Goal: Task Accomplishment & Management: Use online tool/utility

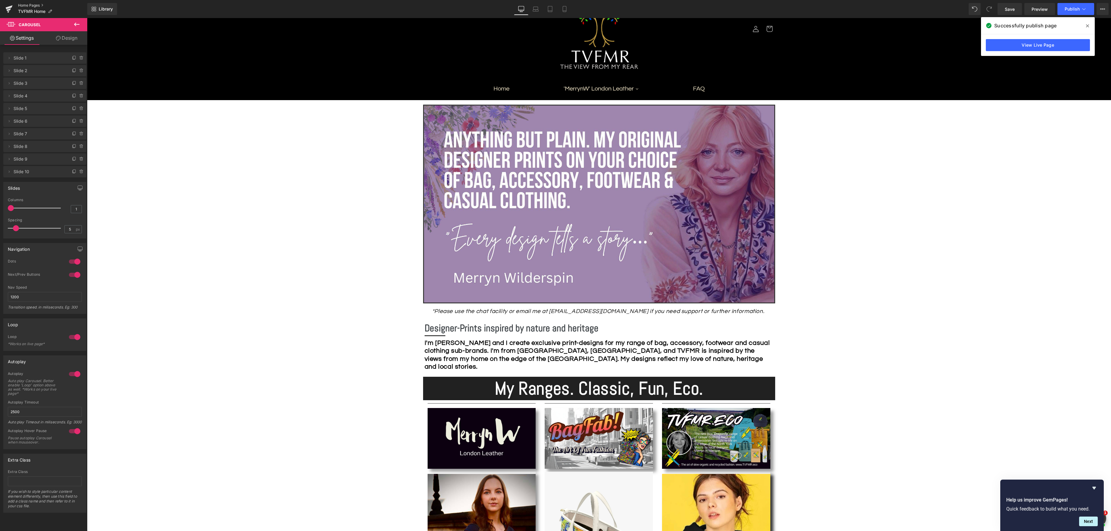
click at [24, 6] on link "Home Pages" at bounding box center [52, 5] width 69 height 5
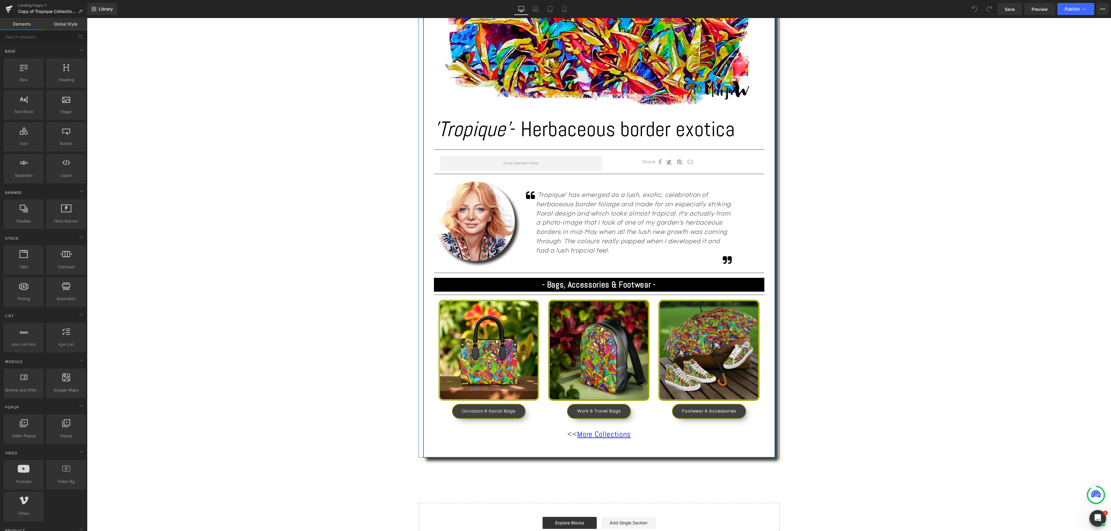
scroll to position [253, 0]
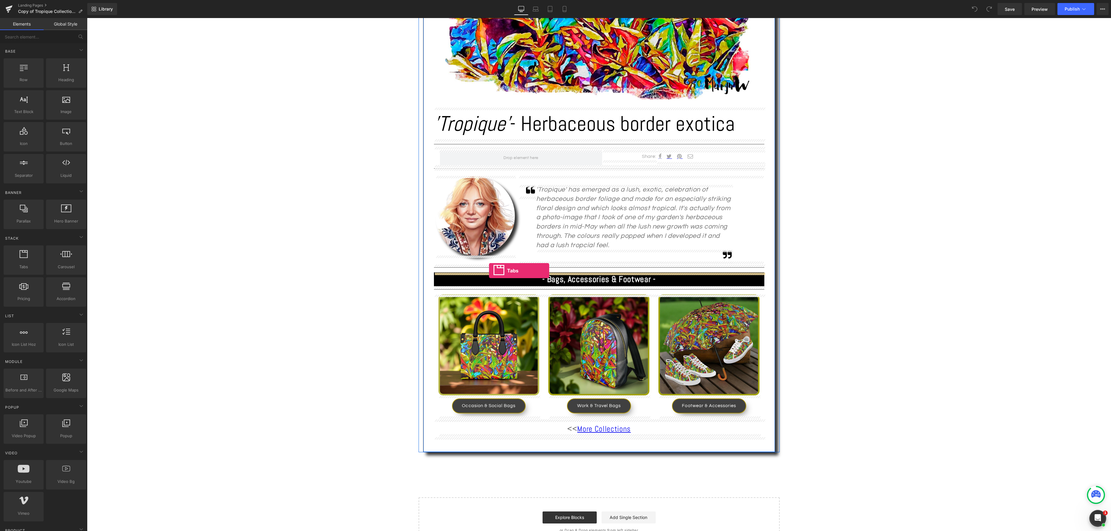
drag, startPoint x: 115, startPoint y: 278, endPoint x: 489, endPoint y: 271, distance: 373.8
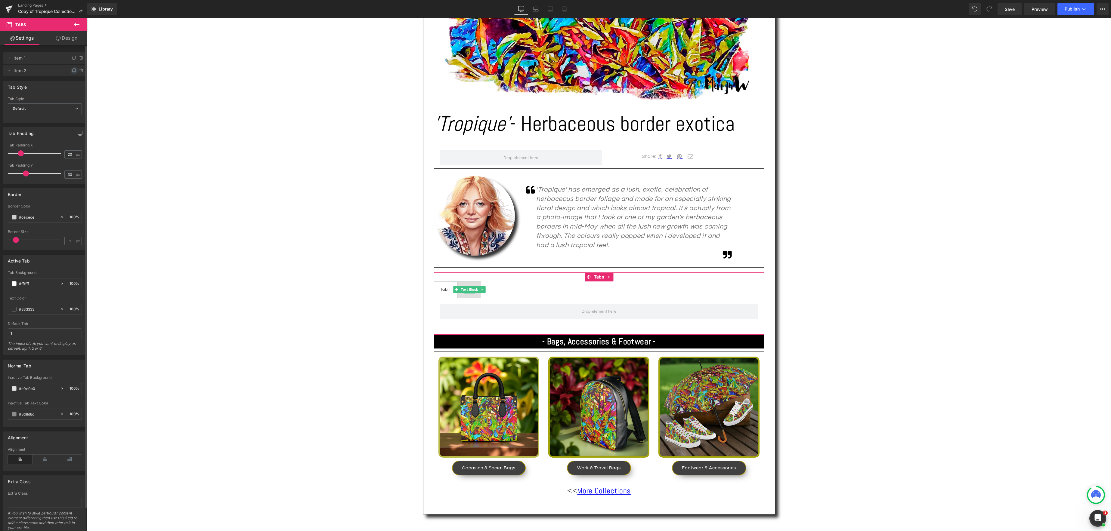
click at [73, 72] on icon at bounding box center [74, 70] width 2 height 3
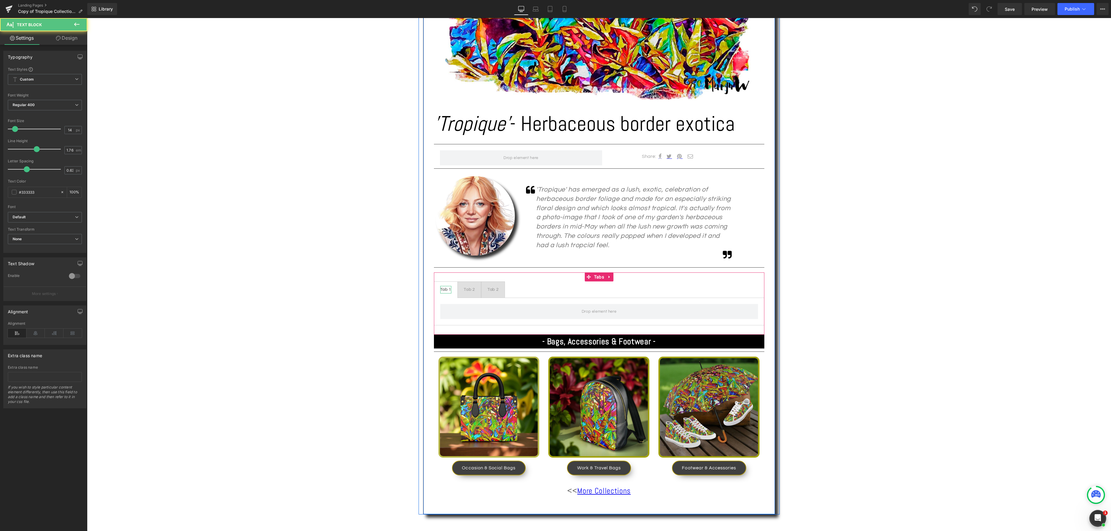
click at [446, 290] on div "Tab 1" at bounding box center [445, 290] width 11 height 8
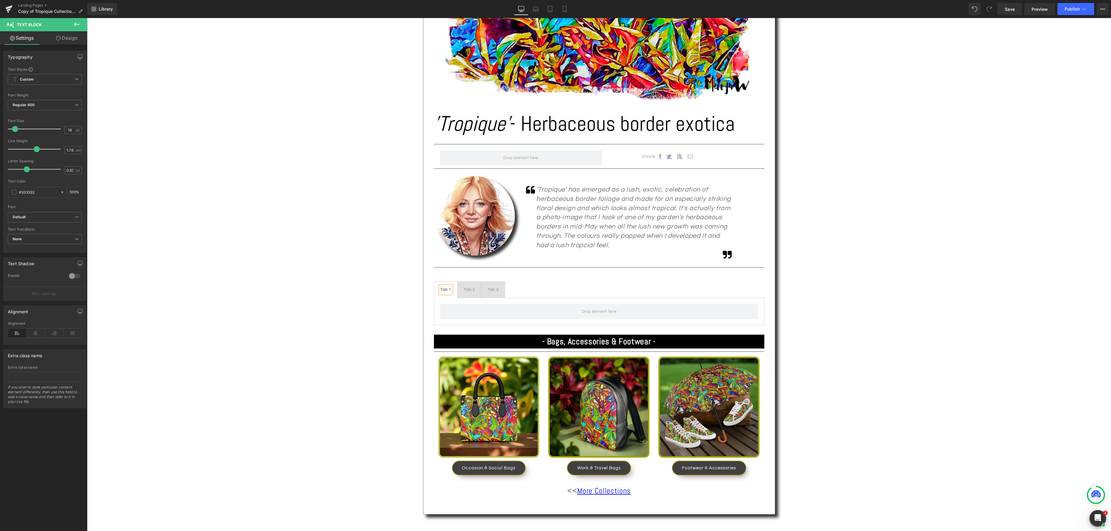
scroll to position [253, 0]
drag, startPoint x: 448, startPoint y: 290, endPoint x: 456, endPoint y: 290, distance: 8.1
click at [449, 290] on div "Tab 1" at bounding box center [445, 290] width 11 height 8
drag, startPoint x: 450, startPoint y: 289, endPoint x: 457, endPoint y: 289, distance: 6.6
click at [450, 289] on div "Tab 1" at bounding box center [445, 290] width 11 height 8
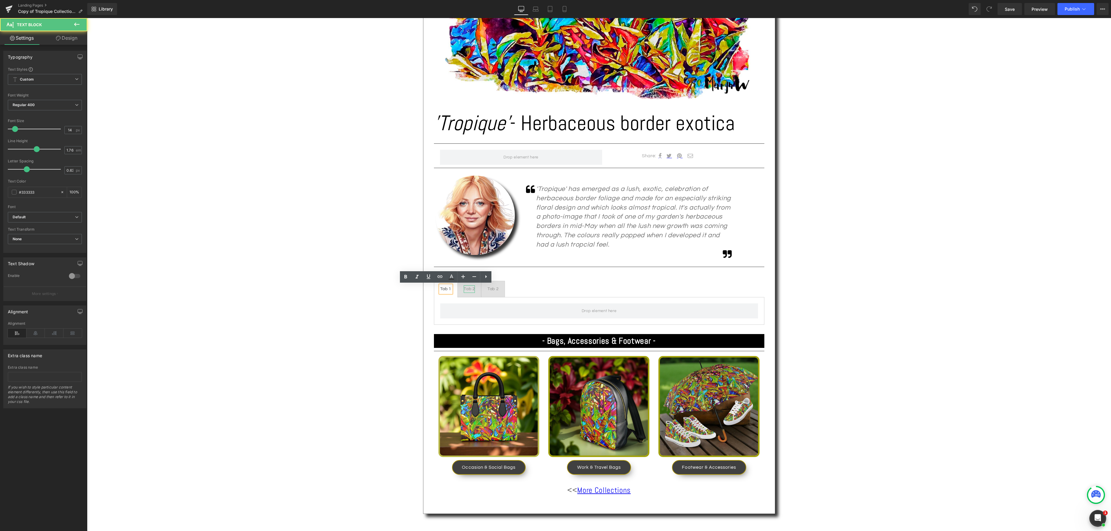
scroll to position [254, 0]
click at [474, 288] on div "Tab 2" at bounding box center [477, 289] width 11 height 8
drag, startPoint x: 484, startPoint y: 289, endPoint x: 462, endPoint y: 287, distance: 21.7
click at [462, 287] on ul "Occasion Text Block Tab 2 Text Block Tab 2 Text Block" at bounding box center [599, 288] width 330 height 17
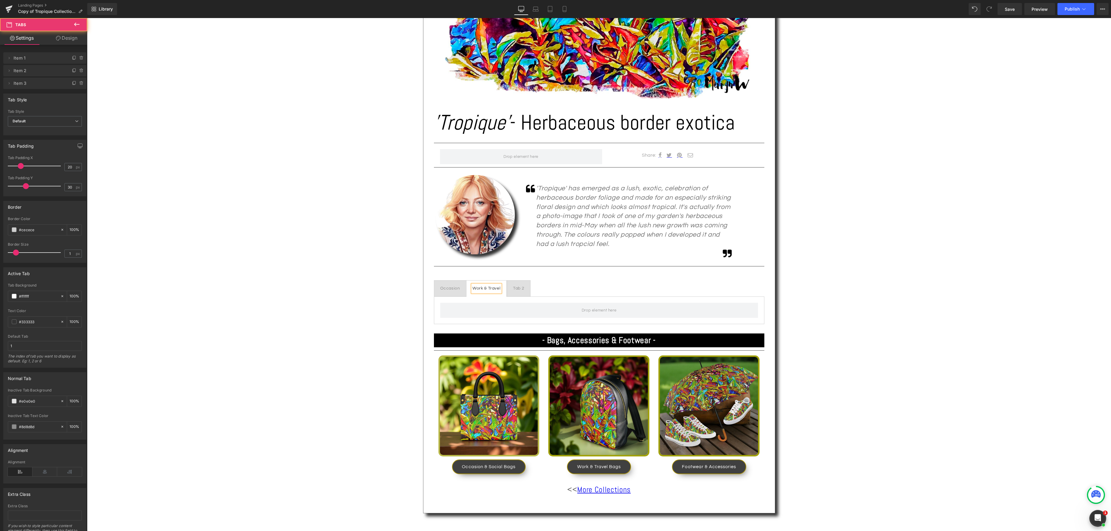
click at [524, 289] on span "Tab 2 Text Block" at bounding box center [518, 289] width 23 height 16
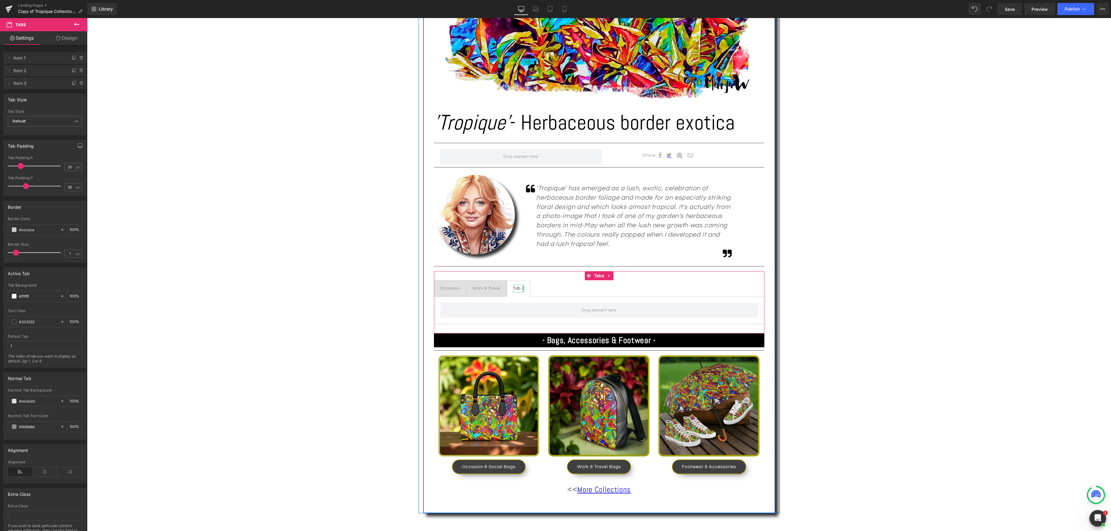
click at [523, 288] on div "Tab 2 Text Block" at bounding box center [518, 289] width 11 height 8
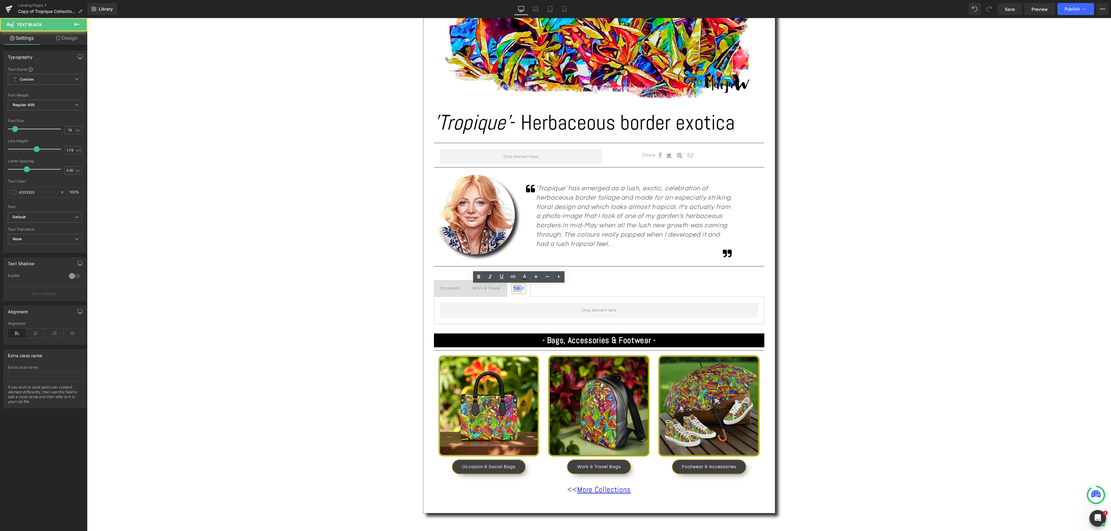
drag, startPoint x: 523, startPoint y: 289, endPoint x: 504, endPoint y: 288, distance: 19.0
click at [504, 288] on ul "Occasion Text Block Work & Travel Text Block Tab 2 Text Block" at bounding box center [599, 288] width 330 height 17
click at [815, 289] on div "Text Block Image 'Tropique' - Herbaceous border exotica Heading Separator Share…" at bounding box center [599, 254] width 1024 height 707
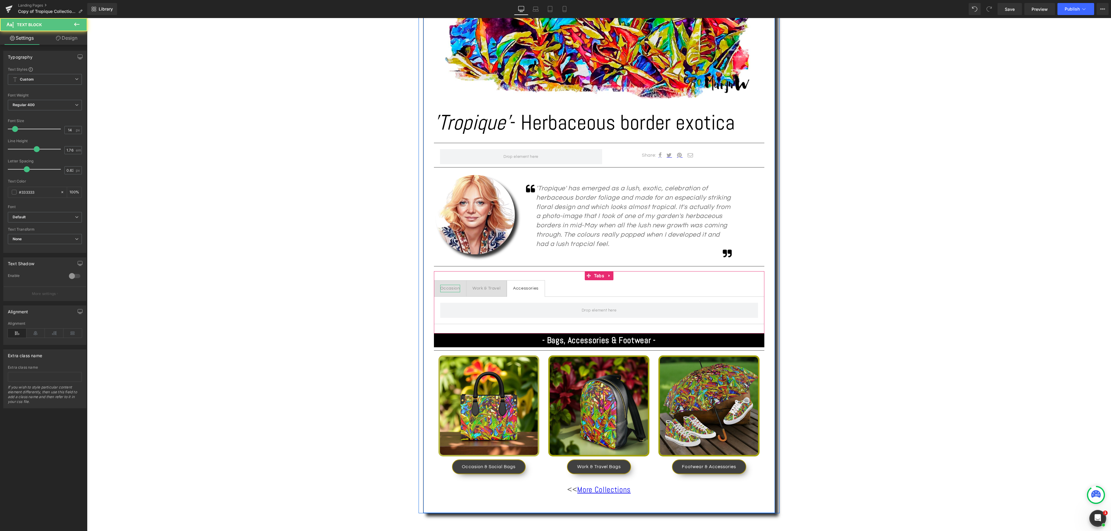
click at [443, 288] on div "Occasion" at bounding box center [450, 289] width 20 height 8
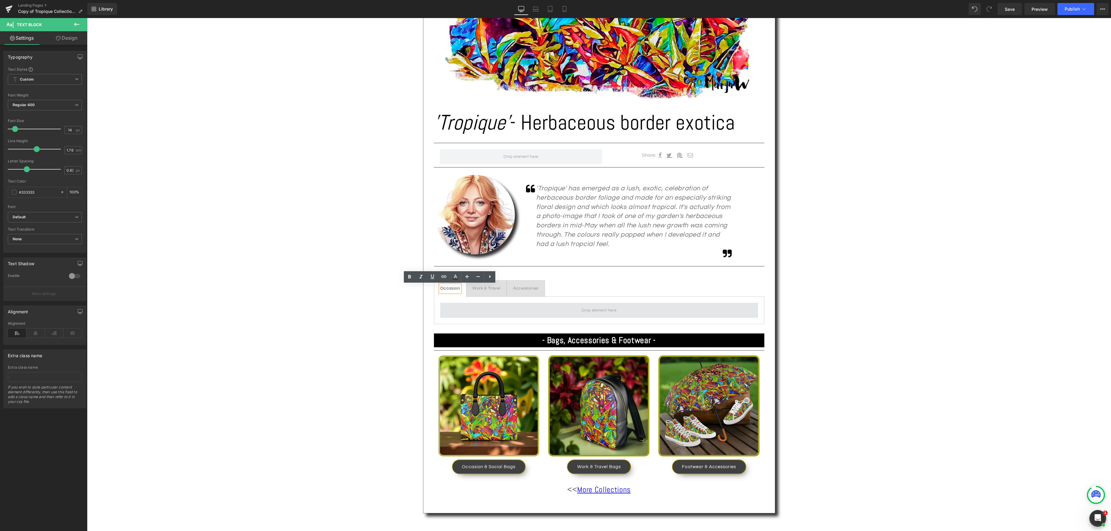
click at [522, 314] on span at bounding box center [599, 310] width 318 height 15
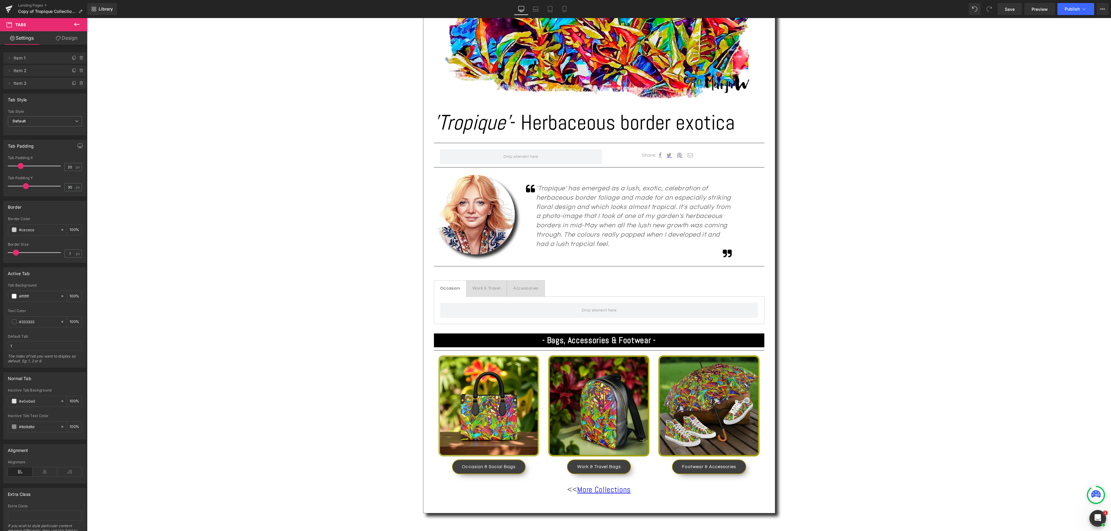
click at [76, 23] on icon at bounding box center [76, 24] width 7 height 7
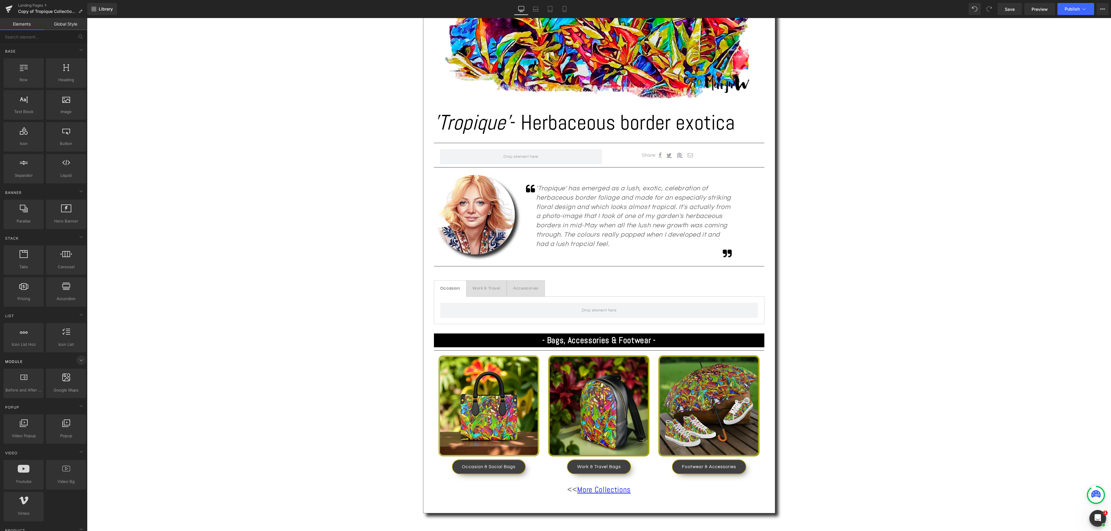
click at [79, 360] on icon at bounding box center [81, 360] width 7 height 7
click at [81, 51] on icon at bounding box center [81, 49] width 7 height 7
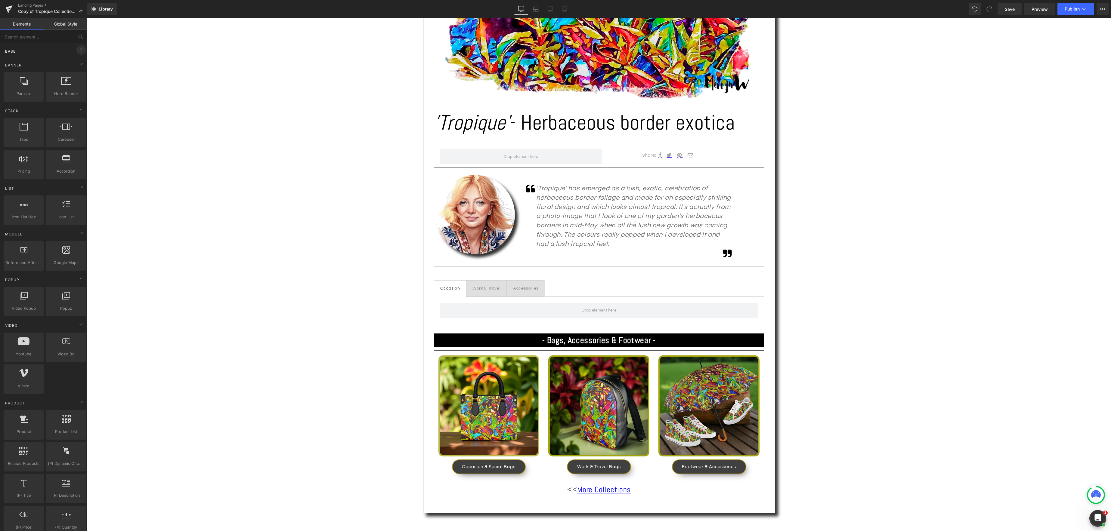
click at [81, 50] on icon at bounding box center [81, 49] width 7 height 7
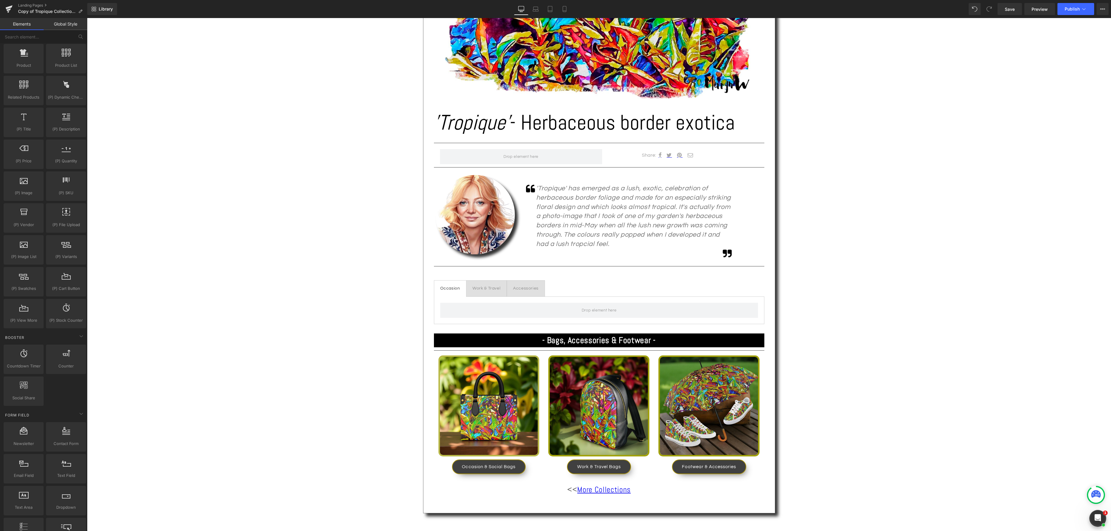
scroll to position [439, 0]
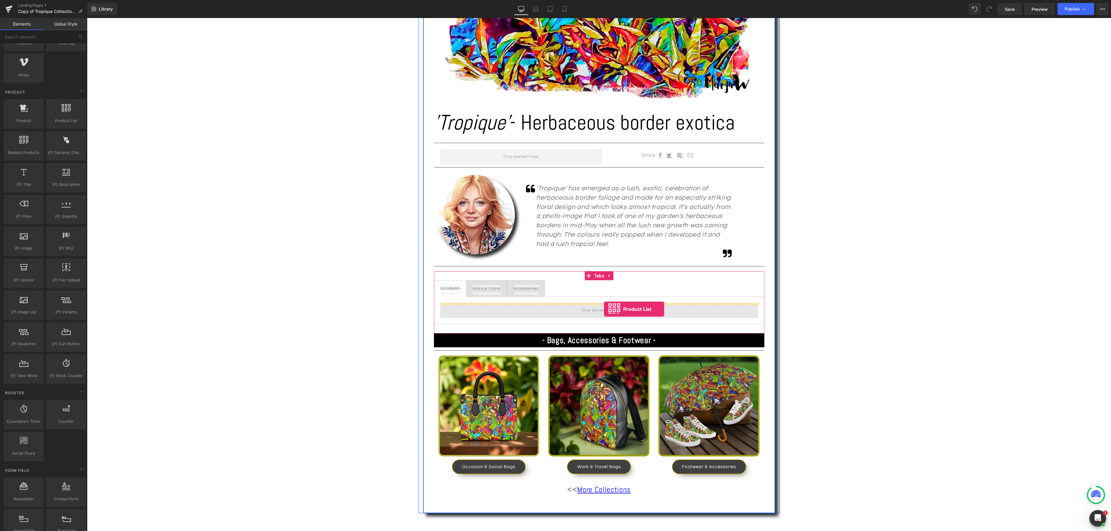
drag, startPoint x: 156, startPoint y: 140, endPoint x: 604, endPoint y: 309, distance: 478.6
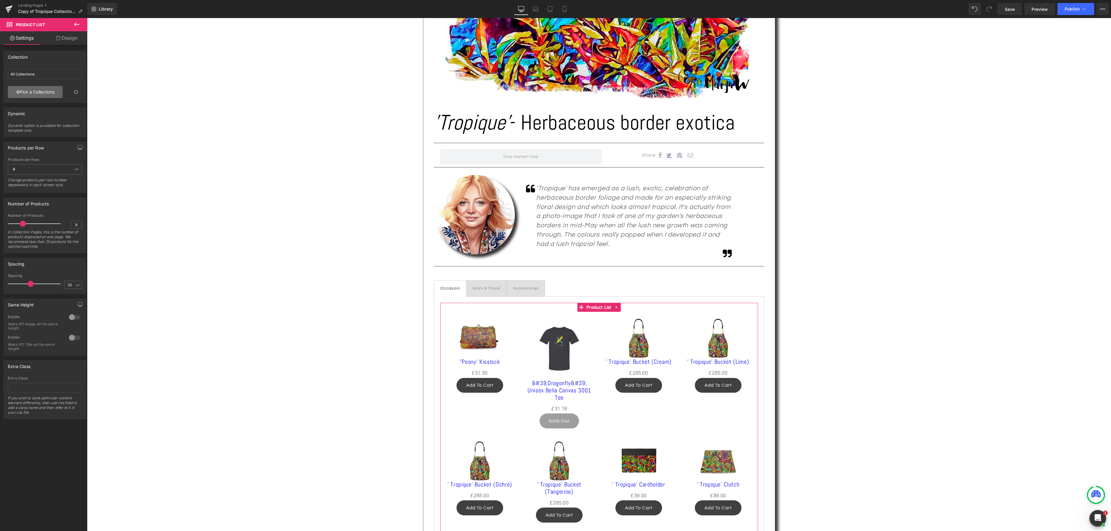
click at [41, 94] on link "Pick a Collections" at bounding box center [35, 92] width 55 height 12
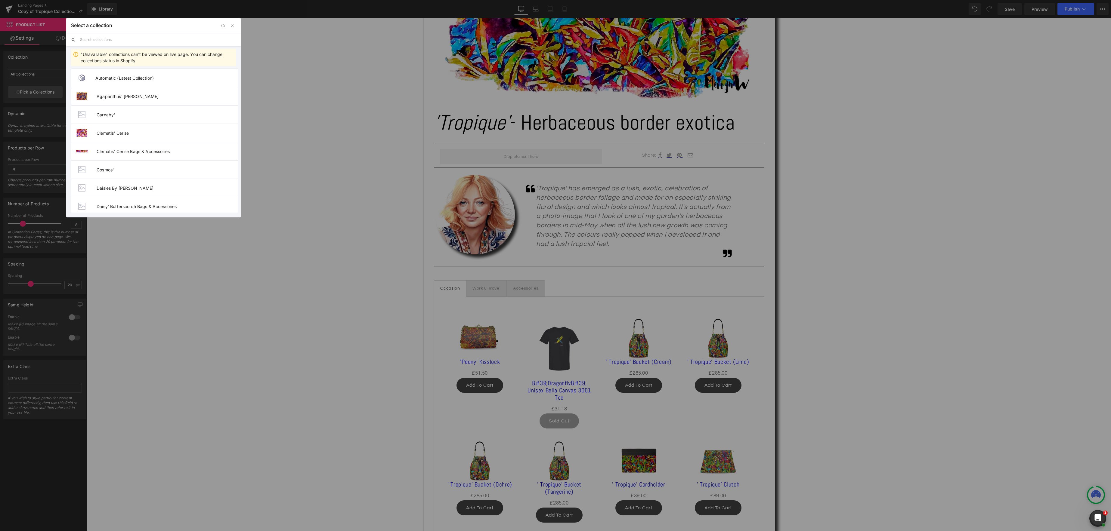
click at [102, 42] on input "text" at bounding box center [158, 39] width 156 height 13
type input "tropique"
click at [128, 94] on span "Lux 'Tropique' Occasion & Social" at bounding box center [165, 96] width 140 height 5
type input "Lux 'Tropique' Occasion & Social"
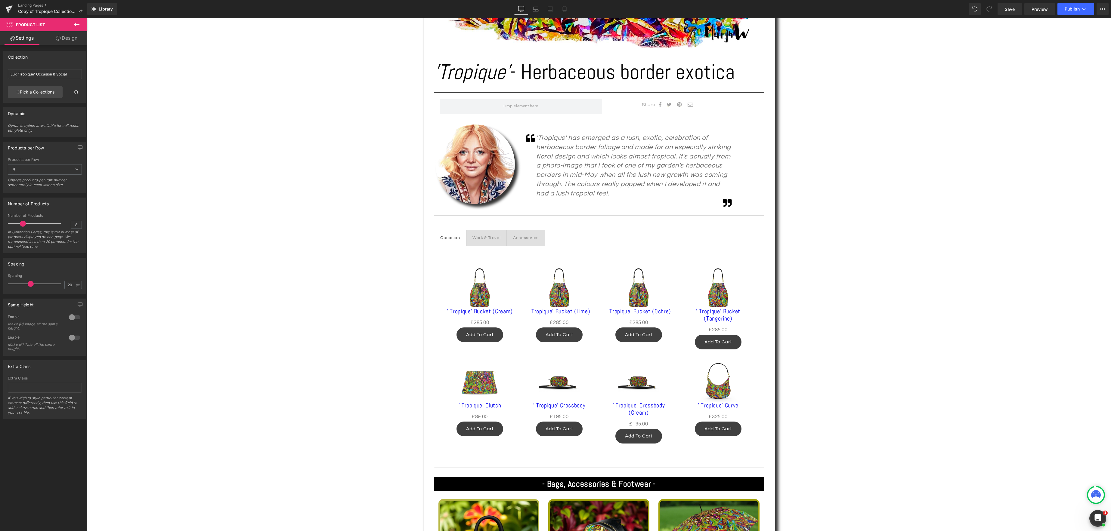
scroll to position [305, 0]
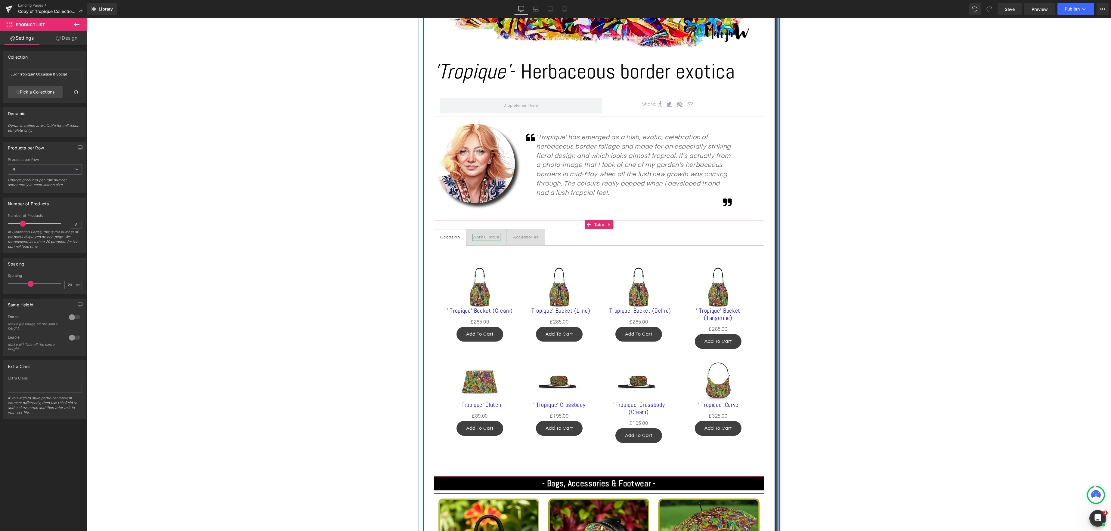
click at [482, 240] on div at bounding box center [486, 241] width 28 height 2
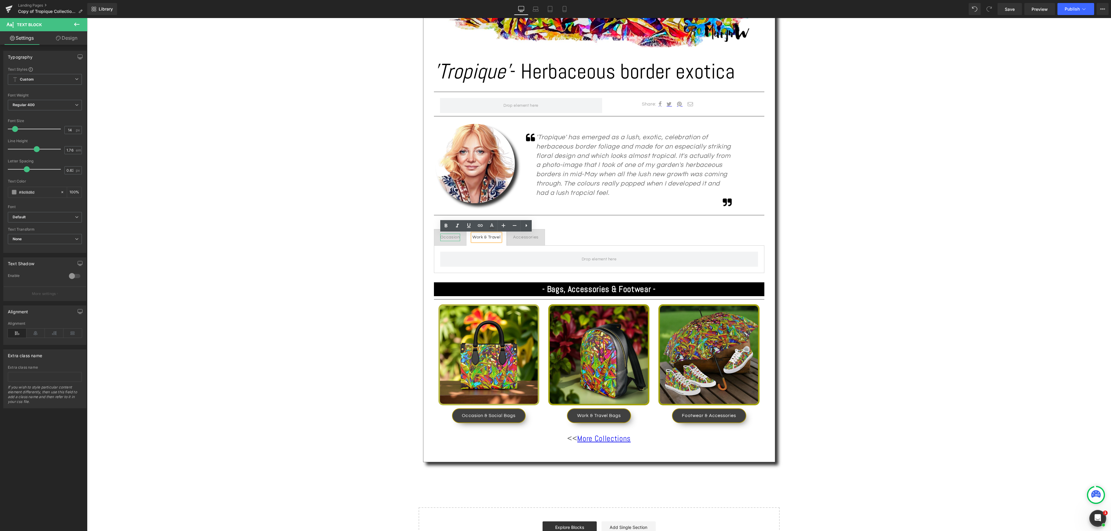
click at [452, 238] on div "Occasion" at bounding box center [450, 238] width 20 height 8
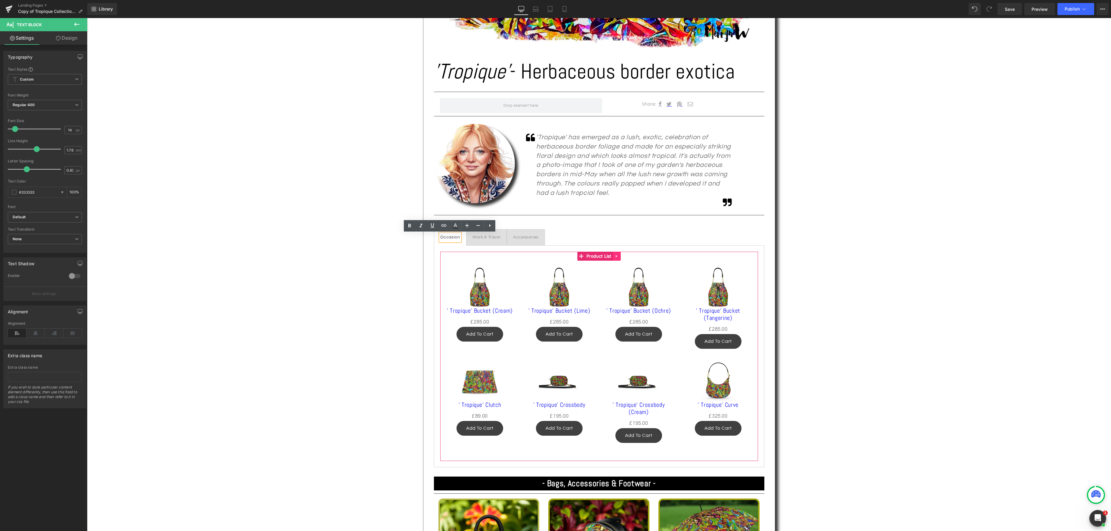
click at [617, 257] on icon at bounding box center [617, 256] width 4 height 5
click at [613, 257] on icon at bounding box center [613, 256] width 4 height 4
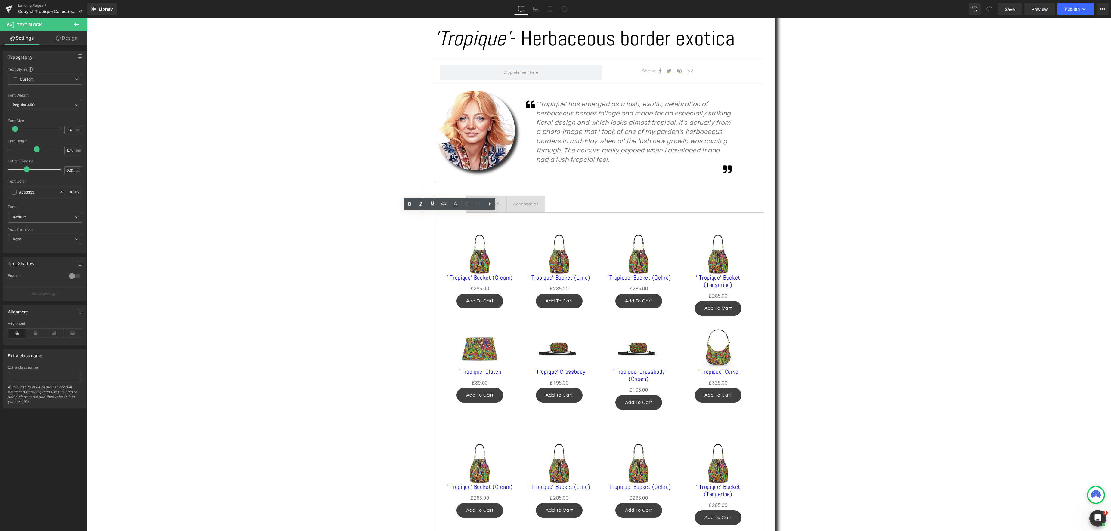
scroll to position [327, 0]
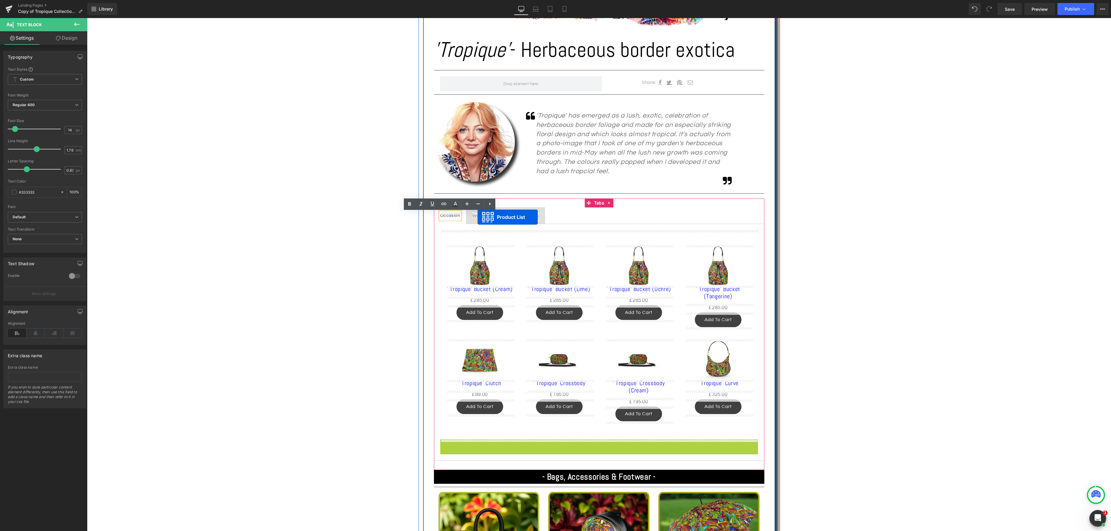
drag, startPoint x: 579, startPoint y: 444, endPoint x: 478, endPoint y: 217, distance: 248.1
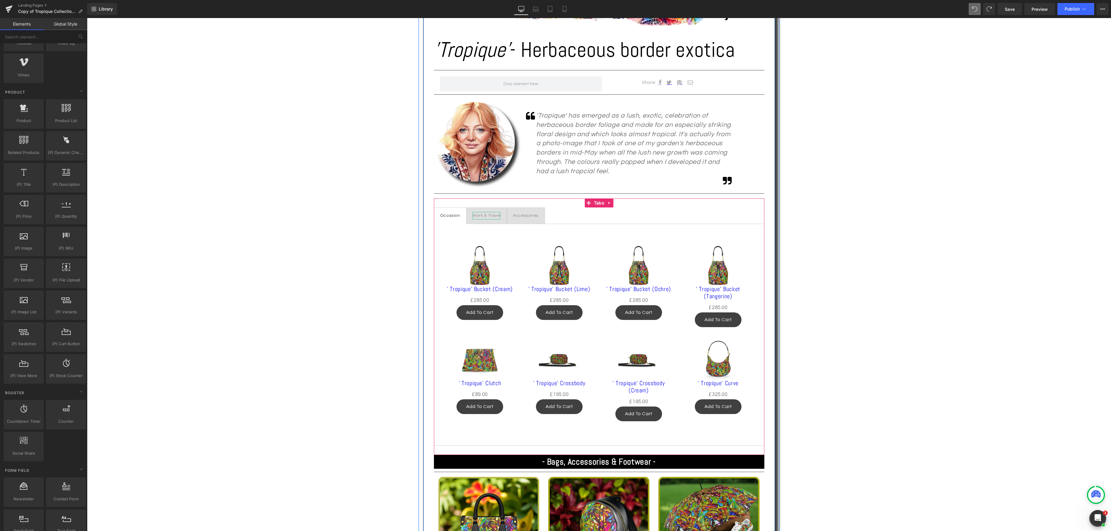
click at [483, 215] on div "Work & Travel" at bounding box center [486, 216] width 28 height 8
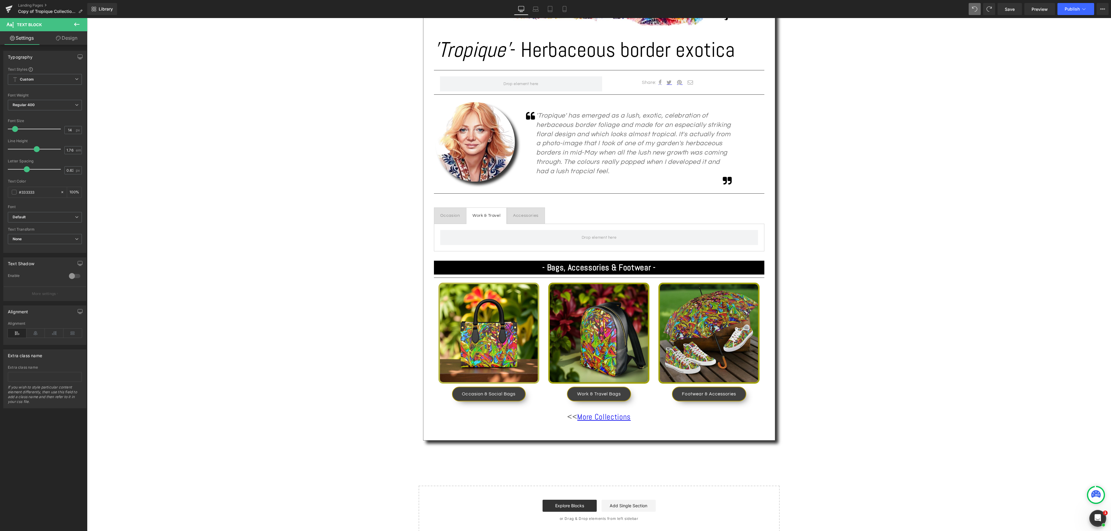
click at [76, 23] on icon at bounding box center [76, 24] width 7 height 7
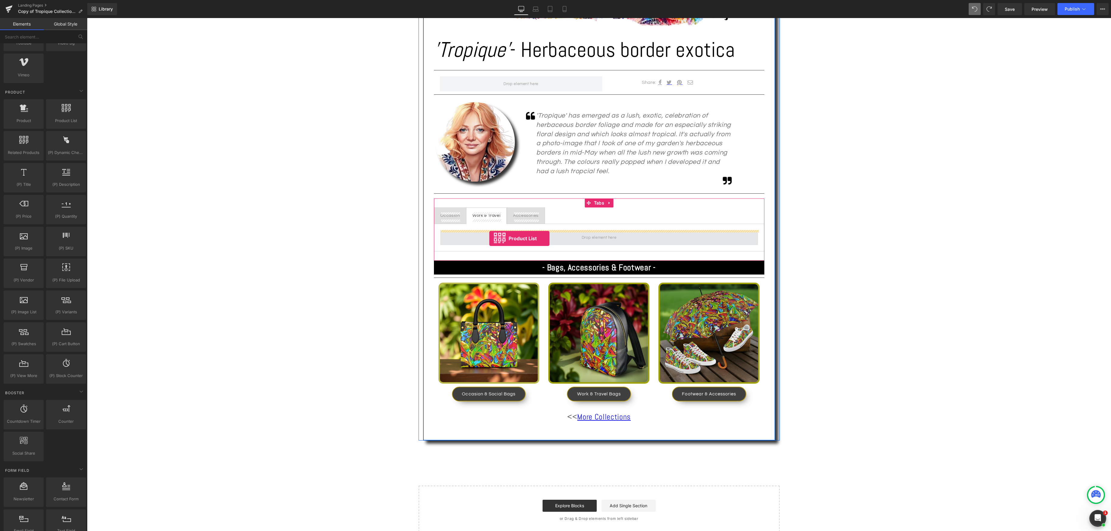
drag, startPoint x: 152, startPoint y: 136, endPoint x: 489, endPoint y: 239, distance: 352.8
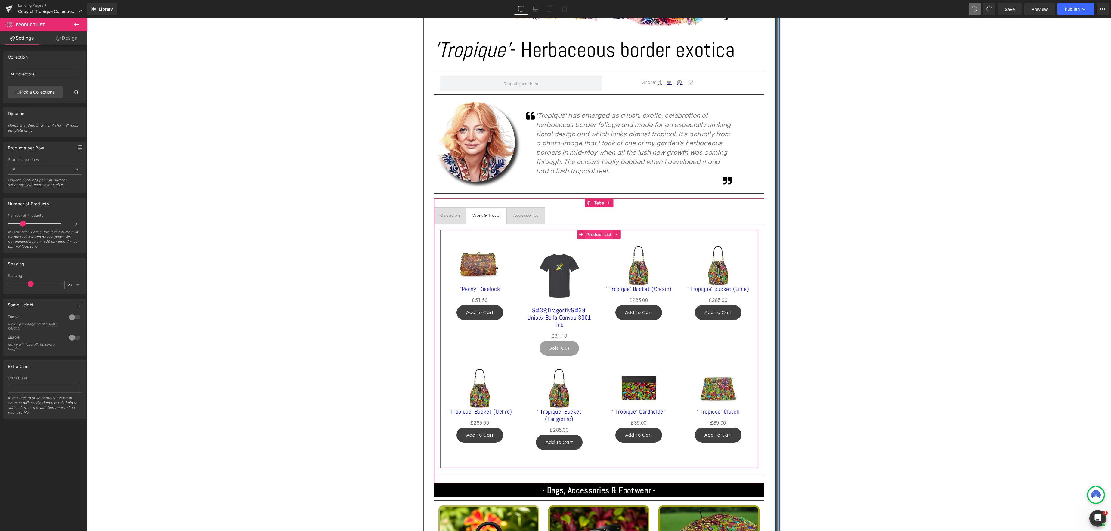
click at [599, 235] on div "Sale Off (P) Image "Peony' Kisslock (P) Title £0 £51.50 (P) Price Add To Cart (…" at bounding box center [599, 349] width 318 height 238
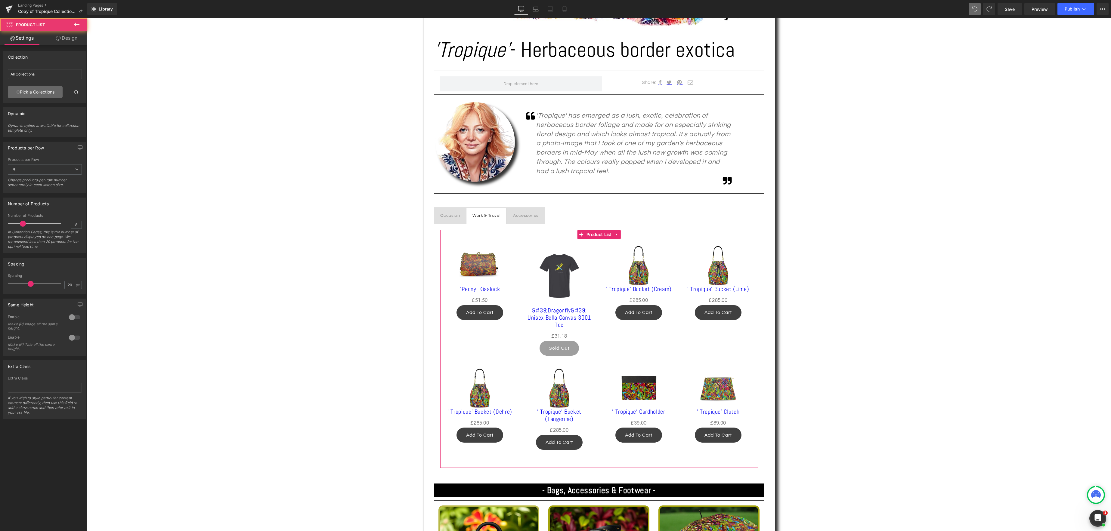
click at [42, 94] on link "Pick a Collections" at bounding box center [35, 92] width 55 height 12
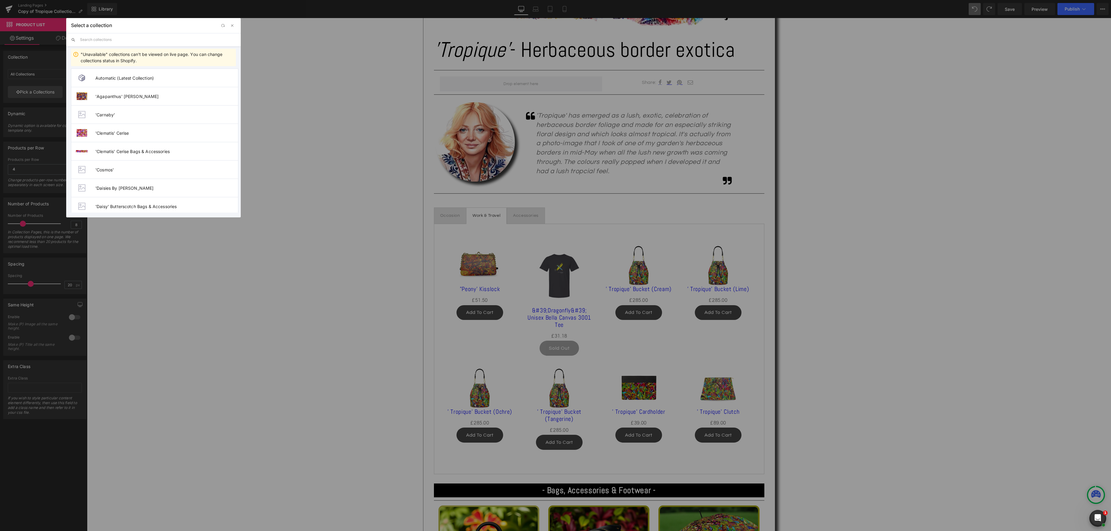
click at [102, 40] on input "text" at bounding box center [158, 39] width 156 height 13
type input "tropique"
click at [125, 115] on span "Lux 'Tropique' Work & Travel" at bounding box center [166, 114] width 143 height 5
type input "Lux 'Tropique' Work & Travel"
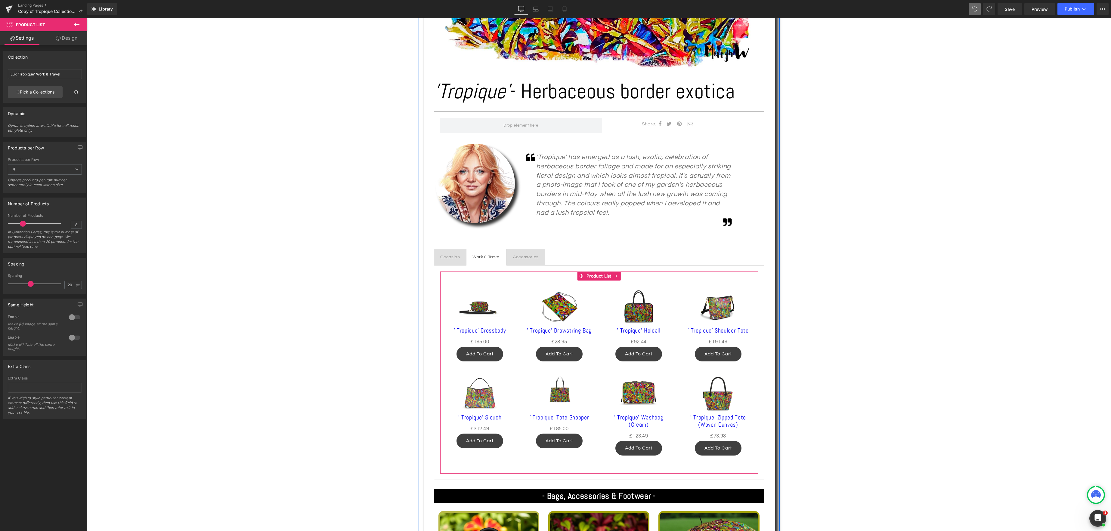
scroll to position [284, 0]
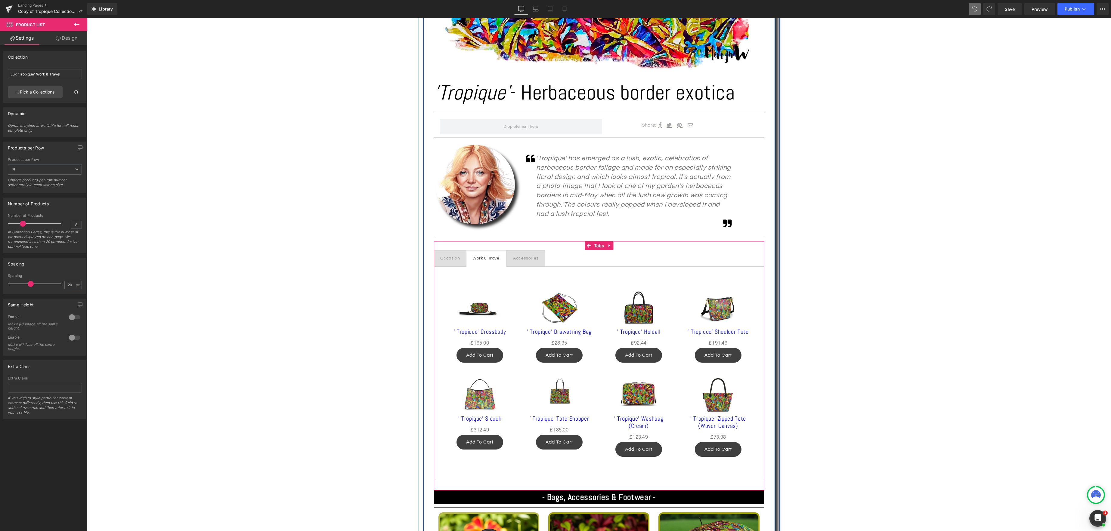
click at [455, 264] on span "Occasion Text Block" at bounding box center [450, 259] width 32 height 16
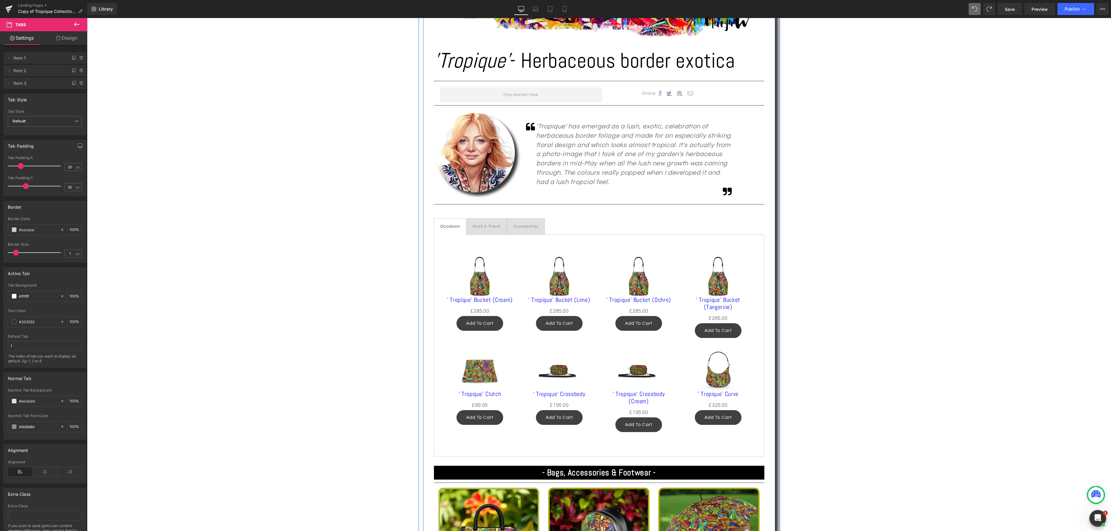
scroll to position [302, 0]
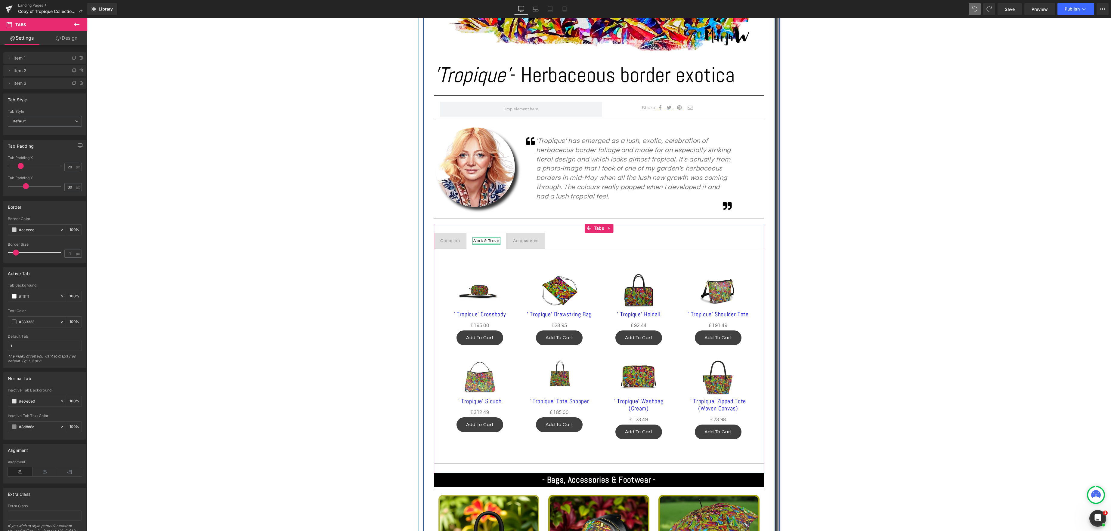
click at [483, 245] on div at bounding box center [486, 244] width 28 height 2
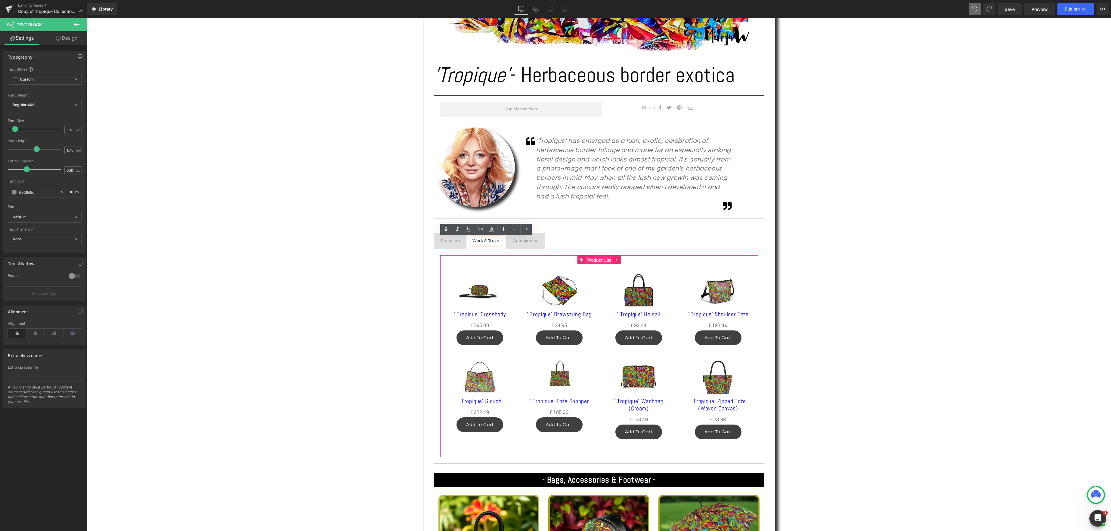
click at [604, 260] on span "Product List" at bounding box center [599, 260] width 28 height 9
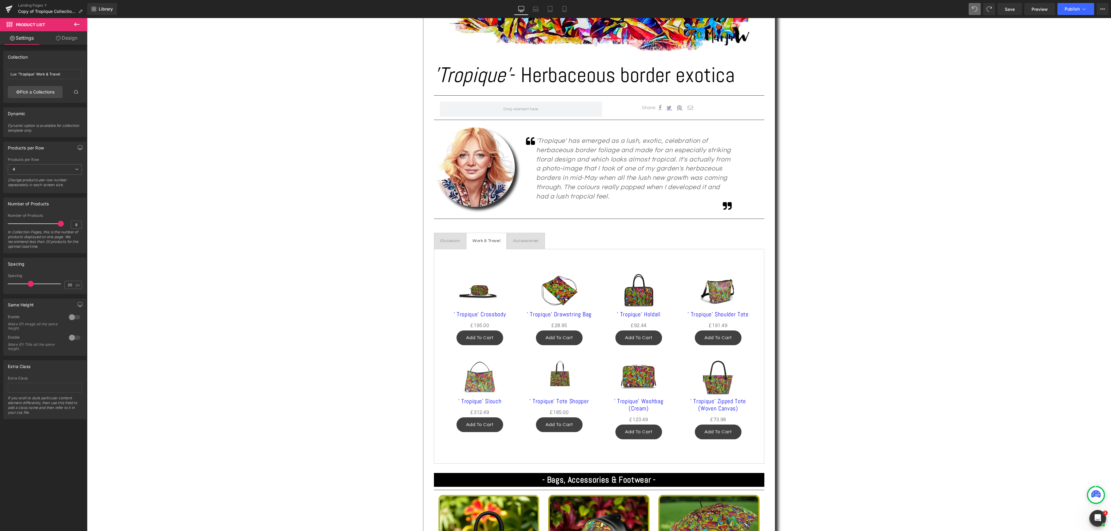
drag, startPoint x: 111, startPoint y: 241, endPoint x: 95, endPoint y: 228, distance: 20.7
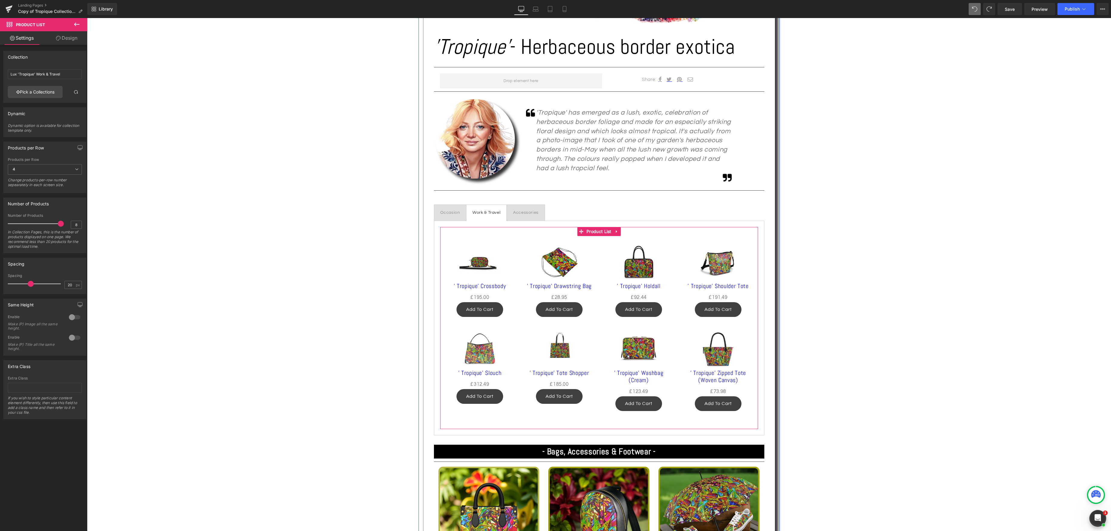
scroll to position [335, 0]
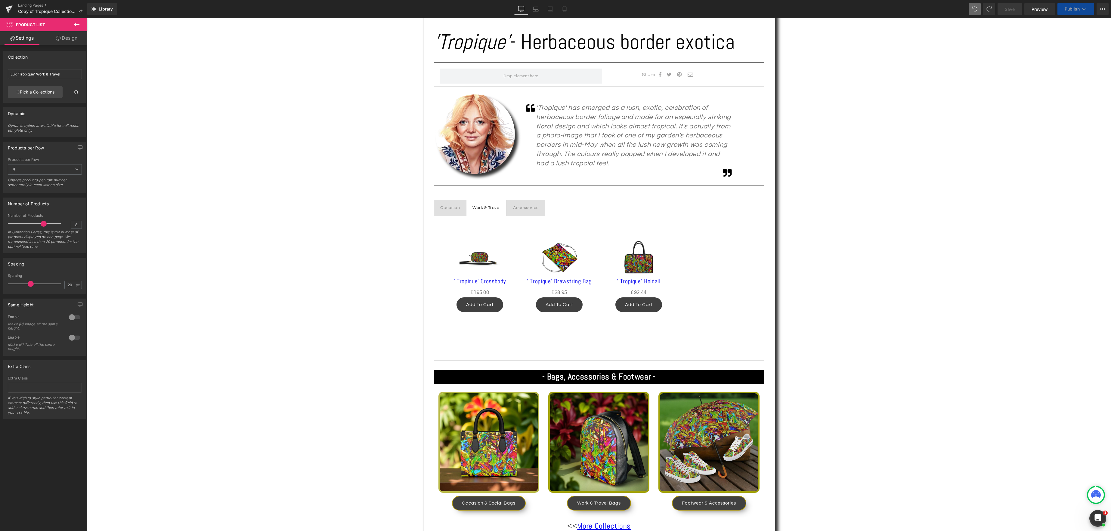
drag, startPoint x: 58, startPoint y: 224, endPoint x: 42, endPoint y: 224, distance: 16.6
click at [42, 224] on span at bounding box center [44, 224] width 6 height 6
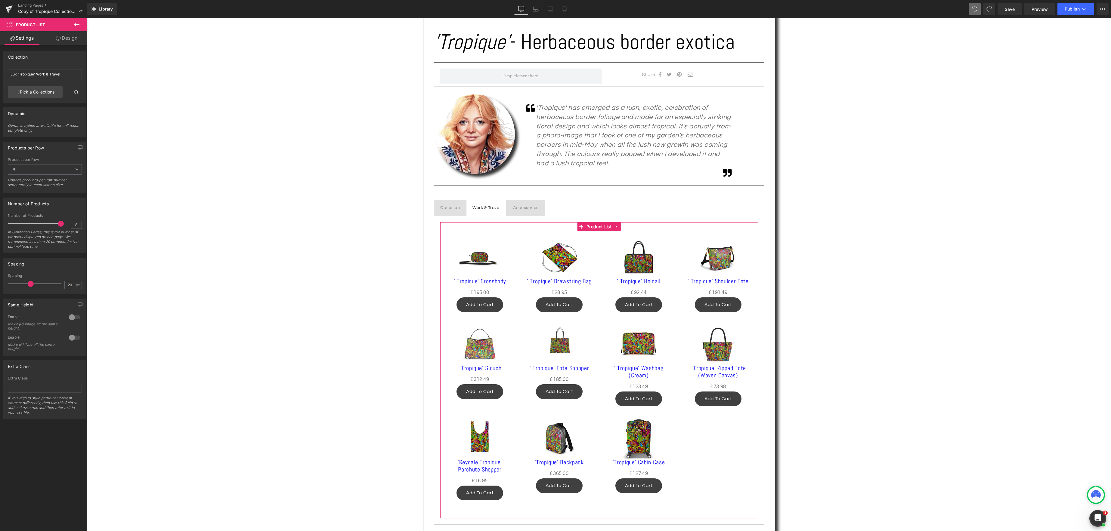
drag, startPoint x: 43, startPoint y: 226, endPoint x: 67, endPoint y: 227, distance: 24.1
click at [67, 227] on div "Number of Products 8 In Collection Pages, this is the number of products displa…" at bounding box center [45, 233] width 74 height 39
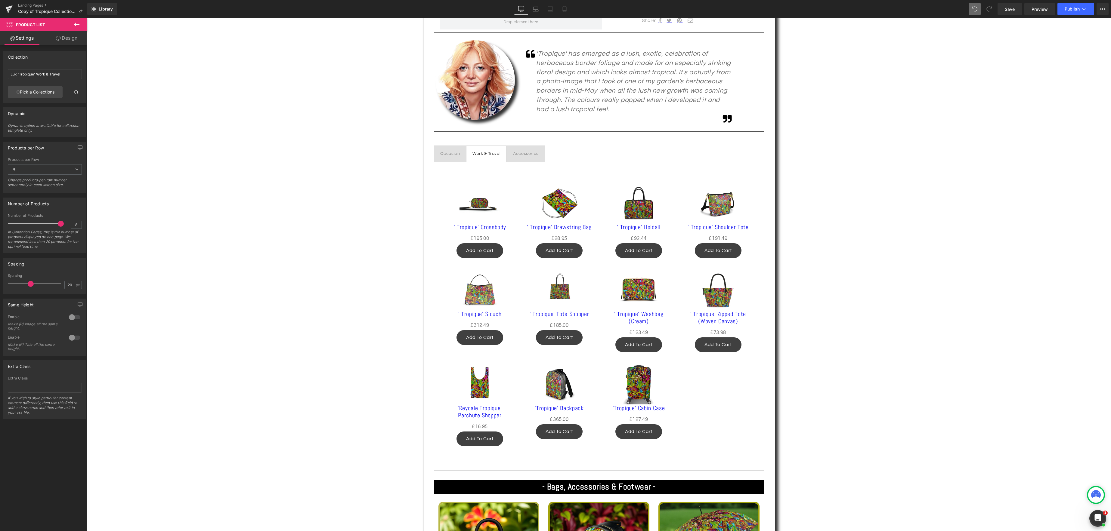
scroll to position [382, 0]
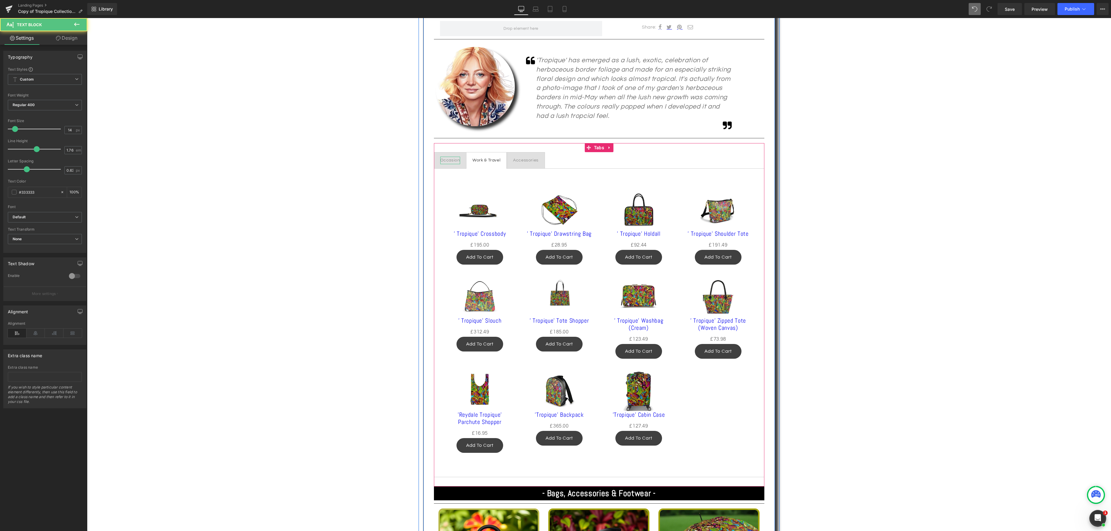
click at [448, 160] on div "Occasion" at bounding box center [450, 161] width 20 height 8
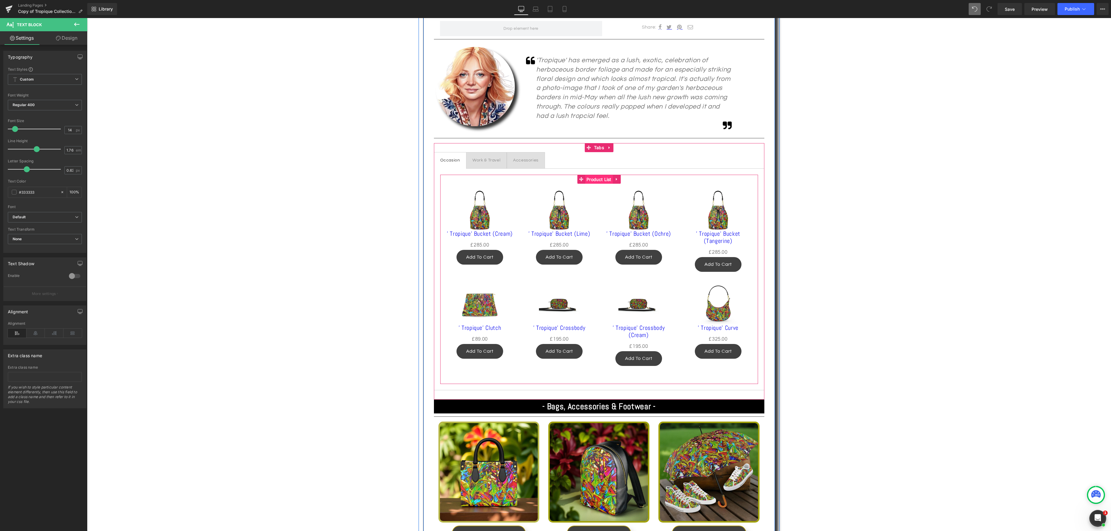
click at [598, 180] on div "Sale Off (P) Image ' Tropique' Bucket (Cream) (P) Title £0 £285.00 (P) Price Ad…" at bounding box center [599, 279] width 318 height 209
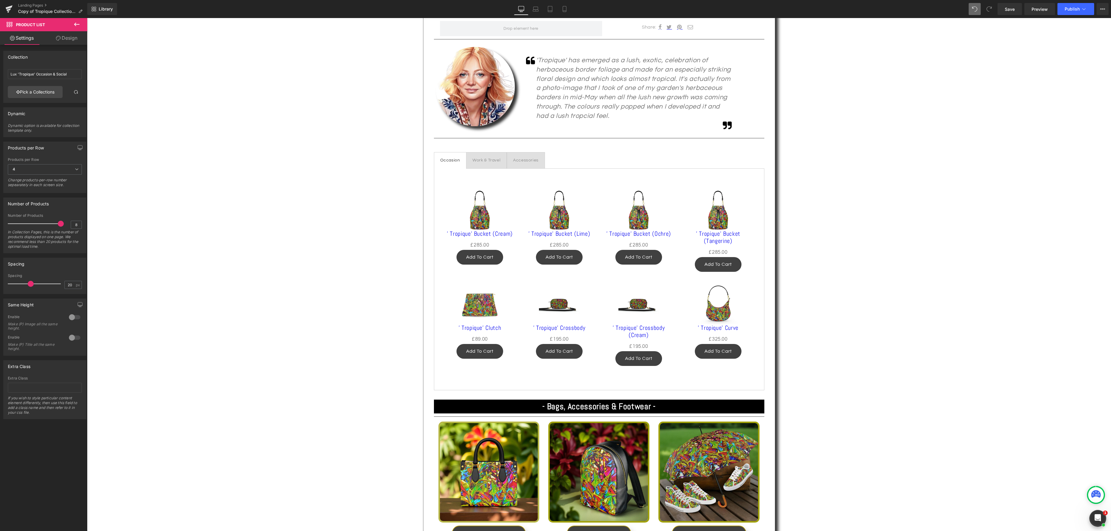
drag, startPoint x: 109, startPoint y: 242, endPoint x: 130, endPoint y: 228, distance: 25.1
click at [496, 162] on div "Work & Travel" at bounding box center [486, 161] width 28 height 8
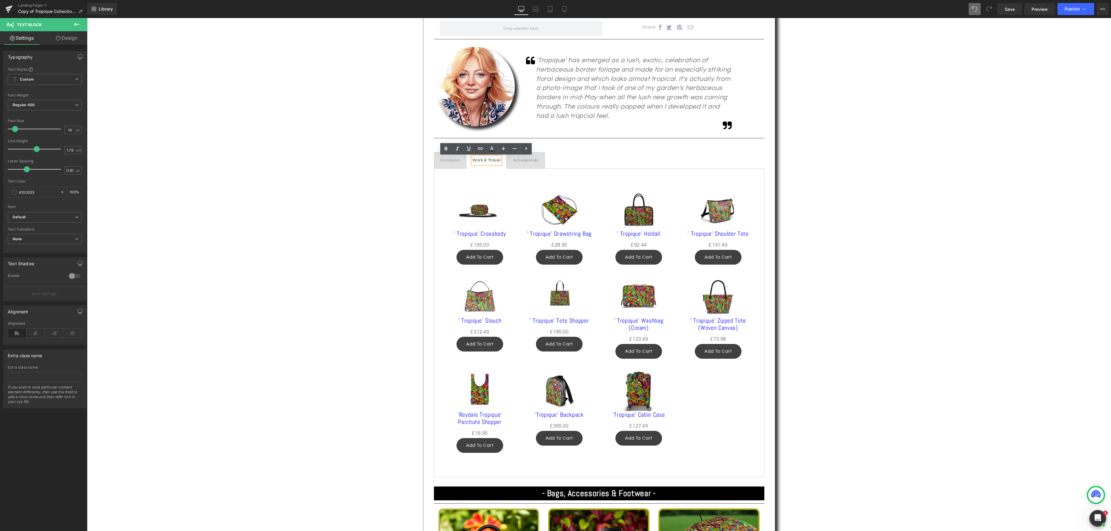
click at [87, 18] on div at bounding box center [87, 18] width 0 height 0
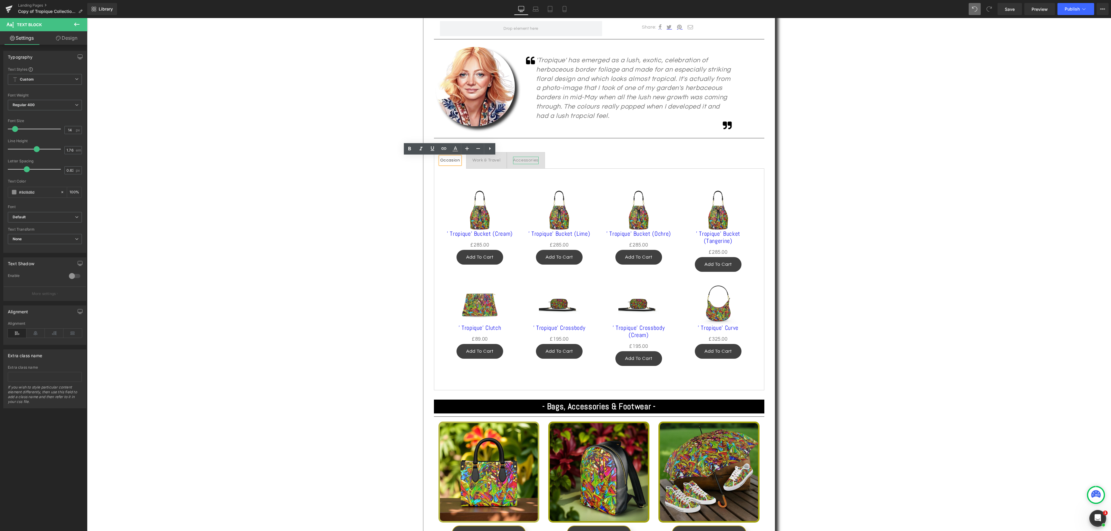
click at [525, 160] on div "Accessories" at bounding box center [526, 161] width 26 height 8
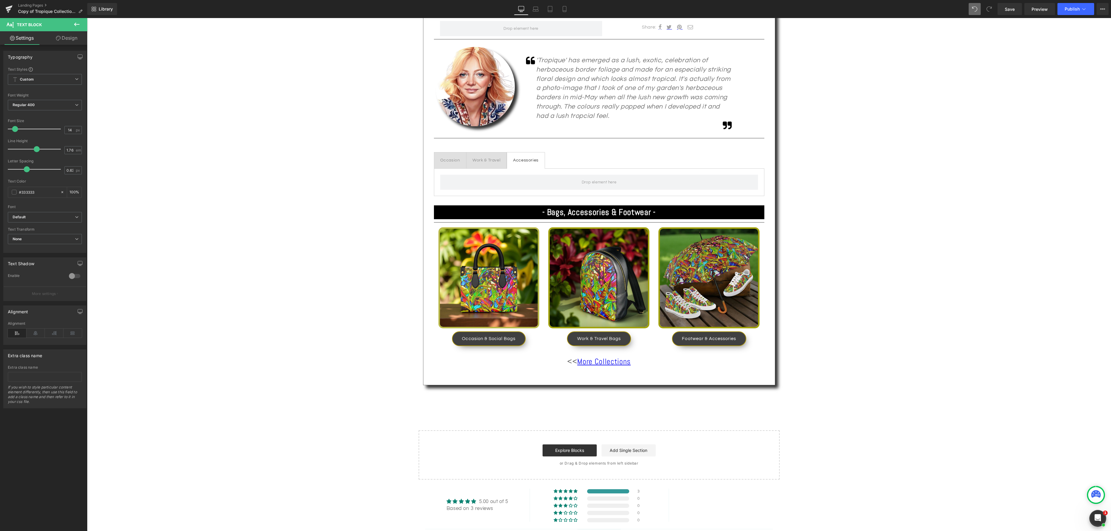
click at [78, 23] on icon at bounding box center [76, 24] width 7 height 7
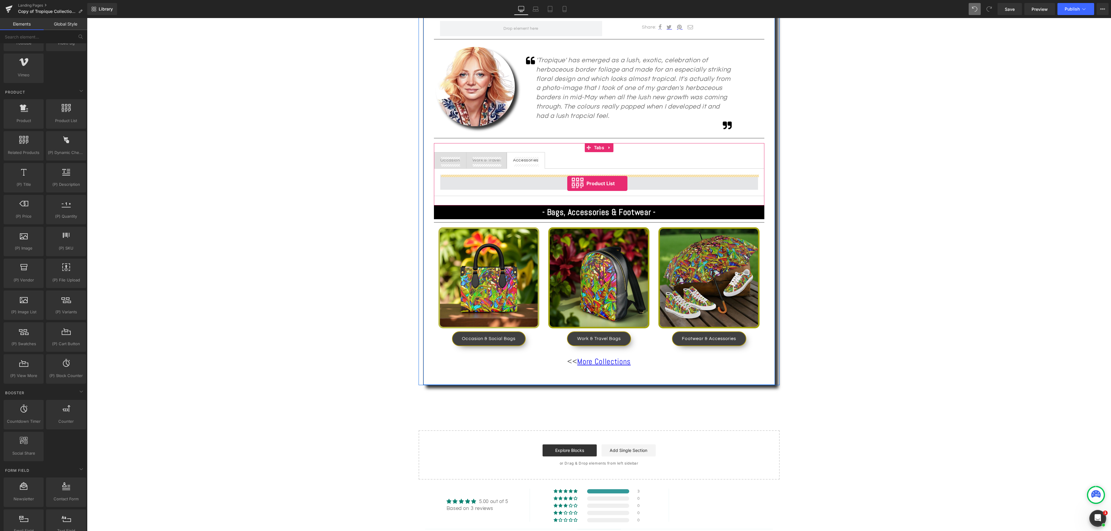
drag, startPoint x: 153, startPoint y: 139, endPoint x: 567, endPoint y: 184, distance: 416.7
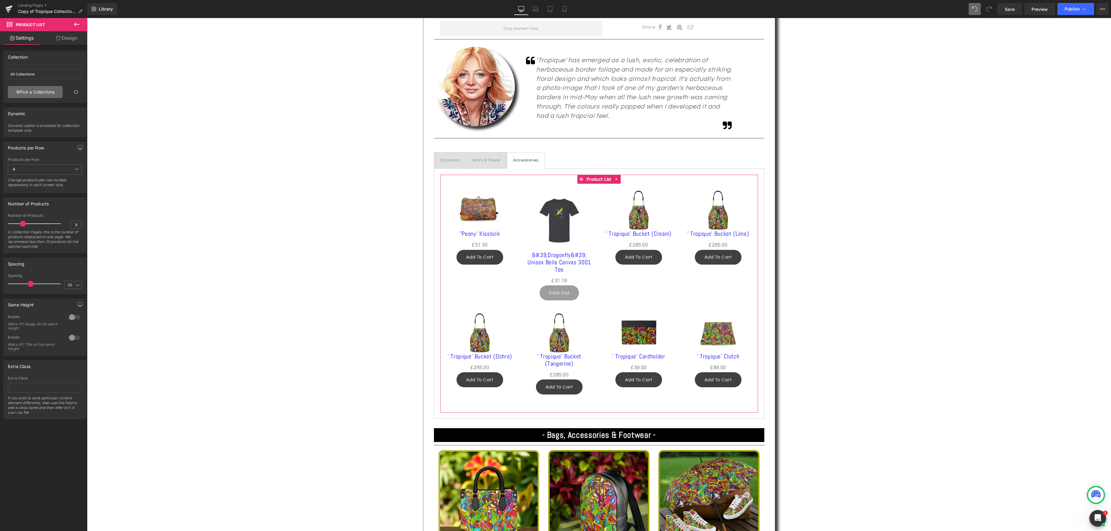
click at [42, 91] on link "Pick a Collections" at bounding box center [35, 92] width 55 height 12
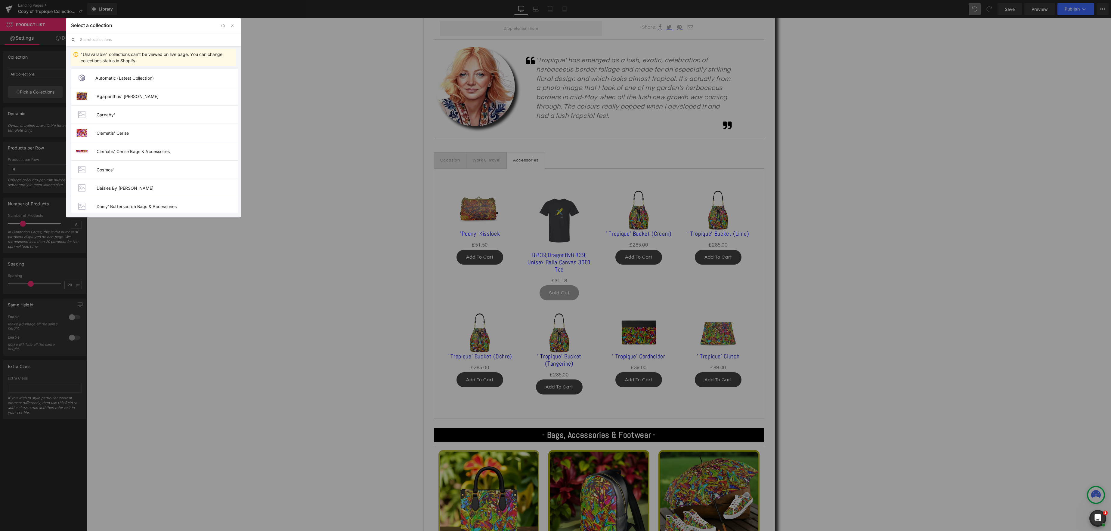
click at [94, 39] on input "text" at bounding box center [158, 39] width 156 height 13
type input "tropique"
click at [113, 76] on span "Lux 'Tropique' Accessories" at bounding box center [166, 78] width 143 height 5
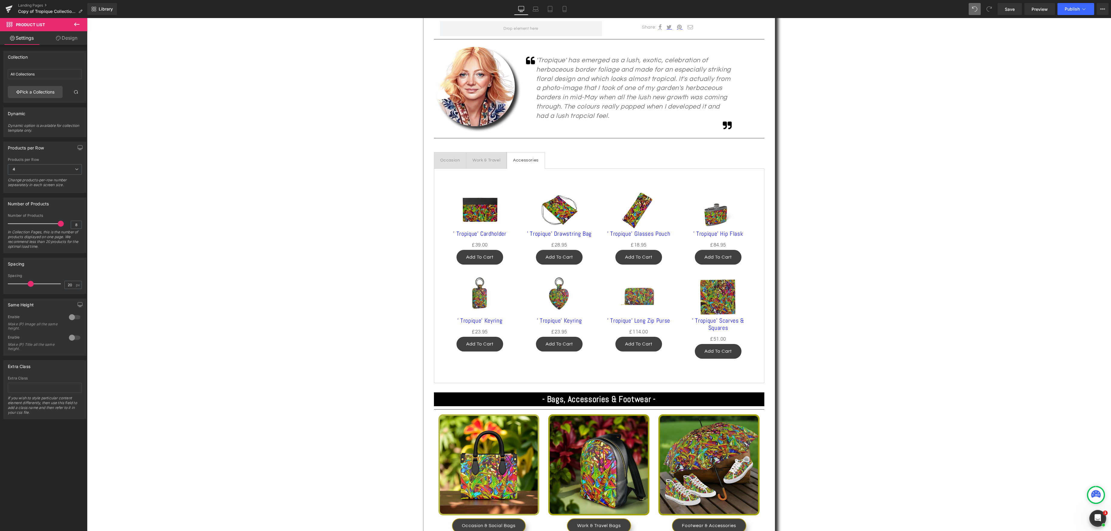
drag, startPoint x: 23, startPoint y: 226, endPoint x: 84, endPoint y: 231, distance: 61.6
click at [80, 229] on div "8 Number of Products 8 In Collection Pages, this is the number of products disp…" at bounding box center [45, 233] width 82 height 39
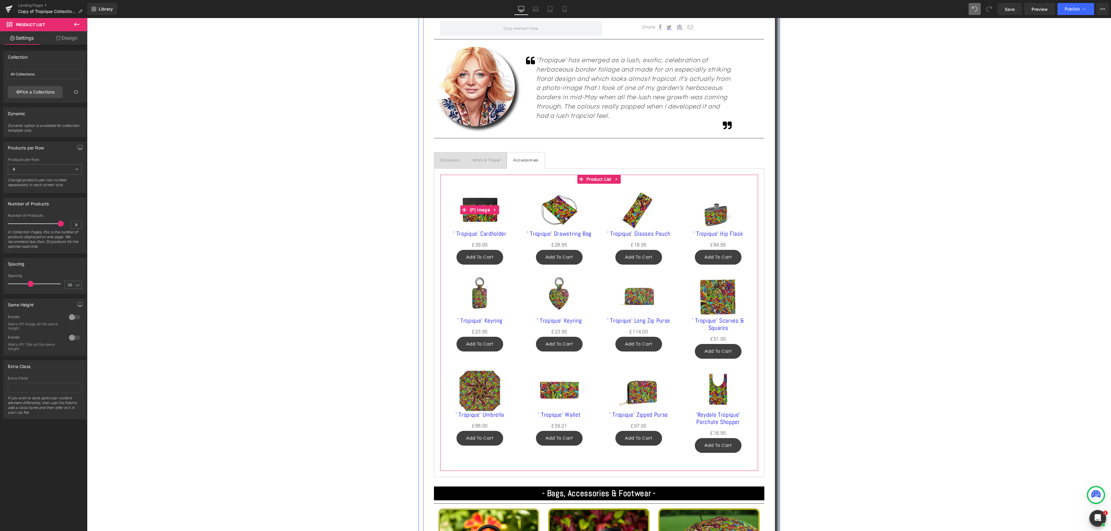
click at [486, 220] on img at bounding box center [479, 210] width 40 height 40
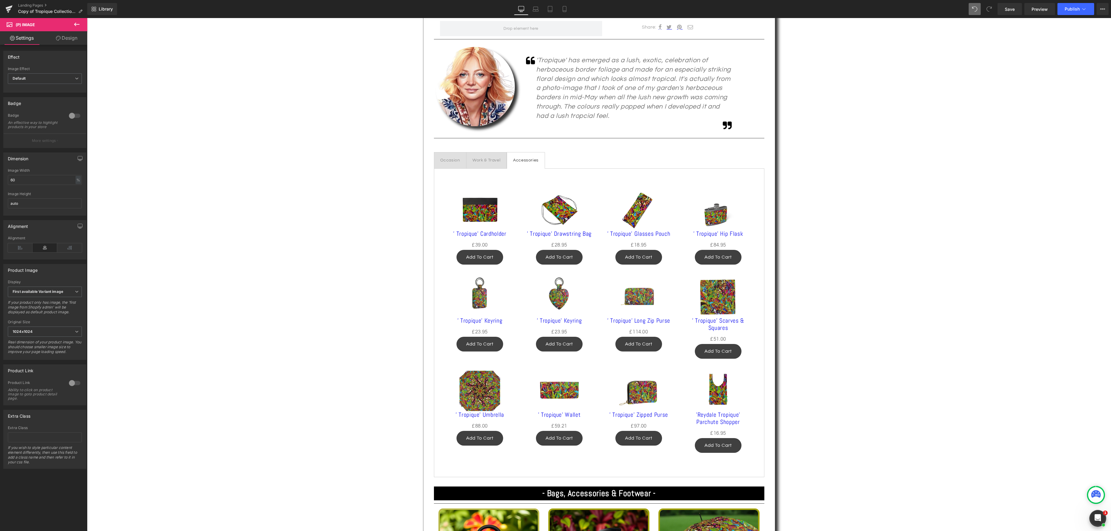
click at [75, 388] on div at bounding box center [74, 384] width 14 height 10
click at [484, 217] on img at bounding box center [479, 210] width 40 height 40
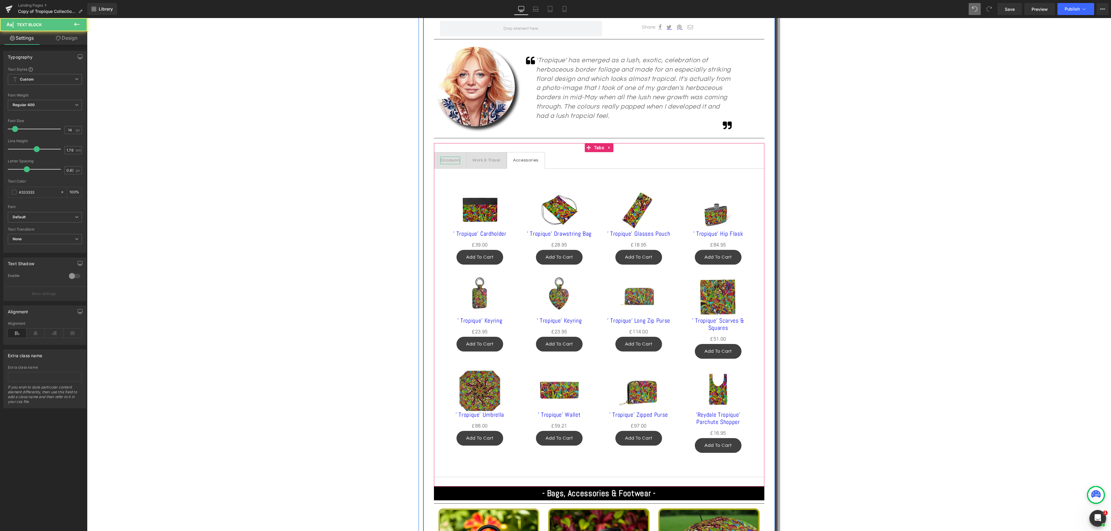
click at [443, 161] on div "Occasion" at bounding box center [450, 161] width 20 height 8
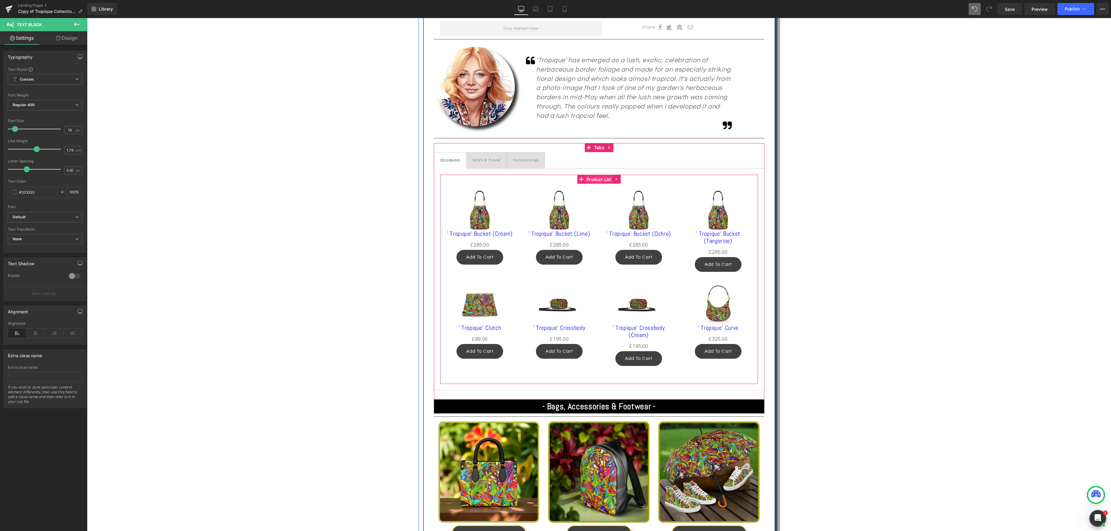
click at [594, 180] on span "Product List" at bounding box center [599, 179] width 28 height 9
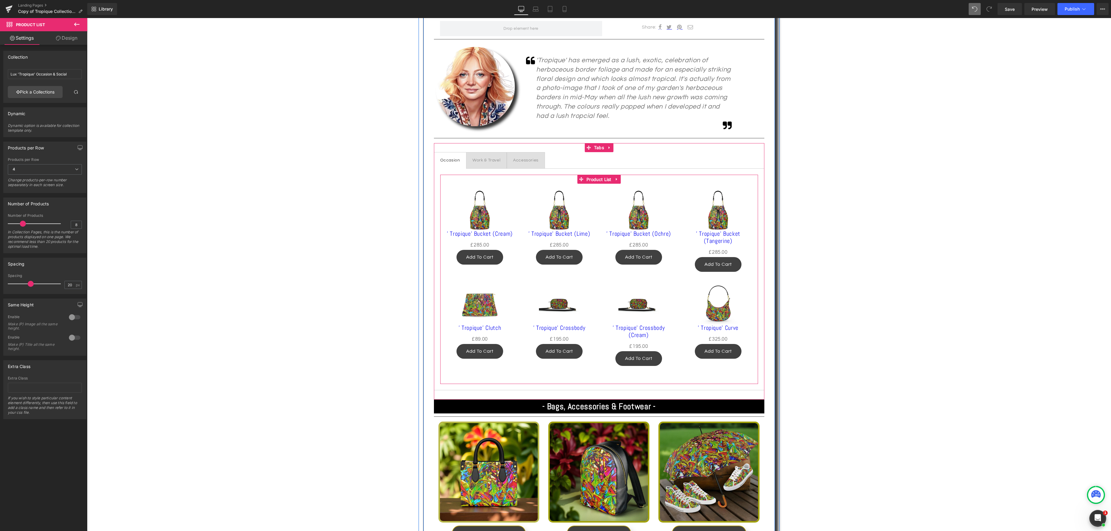
click at [589, 180] on span "Product List" at bounding box center [599, 179] width 28 height 9
click at [598, 181] on span "Product List" at bounding box center [599, 179] width 28 height 9
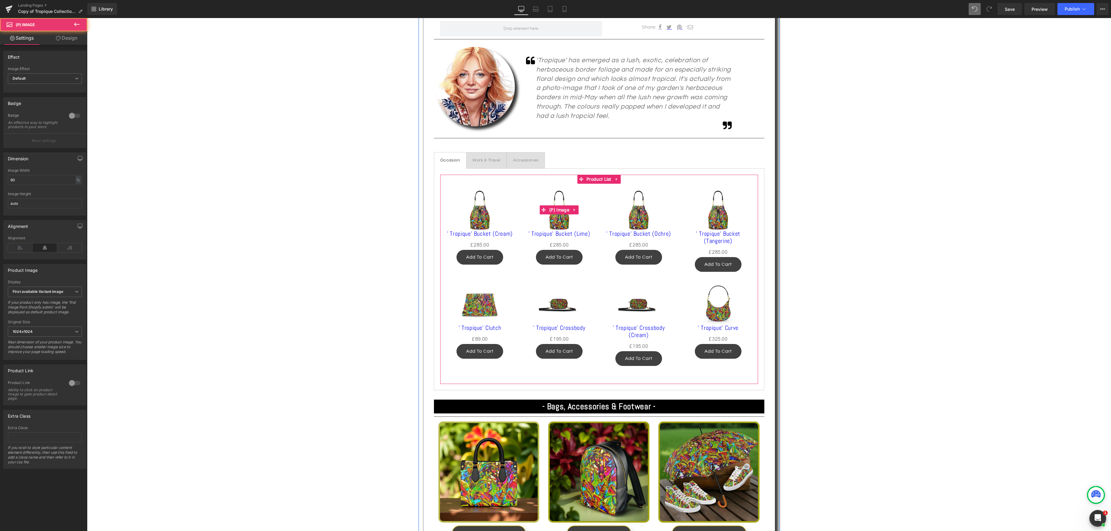
click at [558, 220] on img at bounding box center [559, 210] width 40 height 40
click at [75, 387] on div at bounding box center [74, 384] width 14 height 10
click at [645, 215] on img at bounding box center [638, 210] width 40 height 40
click at [528, 158] on div "Accessories Text Block" at bounding box center [526, 161] width 26 height 8
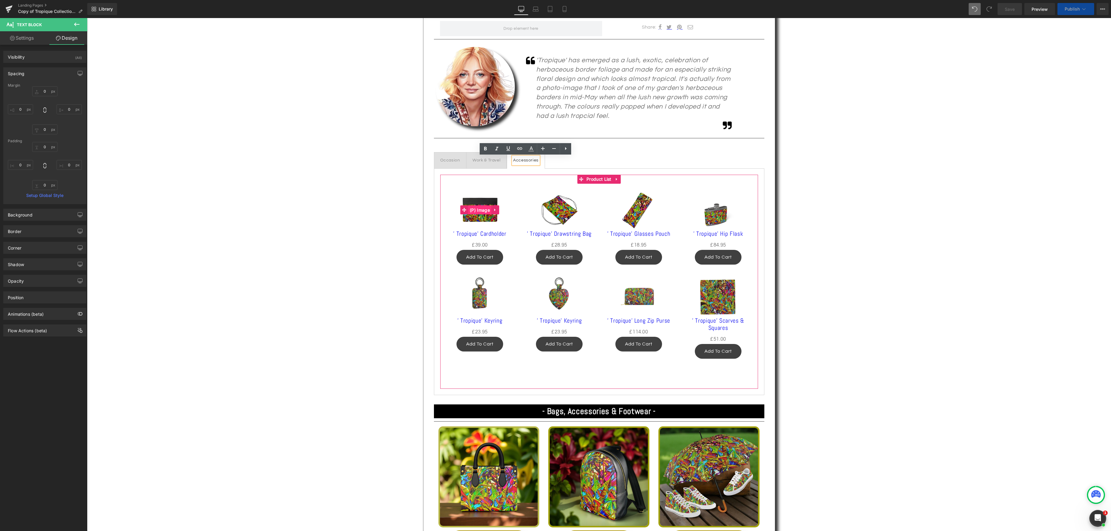
click at [480, 213] on span "(P) Image" at bounding box center [479, 210] width 23 height 9
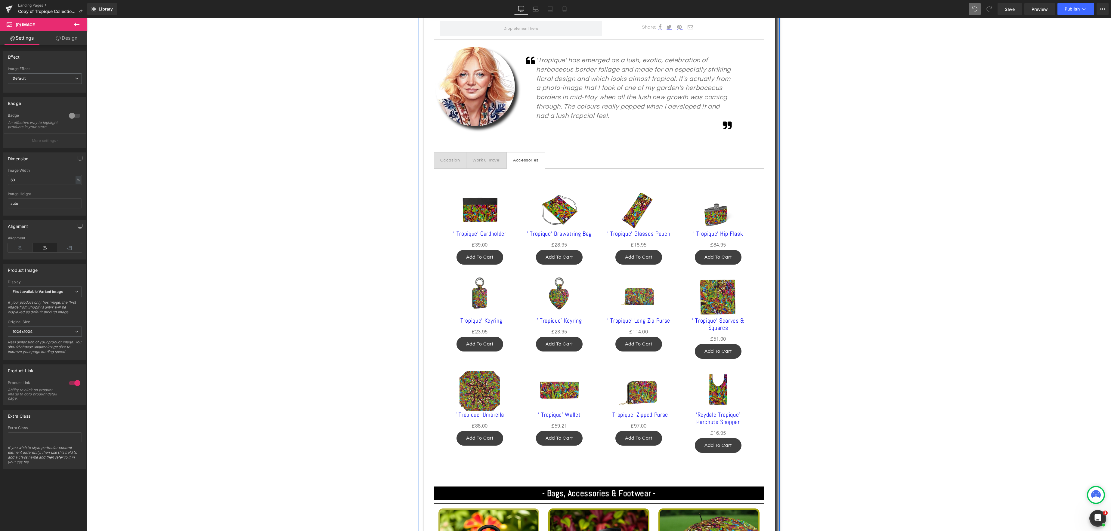
click at [455, 162] on div "Occasion" at bounding box center [450, 161] width 20 height 8
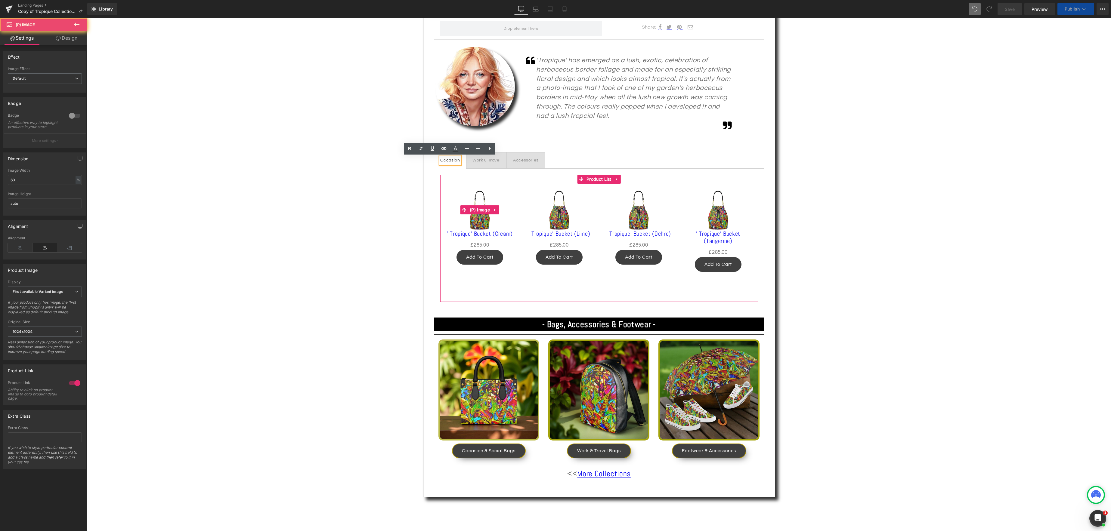
click at [480, 217] on img at bounding box center [479, 210] width 40 height 40
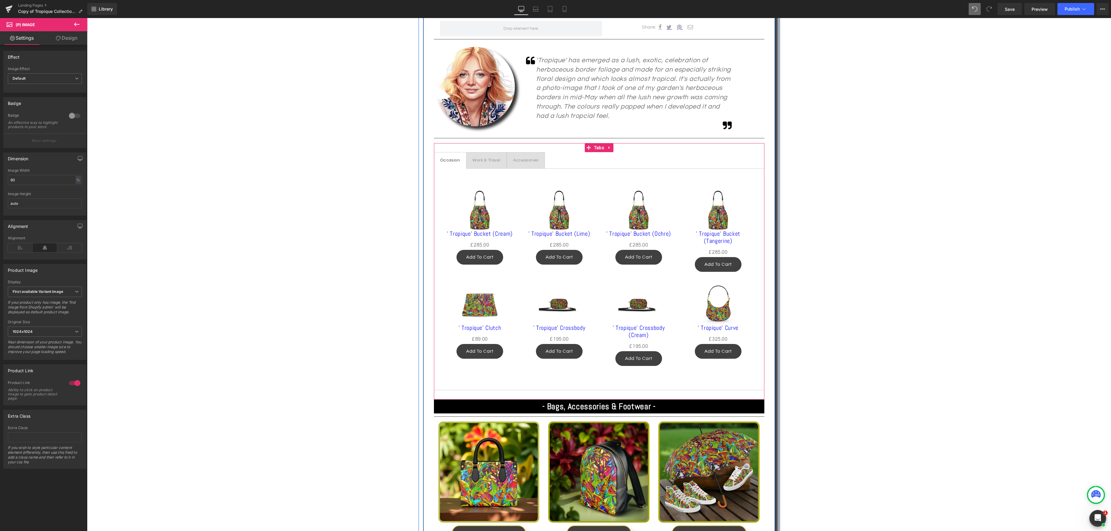
click at [487, 163] on div "Work & Travel Text Block" at bounding box center [486, 161] width 28 height 8
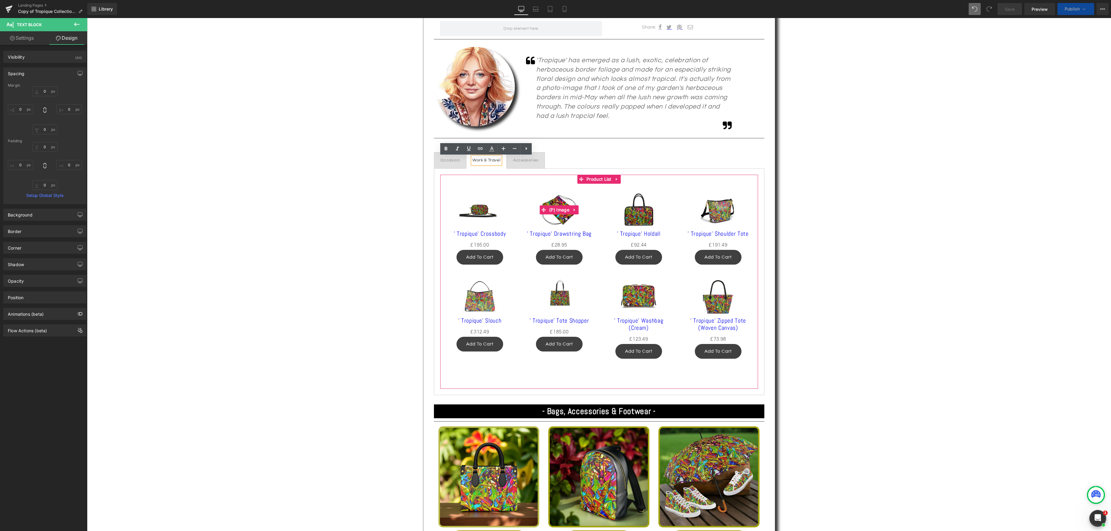
click at [559, 217] on img at bounding box center [559, 210] width 40 height 40
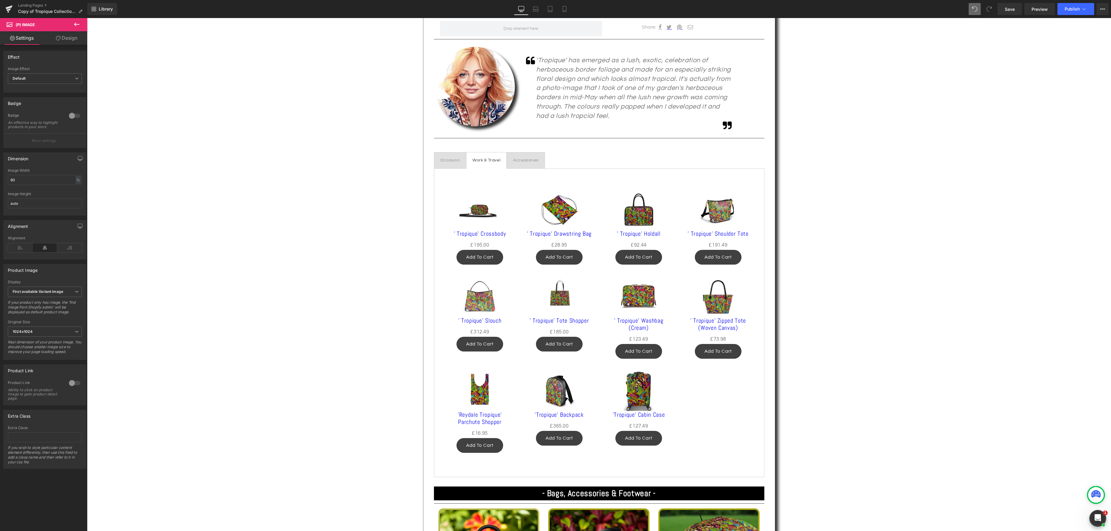
click at [76, 387] on div at bounding box center [74, 384] width 14 height 10
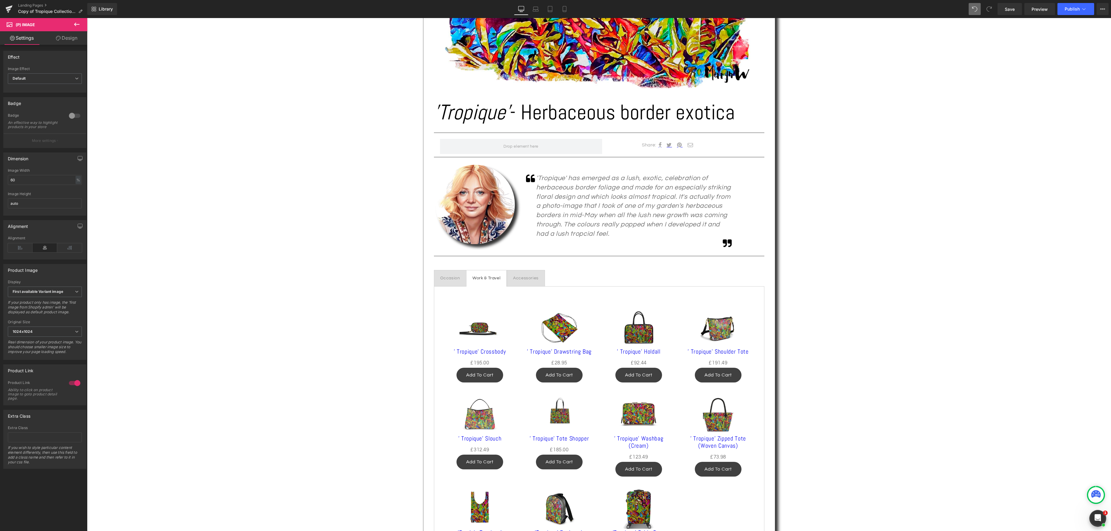
scroll to position [262, 0]
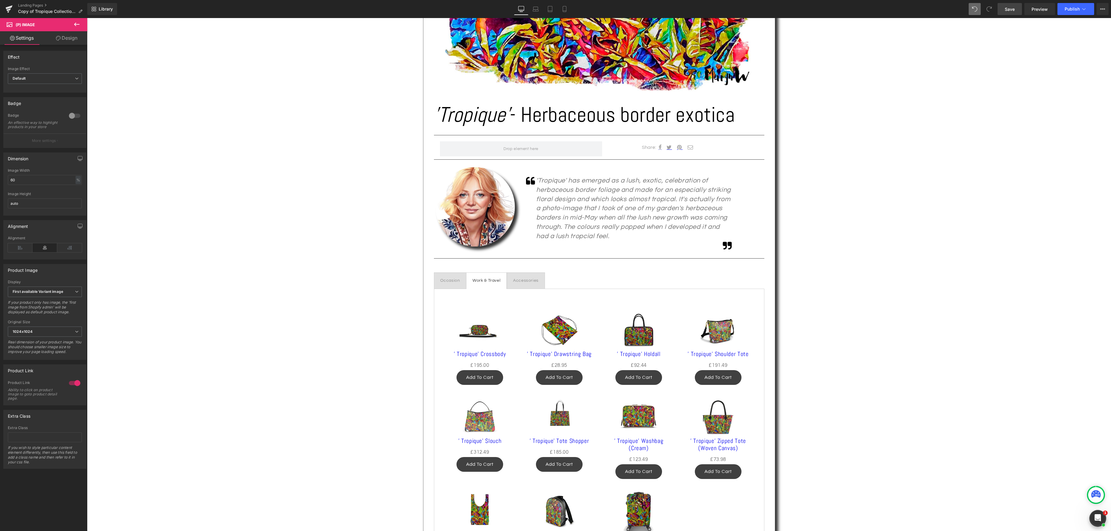
click at [1009, 9] on span "Save" at bounding box center [1010, 9] width 10 height 6
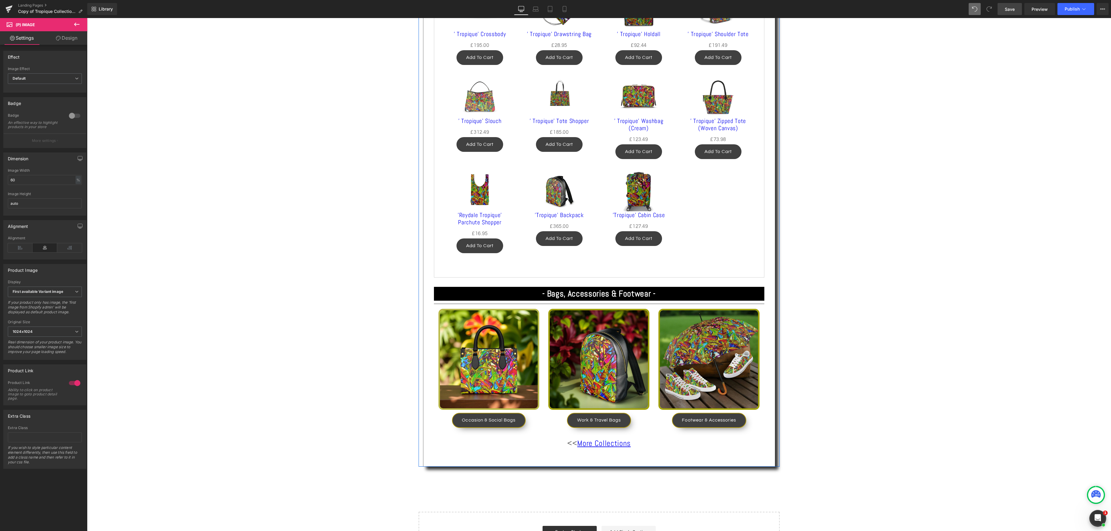
scroll to position [588, 0]
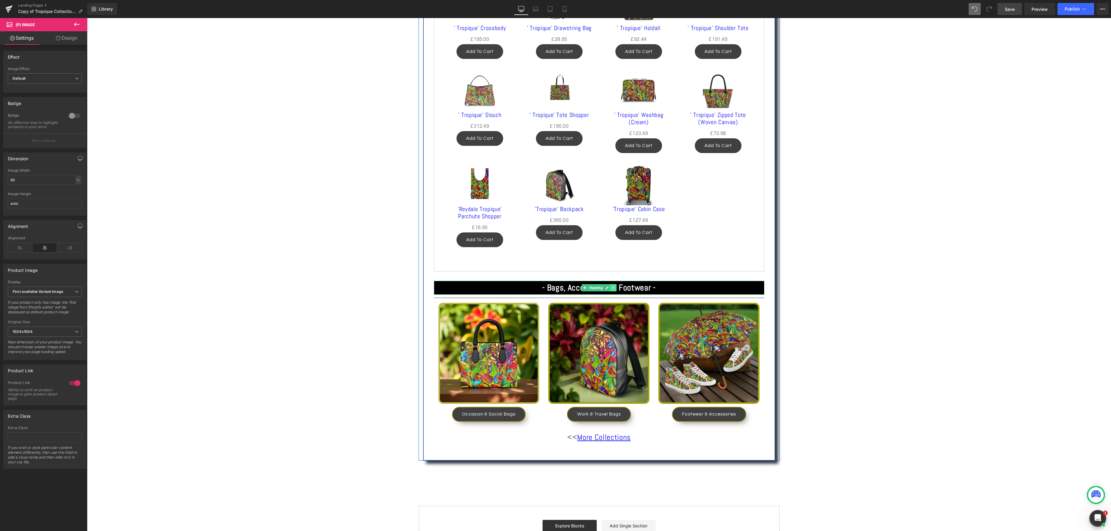
click at [615, 288] on link at bounding box center [613, 287] width 6 height 7
click at [618, 288] on icon at bounding box center [616, 287] width 3 height 3
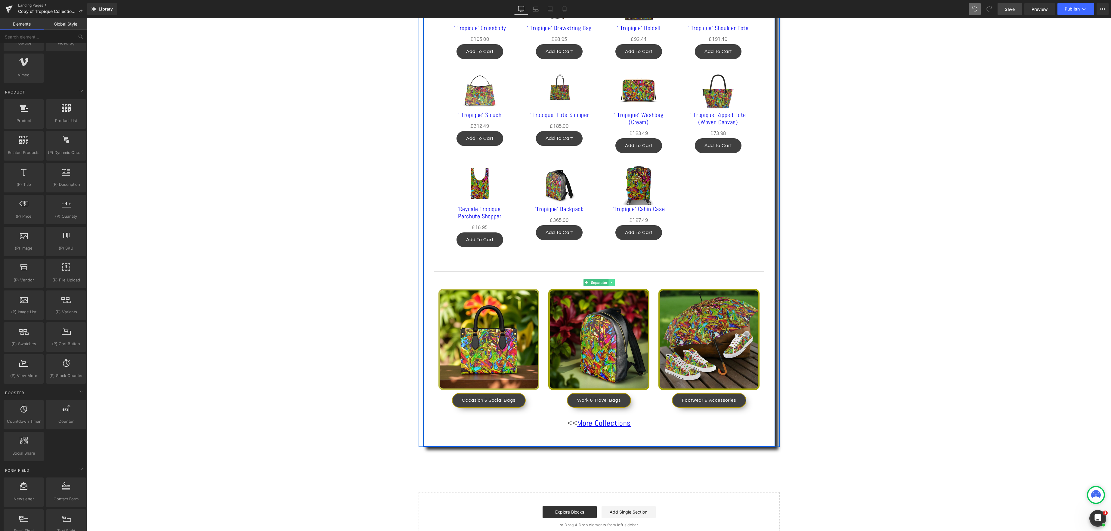
click at [614, 283] on link at bounding box center [611, 282] width 6 height 7
click at [614, 283] on icon at bounding box center [614, 283] width 3 height 4
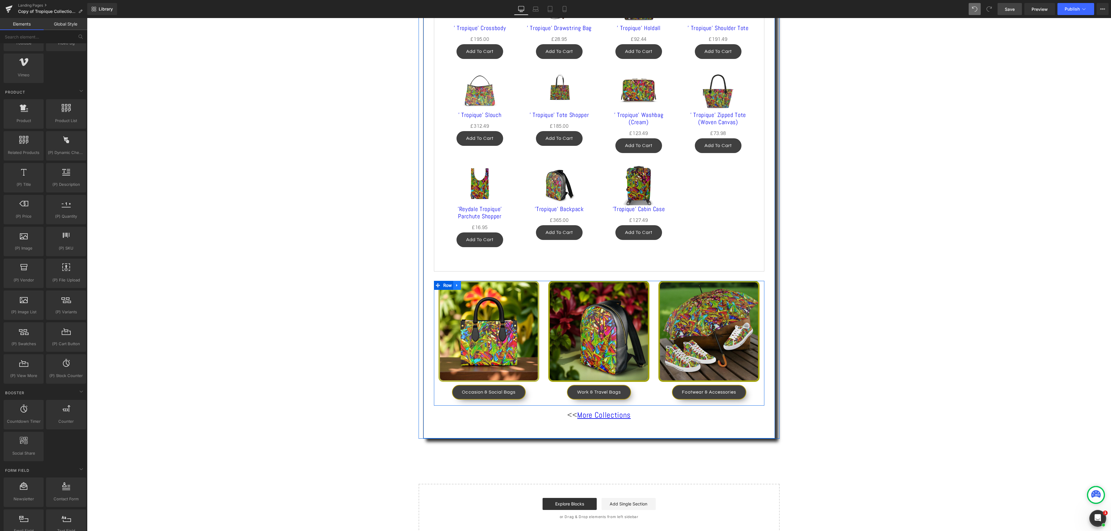
click at [459, 284] on icon at bounding box center [457, 285] width 4 height 5
click at [472, 284] on icon at bounding box center [473, 285] width 4 height 4
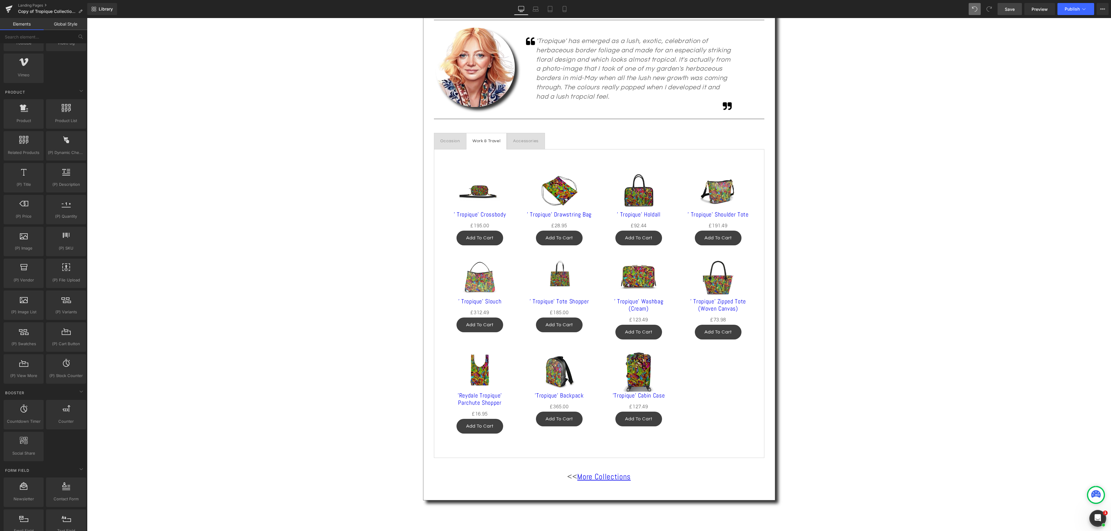
scroll to position [390, 0]
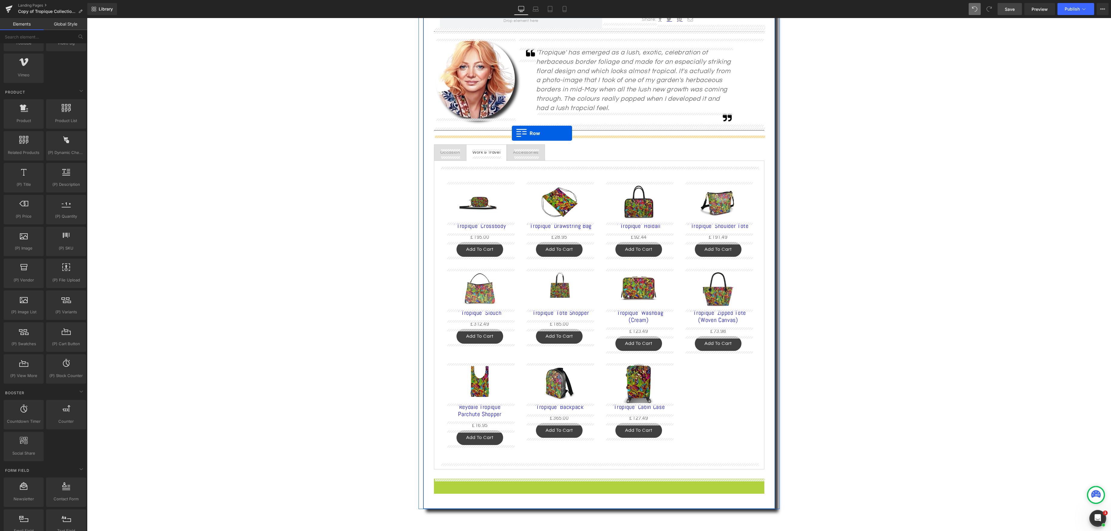
drag, startPoint x: 436, startPoint y: 483, endPoint x: 512, endPoint y: 133, distance: 358.1
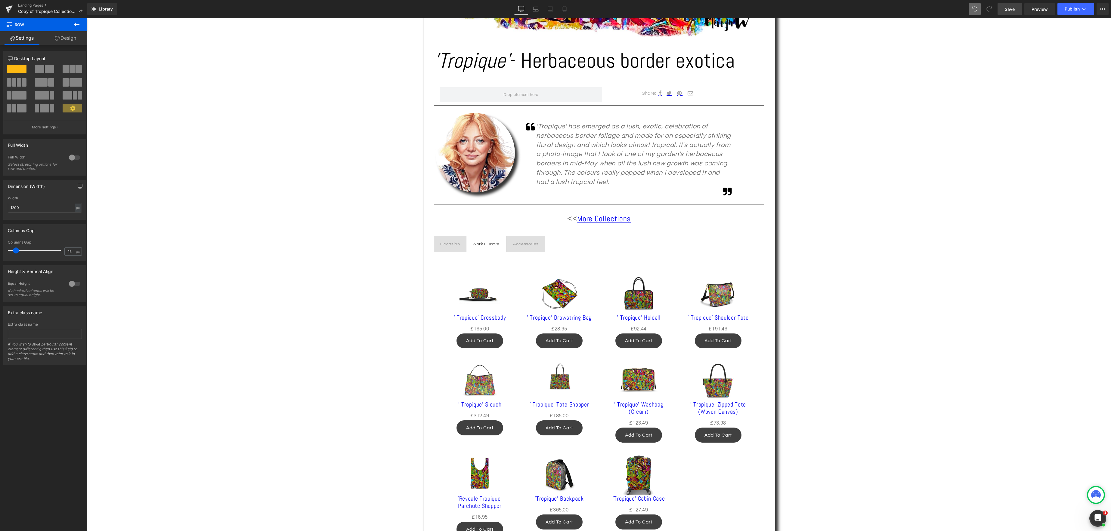
scroll to position [279, 0]
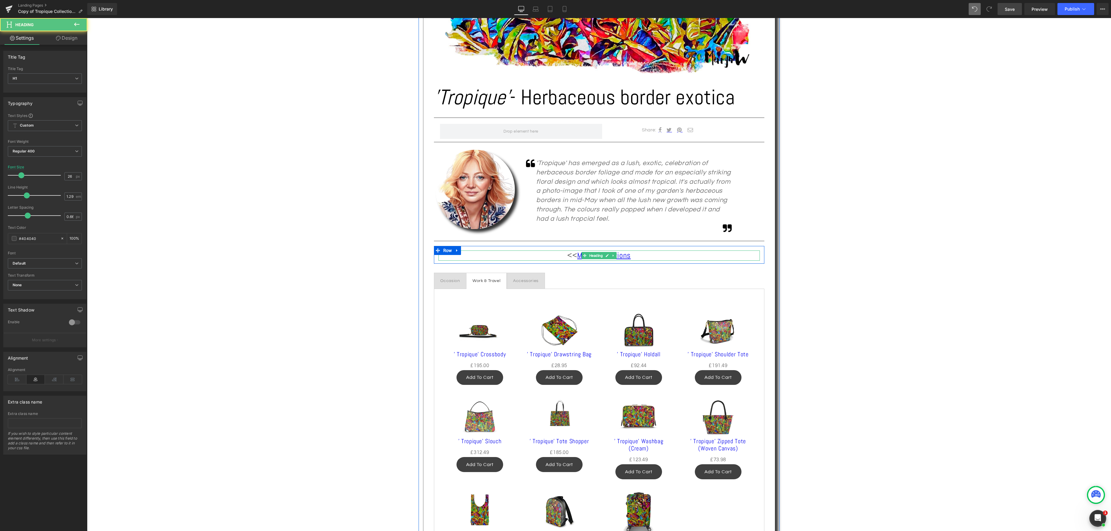
click at [654, 257] on h1 "<< More Collections" at bounding box center [598, 256] width 321 height 10
click at [20, 379] on icon at bounding box center [17, 379] width 19 height 9
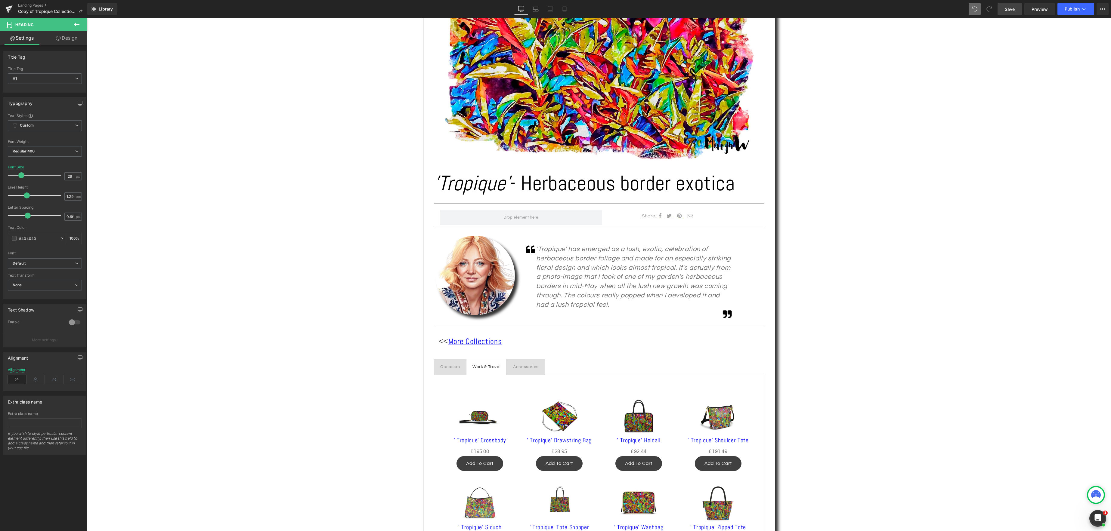
scroll to position [191, 0]
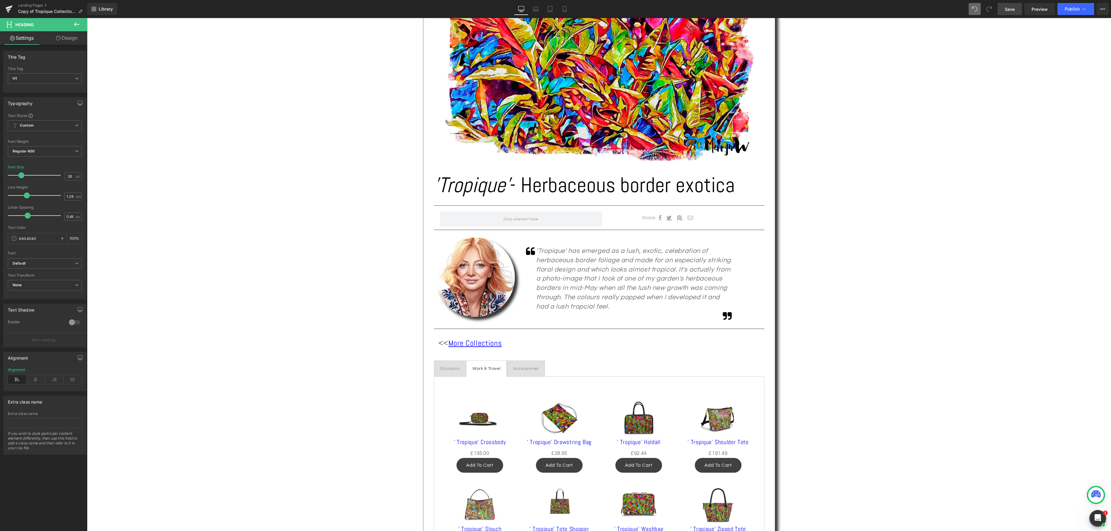
click at [1014, 7] on span "Save" at bounding box center [1010, 9] width 10 height 6
click at [1038, 8] on span "Preview" at bounding box center [1040, 9] width 16 height 6
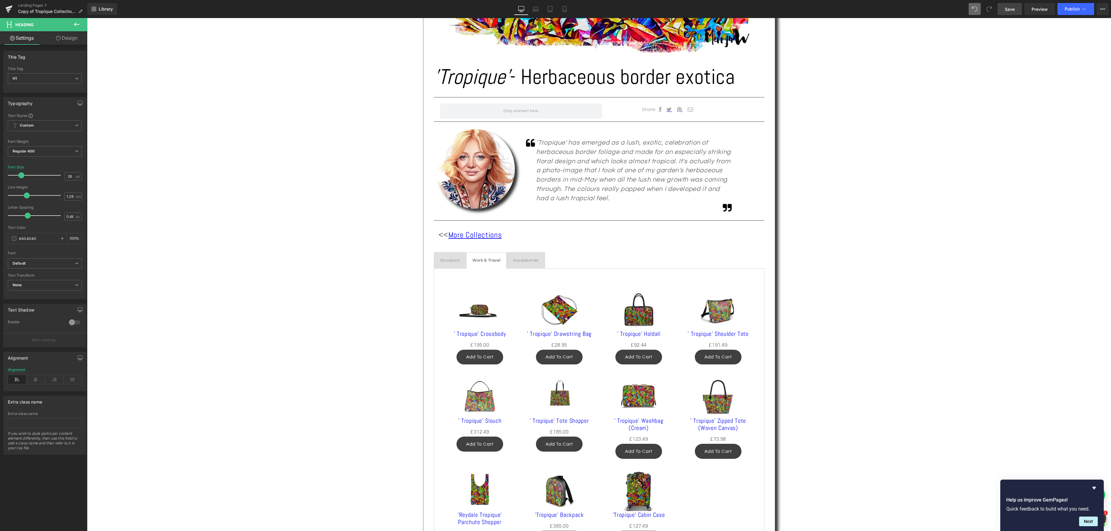
scroll to position [300, 0]
click at [1042, 10] on span "Preview" at bounding box center [1040, 9] width 16 height 6
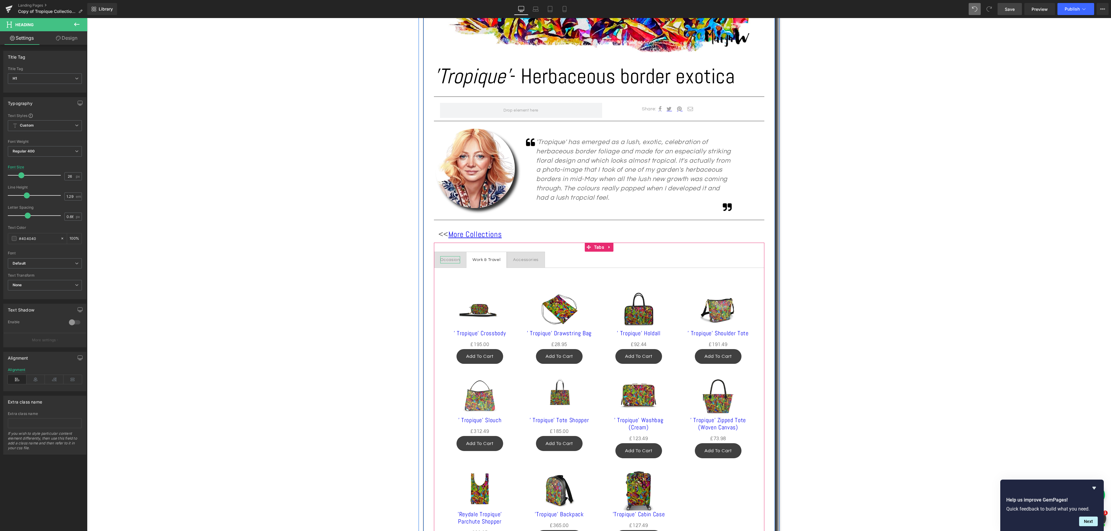
click at [454, 261] on div "Occasion" at bounding box center [450, 260] width 20 height 8
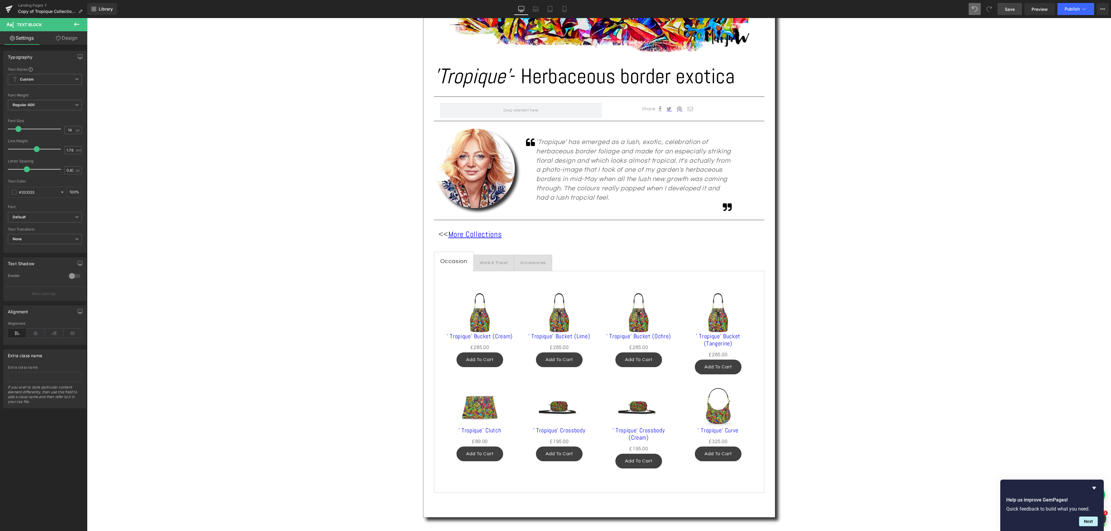
drag, startPoint x: 14, startPoint y: 129, endPoint x: 71, endPoint y: 139, distance: 58.4
click at [17, 130] on span at bounding box center [18, 129] width 6 height 6
click at [490, 265] on div "Work & Travel" at bounding box center [494, 263] width 28 height 8
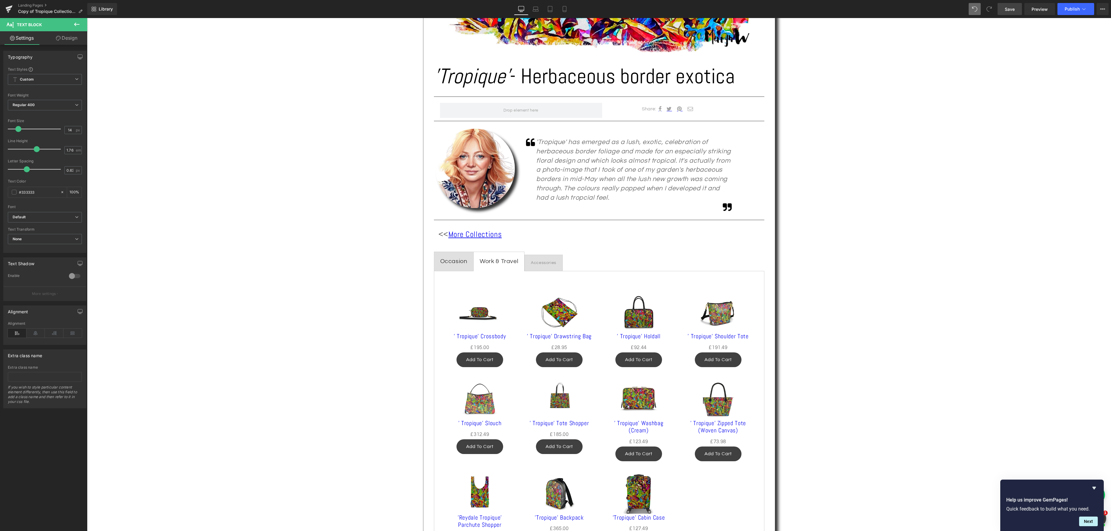
drag, startPoint x: 15, startPoint y: 129, endPoint x: 74, endPoint y: 143, distance: 60.9
click at [18, 130] on span at bounding box center [18, 129] width 6 height 6
click at [539, 264] on div "Accessories" at bounding box center [544, 263] width 26 height 8
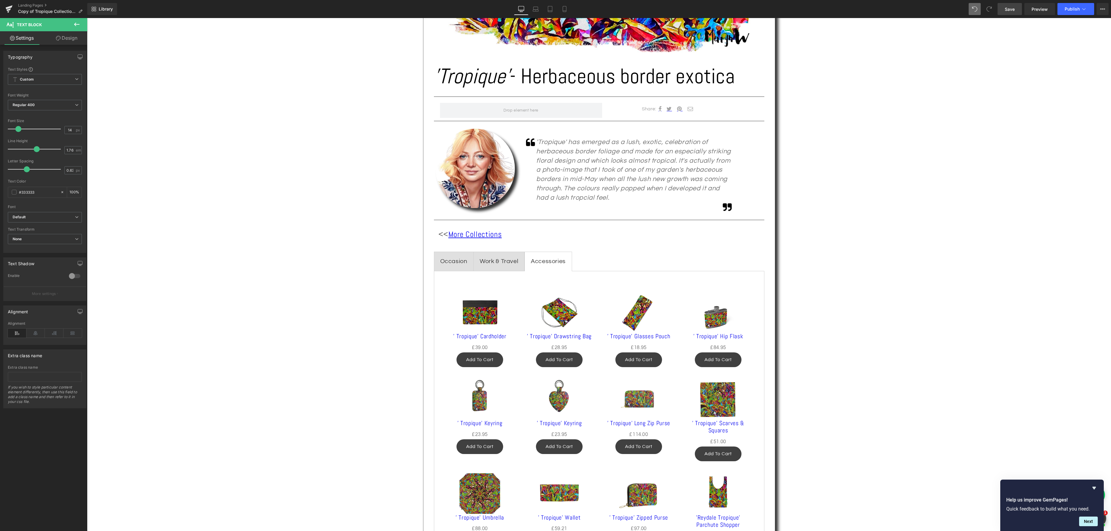
drag, startPoint x: 13, startPoint y: 127, endPoint x: 16, endPoint y: 128, distance: 3.4
click at [16, 127] on span at bounding box center [18, 129] width 6 height 6
drag, startPoint x: 1009, startPoint y: 7, endPoint x: 892, endPoint y: 34, distance: 120.4
click at [1009, 7] on span "Save" at bounding box center [1010, 9] width 10 height 6
click at [1041, 10] on span "Preview" at bounding box center [1040, 9] width 16 height 6
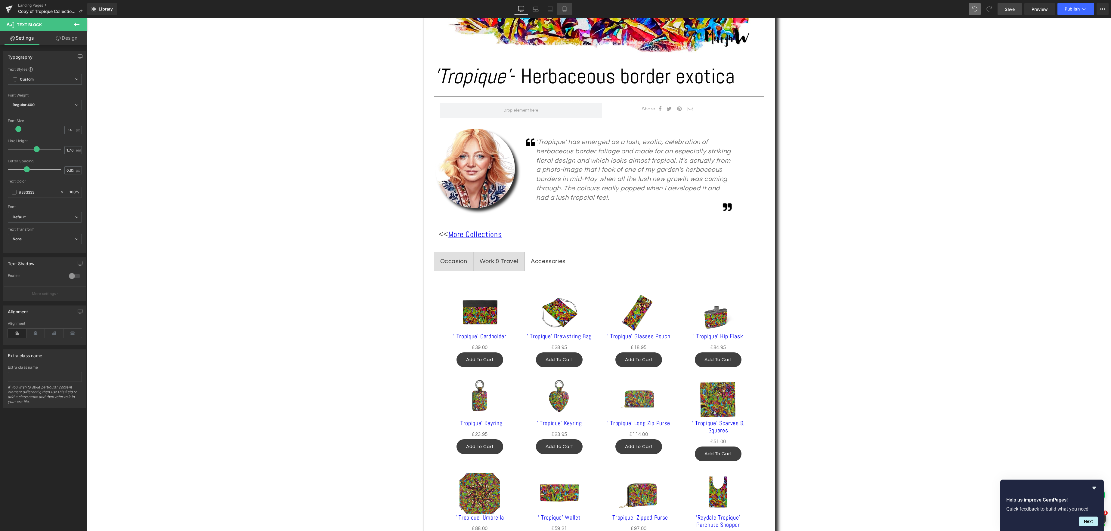
click at [567, 8] on icon at bounding box center [564, 9] width 6 height 6
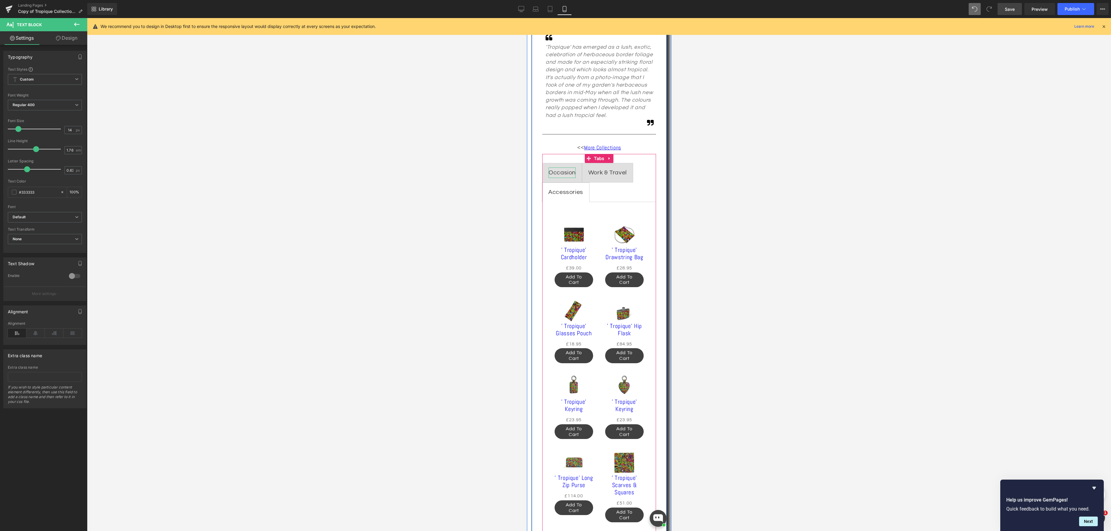
click at [562, 170] on div "Occasion" at bounding box center [561, 173] width 27 height 11
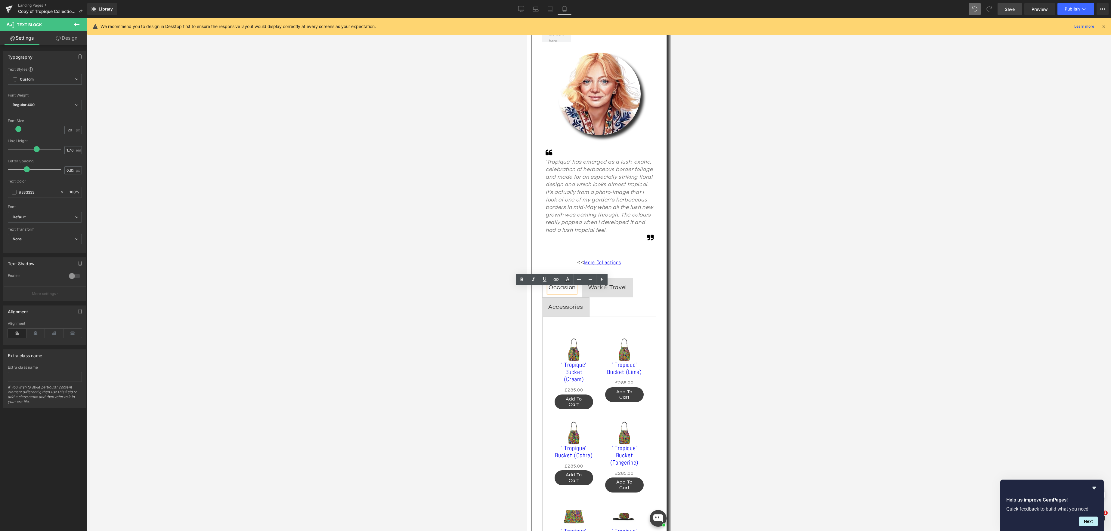
scroll to position [154, 0]
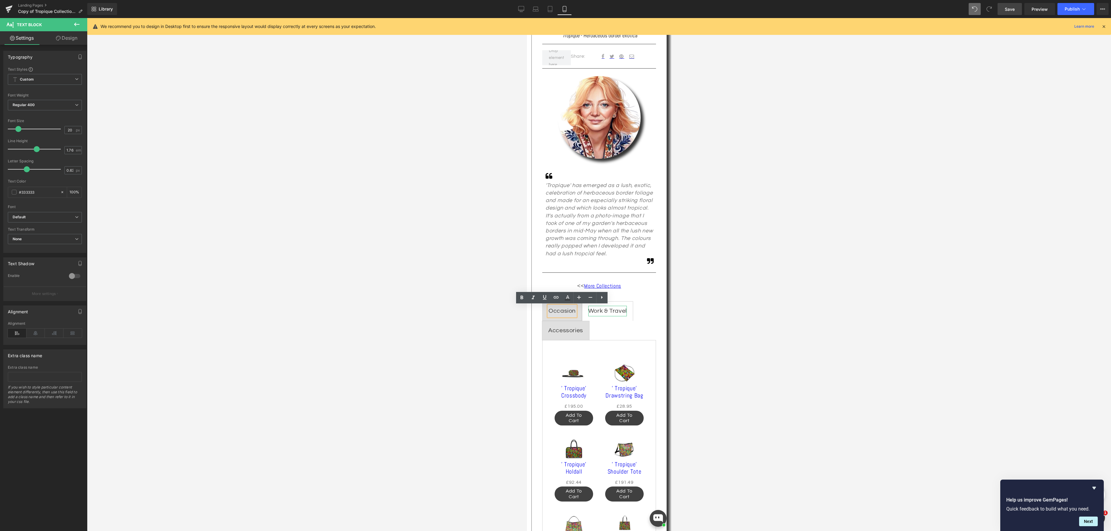
click at [612, 314] on div "Work & Travel" at bounding box center [607, 311] width 39 height 11
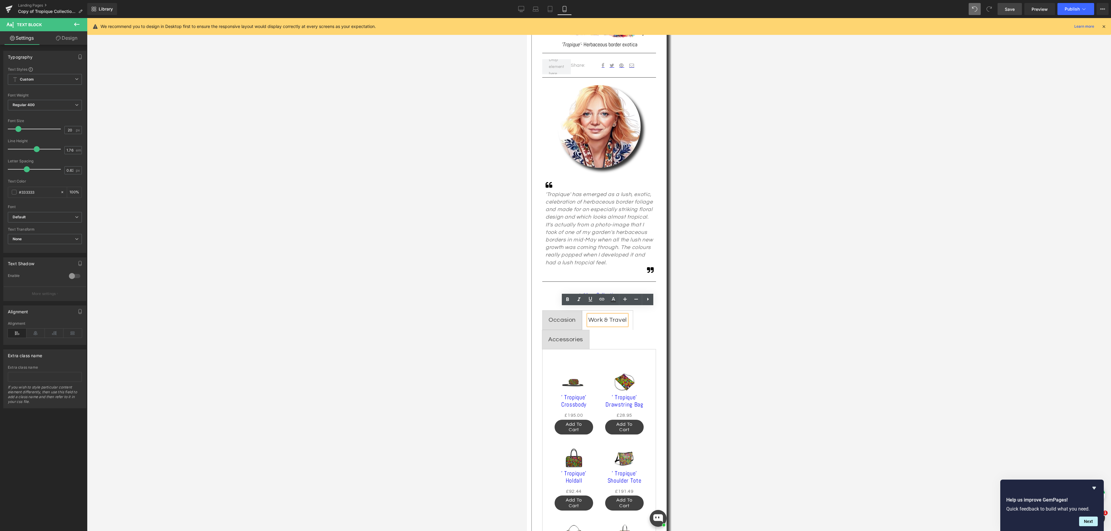
scroll to position [132, 0]
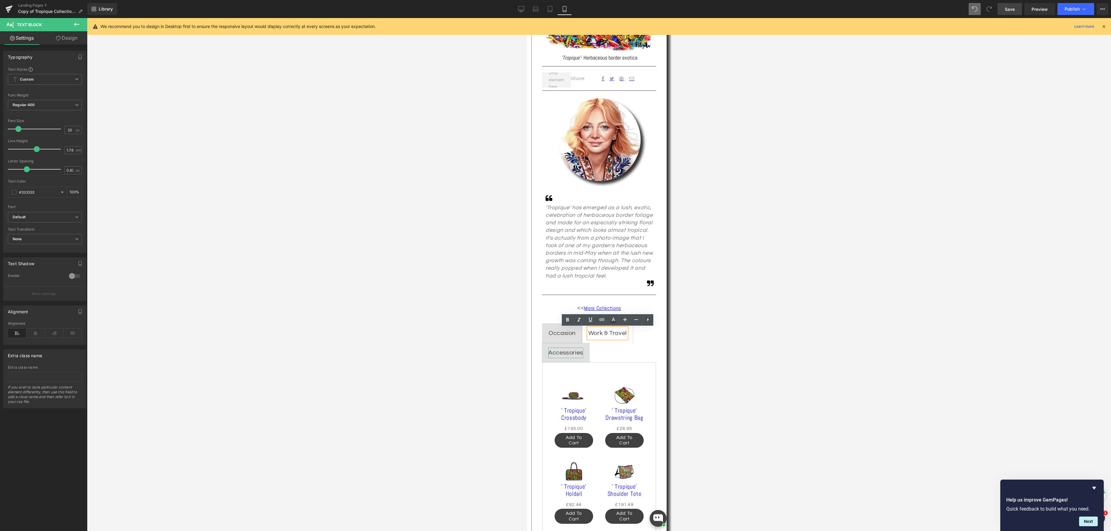
click at [574, 356] on div "Accessories" at bounding box center [565, 353] width 35 height 11
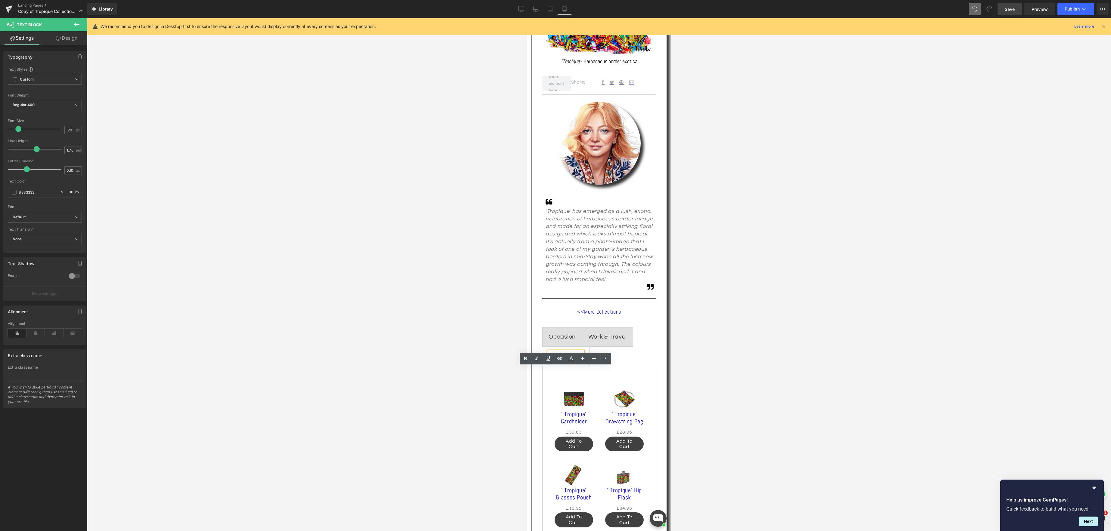
scroll to position [108, 0]
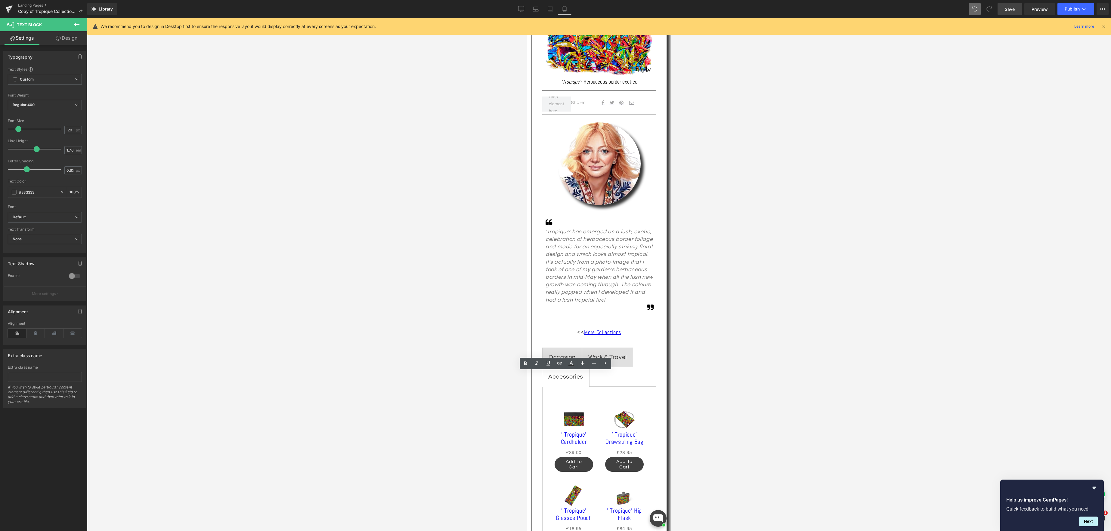
click at [736, 326] on div at bounding box center [599, 274] width 1024 height 513
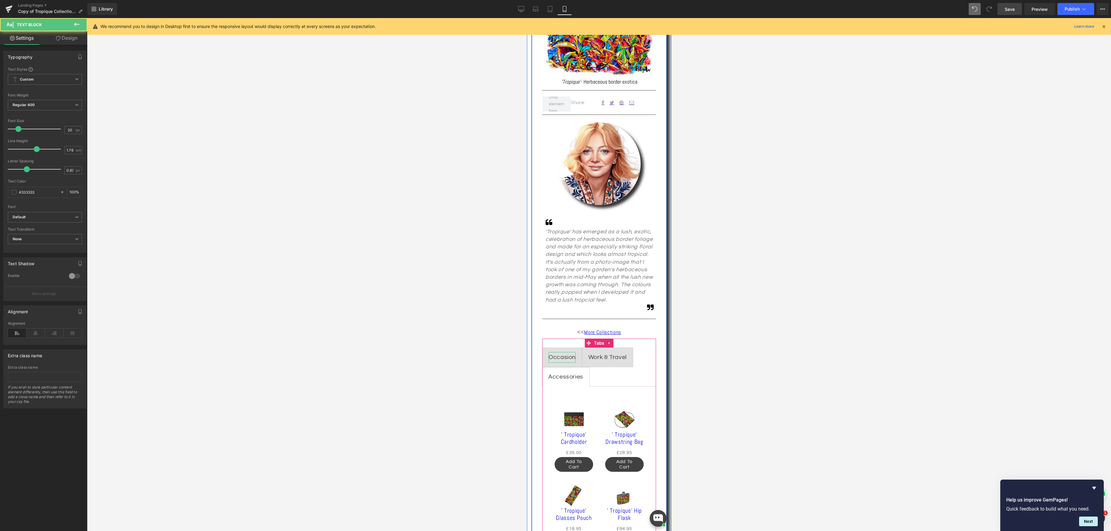
click at [563, 357] on div "Occasion" at bounding box center [561, 357] width 27 height 11
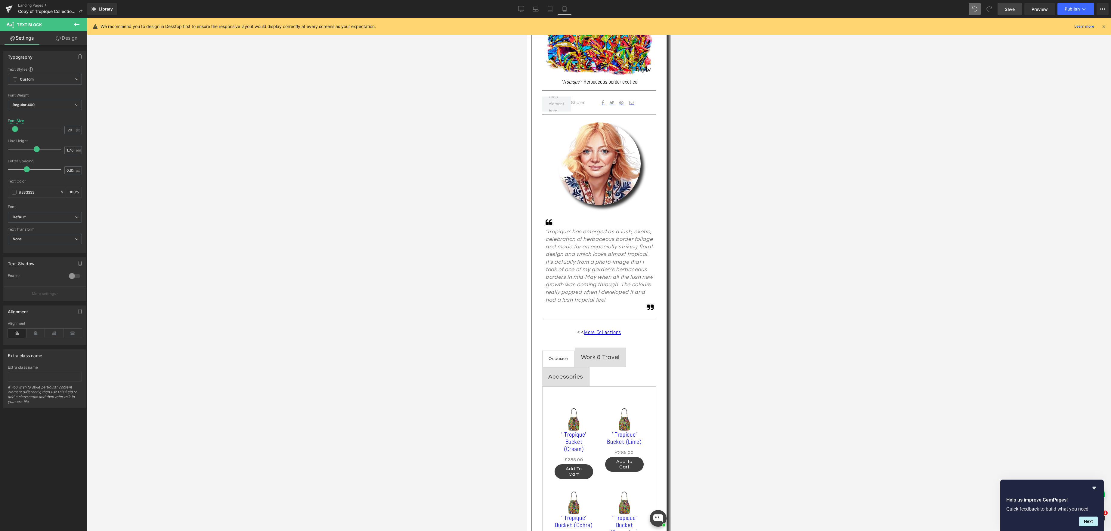
drag, startPoint x: 16, startPoint y: 129, endPoint x: 13, endPoint y: 130, distance: 3.1
click at [13, 130] on span at bounding box center [15, 129] width 6 height 6
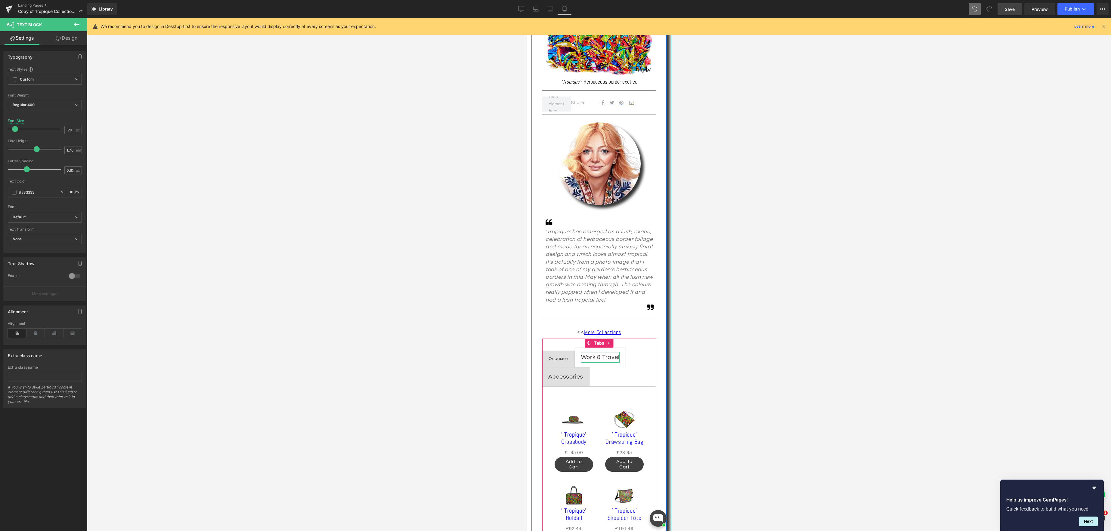
click at [593, 358] on div "Work & Travel" at bounding box center [600, 357] width 39 height 11
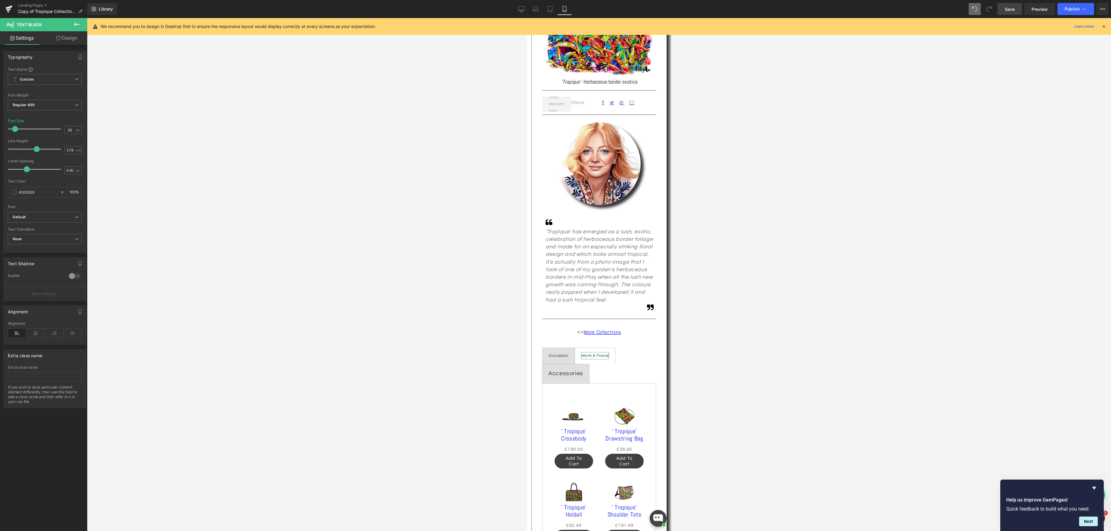
drag, startPoint x: 17, startPoint y: 130, endPoint x: 38, endPoint y: 136, distance: 21.2
click at [14, 131] on span at bounding box center [15, 129] width 6 height 6
click at [568, 377] on div "Accessories" at bounding box center [565, 374] width 35 height 11
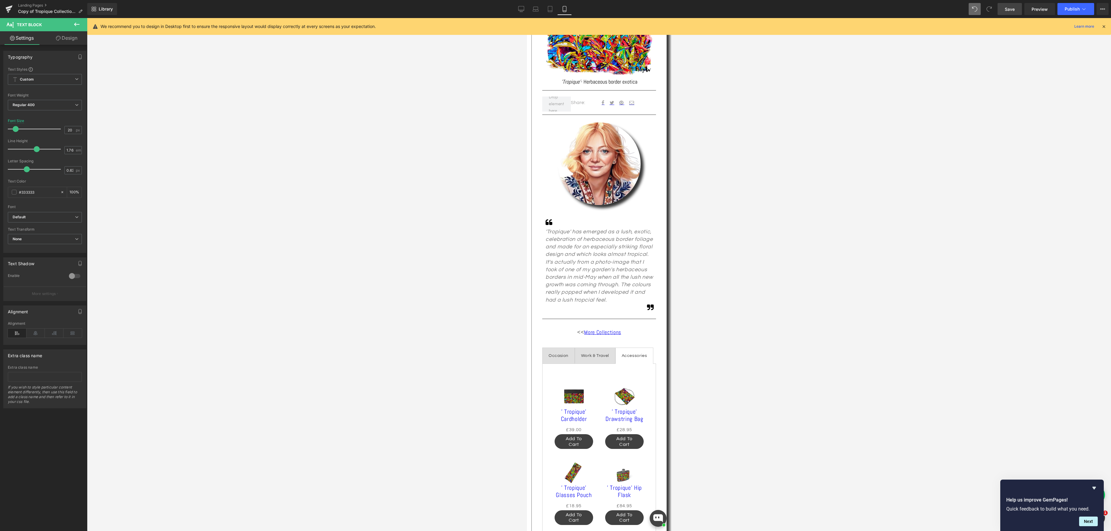
click at [18, 128] on span at bounding box center [16, 129] width 6 height 6
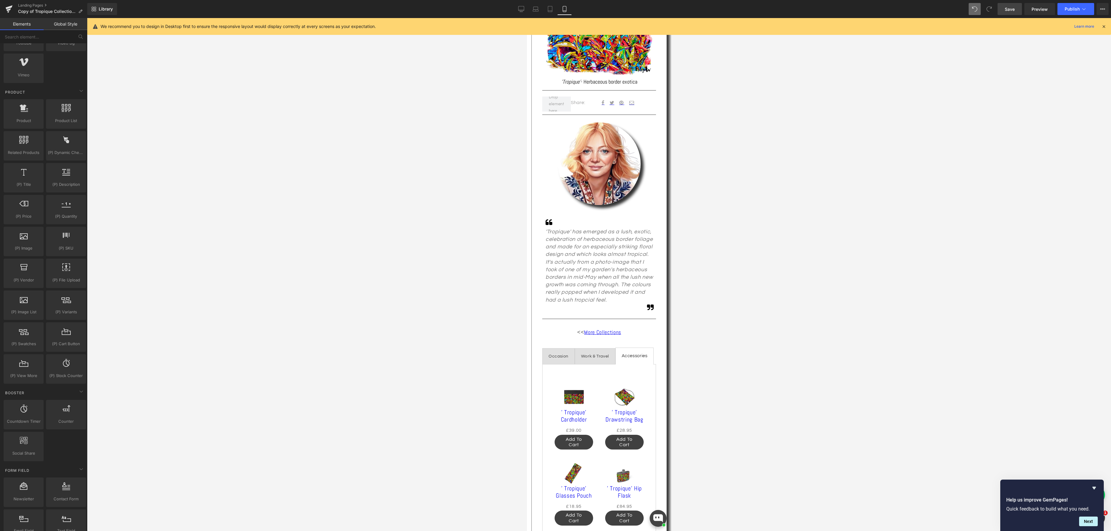
click at [766, 206] on div at bounding box center [599, 274] width 1024 height 513
click at [557, 356] on div "Occasion" at bounding box center [558, 357] width 20 height 8
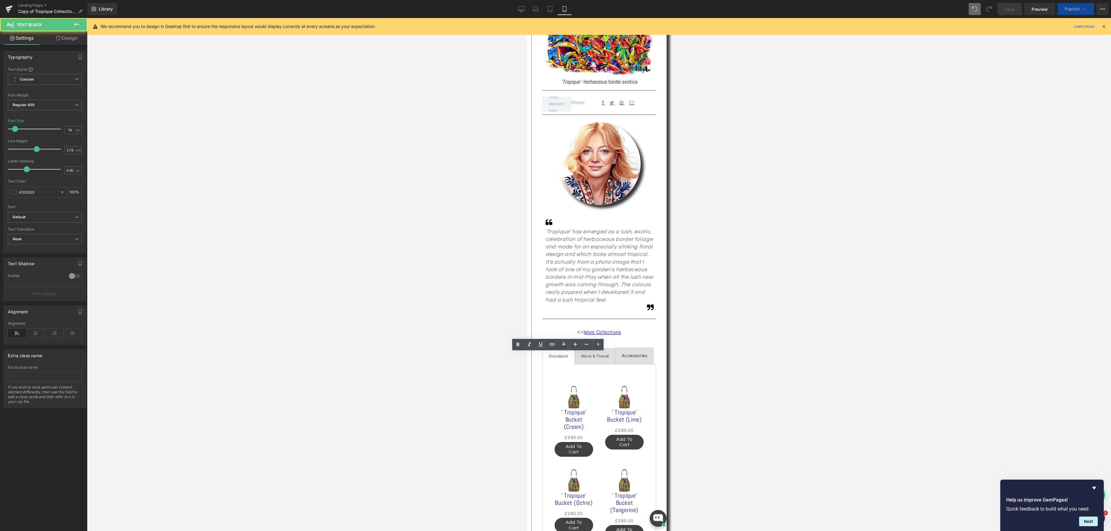
click at [771, 374] on div at bounding box center [599, 274] width 1024 height 513
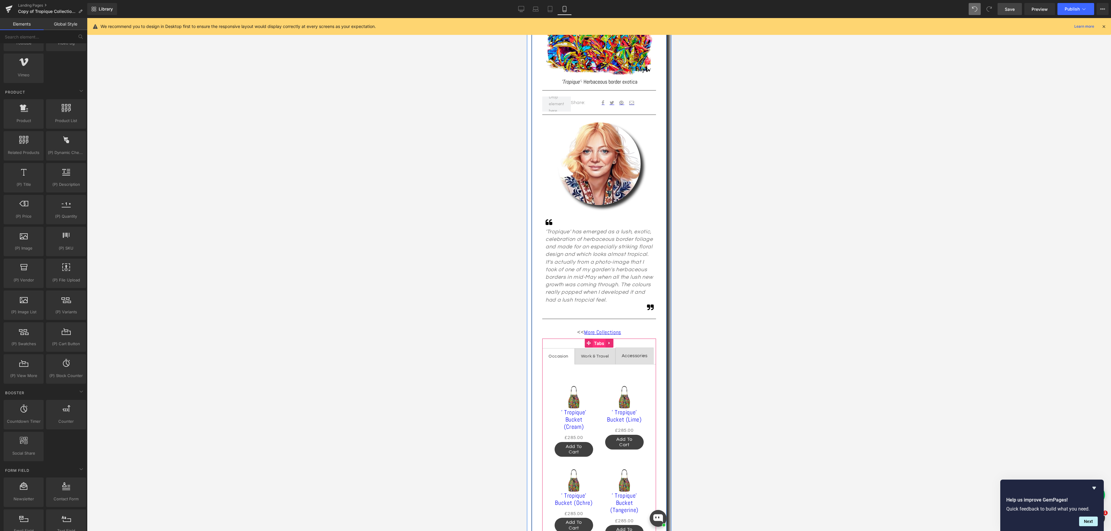
click at [601, 343] on span "Tabs" at bounding box center [598, 343] width 13 height 9
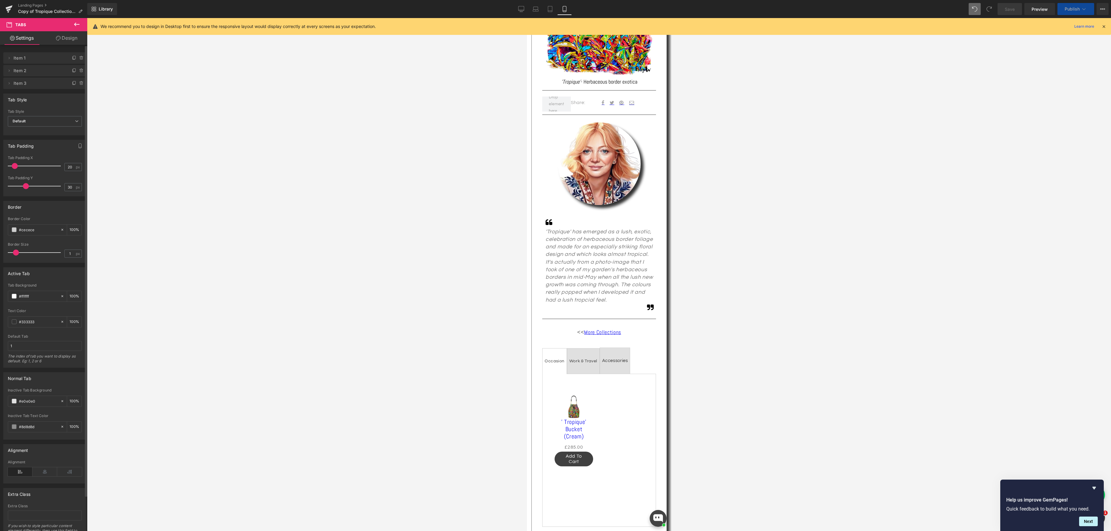
drag, startPoint x: 20, startPoint y: 166, endPoint x: 12, endPoint y: 173, distance: 10.5
click at [14, 167] on span at bounding box center [15, 166] width 6 height 6
click at [15, 187] on span at bounding box center [17, 186] width 6 height 6
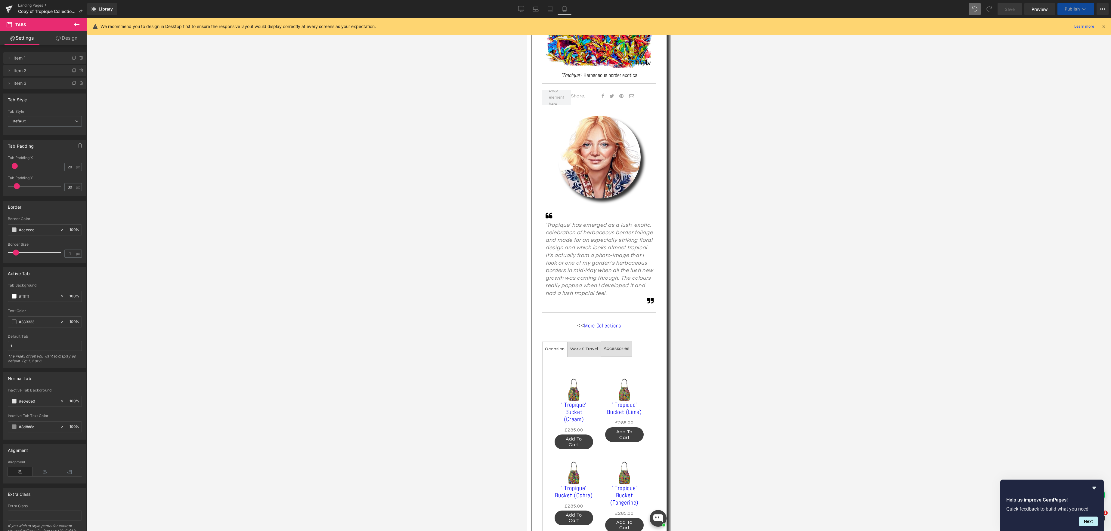
scroll to position [118, 0]
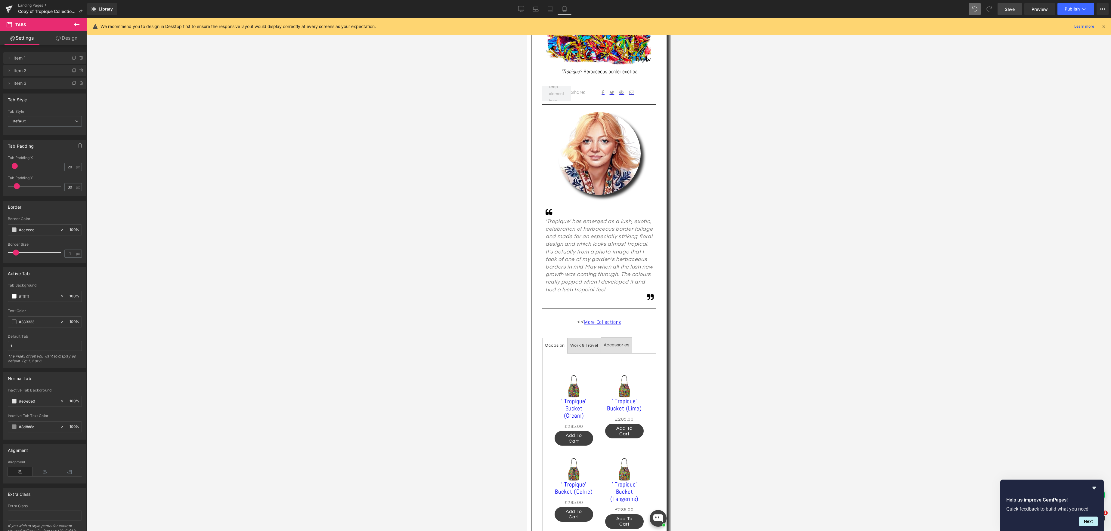
click at [583, 348] on div "Work & Travel" at bounding box center [584, 346] width 28 height 8
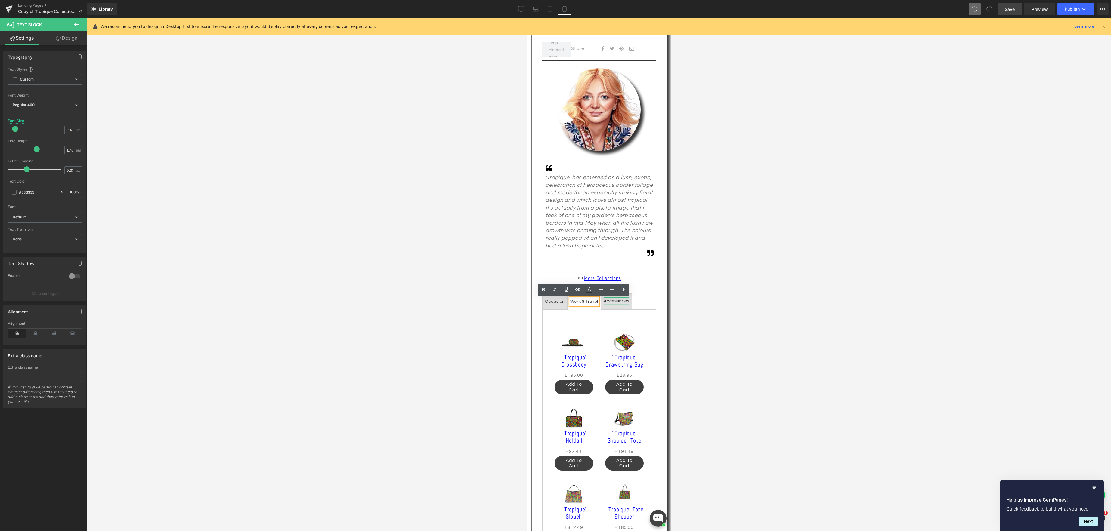
click at [617, 301] on div "Accessories" at bounding box center [616, 302] width 26 height 8
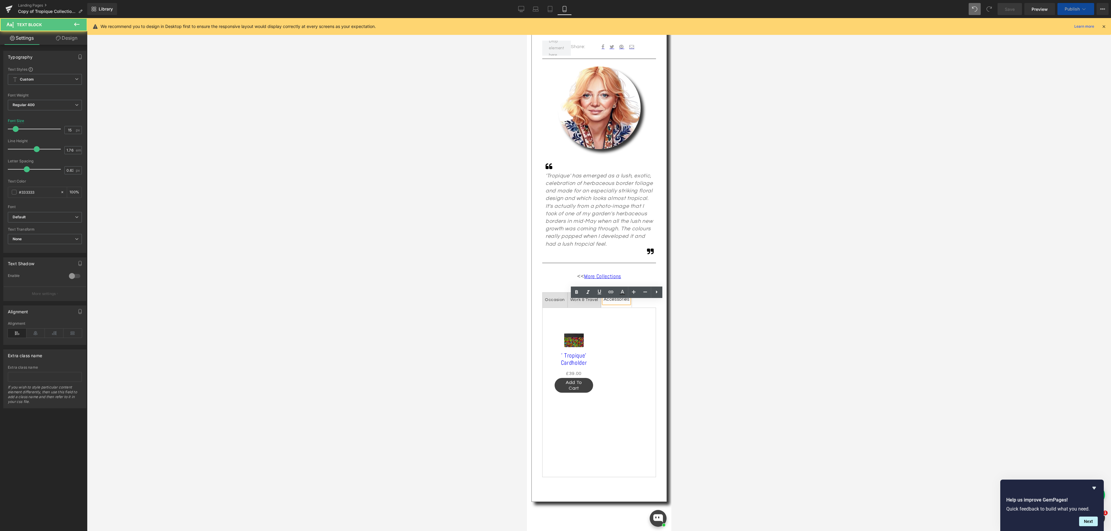
scroll to position [159, 0]
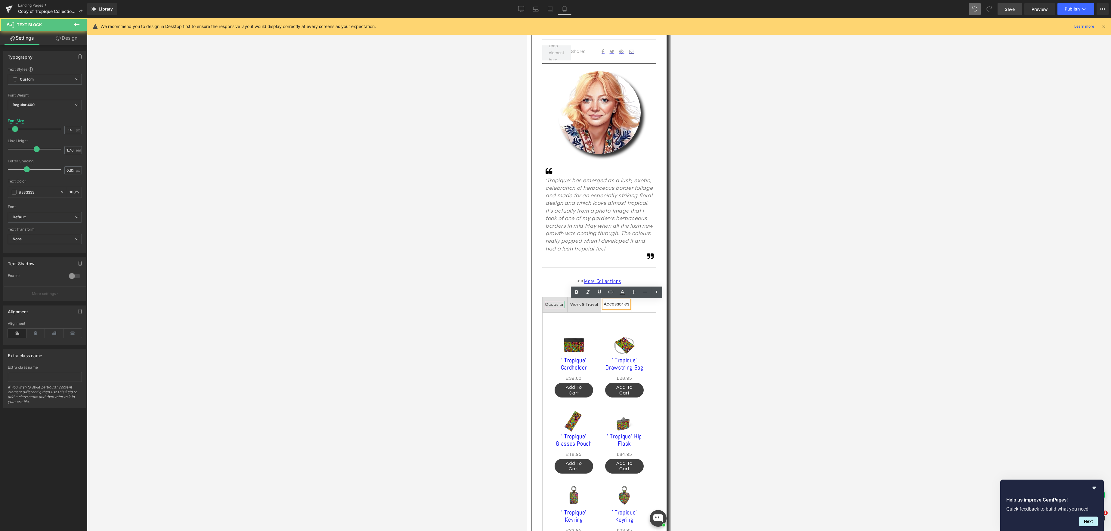
click at [551, 306] on div "Occasion" at bounding box center [555, 305] width 20 height 8
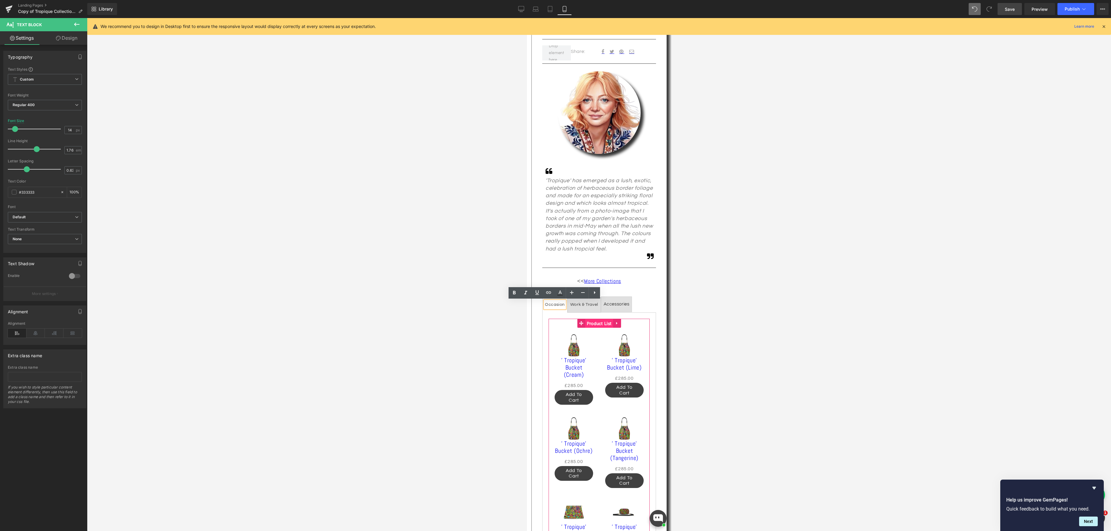
click at [590, 323] on span "Product List" at bounding box center [599, 323] width 28 height 9
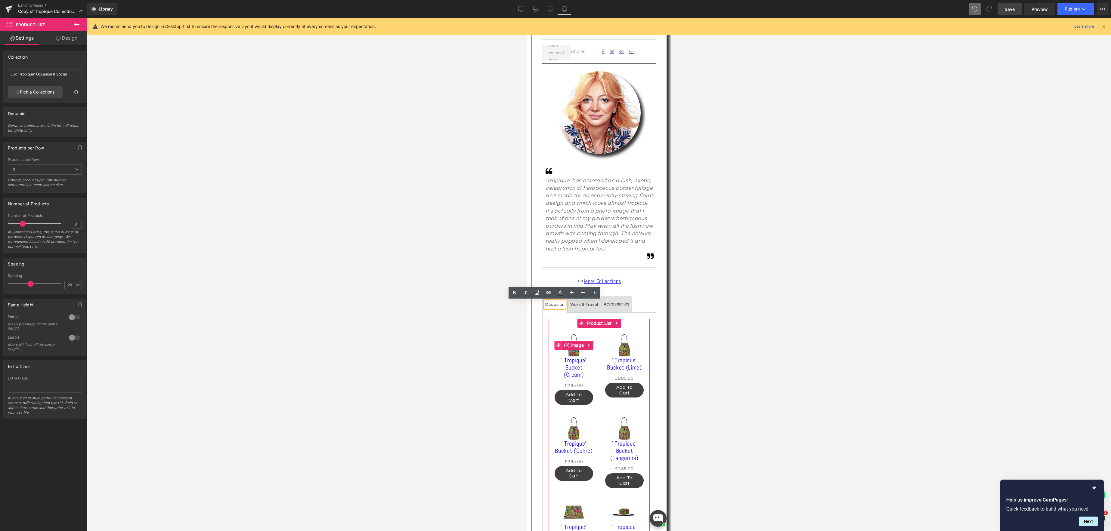
click at [574, 347] on div "Sale Off (P) Image" at bounding box center [573, 345] width 39 height 23
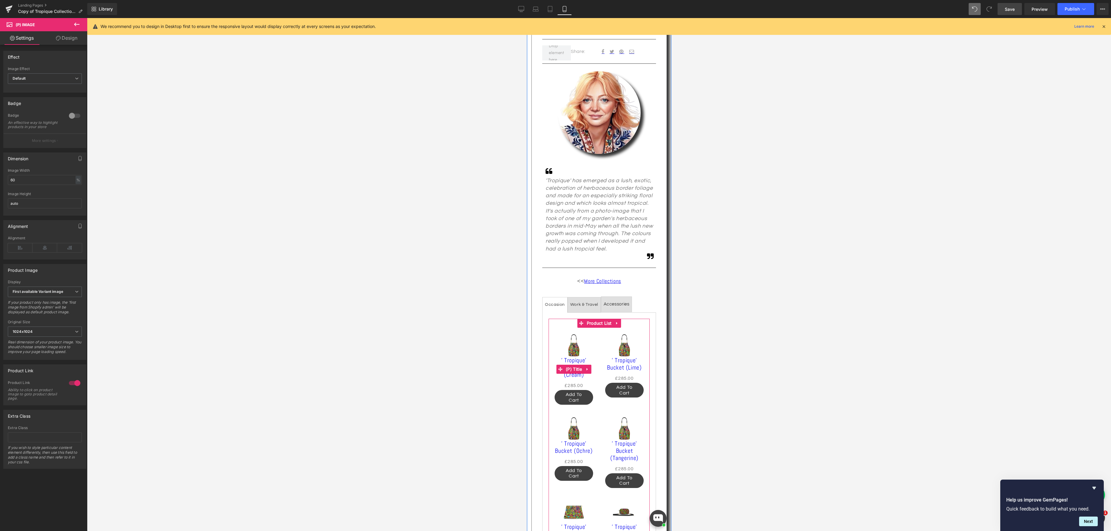
click at [573, 370] on span "(P) Title" at bounding box center [573, 369] width 19 height 9
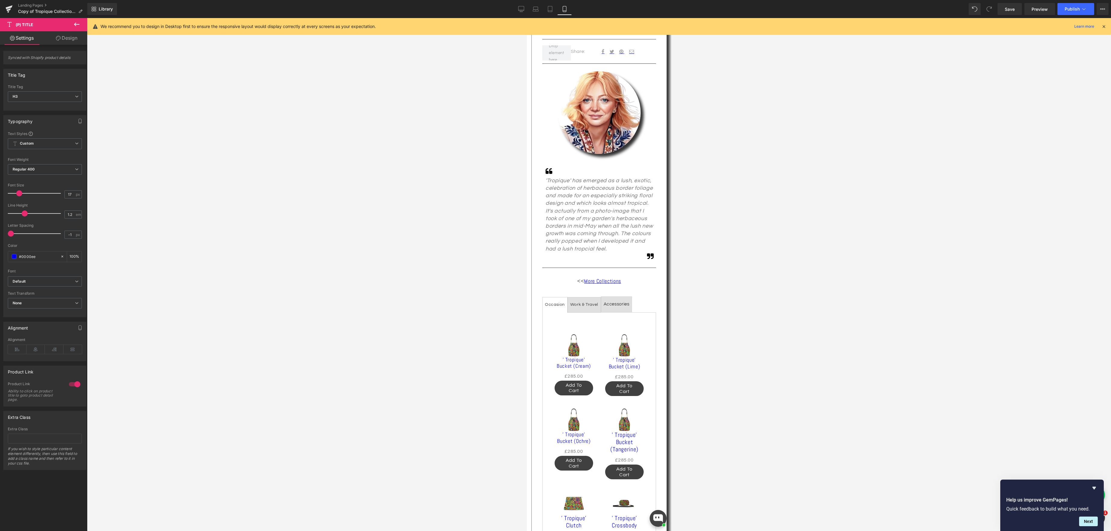
type input "16"
drag, startPoint x: 0, startPoint y: 0, endPoint x: 19, endPoint y: 195, distance: 195.6
click at [19, 195] on span at bounding box center [19, 193] width 6 height 6
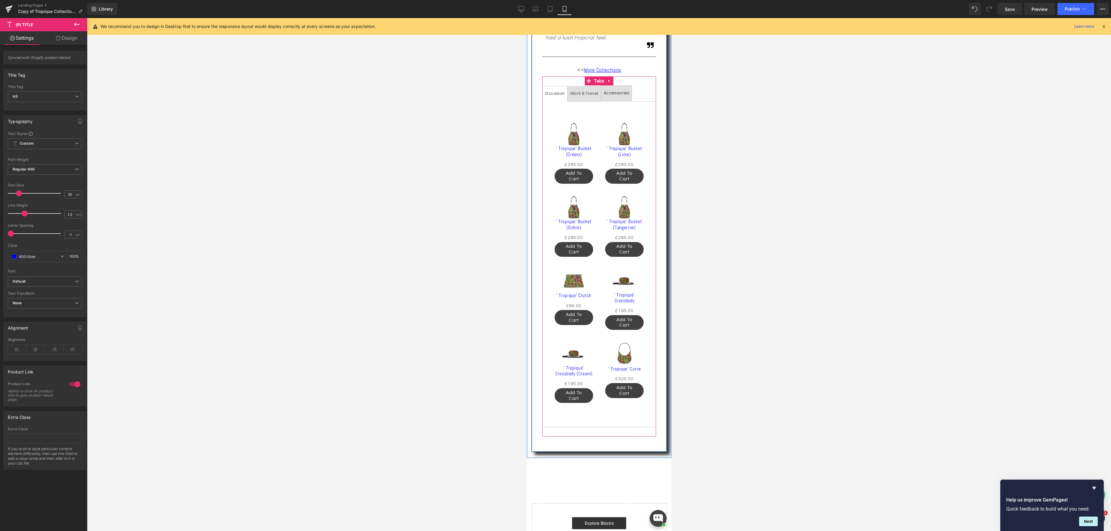
scroll to position [373, 0]
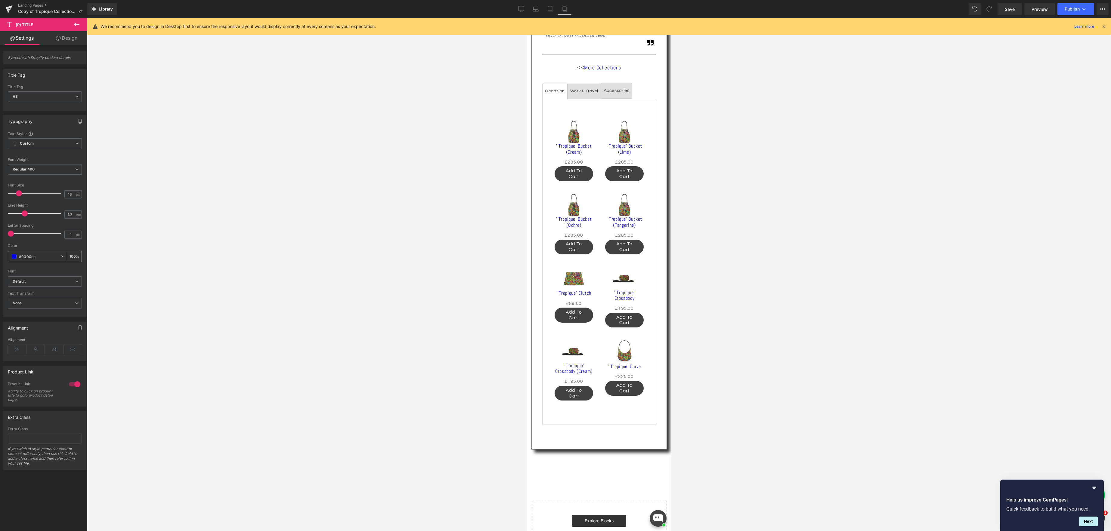
click at [15, 257] on span at bounding box center [14, 256] width 5 height 5
type input "#0000ea"
type input "#0202de"
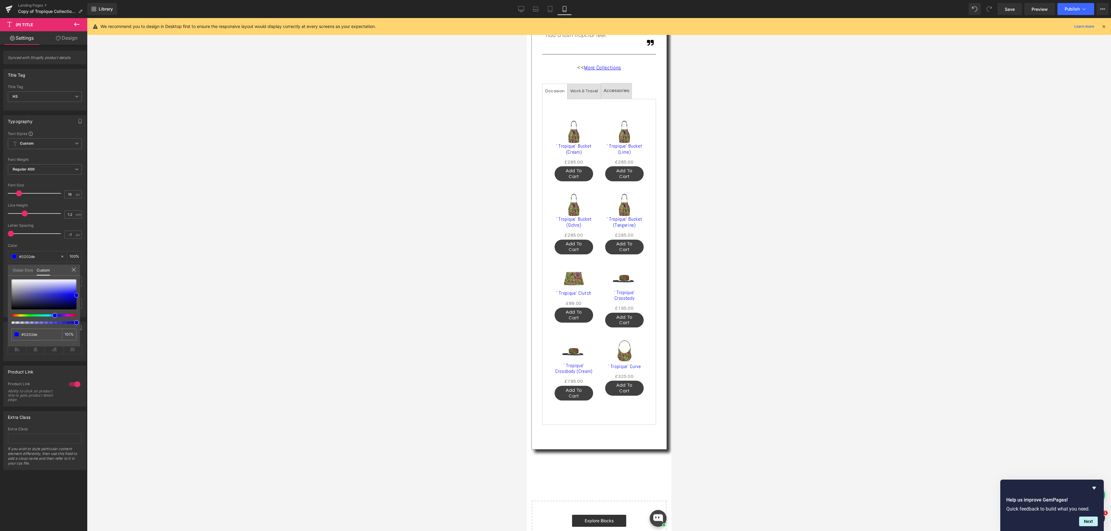
type input "#0b0bac"
type input "#12128b"
type input "#151574"
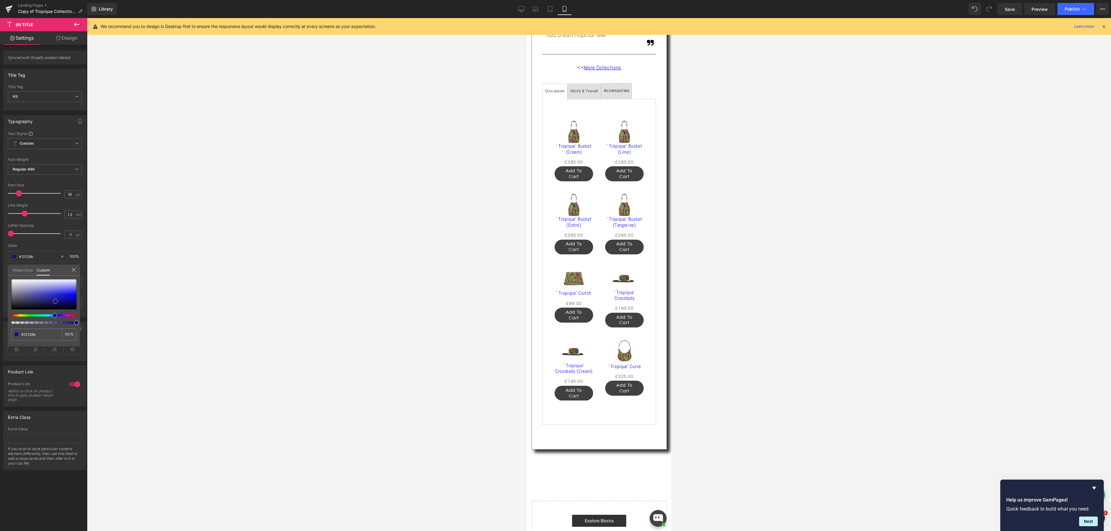
type input "#151574"
type input "#19195c"
type input "#1b1b4a"
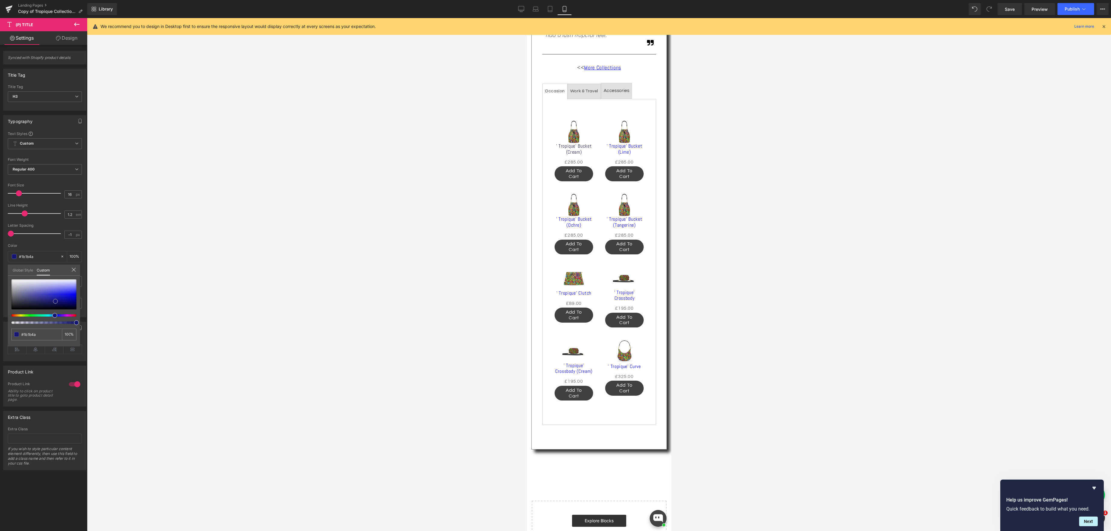
type input "#1d1d3d"
type input "#1e1e33"
type input "#202031"
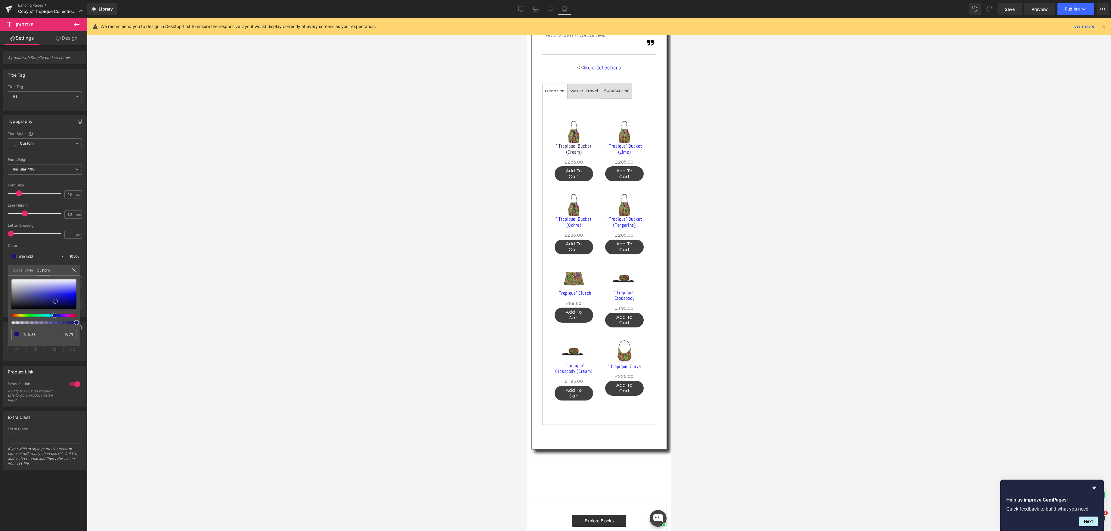
type input "#202031"
type input "#1d1d29"
type input "#1d1d24"
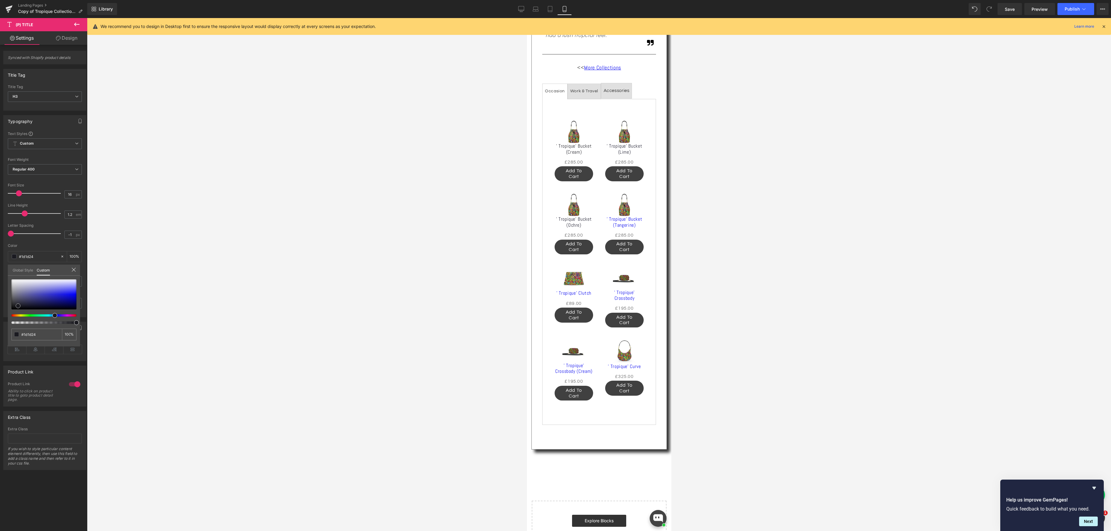
type input "#1a1a1d"
type input "#111111"
type input "#070707"
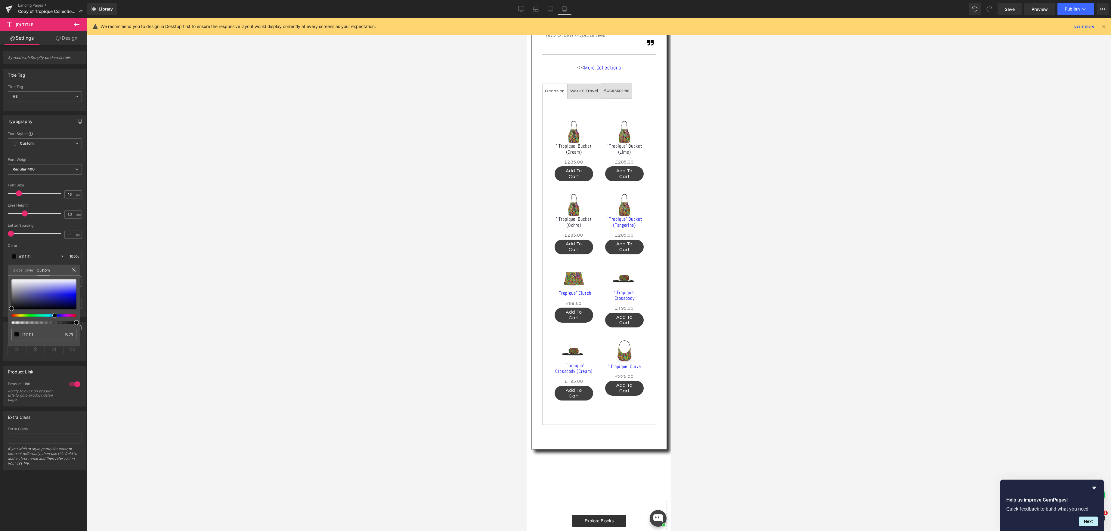
type input "#070707"
type input "#050505"
drag, startPoint x: 76, startPoint y: 296, endPoint x: 11, endPoint y: 310, distance: 67.0
click at [11, 310] on span at bounding box center [11, 309] width 5 height 5
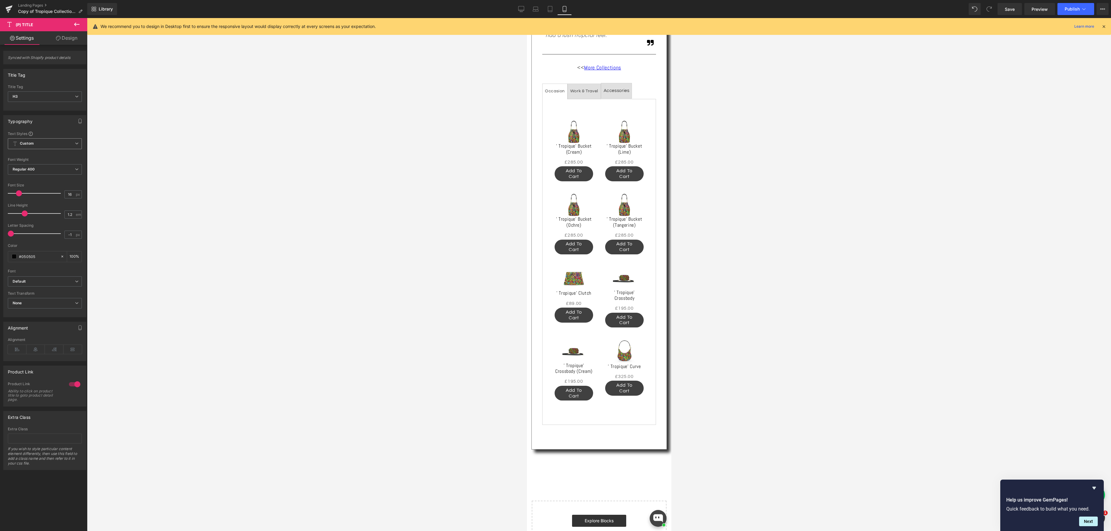
click at [75, 143] on icon at bounding box center [77, 144] width 4 height 4
click at [75, 143] on icon at bounding box center [75, 144] width 4 height 4
click at [75, 280] on icon at bounding box center [77, 282] width 4 height 4
click at [60, 299] on li "Montserrat" at bounding box center [45, 302] width 74 height 10
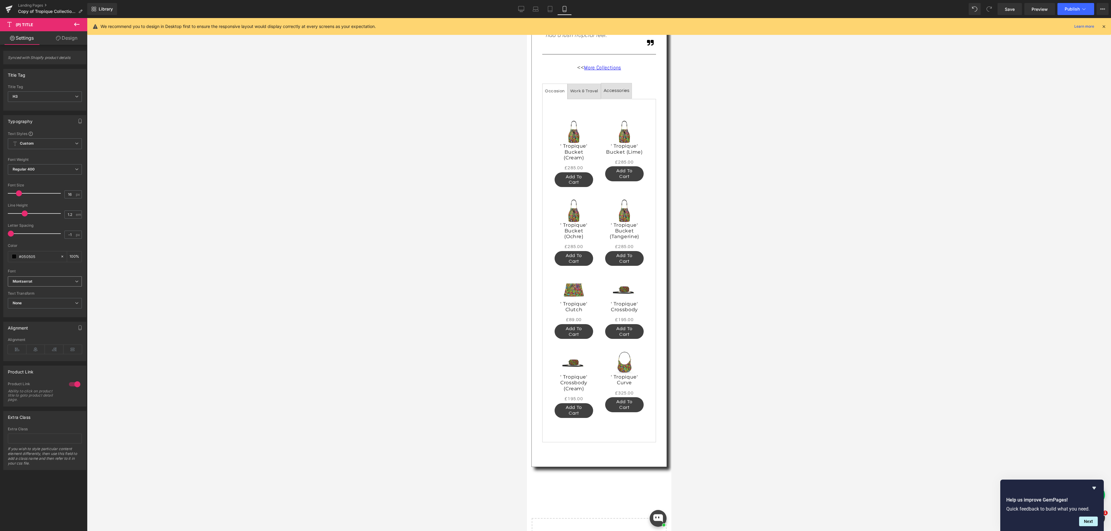
click at [75, 281] on icon at bounding box center [77, 282] width 4 height 4
click at [52, 313] on li "[PERSON_NAME]" at bounding box center [45, 312] width 74 height 10
click at [75, 282] on icon at bounding box center [77, 282] width 4 height 4
click at [55, 321] on li "[PERSON_NAME]" at bounding box center [45, 322] width 74 height 10
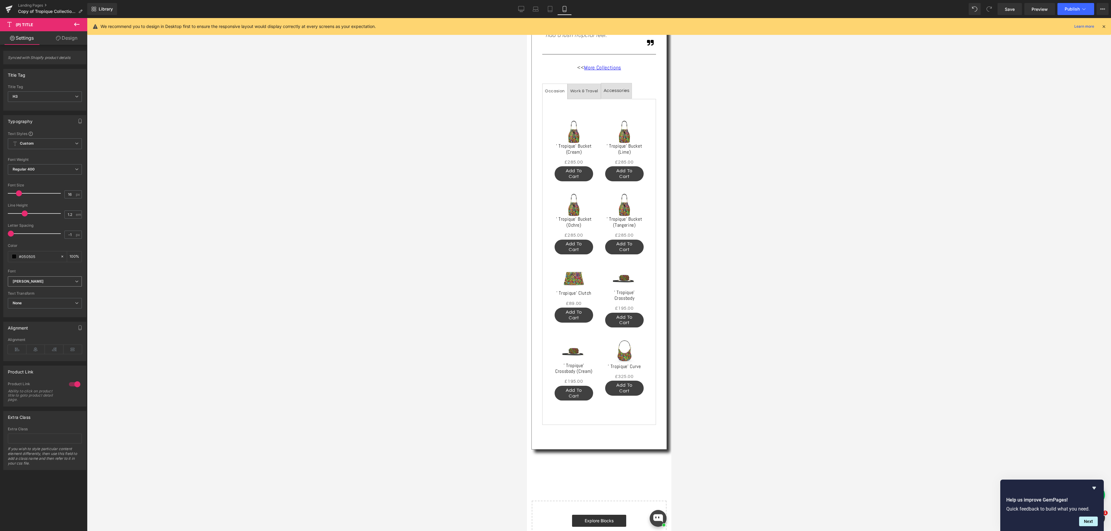
click at [76, 280] on icon at bounding box center [77, 282] width 4 height 4
click at [55, 291] on li "Default" at bounding box center [45, 293] width 74 height 10
click at [511, 212] on div at bounding box center [599, 274] width 1024 height 513
click at [572, 161] on span "(P) Price" at bounding box center [573, 162] width 21 height 9
click at [26, 254] on icon at bounding box center [20, 249] width 25 height 9
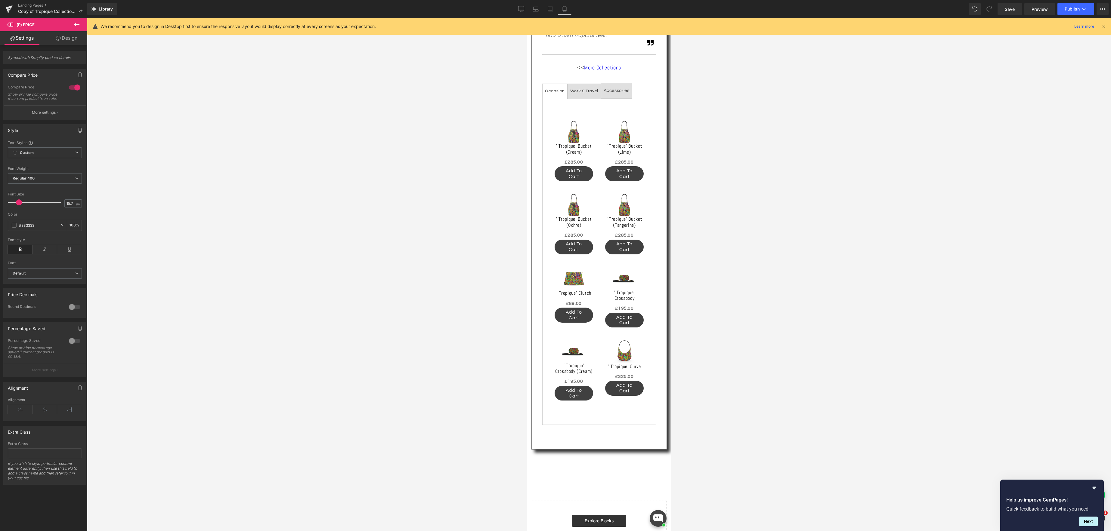
click at [766, 295] on div at bounding box center [599, 274] width 1024 height 513
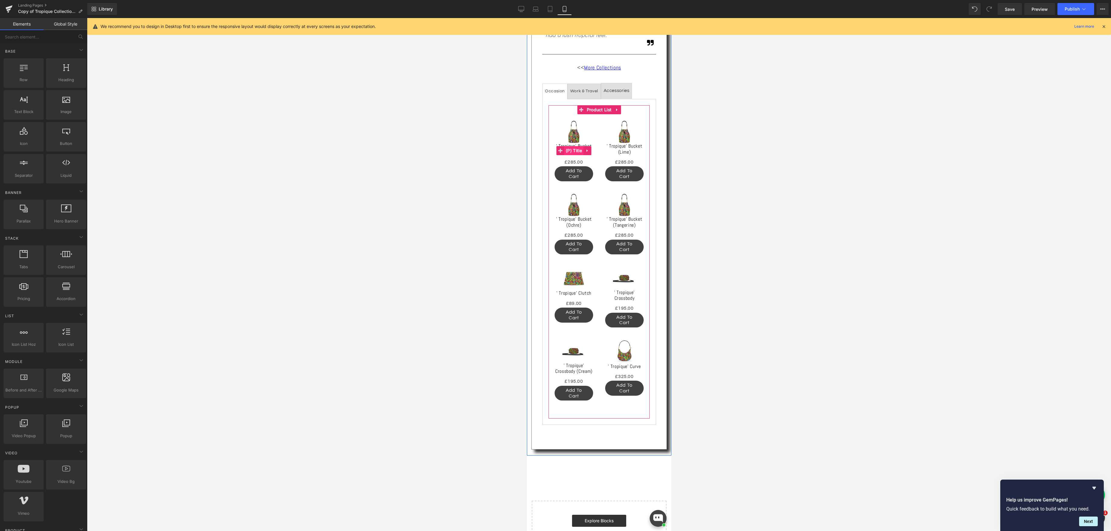
drag, startPoint x: 575, startPoint y: 150, endPoint x: 570, endPoint y: 151, distance: 5.3
click at [575, 150] on span "(P) Title" at bounding box center [573, 150] width 19 height 9
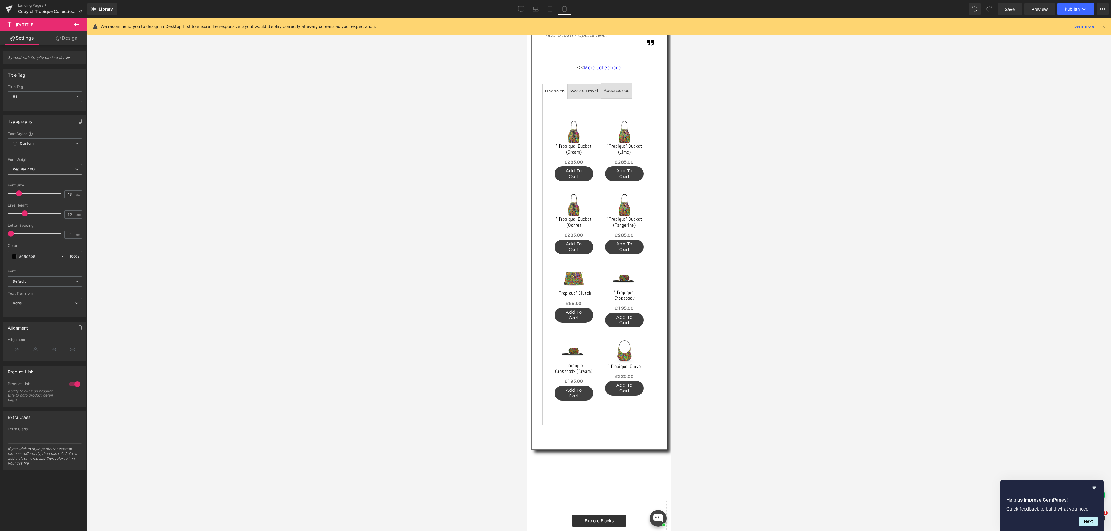
click at [66, 170] on span "Regular 400" at bounding box center [45, 169] width 74 height 11
click at [46, 203] on li "Bold 700" at bounding box center [45, 202] width 74 height 9
click at [76, 170] on icon at bounding box center [77, 170] width 4 height 4
click at [58, 185] on li "Super Bold 800" at bounding box center [45, 184] width 74 height 9
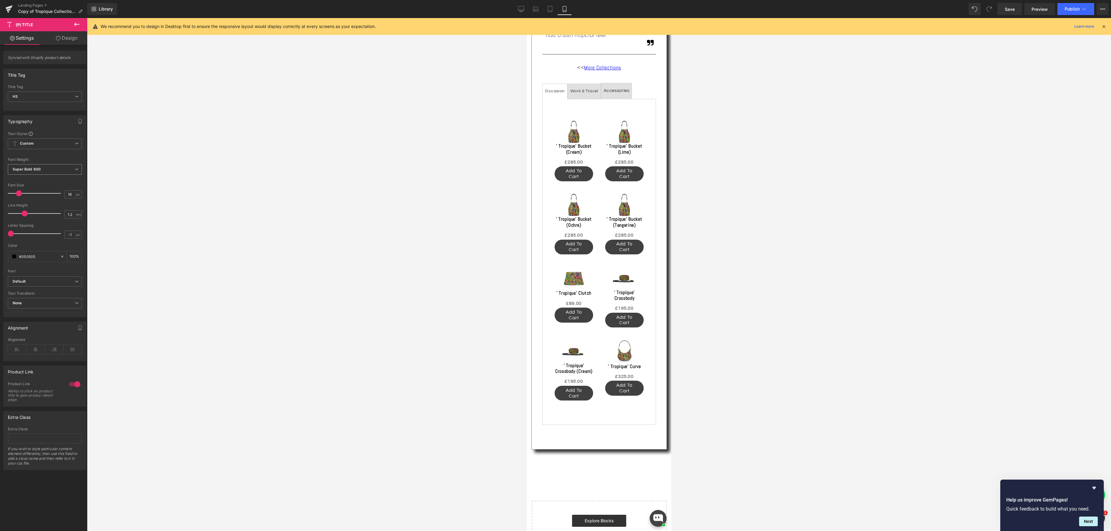
click at [75, 169] on icon at bounding box center [77, 170] width 4 height 4
click at [55, 183] on li "Medium 500" at bounding box center [45, 182] width 74 height 9
click at [75, 168] on icon at bounding box center [77, 170] width 4 height 4
click at [58, 190] on li "Semi Bold 600" at bounding box center [45, 191] width 74 height 9
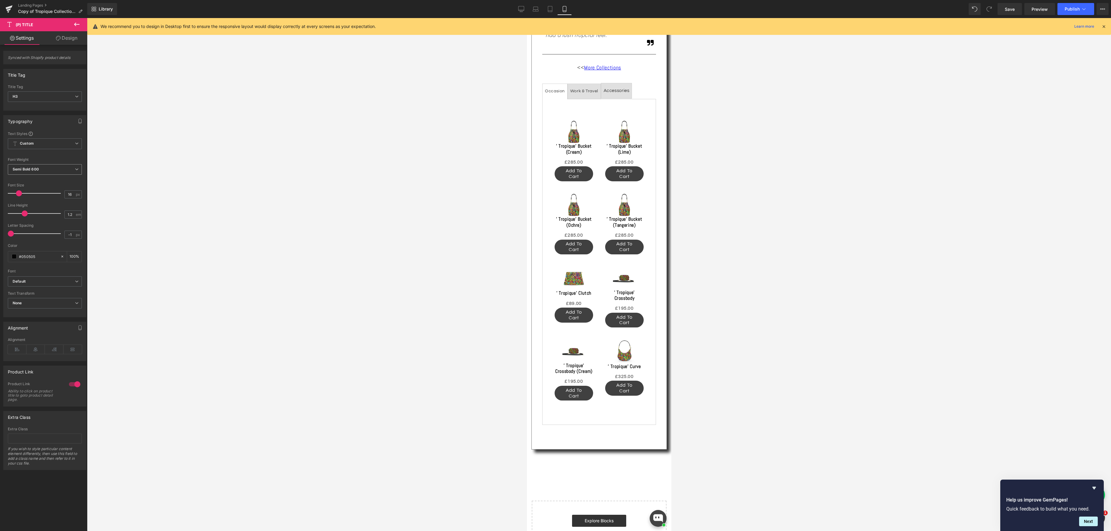
click at [76, 168] on span "Semi Bold 600" at bounding box center [45, 169] width 74 height 11
click at [59, 199] on li "Super Bold 800" at bounding box center [45, 200] width 74 height 9
click at [77, 169] on span "Super Bold 800" at bounding box center [45, 169] width 74 height 11
click at [52, 191] on li "Semi Bold 600" at bounding box center [45, 191] width 74 height 9
click at [575, 315] on link "(P) Cart Button" at bounding box center [570, 315] width 42 height 9
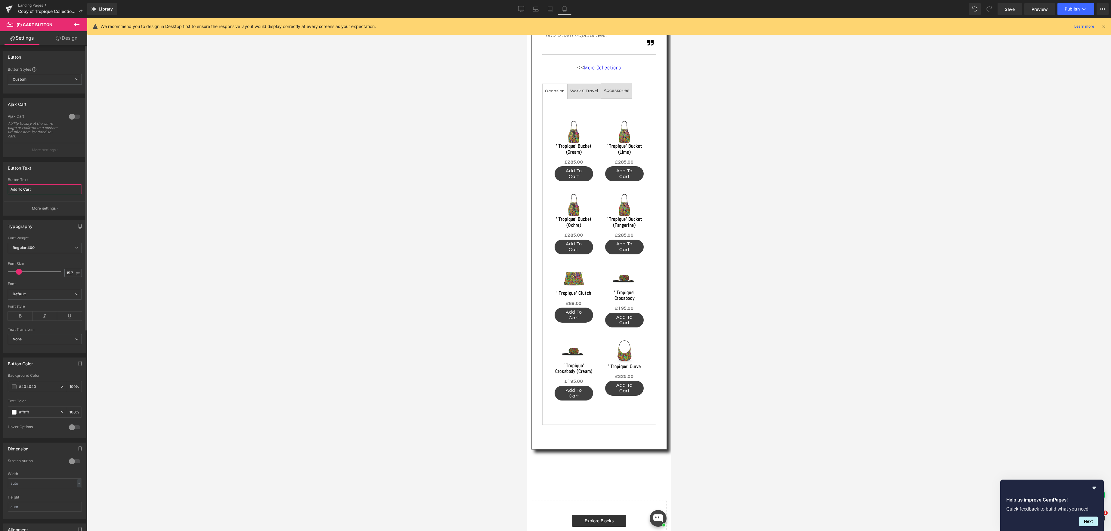
drag, startPoint x: 39, startPoint y: 190, endPoint x: 8, endPoint y: 193, distance: 31.1
click at [0, 190] on html "(P) Cart Button You are previewing how the will restyle your page. You can not …" at bounding box center [555, 265] width 1111 height 531
type input "Buy"
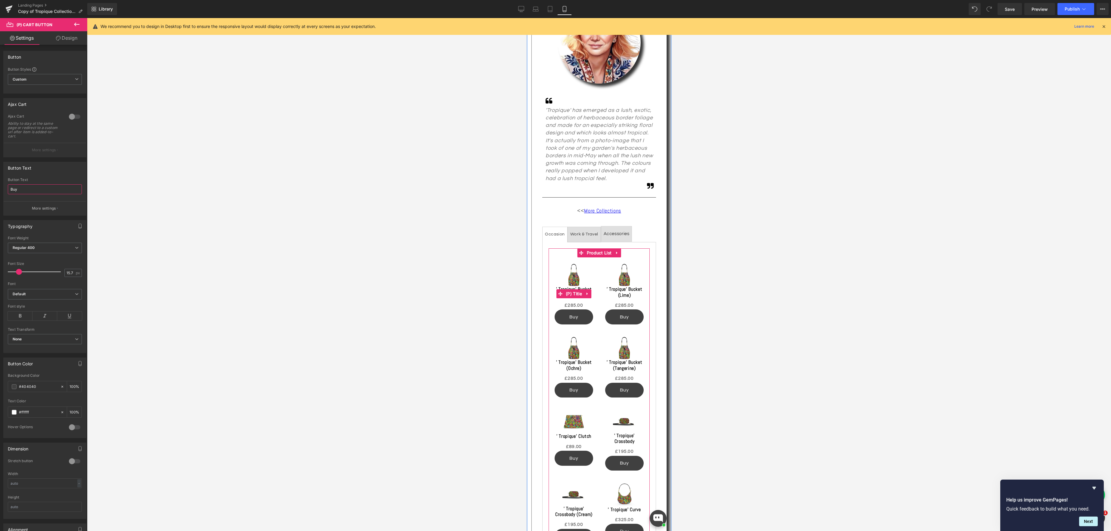
scroll to position [232, 0]
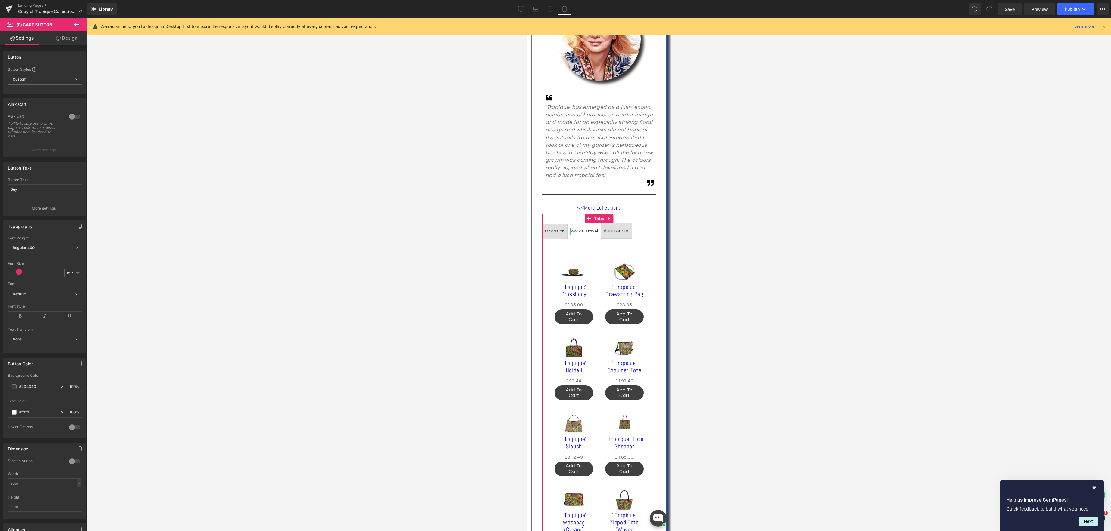
click at [589, 229] on div "Work & Travel" at bounding box center [584, 232] width 28 height 8
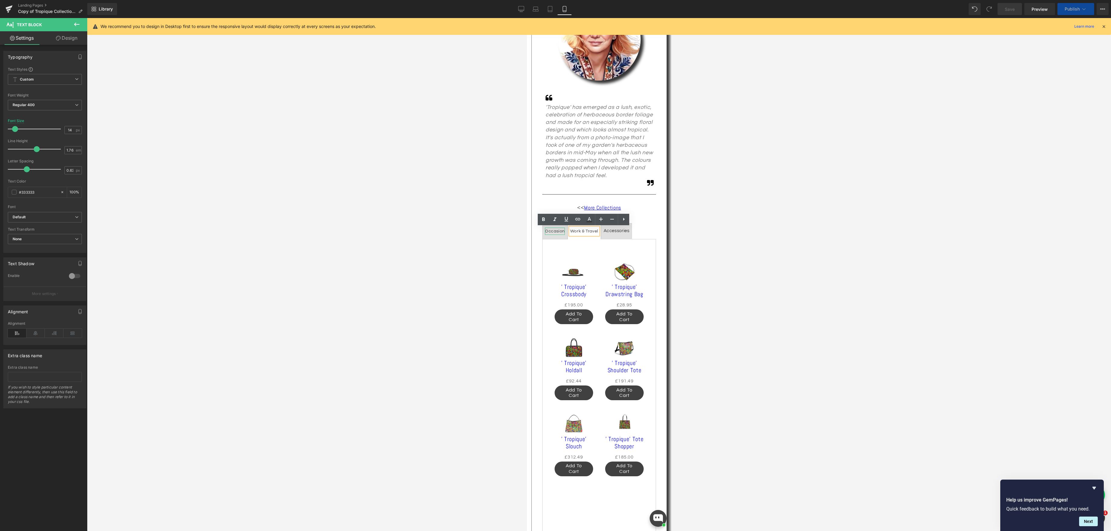
click at [555, 233] on div "Occasion" at bounding box center [555, 232] width 20 height 8
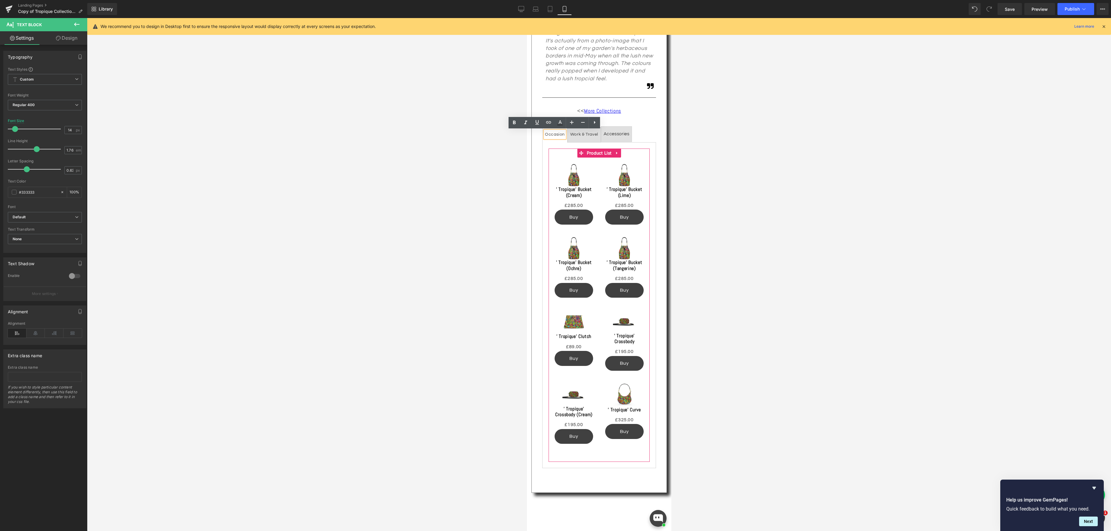
scroll to position [309, 0]
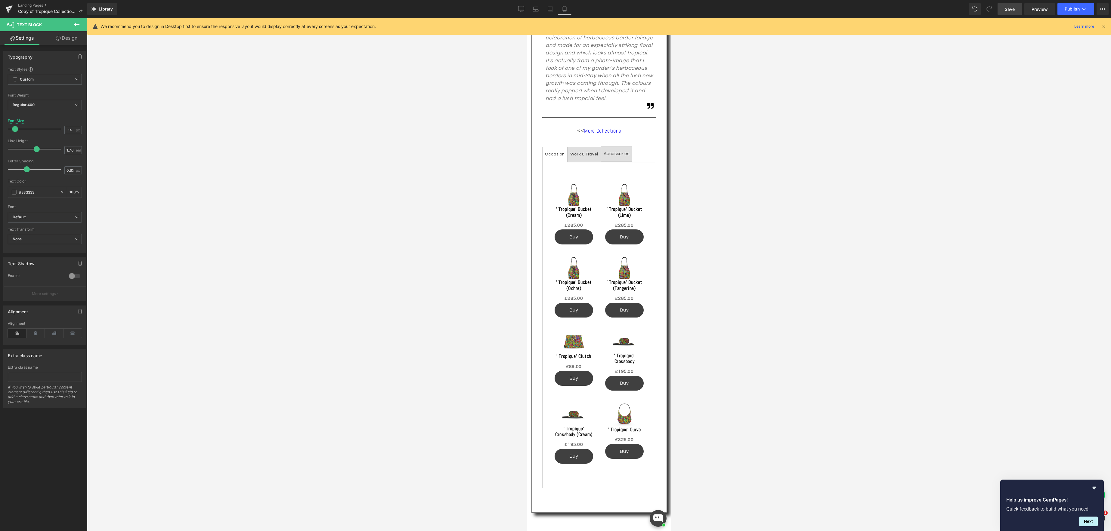
click at [1008, 8] on span "Save" at bounding box center [1010, 9] width 10 height 6
click at [517, 8] on icon at bounding box center [515, 9] width 6 height 6
type input "20"
type input "100"
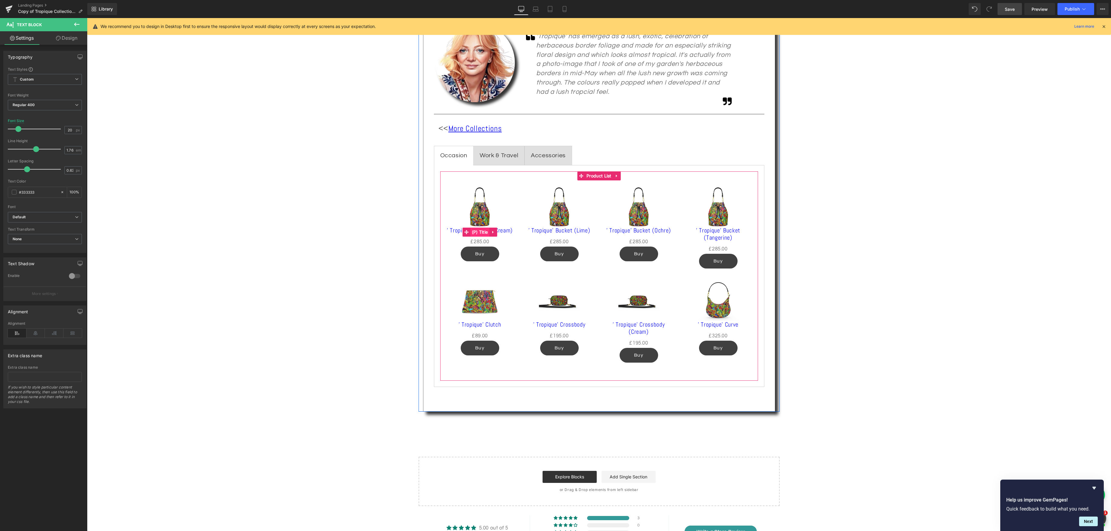
click at [476, 232] on span "(P) Title" at bounding box center [479, 232] width 19 height 9
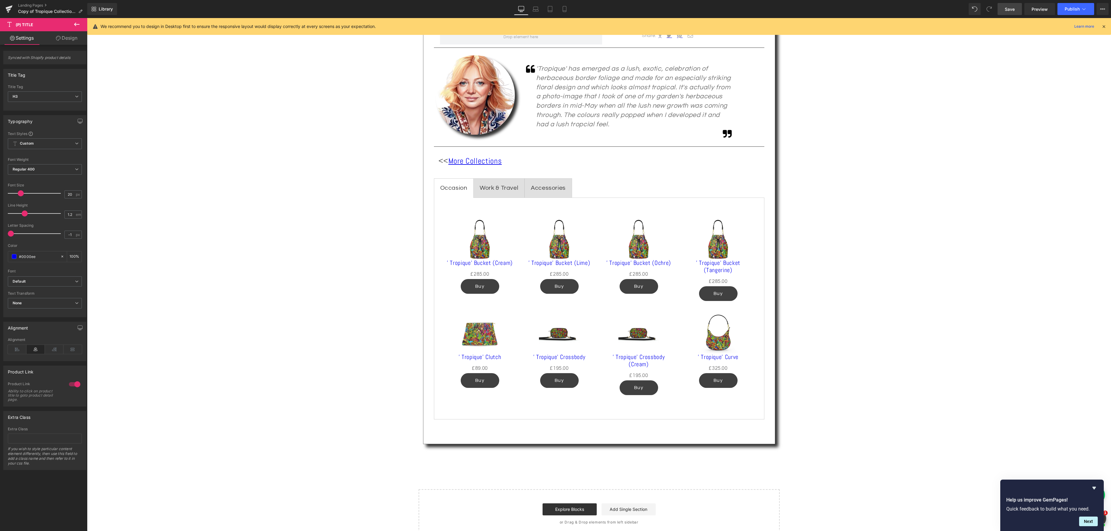
scroll to position [376, 0]
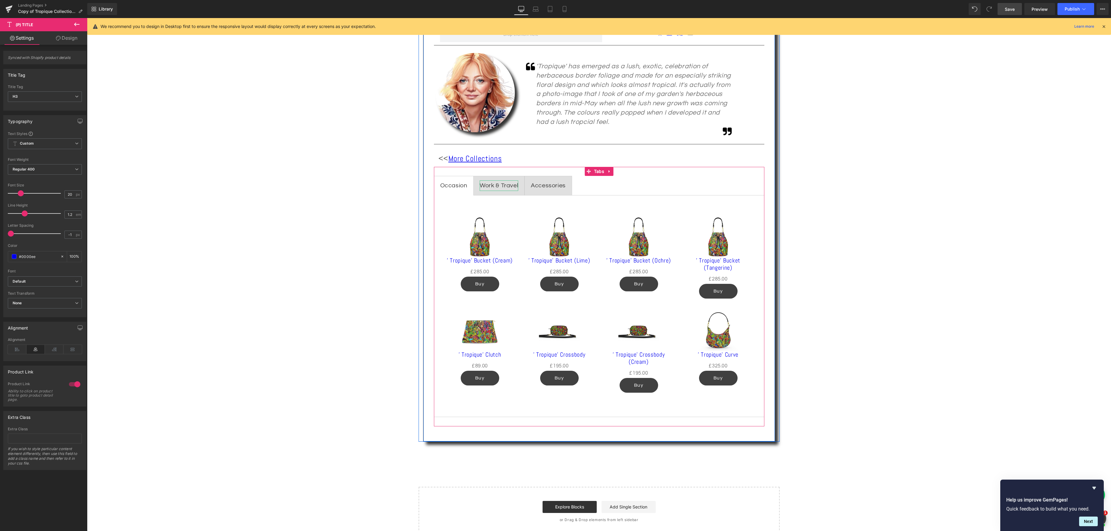
click at [502, 187] on div "Work & Travel" at bounding box center [499, 186] width 39 height 11
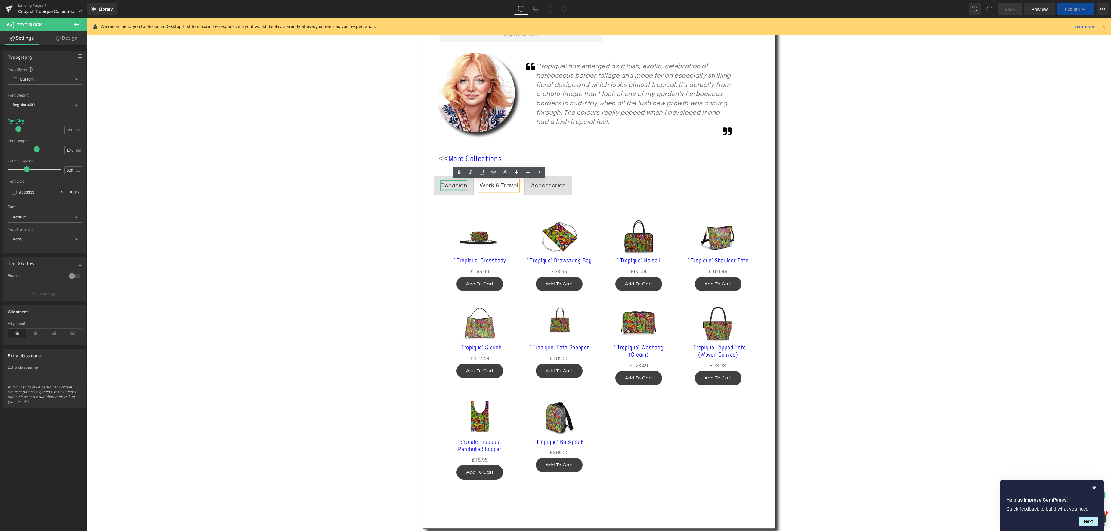
click at [459, 190] on div at bounding box center [453, 191] width 27 height 2
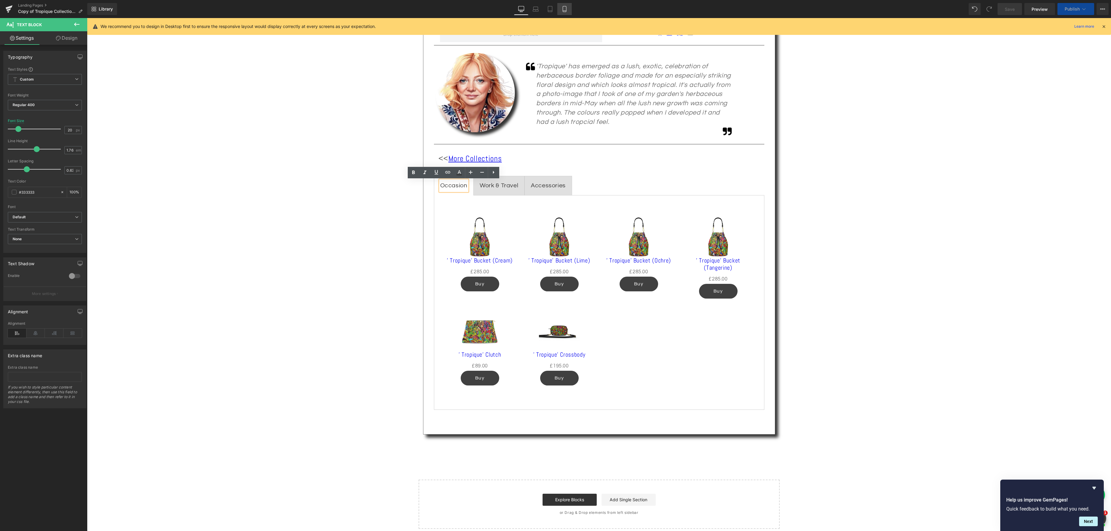
click at [565, 10] on icon at bounding box center [564, 9] width 6 height 6
type input "14"
type input "100"
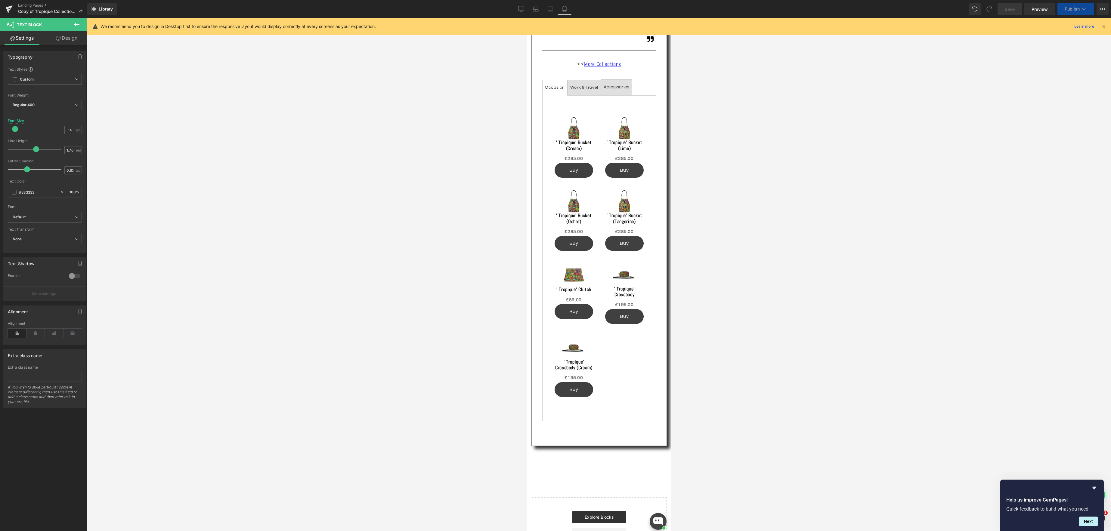
scroll to position [282, 0]
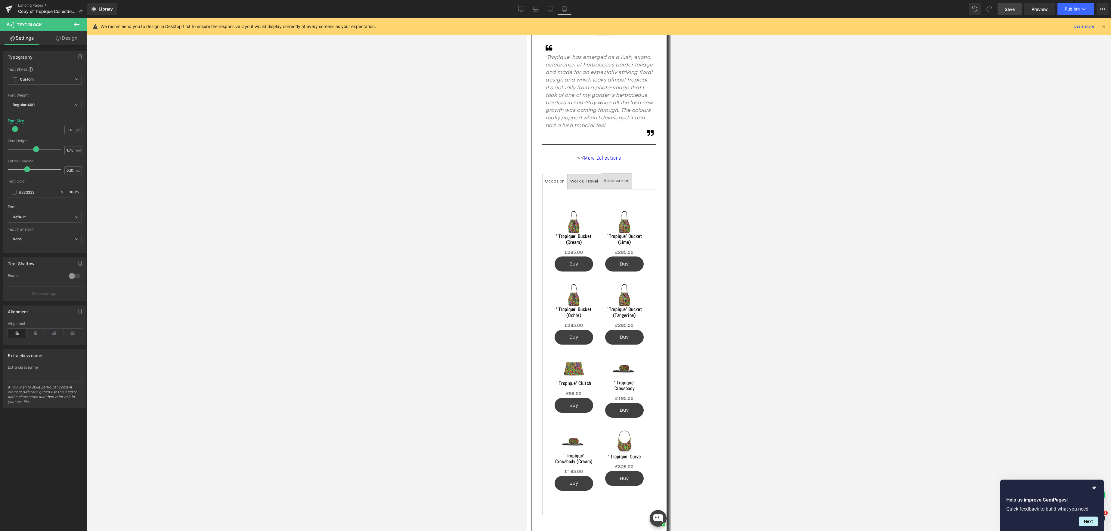
click at [1013, 8] on span "Save" at bounding box center [1010, 9] width 10 height 6
click at [1037, 10] on span "Preview" at bounding box center [1040, 9] width 16 height 6
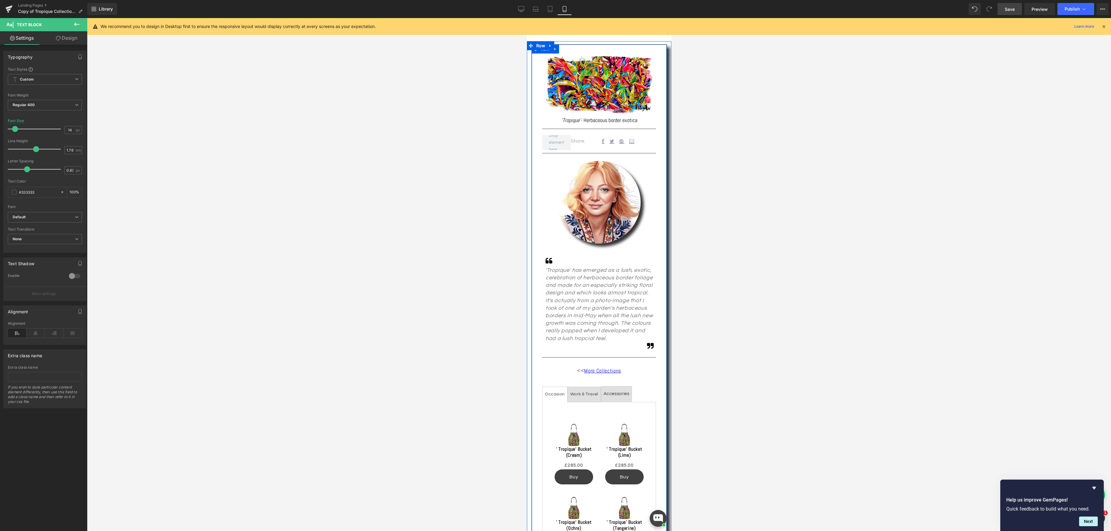
scroll to position [0, 0]
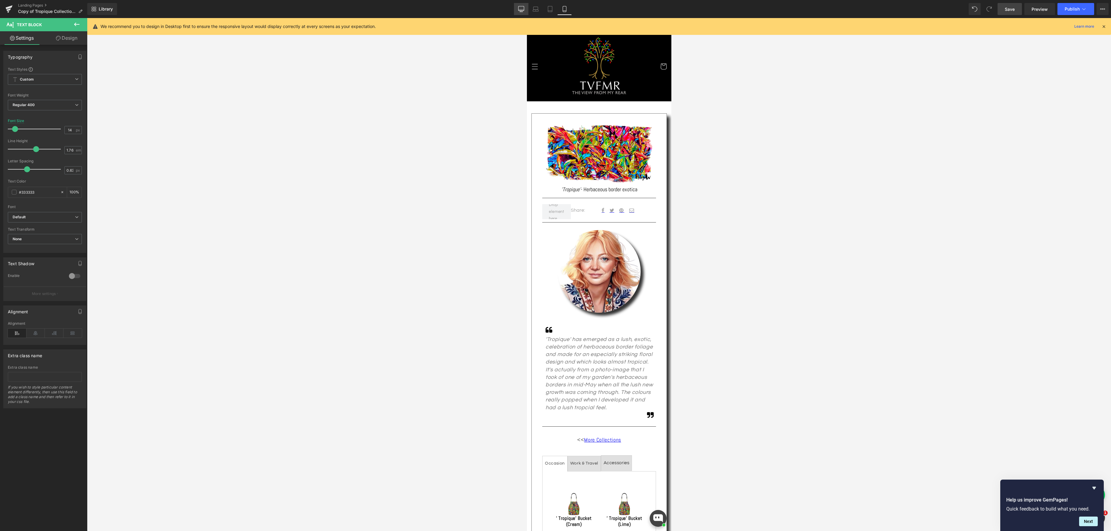
click at [519, 5] on link "Desktop" at bounding box center [521, 9] width 14 height 12
type input "20"
type input "100"
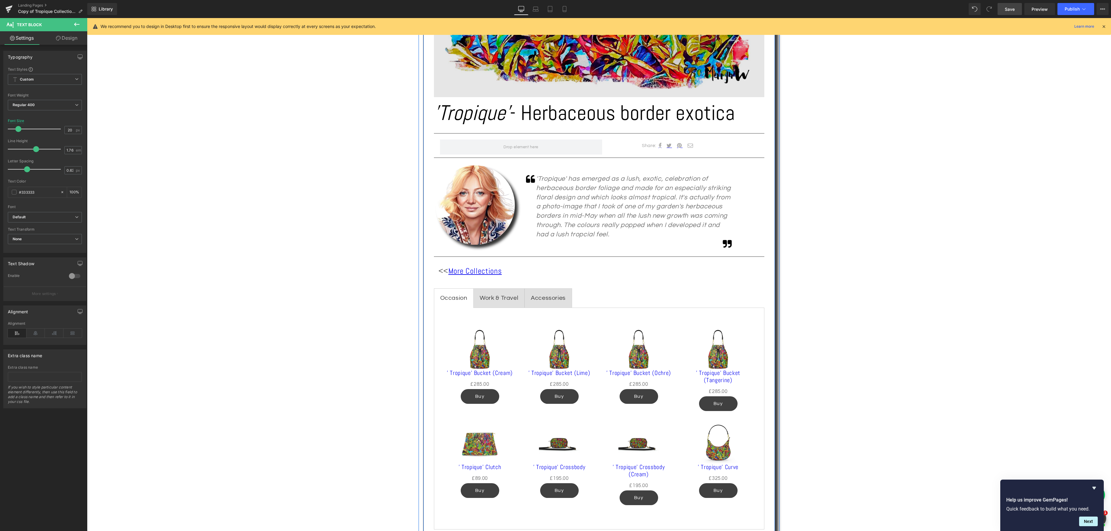
scroll to position [271, 0]
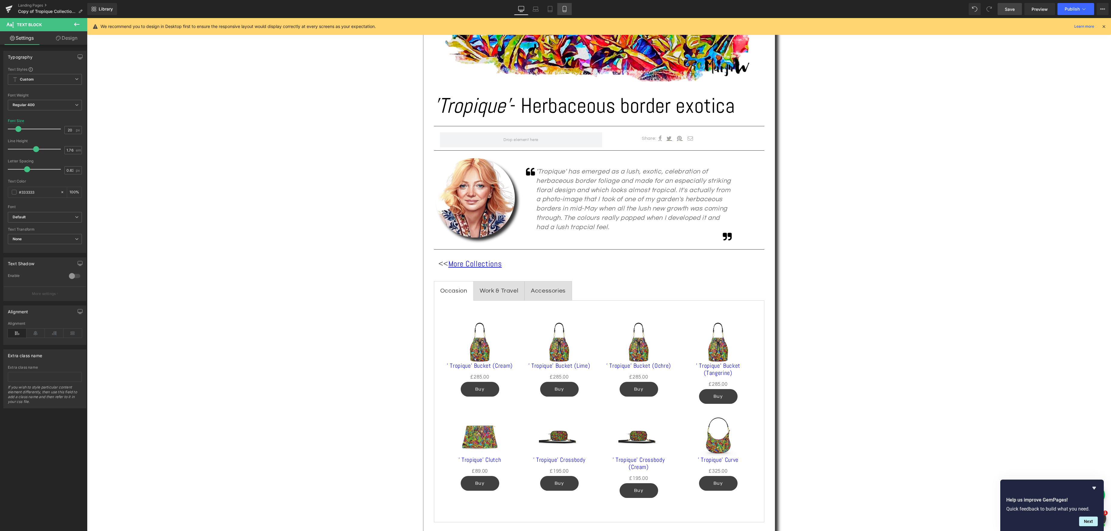
click at [563, 8] on icon at bounding box center [564, 9] width 3 height 6
type input "14"
type input "100"
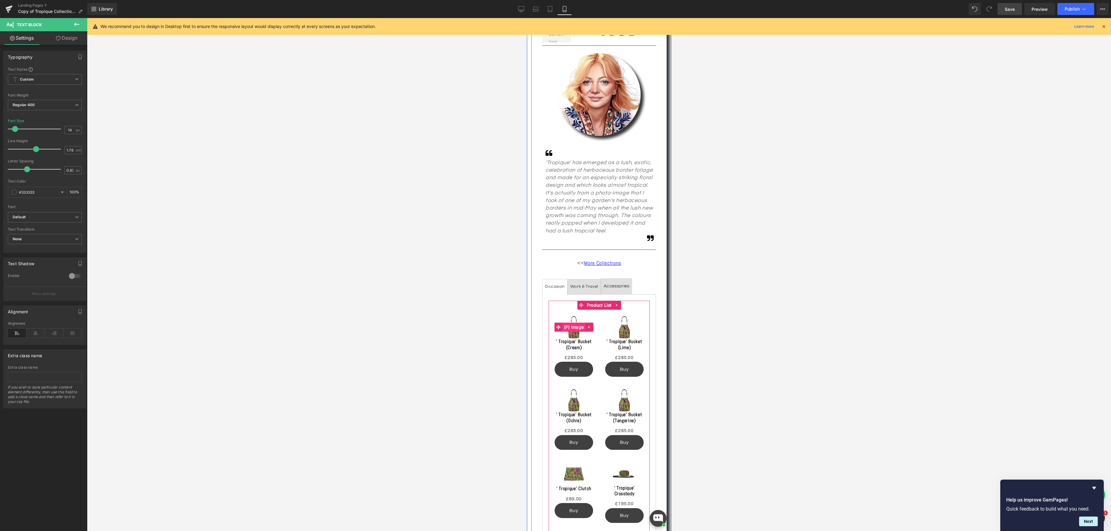
click at [576, 328] on span "(P) Image" at bounding box center [573, 327] width 23 height 9
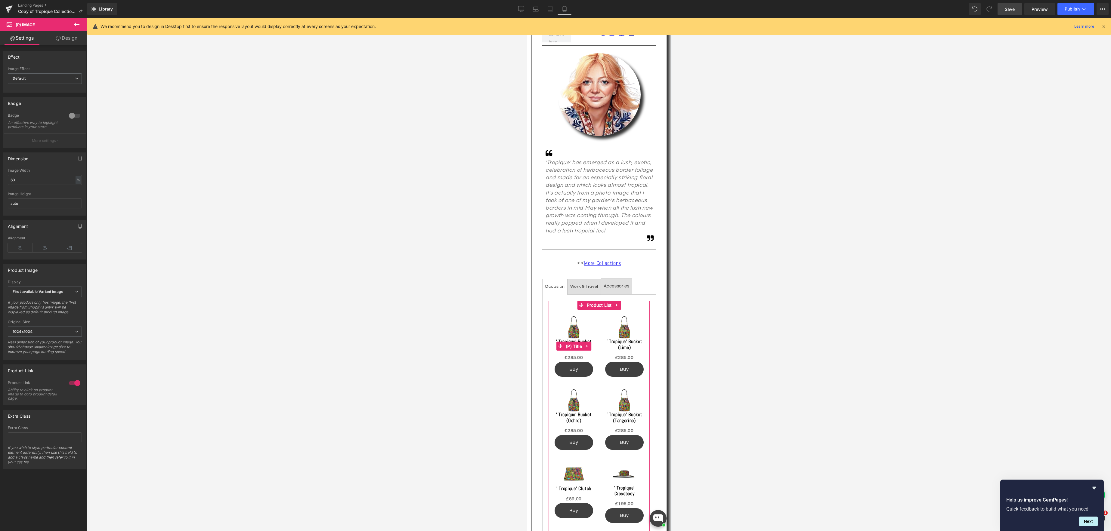
click at [574, 344] on div "' Tropique' Bucket (Cream) (P) Title" at bounding box center [573, 346] width 39 height 15
click at [577, 357] on span "(P) Price" at bounding box center [573, 358] width 21 height 9
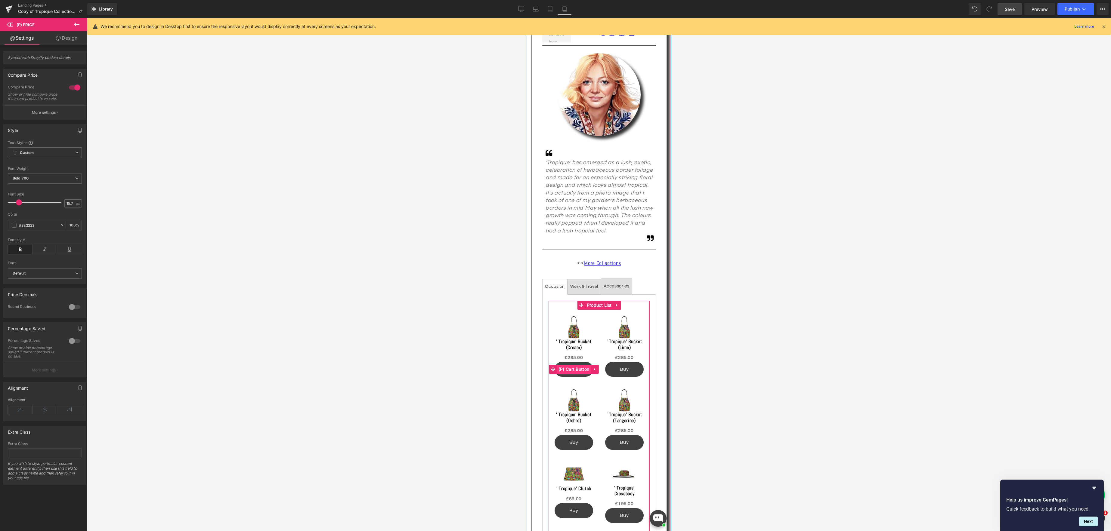
click at [579, 369] on span "(P) Cart Button" at bounding box center [574, 369] width 34 height 9
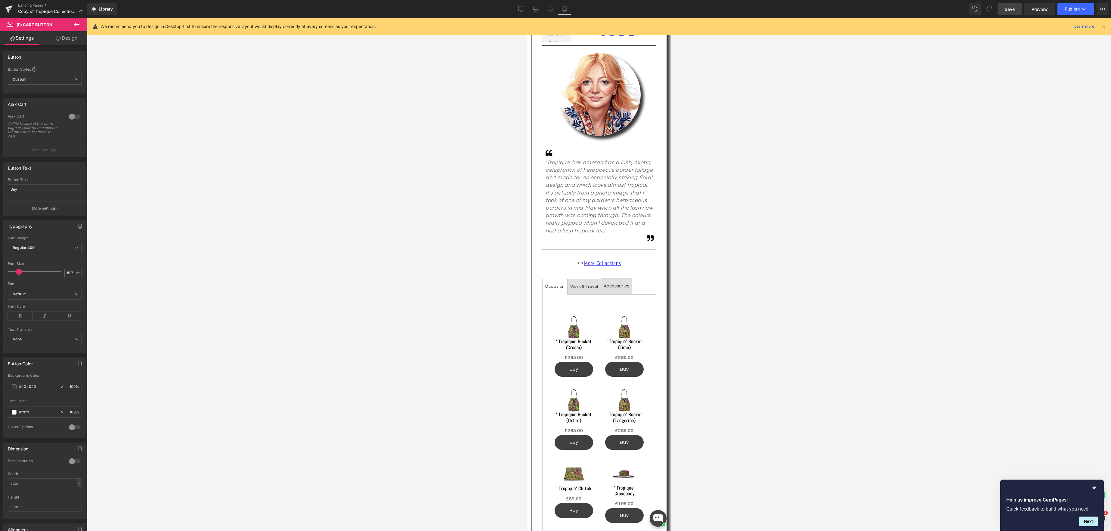
click at [75, 37] on link "Design" at bounding box center [67, 38] width 44 height 14
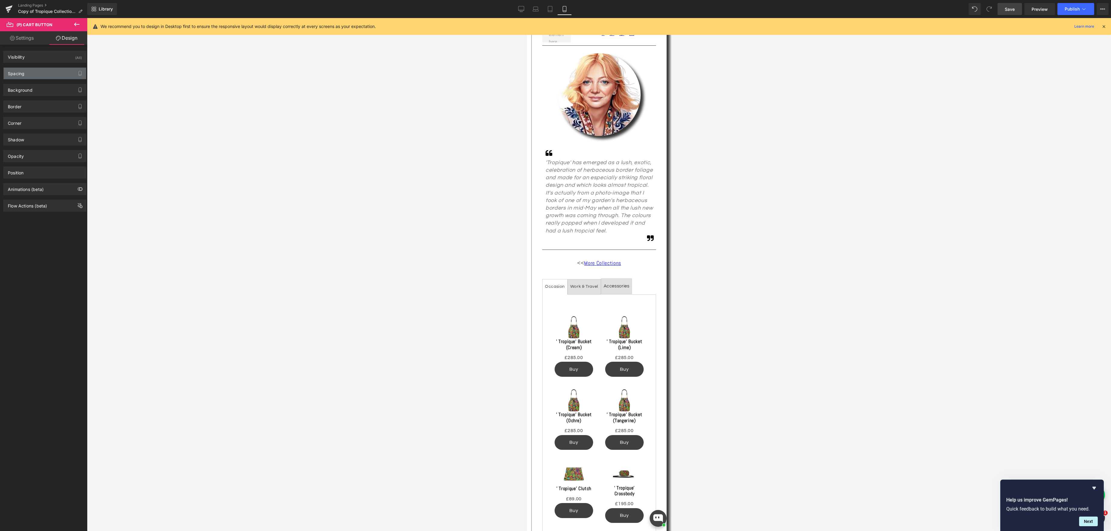
click at [43, 72] on div "Spacing" at bounding box center [45, 73] width 82 height 11
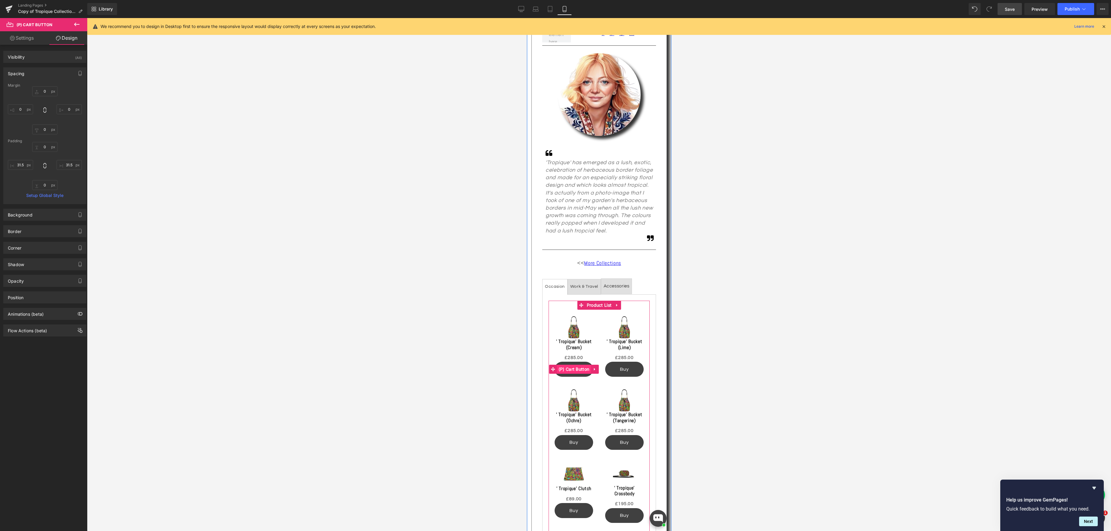
click at [574, 370] on span "(P) Cart Button" at bounding box center [574, 369] width 34 height 9
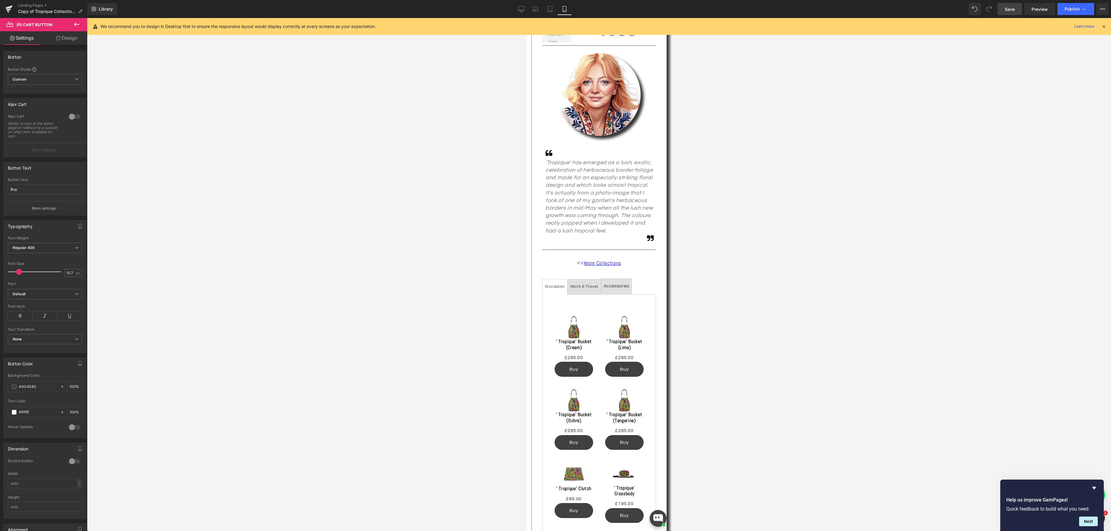
click at [76, 39] on link "Design" at bounding box center [67, 38] width 44 height 14
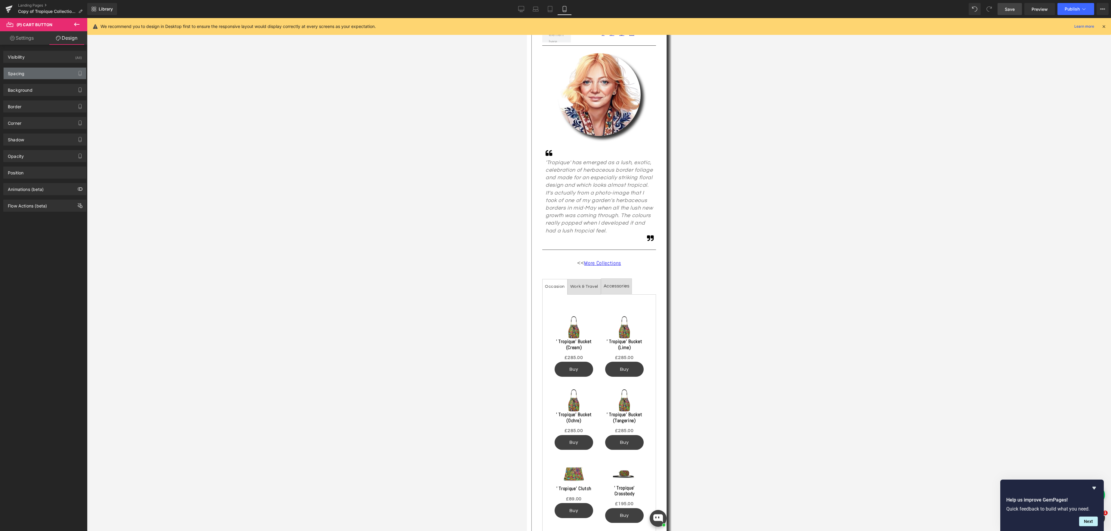
click at [46, 71] on div "Spacing" at bounding box center [45, 73] width 82 height 11
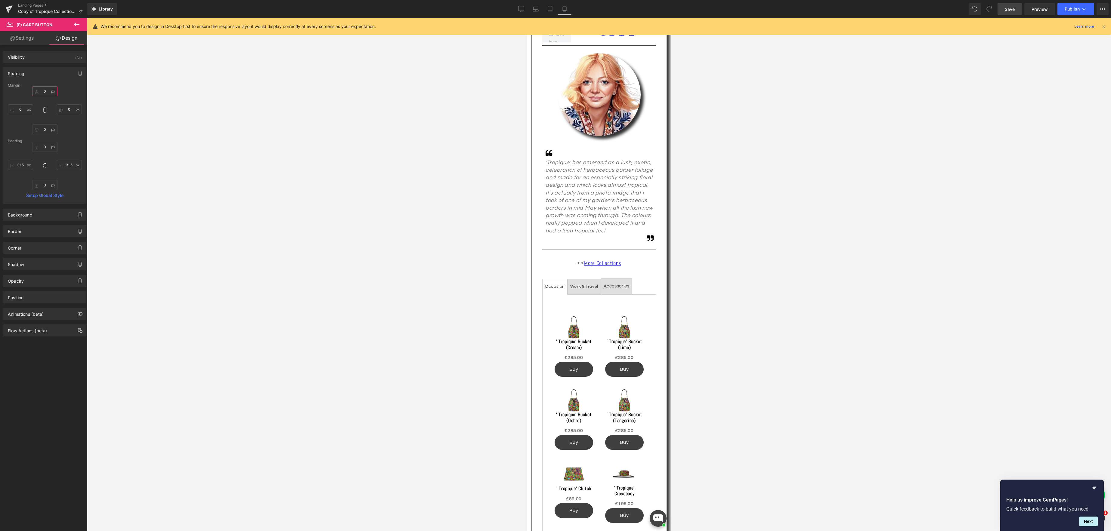
drag, startPoint x: 46, startPoint y: 91, endPoint x: 70, endPoint y: 93, distance: 24.2
click at [46, 91] on input "0" at bounding box center [44, 91] width 25 height 10
type input "5"
drag, startPoint x: 1008, startPoint y: 7, endPoint x: 104, endPoint y: 165, distance: 917.4
click at [1008, 7] on span "Save" at bounding box center [1010, 9] width 10 height 6
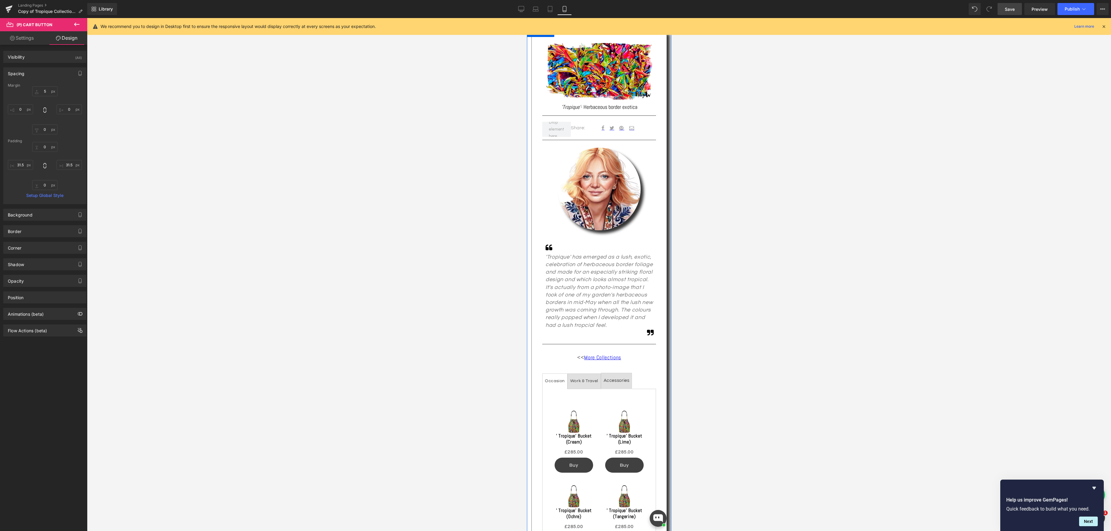
scroll to position [75, 0]
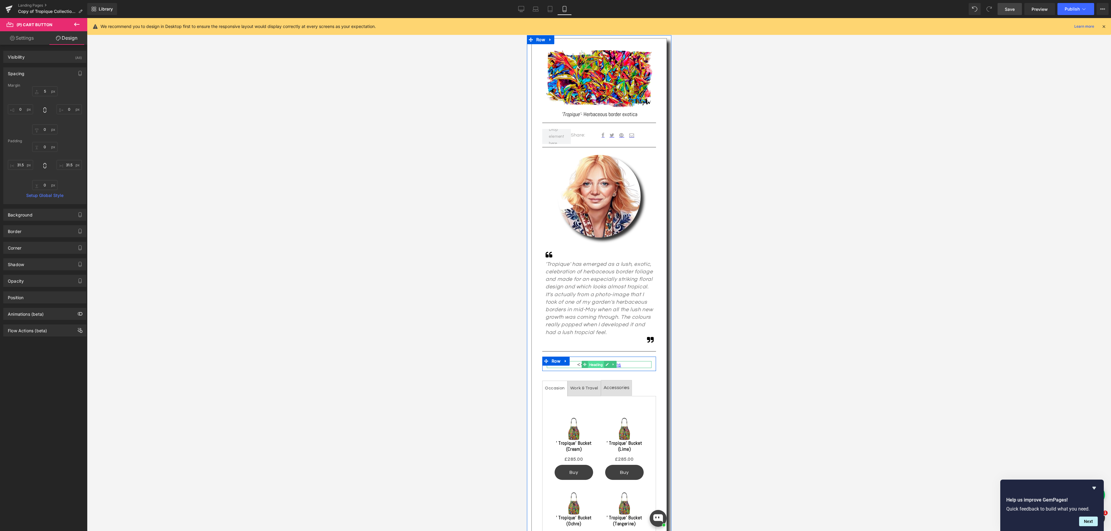
drag, startPoint x: 598, startPoint y: 363, endPoint x: 587, endPoint y: 364, distance: 10.2
click at [598, 363] on span "Heading" at bounding box center [596, 364] width 16 height 7
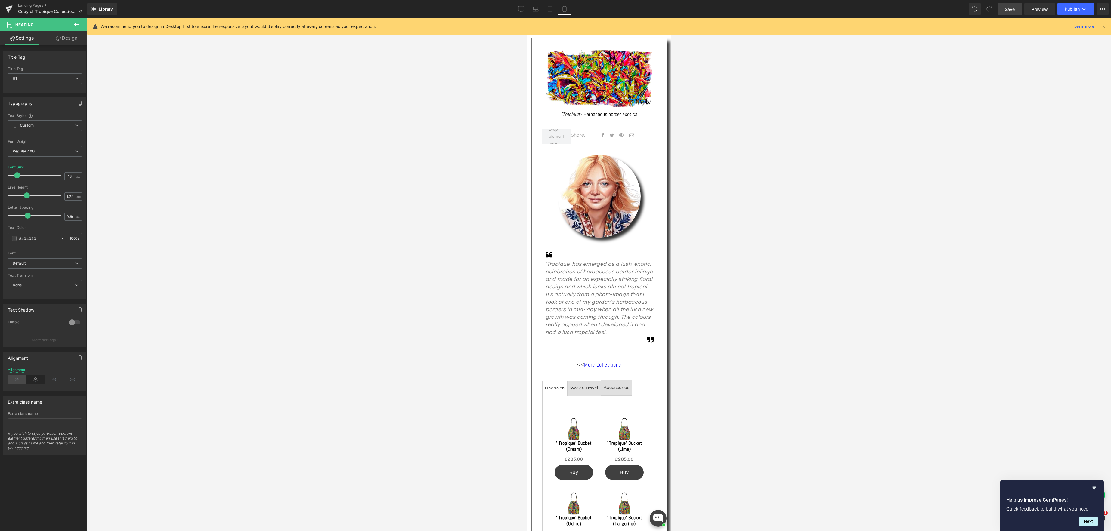
click at [18, 382] on icon at bounding box center [17, 379] width 19 height 9
click at [1007, 7] on span "Save" at bounding box center [1010, 9] width 10 height 6
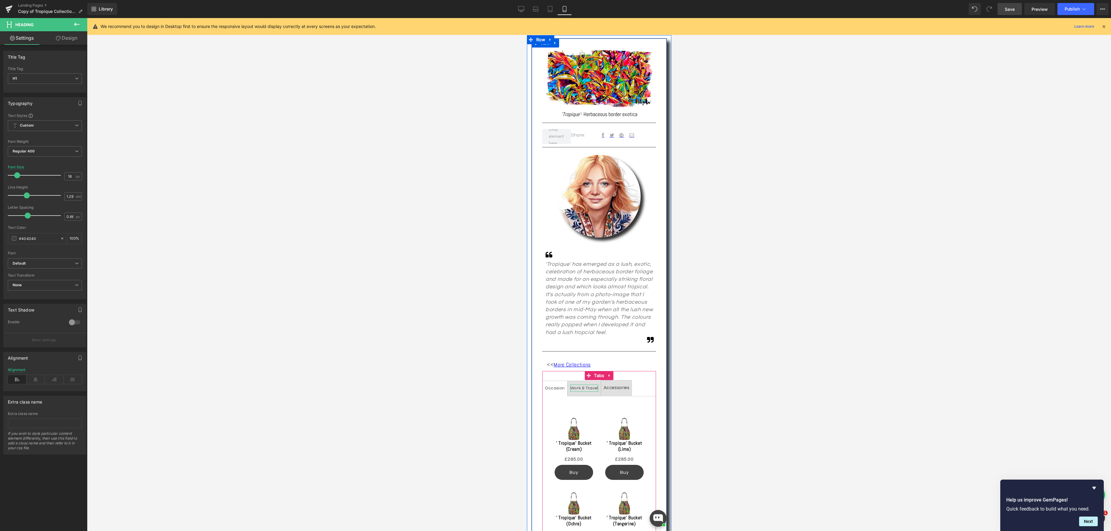
click at [585, 390] on div "Work & Travel" at bounding box center [584, 389] width 28 height 8
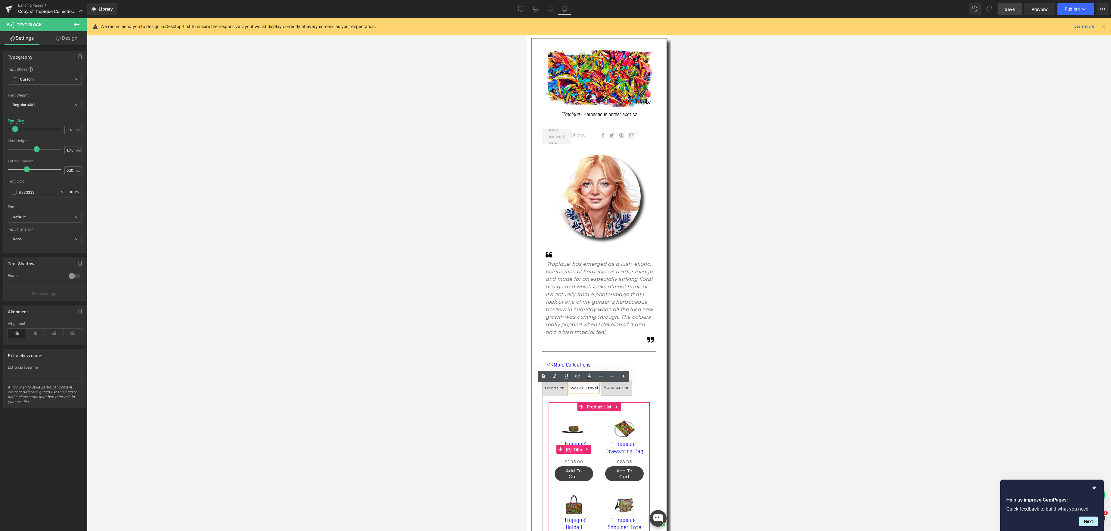
click at [574, 446] on span "(P) Title" at bounding box center [573, 449] width 19 height 9
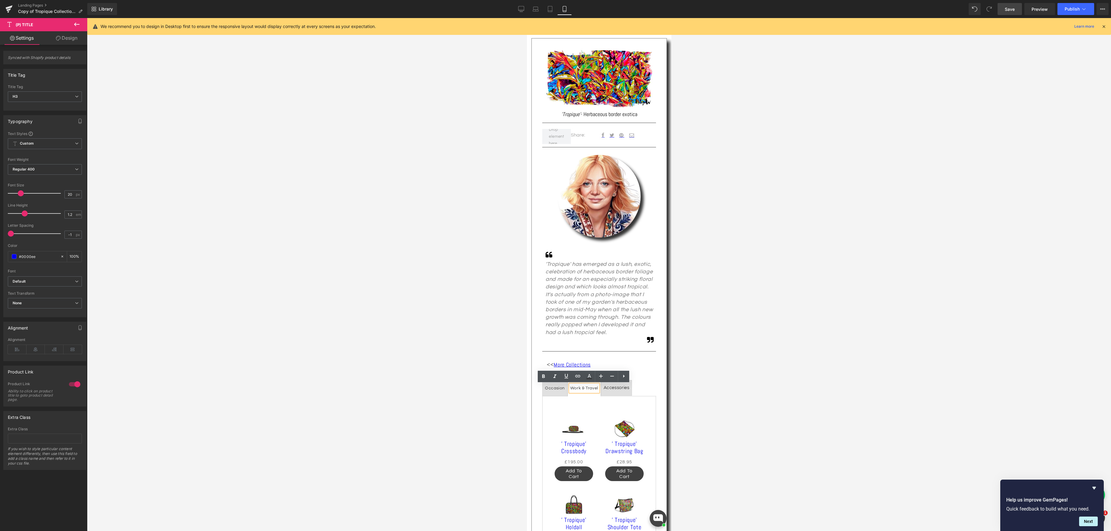
click at [556, 387] on div "Occasion" at bounding box center [555, 389] width 20 height 8
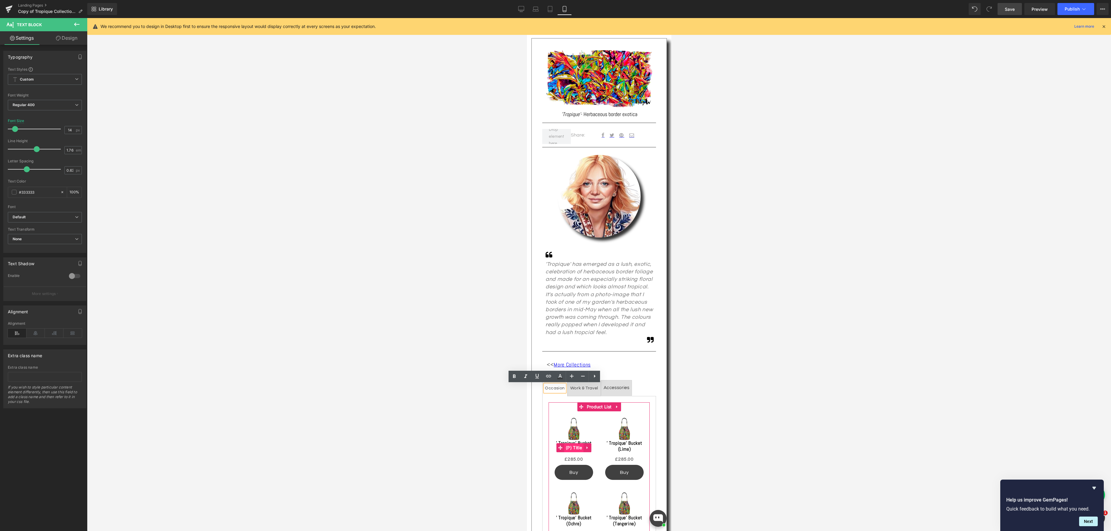
click at [574, 447] on div "' Tropique' Bucket (Cream) (P) Title" at bounding box center [573, 448] width 39 height 15
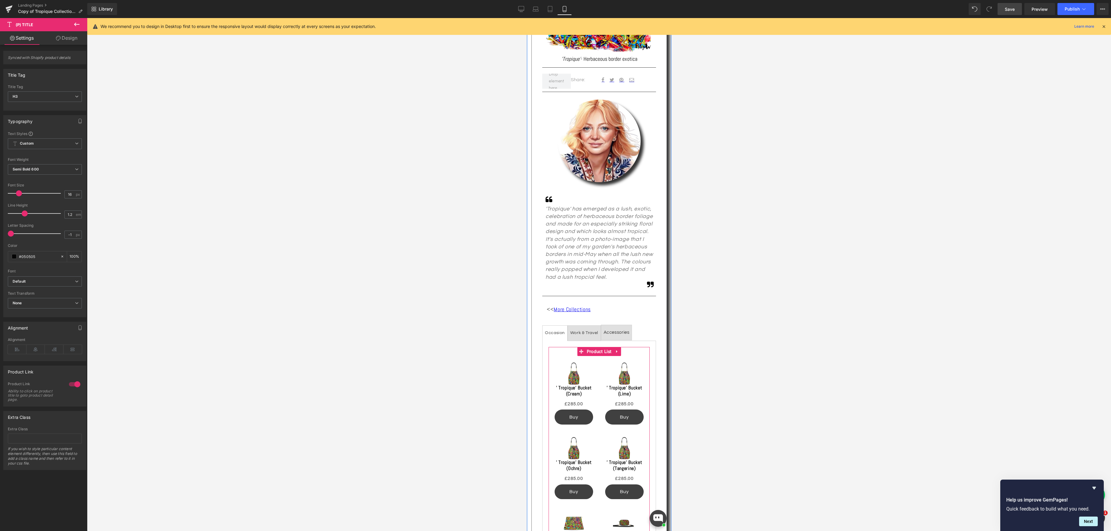
scroll to position [133, 0]
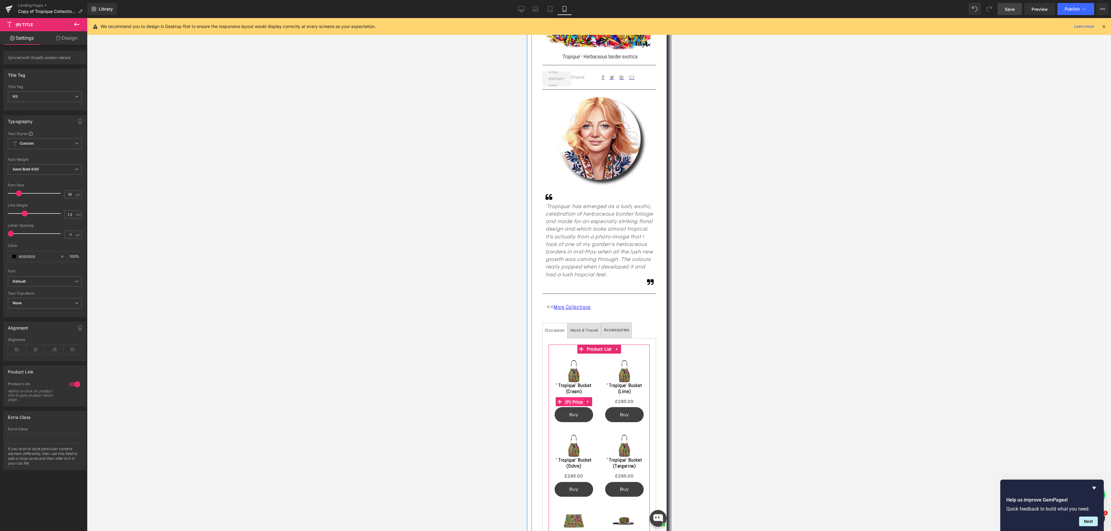
click at [577, 402] on span "(P) Price" at bounding box center [573, 402] width 21 height 9
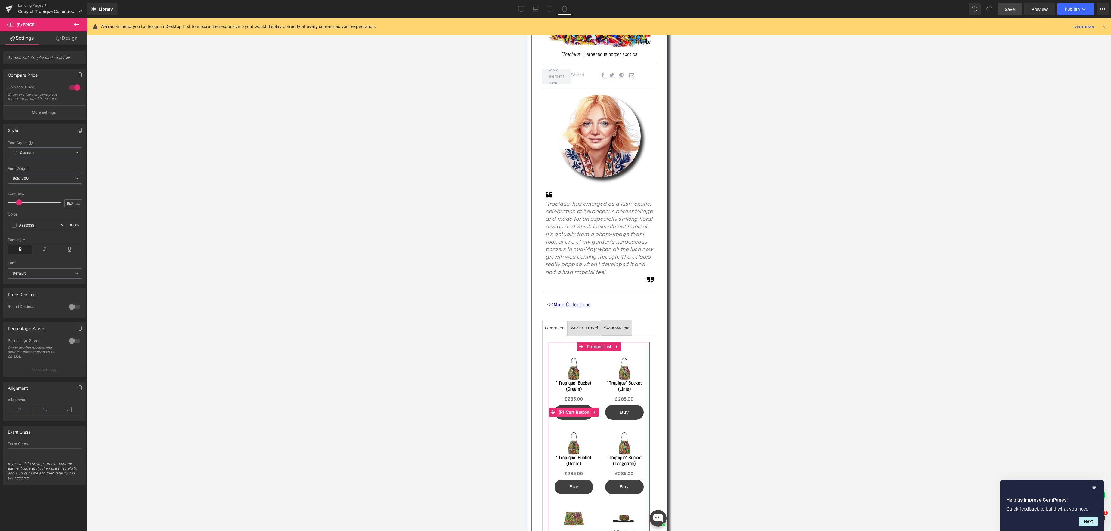
scroll to position [138, 0]
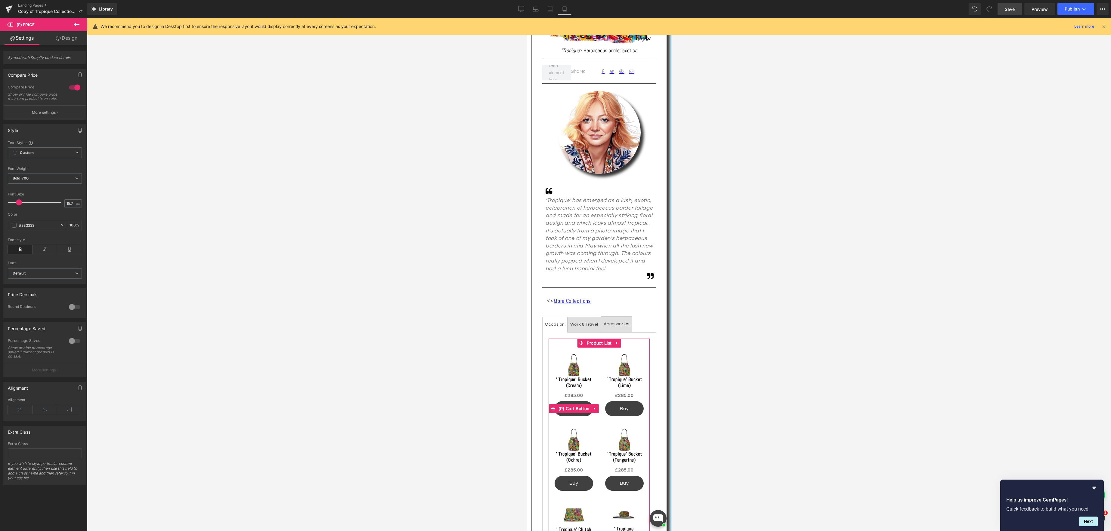
click at [577, 410] on span "(P) Cart Button" at bounding box center [574, 408] width 34 height 9
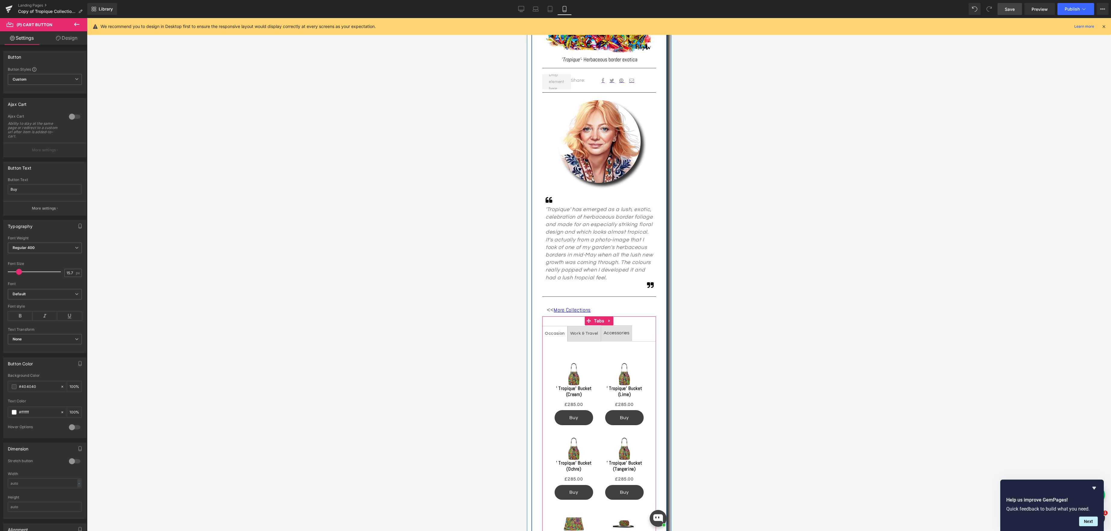
scroll to position [131, 0]
click at [583, 332] on div "Work & Travel" at bounding box center [584, 333] width 28 height 8
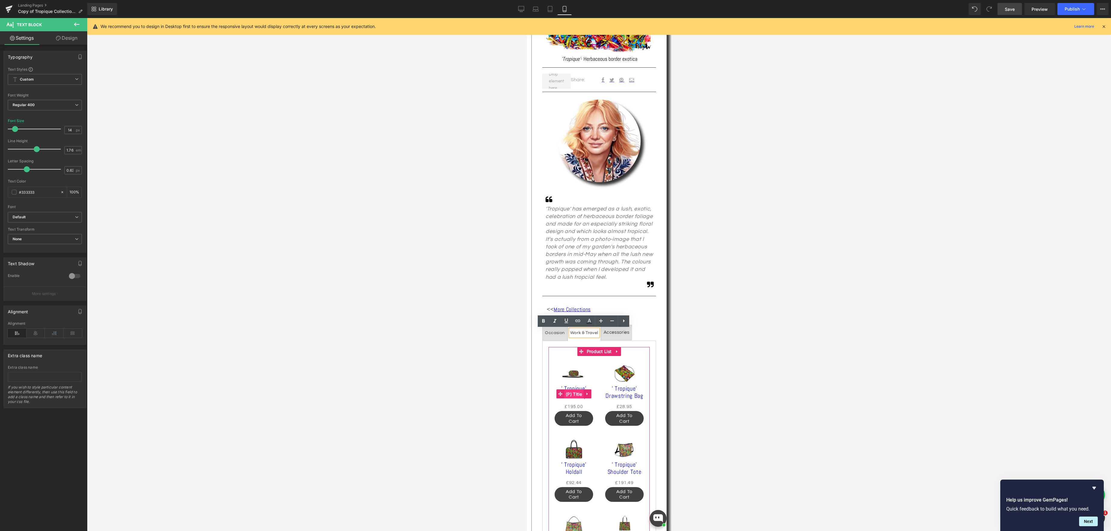
scroll to position [134, 0]
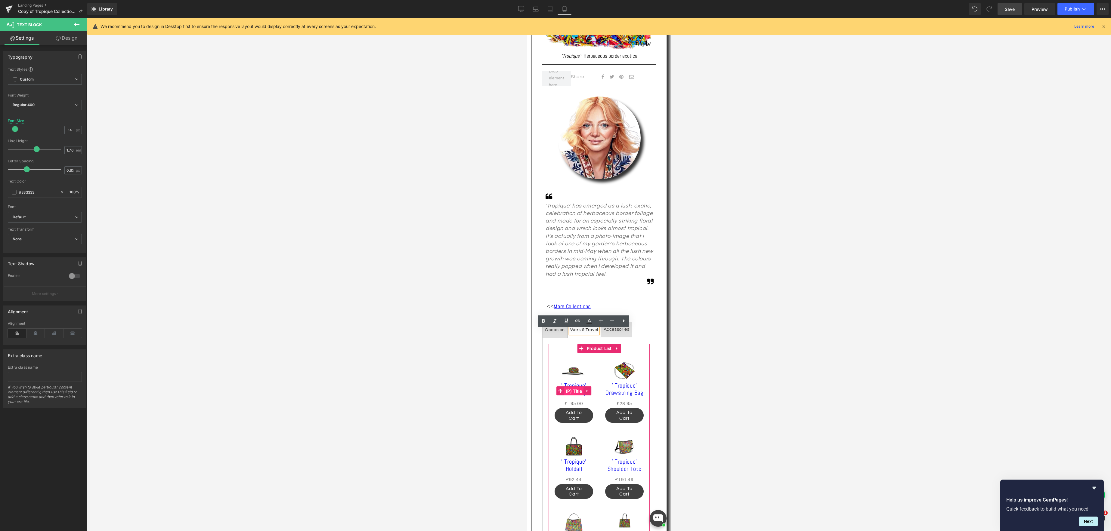
click at [579, 393] on span "(P) Title" at bounding box center [573, 391] width 19 height 9
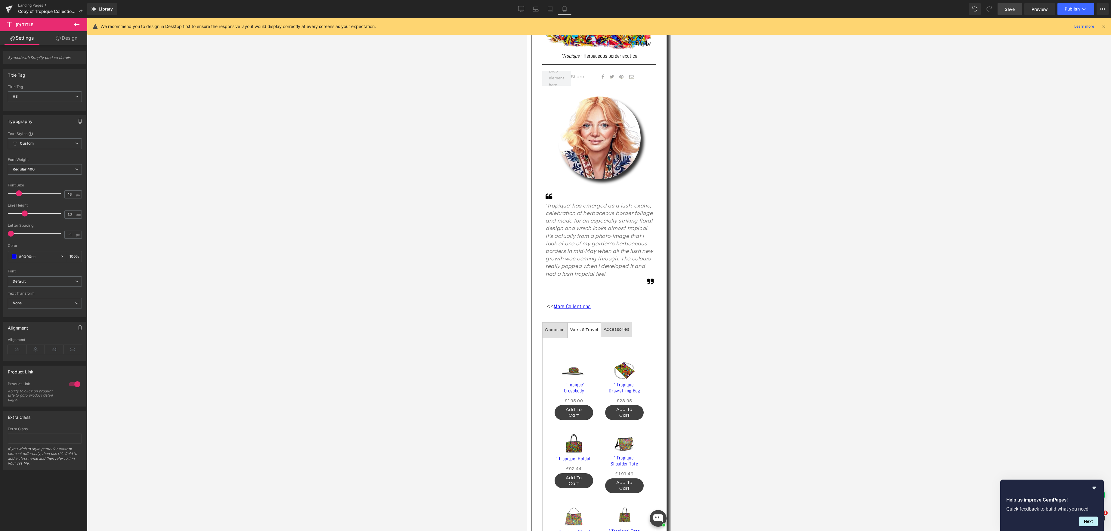
type input "14"
click at [19, 194] on span at bounding box center [18, 193] width 6 height 6
click at [15, 257] on span at bounding box center [14, 256] width 5 height 5
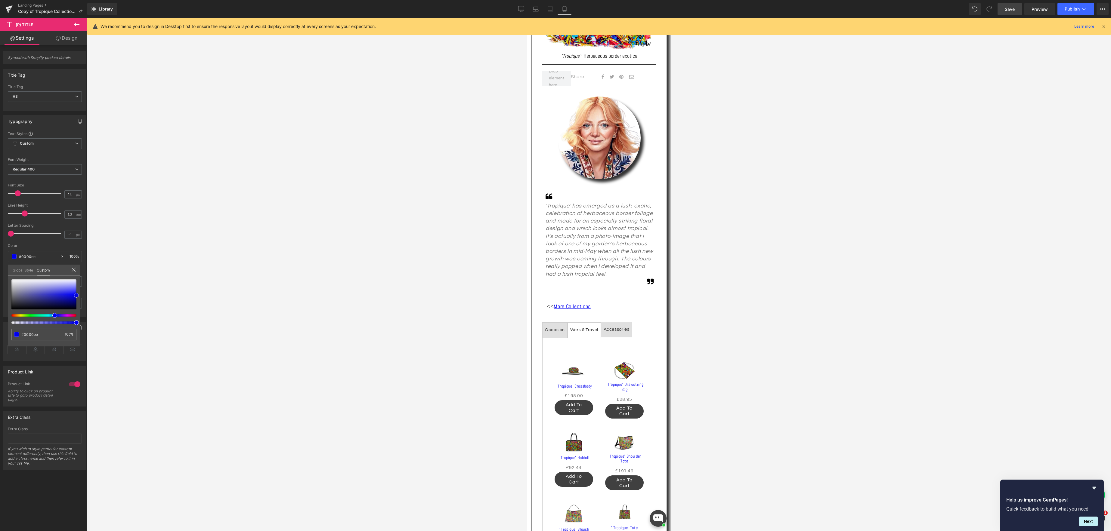
type input "#0707e8"
type input "#1616d4"
type input "#3030b5"
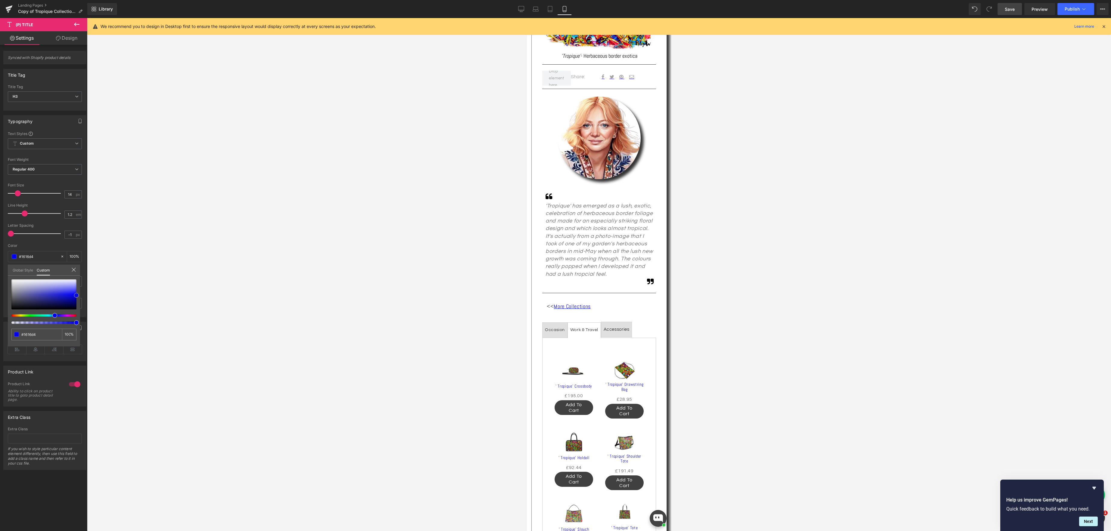
type input "#3030b5"
type input "#41418f"
type input "#4b4b71"
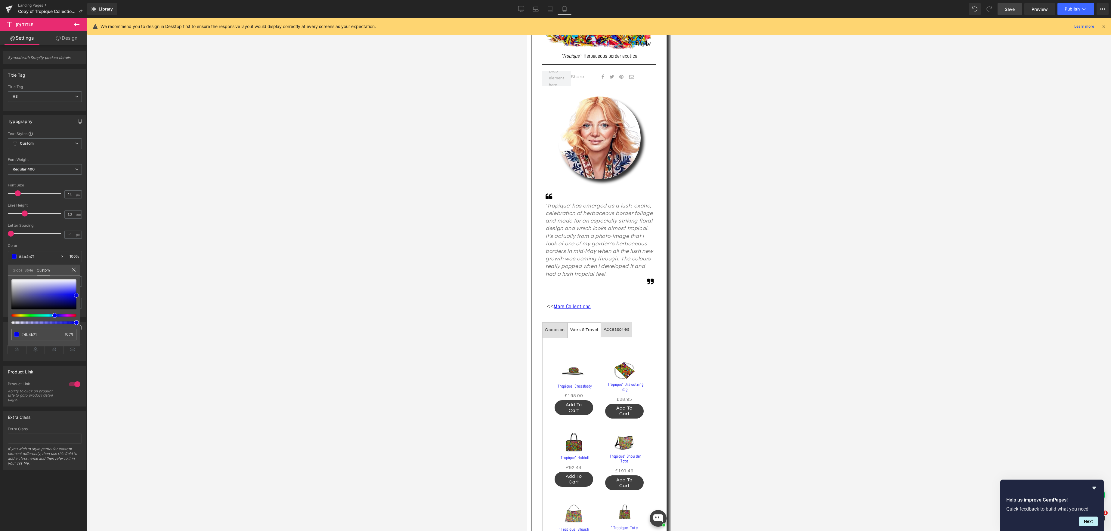
type input "#4d4d5a"
type input "#424242"
type input "#333333"
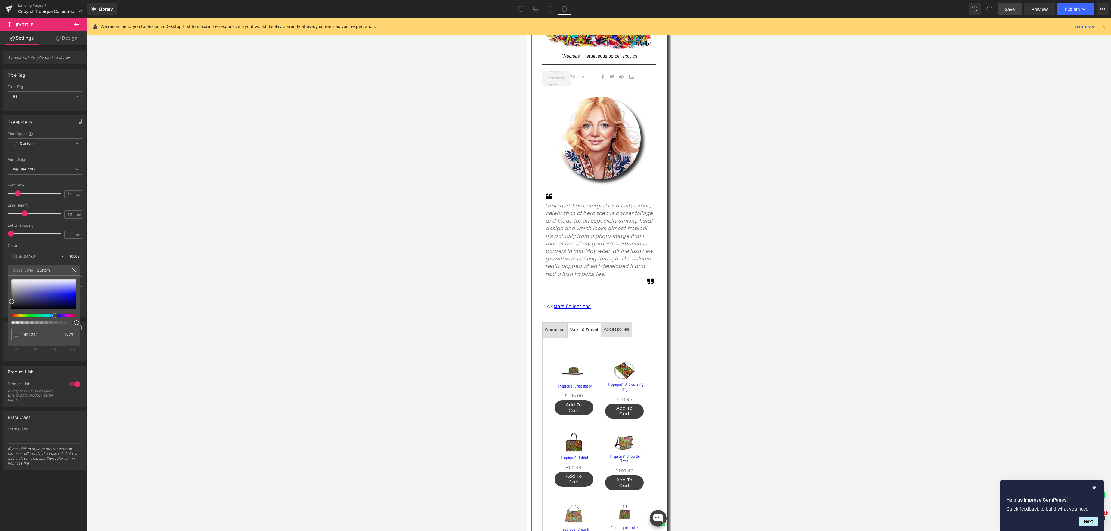
type input "#333333"
type input "#232323"
type input "#161616"
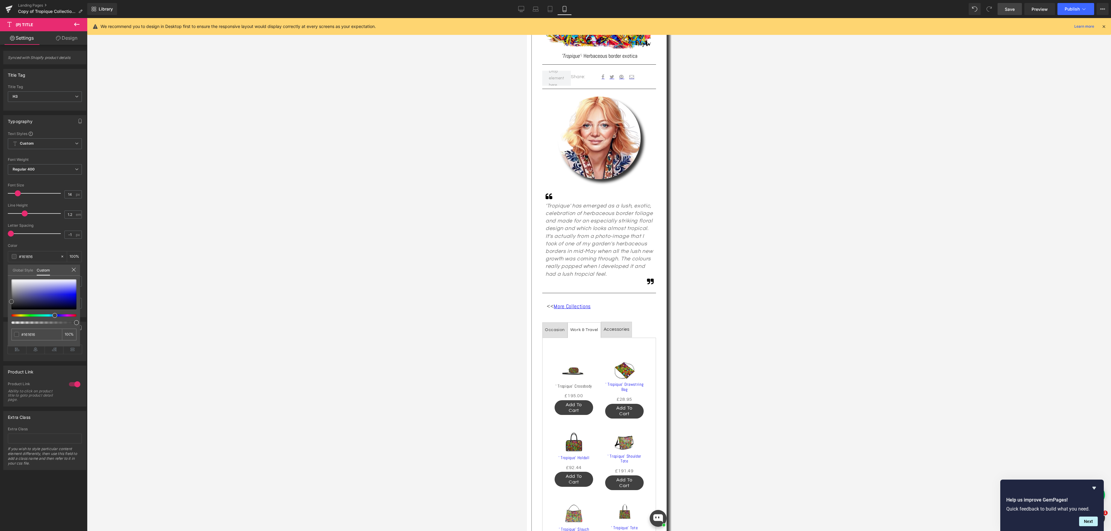
type input "#0c0c0c"
type input "#000000"
drag, startPoint x: 76, startPoint y: 295, endPoint x: 5, endPoint y: 311, distance: 72.7
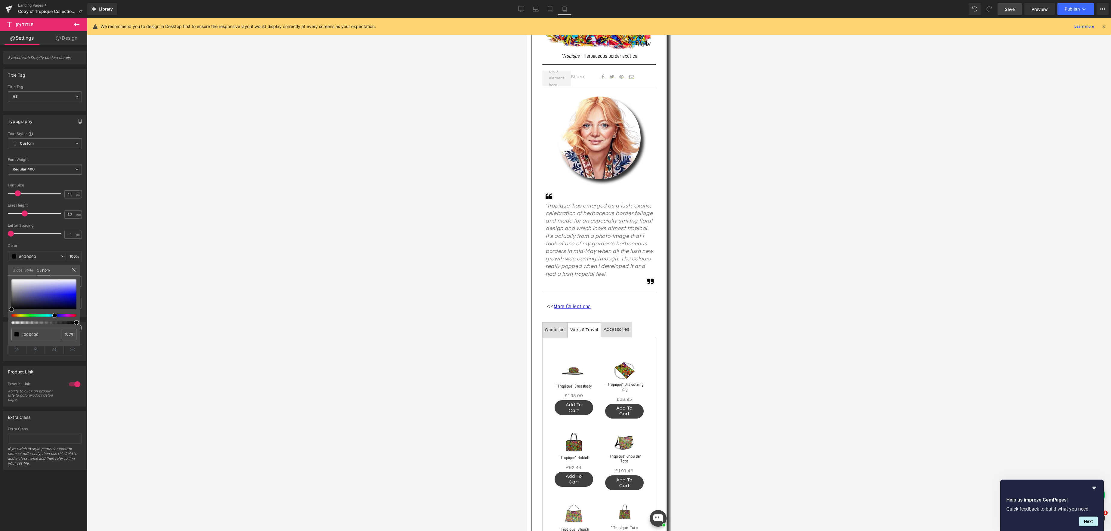
click at [5, 311] on div "Typography Text Styles Custom Custom Setup Global Style Custom Setup Global Sty…" at bounding box center [45, 214] width 90 height 207
click at [45, 170] on span "Regular 400" at bounding box center [45, 169] width 74 height 11
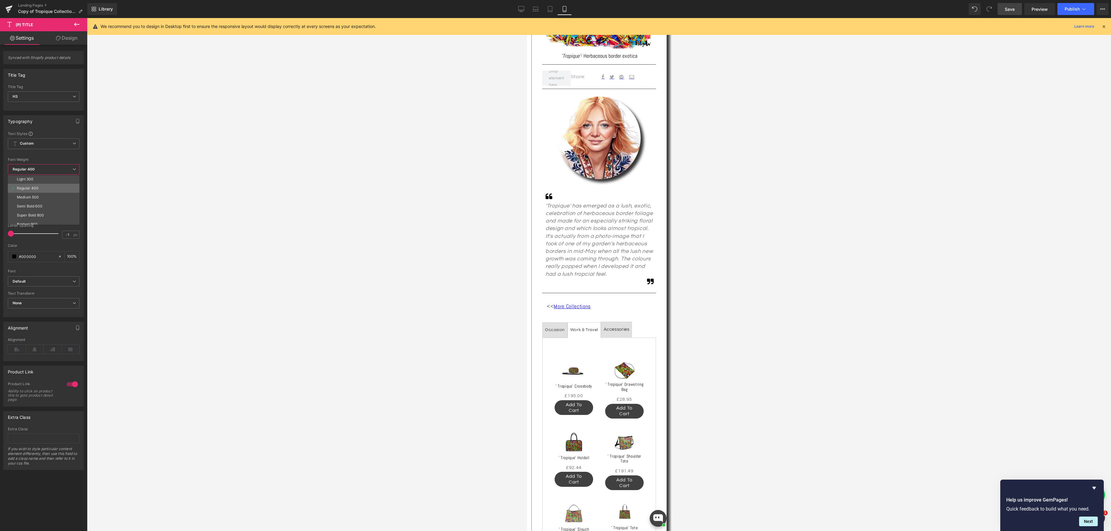
scroll to position [26, 0]
click at [37, 200] on div "Semi Bold 600" at bounding box center [30, 199] width 26 height 4
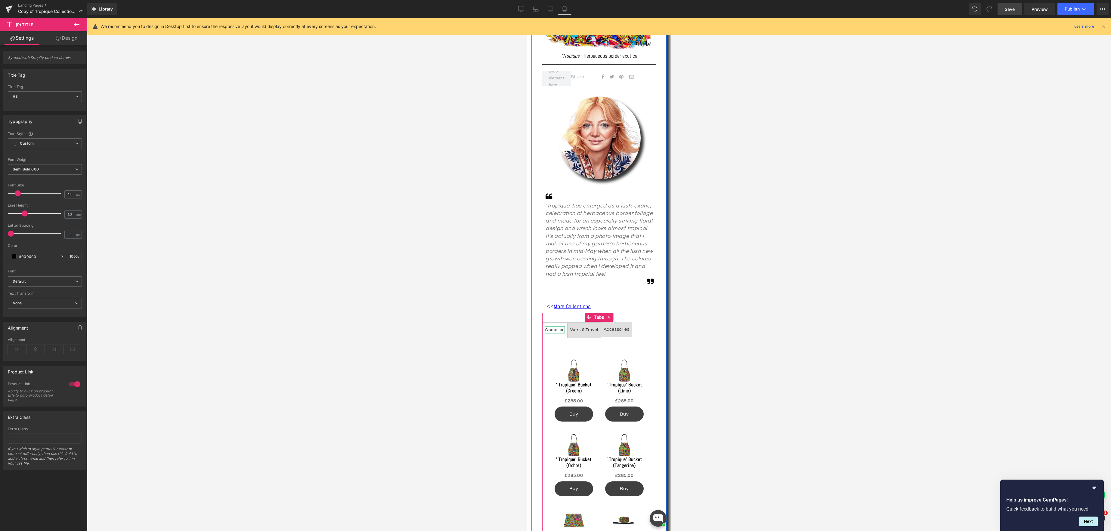
click at [552, 330] on div "Occasion" at bounding box center [555, 330] width 20 height 8
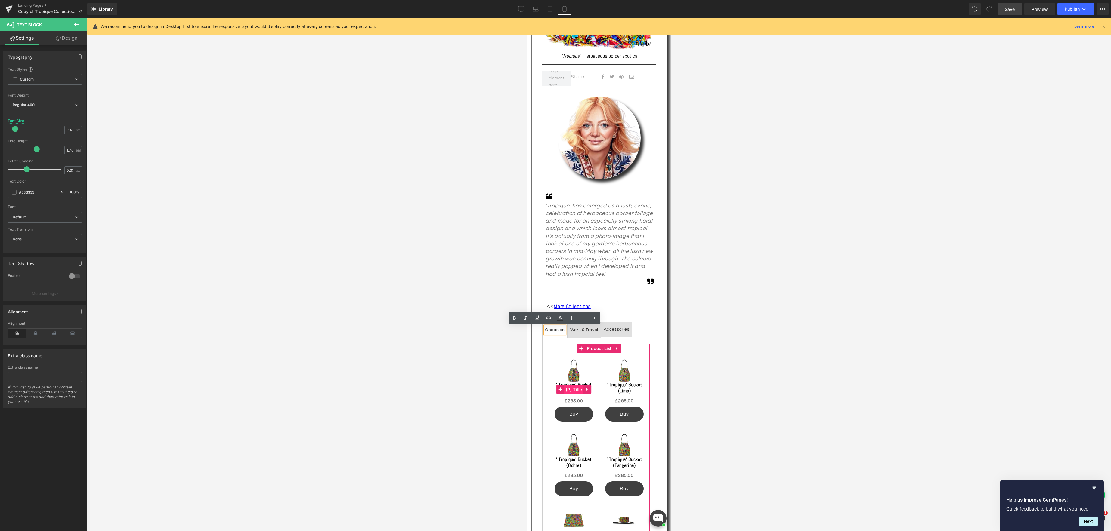
click at [579, 385] on span "(P) Title" at bounding box center [573, 389] width 19 height 9
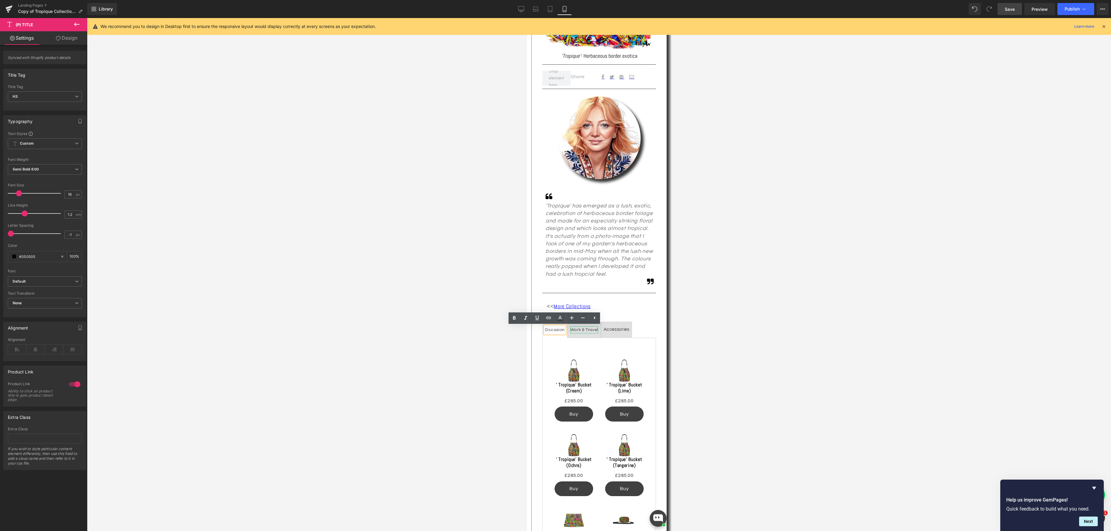
click at [593, 331] on div "Work & Travel" at bounding box center [584, 330] width 28 height 8
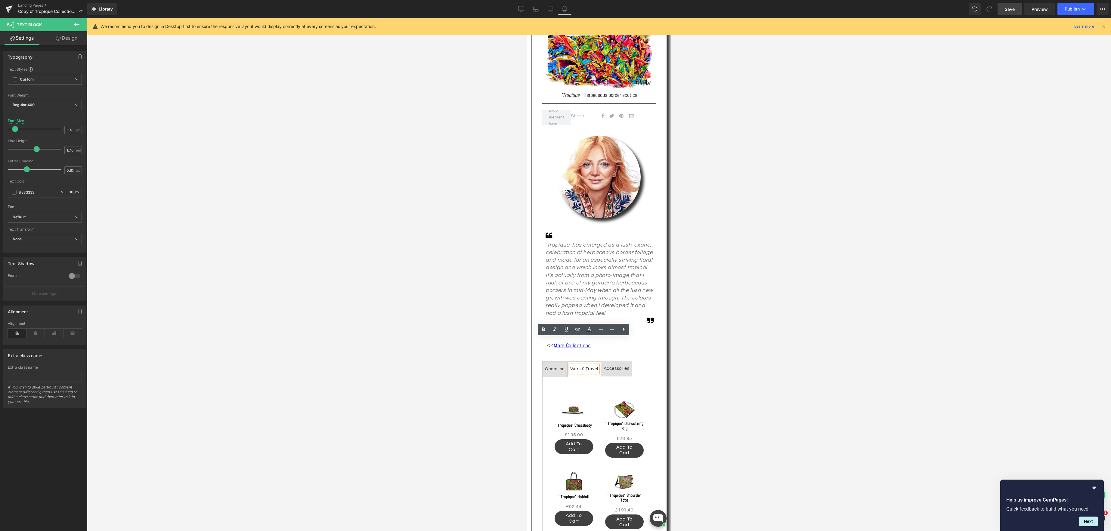
scroll to position [71, 0]
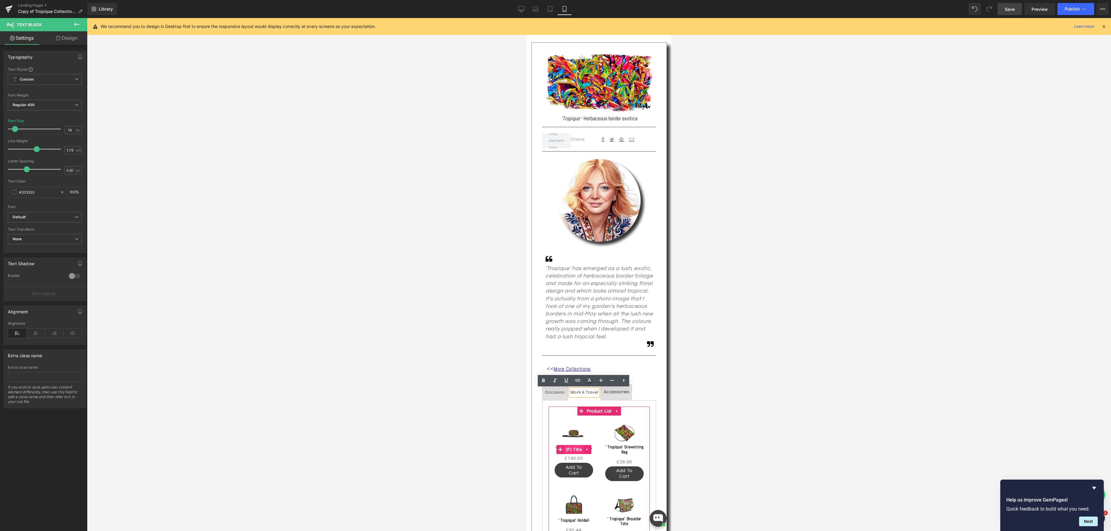
click at [573, 448] on span "(P) Title" at bounding box center [573, 449] width 19 height 9
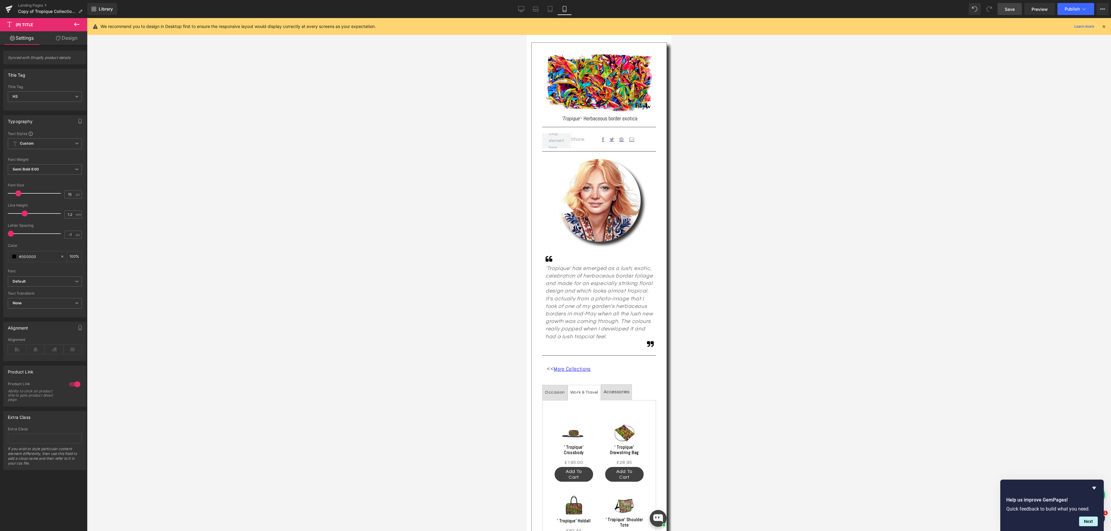
type input "16"
click at [21, 194] on span at bounding box center [19, 193] width 6 height 6
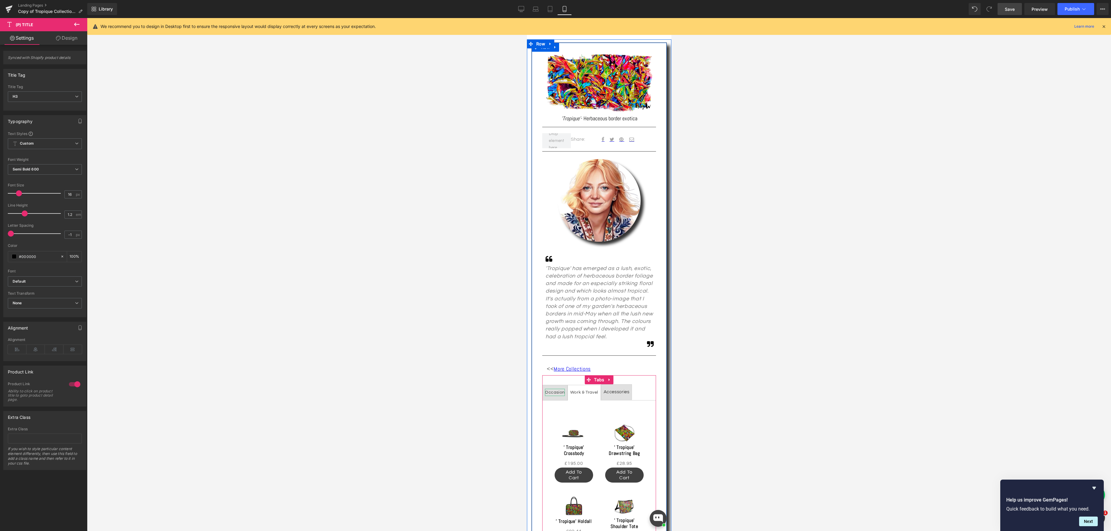
click at [553, 392] on div "Occasion" at bounding box center [555, 393] width 20 height 8
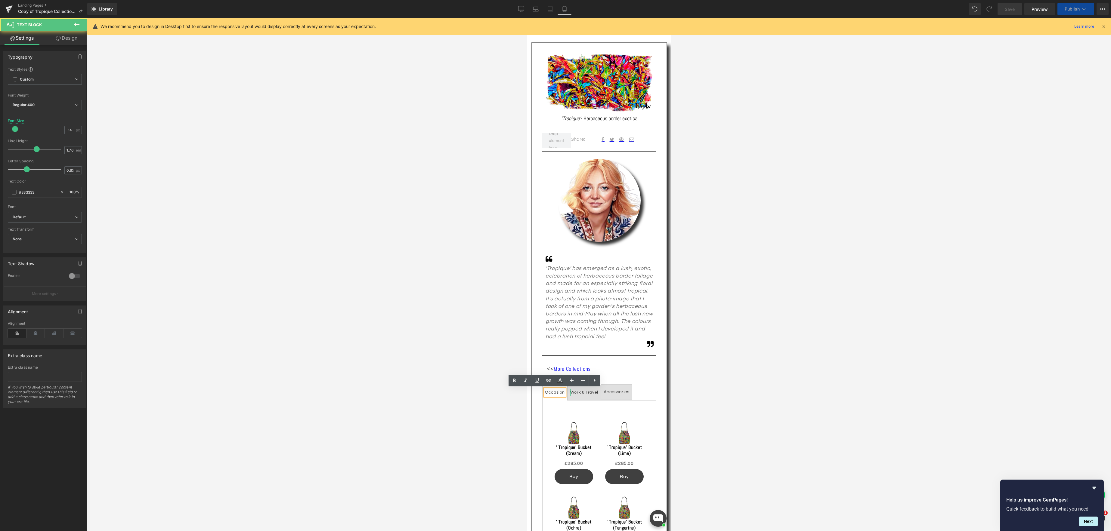
click at [584, 392] on div "Work & Travel" at bounding box center [584, 393] width 28 height 8
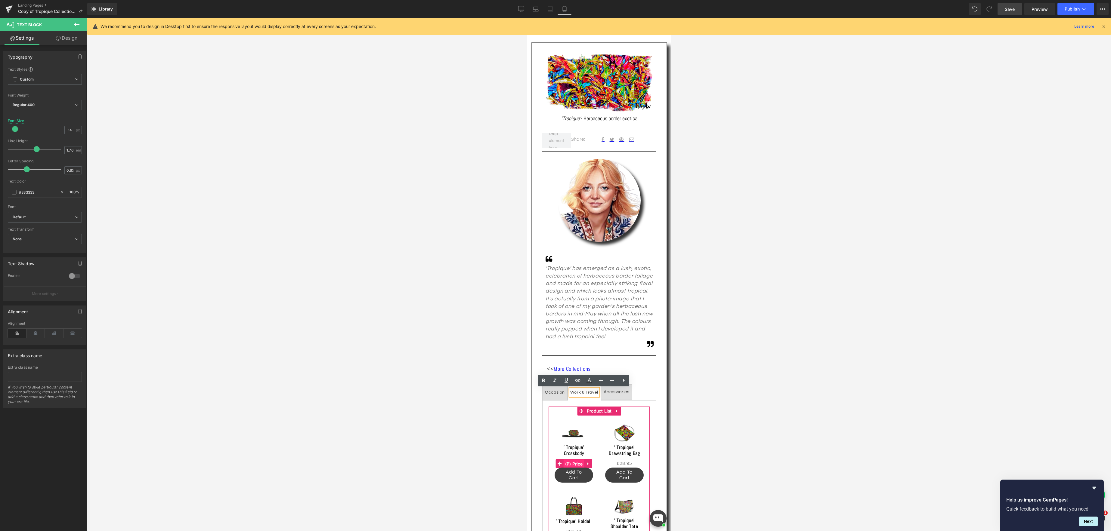
click at [578, 462] on span "(P) Price" at bounding box center [573, 464] width 21 height 9
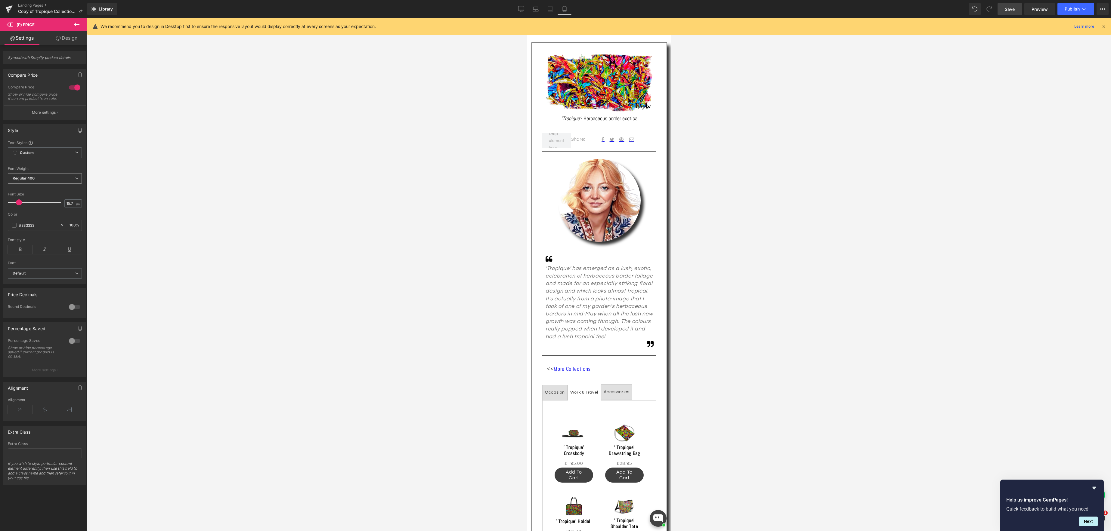
click at [76, 182] on span "Regular 400" at bounding box center [45, 178] width 74 height 11
click at [58, 217] on li "Bold 700" at bounding box center [45, 219] width 74 height 9
drag, startPoint x: 575, startPoint y: 473, endPoint x: 568, endPoint y: 468, distance: 8.6
click at [575, 473] on span "(P) Cart Button" at bounding box center [574, 475] width 34 height 9
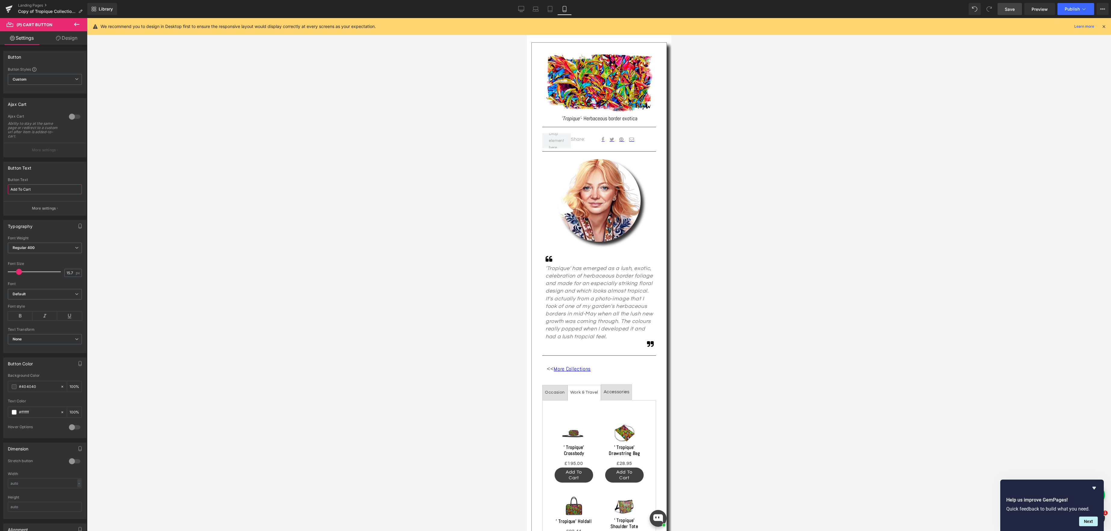
drag, startPoint x: 48, startPoint y: 192, endPoint x: -8, endPoint y: 185, distance: 56.4
click at [0, 185] on html "(P) Cart Button You are previewing how the will restyle your page. You can not …" at bounding box center [555, 265] width 1111 height 531
type input "Buy"
click at [76, 42] on link "Design" at bounding box center [67, 38] width 44 height 14
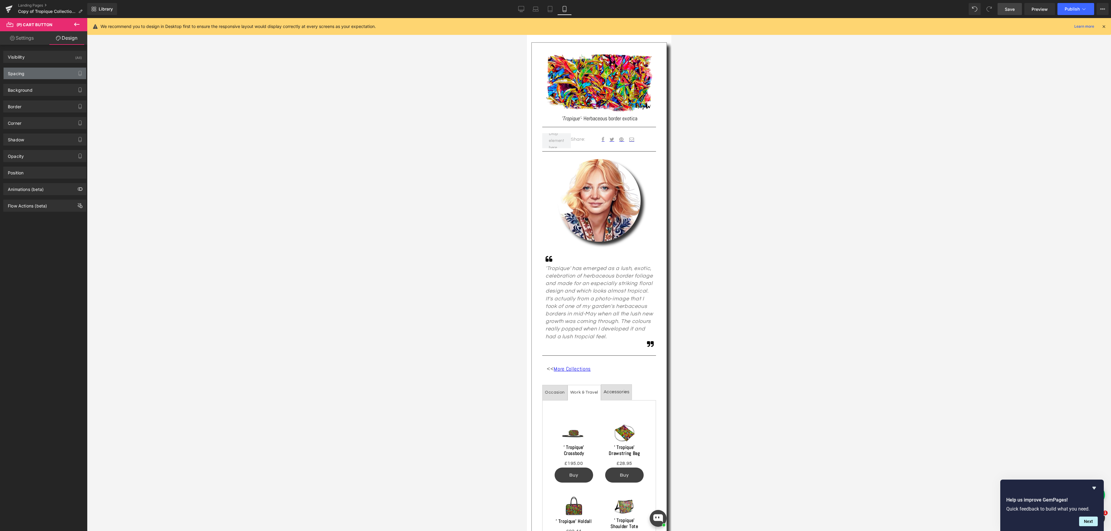
click at [49, 72] on div "Spacing" at bounding box center [45, 73] width 82 height 11
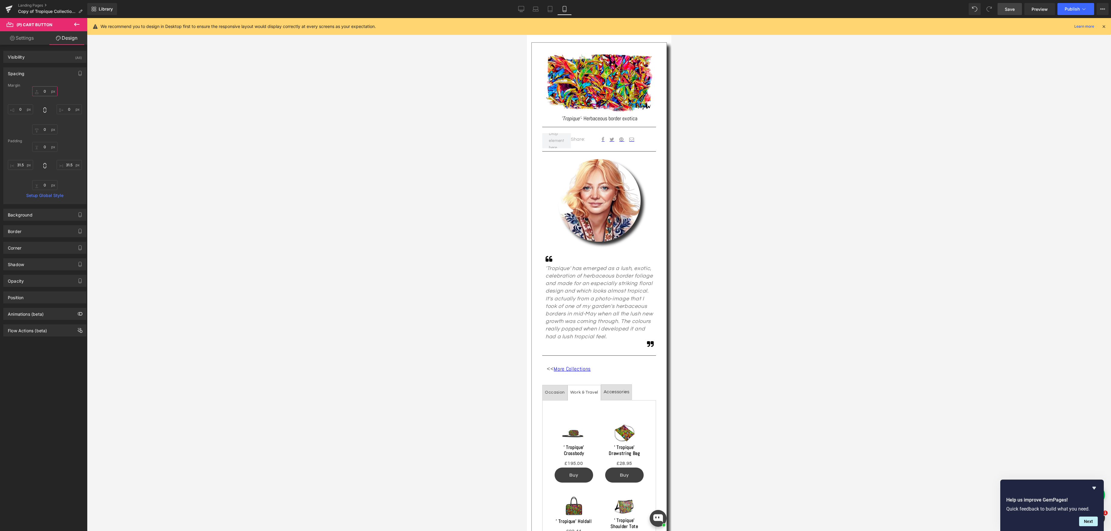
click at [44, 91] on input "0" at bounding box center [44, 91] width 25 height 10
type input "5"
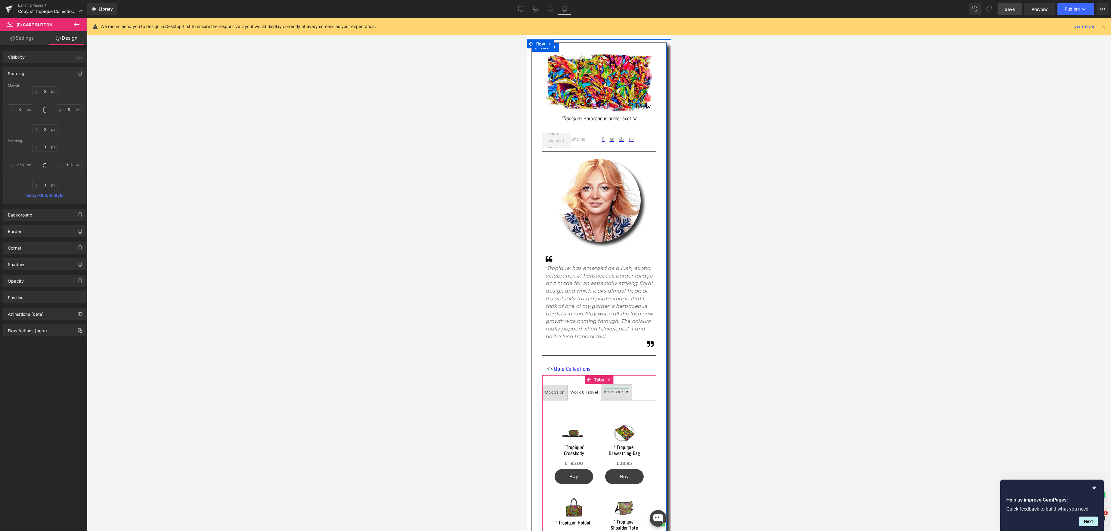
click at [616, 392] on div "Accessories" at bounding box center [616, 392] width 26 height 8
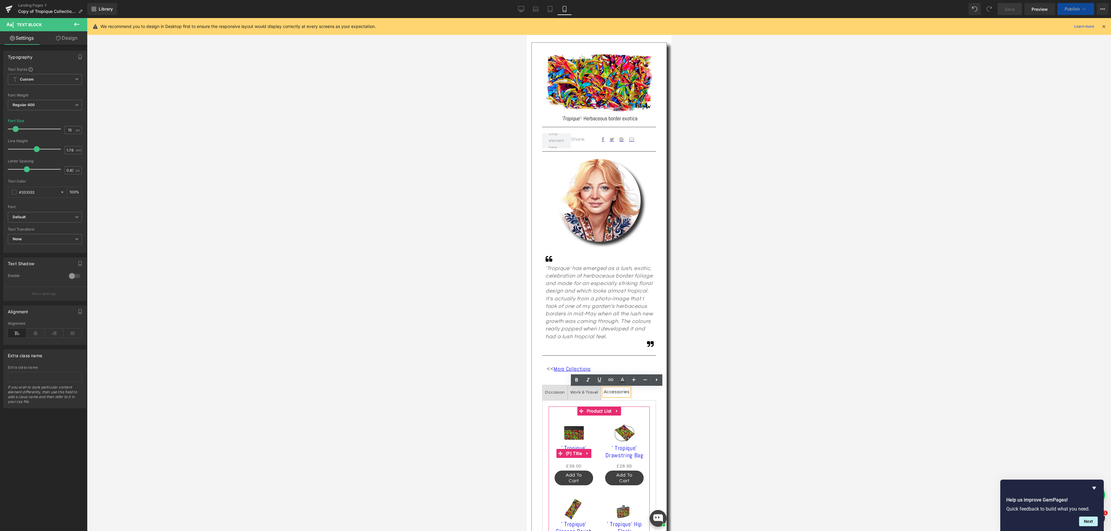
click at [577, 451] on div "' Tropique' Cardholder (P) Title" at bounding box center [573, 454] width 39 height 18
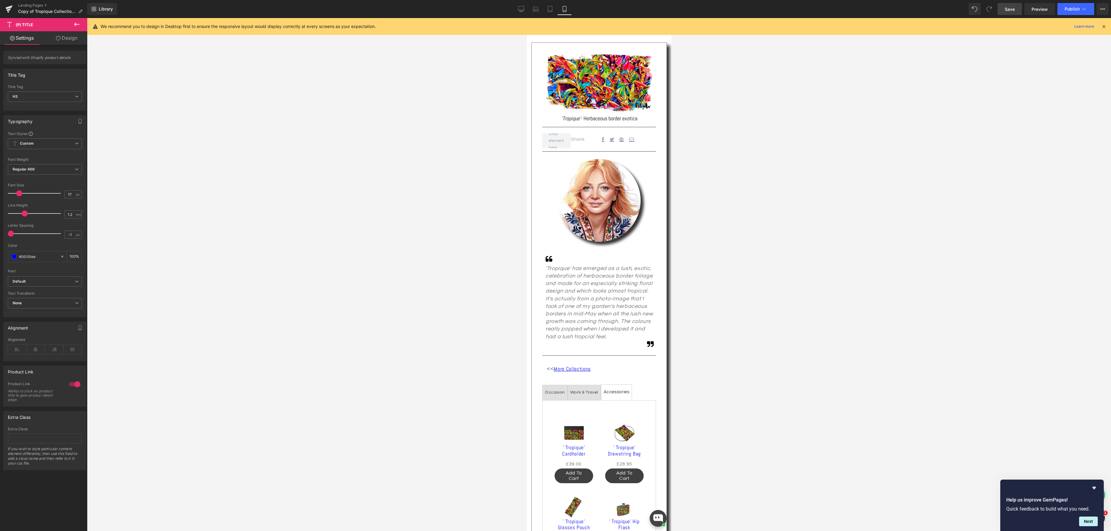
type input "16"
click at [18, 194] on span at bounding box center [19, 193] width 6 height 6
click at [15, 258] on span at bounding box center [14, 256] width 5 height 5
type input "#0000ef"
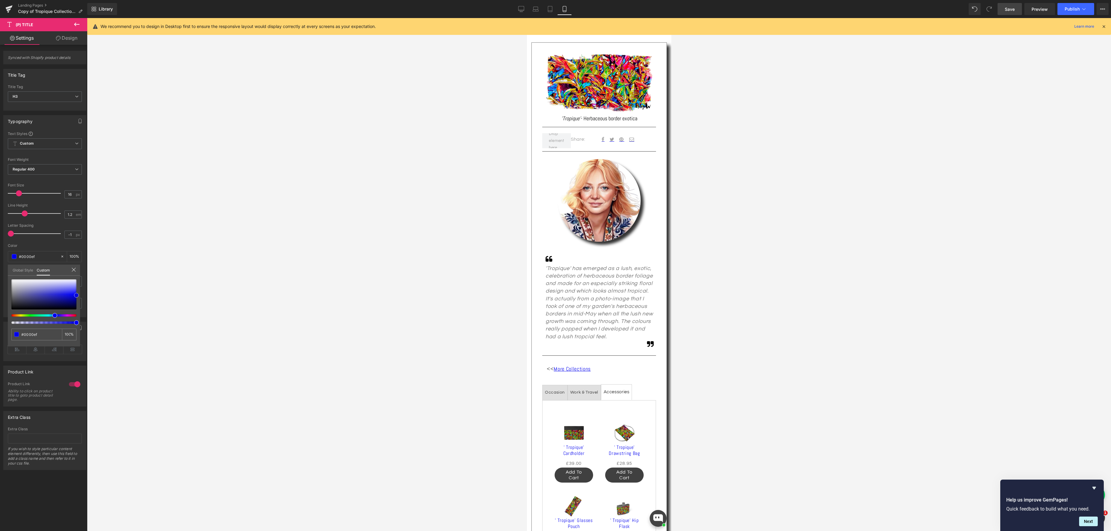
type input "#0404db"
type input "#131394"
type input "#15155a"
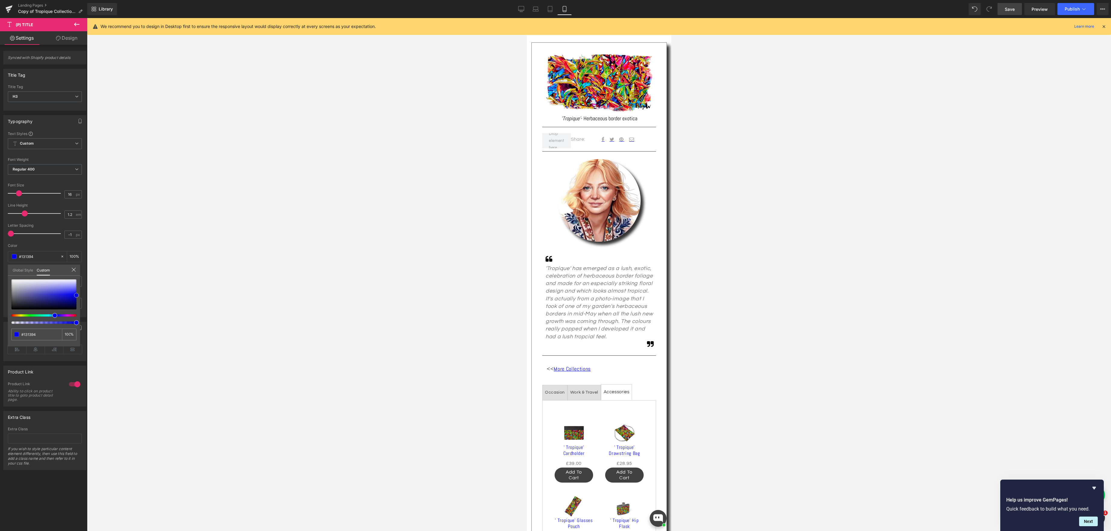
type input "#15155a"
type input "#131333"
type input "#0f0f1e"
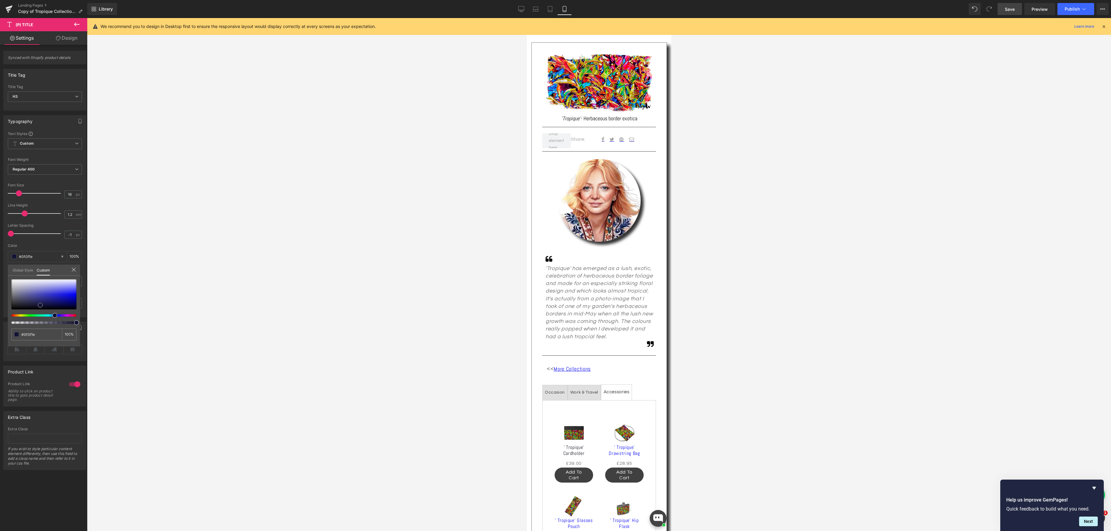
type input "#07070c"
type input "#000000"
drag, startPoint x: 77, startPoint y: 297, endPoint x: 11, endPoint y: 303, distance: 65.9
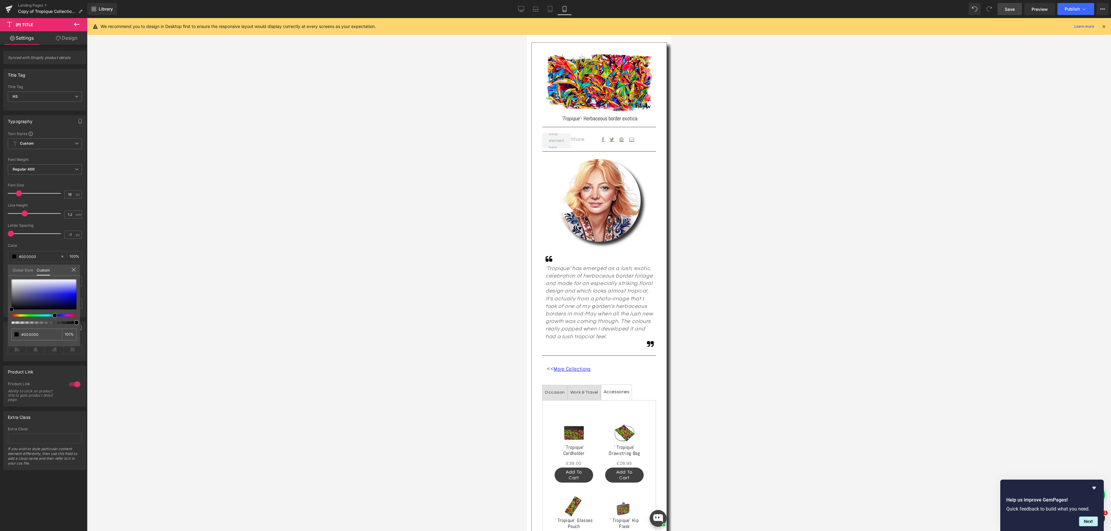
click at [7, 313] on div "Typography Text Styles Custom Custom Setup Global Style Custom Setup Global Sty…" at bounding box center [45, 214] width 90 height 207
click at [76, 169] on icon at bounding box center [77, 170] width 4 height 4
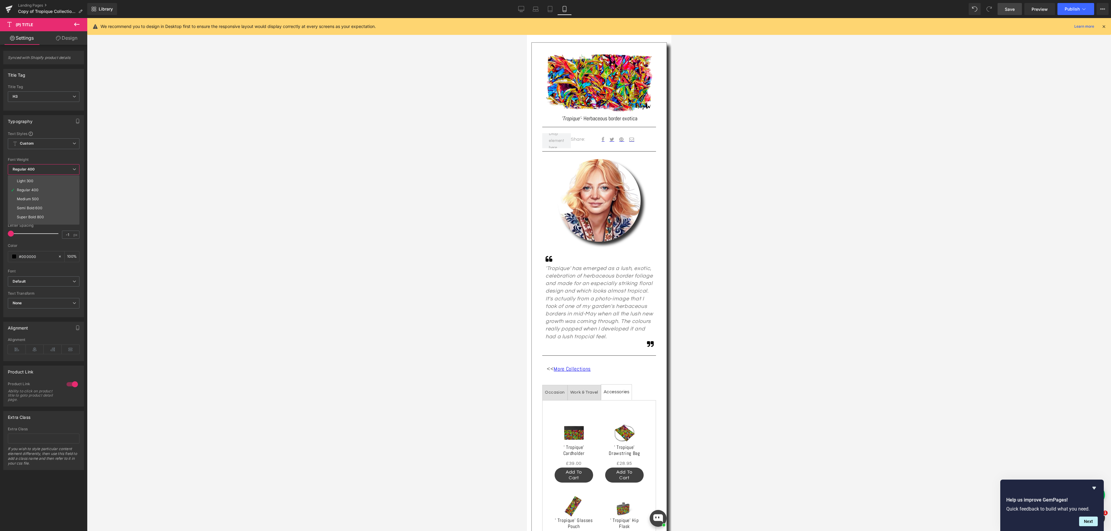
scroll to position [21, 0]
click at [57, 204] on li "Semi Bold 600" at bounding box center [45, 204] width 74 height 9
click at [687, 455] on div at bounding box center [599, 274] width 1024 height 513
click at [573, 461] on span "(P) Price" at bounding box center [573, 464] width 21 height 9
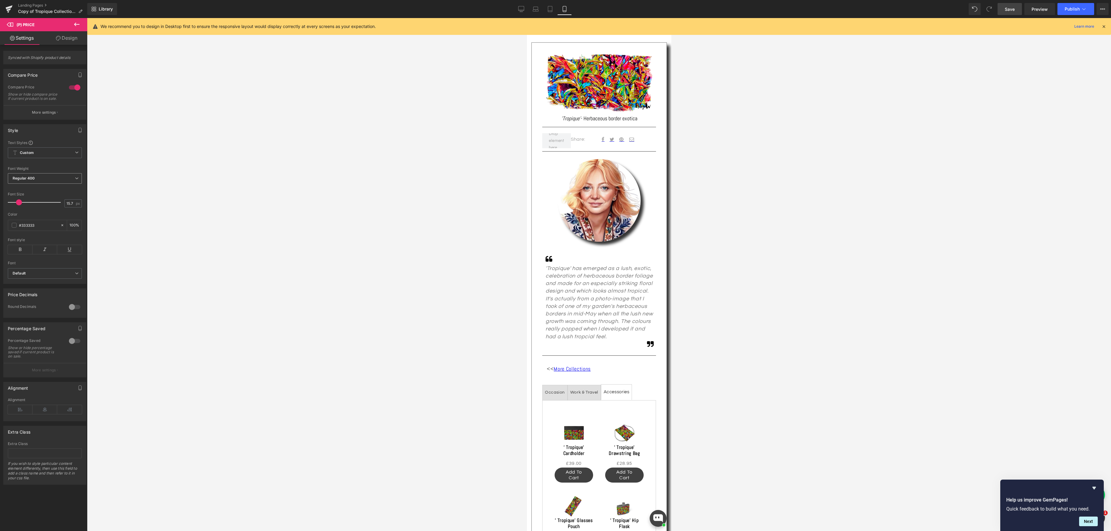
click at [75, 180] on icon at bounding box center [77, 179] width 4 height 4
click at [53, 225] on li "Bold 700" at bounding box center [45, 225] width 74 height 9
click at [572, 475] on span "(P) Cart Button" at bounding box center [574, 475] width 34 height 9
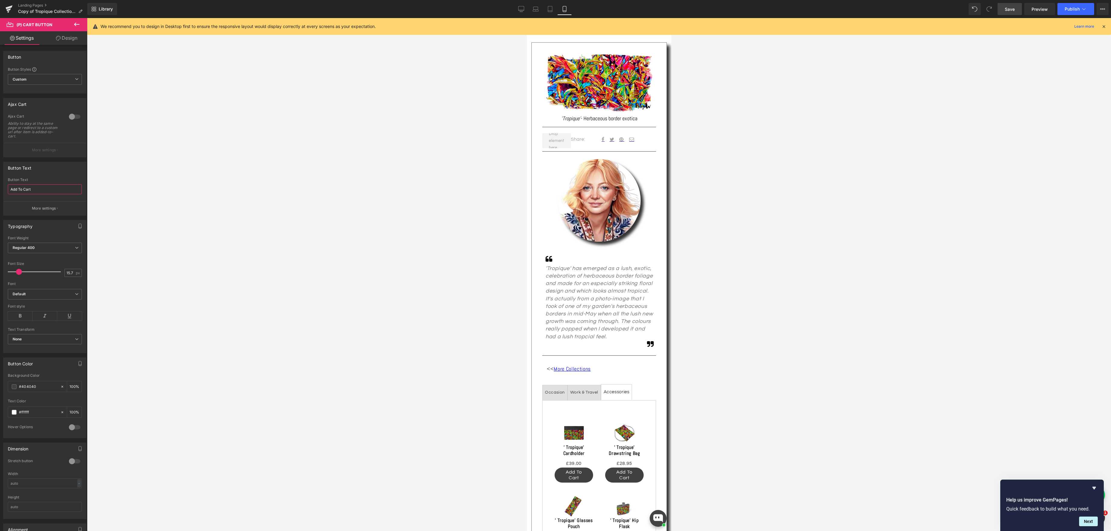
drag, startPoint x: 36, startPoint y: 187, endPoint x: -8, endPoint y: 183, distance: 44.8
click at [0, 183] on html "(P) Cart Button You are previewing how the will restyle your page. You can not …" at bounding box center [555, 265] width 1111 height 531
type input "Buy"
drag, startPoint x: 75, startPoint y: 39, endPoint x: 67, endPoint y: 40, distance: 8.0
click at [75, 39] on link "Design" at bounding box center [67, 38] width 44 height 14
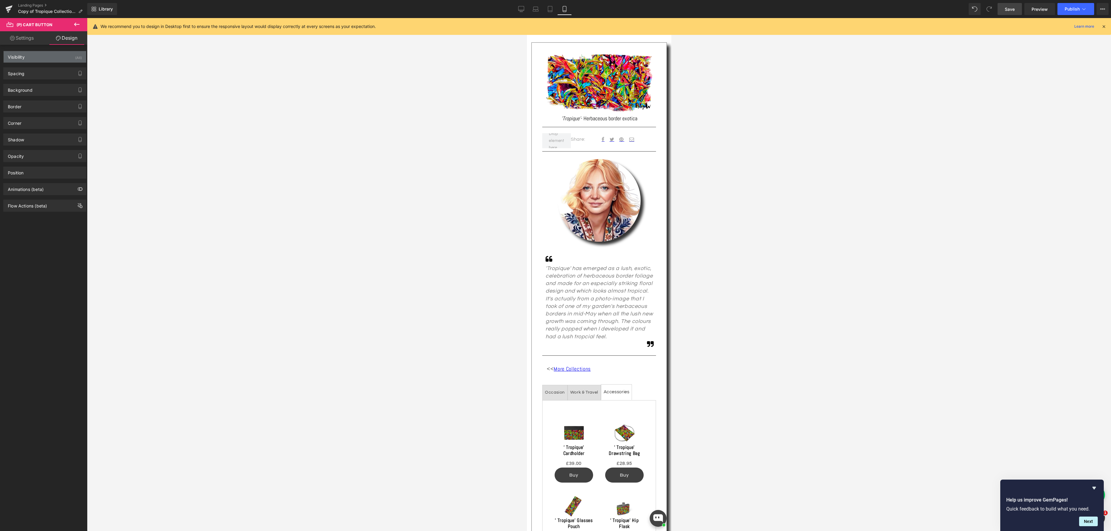
type input "0"
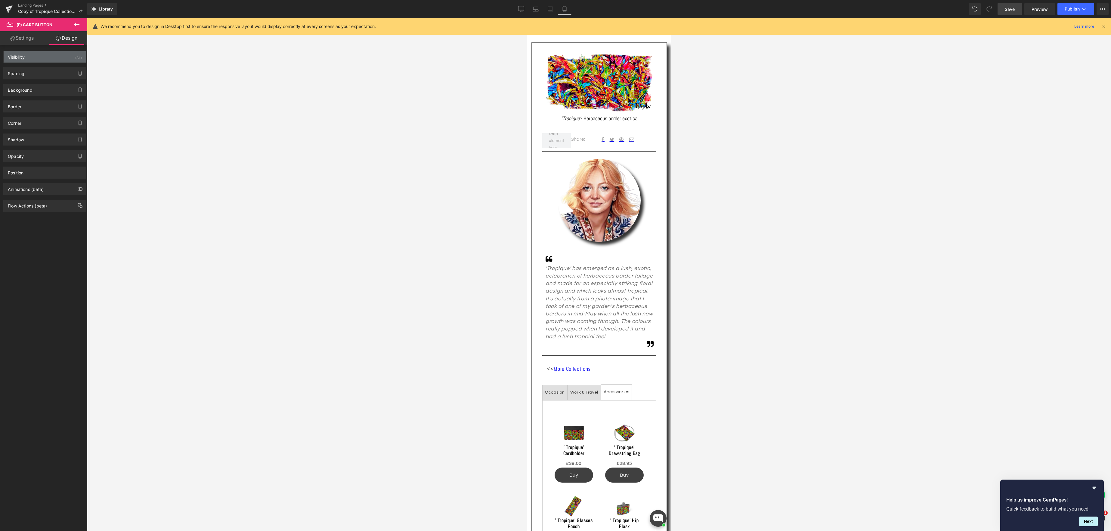
type input "31.5"
type input "0"
type input "31.5"
click at [38, 70] on div "Spacing" at bounding box center [45, 73] width 82 height 11
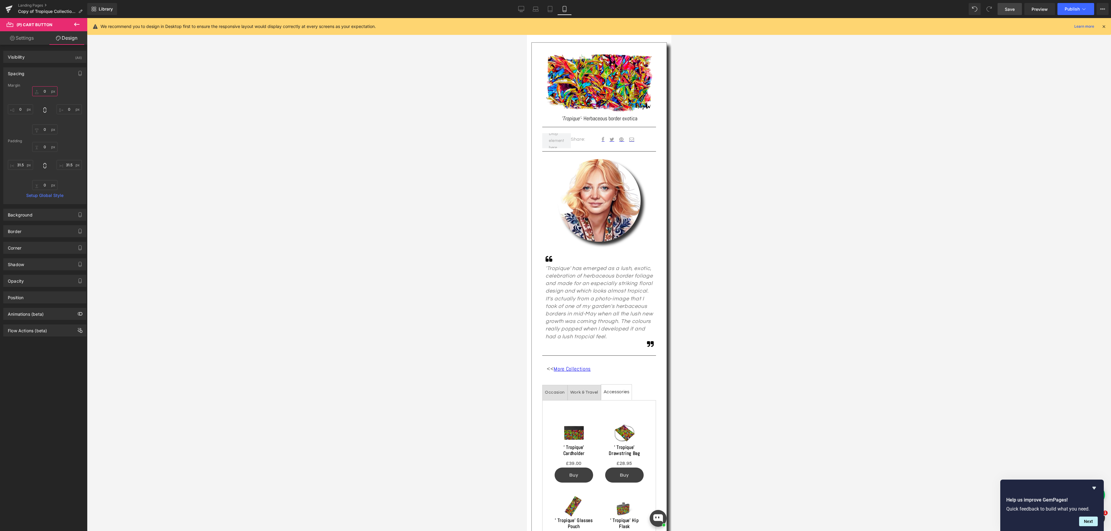
click at [45, 90] on input "0" at bounding box center [44, 91] width 25 height 10
click at [1012, 10] on span "Save" at bounding box center [1010, 9] width 10 height 6
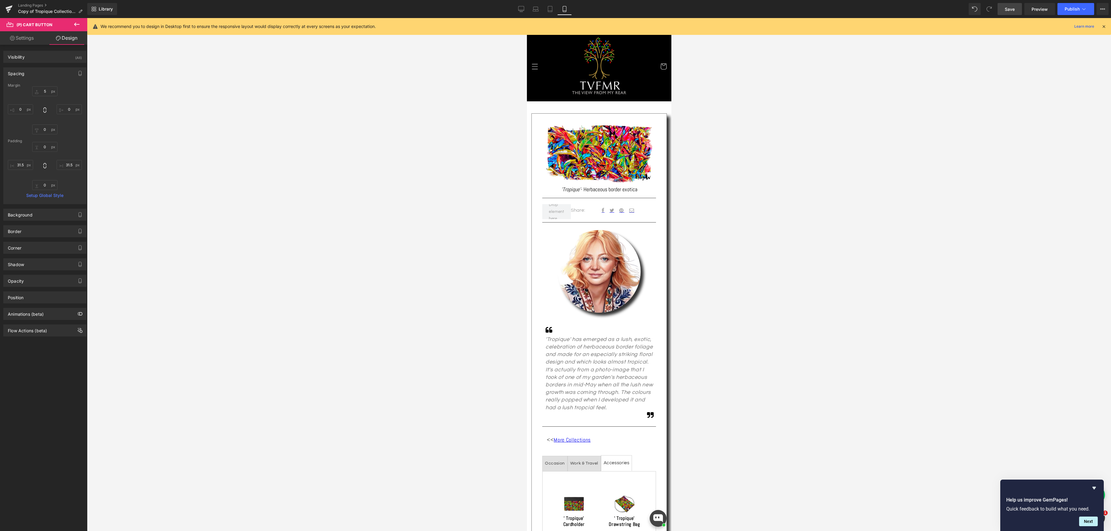
scroll to position [1, 0]
click at [523, 9] on icon at bounding box center [521, 9] width 6 height 6
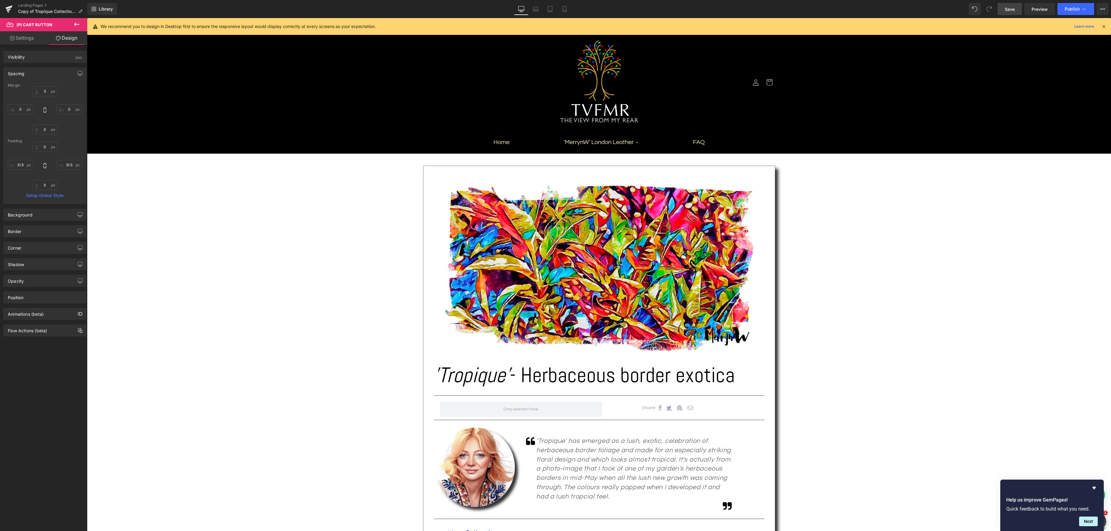
type input "0"
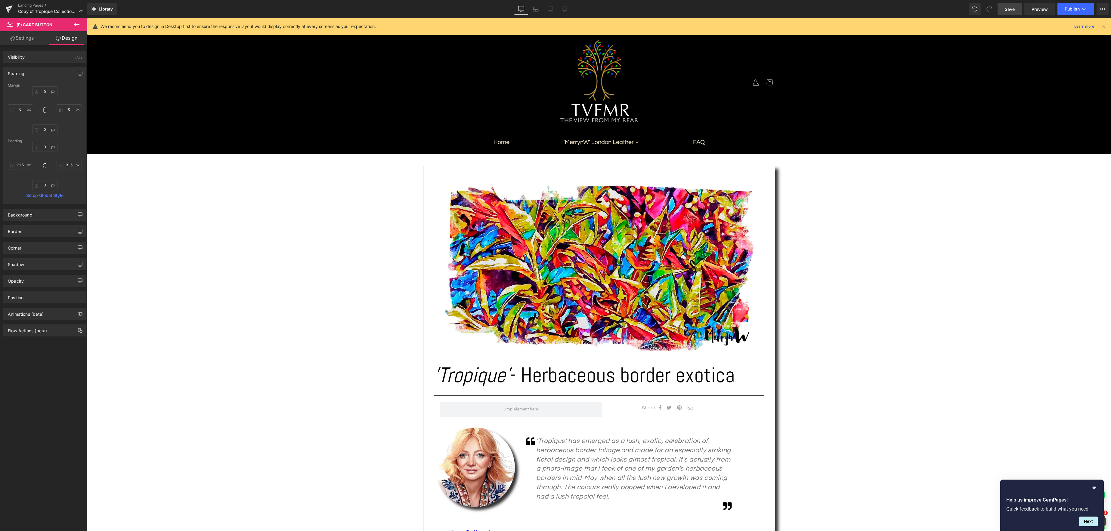
type input "31.5"
type input "0"
type input "31.5"
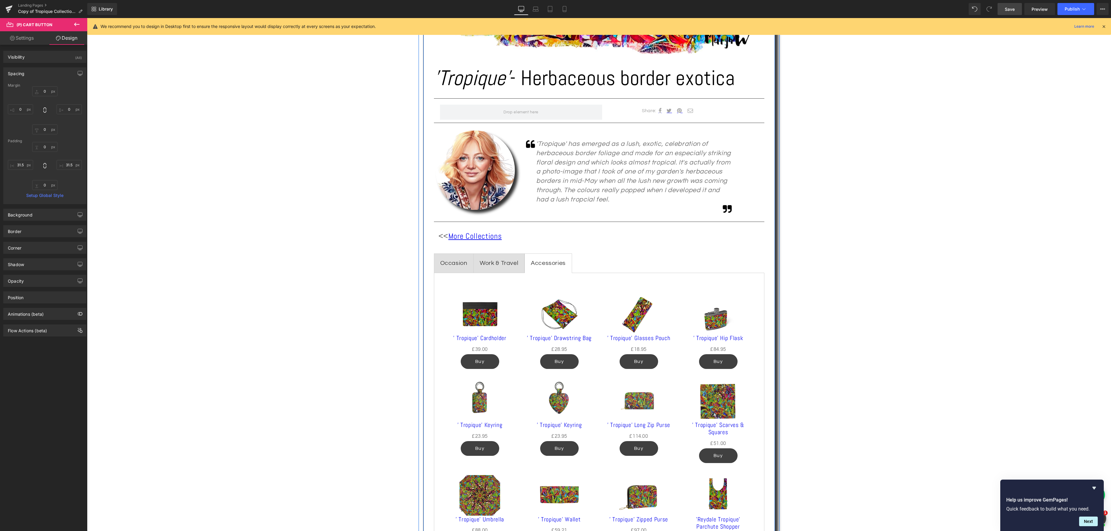
scroll to position [305, 0]
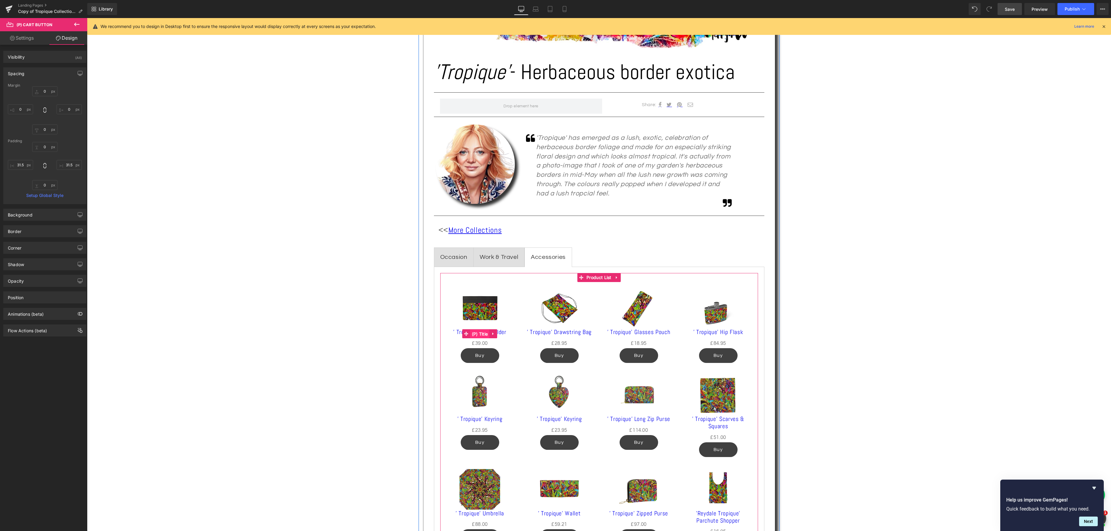
click at [479, 332] on span "(P) Title" at bounding box center [479, 334] width 19 height 9
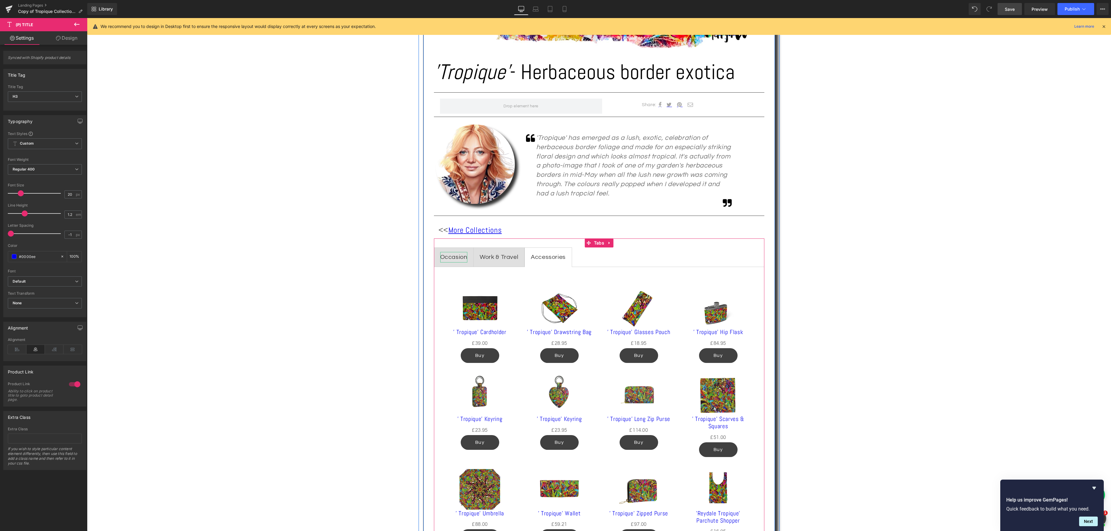
click at [452, 258] on div "Occasion" at bounding box center [453, 257] width 27 height 11
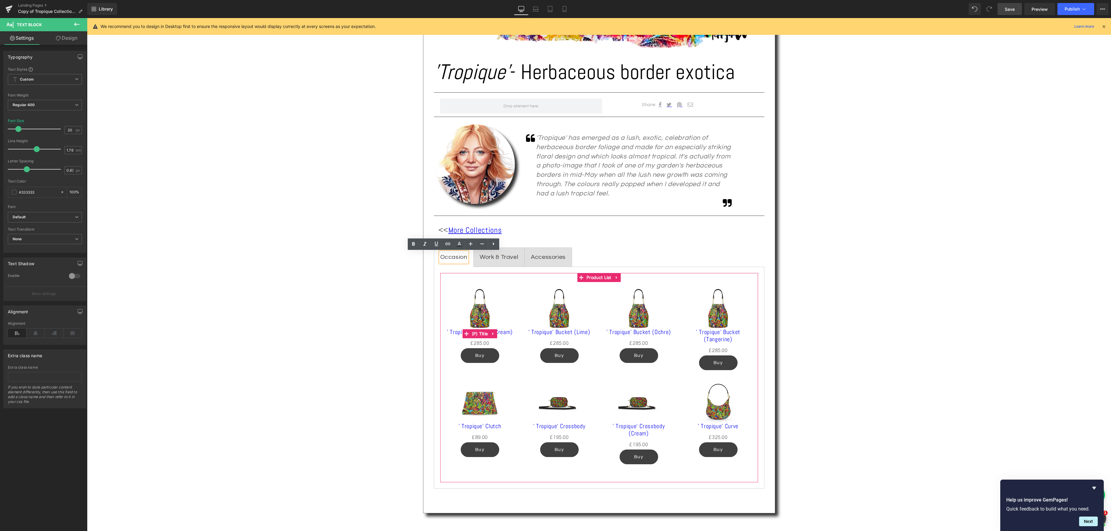
click at [481, 332] on div "' Tropique' Bucket (Cream) (P) Title" at bounding box center [479, 334] width 67 height 11
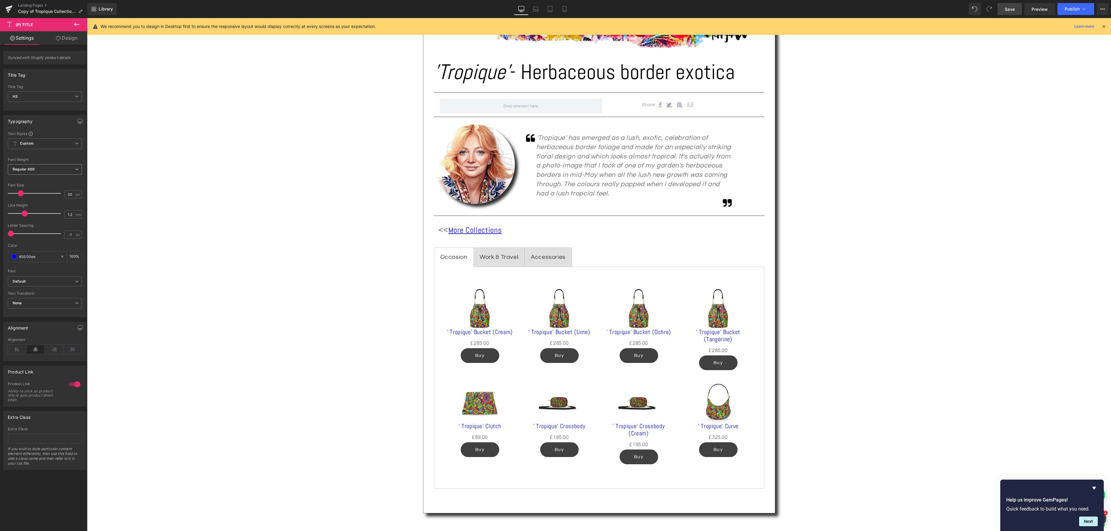
click at [76, 168] on span "Regular 400" at bounding box center [45, 169] width 74 height 11
click at [56, 195] on li "Semi Bold 600" at bounding box center [45, 197] width 74 height 9
click at [16, 257] on span at bounding box center [14, 256] width 5 height 5
type input "#0000ef"
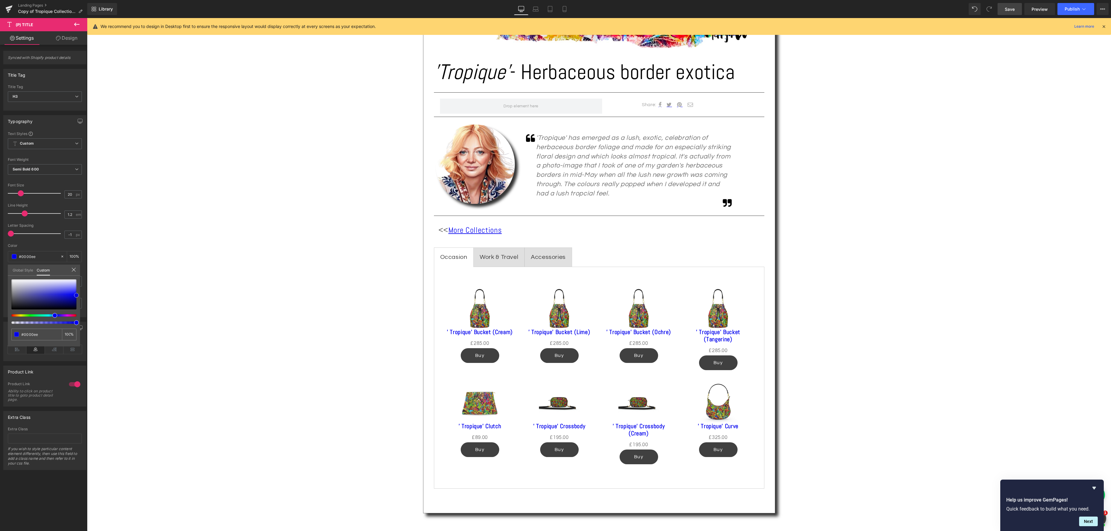
type input "#0000ef"
type input "#0606cf"
type input "#0d0d9a"
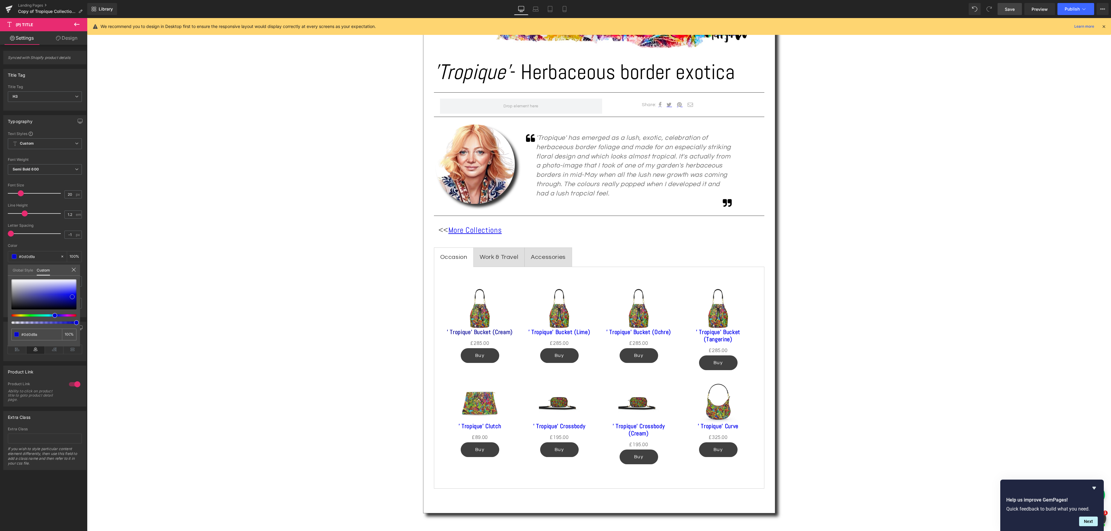
type input "#101069"
type input "#0f0f42"
type input "#0d0d2a"
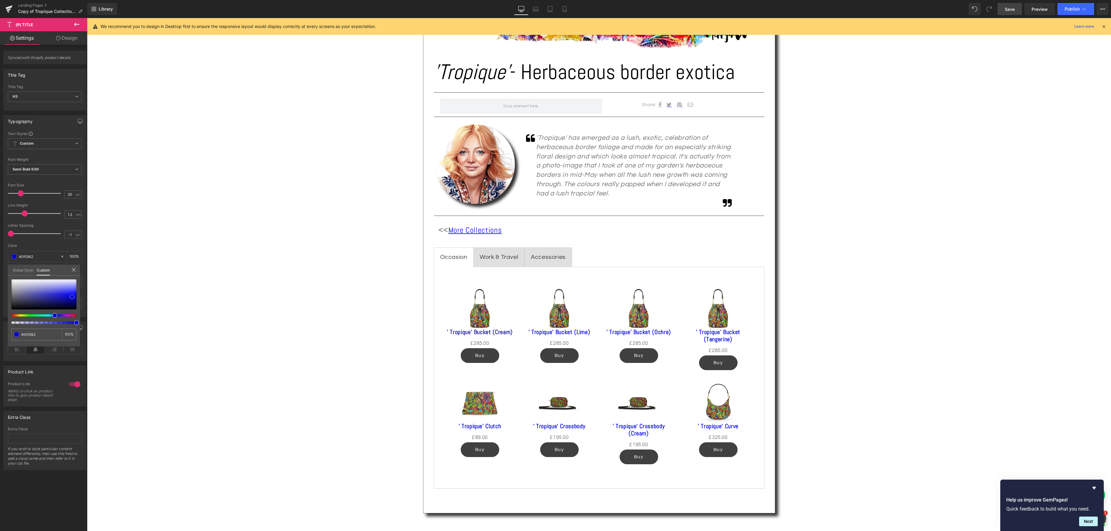
type input "#0d0d2a"
type input "#0b0b18"
type input "#090910"
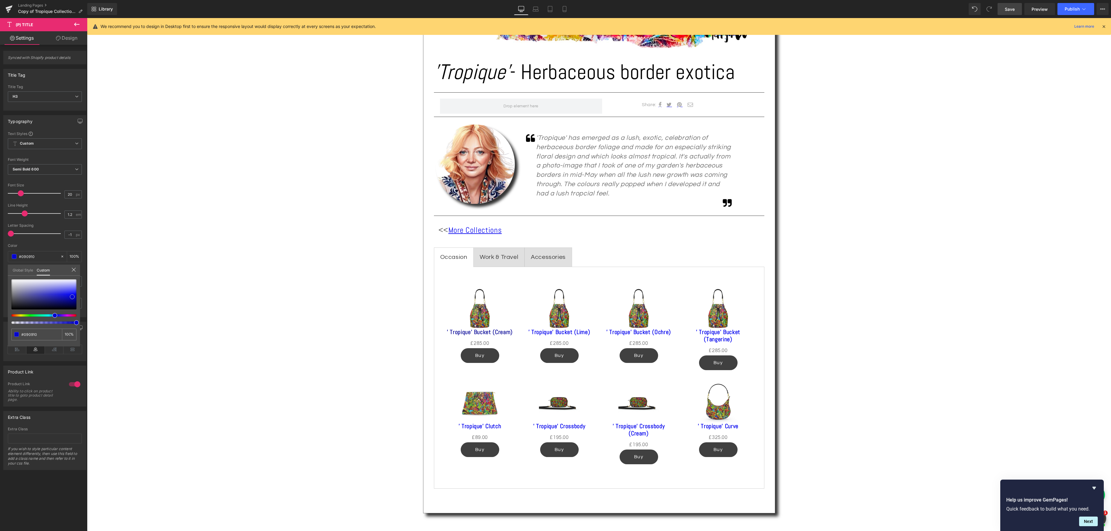
type input "#07070c"
type input "#08080c"
type input "#08080b"
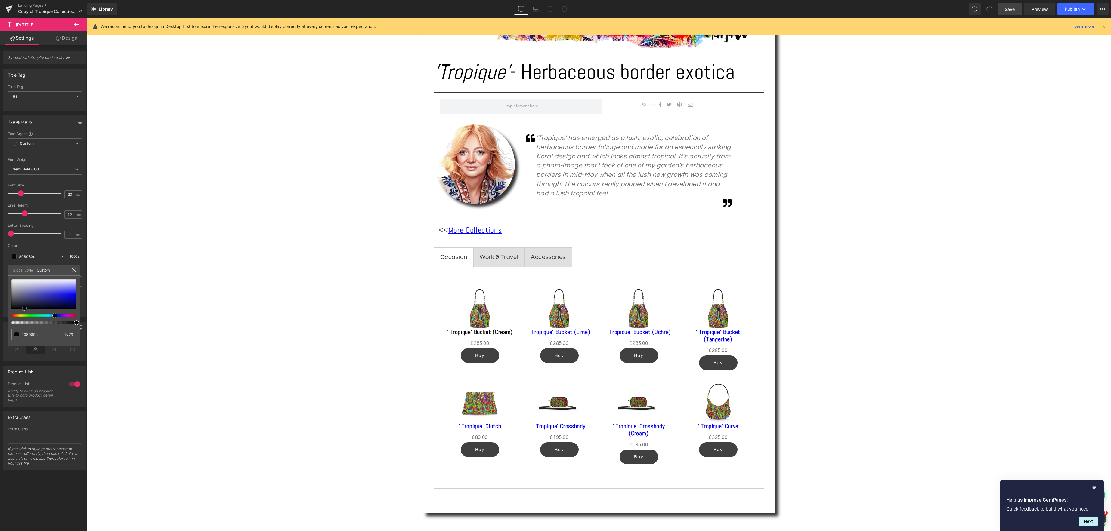
type input "#08080b"
type input "#060608"
type input "#020202"
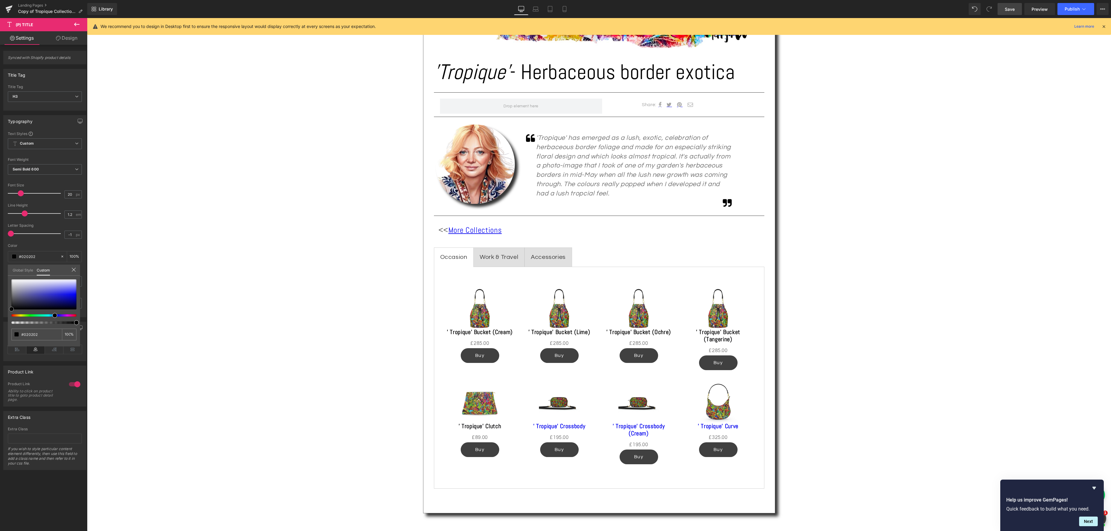
drag, startPoint x: 77, startPoint y: 298, endPoint x: 5, endPoint y: 311, distance: 73.8
click at [5, 311] on div "Typography Text Styles Custom Custom Setup Global Style Custom Setup Global Sty…" at bounding box center [45, 214] width 90 height 207
click at [475, 344] on body "Skip to content Your cart is empty Continue shopping Have an account? Log in to…" at bounding box center [599, 462] width 1024 height 1496
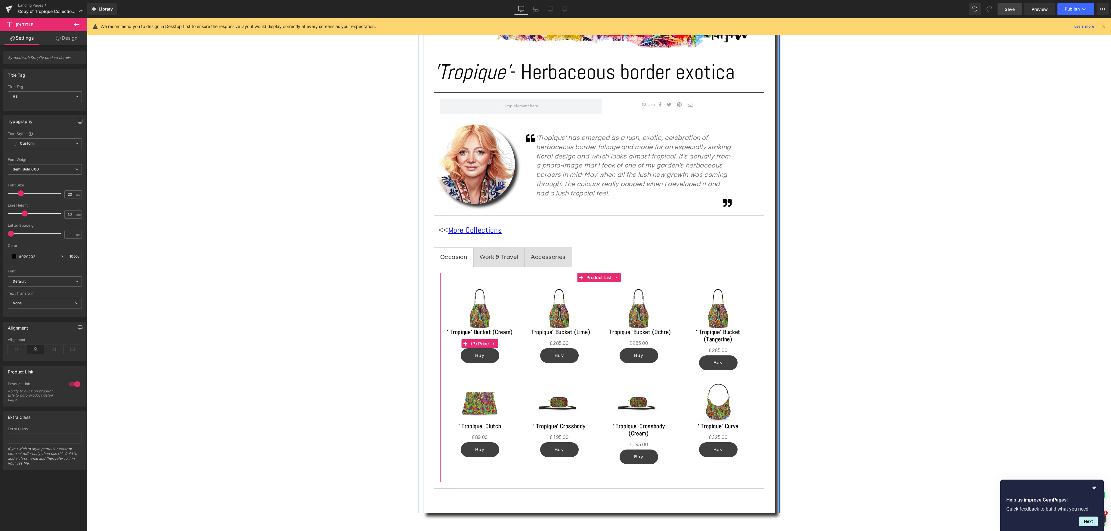
click at [478, 343] on div "£0 £285.00 (P) Price" at bounding box center [479, 343] width 67 height 9
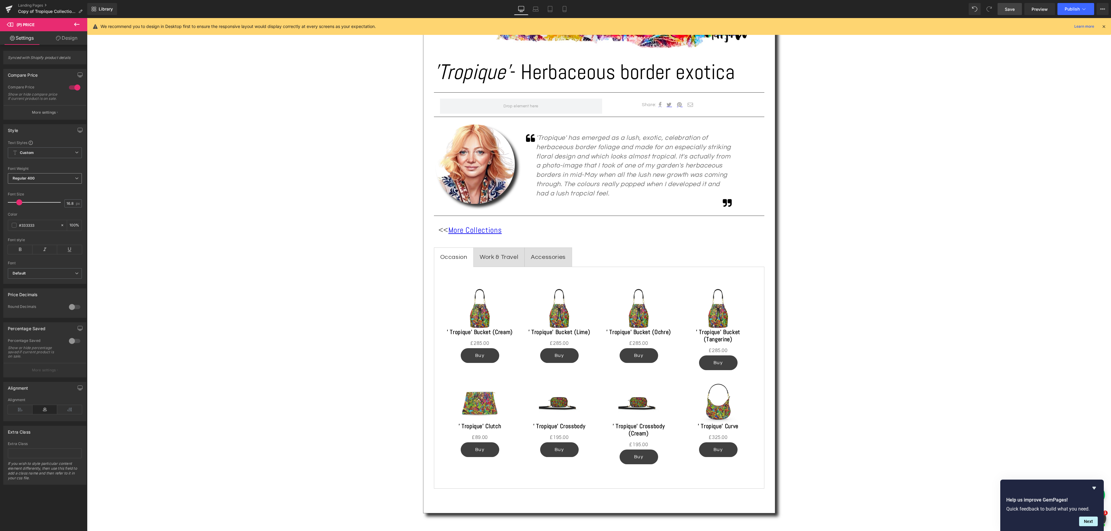
click at [76, 183] on span "Regular 400" at bounding box center [45, 178] width 74 height 11
click at [56, 218] on li "Bold 700" at bounding box center [45, 215] width 74 height 9
click at [480, 342] on div "£0 £285.00 (P) Price" at bounding box center [479, 343] width 67 height 9
click at [481, 356] on span "(P) Cart Button" at bounding box center [480, 355] width 34 height 9
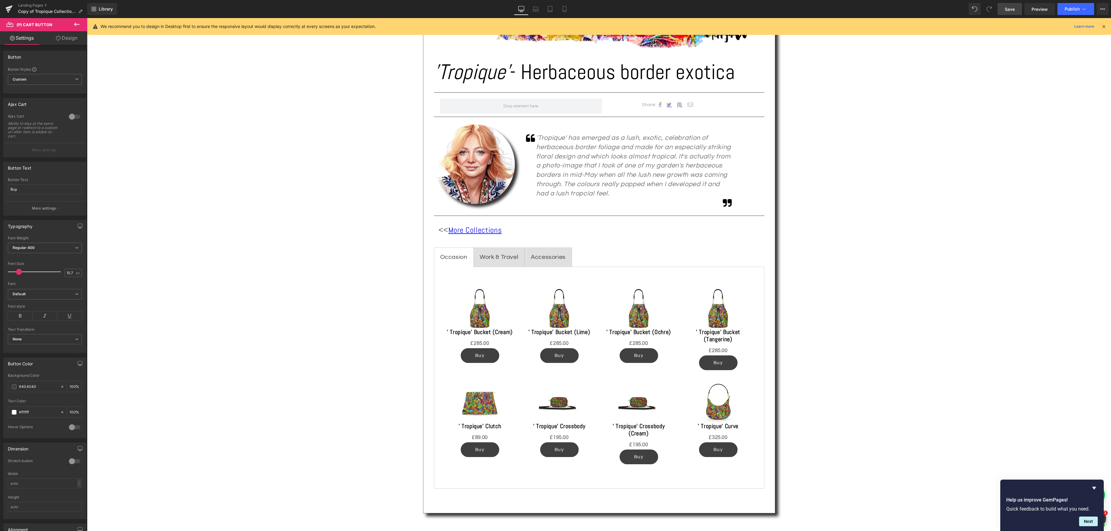
scroll to position [311, 0]
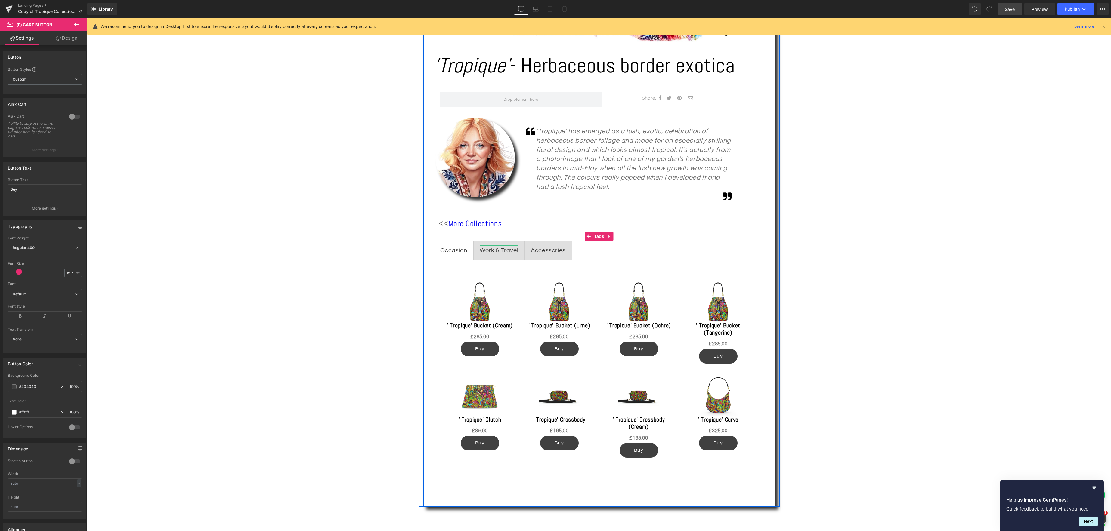
click at [501, 253] on div "Work & Travel" at bounding box center [499, 251] width 39 height 11
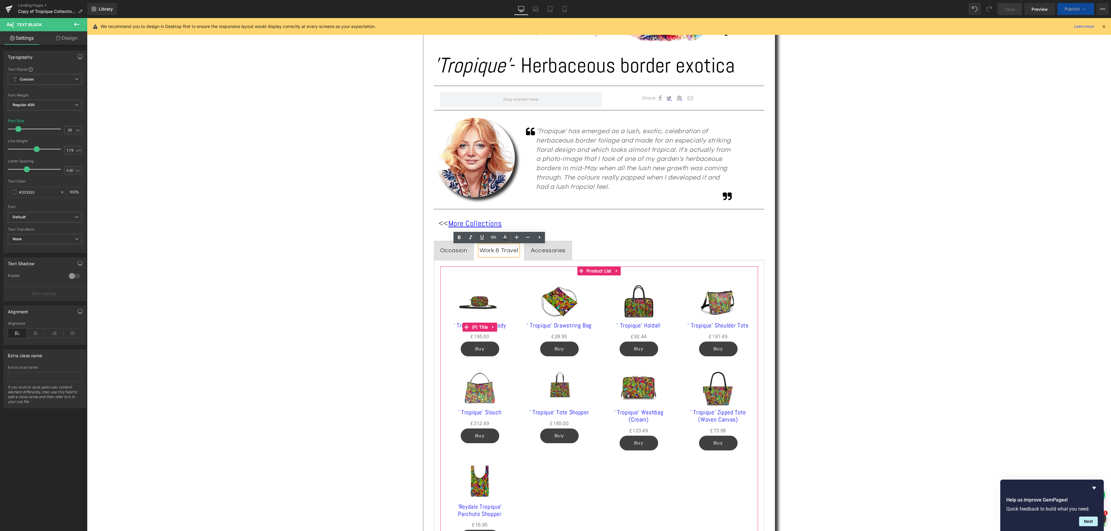
click at [484, 327] on div "' Tropique' Crossbody (P) Title" at bounding box center [479, 327] width 67 height 11
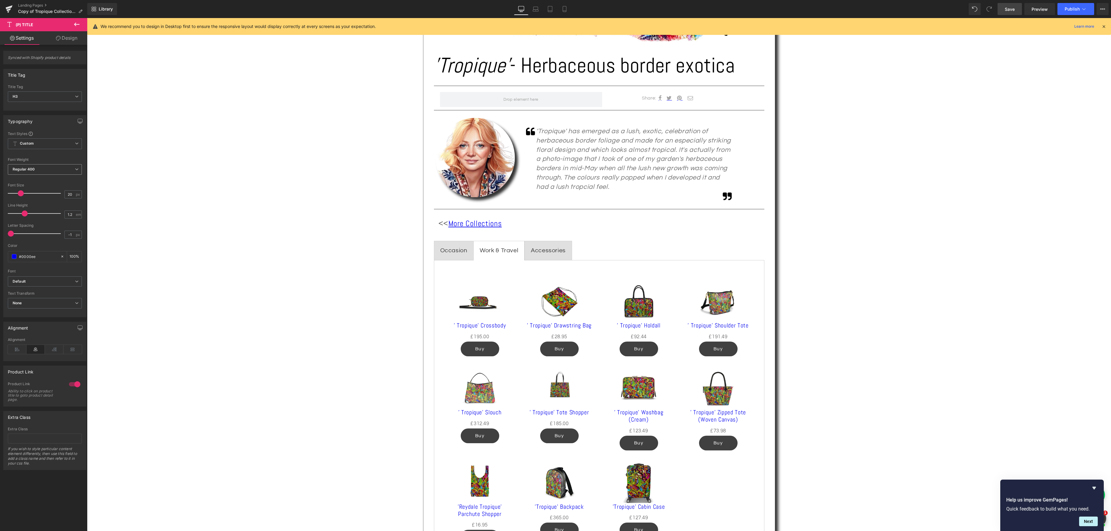
click at [75, 170] on icon at bounding box center [77, 170] width 4 height 4
click at [49, 196] on li "Semi Bold 600" at bounding box center [45, 194] width 74 height 9
click at [16, 257] on span at bounding box center [14, 256] width 5 height 5
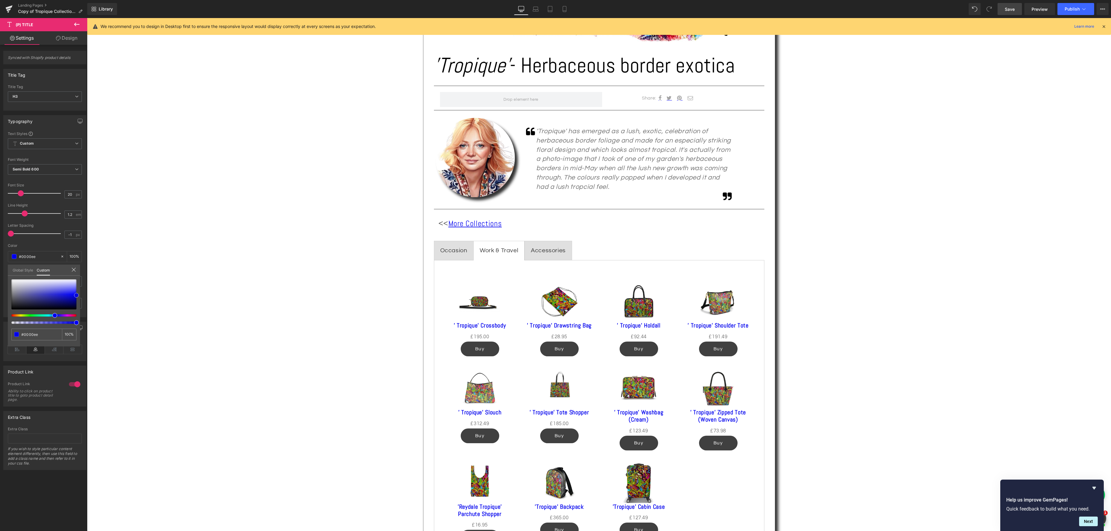
type input "#0000ef"
type input "#0303ec"
type input "#0e0edc"
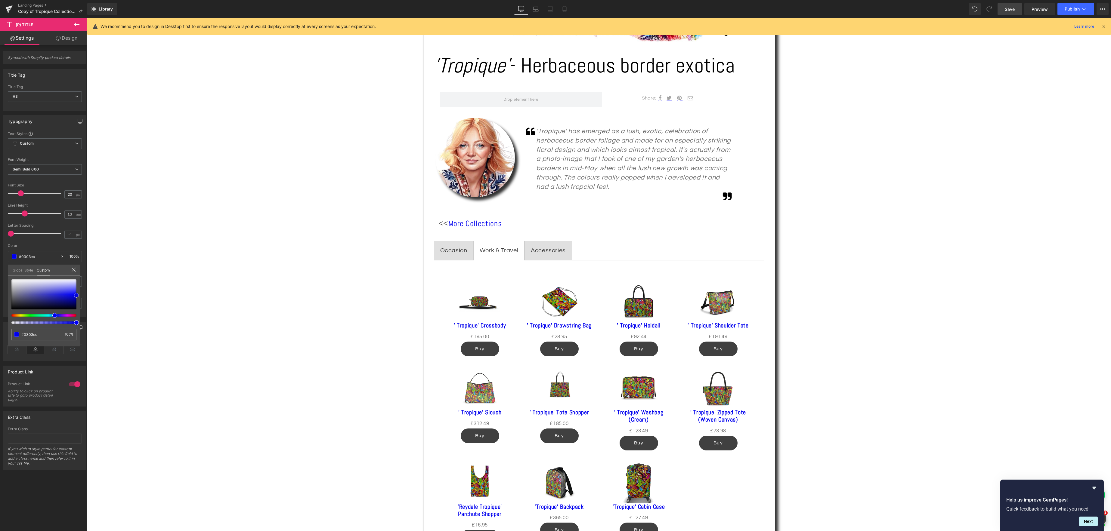
type input "#0e0edc"
type input "#1a1ac5"
type input "#2929a2"
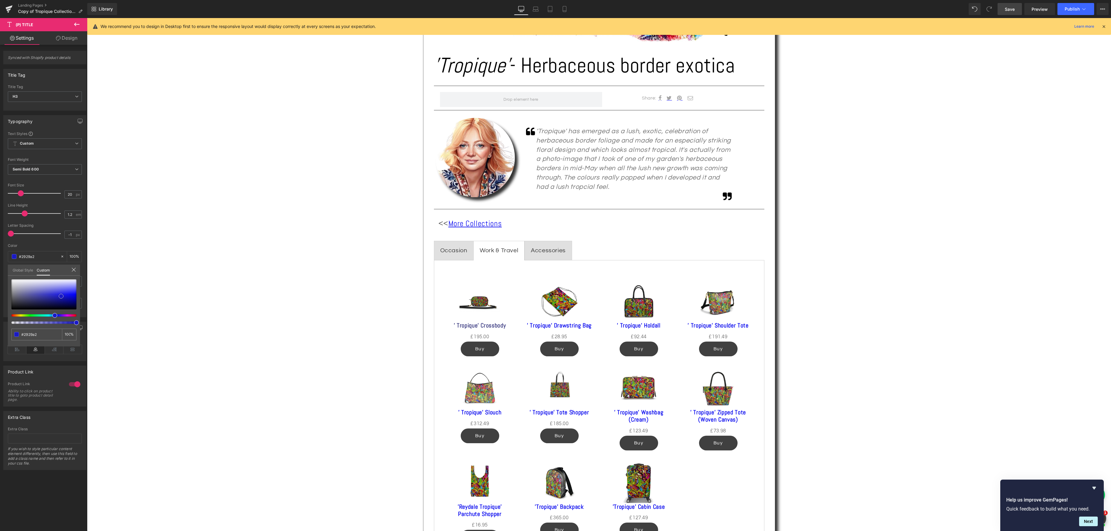
type input "#37377f"
type input "#3b3b5d"
type input "#383842"
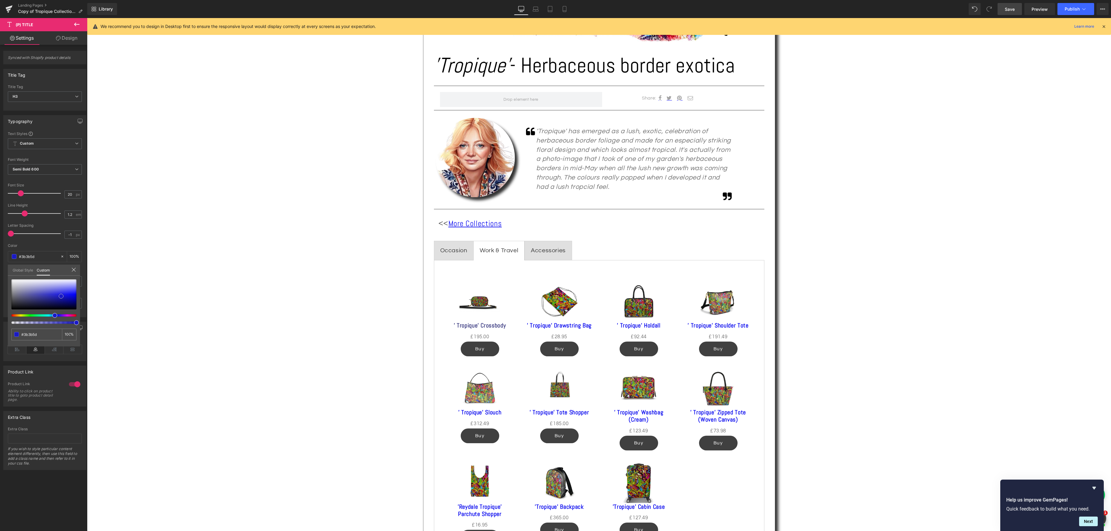
type input "#383842"
type input "#333333"
type input "#2d2d2d"
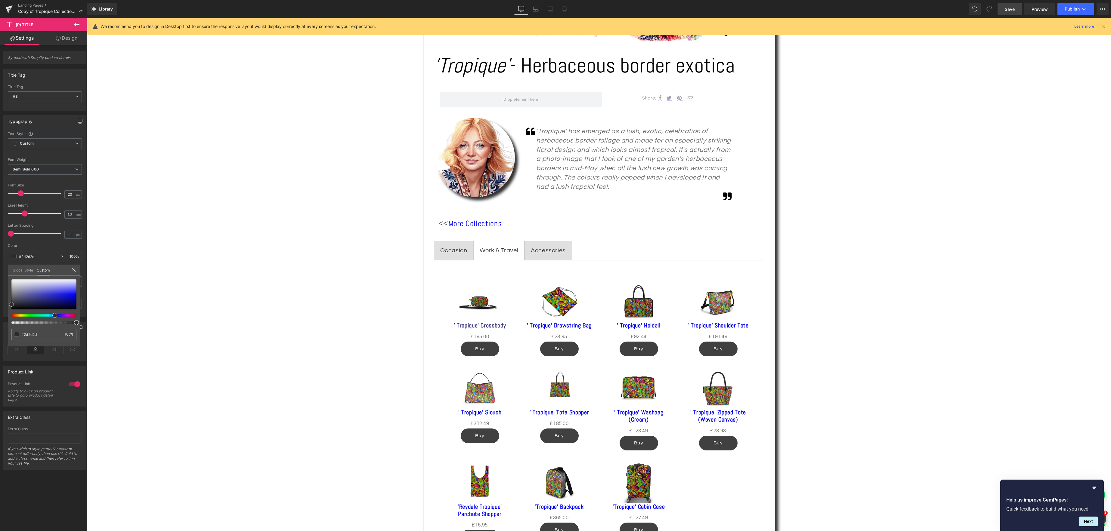
type input "#282828"
type input "#232323"
type input "#191919"
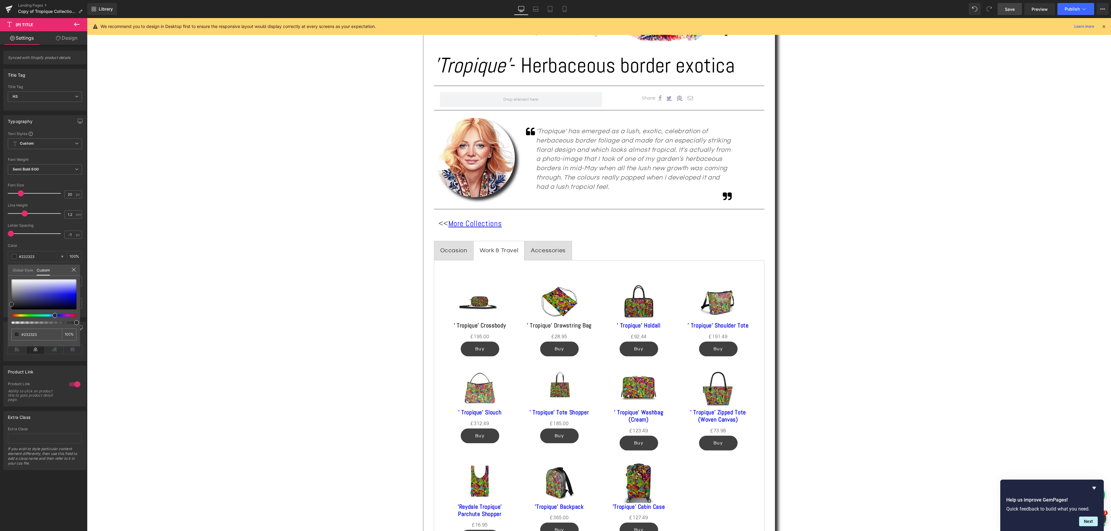
type input "#191919"
type input "#161616"
type input "#141414"
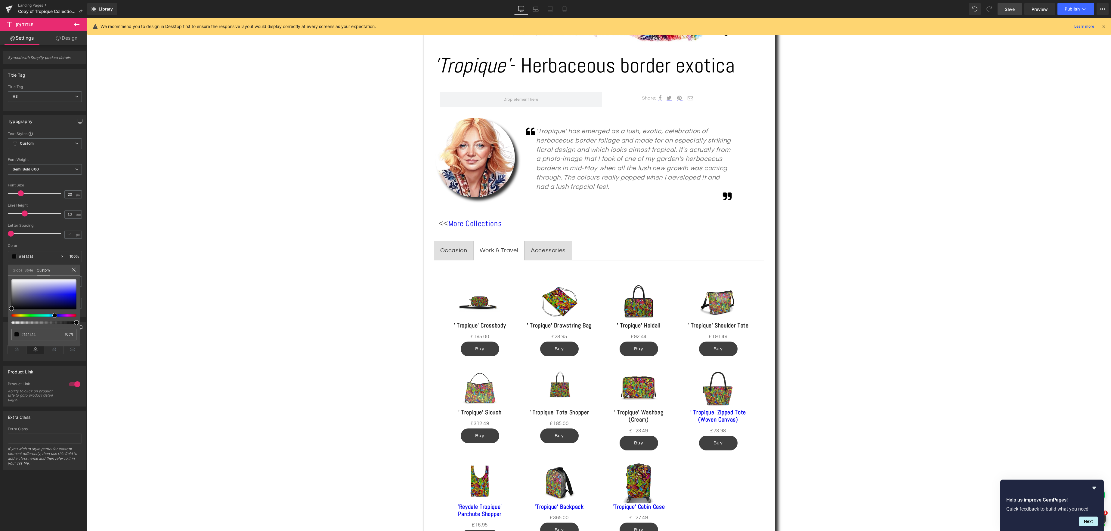
type input "#0c0c0c"
type input "#0a0a0a"
type input "#070707"
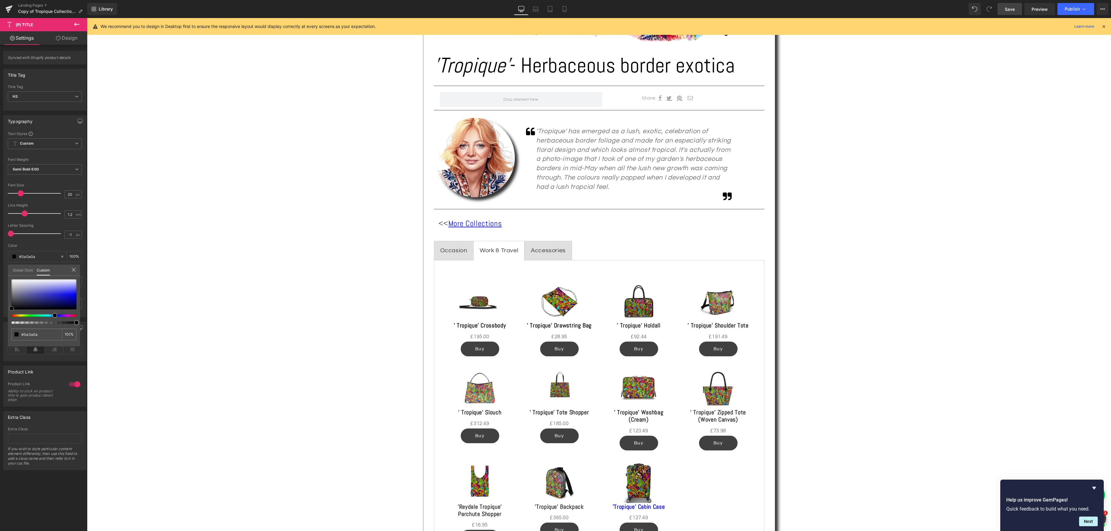
type input "#070707"
drag, startPoint x: 76, startPoint y: 296, endPoint x: 84, endPoint y: 305, distance: 11.7
click at [2, 309] on div "Typography Text Styles Custom Custom Setup Global Style Custom Setup Global Sty…" at bounding box center [45, 214] width 90 height 207
click at [479, 337] on body "Skip to content Your cart is empty Continue shopping Have an account? Log in to…" at bounding box center [599, 498] width 1024 height 1583
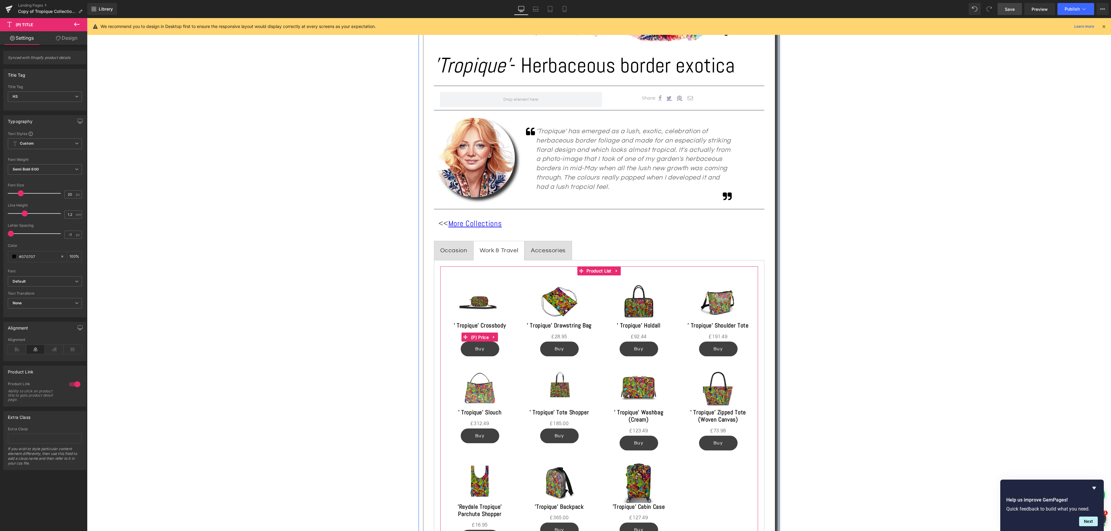
click at [479, 337] on span "(P) Price" at bounding box center [479, 337] width 21 height 9
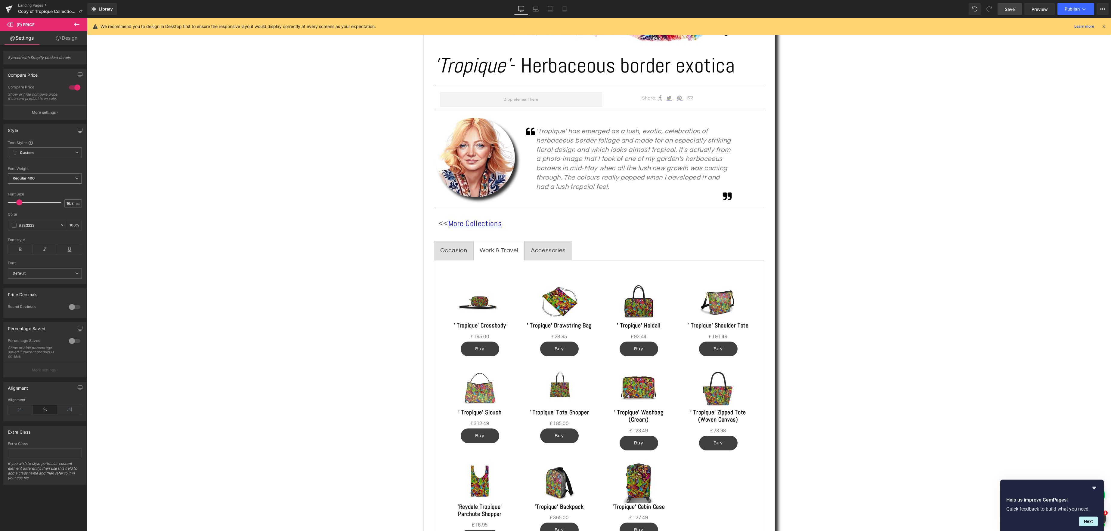
drag, startPoint x: 75, startPoint y: 181, endPoint x: 72, endPoint y: 184, distance: 4.5
click at [75, 180] on icon at bounding box center [77, 179] width 4 height 4
click at [57, 230] on li "Bold 700" at bounding box center [45, 232] width 74 height 9
click at [476, 347] on span "(P) Cart Button" at bounding box center [480, 349] width 34 height 9
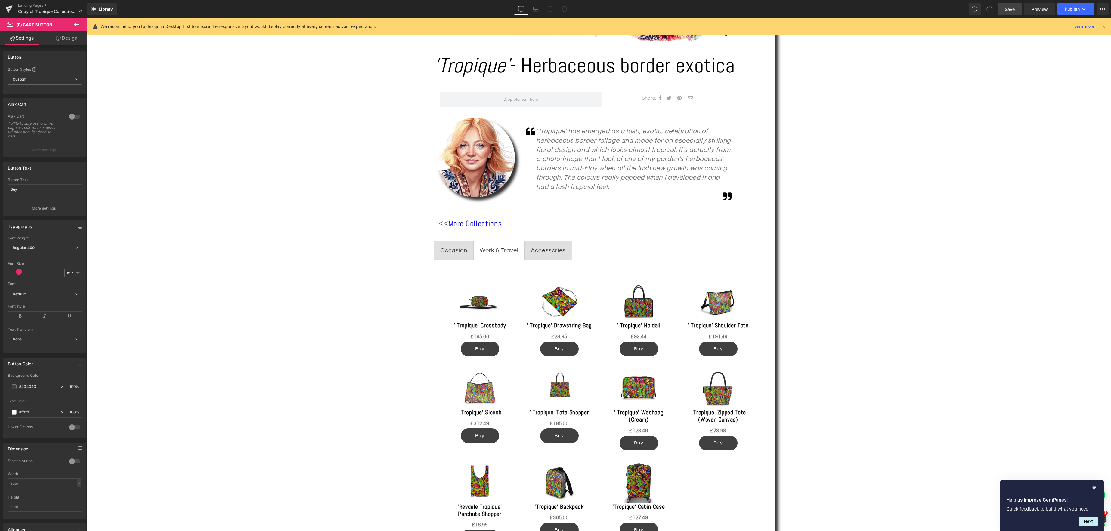
click at [67, 38] on link "Design" at bounding box center [67, 38] width 44 height 14
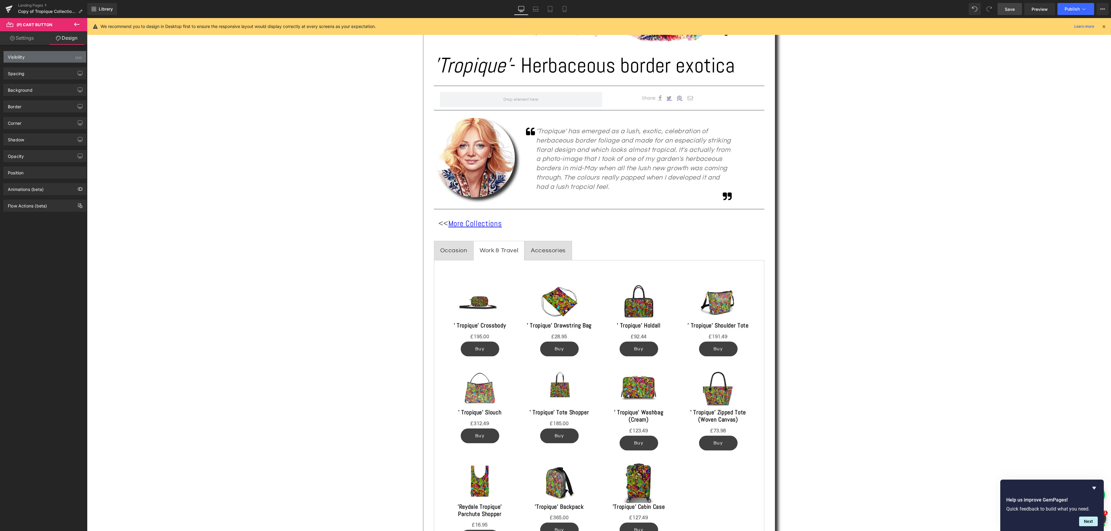
click at [35, 59] on div "Visibility (All)" at bounding box center [45, 56] width 82 height 11
click at [64, 37] on link "Design" at bounding box center [67, 38] width 44 height 14
click at [76, 57] on div "(All)" at bounding box center [78, 56] width 7 height 10
click at [54, 72] on div "Spacing" at bounding box center [45, 73] width 82 height 11
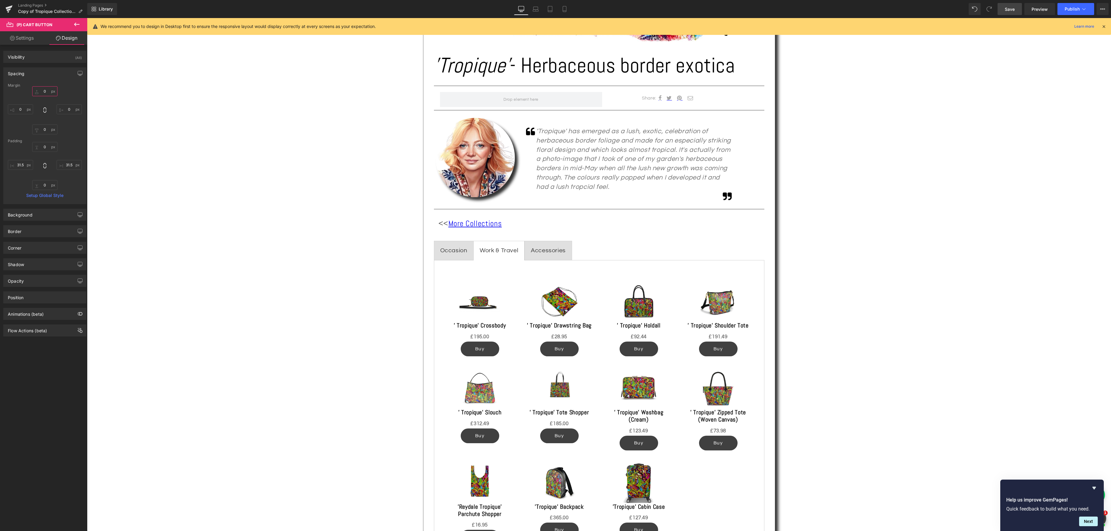
click at [48, 92] on input "0" at bounding box center [44, 91] width 25 height 10
type input "5"
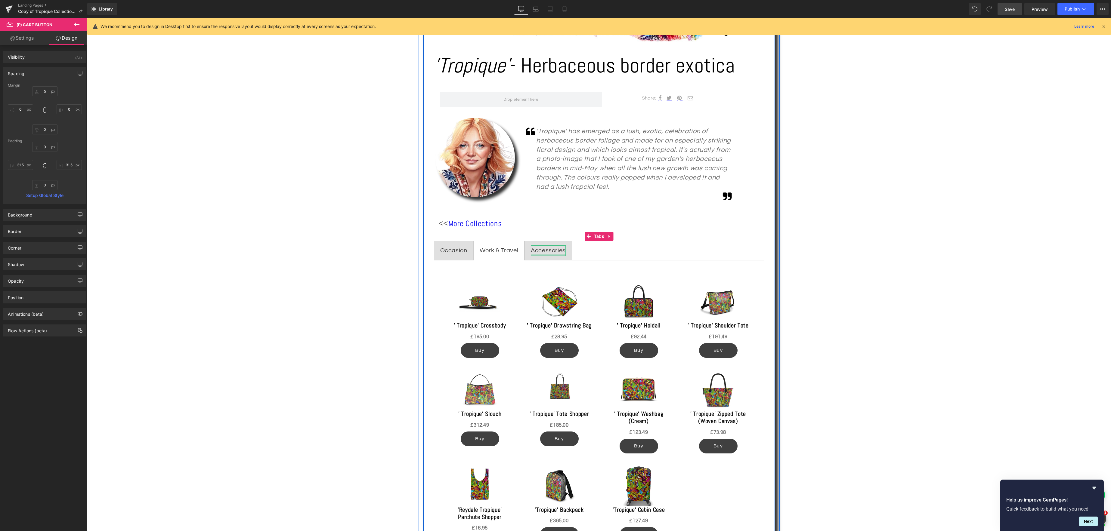
click at [553, 255] on div at bounding box center [548, 256] width 35 height 2
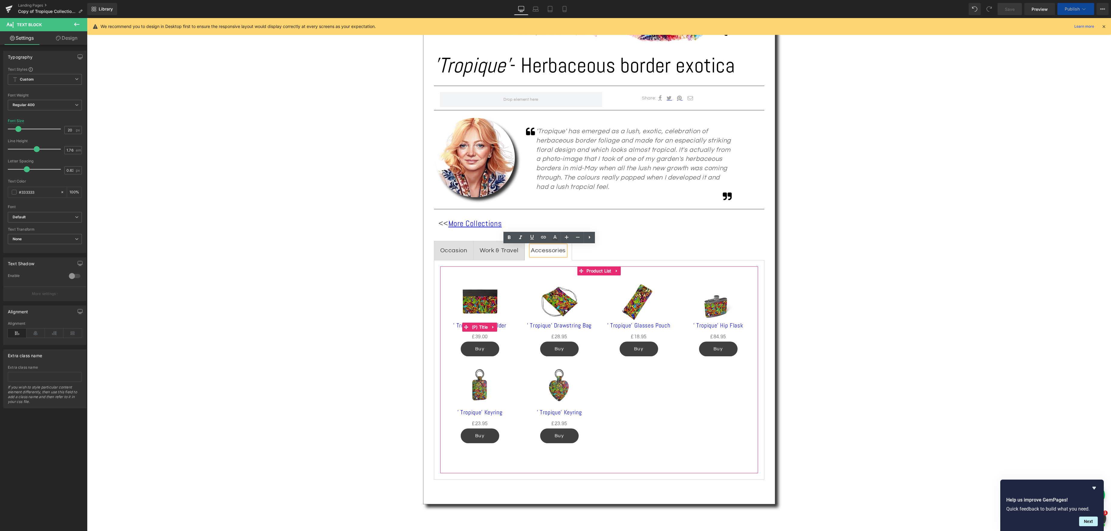
click at [480, 324] on div "' Tropique' Cardholder (P) Title" at bounding box center [479, 327] width 67 height 11
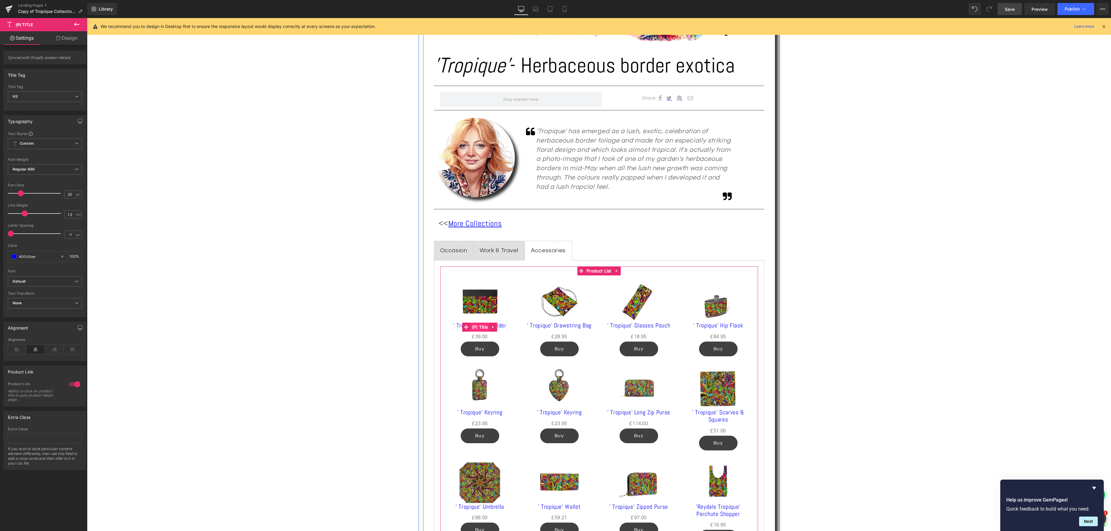
click at [484, 327] on span "(P) Title" at bounding box center [479, 327] width 19 height 9
click at [75, 168] on icon at bounding box center [77, 170] width 4 height 4
click at [52, 187] on li "Semi Bold 600" at bounding box center [45, 185] width 74 height 9
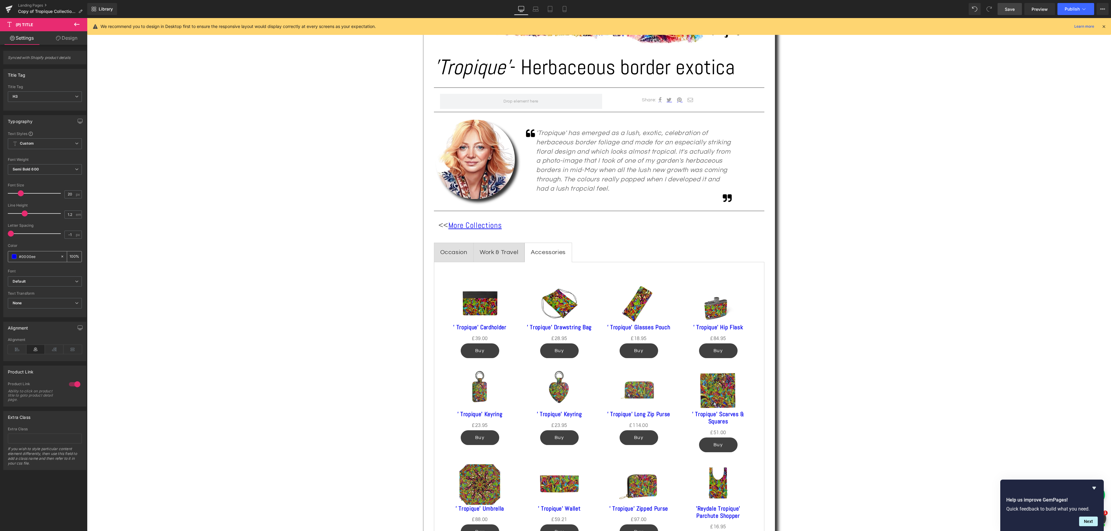
click at [15, 257] on span at bounding box center [14, 256] width 5 height 5
type input "#0000ea"
type input "#0505cb"
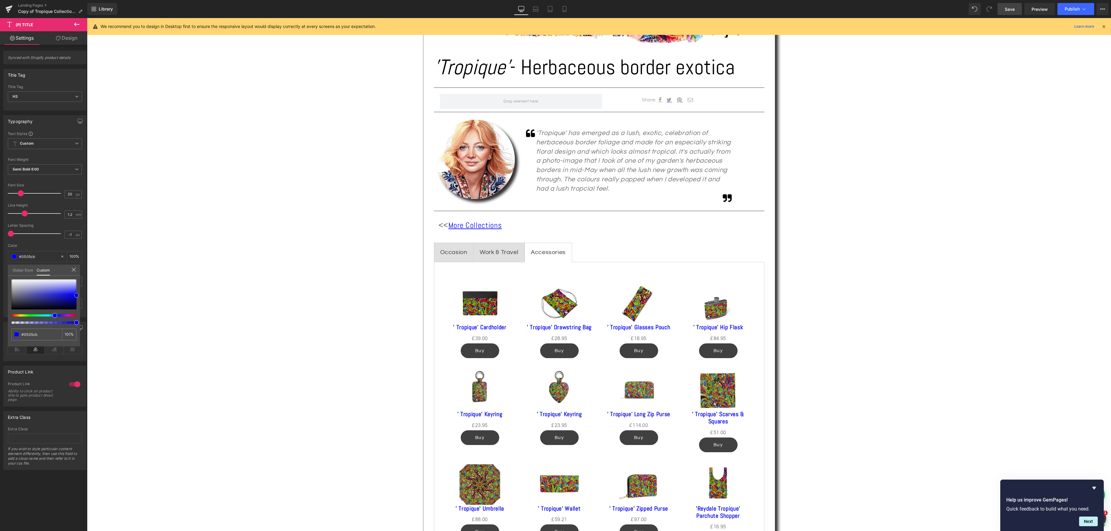
type input "#0f0f8f"
type input "#171763"
type input "#191942"
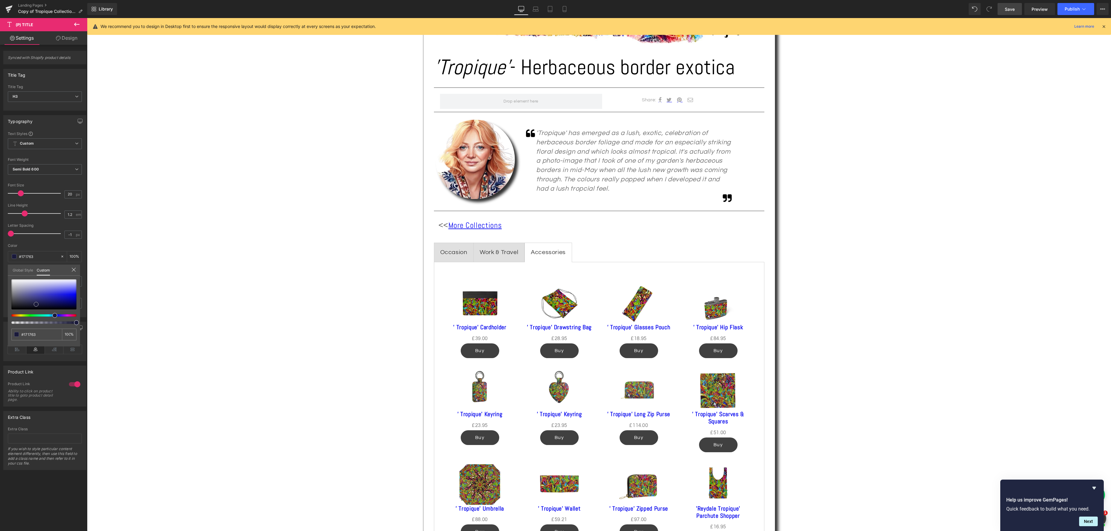
type input "#191942"
type input "#1b1b36"
type input "#1c1c2f"
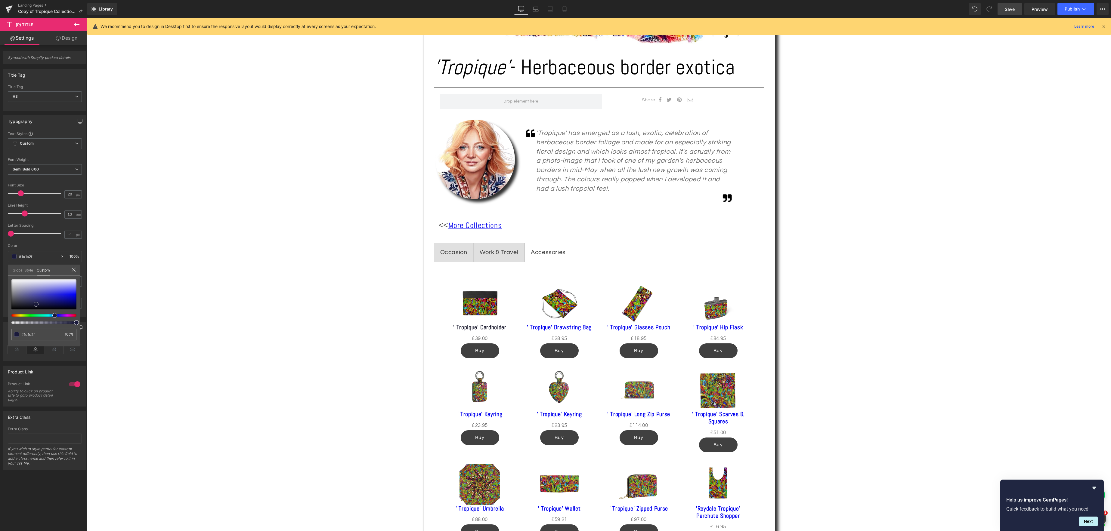
type input "#1d1d29"
type input "#1e1e24"
type input "#1b1b1c"
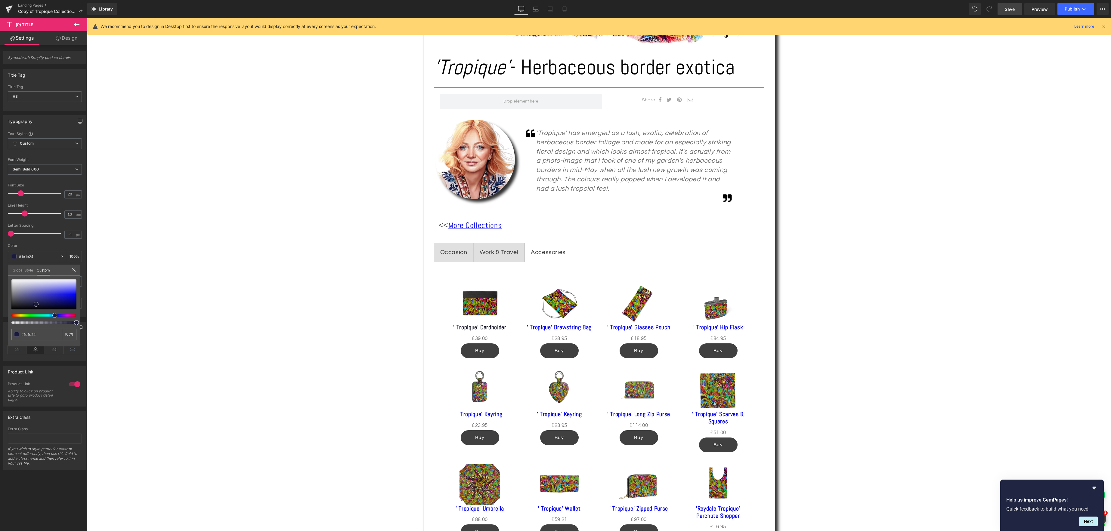
type input "#1b1b1c"
type input "#161616"
type input "#0c0c0c"
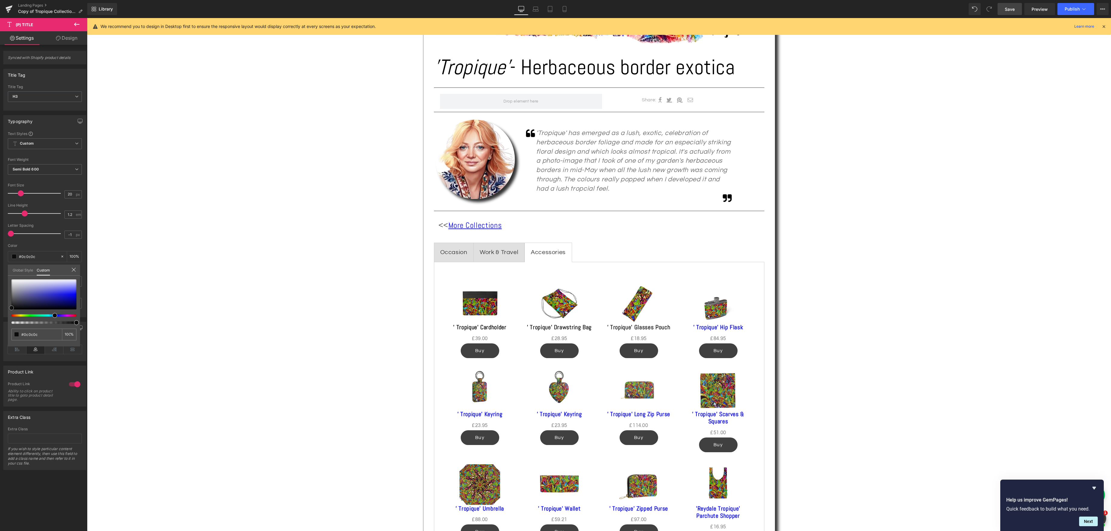
type input "#0a0a0a"
drag, startPoint x: 76, startPoint y: 295, endPoint x: 19, endPoint y: 308, distance: 58.8
click at [3, 308] on div "Typography Text Styles Custom Custom Setup Global Style Custom Setup Global Sty…" at bounding box center [45, 214] width 90 height 207
click at [437, 343] on body "Skip to content Your cart is empty Continue shopping Have an account? Log in to…" at bounding box center [599, 500] width 1024 height 1583
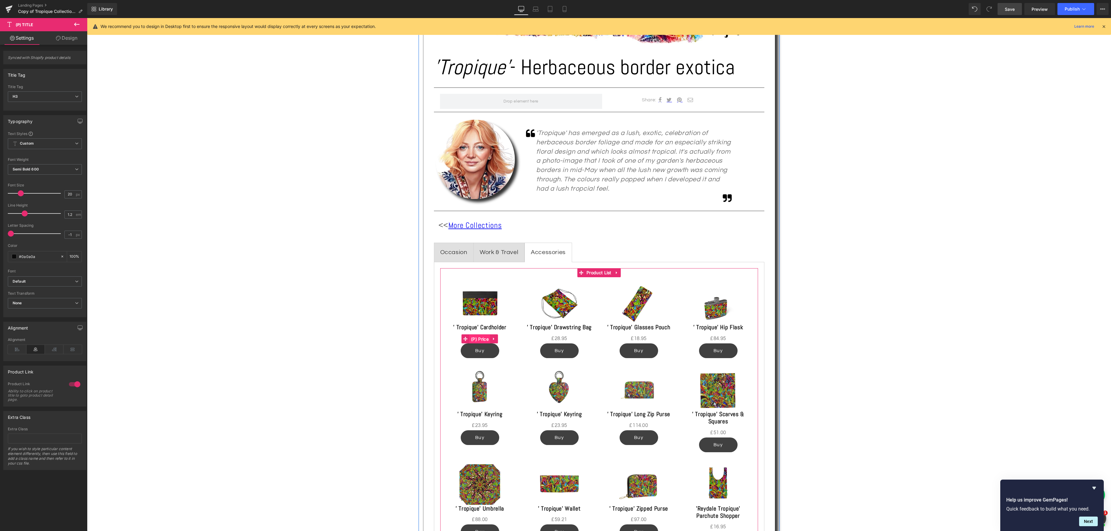
click at [484, 339] on link "(P) Price" at bounding box center [476, 339] width 29 height 9
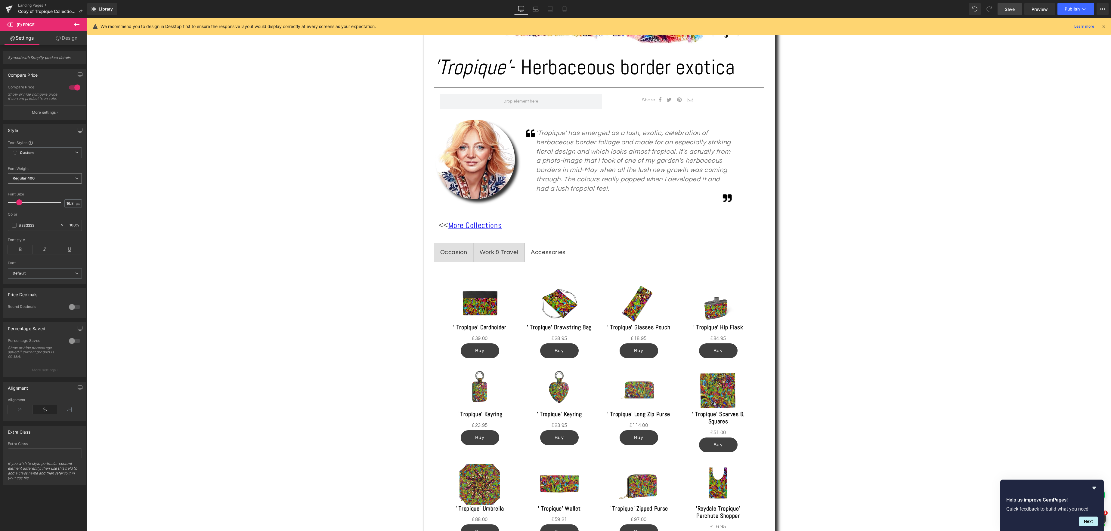
click at [77, 181] on span "Regular 400" at bounding box center [45, 178] width 74 height 11
click at [57, 227] on li "Bold 700" at bounding box center [45, 231] width 74 height 9
drag, startPoint x: 479, startPoint y: 353, endPoint x: 476, endPoint y: 351, distance: 3.5
click at [479, 353] on span "(P) Cart Button" at bounding box center [480, 350] width 34 height 9
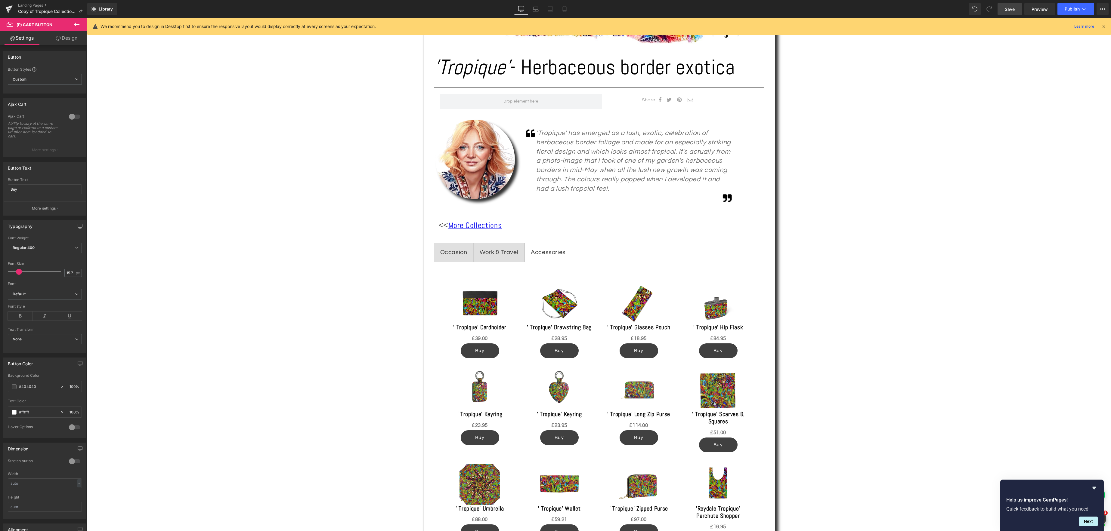
click at [70, 37] on link "Design" at bounding box center [67, 38] width 44 height 14
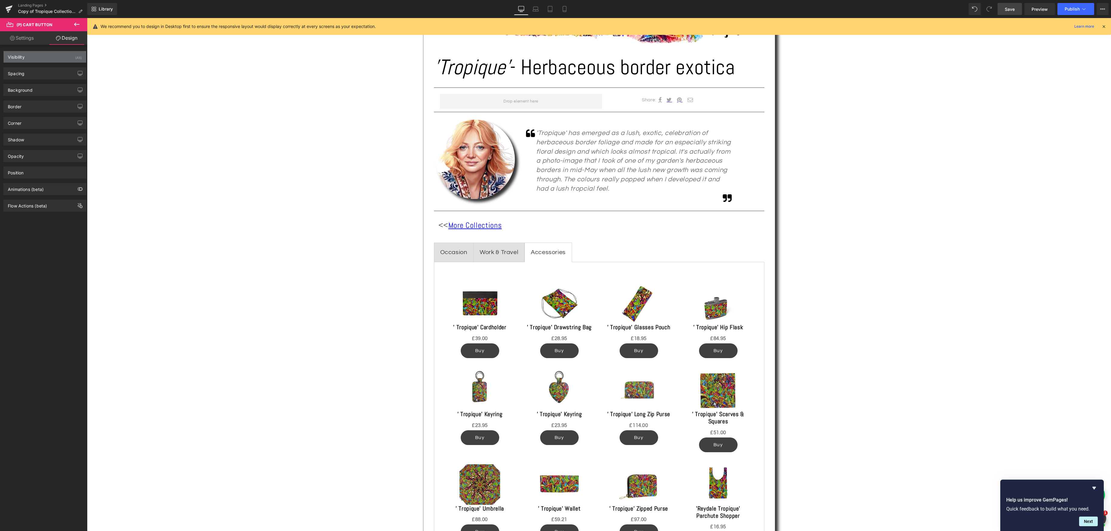
type input "0"
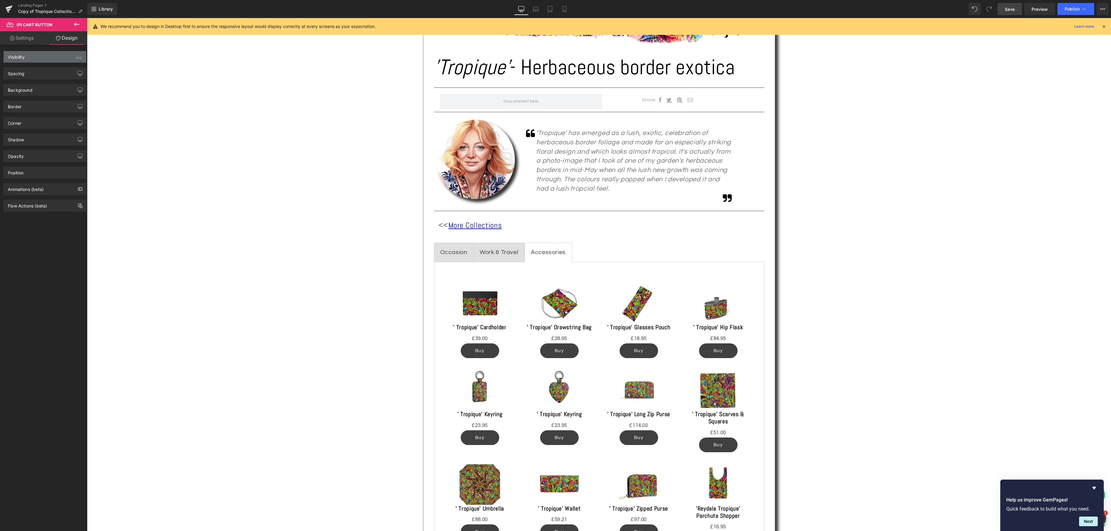
type input "31.5"
click at [56, 70] on div "Spacing" at bounding box center [45, 73] width 82 height 11
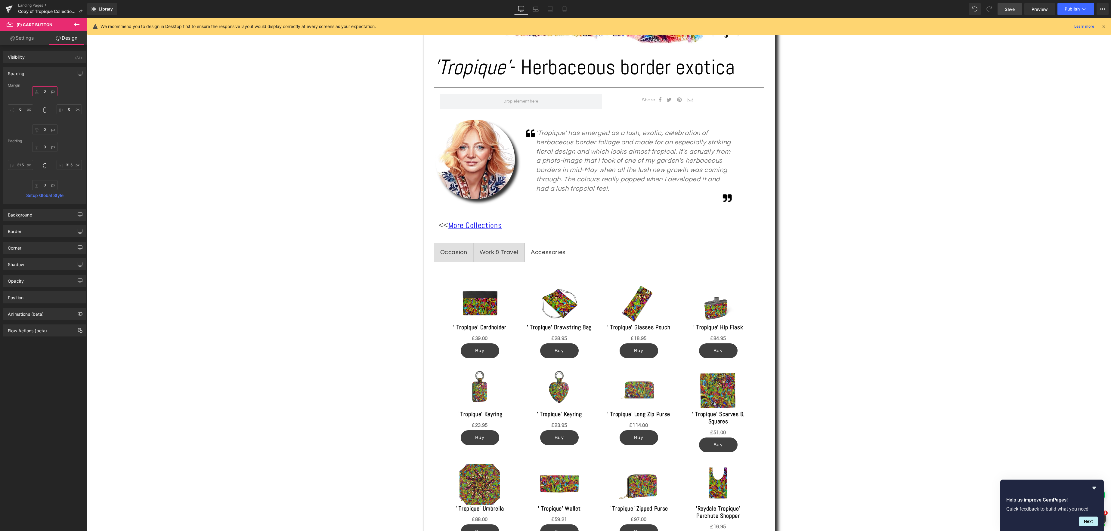
drag, startPoint x: 47, startPoint y: 93, endPoint x: 50, endPoint y: 93, distance: 3.6
click at [47, 93] on input "0" at bounding box center [44, 91] width 25 height 10
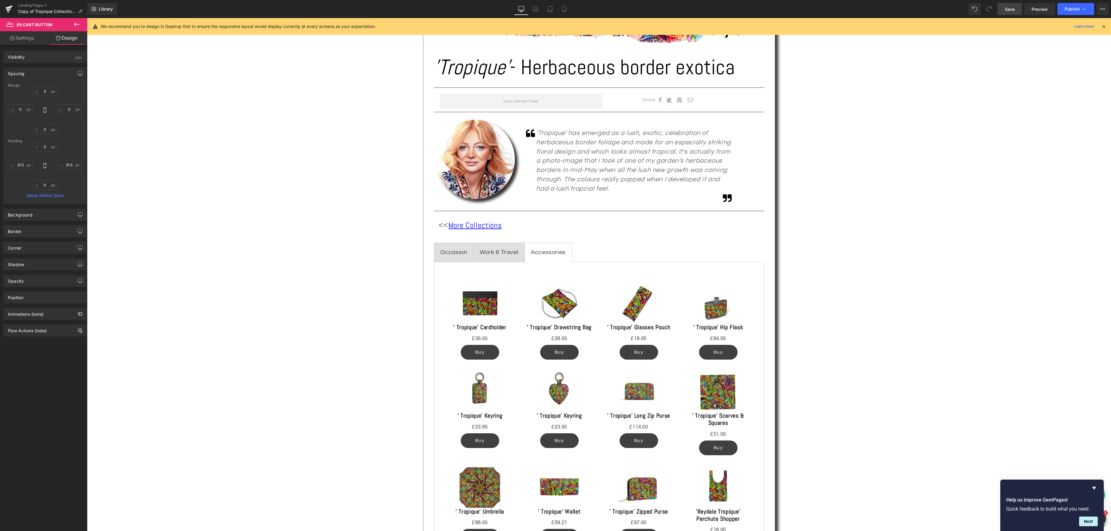
click at [1007, 11] on span "Save" at bounding box center [1010, 9] width 10 height 6
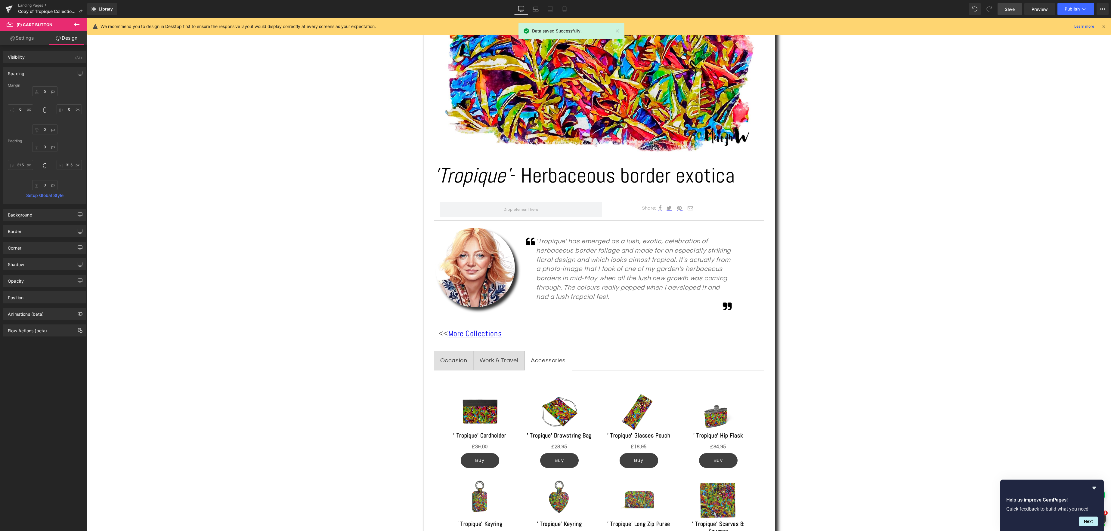
scroll to position [200, 0]
click at [565, 10] on icon at bounding box center [564, 9] width 6 height 6
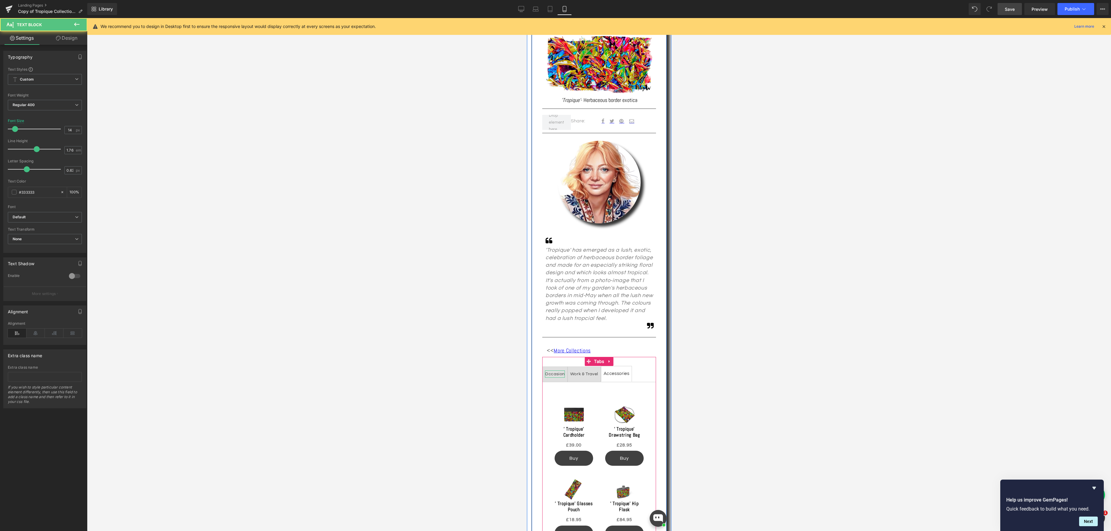
click at [555, 376] on div "Occasion" at bounding box center [555, 375] width 20 height 8
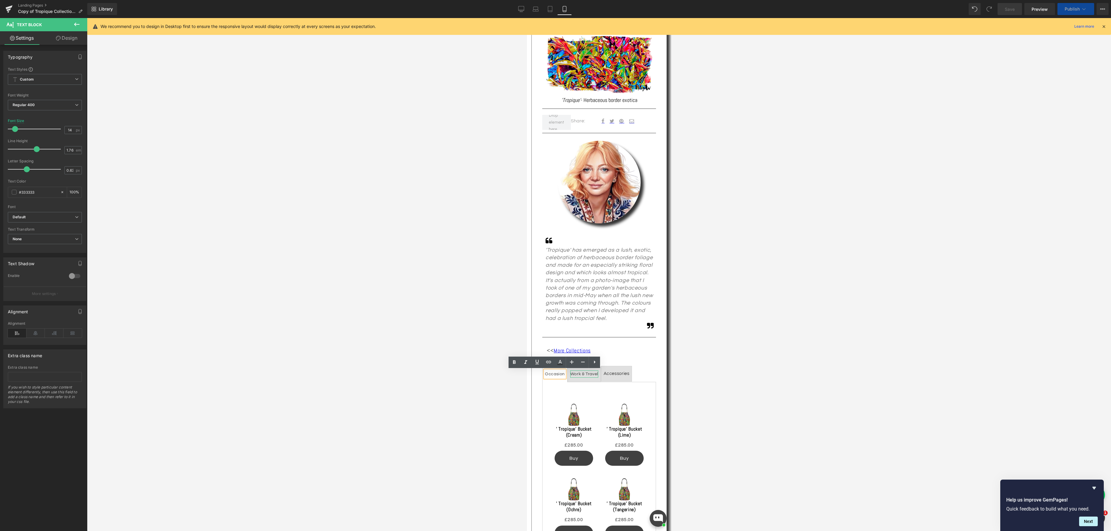
click at [582, 375] on div "Work & Travel" at bounding box center [584, 375] width 28 height 8
click at [617, 372] on div "Accessories" at bounding box center [616, 374] width 26 height 8
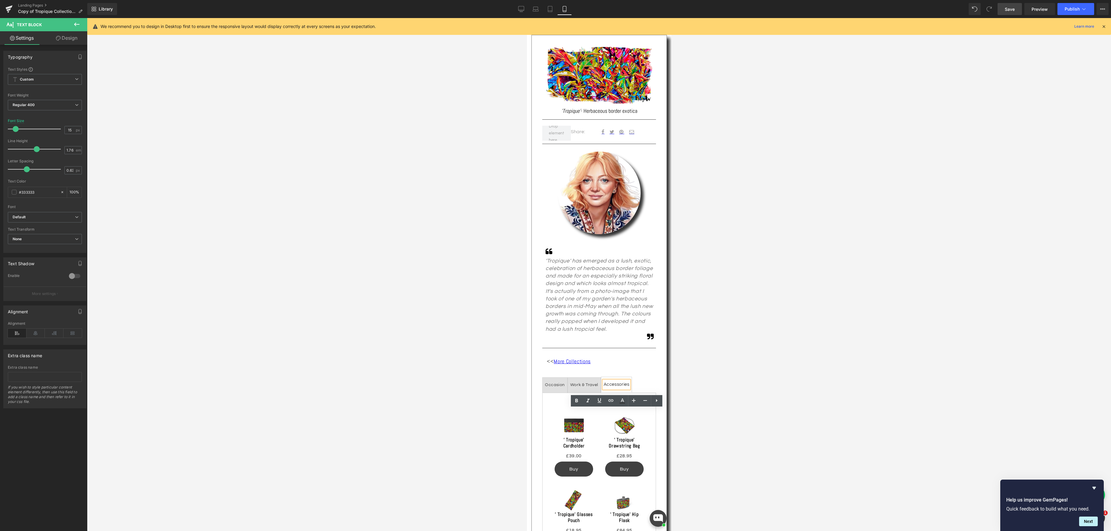
scroll to position [0, 0]
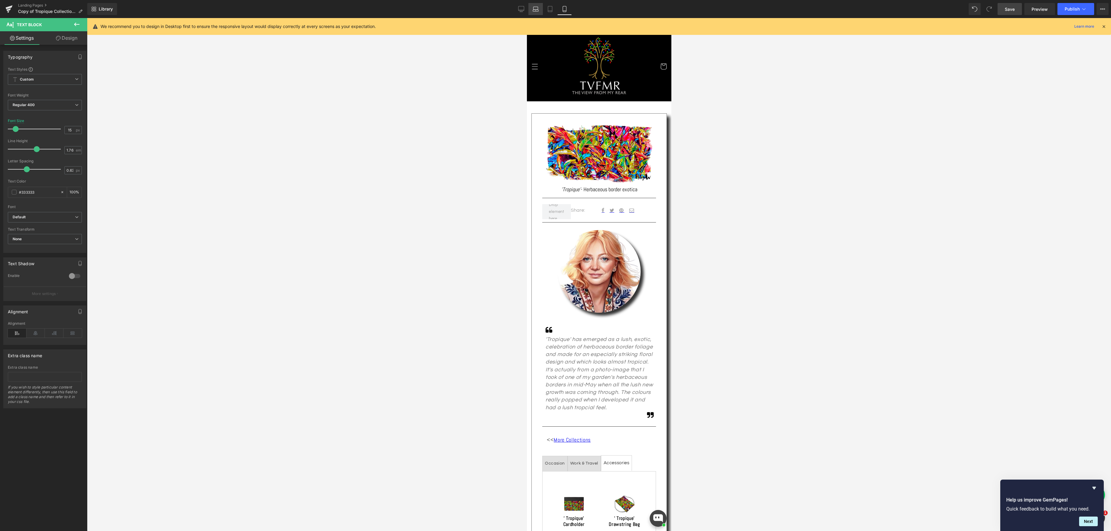
click at [534, 9] on icon at bounding box center [536, 9] width 6 height 6
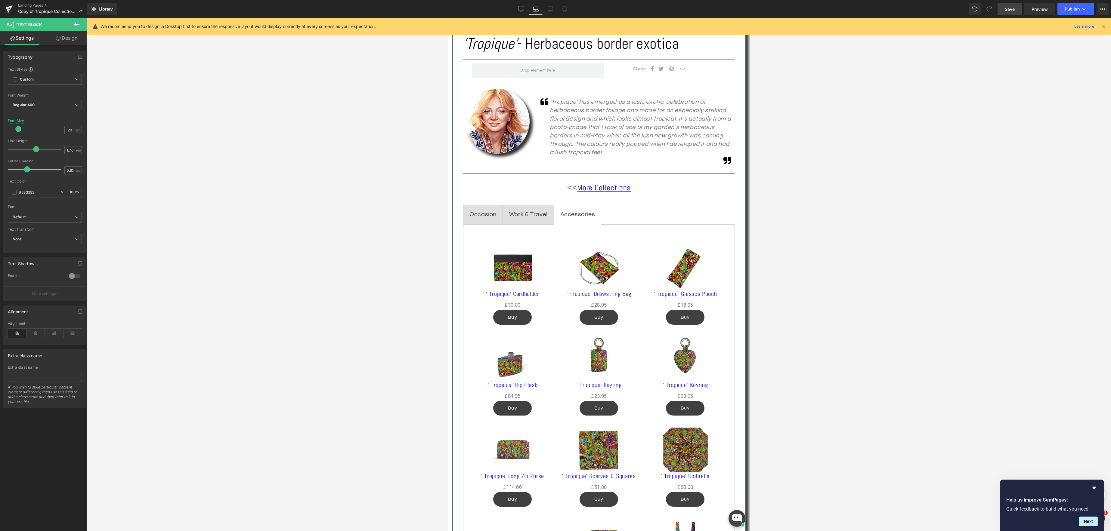
scroll to position [317, 0]
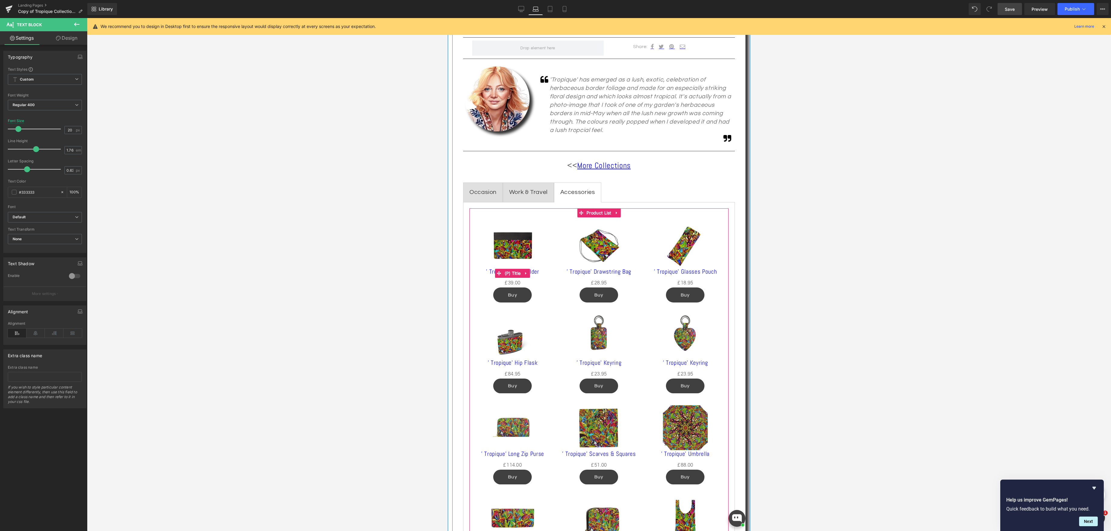
click at [510, 272] on div "' Tropique' Cardholder (P) Title" at bounding box center [512, 273] width 74 height 11
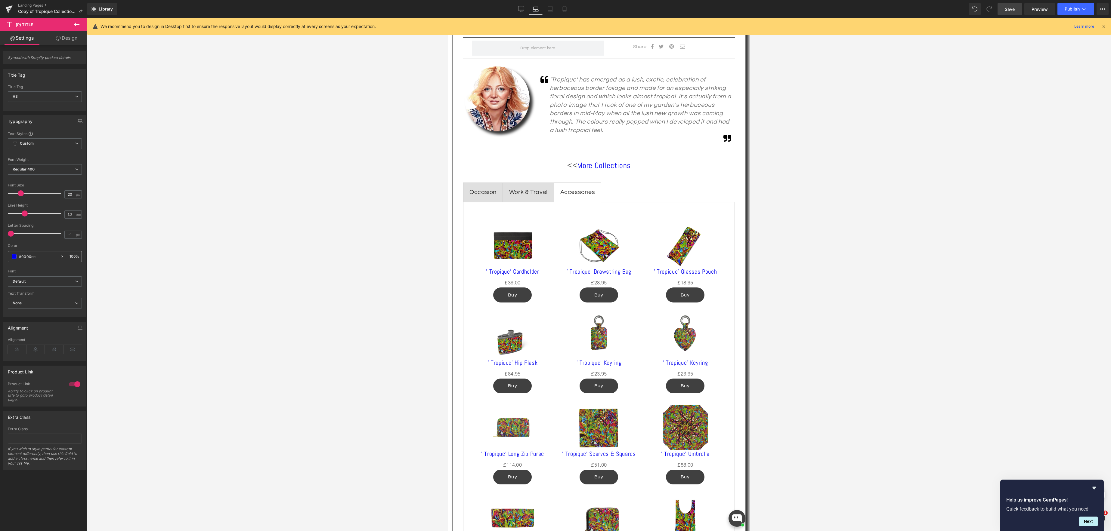
click at [14, 258] on span at bounding box center [14, 256] width 5 height 5
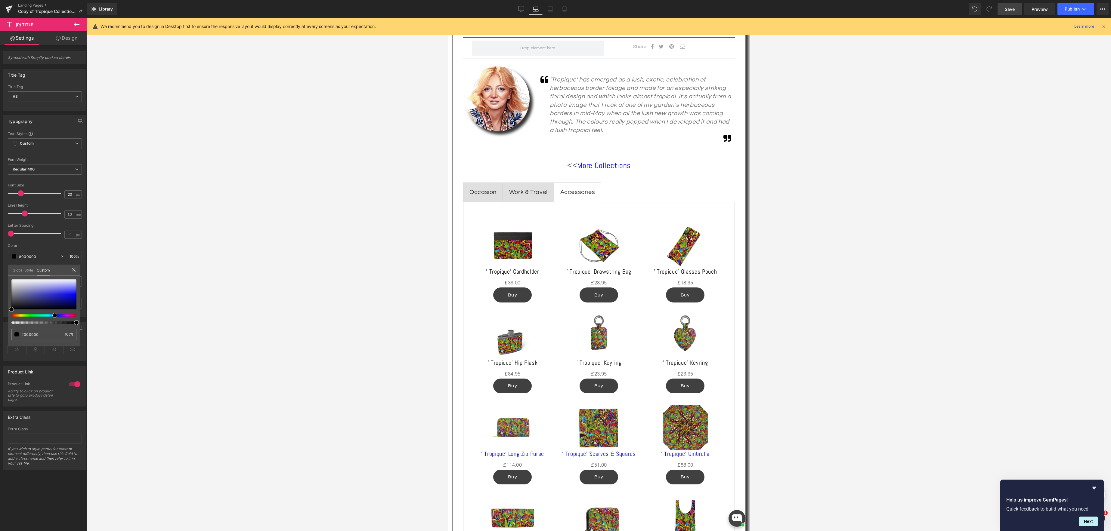
drag, startPoint x: 76, startPoint y: 295, endPoint x: 15, endPoint y: 298, distance: 60.6
click at [0, 310] on div "Typography Text Styles Custom Custom Setup Global Style Custom Setup Global Sty…" at bounding box center [45, 214] width 90 height 207
click at [75, 169] on icon at bounding box center [77, 170] width 4 height 4
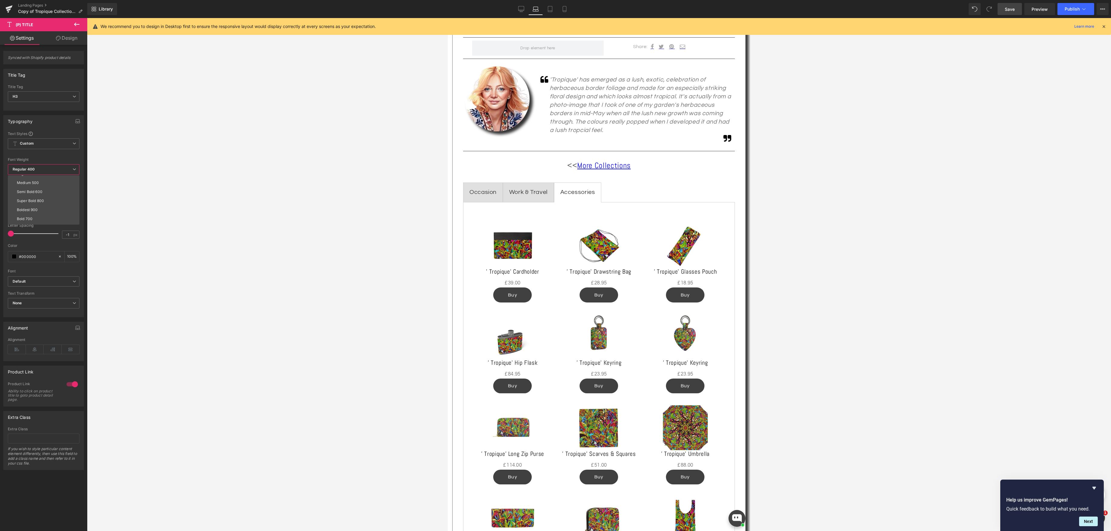
scroll to position [34, 0]
click at [53, 190] on li "Semi Bold 600" at bounding box center [45, 190] width 74 height 9
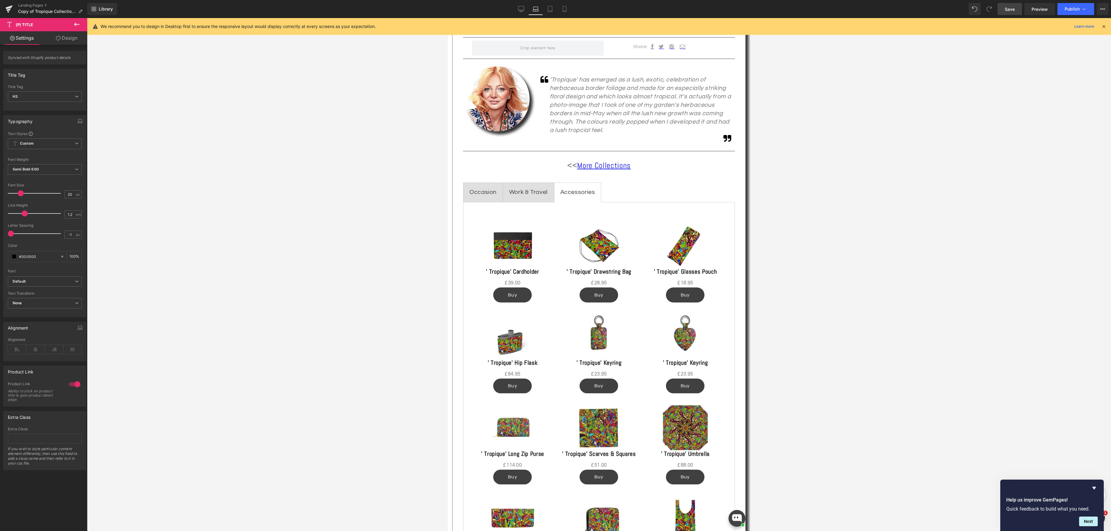
click at [515, 283] on span "(P) Price" at bounding box center [512, 283] width 21 height 9
click at [76, 183] on span "Regular 400" at bounding box center [45, 178] width 74 height 11
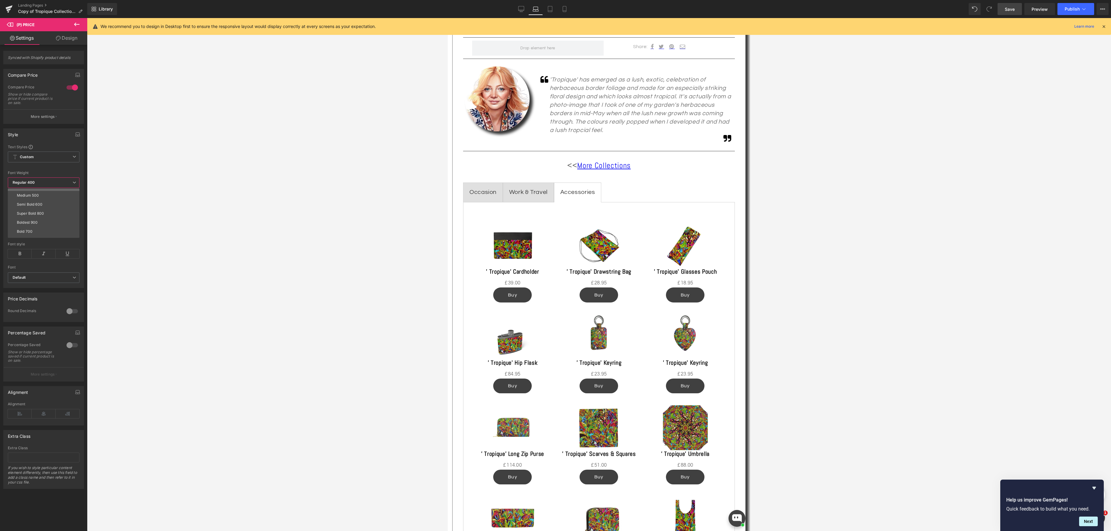
scroll to position [50, 0]
click at [58, 216] on li "Bold 700" at bounding box center [45, 215] width 74 height 9
click at [512, 294] on span "(P) Cart Button" at bounding box center [513, 295] width 34 height 9
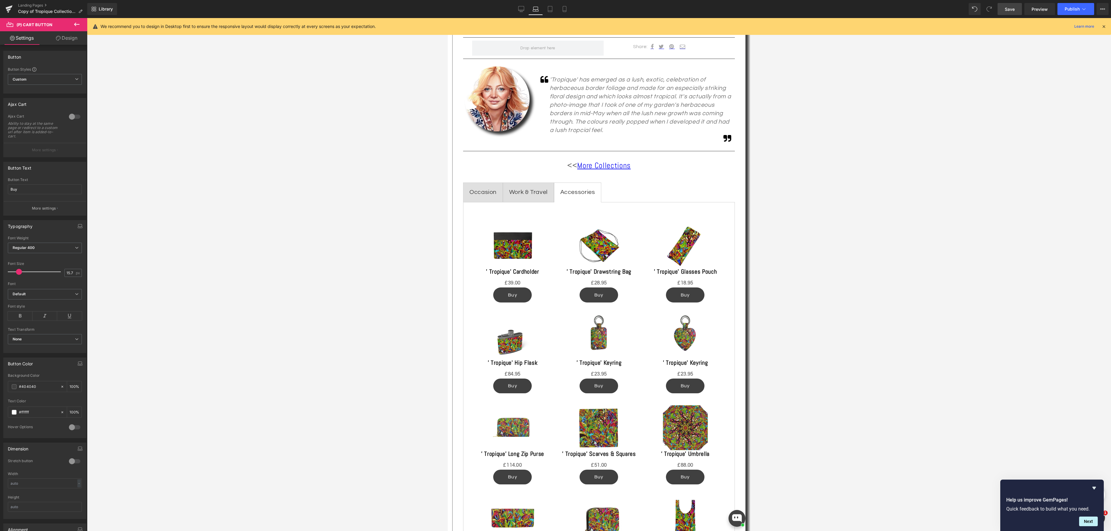
click at [74, 38] on link "Design" at bounding box center [67, 38] width 44 height 14
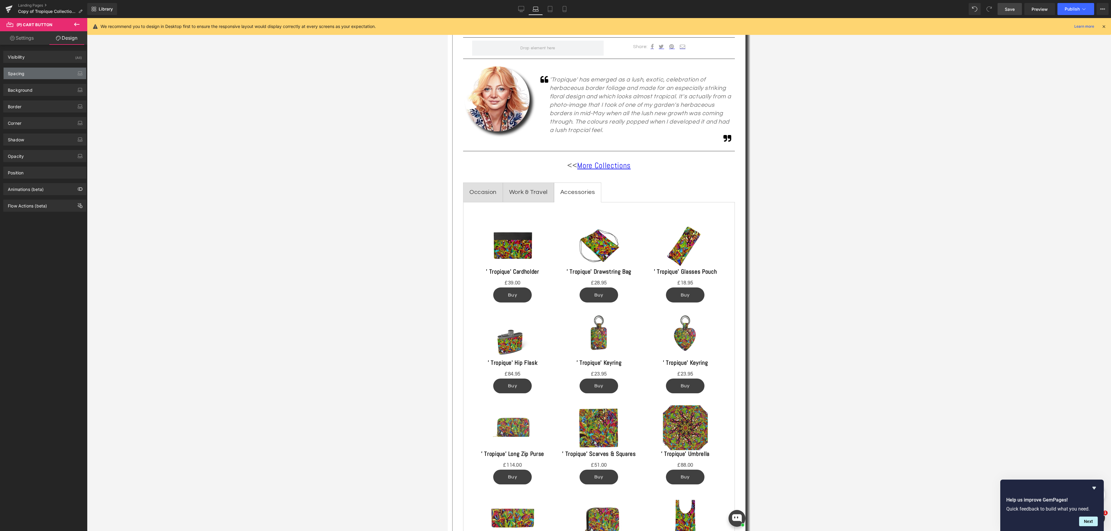
click at [38, 74] on div "Spacing" at bounding box center [45, 73] width 82 height 11
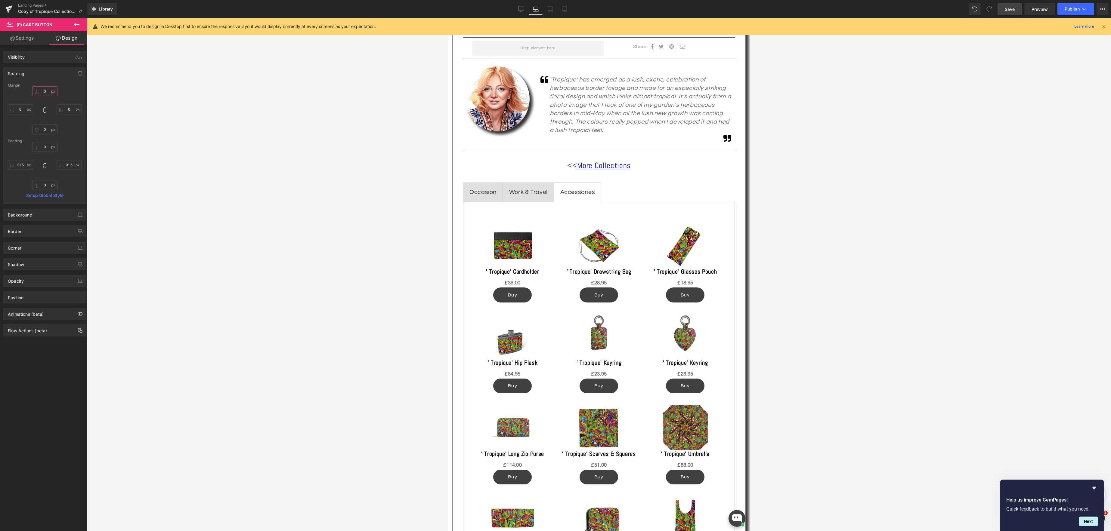
click at [47, 91] on input "0" at bounding box center [44, 91] width 25 height 10
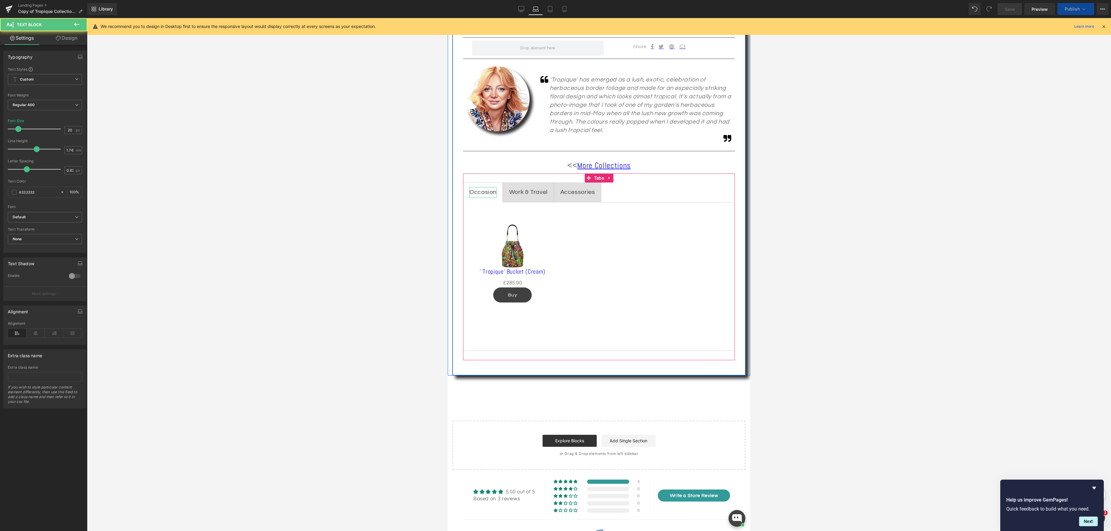
click at [484, 190] on div "Occasion" at bounding box center [482, 192] width 27 height 11
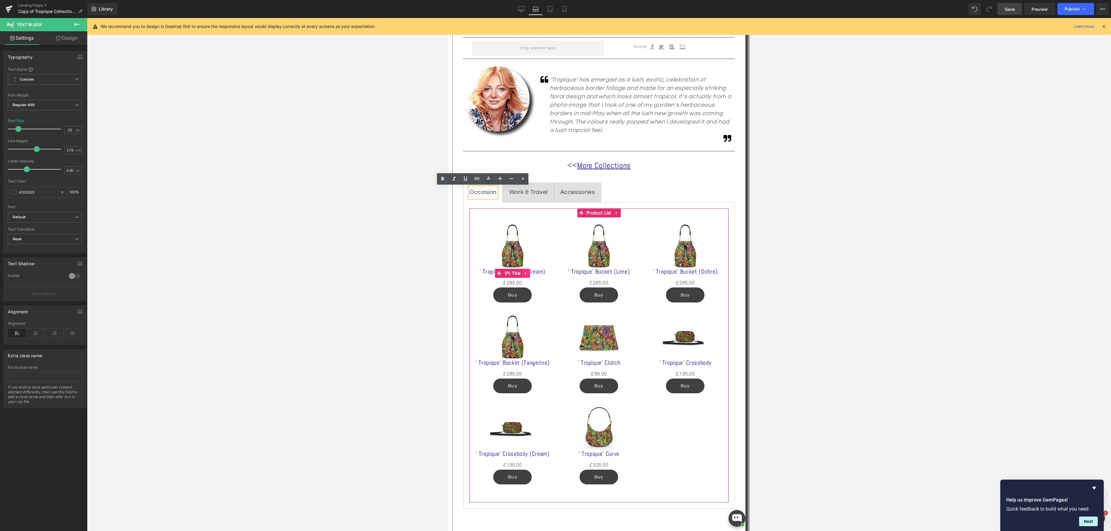
click at [523, 272] on link at bounding box center [526, 273] width 8 height 9
click at [510, 272] on div "' Tropique' Bucket (Cream) (P) Title" at bounding box center [512, 273] width 74 height 11
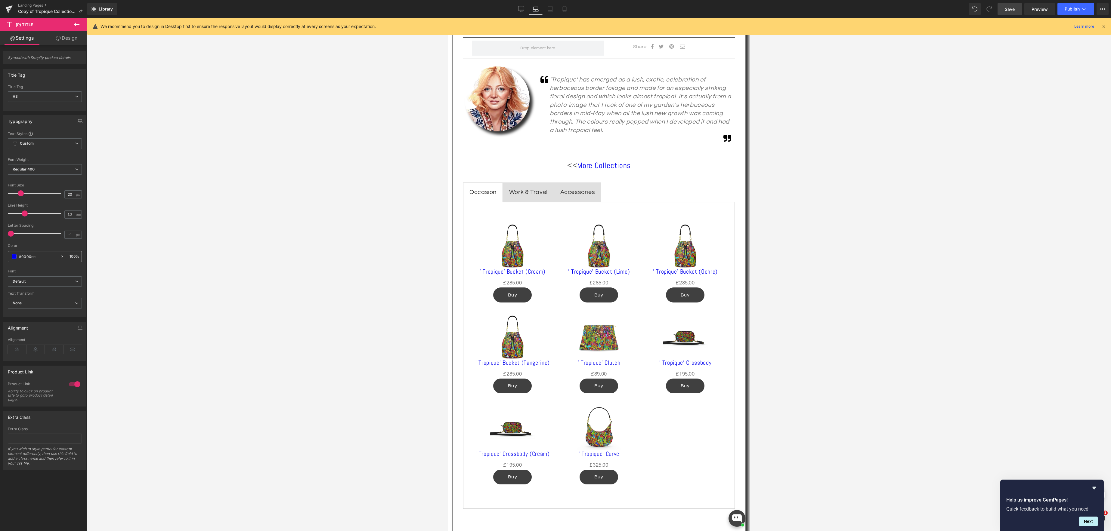
click at [15, 258] on span at bounding box center [14, 256] width 5 height 5
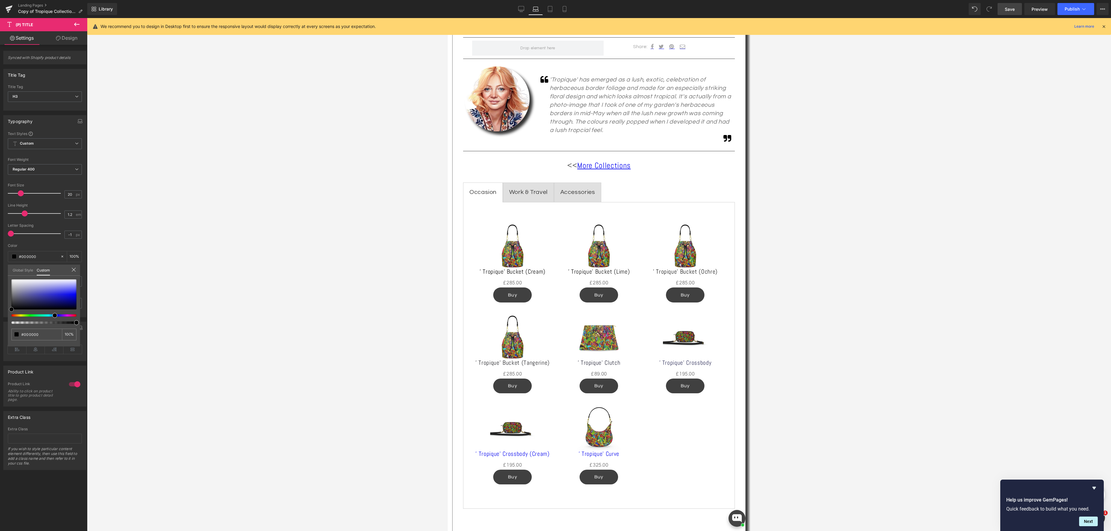
drag, startPoint x: 75, startPoint y: 295, endPoint x: 3, endPoint y: 305, distance: 72.6
click at [0, 310] on div "Typography Text Styles Custom Custom Setup Global Style Custom Setup Global Sty…" at bounding box center [45, 214] width 90 height 207
click at [75, 169] on icon at bounding box center [77, 170] width 4 height 4
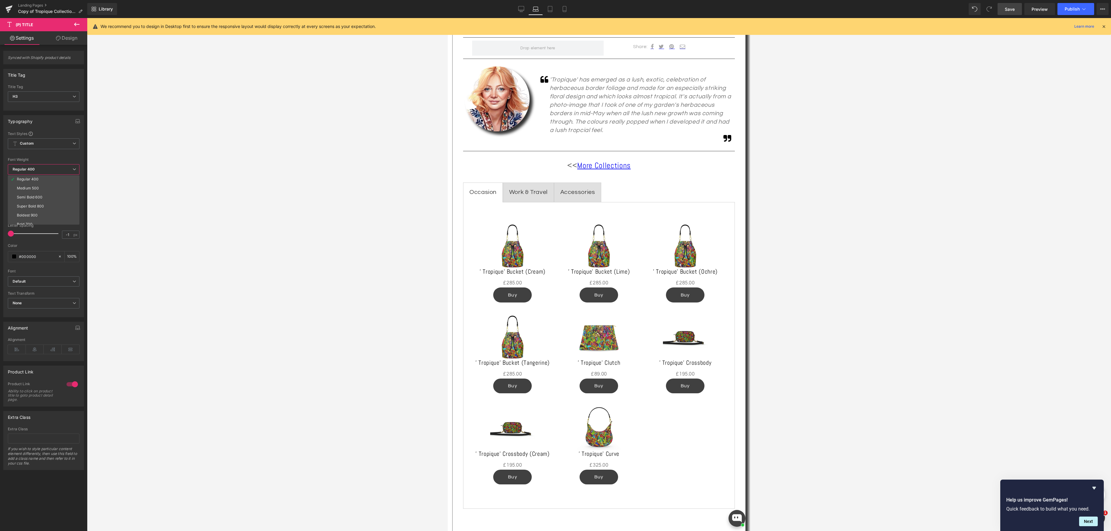
scroll to position [40, 0]
click at [60, 185] on li "Semi Bold 600" at bounding box center [45, 185] width 74 height 9
click at [511, 283] on body "Skip to content Your cart is empty Continue shopping Have an account? Log in to…" at bounding box center [599, 538] width 302 height 1675
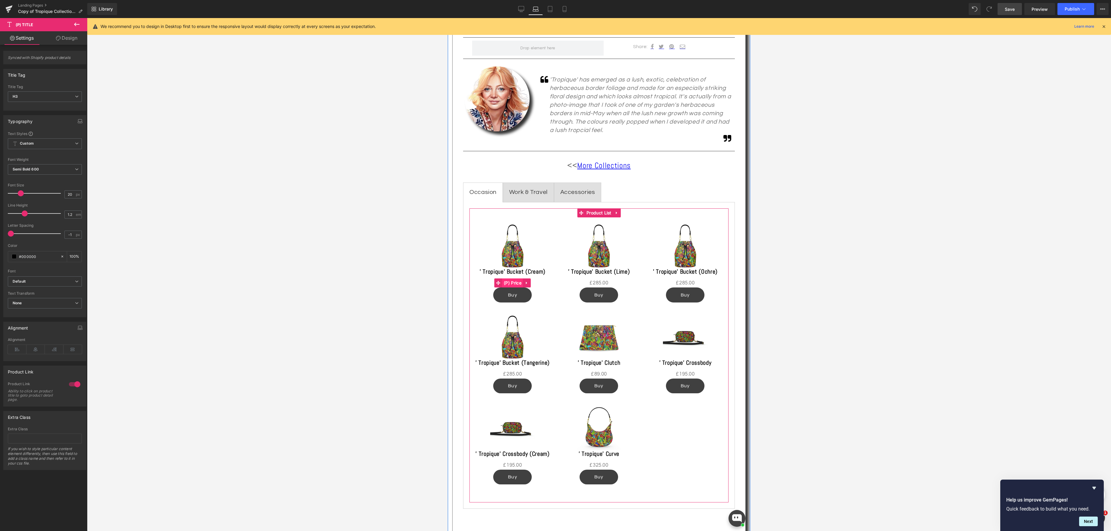
click at [512, 283] on span "(P) Price" at bounding box center [512, 283] width 21 height 9
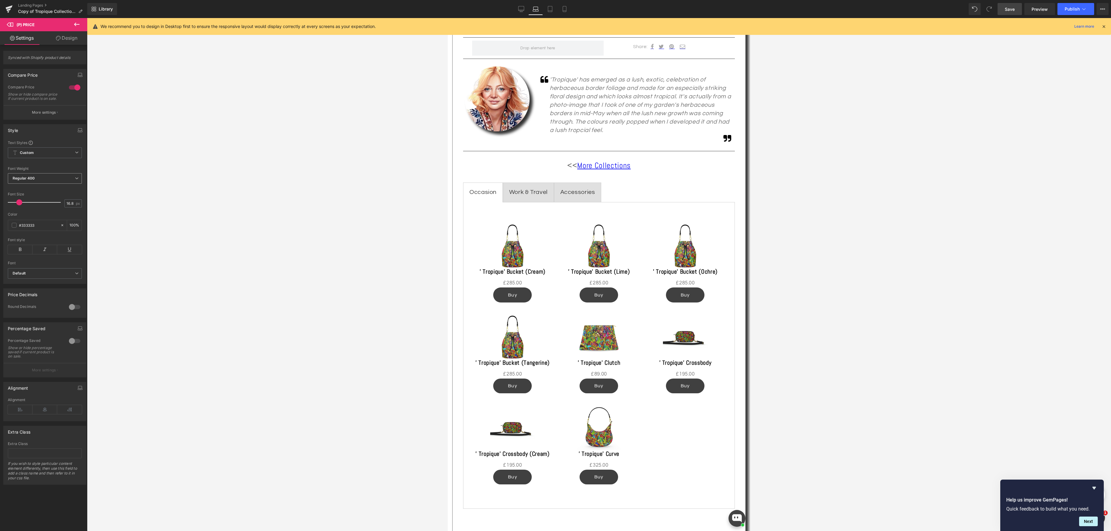
drag, startPoint x: 76, startPoint y: 182, endPoint x: 72, endPoint y: 184, distance: 4.6
click at [76, 182] on span "Regular 400" at bounding box center [45, 178] width 74 height 11
click at [58, 214] on li "Bold 700" at bounding box center [45, 215] width 74 height 9
click at [514, 297] on span "(P) Cart Button" at bounding box center [513, 295] width 34 height 9
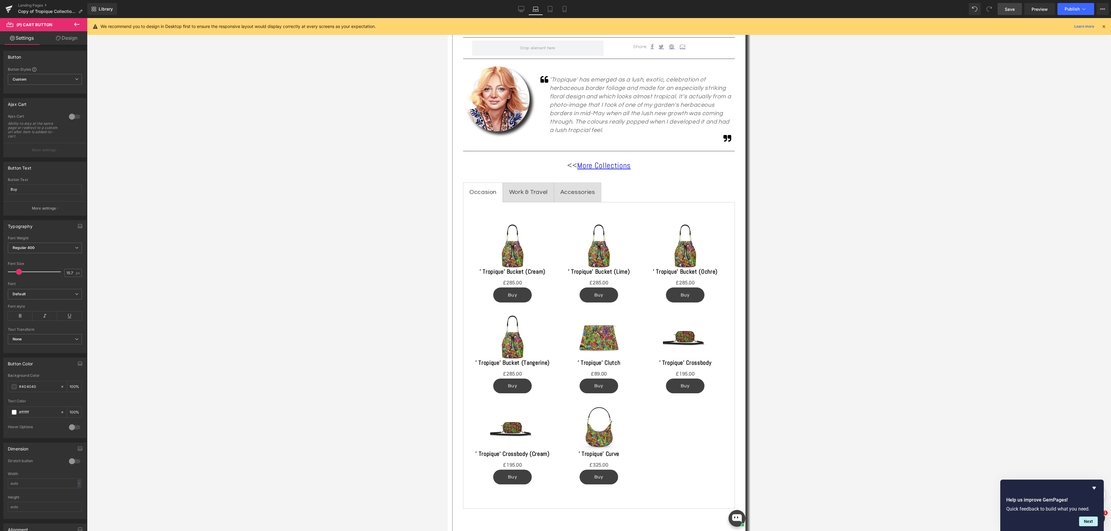
drag, startPoint x: 76, startPoint y: 39, endPoint x: 70, endPoint y: 42, distance: 6.3
click at [76, 39] on link "Design" at bounding box center [67, 38] width 44 height 14
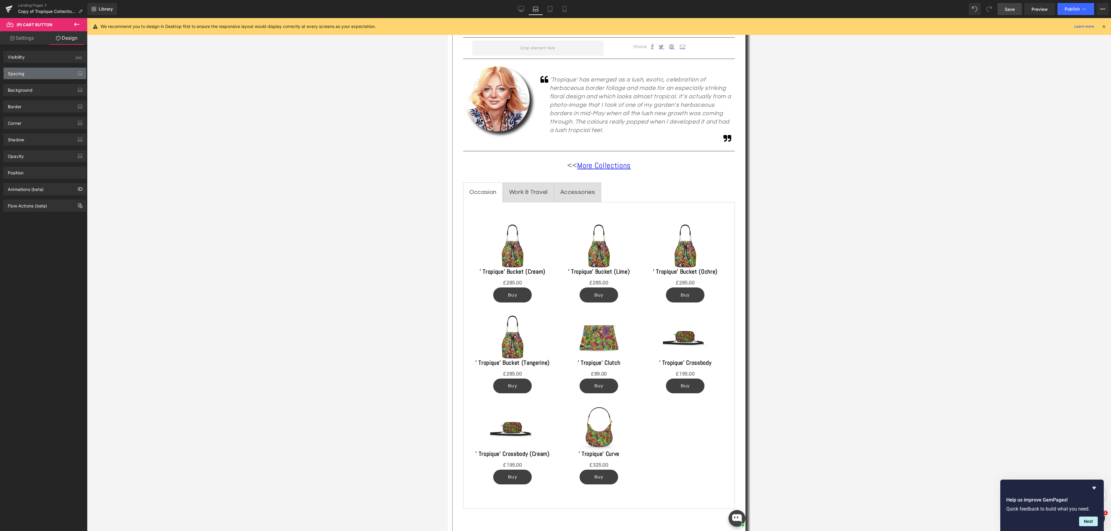
click at [45, 73] on div "Spacing" at bounding box center [45, 73] width 82 height 11
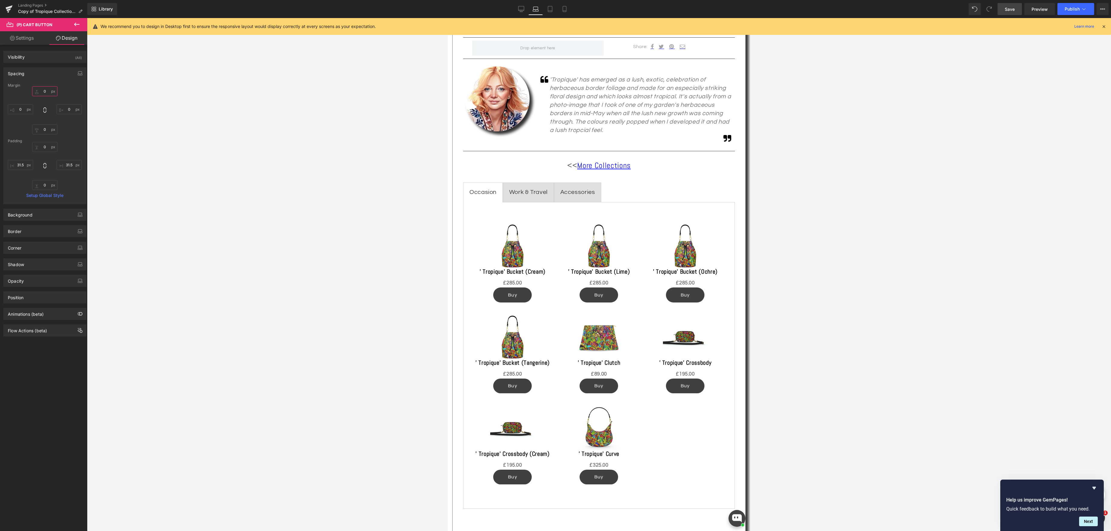
click at [47, 88] on input "0" at bounding box center [44, 91] width 25 height 10
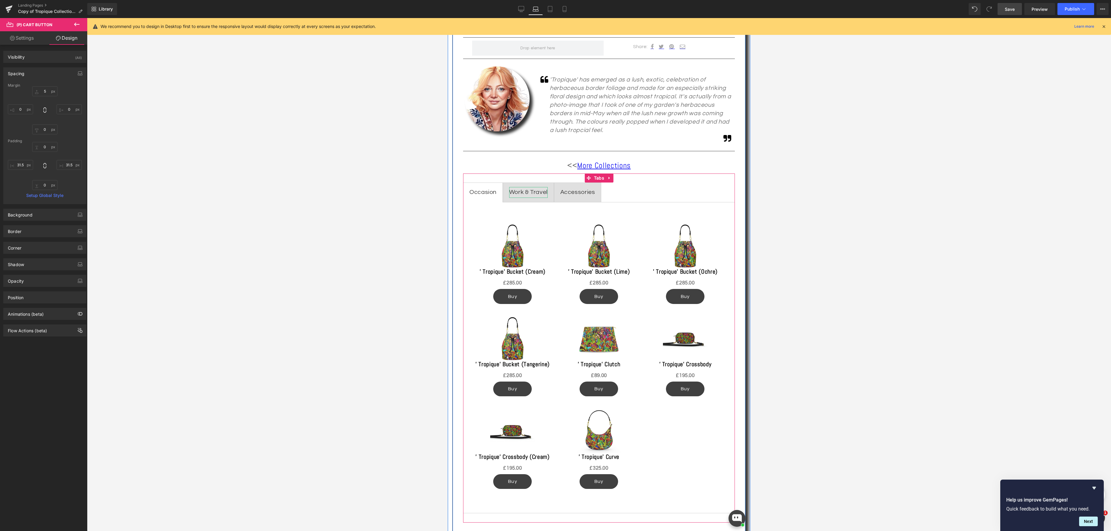
click at [526, 193] on div "Work & Travel" at bounding box center [528, 192] width 39 height 11
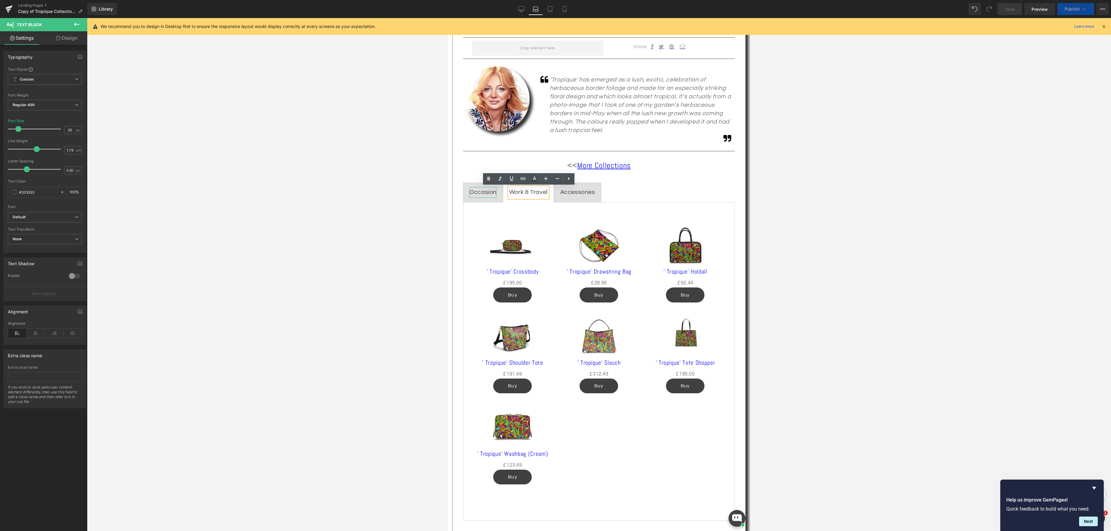
click at [478, 194] on div "Occasion" at bounding box center [482, 192] width 27 height 11
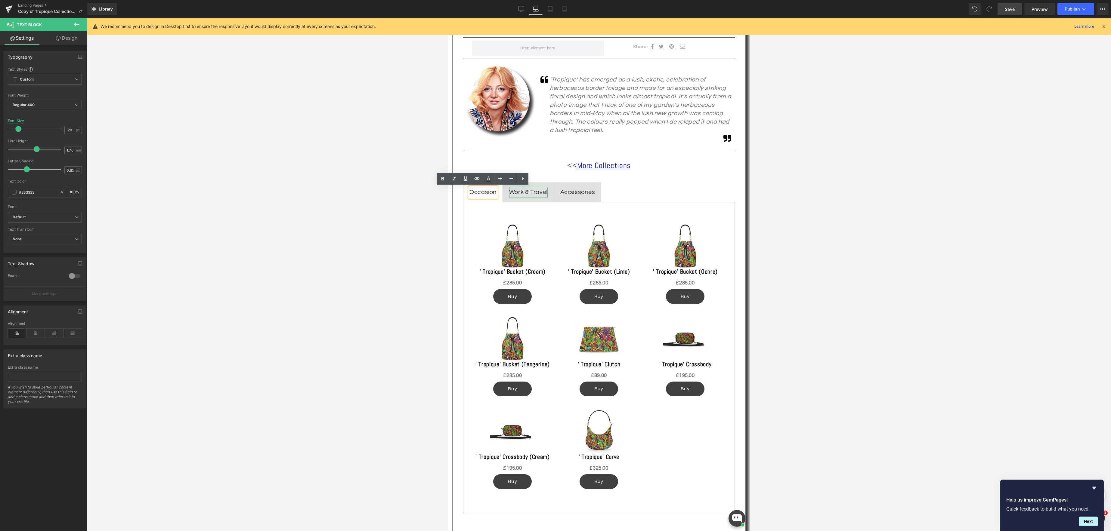
click at [523, 193] on div "Work & Travel" at bounding box center [528, 192] width 39 height 11
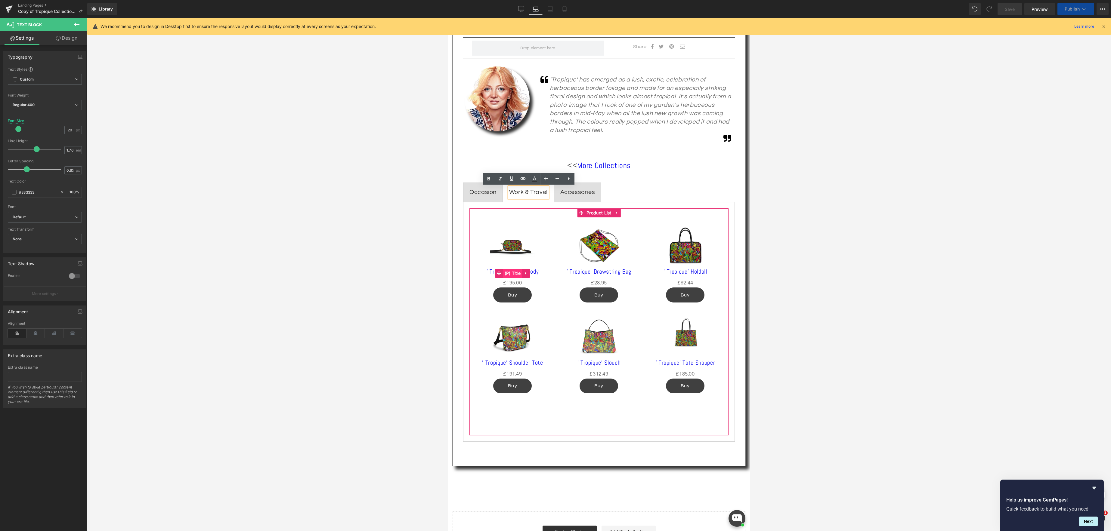
click at [510, 271] on div "' Tropique' Crossbody (P) Title" at bounding box center [512, 273] width 74 height 11
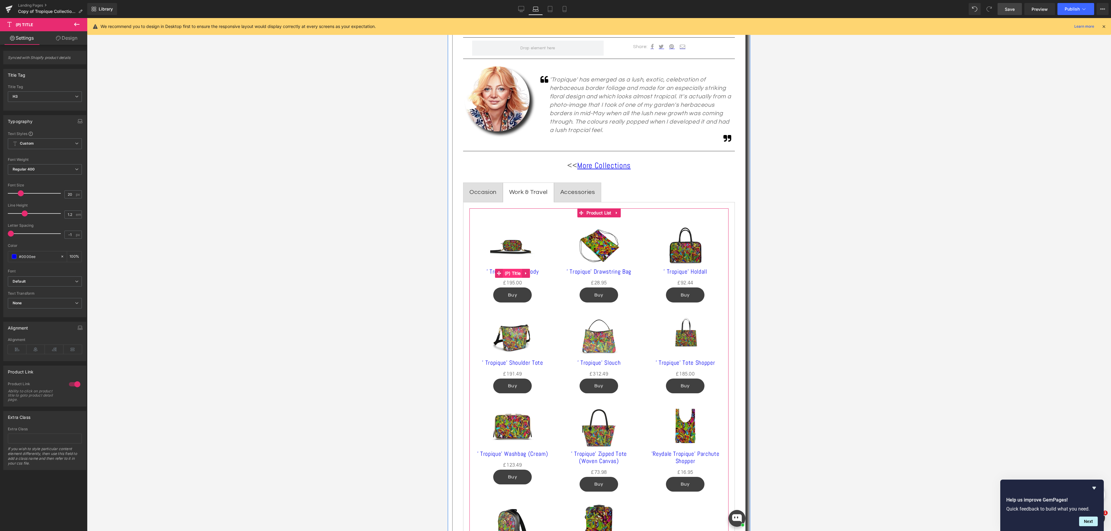
click at [512, 271] on span "(P) Title" at bounding box center [512, 273] width 19 height 9
click at [16, 258] on span at bounding box center [14, 256] width 5 height 5
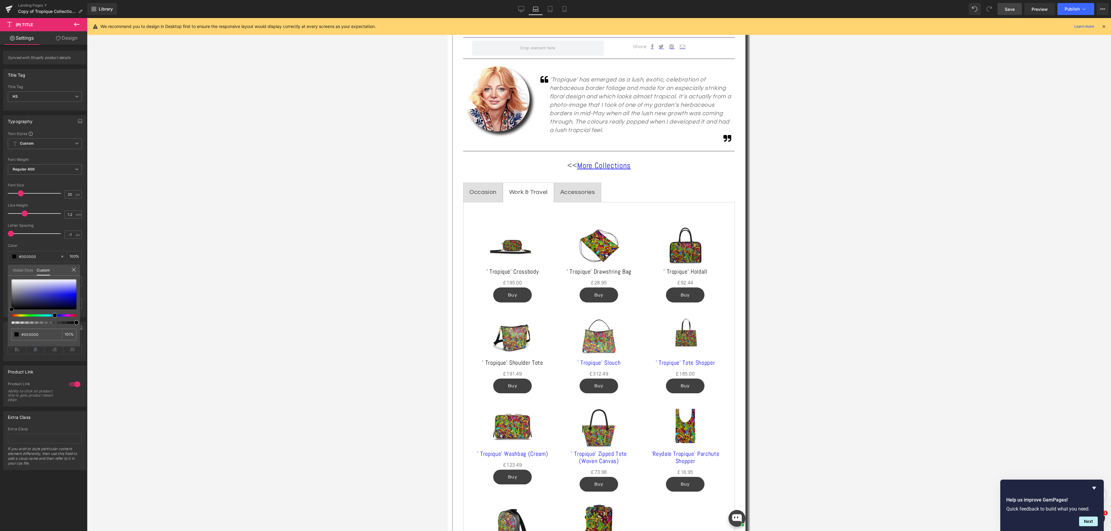
drag, startPoint x: 78, startPoint y: 295, endPoint x: 9, endPoint y: 295, distance: 68.6
click at [0, 309] on html "(P) Title You are previewing how the will restyle your page. You can not edit E…" at bounding box center [555, 265] width 1111 height 531
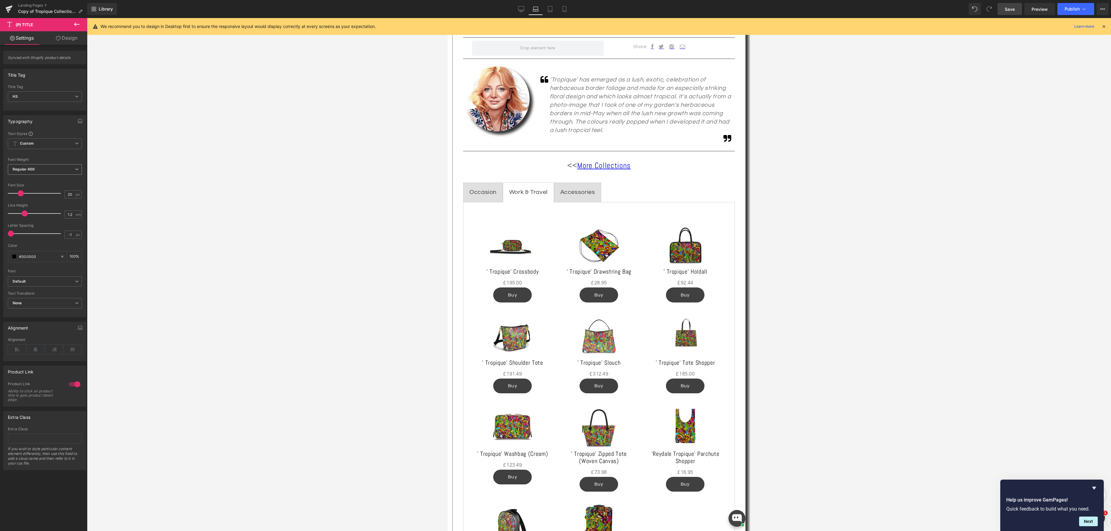
click at [76, 170] on span "Regular 400" at bounding box center [45, 169] width 74 height 11
click at [57, 196] on li "Semi Bold 600" at bounding box center [45, 196] width 74 height 9
click at [514, 283] on span "(P) Price" at bounding box center [512, 283] width 21 height 9
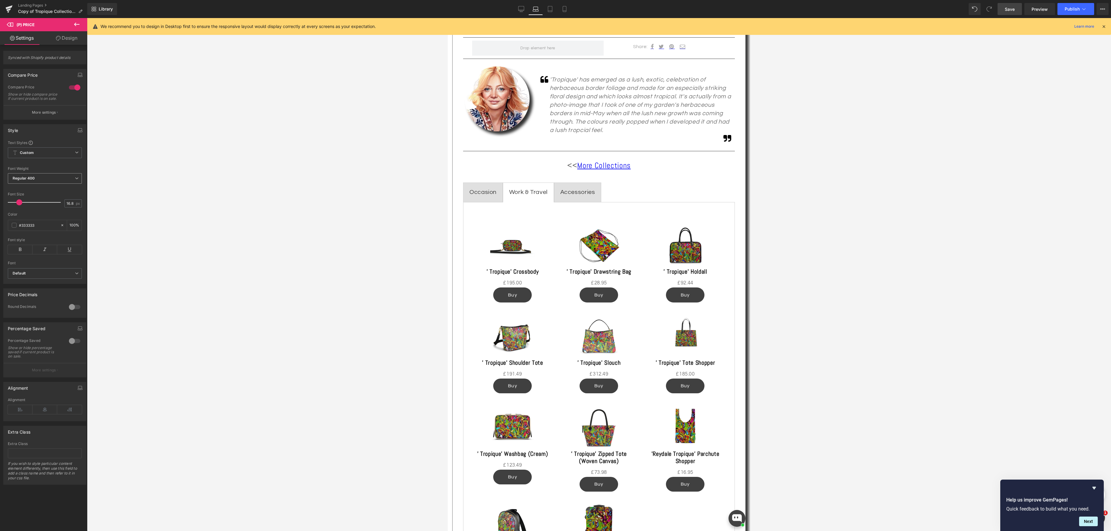
drag, startPoint x: 75, startPoint y: 182, endPoint x: 71, endPoint y: 187, distance: 6.6
click at [75, 180] on icon at bounding box center [77, 179] width 4 height 4
click at [60, 214] on li "Bold 700" at bounding box center [45, 216] width 74 height 9
click at [515, 296] on link "(P) Cart Button" at bounding box center [509, 295] width 42 height 9
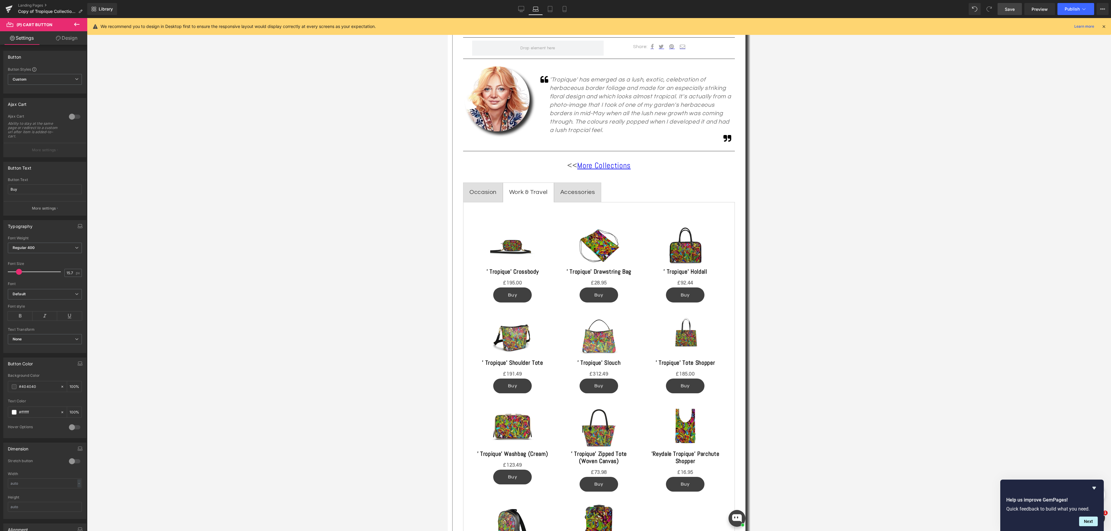
click at [70, 37] on link "Design" at bounding box center [67, 38] width 44 height 14
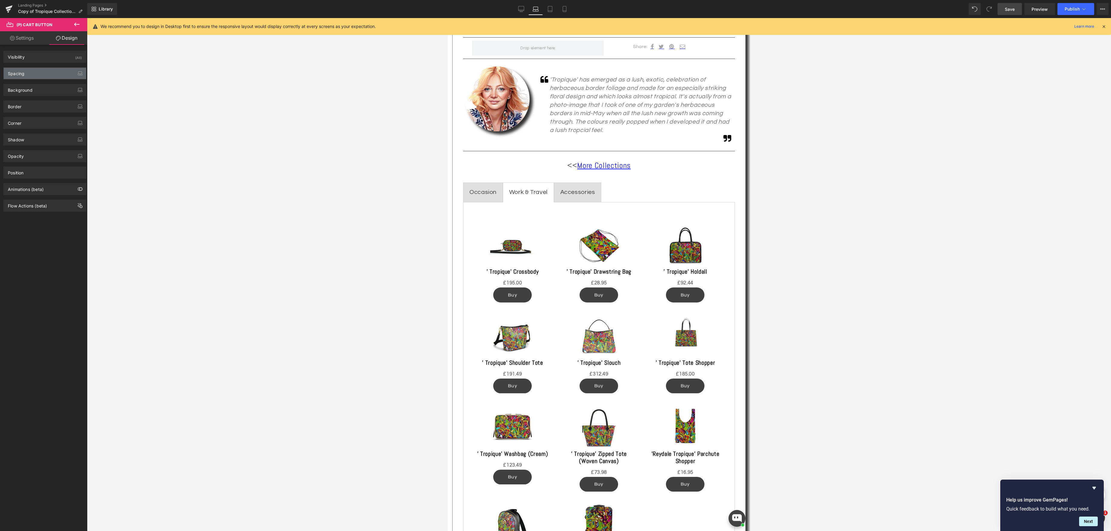
click at [32, 76] on div "Spacing" at bounding box center [45, 73] width 82 height 11
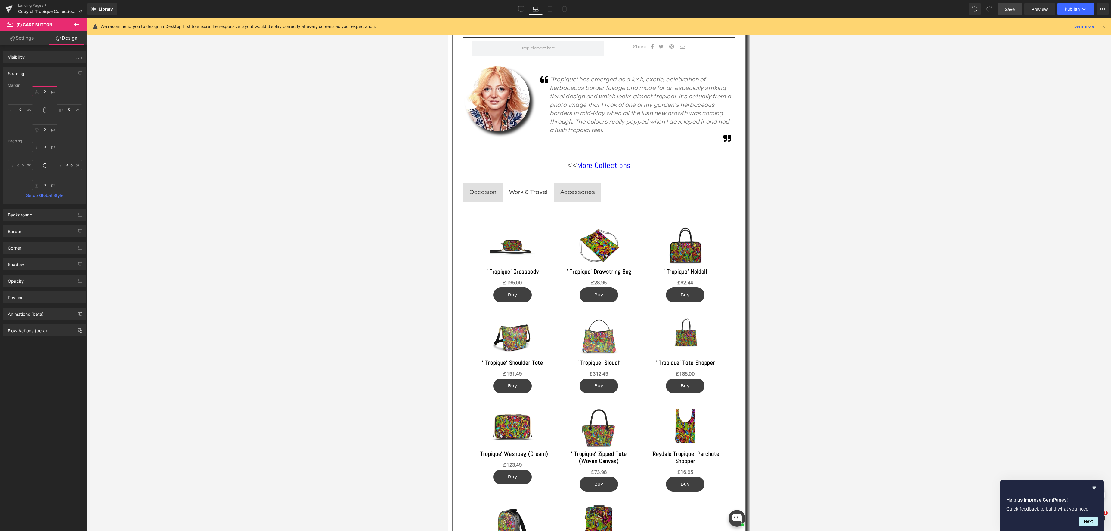
drag, startPoint x: 43, startPoint y: 92, endPoint x: 87, endPoint y: 104, distance: 45.8
click at [43, 92] on input "0" at bounding box center [44, 91] width 25 height 10
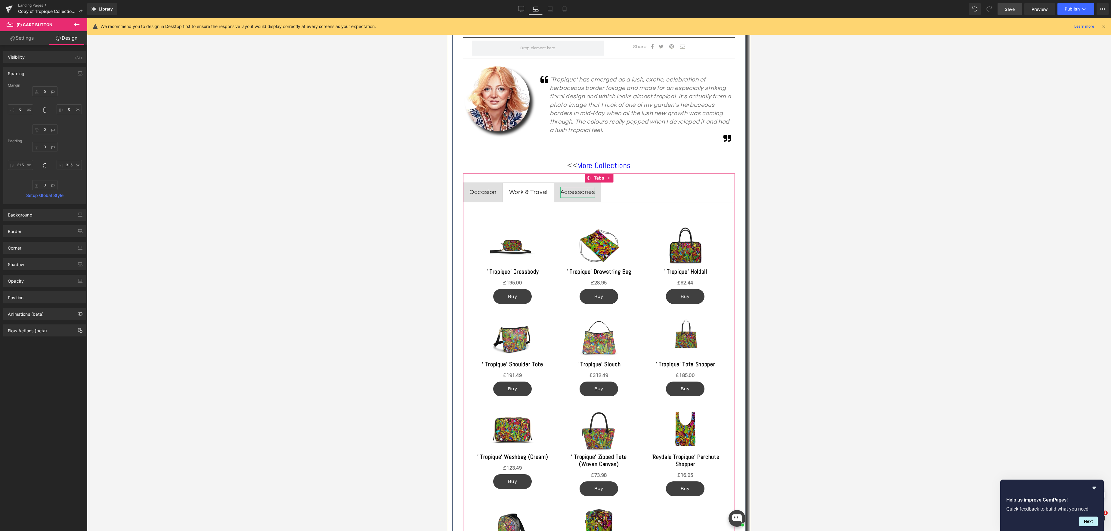
click at [590, 190] on div "Accessories" at bounding box center [577, 192] width 35 height 11
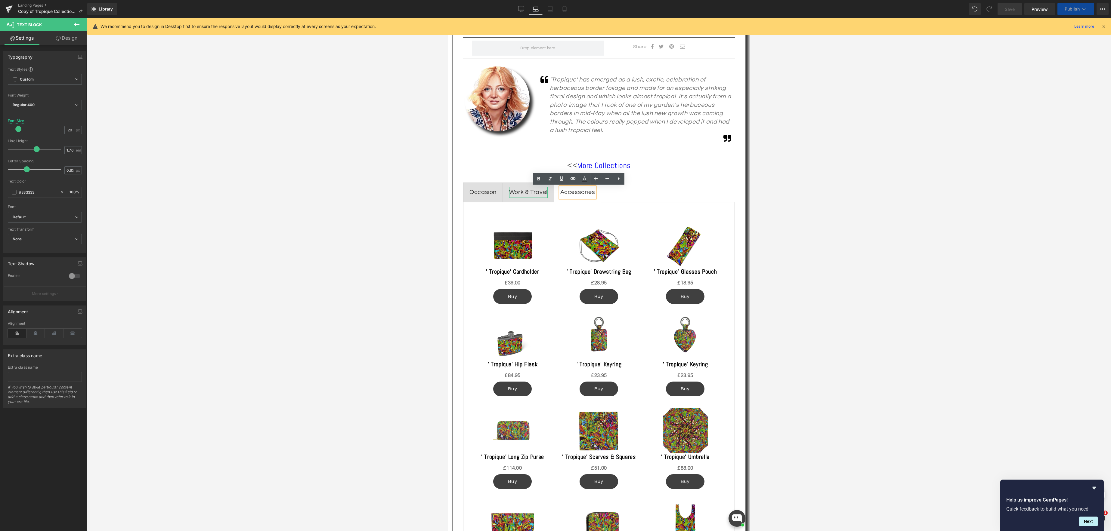
click at [523, 189] on div "Work & Travel" at bounding box center [528, 192] width 39 height 11
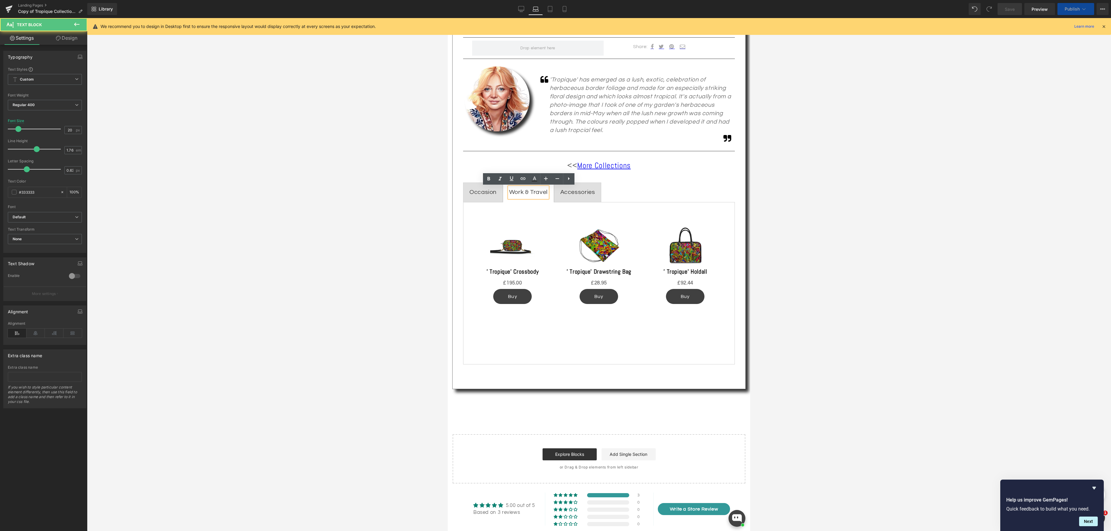
click at [494, 192] on div "Occasion Text Block" at bounding box center [482, 192] width 27 height 11
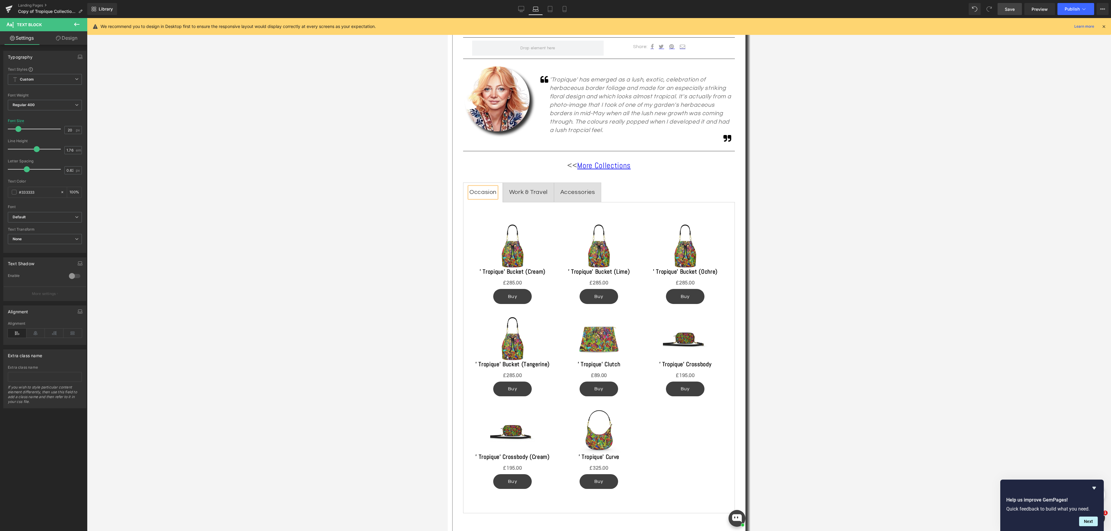
drag, startPoint x: 1010, startPoint y: 12, endPoint x: 926, endPoint y: 79, distance: 107.7
click at [1010, 12] on link "Save" at bounding box center [1010, 9] width 24 height 12
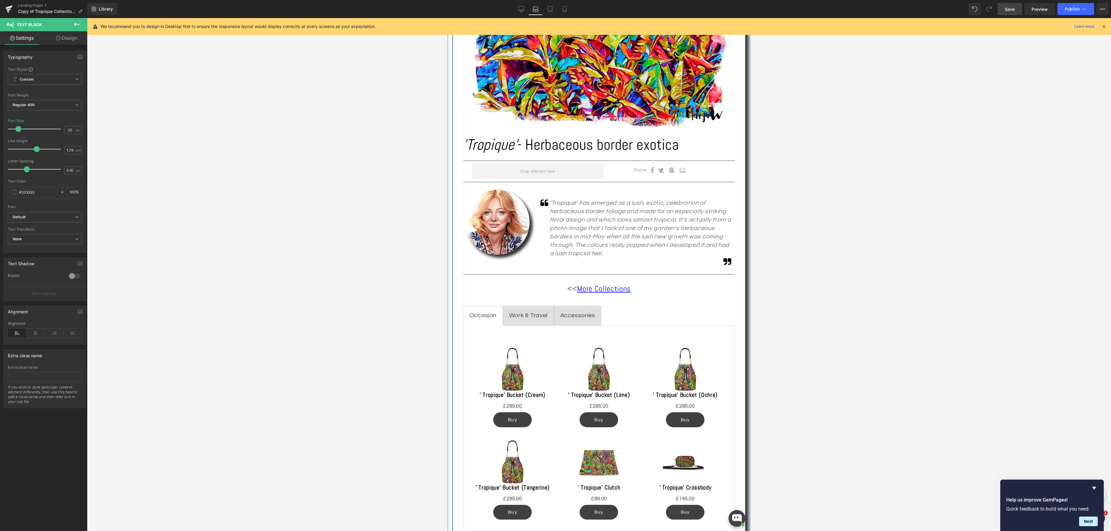
scroll to position [192, 0]
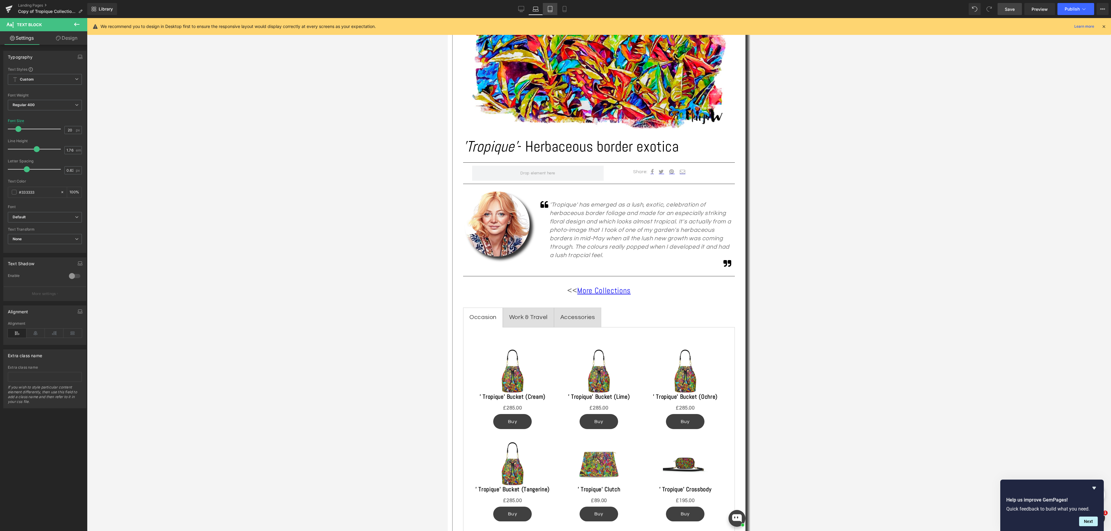
click at [549, 9] on icon at bounding box center [550, 9] width 6 height 6
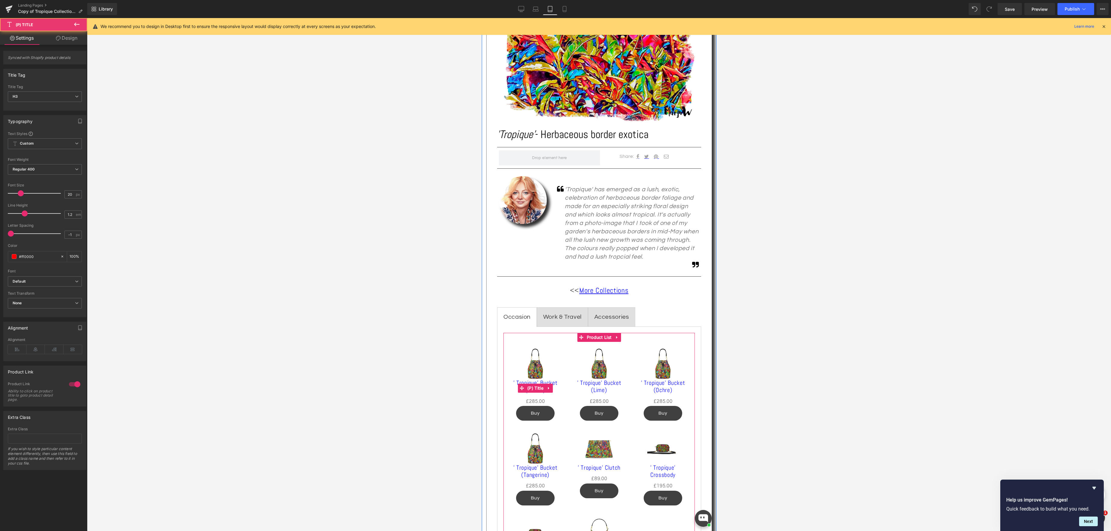
click at [535, 382] on link "' Tropique' Bucket (Cream)" at bounding box center [535, 386] width 52 height 14
click at [76, 169] on span "Regular 400" at bounding box center [45, 169] width 74 height 11
click at [61, 195] on li "Semi Bold 600" at bounding box center [45, 197] width 74 height 9
click at [533, 384] on span "(P) Title" at bounding box center [534, 388] width 19 height 9
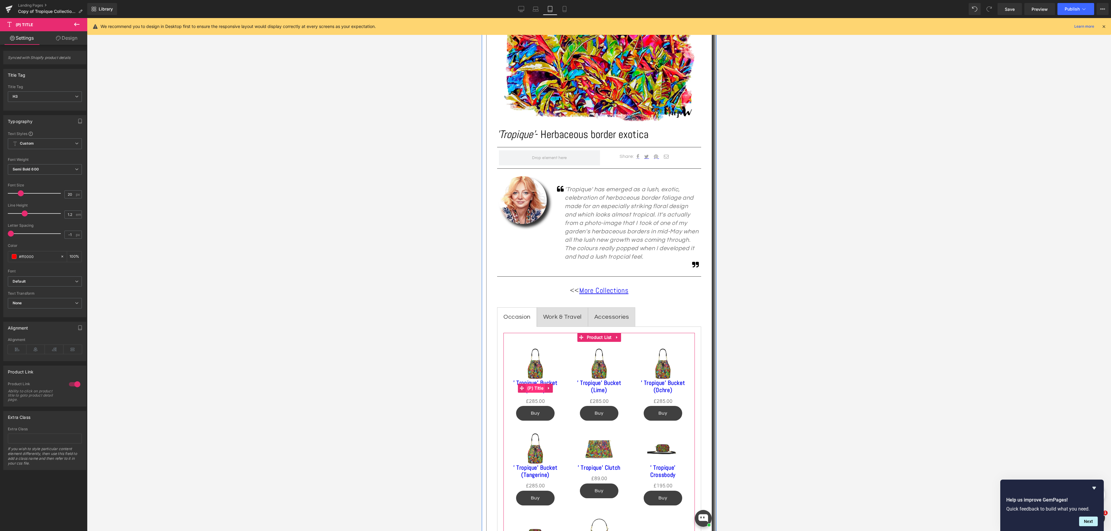
click at [540, 388] on link "(P) Title" at bounding box center [531, 388] width 27 height 9
click at [15, 258] on span at bounding box center [14, 256] width 5 height 5
type input "#fc0202"
type input "#f20707"
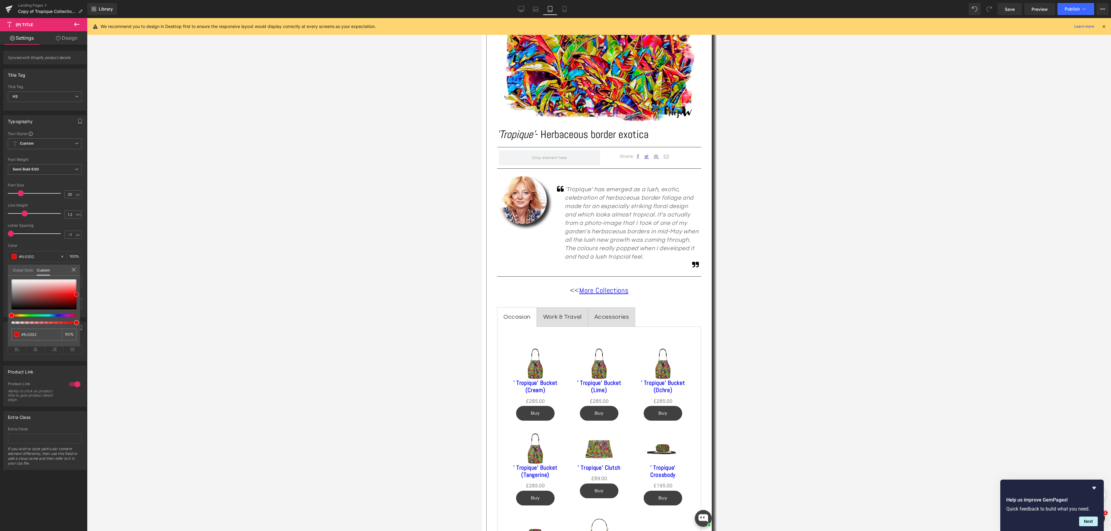
type input "#f20707"
type input "#dd0c0c"
type input "#c61414"
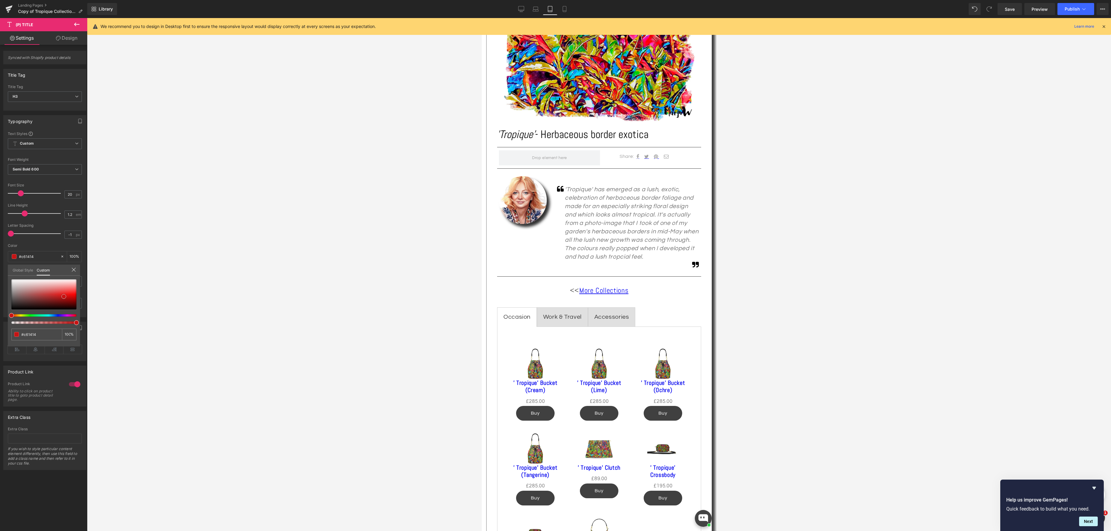
type input "#a11b1b"
type input "#7a1e1e"
type input "#541c1c"
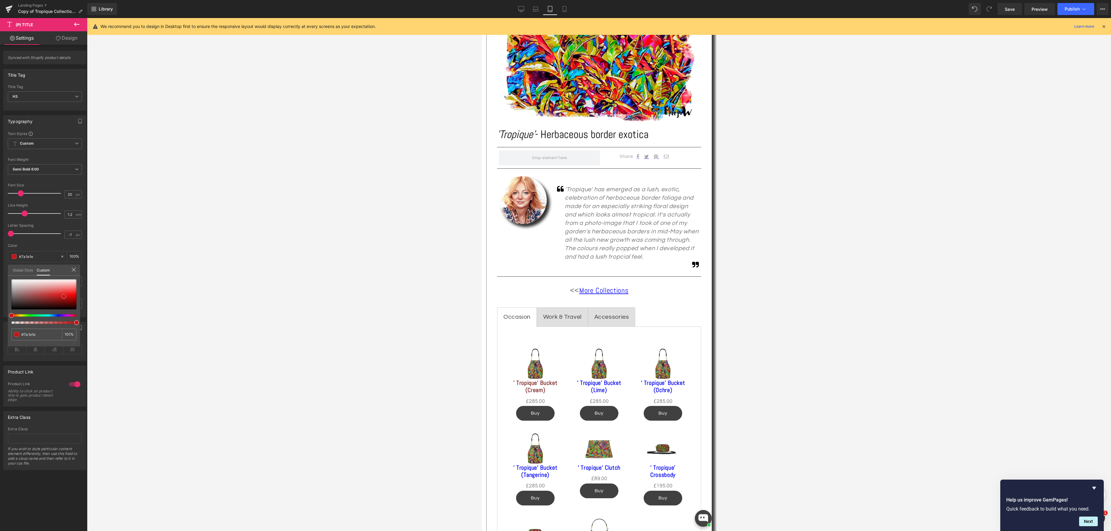
type input "#541c1c"
type input "#311616"
type input "#160c0c"
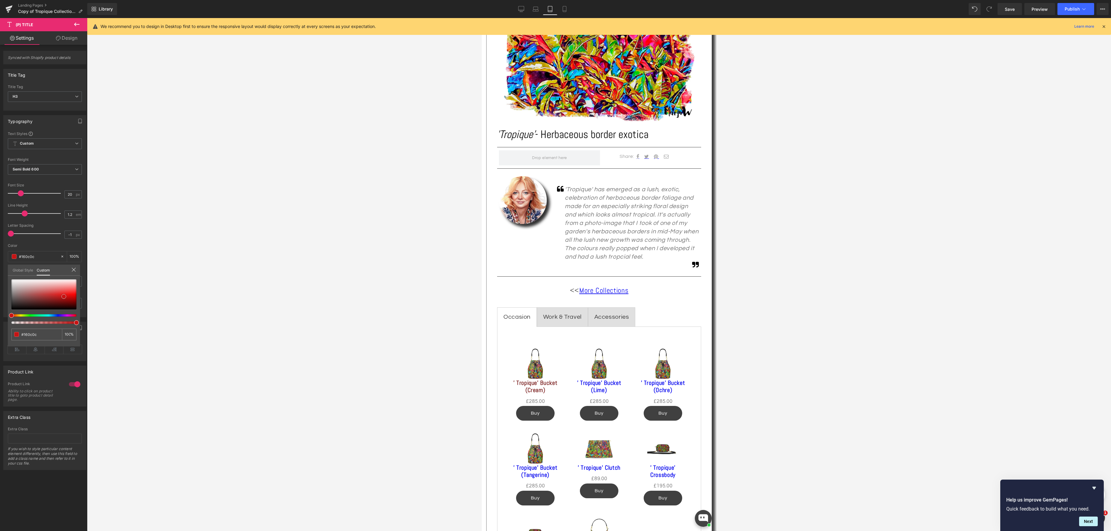
type input "#030202"
type input "#000000"
drag, startPoint x: 78, startPoint y: 293, endPoint x: 11, endPoint y: 308, distance: 69.4
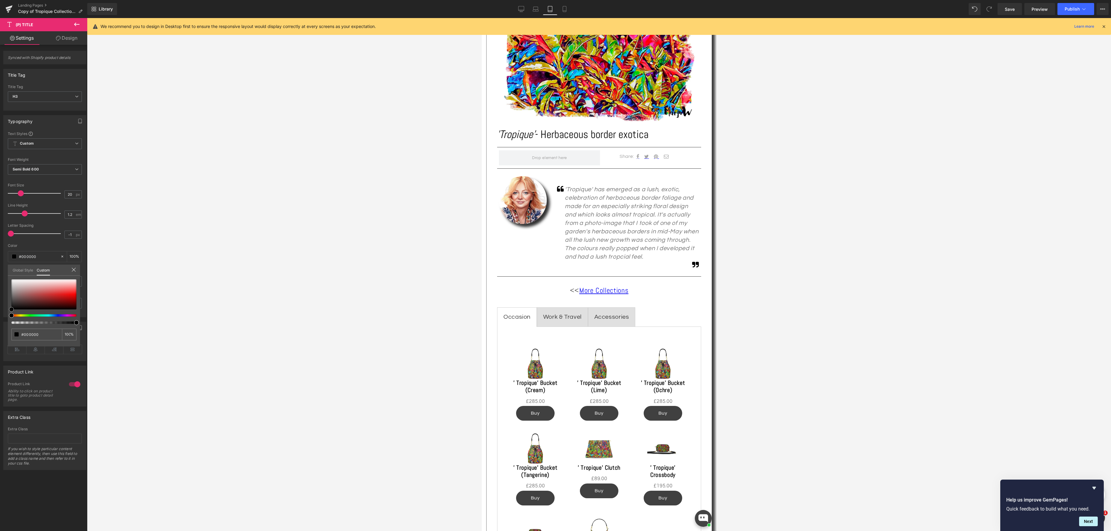
click at [7, 310] on div "Typography Text Styles Custom Custom Setup Global Style Custom Setup Global Sty…" at bounding box center [45, 214] width 90 height 207
click at [534, 401] on div "£0 £285.00 (P) Price" at bounding box center [535, 402] width 52 height 9
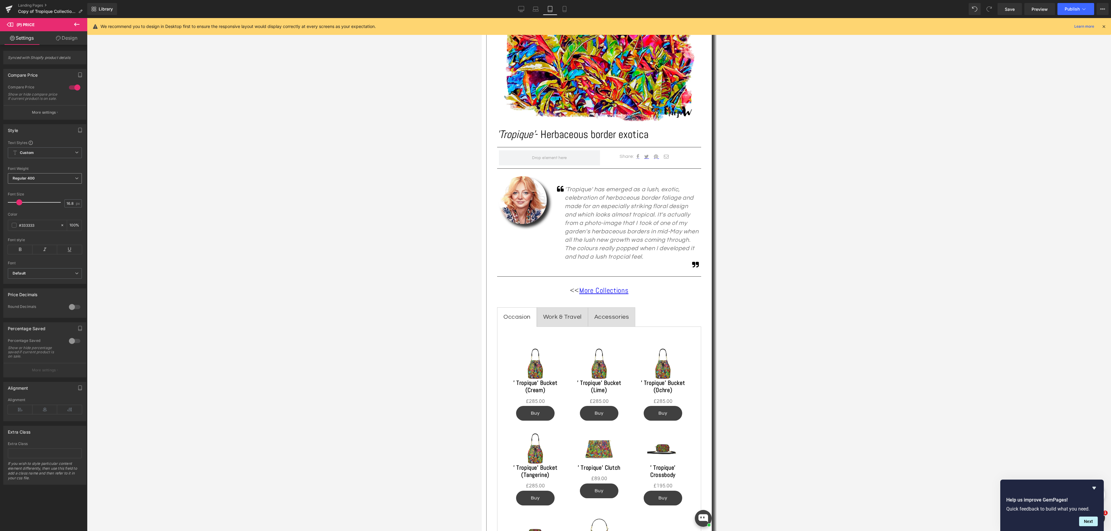
click at [75, 180] on icon at bounding box center [77, 179] width 4 height 4
click at [62, 212] on li "Bold 700" at bounding box center [45, 215] width 74 height 9
click at [534, 414] on div "Buy (P) Cart Button" at bounding box center [535, 413] width 52 height 15
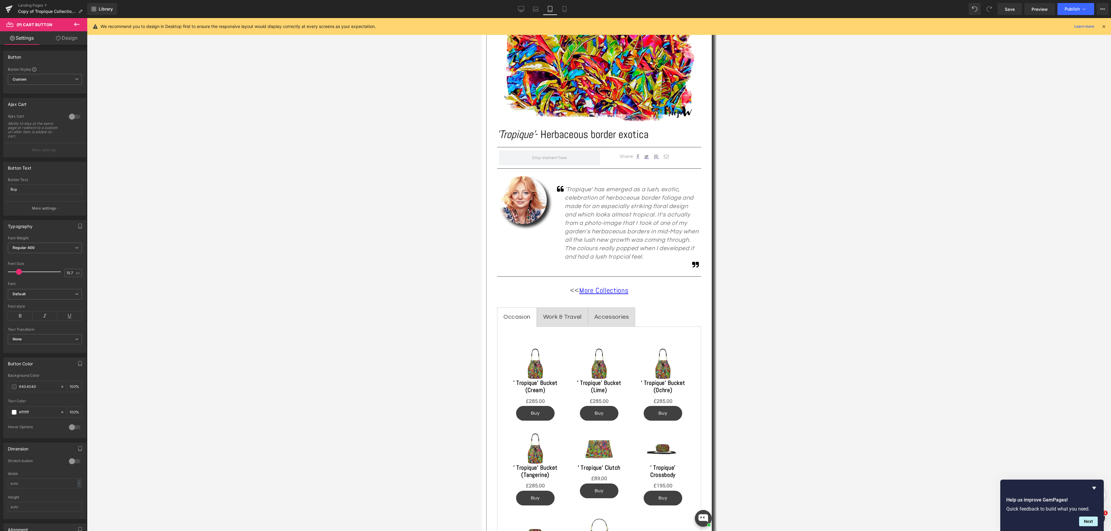
click at [72, 37] on link "Design" at bounding box center [67, 38] width 44 height 14
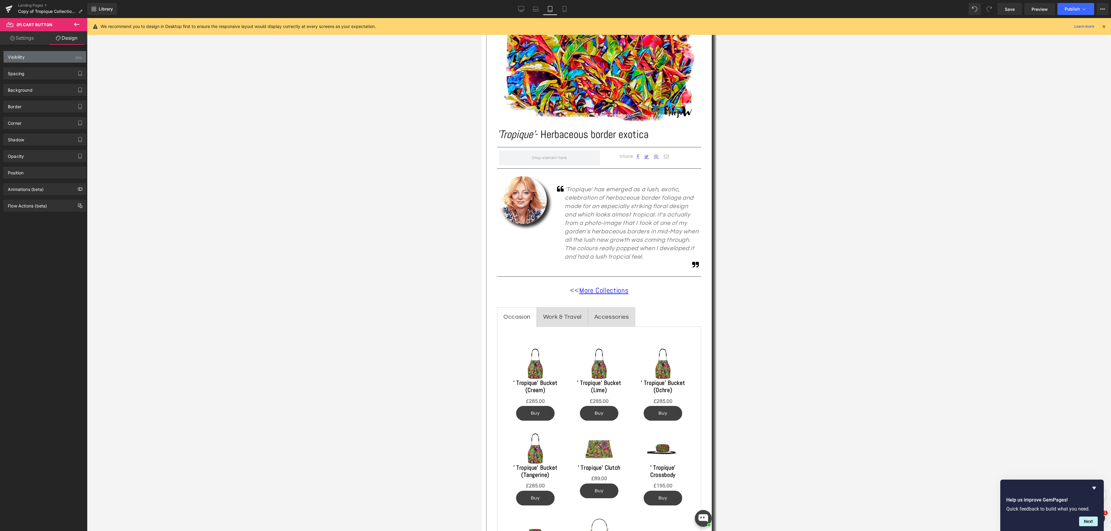
click at [53, 57] on div "Visibility (All)" at bounding box center [45, 56] width 82 height 11
click at [79, 58] on div "(All)" at bounding box center [78, 56] width 7 height 10
click at [54, 74] on div "Spacing" at bounding box center [45, 73] width 82 height 11
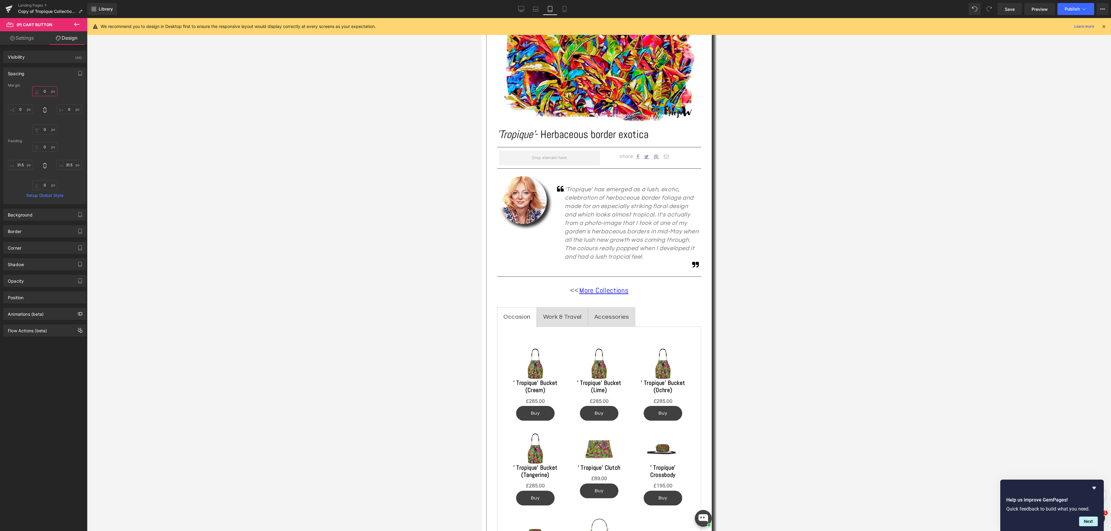
click at [46, 92] on input "0" at bounding box center [44, 91] width 25 height 10
type input "5"
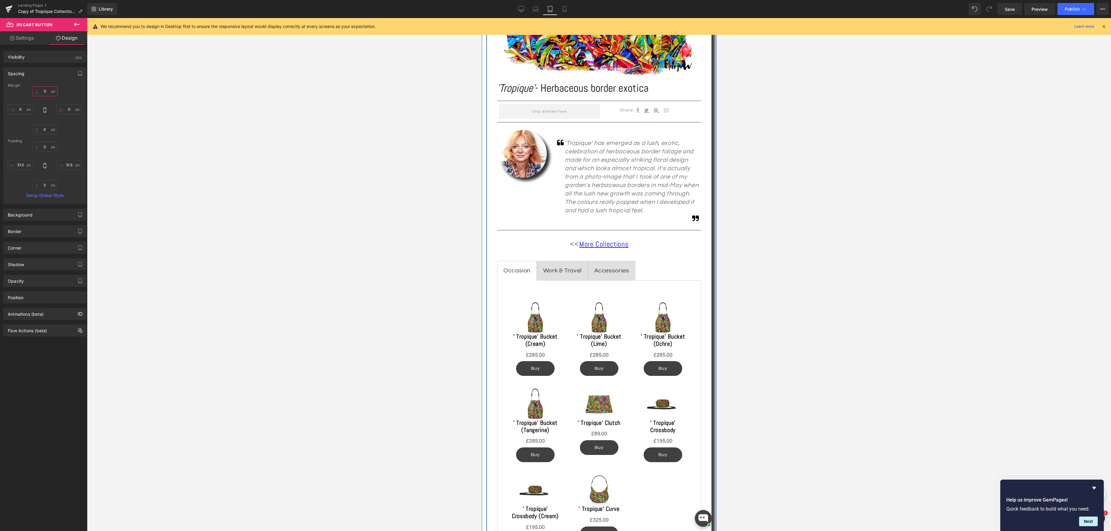
scroll to position [190, 0]
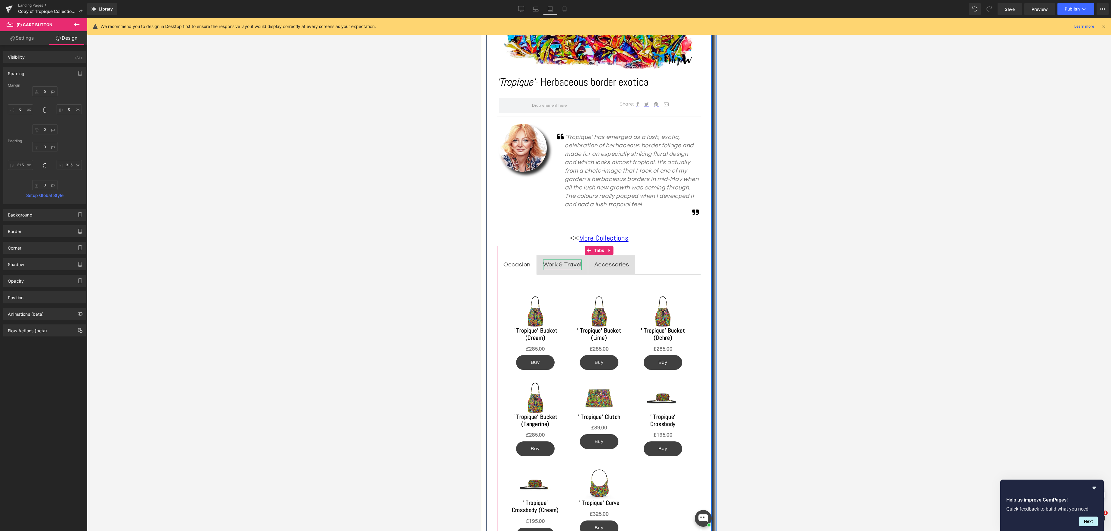
click at [561, 266] on div "Work & Travel" at bounding box center [562, 265] width 39 height 11
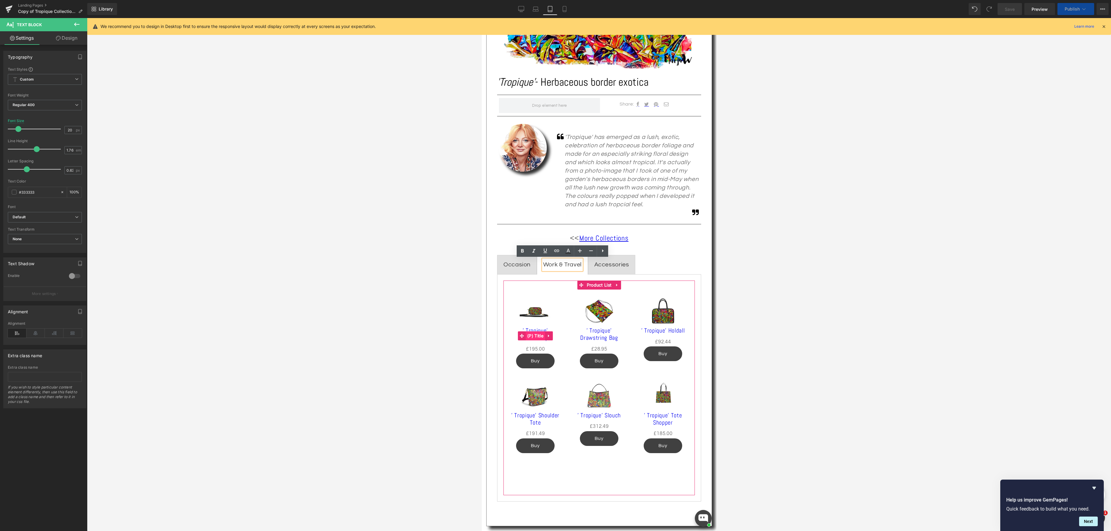
click at [533, 332] on span "(P) Title" at bounding box center [534, 336] width 19 height 9
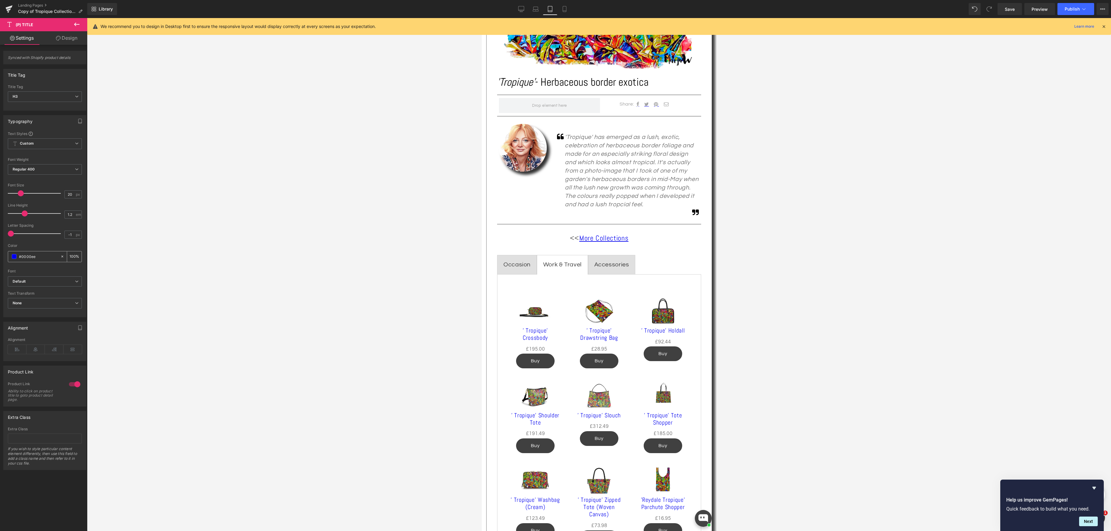
click at [13, 256] on span at bounding box center [14, 256] width 5 height 5
type input "#0303e7"
type input "#1212be"
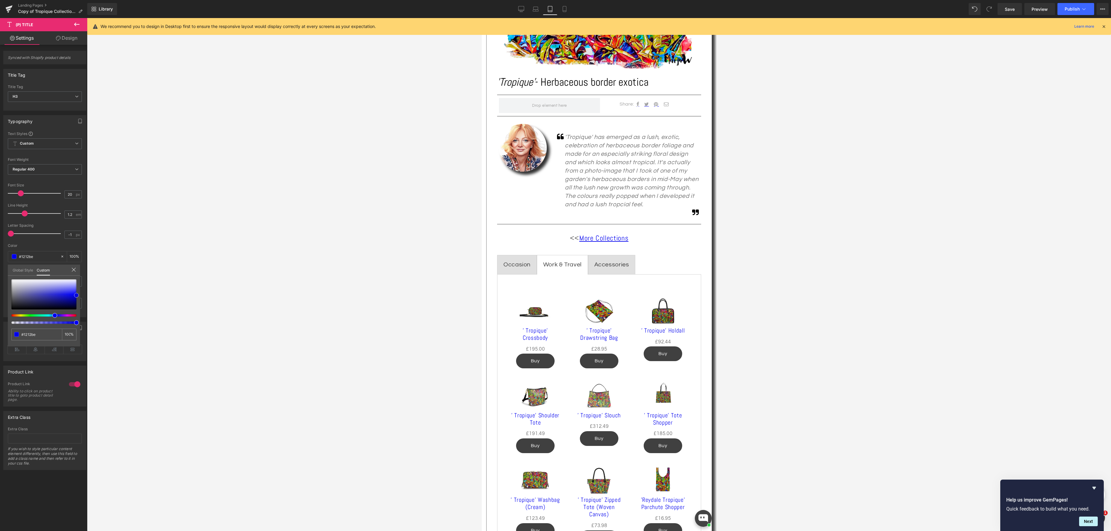
type input "#222276"
type input "#232351"
type input "#21213a"
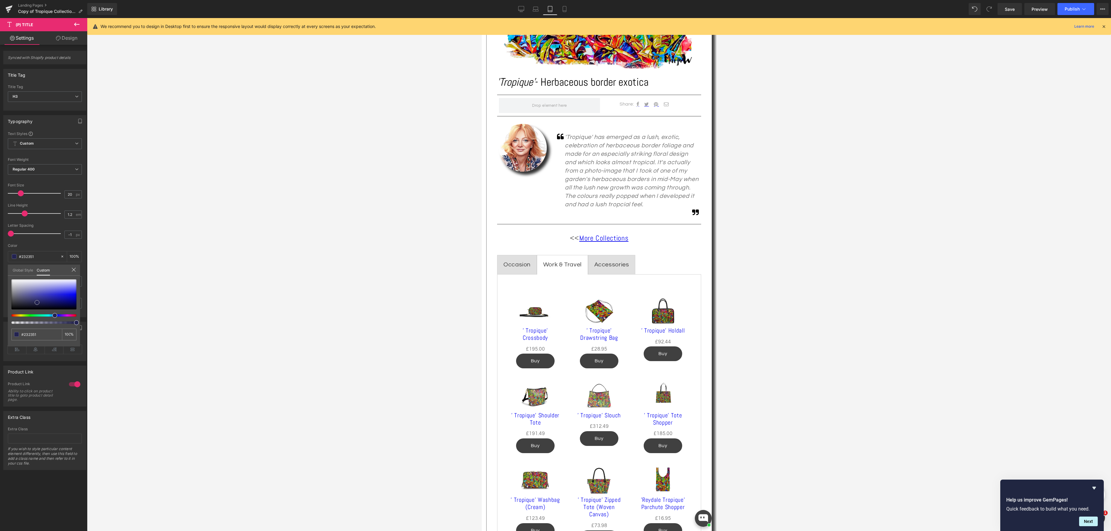
type input "#21213a"
type input "#1c1c2a"
type input "#191923"
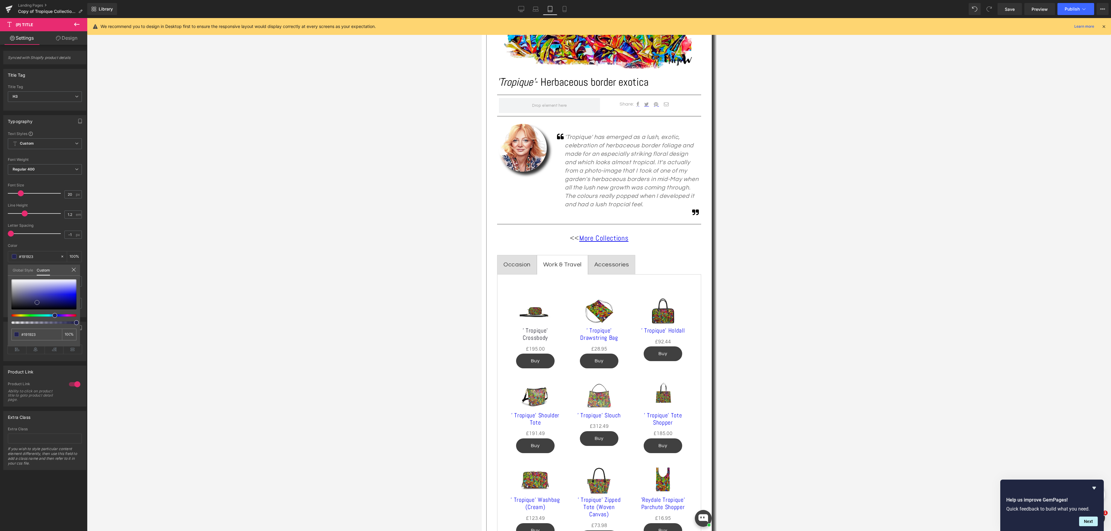
type input "#16161c"
type input "#121215"
type input "#0c0c0d"
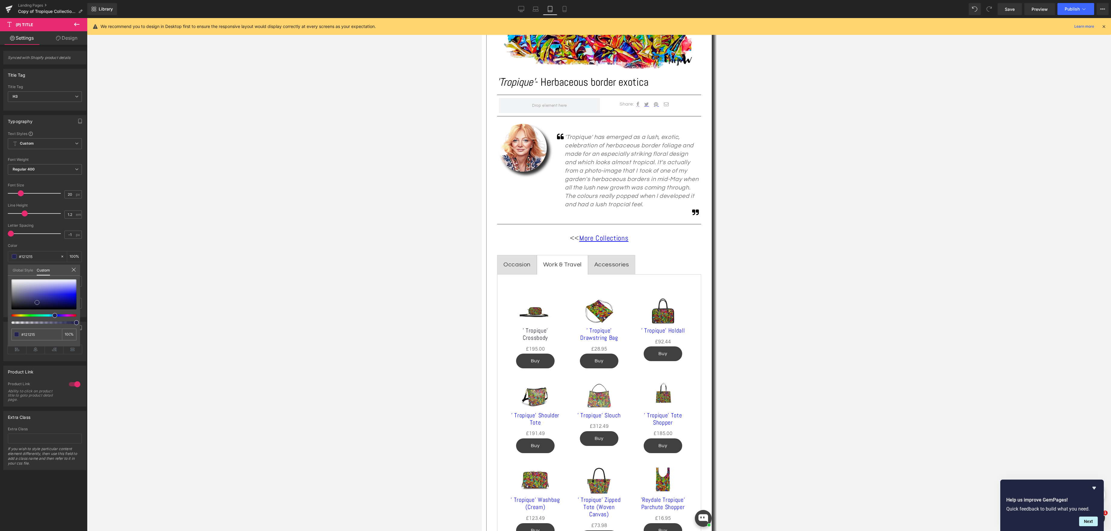
type input "#0c0c0d"
type input "#050505"
type input "#020202"
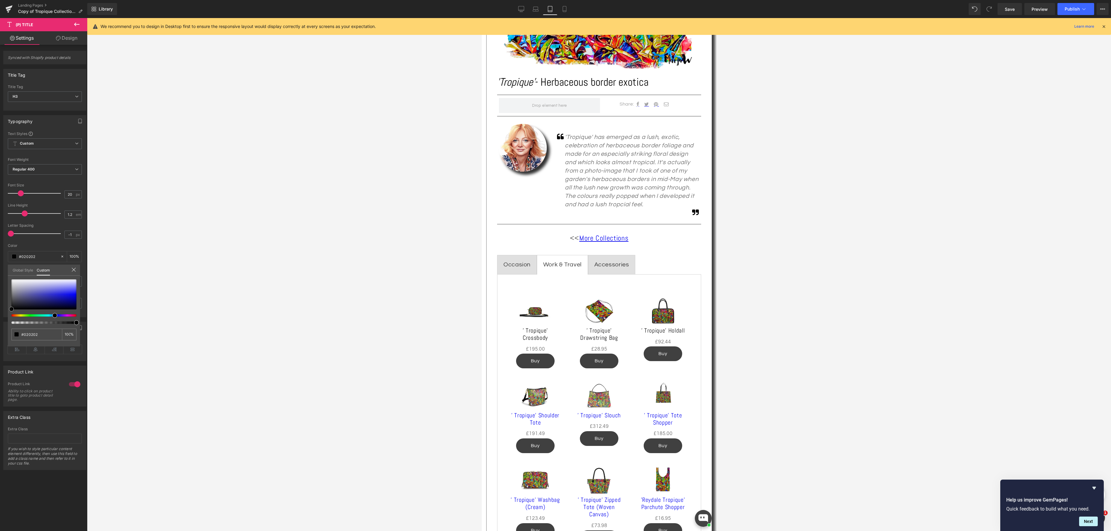
drag, startPoint x: 77, startPoint y: 295, endPoint x: 47, endPoint y: 281, distance: 33.8
click at [3, 309] on div "Typography Text Styles Custom Custom Setup Global Style Custom Setup Global Sty…" at bounding box center [45, 214] width 90 height 207
type input "#050505"
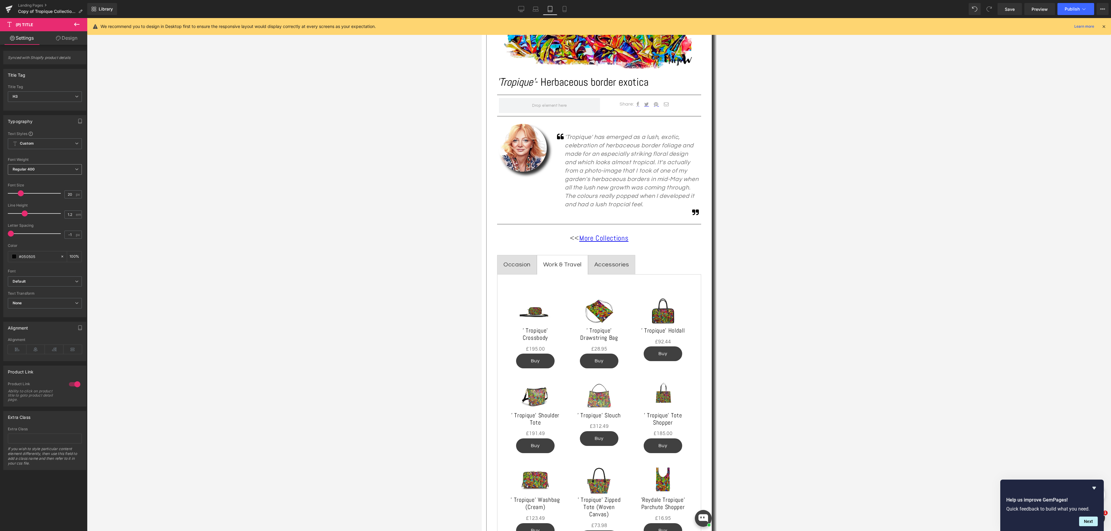
click at [76, 169] on icon at bounding box center [77, 170] width 4 height 4
click at [65, 195] on li "Semi Bold 600" at bounding box center [45, 197] width 74 height 9
click at [535, 349] on span "(P) Price" at bounding box center [535, 349] width 21 height 9
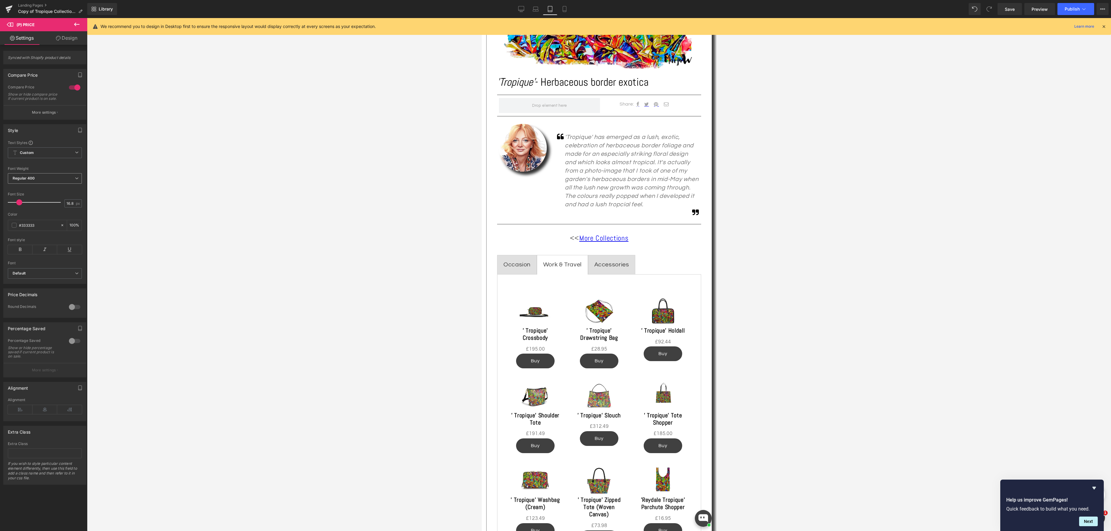
click at [75, 180] on icon at bounding box center [77, 179] width 4 height 4
click at [52, 214] on li "Bold 700" at bounding box center [45, 215] width 74 height 9
click at [537, 362] on span "(P) Cart Button" at bounding box center [535, 361] width 34 height 9
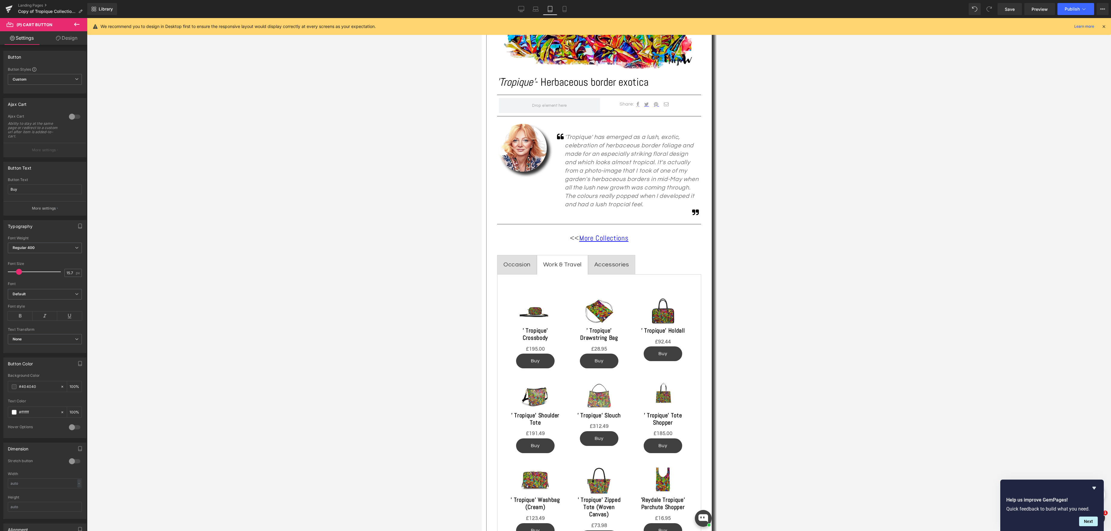
click at [71, 39] on link "Design" at bounding box center [67, 38] width 44 height 14
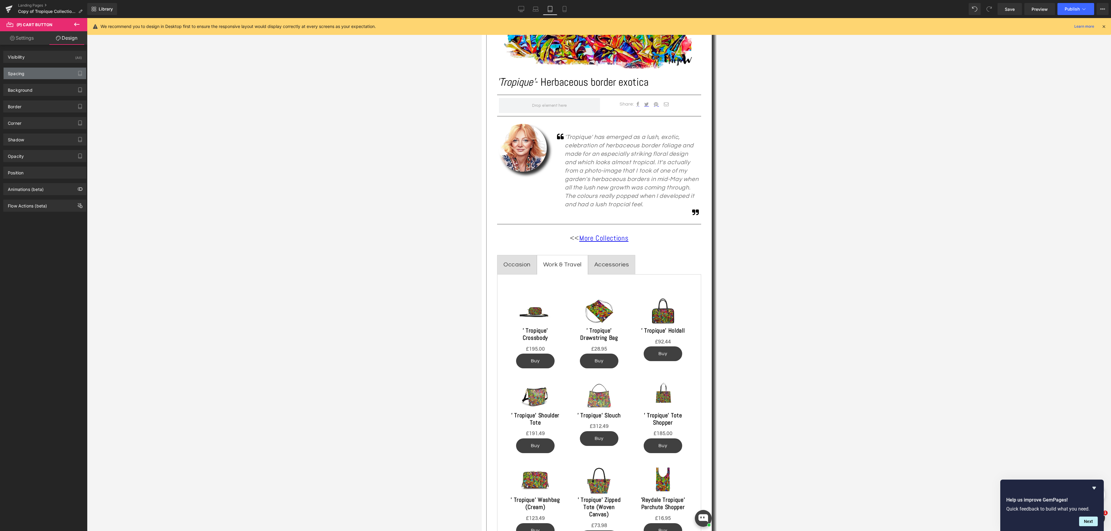
click at [56, 74] on div "Spacing" at bounding box center [45, 73] width 82 height 11
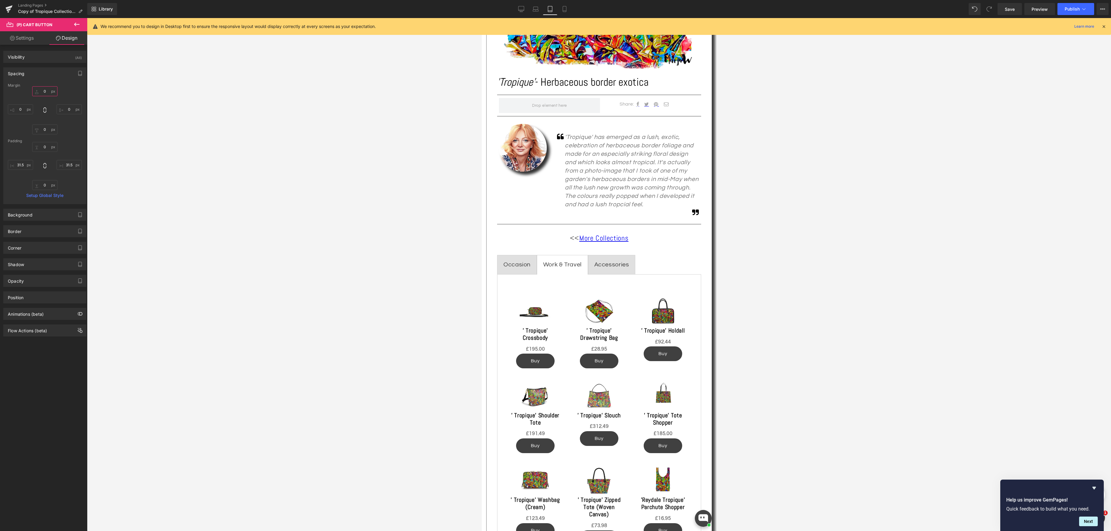
click at [45, 91] on input "0" at bounding box center [44, 91] width 25 height 10
type input "5"
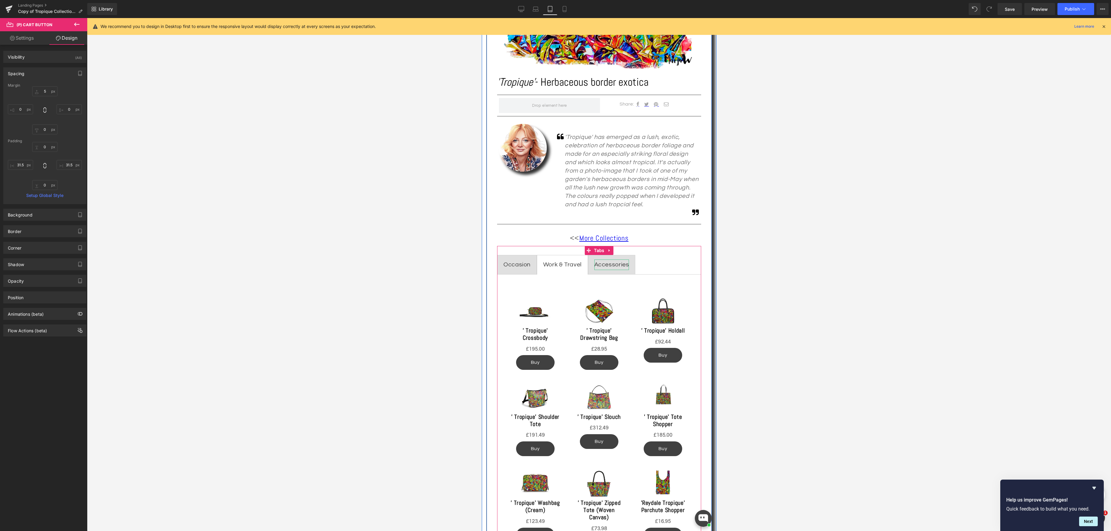
click at [613, 265] on div "Accessories" at bounding box center [611, 265] width 35 height 11
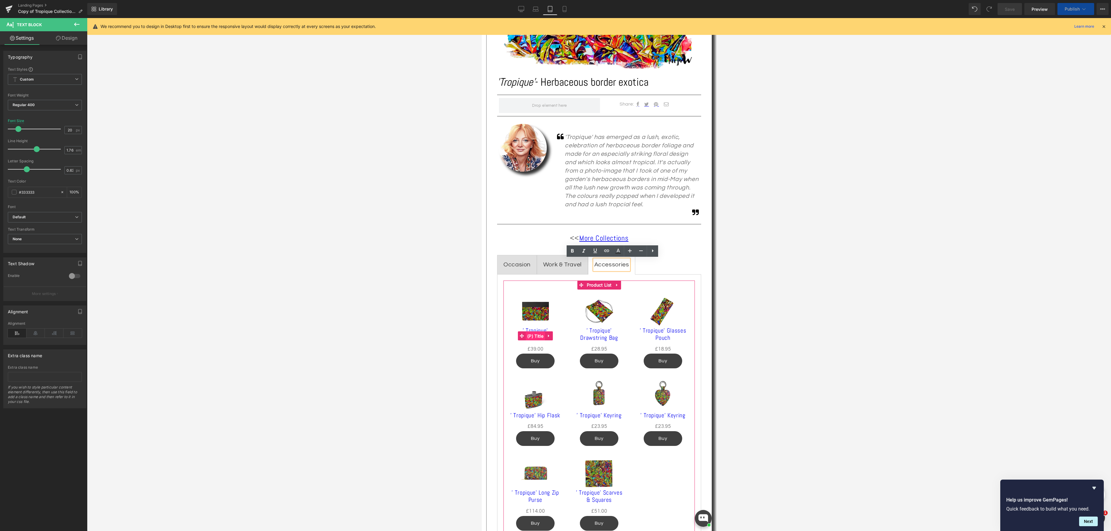
click at [536, 334] on div "' Tropique' Cardholder (P) Title" at bounding box center [535, 336] width 52 height 18
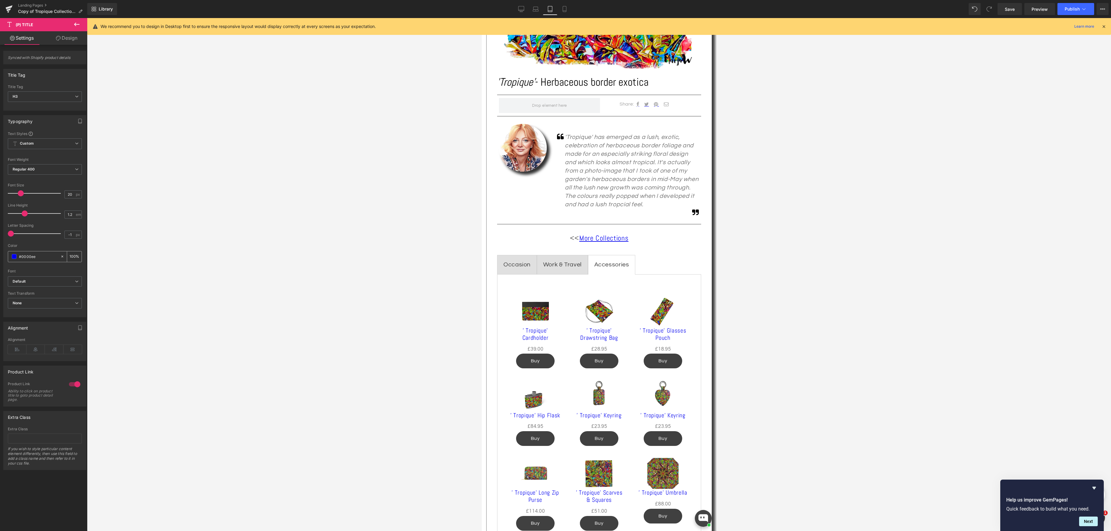
click at [15, 257] on span at bounding box center [14, 256] width 5 height 5
type input "#0000ea"
type input "#0505d5"
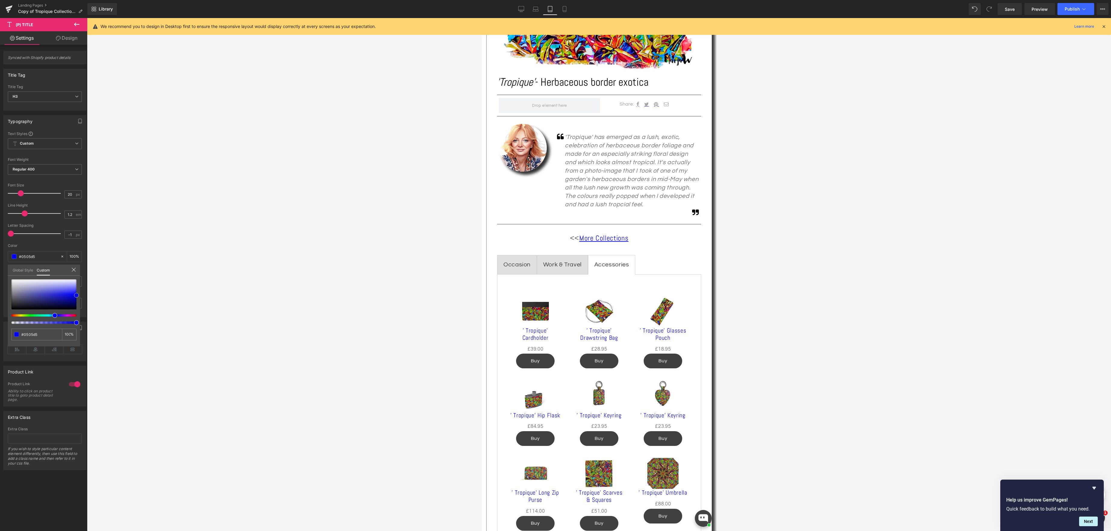
type input "#1111a6"
type input "#19197a"
type input "#1b1b59"
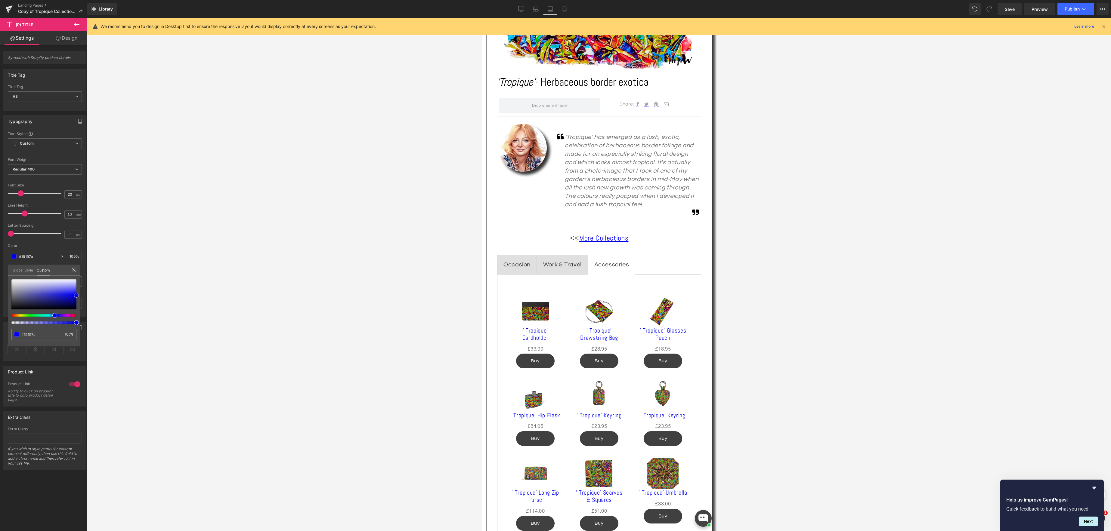
type input "#1b1b59"
type input "#1c1c44"
type input "#1d1d3d"
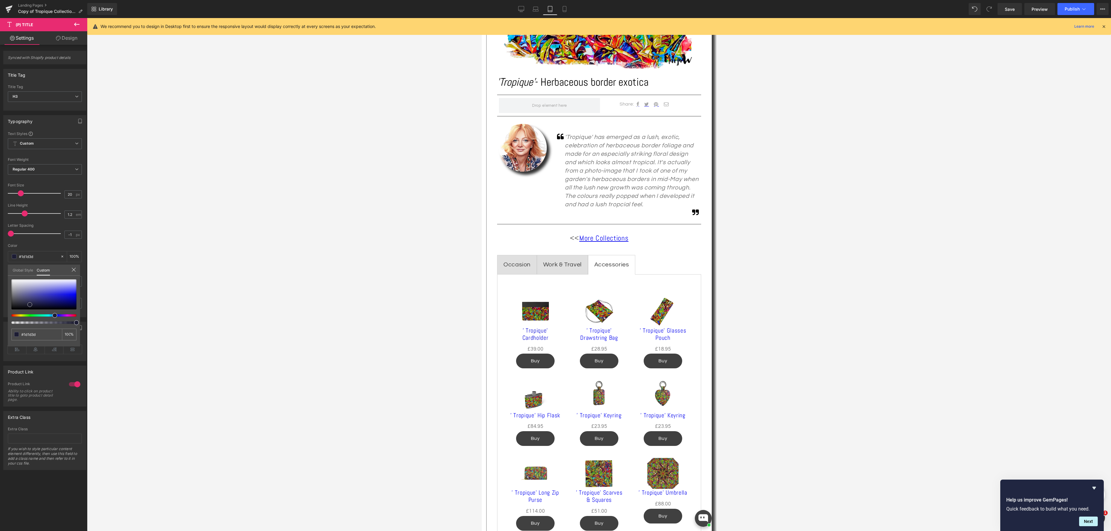
type input "#1d1d34"
type input "#1b1b2c"
type input "#191924"
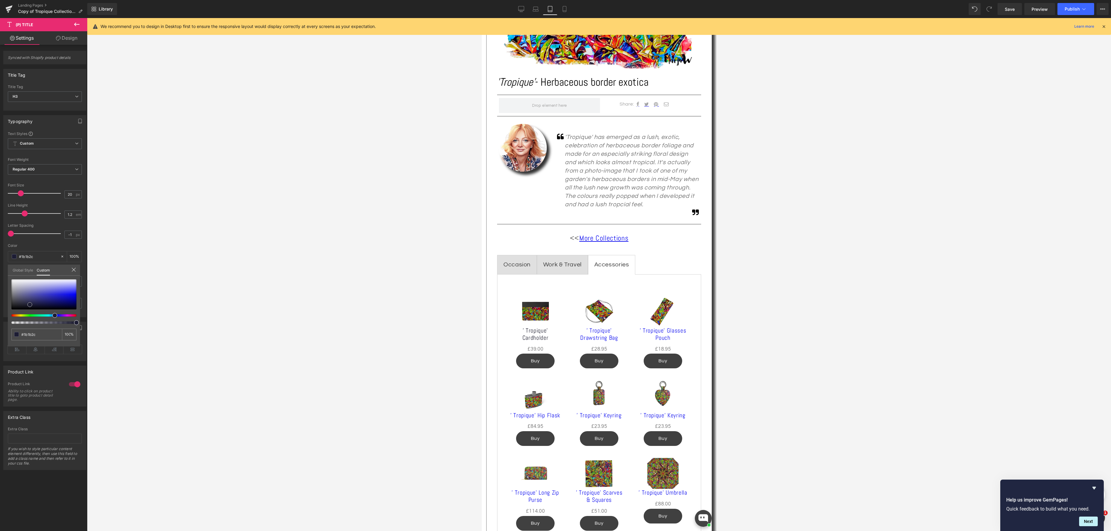
type input "#191924"
type input "#18181f"
type input "#151518"
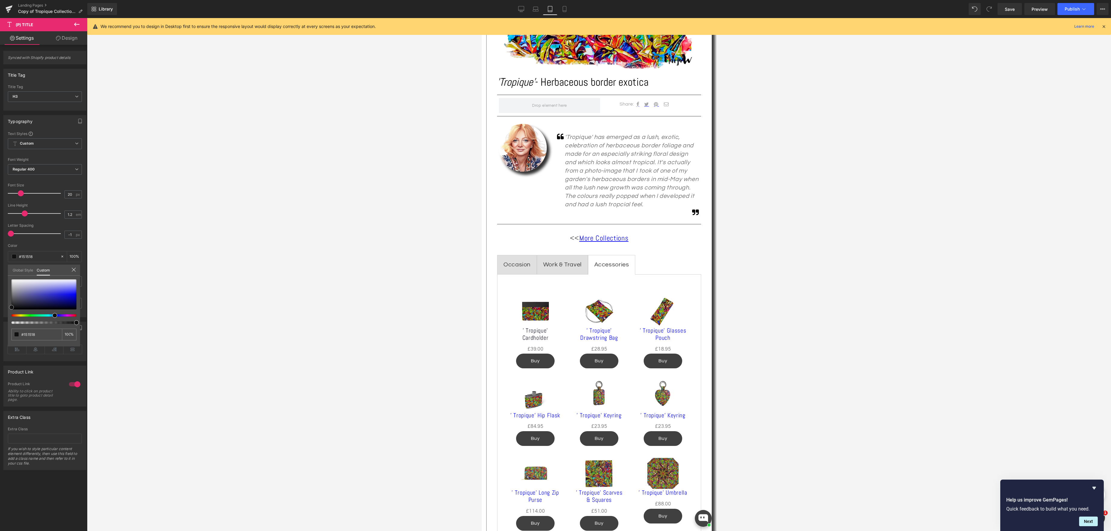
type input "#131314"
type input "#111111"
drag, startPoint x: 75, startPoint y: 295, endPoint x: 18, endPoint y: 295, distance: 56.6
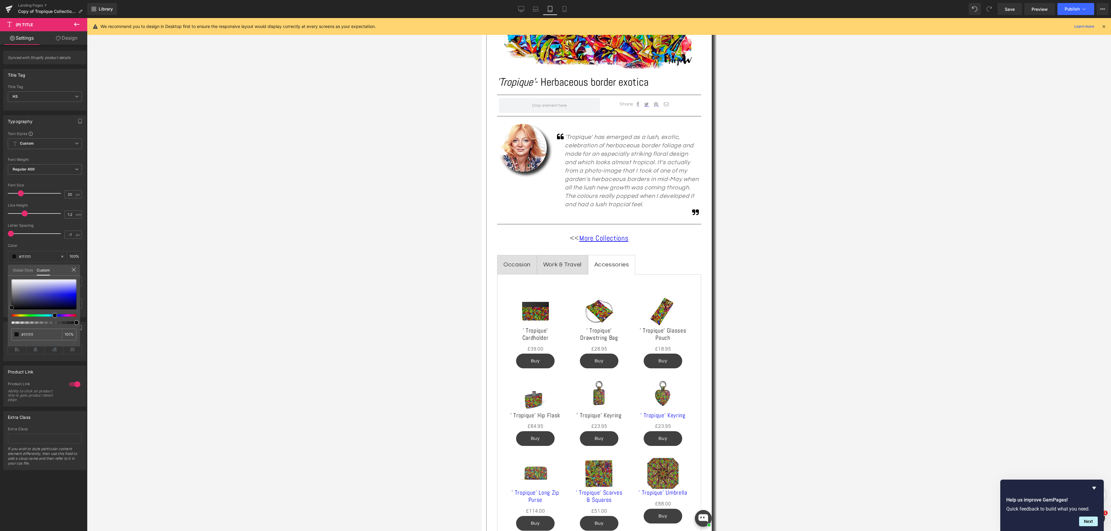
click at [5, 307] on div "Typography Text Styles Custom Custom Setup Global Style Custom Setup Global Sty…" at bounding box center [45, 214] width 90 height 207
type input "#0f0f0f"
click at [75, 169] on icon at bounding box center [77, 170] width 4 height 4
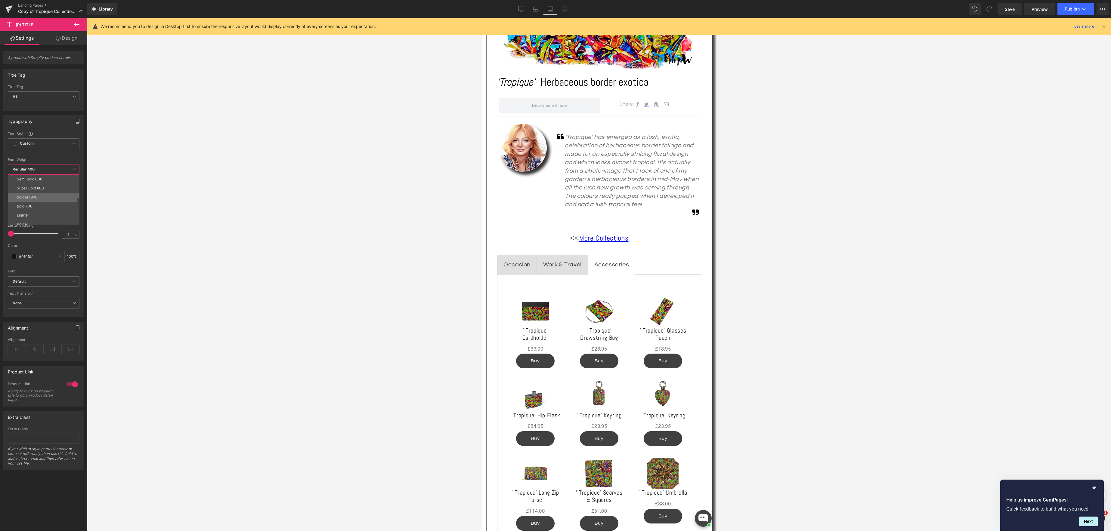
scroll to position [43, 0]
click at [59, 183] on li "Semi Bold 600" at bounding box center [45, 181] width 74 height 9
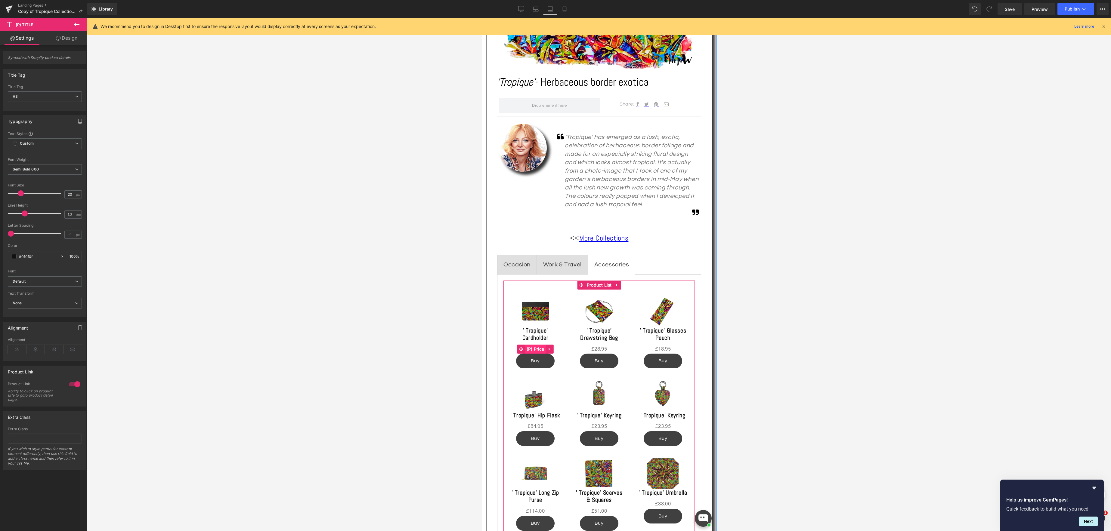
click at [536, 349] on link "(P) Price" at bounding box center [531, 349] width 29 height 9
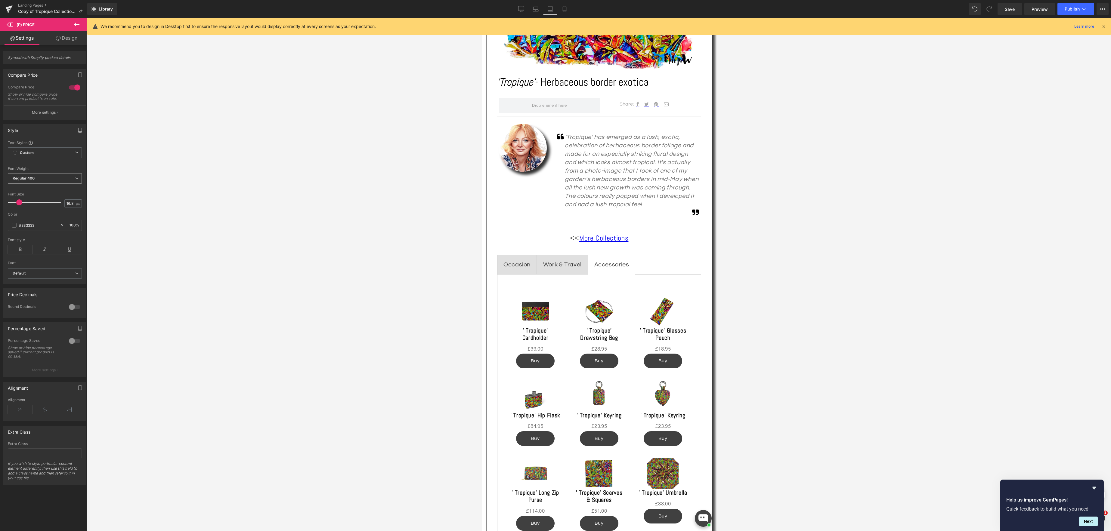
click at [75, 180] on icon at bounding box center [77, 179] width 4 height 4
click at [56, 224] on li "Bold 700" at bounding box center [45, 223] width 74 height 9
drag, startPoint x: 536, startPoint y: 361, endPoint x: 497, endPoint y: 340, distance: 44.0
click at [536, 361] on span "(P) Cart Button" at bounding box center [535, 361] width 34 height 9
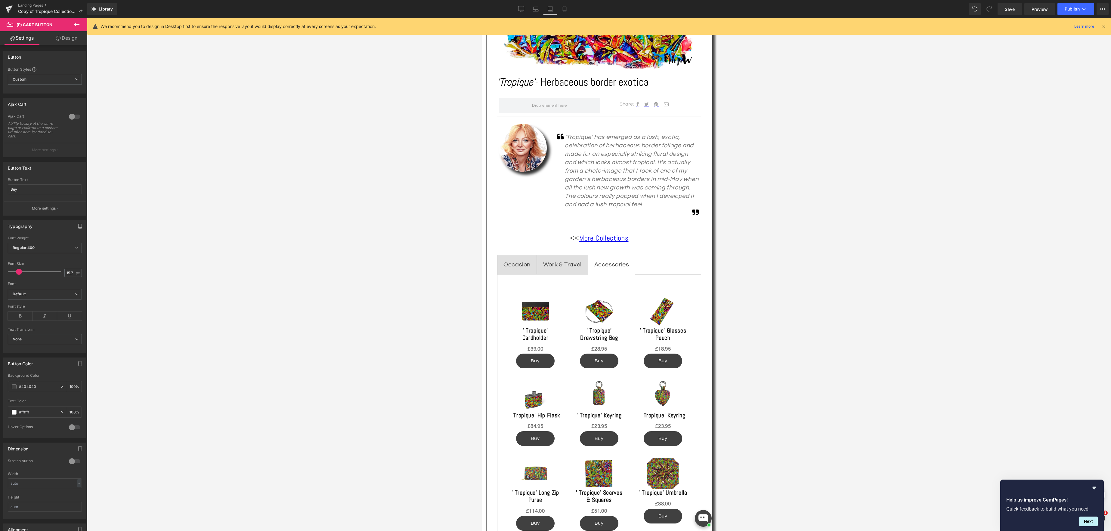
click at [73, 36] on link "Design" at bounding box center [67, 38] width 44 height 14
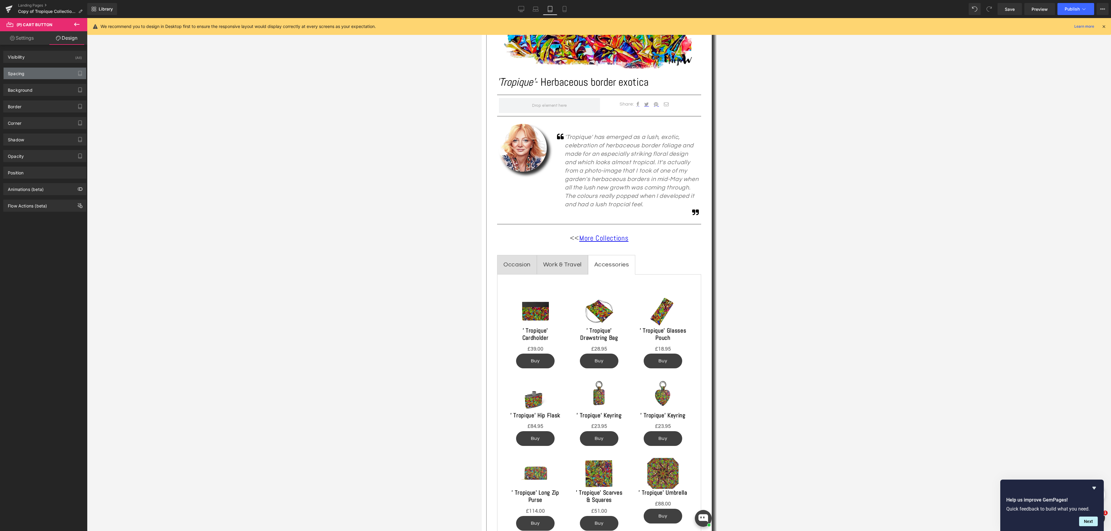
click at [53, 74] on div "Spacing" at bounding box center [45, 73] width 82 height 11
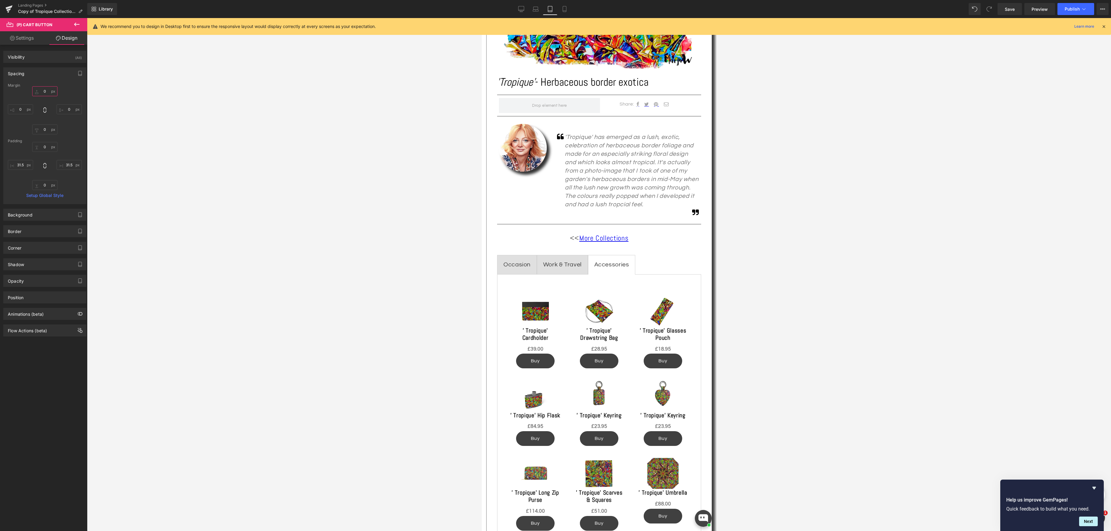
drag, startPoint x: 45, startPoint y: 93, endPoint x: 51, endPoint y: 94, distance: 5.9
click at [45, 93] on input "0" at bounding box center [44, 91] width 25 height 10
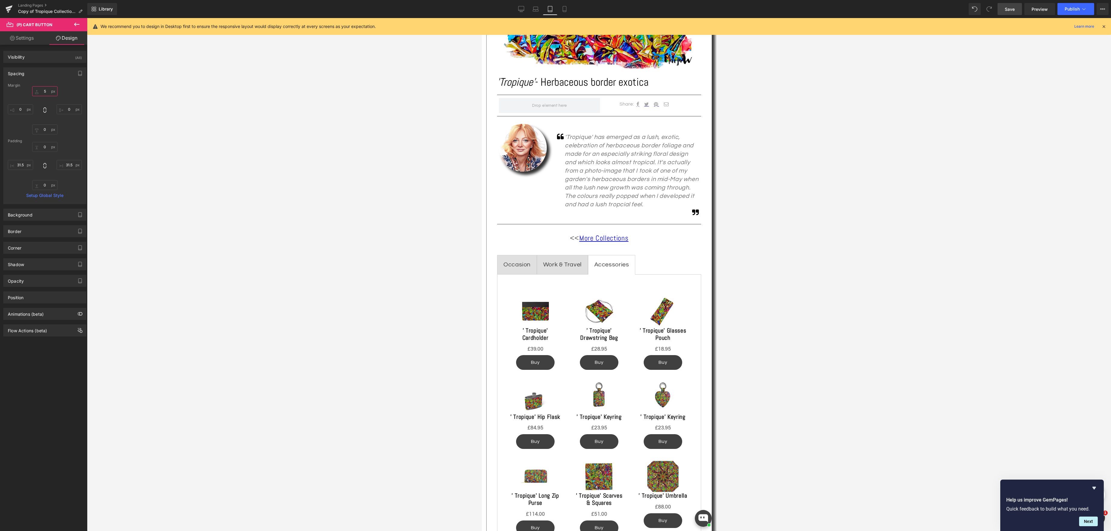
type input "5"
click at [1011, 8] on span "Save" at bounding box center [1010, 9] width 10 height 6
click at [1008, 9] on span "Save" at bounding box center [1010, 9] width 10 height 6
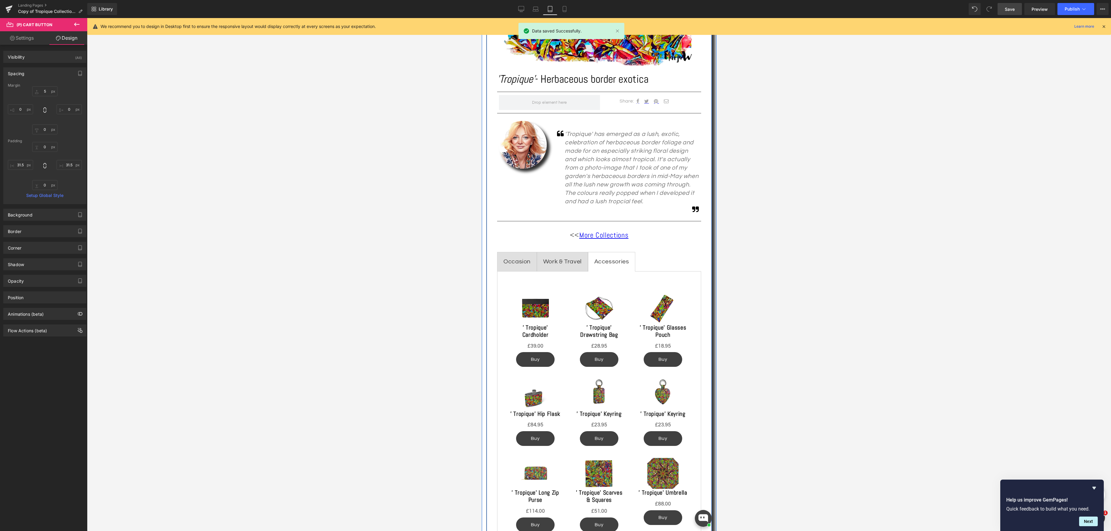
scroll to position [218, 0]
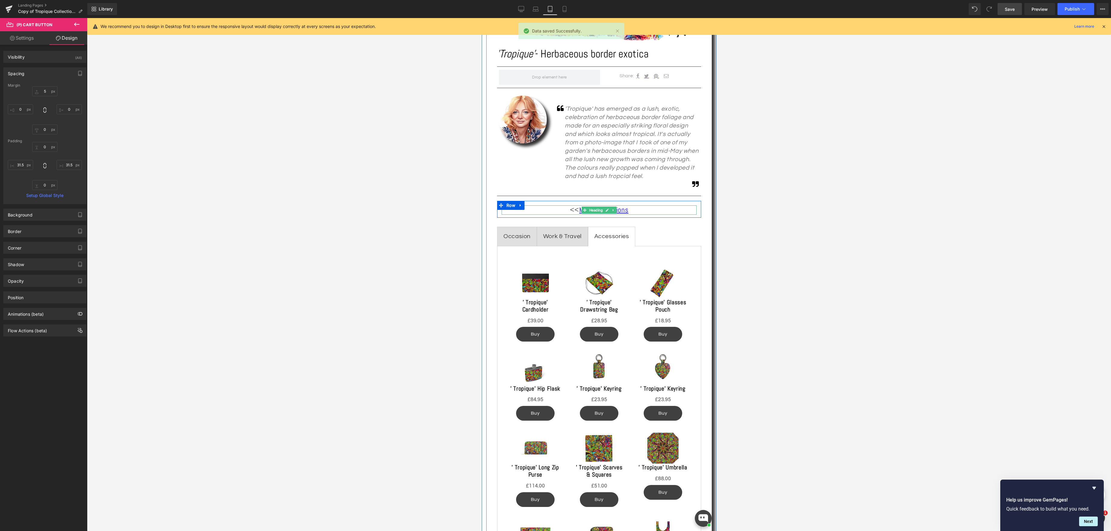
click at [633, 211] on h1 "<< More Collections" at bounding box center [598, 210] width 195 height 9
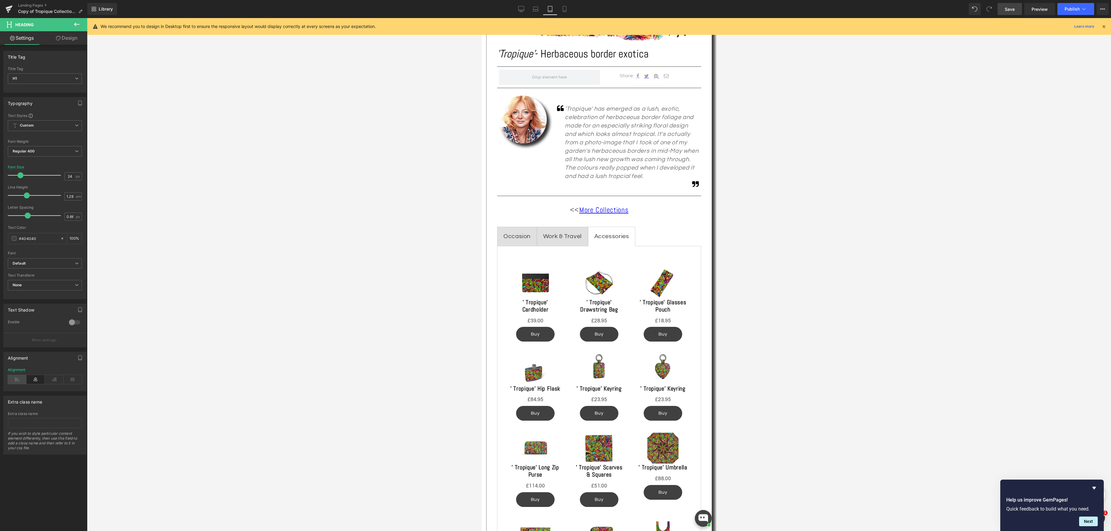
click at [15, 379] on icon at bounding box center [17, 379] width 19 height 9
click at [536, 11] on icon at bounding box center [536, 11] width 6 height 2
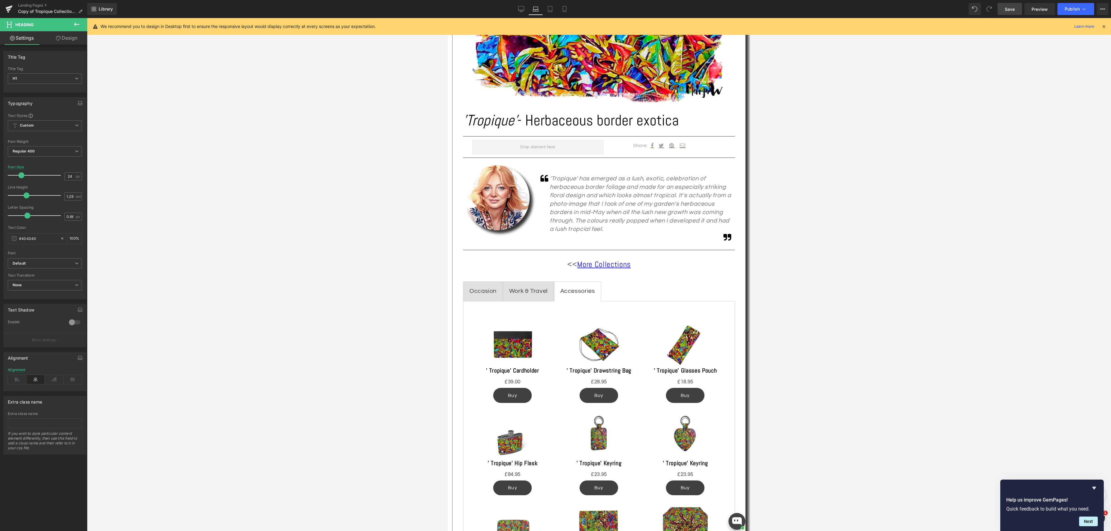
type input "26"
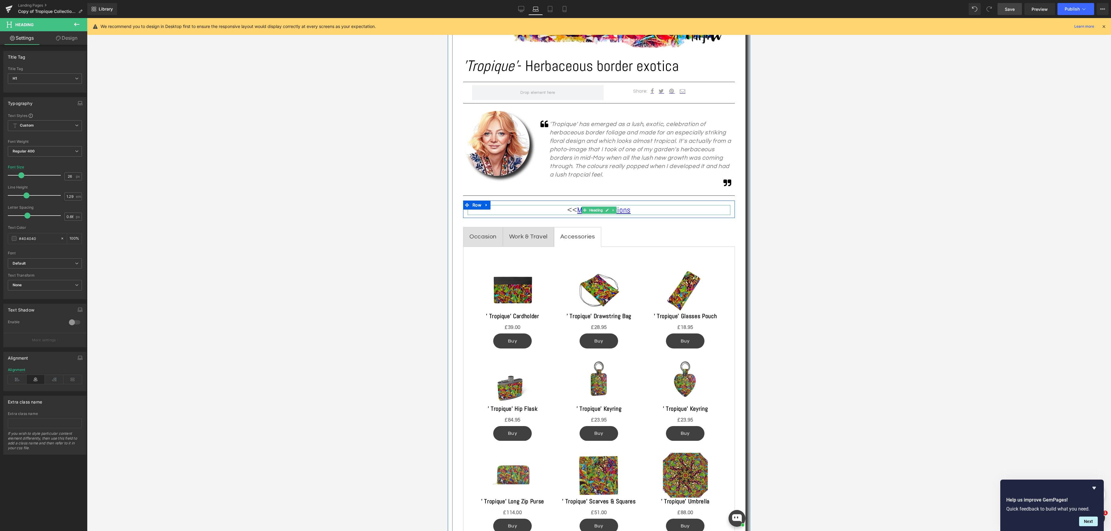
click at [644, 211] on h1 "<< More Collections" at bounding box center [599, 210] width 263 height 10
click at [17, 380] on icon at bounding box center [17, 379] width 19 height 9
click at [518, 7] on icon at bounding box center [521, 9] width 6 height 6
type input "100"
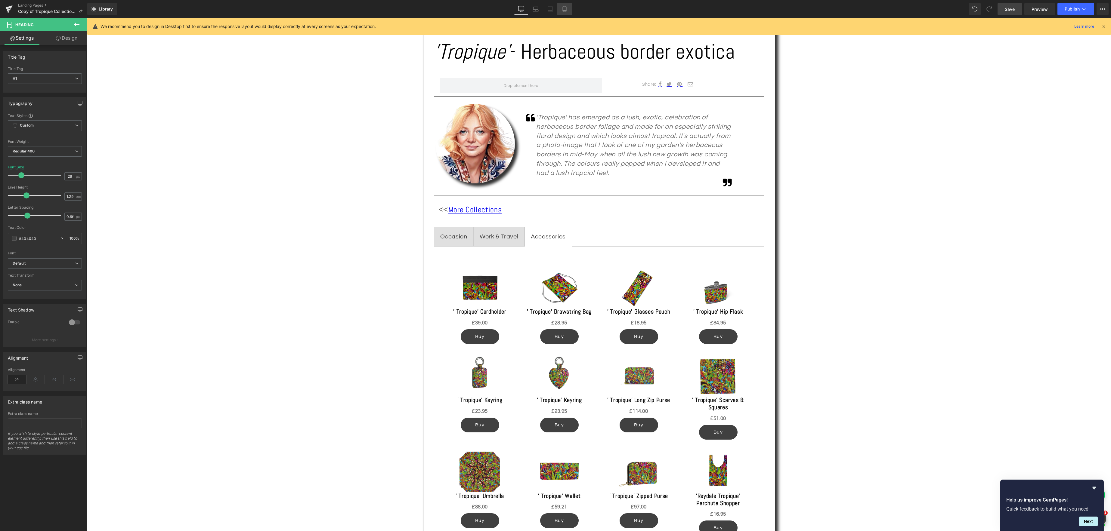
click at [566, 9] on icon at bounding box center [564, 9] width 6 height 6
type input "18"
type input "100"
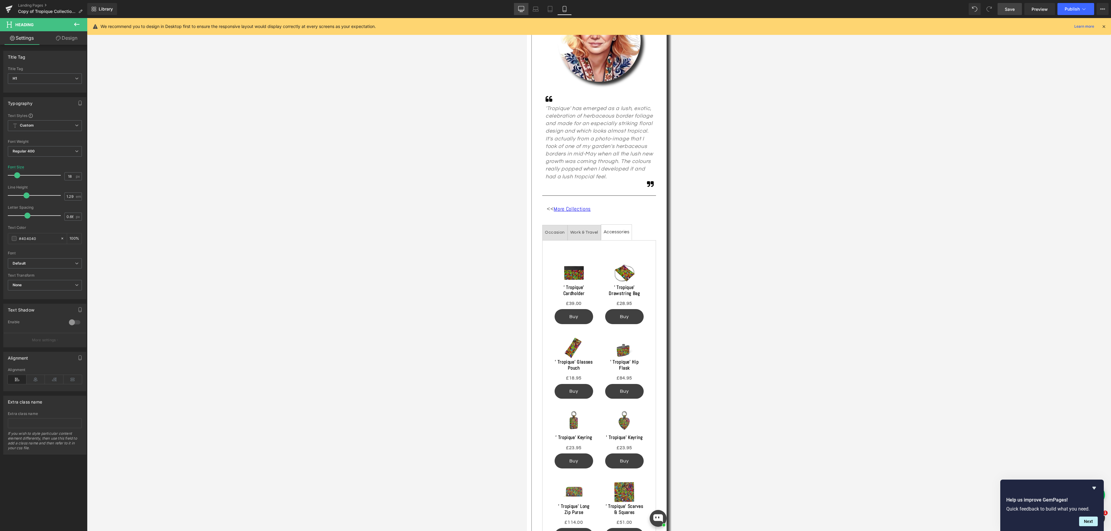
drag, startPoint x: 526, startPoint y: 10, endPoint x: 523, endPoint y: 10, distance: 3.0
click at [526, 10] on link "Desktop" at bounding box center [521, 9] width 14 height 12
type input "26"
type input "100"
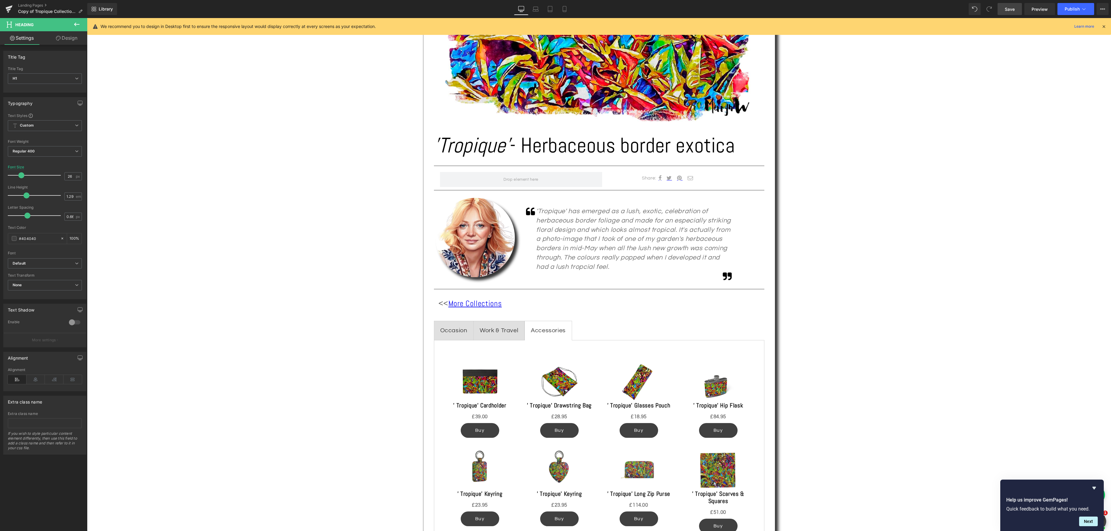
scroll to position [325, 0]
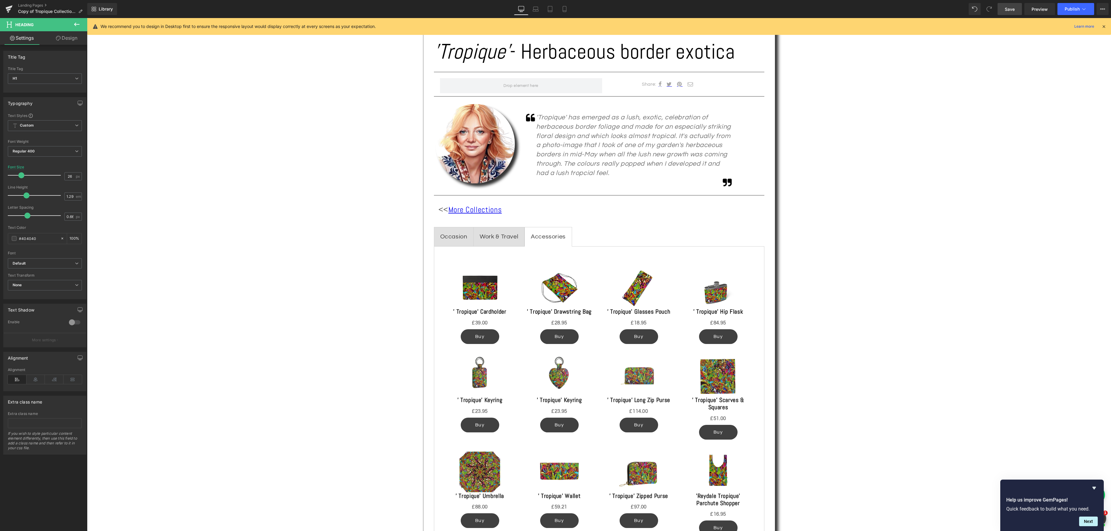
click at [1010, 8] on span "Save" at bounding box center [1010, 9] width 10 height 6
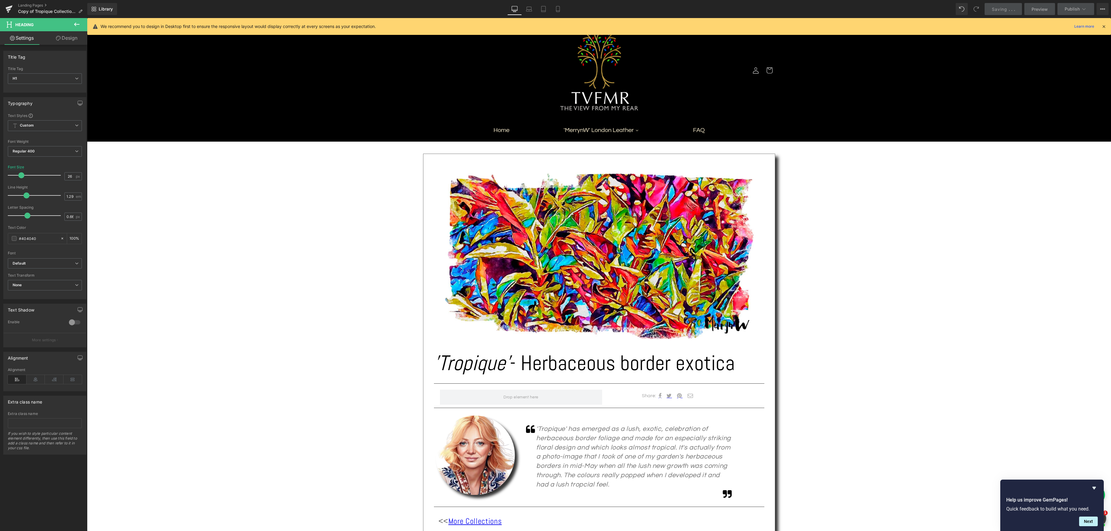
scroll to position [0, 0]
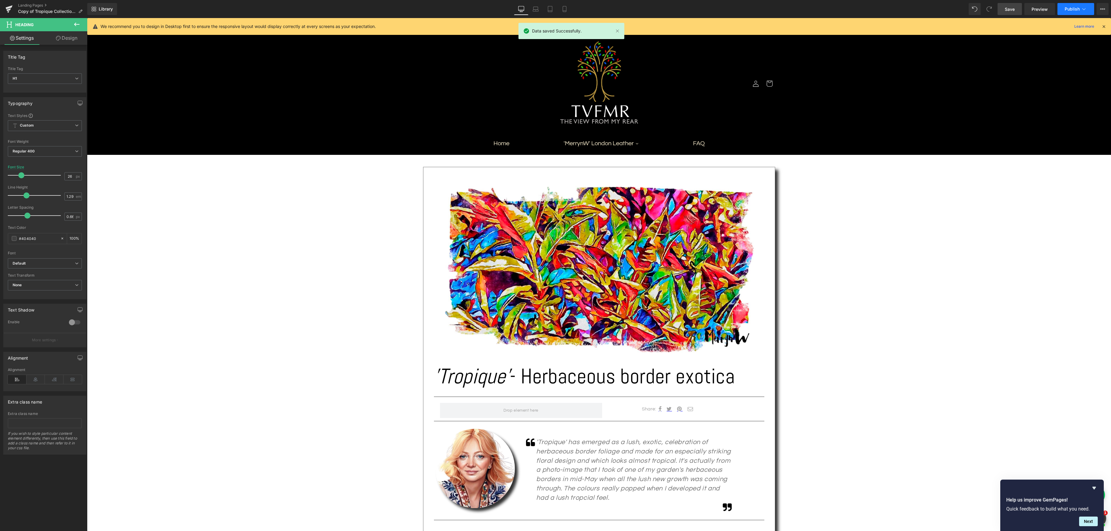
click at [1087, 8] on button "Publish" at bounding box center [1075, 9] width 37 height 12
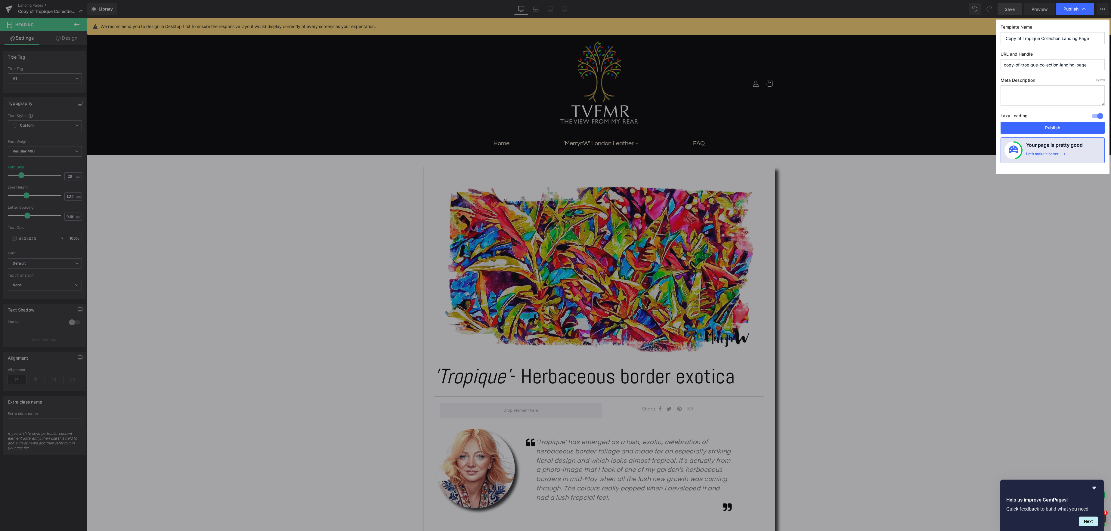
drag, startPoint x: 1073, startPoint y: 218, endPoint x: 984, endPoint y: 197, distance: 91.7
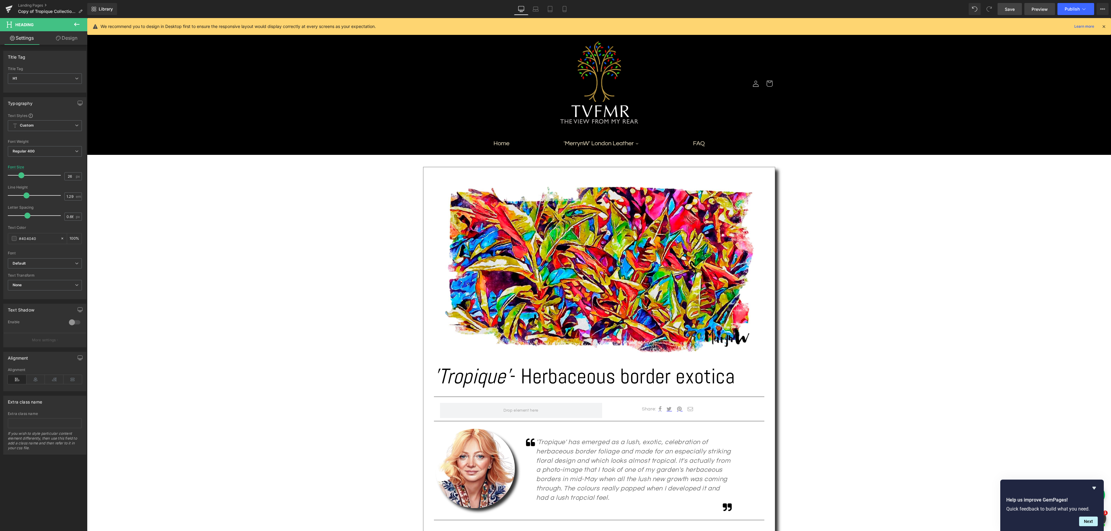
click at [1041, 9] on span "Preview" at bounding box center [1040, 9] width 16 height 6
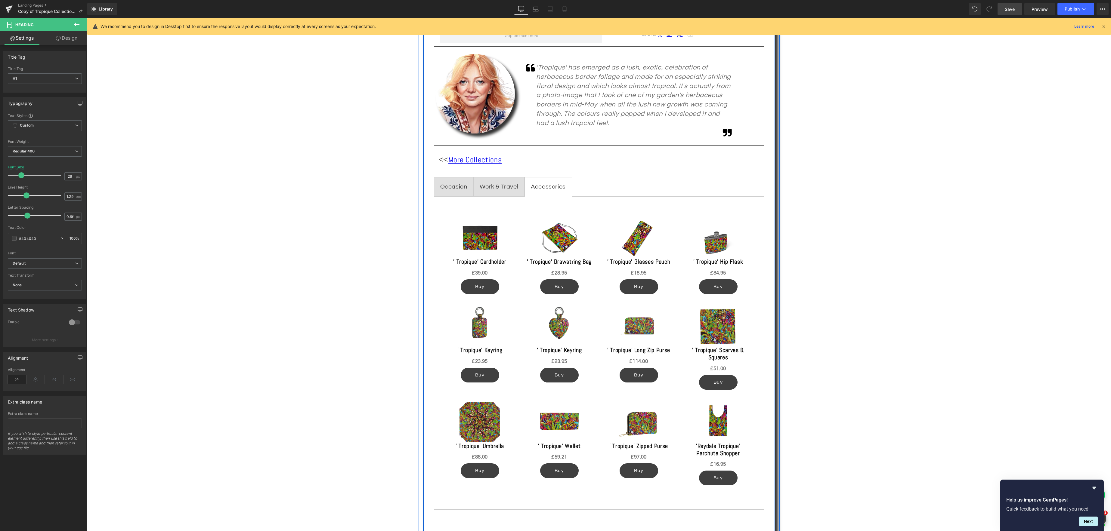
scroll to position [392, 0]
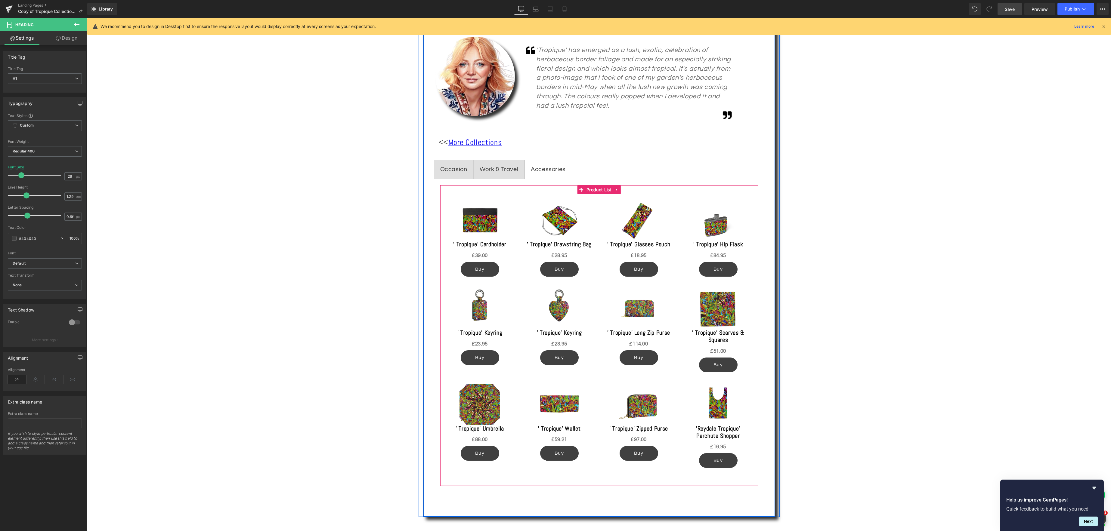
click at [476, 190] on div "Sale Off (P) Image ' Tropique' Cardholder (P) Title £0 £39.00 (P) Price Buy (P)…" at bounding box center [599, 331] width 318 height 292
click at [446, 174] on div at bounding box center [453, 174] width 27 height 2
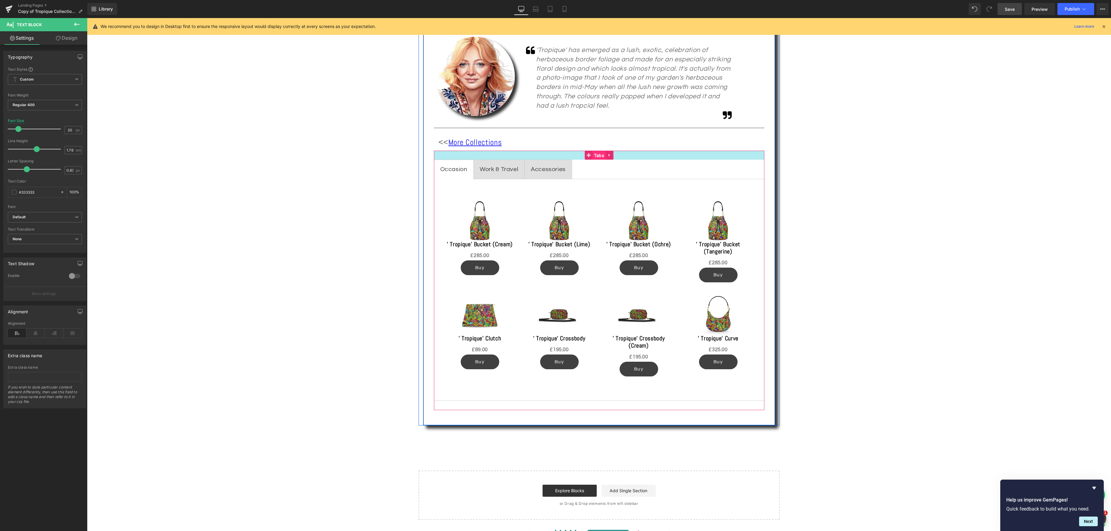
click at [597, 156] on span "Tabs" at bounding box center [598, 155] width 13 height 9
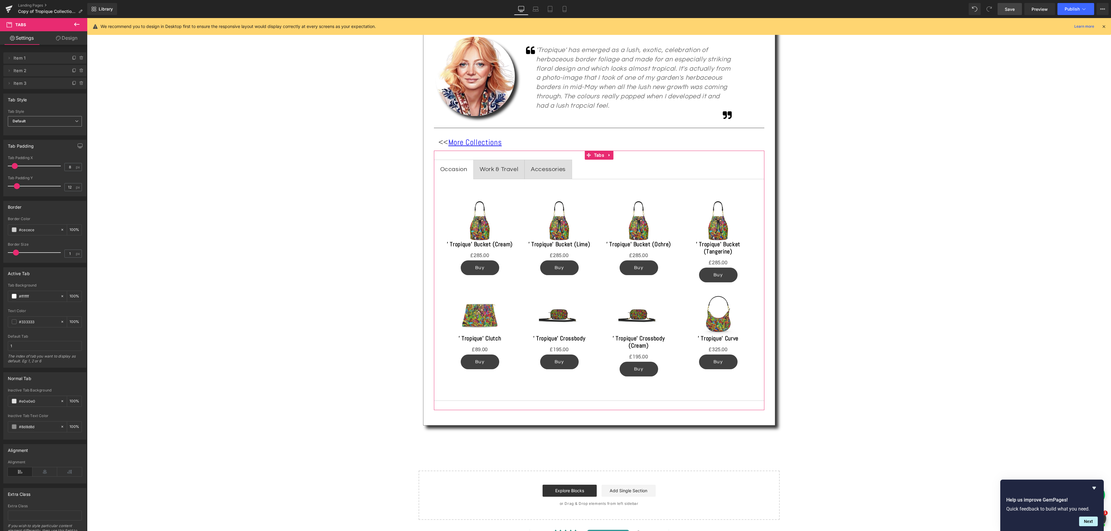
scroll to position [394, 0]
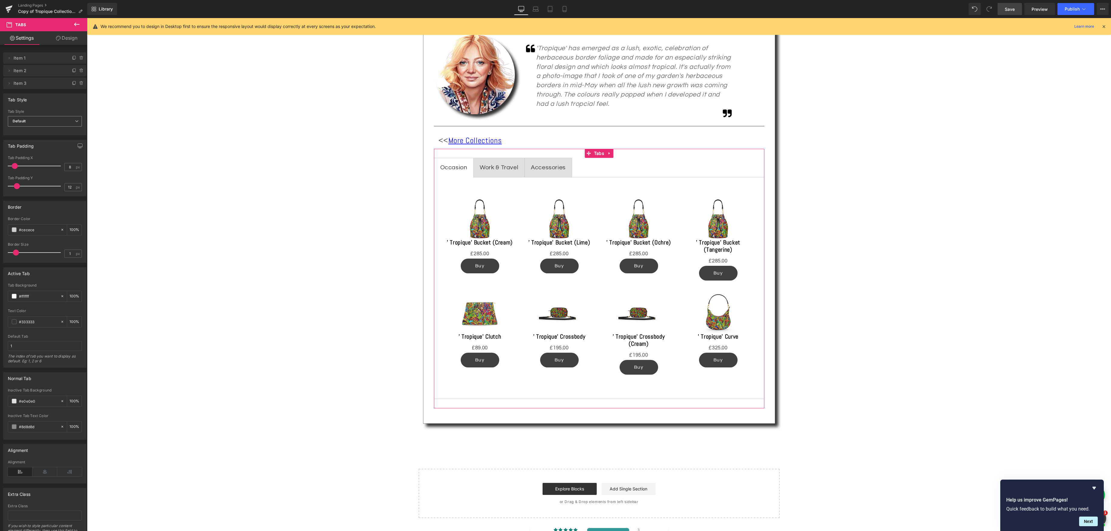
click at [75, 122] on icon at bounding box center [77, 121] width 4 height 4
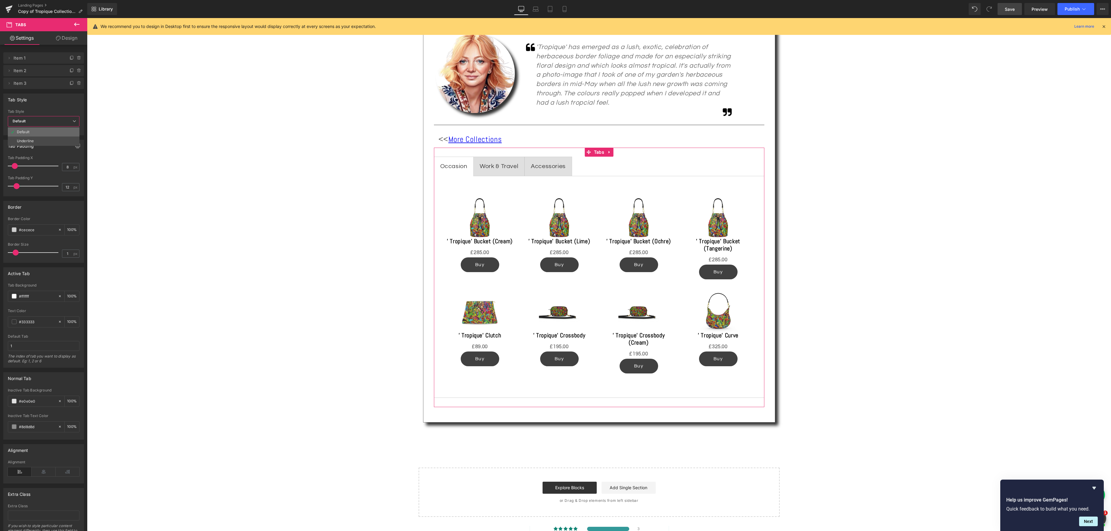
click at [55, 131] on li "Default" at bounding box center [44, 132] width 72 height 9
click at [68, 40] on link "Design" at bounding box center [67, 38] width 44 height 14
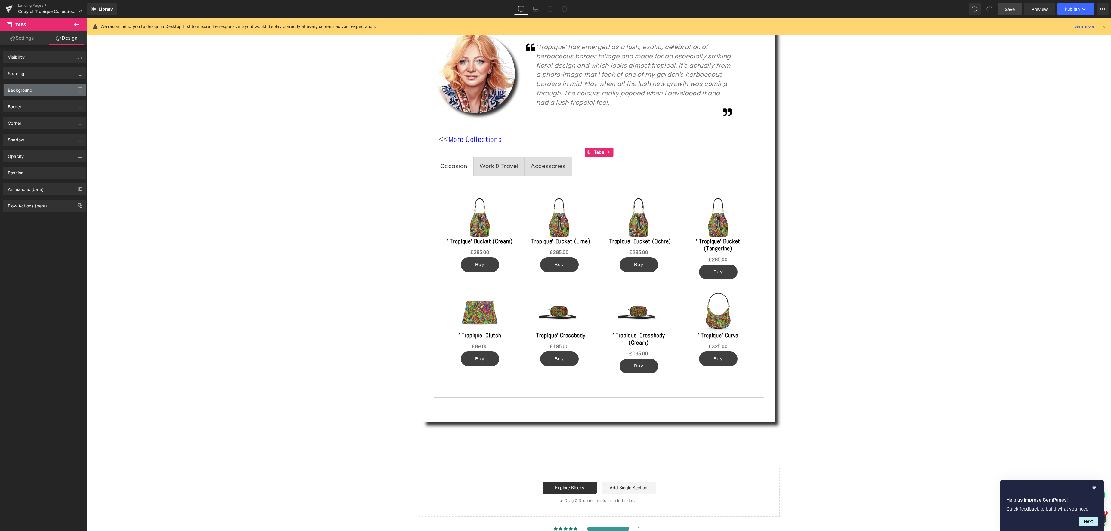
click at [36, 88] on div "Background" at bounding box center [45, 89] width 82 height 11
click at [13, 129] on span at bounding box center [14, 128] width 5 height 5
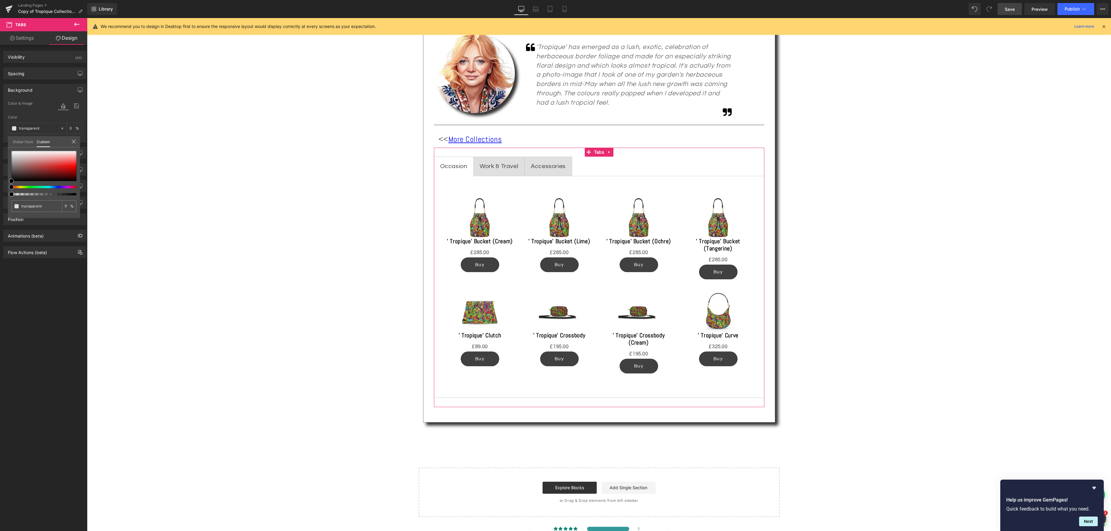
type input "#000000"
type input "4"
type input "#000000"
type input "4"
type input "6"
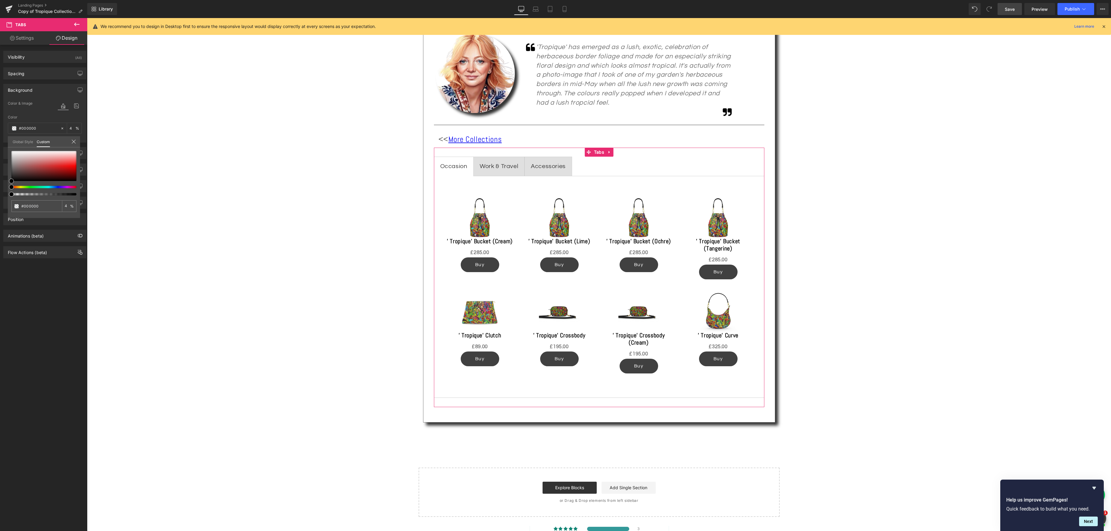
type input "6"
type input "13"
type input "24"
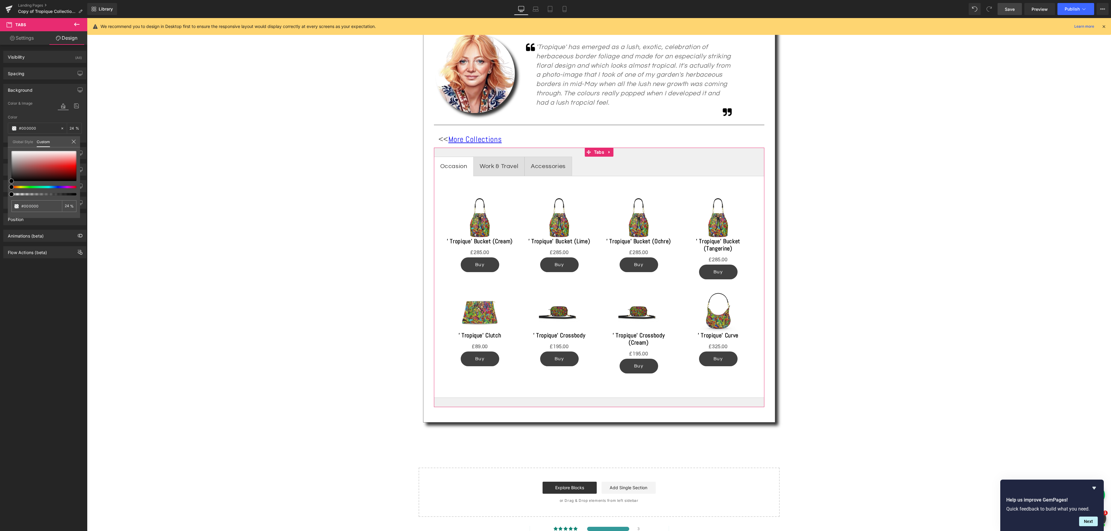
type input "40"
type input "59"
type input "76"
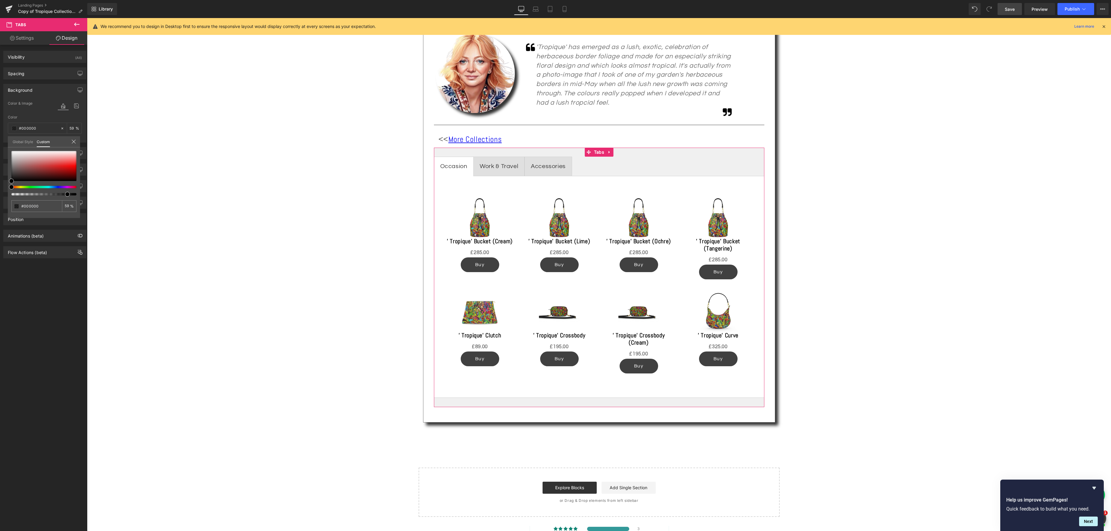
type input "76"
type input "96"
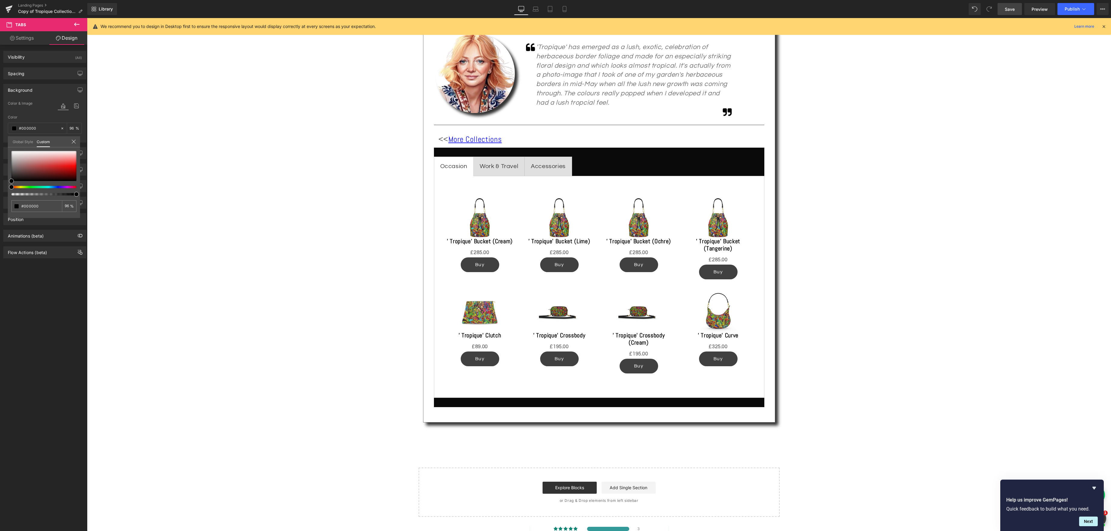
type input "94"
type input "73"
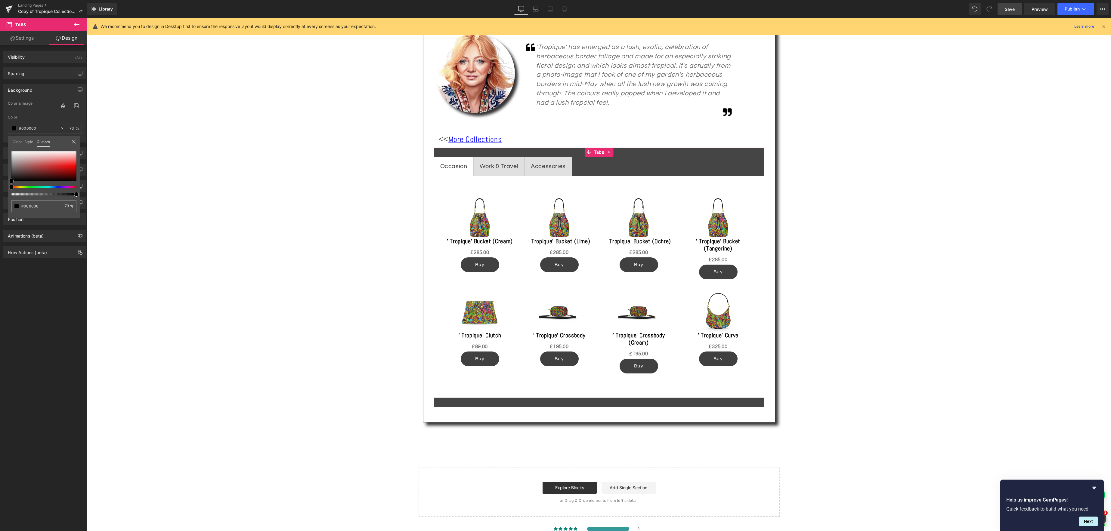
type input "52"
type input "33"
type input "18"
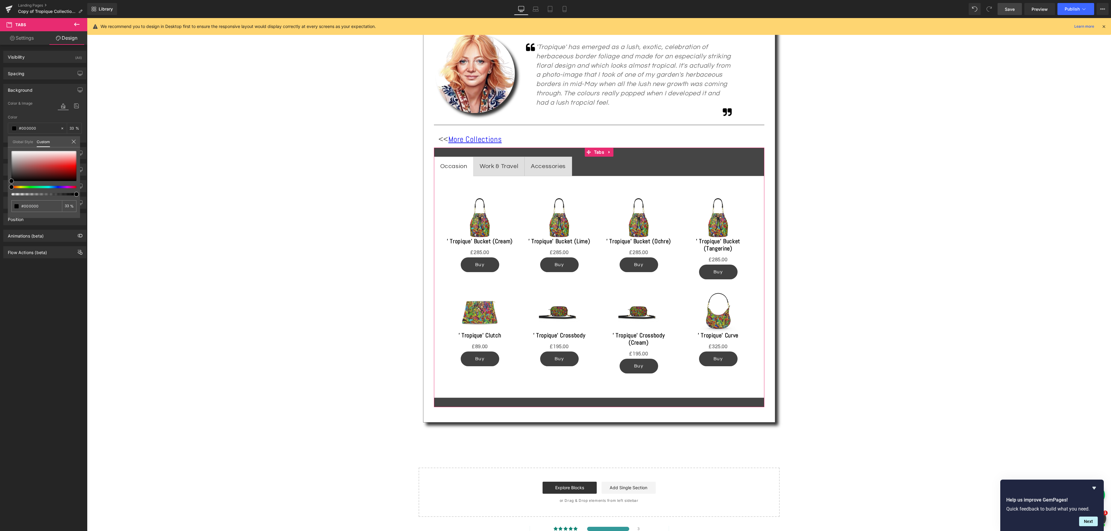
type input "18"
type input "6"
type input "0"
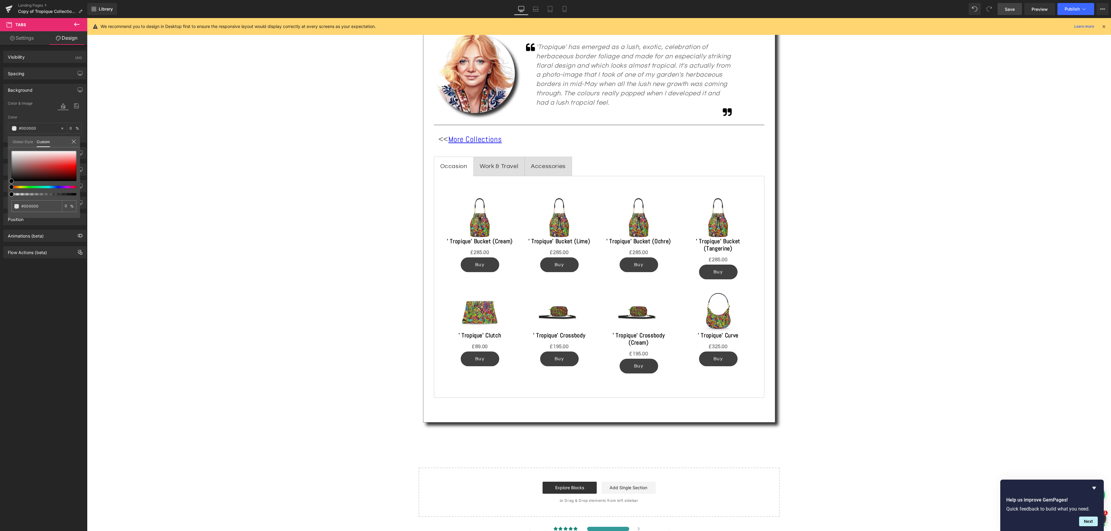
type input "12"
type input "35"
type input "59"
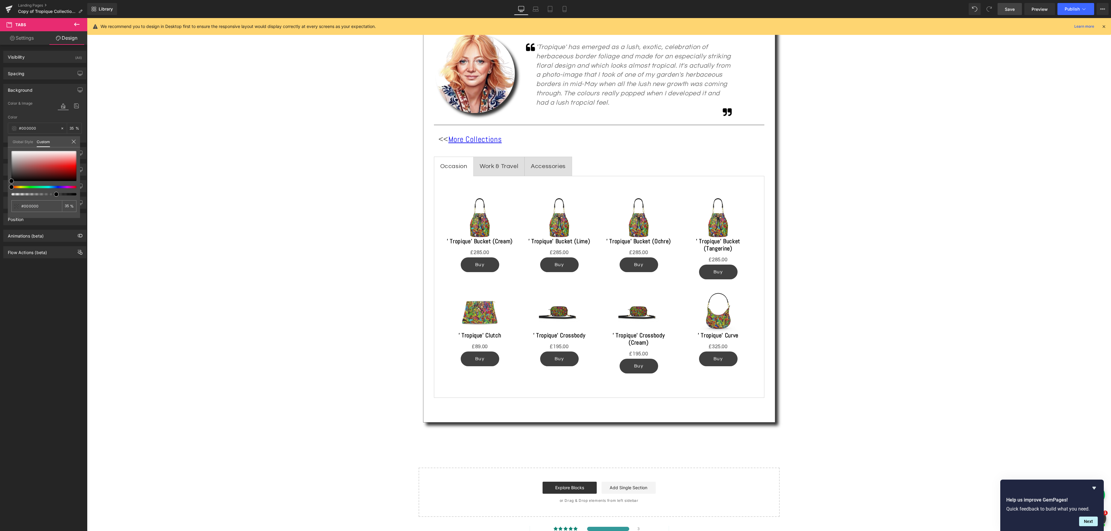
type input "59"
type input "80"
type input "98"
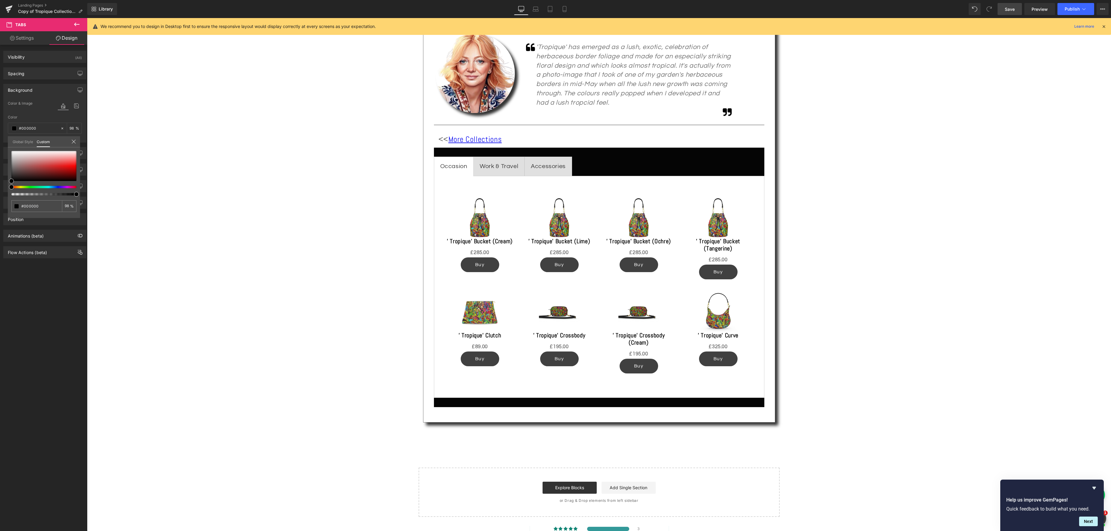
type input "99"
type input "88"
type input "75"
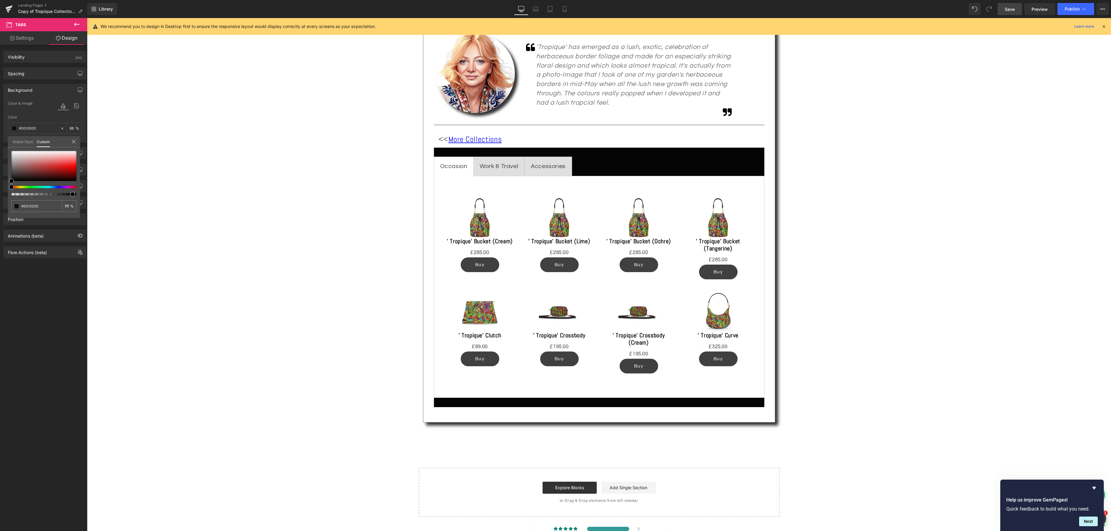
type input "75"
type input "60"
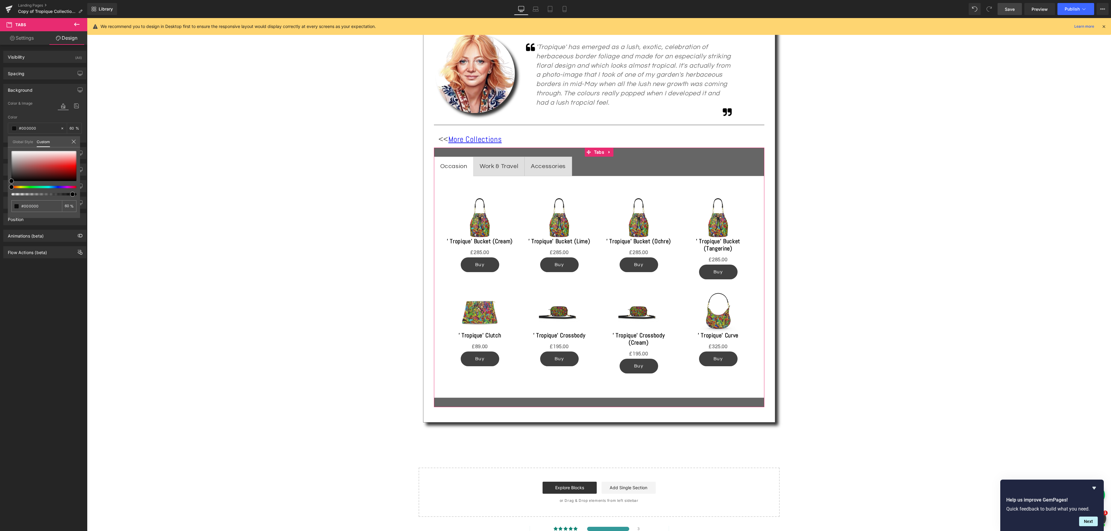
type input "44"
type input "27"
type input "11"
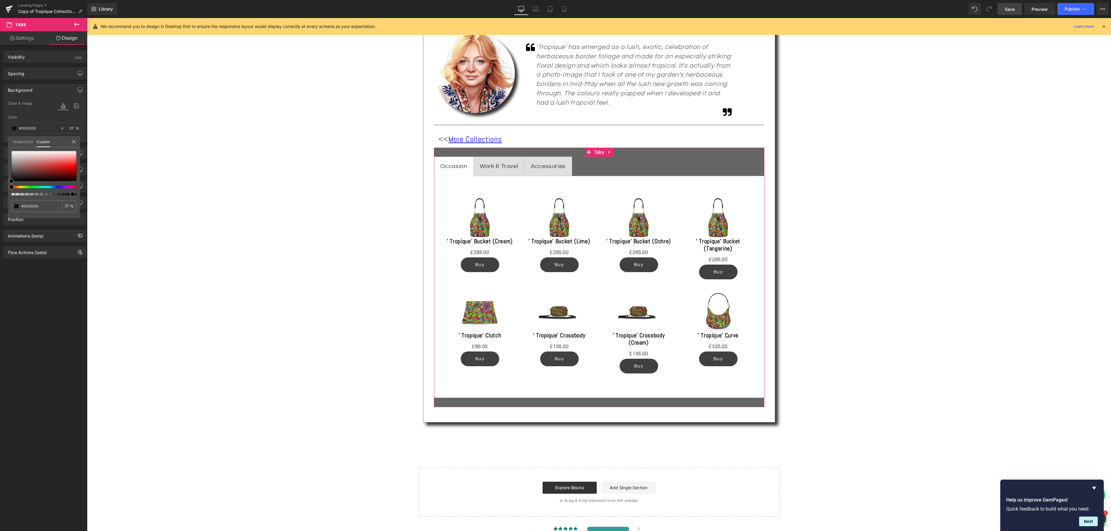
type input "11"
type input "0"
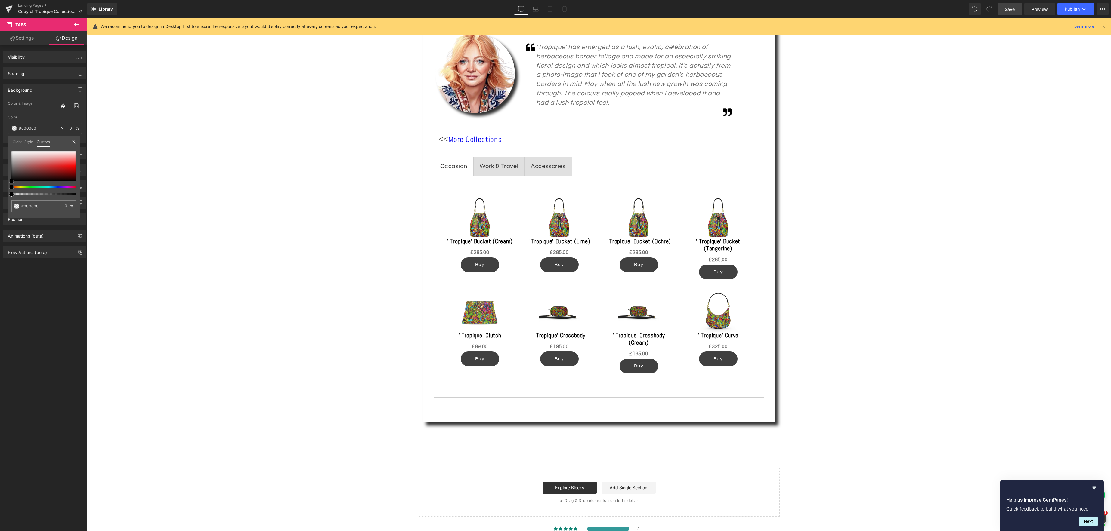
drag, startPoint x: 12, startPoint y: 194, endPoint x: -8, endPoint y: 190, distance: 20.5
click at [0, 190] on html "Tabs You are previewing how the will restyle your page. You can not edit Elemen…" at bounding box center [555, 265] width 1111 height 531
click at [28, 36] on link "Settings" at bounding box center [22, 38] width 44 height 14
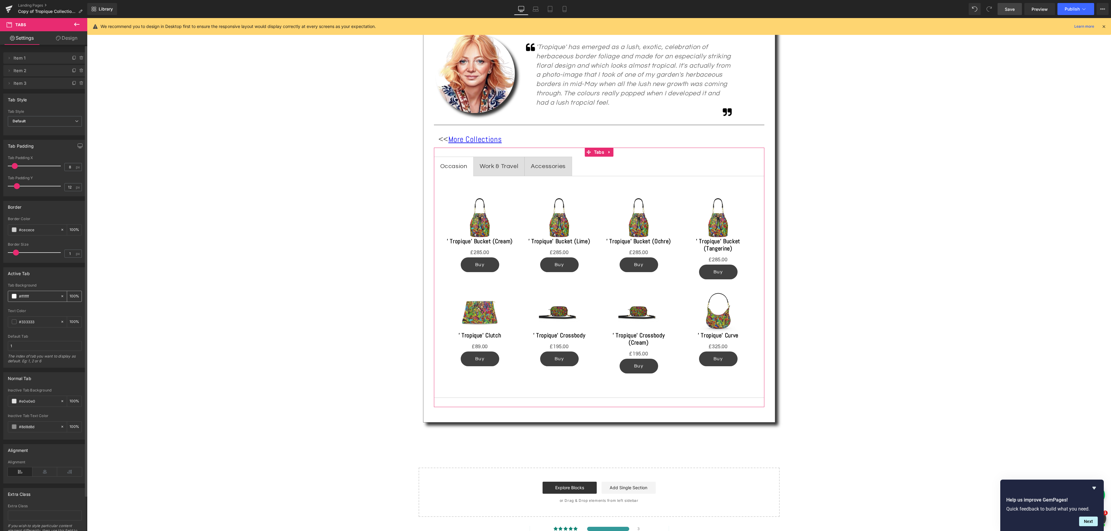
click at [14, 298] on span at bounding box center [14, 296] width 5 height 5
drag, startPoint x: 39, startPoint y: 374, endPoint x: 11, endPoint y: 375, distance: 27.7
click at [11, 375] on div "#ffffff" at bounding box center [36, 375] width 51 height 12
type input "e"
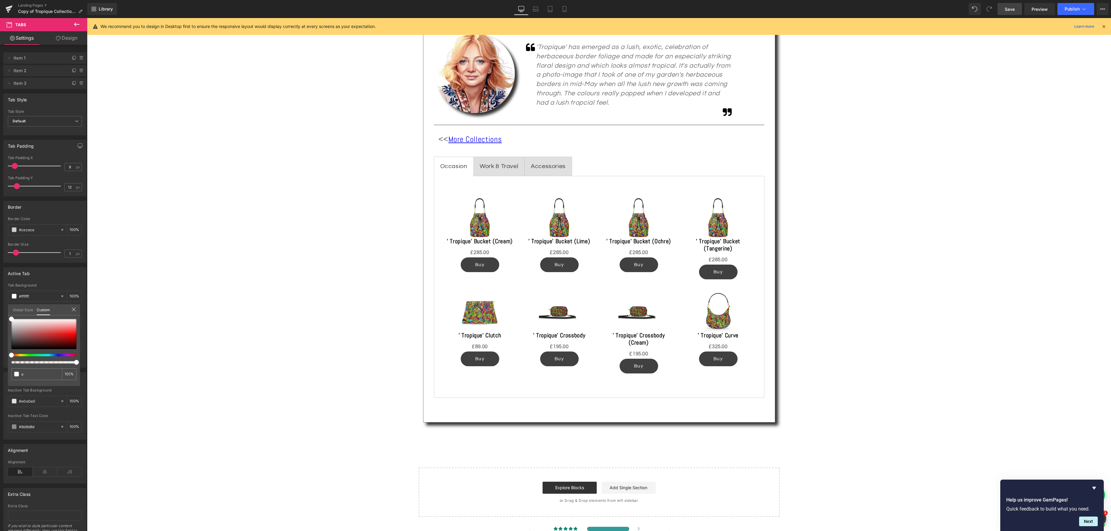
type input "0"
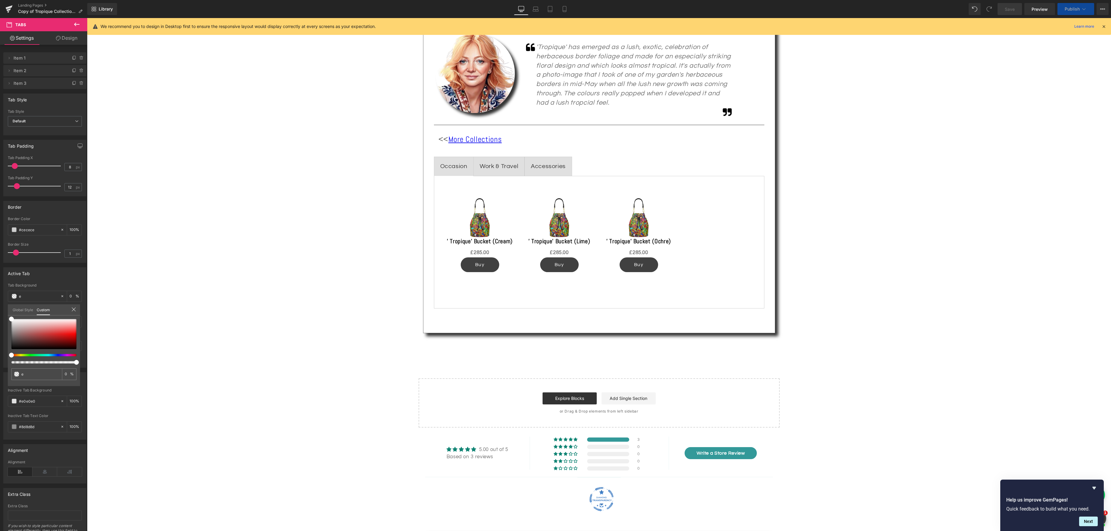
type input "ea"
type input "ea999"
type input "0"
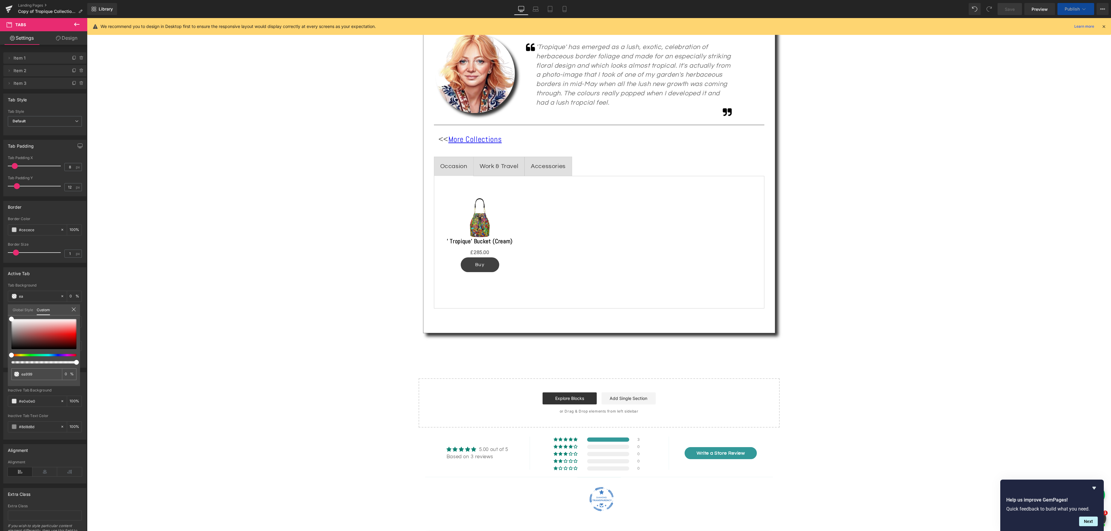
type input "0"
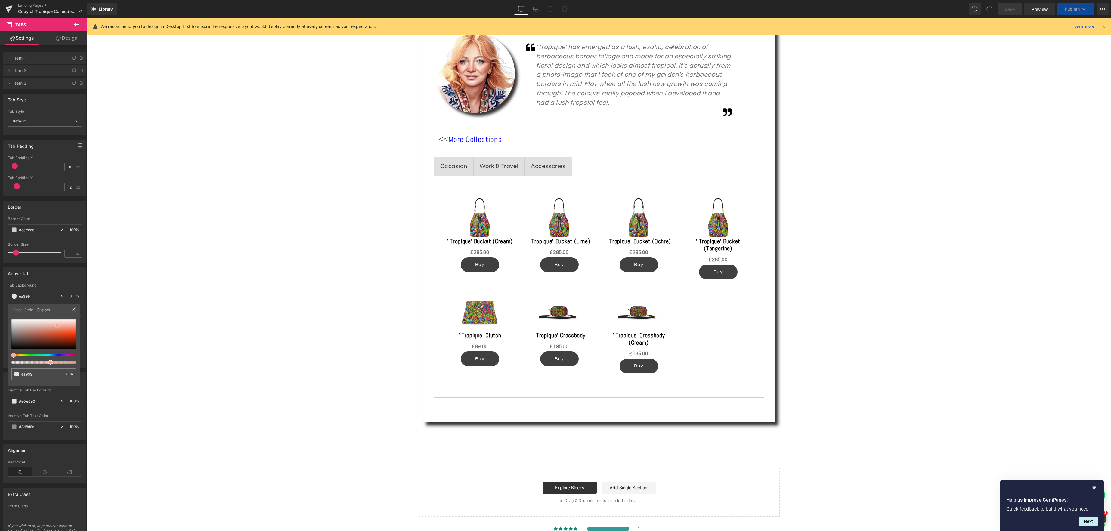
type input "ea9999"
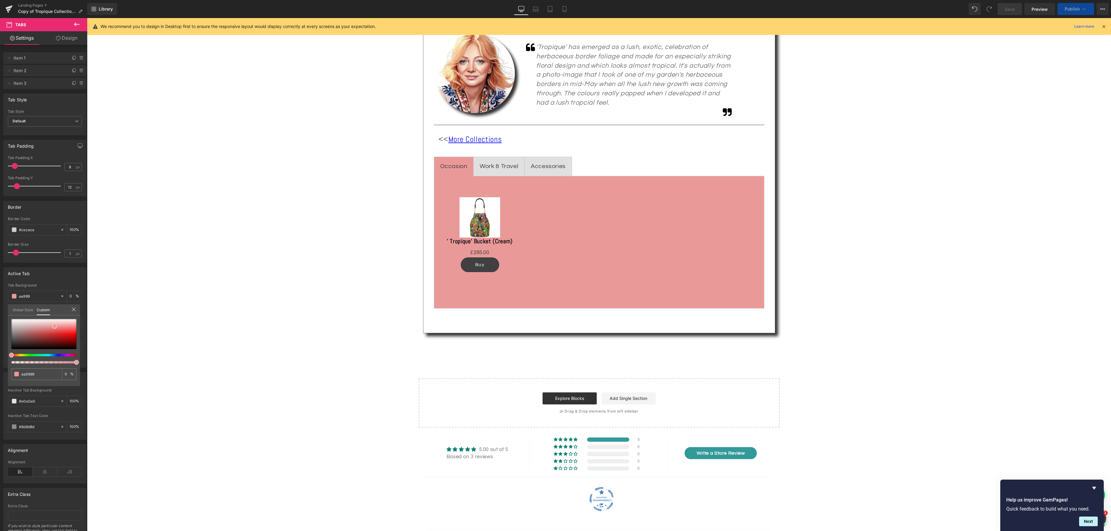
type input "ea9999"
type input "100"
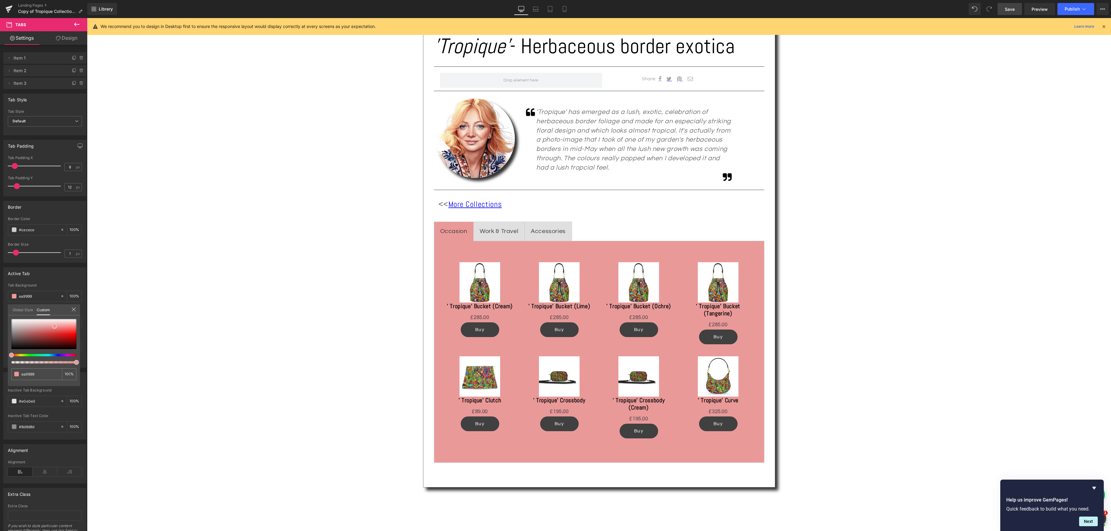
scroll to position [335, 0]
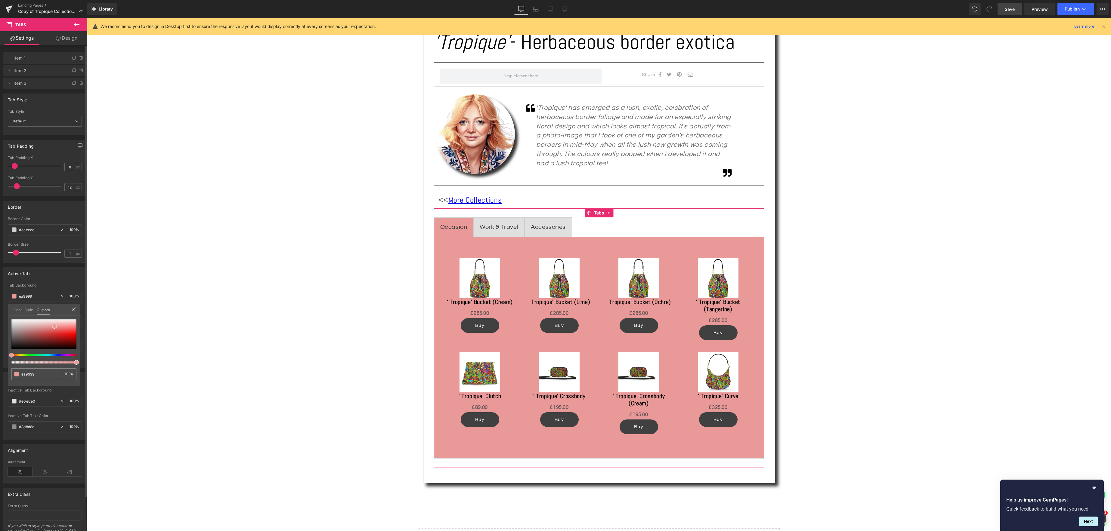
type input "ea9999"
type input "#ea9999"
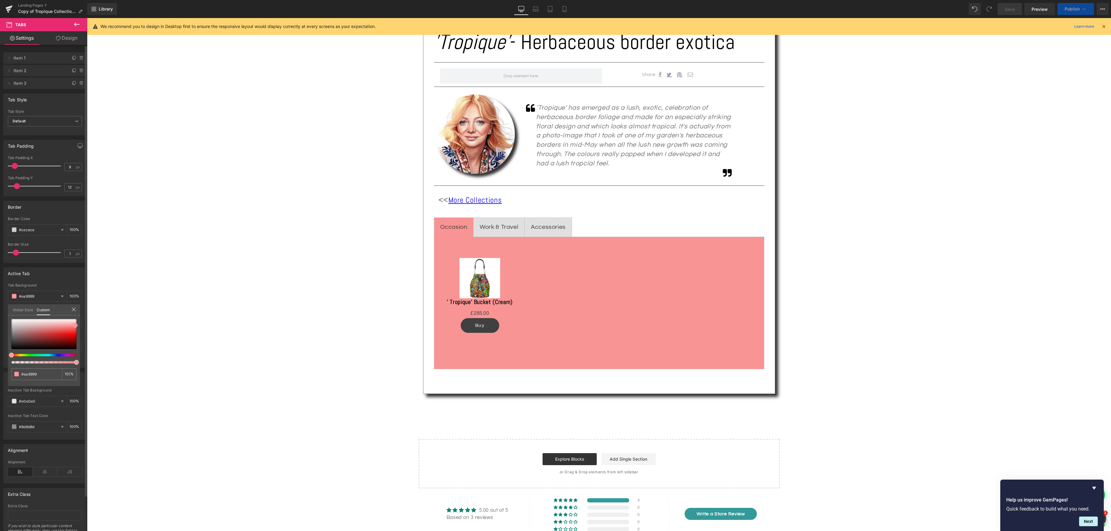
type input "#f99494"
type input "#fd9494"
type input "#ccb7b7"
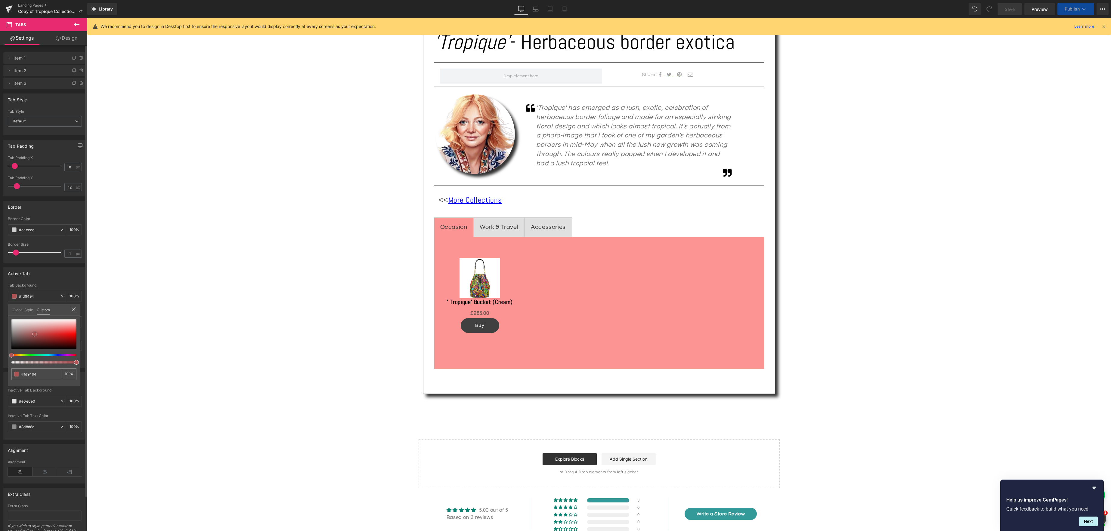
type input "#ccb7b7"
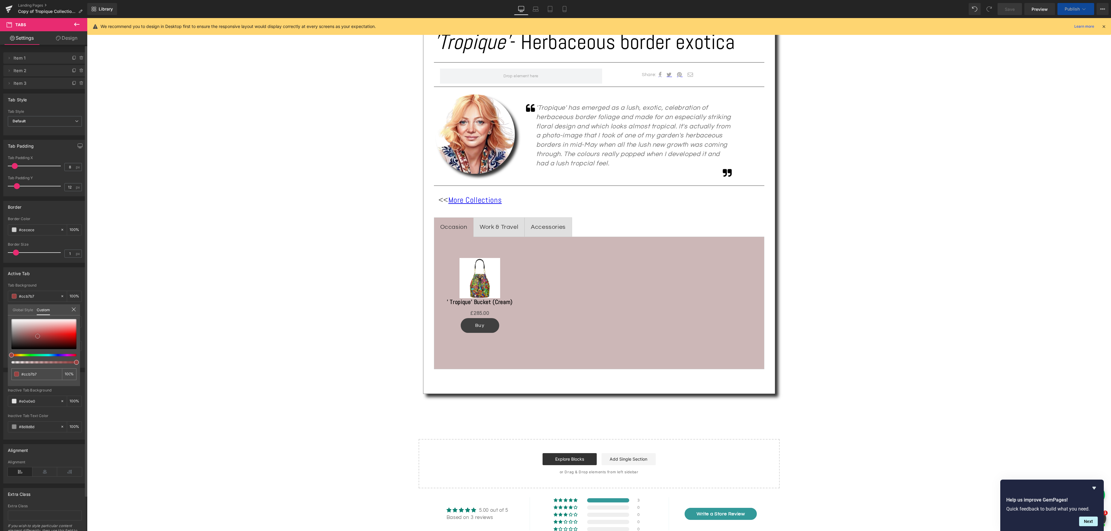
type input "#ac5252"
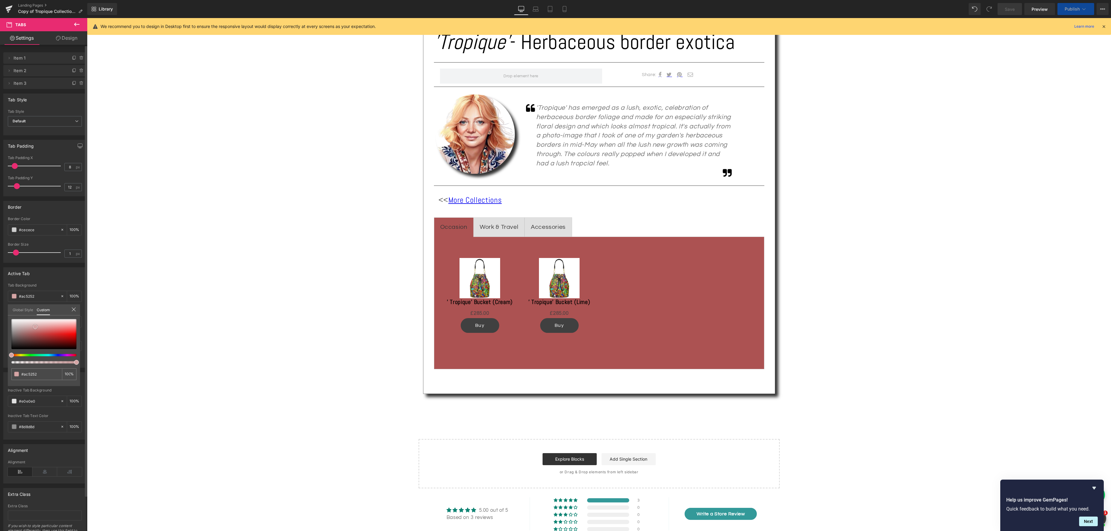
type input "#9f4545"
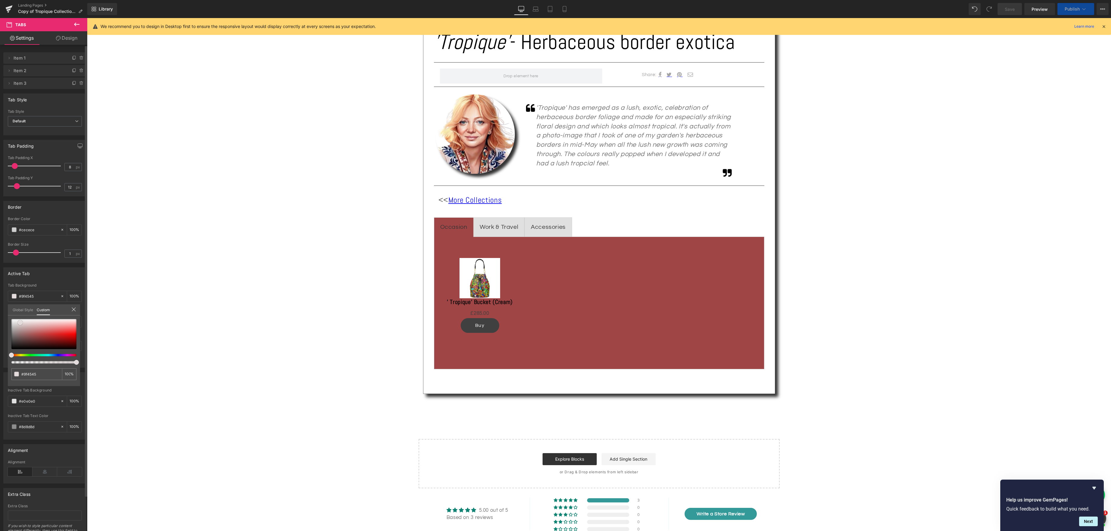
type input "#d4a4a4"
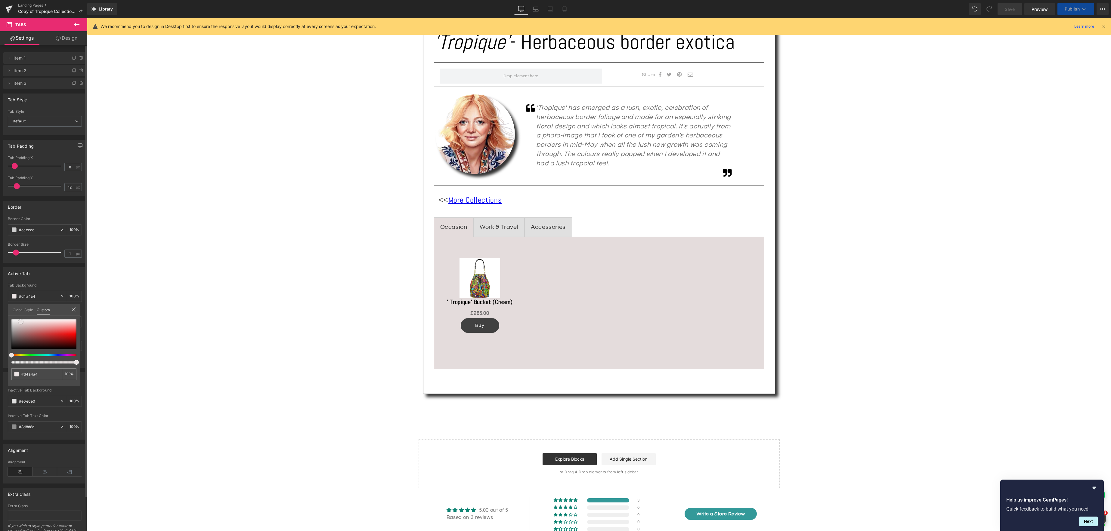
type input "#e4dcdc"
type input "#ebe4e4"
type input "#e2d9d9"
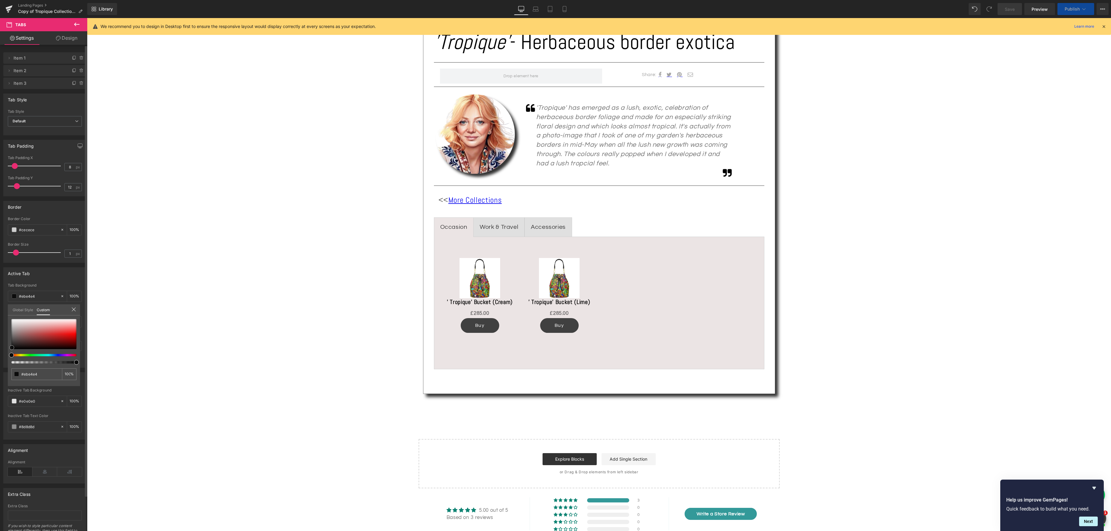
type input "#e2d9d9"
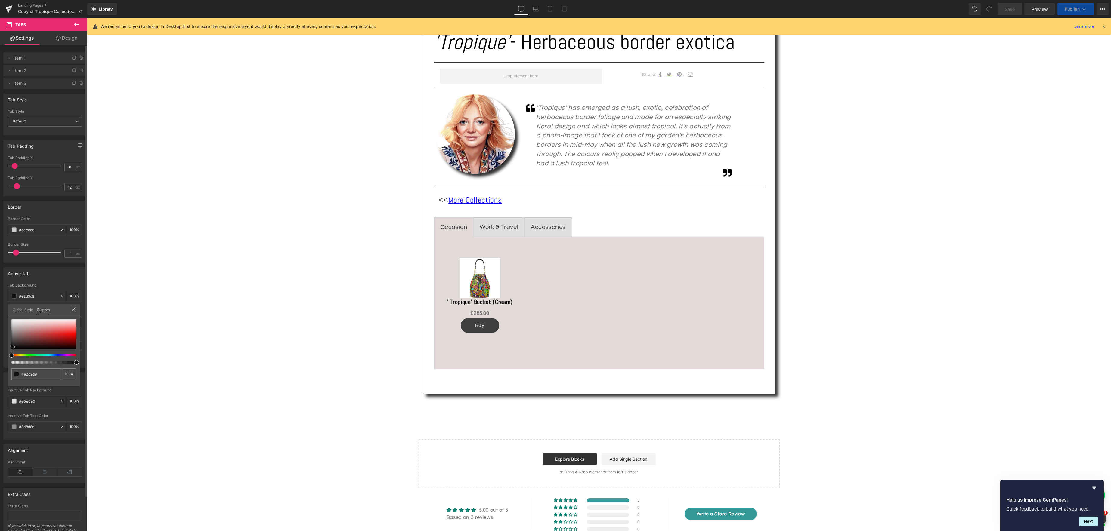
type input "#0c0c0c"
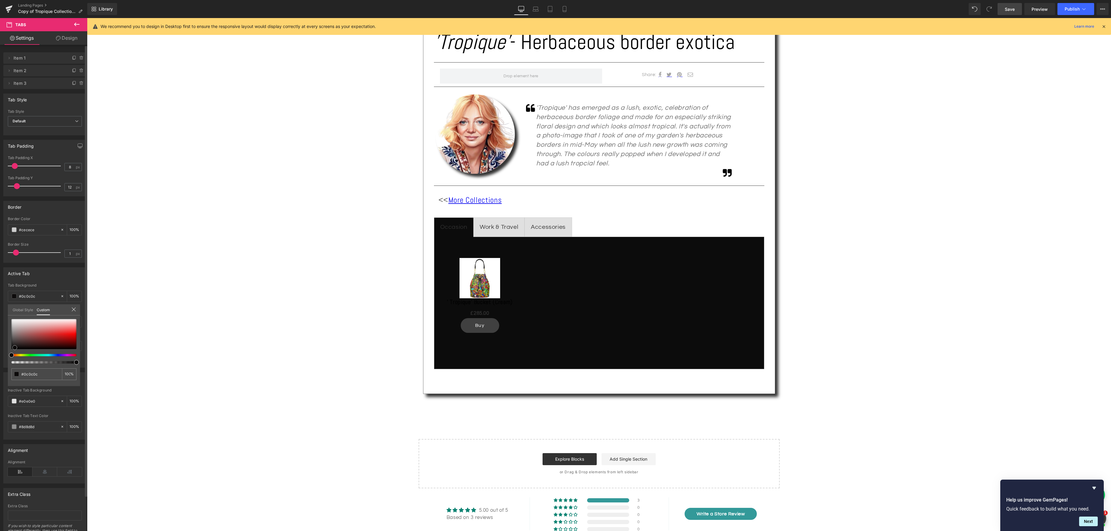
type input "#121111"
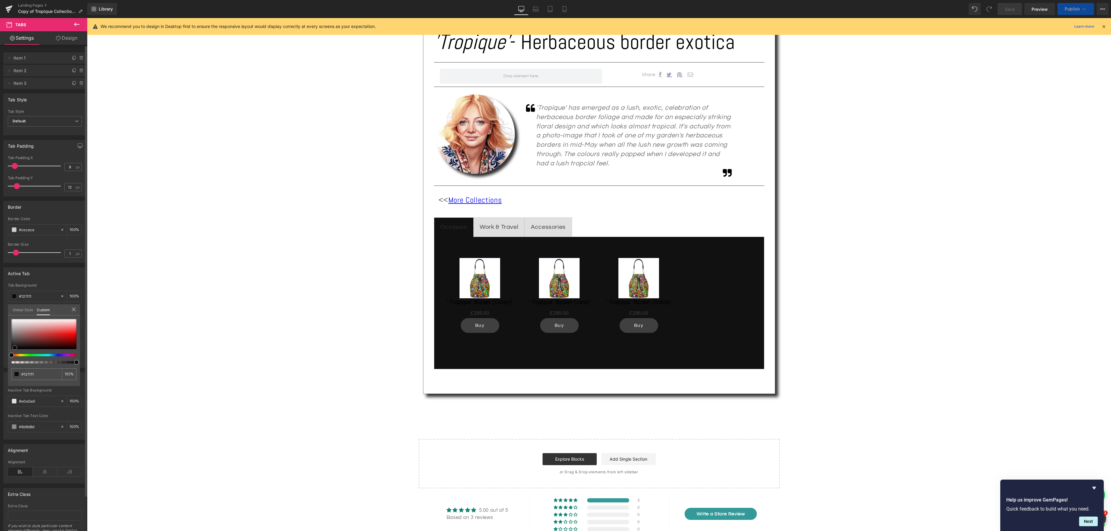
drag, startPoint x: 54, startPoint y: 327, endPoint x: 15, endPoint y: 349, distance: 45.1
click at [15, 349] on span at bounding box center [14, 347] width 5 height 5
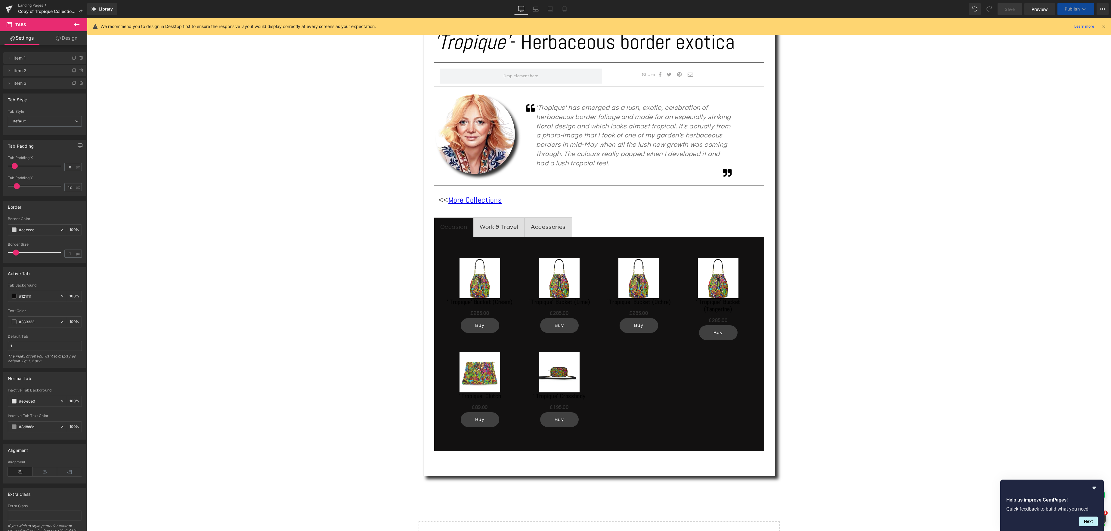
click at [481, 279] on div at bounding box center [599, 274] width 1024 height 513
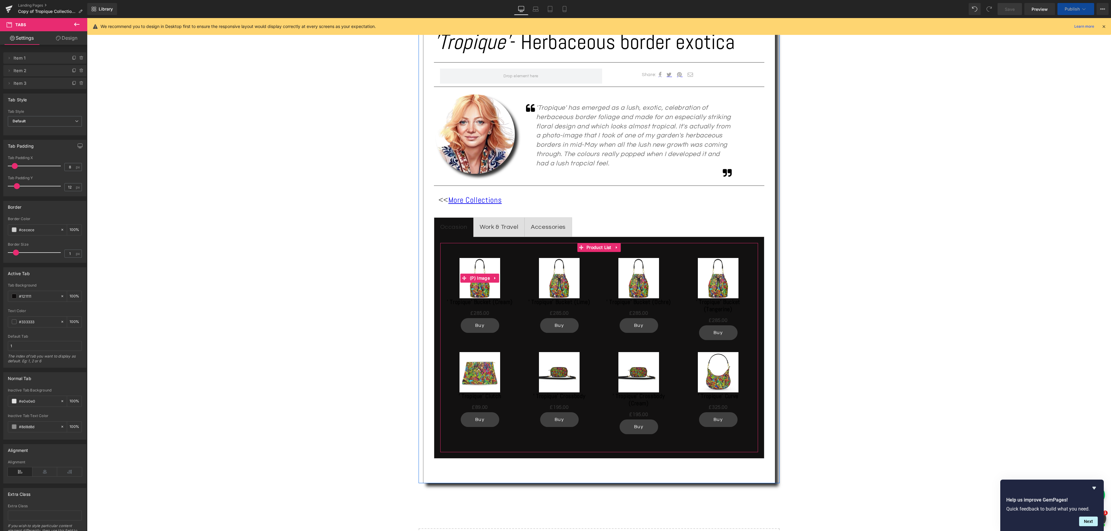
click at [481, 280] on div "Sale Off (P) Image" at bounding box center [479, 278] width 67 height 40
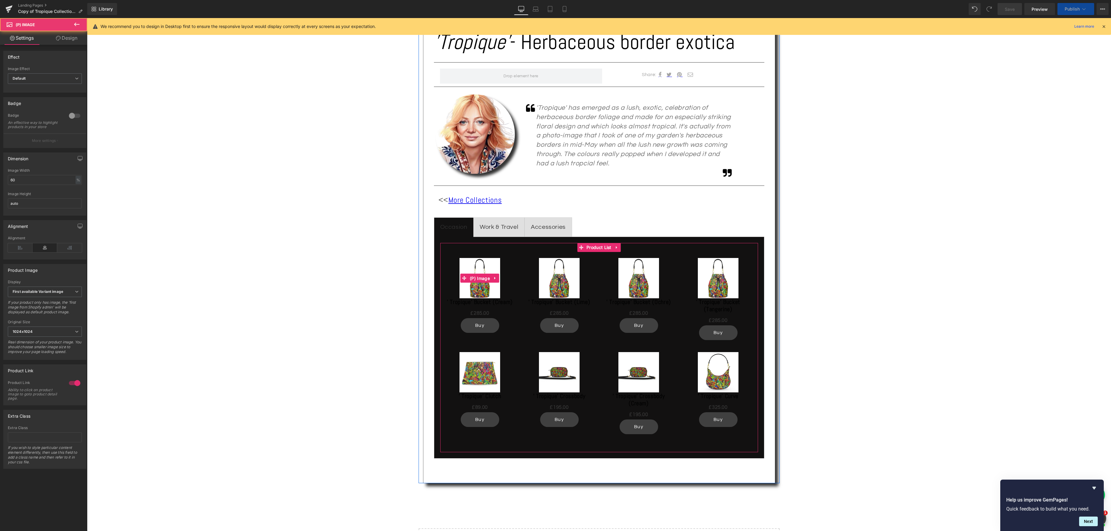
click at [481, 280] on link "(P) Image" at bounding box center [475, 278] width 31 height 9
click at [481, 280] on span "(P) Image" at bounding box center [479, 278] width 23 height 9
click at [67, 39] on link "Design" at bounding box center [67, 38] width 44 height 14
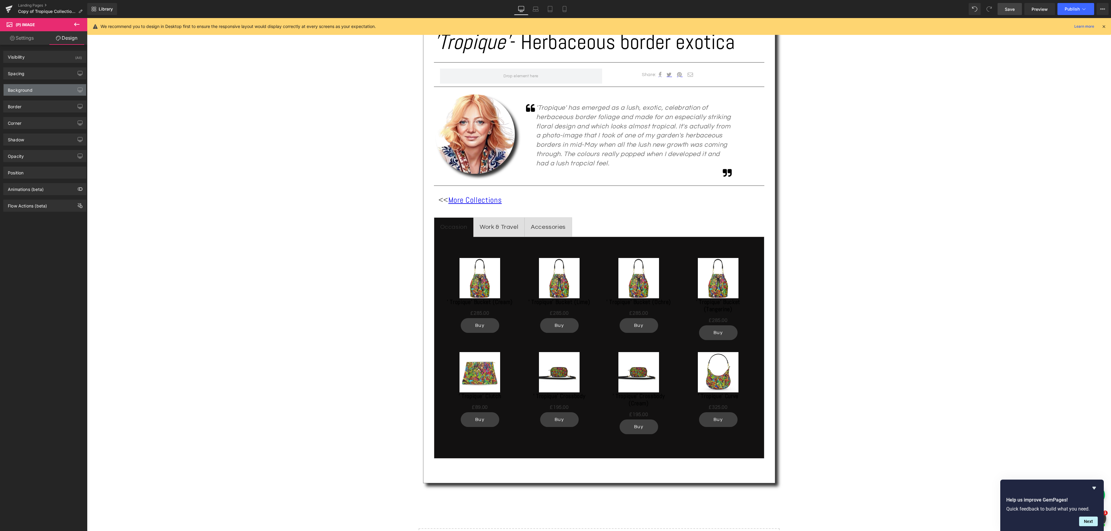
click at [52, 86] on div "Background" at bounding box center [45, 89] width 82 height 11
click at [23, 37] on link "Settings" at bounding box center [22, 38] width 44 height 14
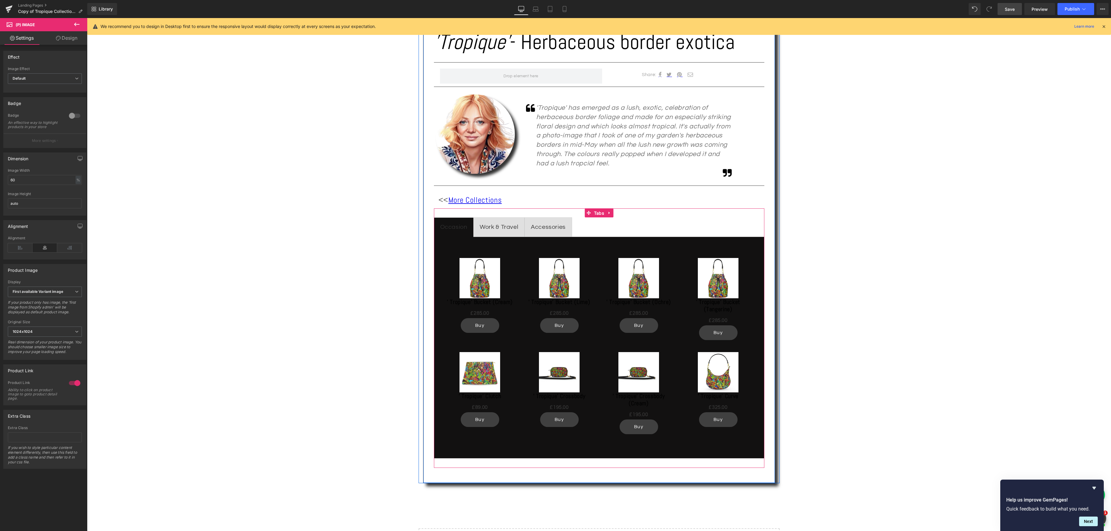
drag, startPoint x: 602, startPoint y: 211, endPoint x: 580, endPoint y: 217, distance: 23.6
click at [602, 211] on link "Tabs" at bounding box center [595, 213] width 21 height 9
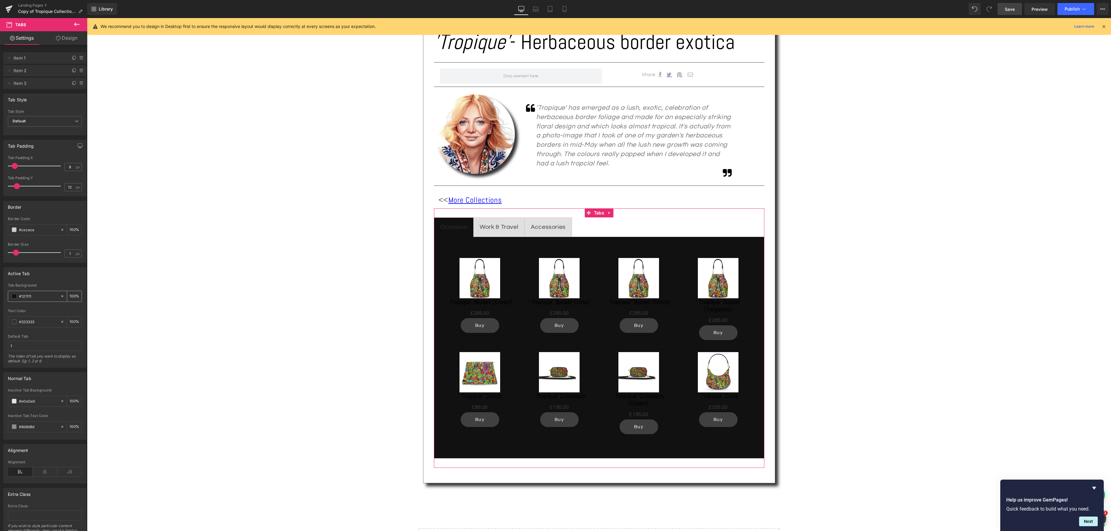
click at [15, 298] on span at bounding box center [14, 296] width 5 height 5
type input "#151313"
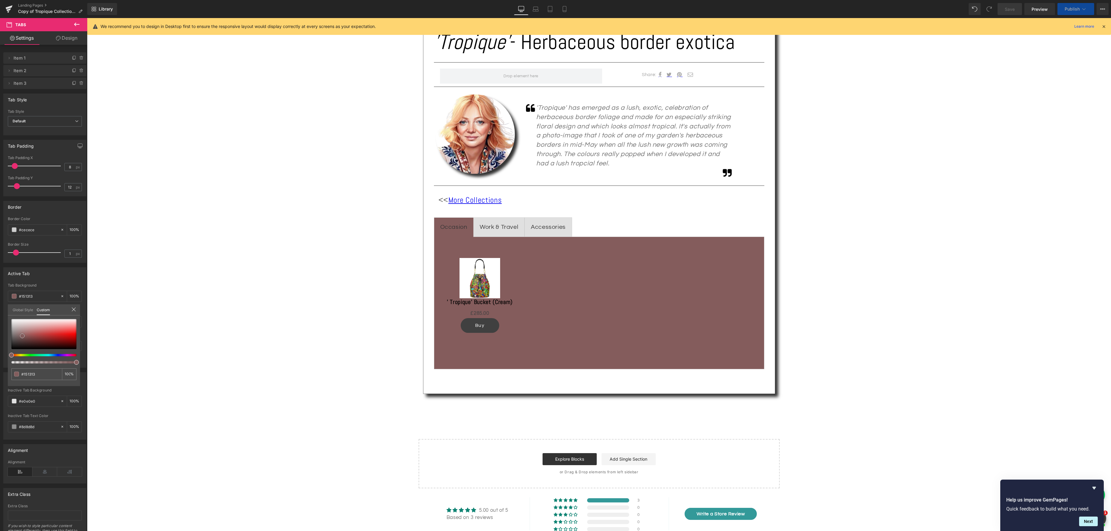
type input "#845c5c"
type input "#835d5d"
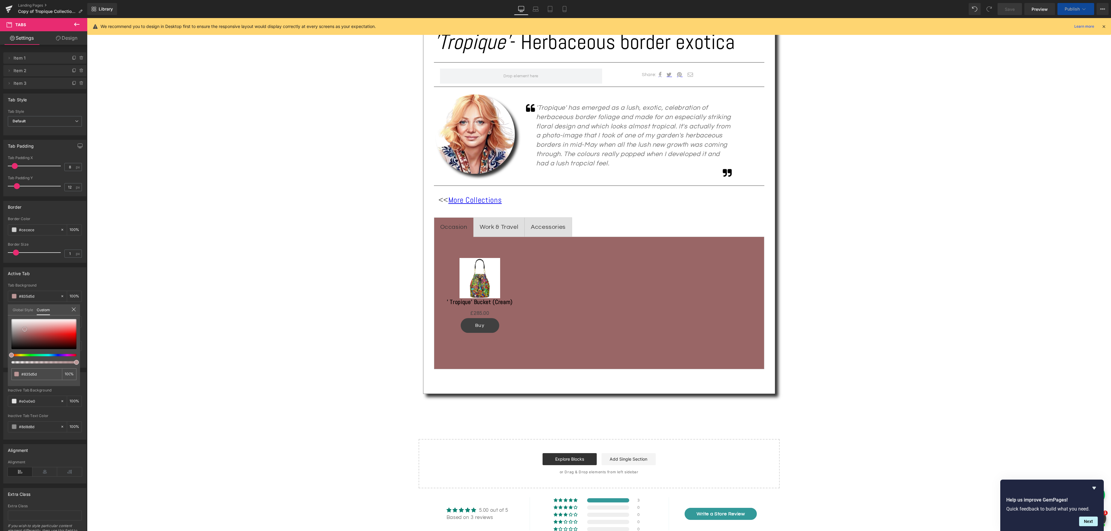
type input "#996666"
type input "#ba9696"
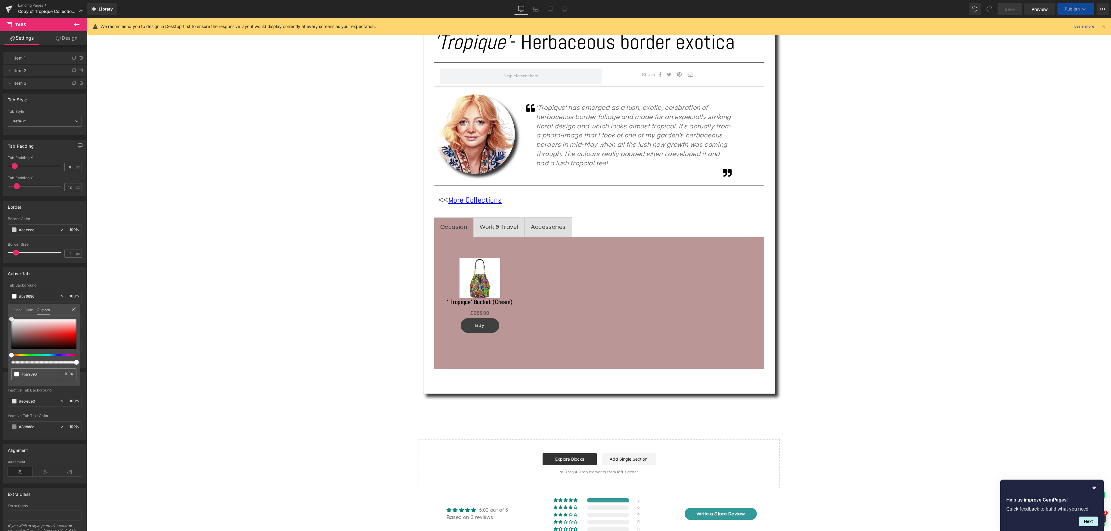
drag, startPoint x: 14, startPoint y: 348, endPoint x: 9, endPoint y: 318, distance: 29.9
click at [9, 318] on span at bounding box center [11, 319] width 5 height 5
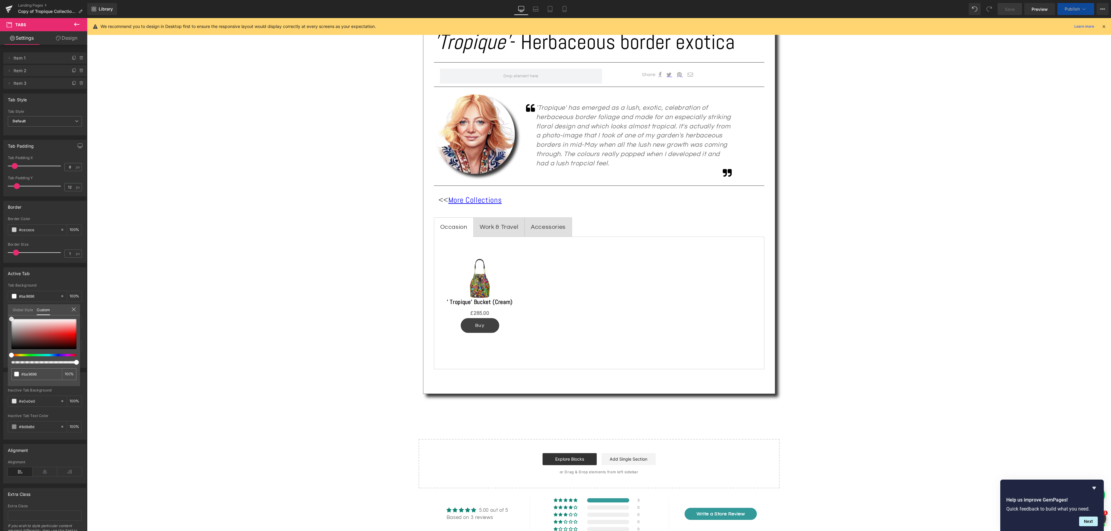
type input "#ffffff"
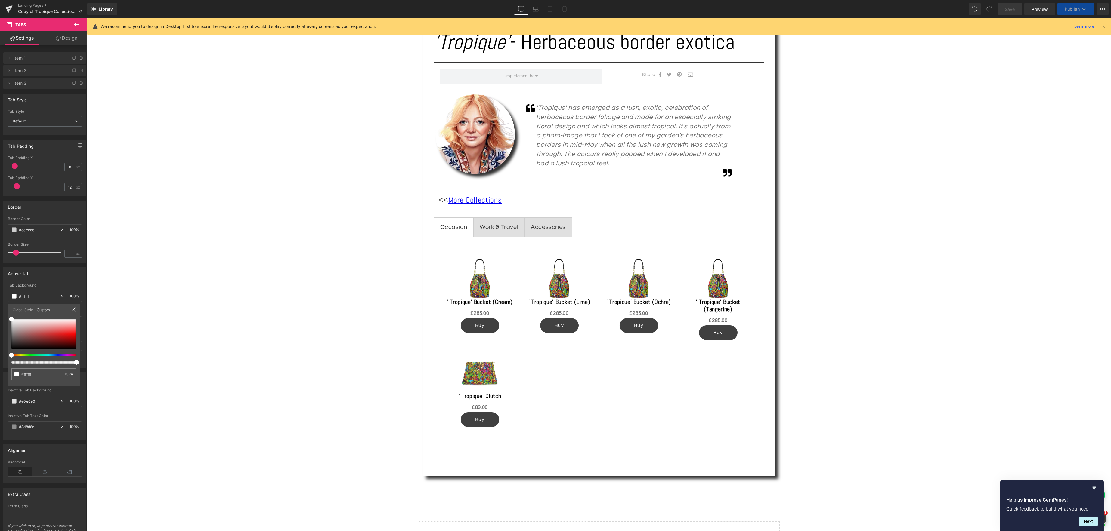
click at [484, 289] on div at bounding box center [599, 274] width 1024 height 513
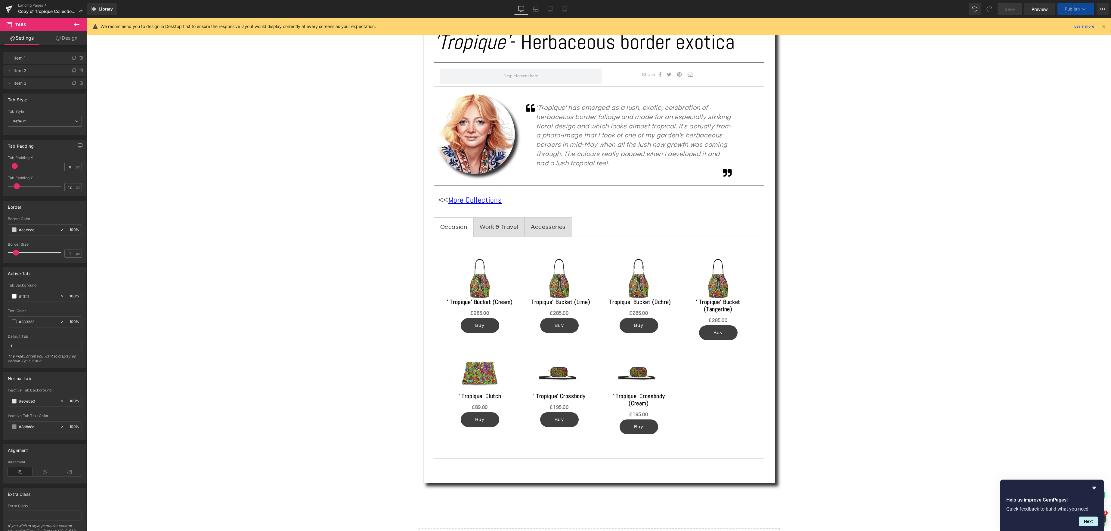
click at [481, 285] on img at bounding box center [479, 278] width 40 height 40
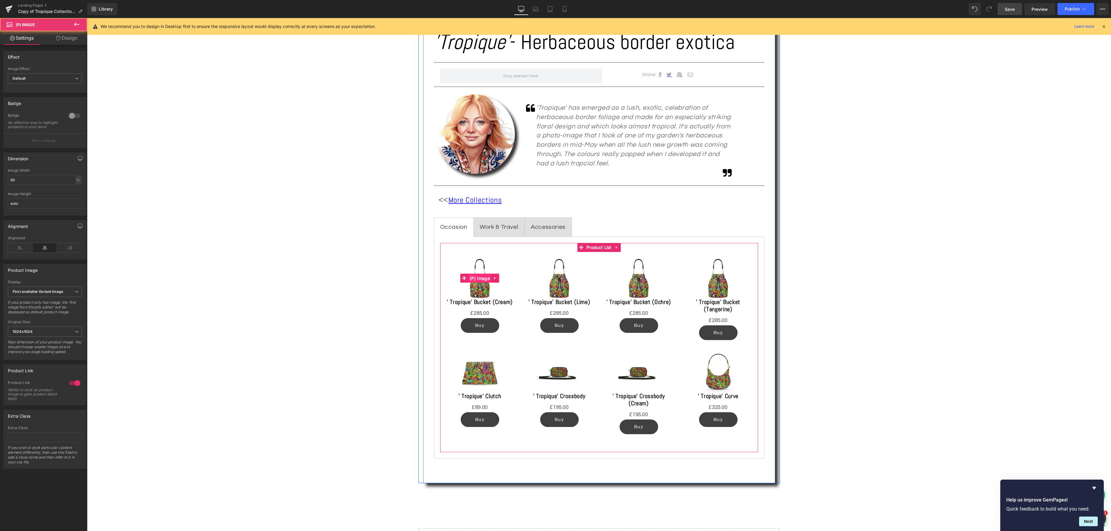
click at [481, 279] on link "(P) Image" at bounding box center [475, 278] width 31 height 9
click at [483, 280] on link "(P) Image" at bounding box center [475, 278] width 31 height 9
click at [70, 38] on link "Design" at bounding box center [67, 38] width 44 height 14
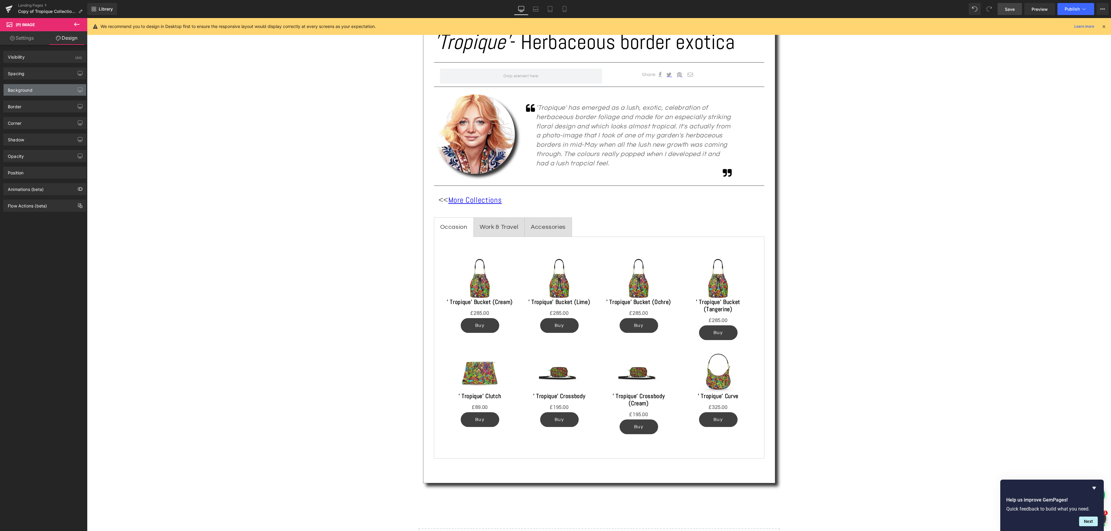
click at [33, 88] on div "Background" at bounding box center [45, 89] width 82 height 11
click at [15, 128] on span at bounding box center [14, 128] width 5 height 5
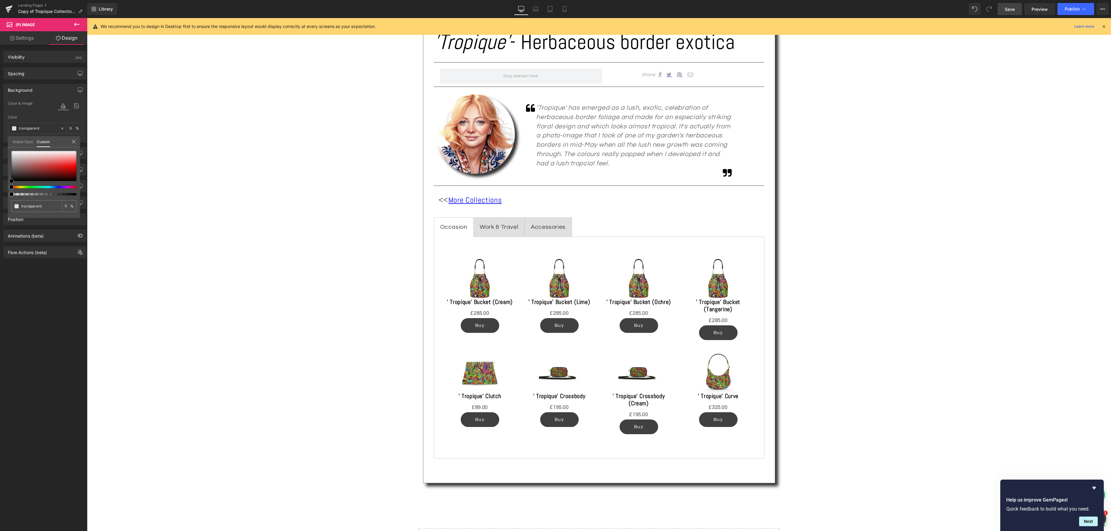
type input "#a73333"
type input "100"
type input "#a73333"
type input "100"
click at [46, 168] on div at bounding box center [43, 166] width 65 height 30
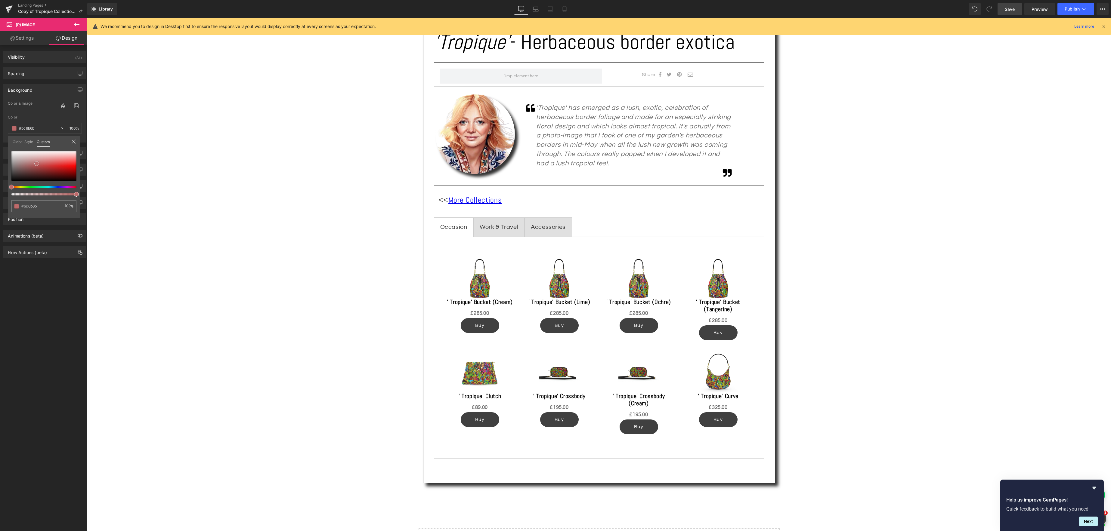
drag, startPoint x: 46, startPoint y: 168, endPoint x: 36, endPoint y: 164, distance: 10.6
click at [36, 164] on span at bounding box center [36, 163] width 5 height 5
drag, startPoint x: 159, startPoint y: 212, endPoint x: 119, endPoint y: 191, distance: 45.4
drag, startPoint x: 37, startPoint y: 164, endPoint x: 20, endPoint y: 183, distance: 25.8
click at [20, 183] on span at bounding box center [18, 181] width 5 height 5
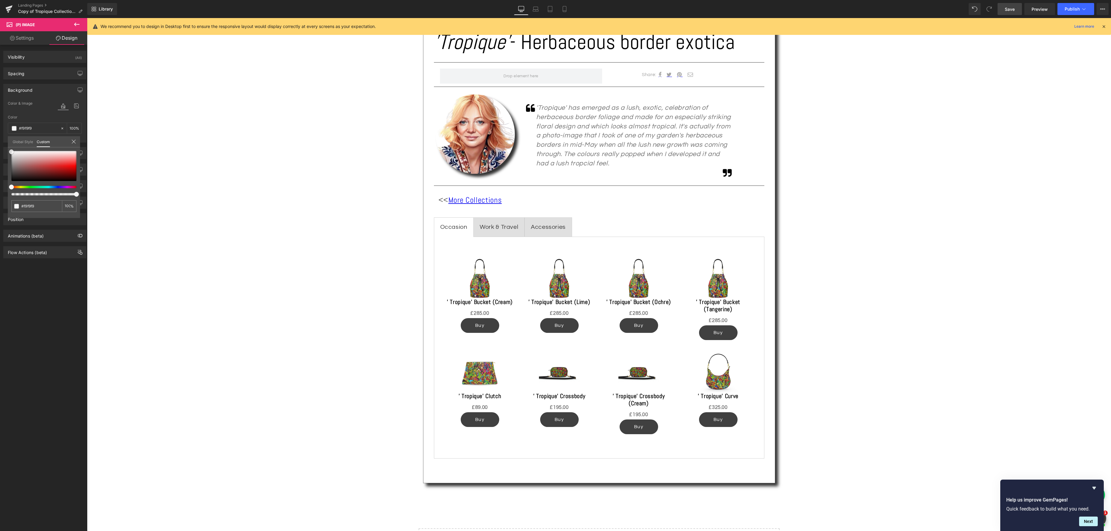
drag, startPoint x: 20, startPoint y: 180, endPoint x: 8, endPoint y: 150, distance: 31.5
click at [9, 150] on div "#f9f9f9 100 %" at bounding box center [44, 150] width 72 height 7
click at [14, 128] on span at bounding box center [14, 128] width 5 height 5
drag, startPoint x: 12, startPoint y: 151, endPoint x: 40, endPoint y: 164, distance: 31.1
click at [40, 164] on span at bounding box center [39, 165] width 5 height 5
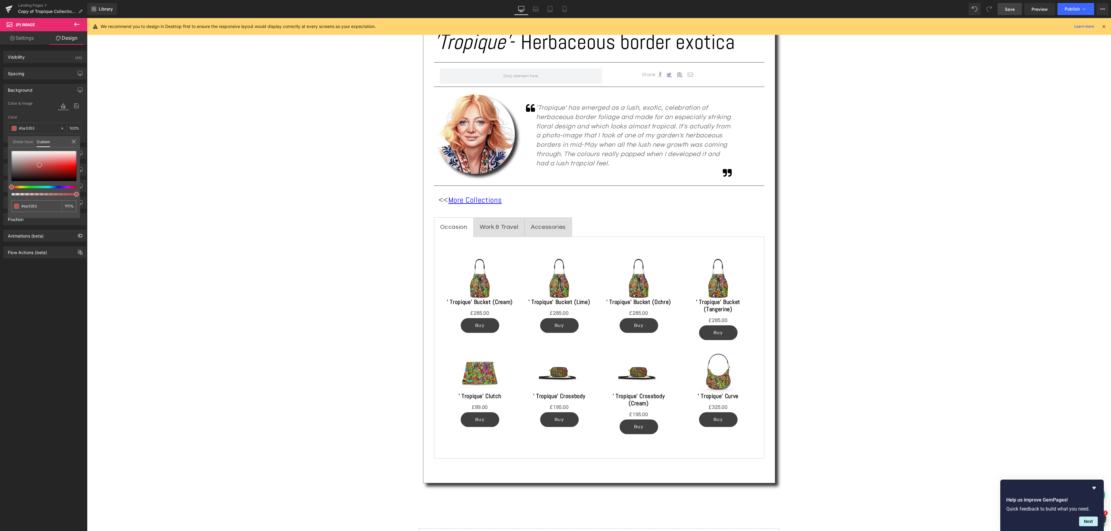
drag, startPoint x: 73, startPoint y: 143, endPoint x: 59, endPoint y: 159, distance: 22.2
click at [60, 155] on div "Global Style Custom Setup Global Style #ba5353 100 %" at bounding box center [44, 145] width 72 height 18
drag, startPoint x: 74, startPoint y: 142, endPoint x: 48, endPoint y: 138, distance: 26.4
click at [48, 138] on div "Global Style Custom" at bounding box center [44, 141] width 72 height 11
click at [74, 143] on icon at bounding box center [73, 141] width 5 height 5
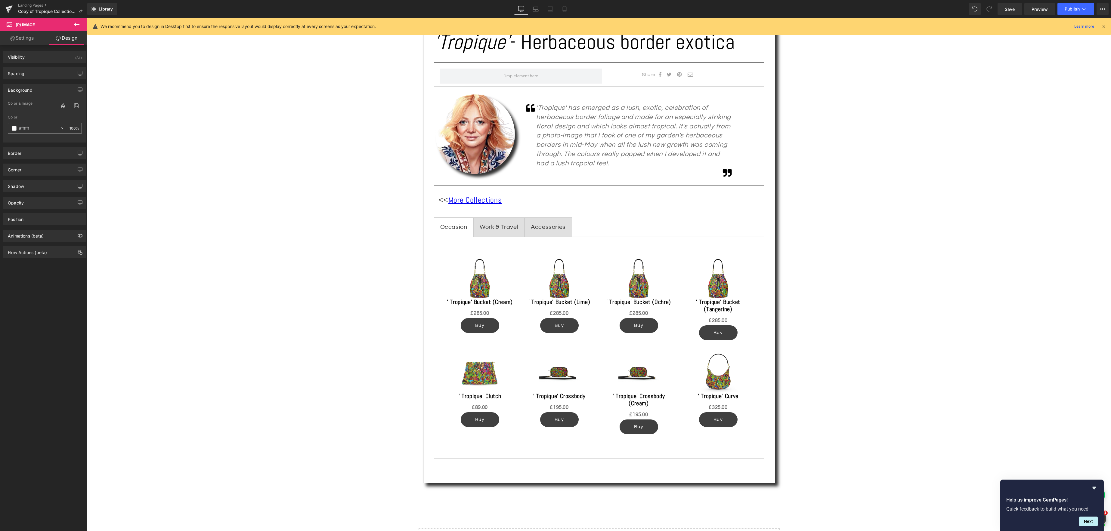
click at [61, 128] on icon at bounding box center [62, 128] width 4 height 4
type input "none"
type input "0"
click at [588, 249] on span "Product List" at bounding box center [599, 247] width 28 height 9
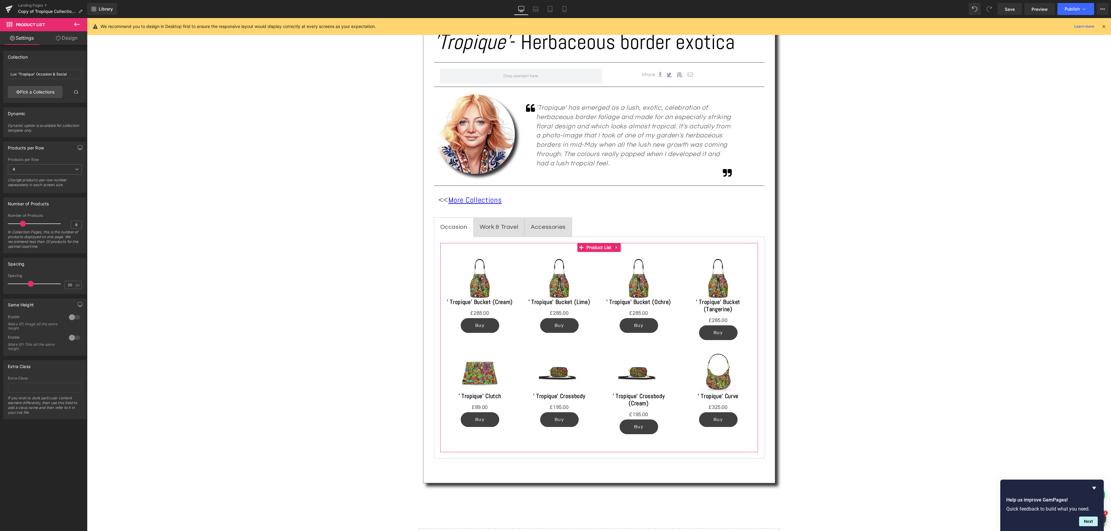
click at [67, 39] on link "Design" at bounding box center [67, 38] width 44 height 14
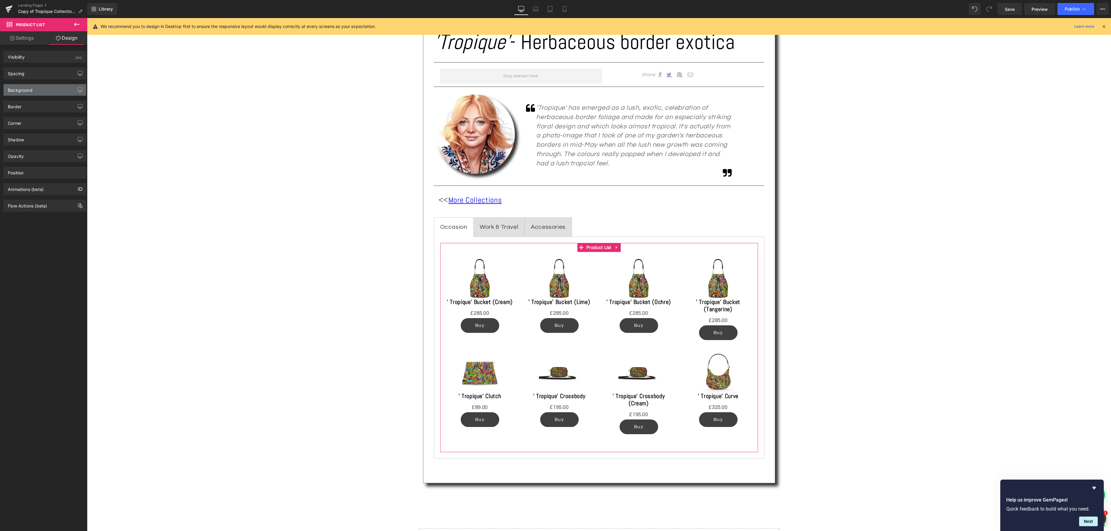
click at [23, 92] on div "Background" at bounding box center [20, 88] width 25 height 8
click at [14, 129] on span at bounding box center [14, 128] width 5 height 5
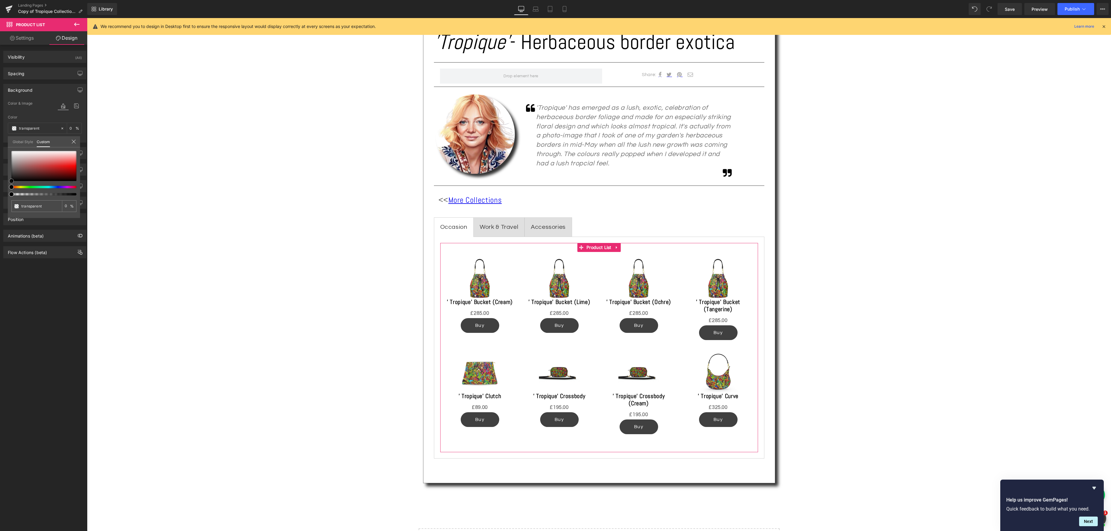
type input "#a84646"
type input "100"
type input "#a84646"
type input "100"
click at [38, 167] on div at bounding box center [43, 166] width 65 height 30
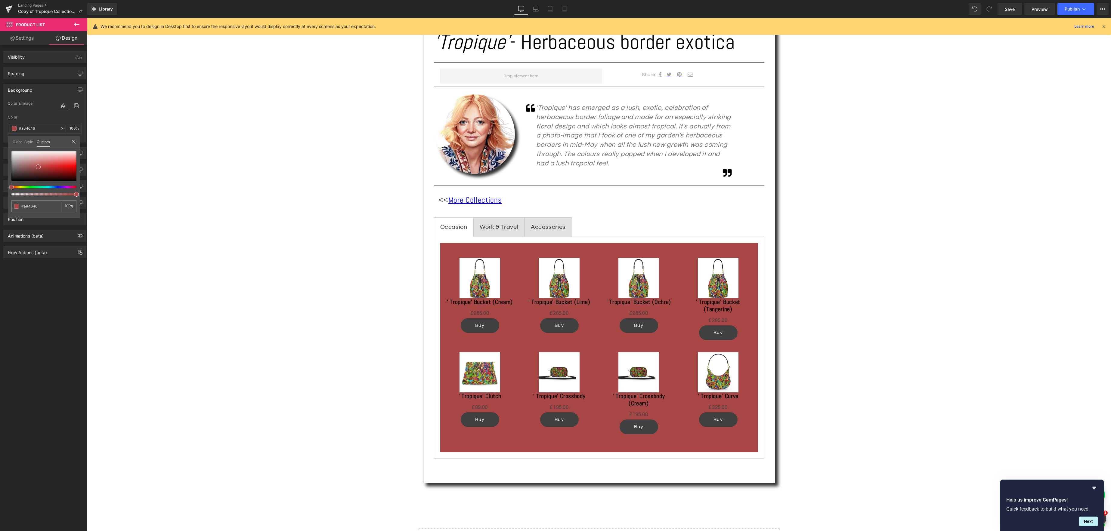
click at [478, 275] on body "Skip to content Your cart is empty Continue shopping Have an account? Log in to…" at bounding box center [599, 431] width 1024 height 1496
click at [478, 277] on span "(P) Image" at bounding box center [479, 278] width 23 height 9
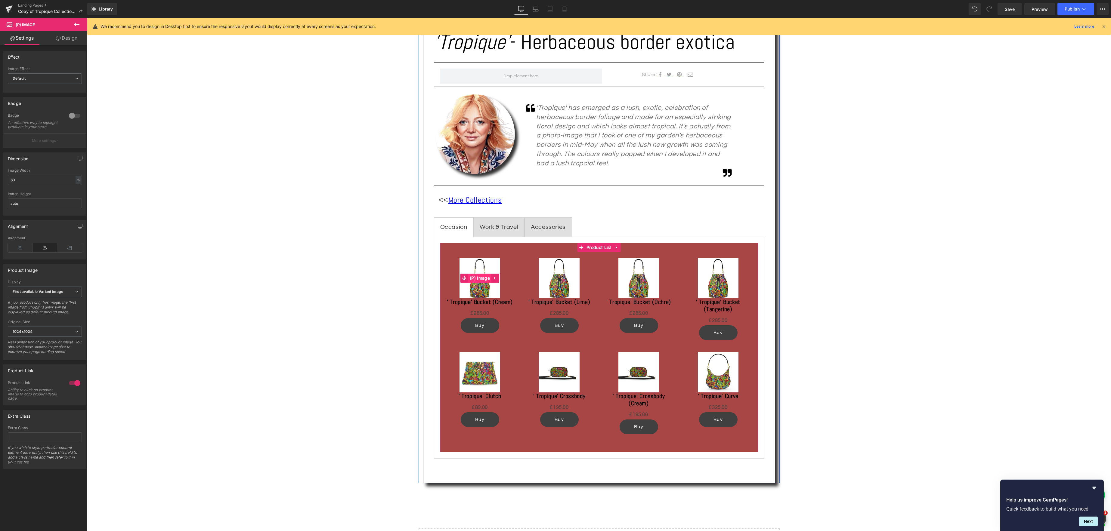
click at [483, 277] on div "Sale Off (P) Image" at bounding box center [479, 278] width 67 height 40
click at [68, 37] on link "Design" at bounding box center [67, 38] width 44 height 14
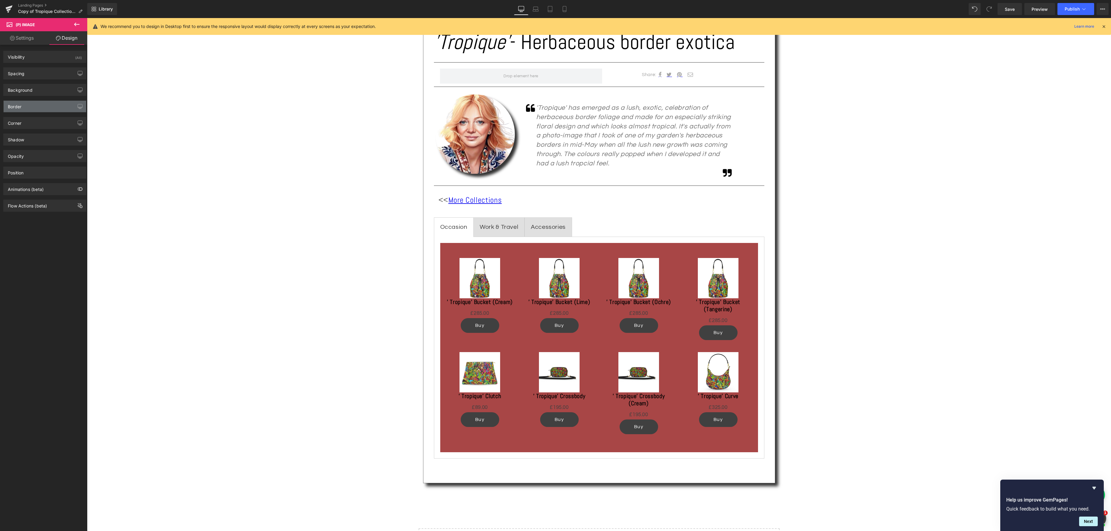
click at [33, 108] on div "Border" at bounding box center [45, 106] width 82 height 11
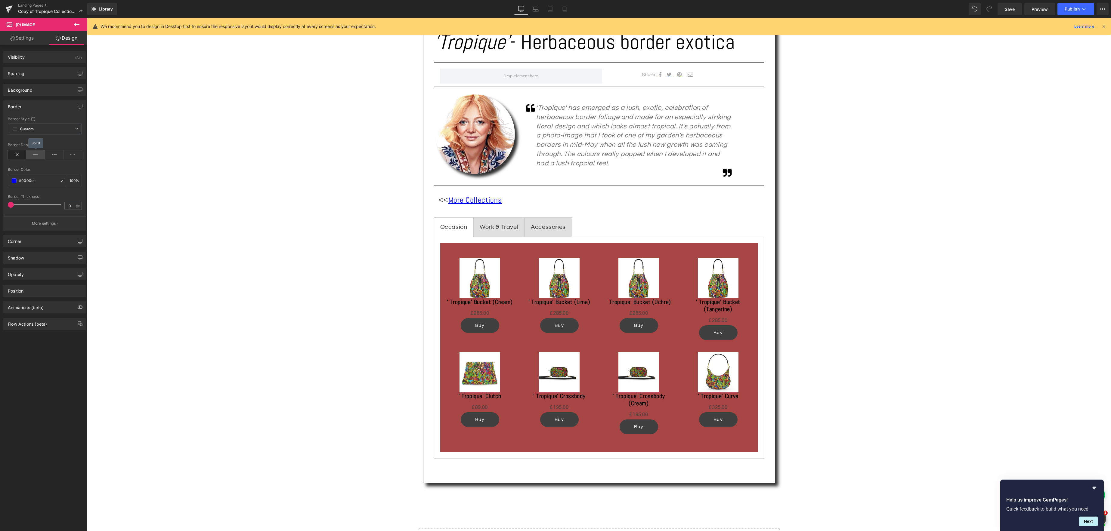
click at [34, 156] on icon at bounding box center [35, 154] width 19 height 9
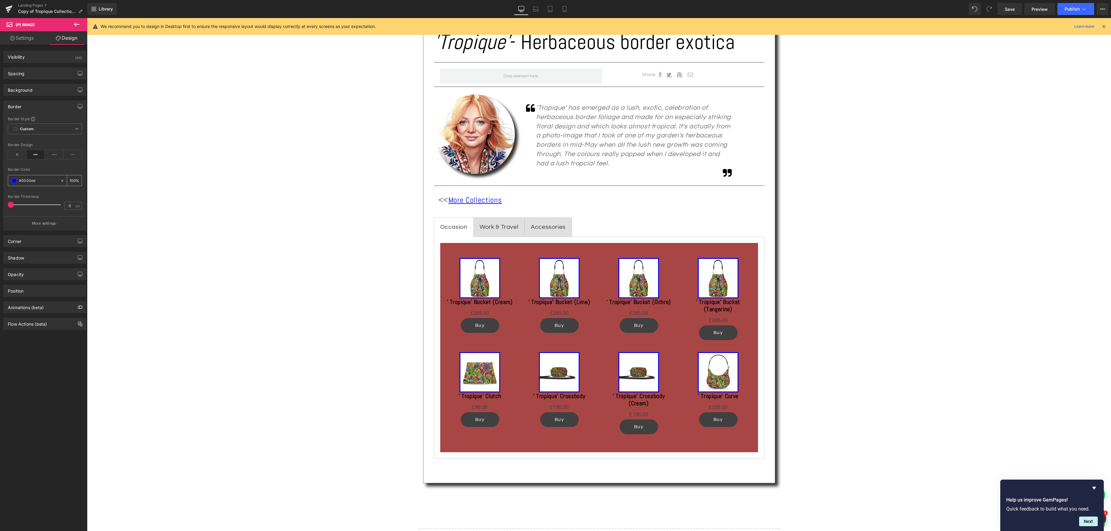
click at [17, 180] on div "#0000ee" at bounding box center [34, 180] width 52 height 11
click at [15, 181] on span at bounding box center [14, 180] width 5 height 5
type input "#0000ef"
type input "#0202ed"
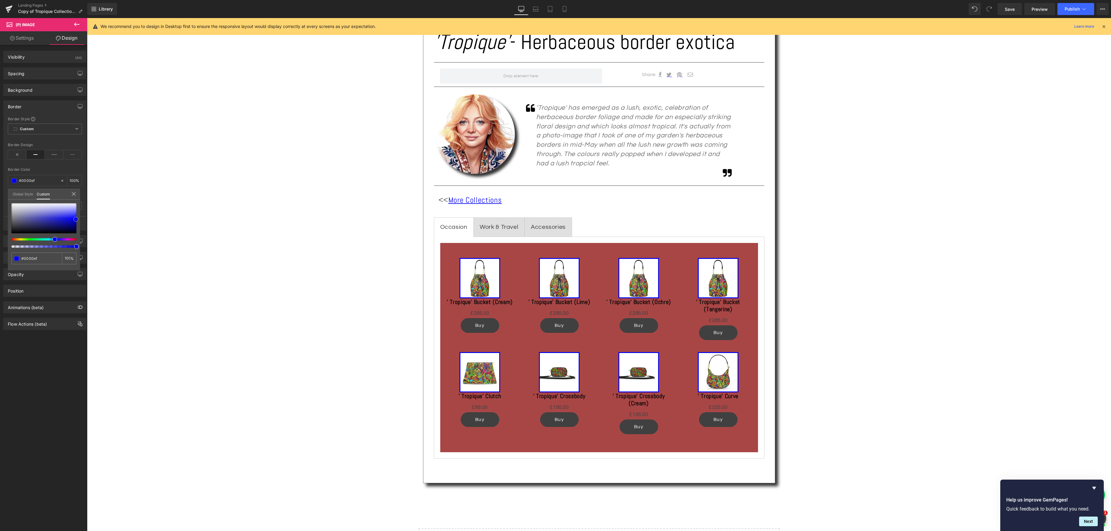
type input "#0202ed"
type input "#0909e1"
type input "#1616bf"
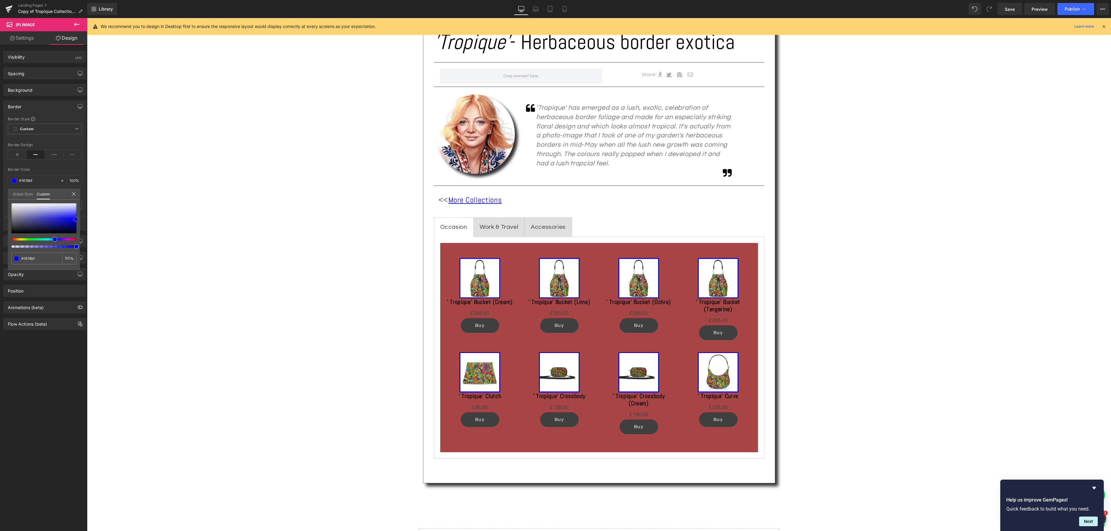
type input "#242492"
type input "#2a2a5f"
type input "#252536"
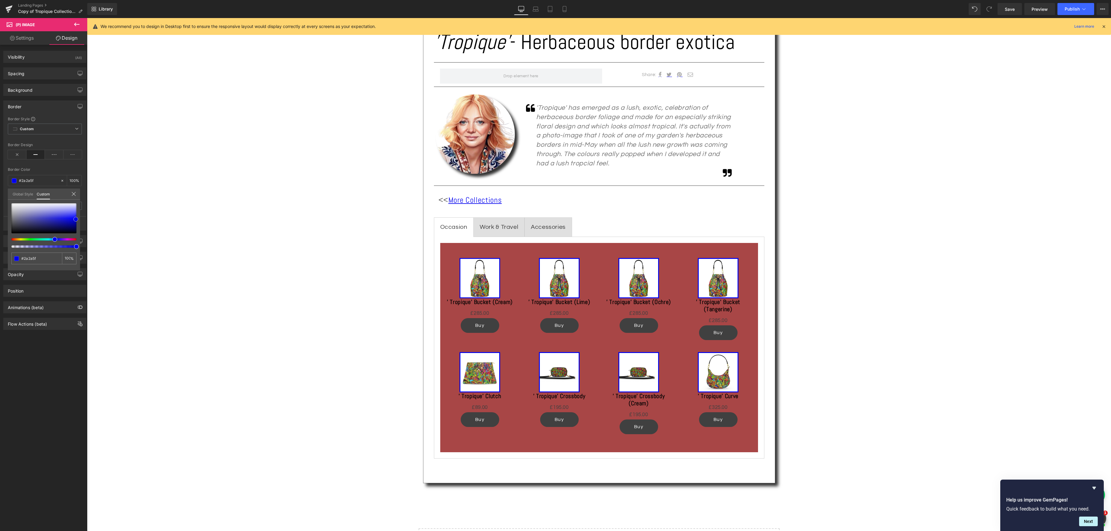
type input "#252536"
type input "#1c1c20"
type input "#141414"
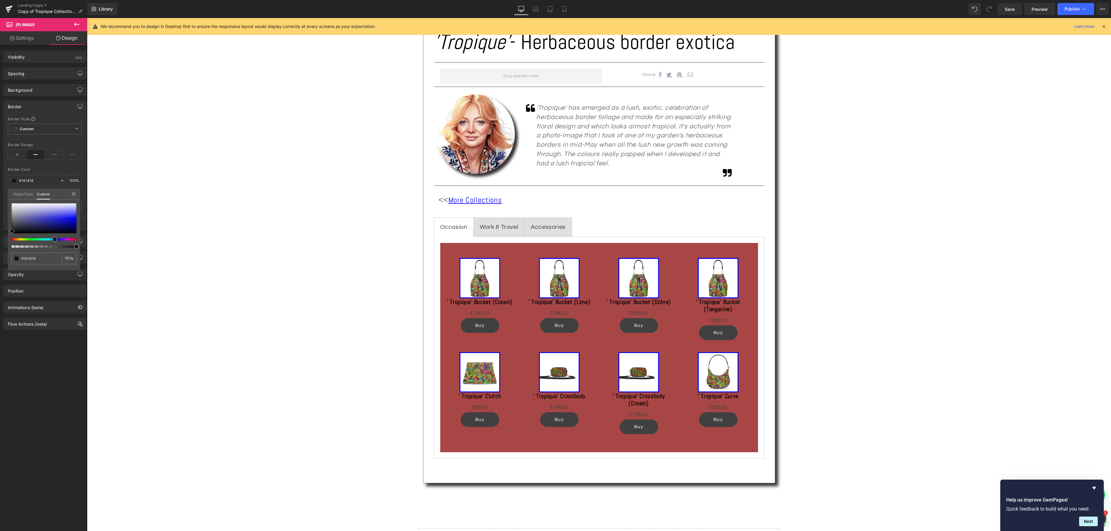
type input "#0c0c0c"
type input "#070707"
type input "#000000"
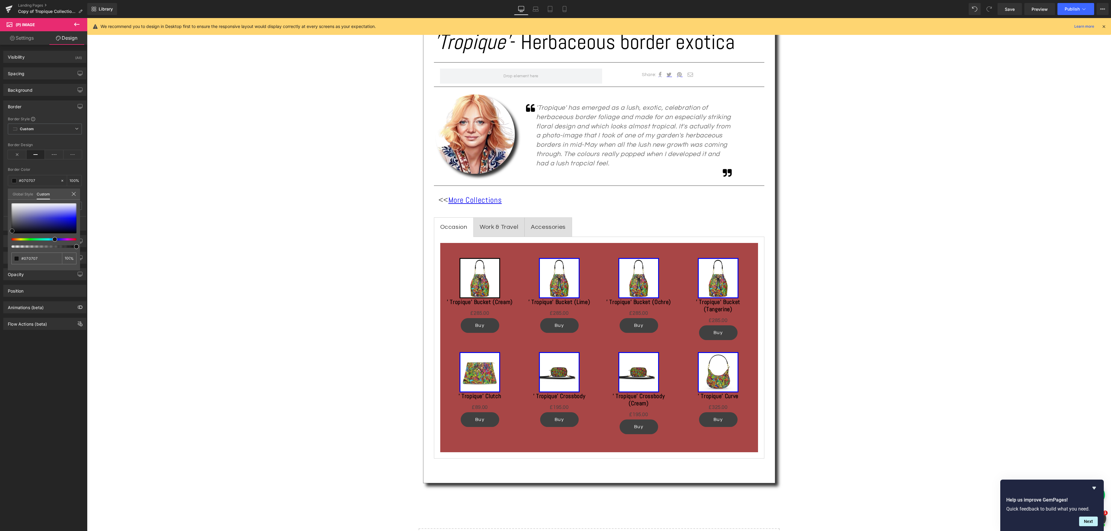
type input "#000000"
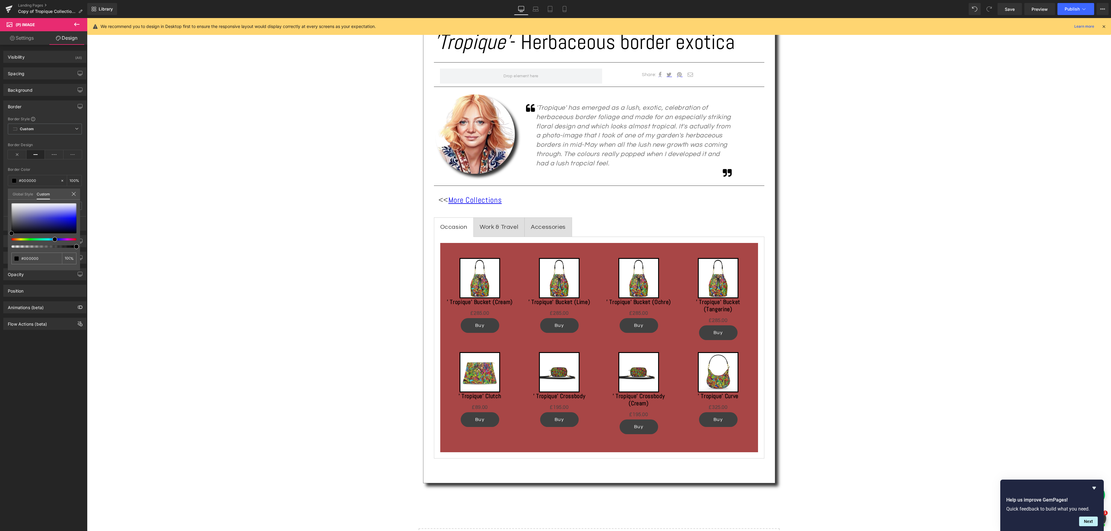
drag, startPoint x: 77, startPoint y: 219, endPoint x: 5, endPoint y: 235, distance: 73.7
click at [5, 231] on div "Border Border Style Custom Custom Setup Global Style Custom Setup Global Style …" at bounding box center [45, 163] width 90 height 135
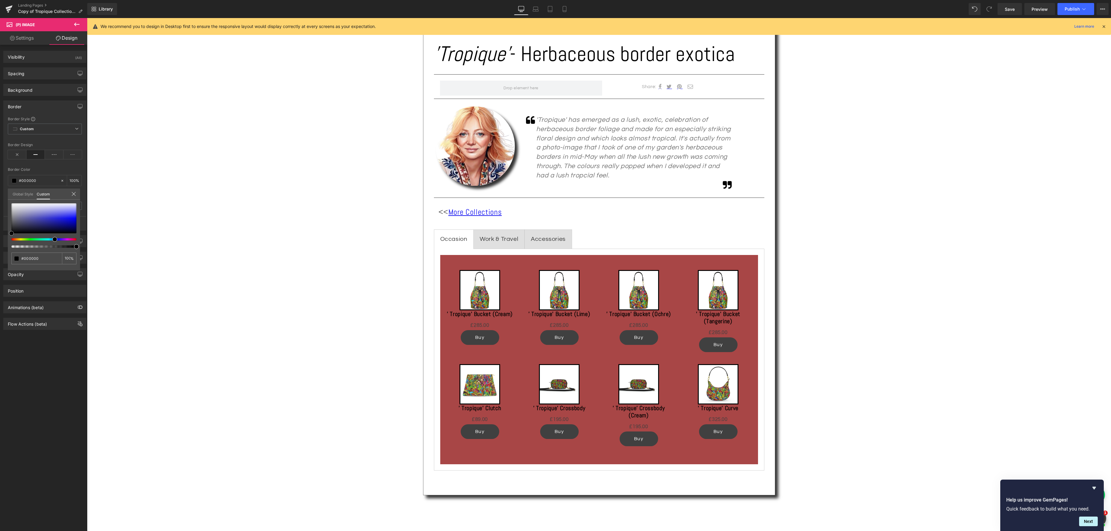
scroll to position [324, 0]
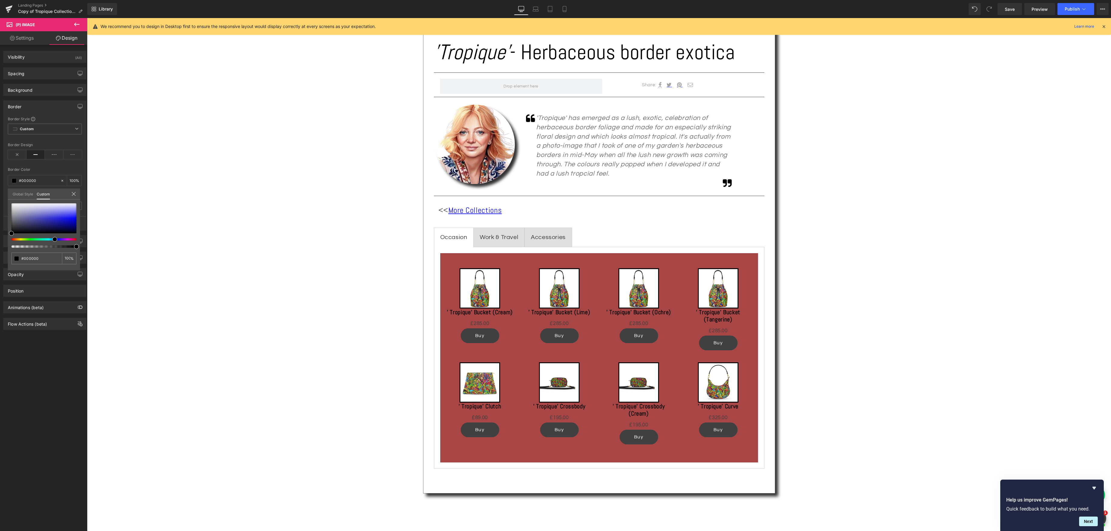
click at [485, 315] on body "Skip to content Your cart is empty Continue shopping Have an account? Log in to…" at bounding box center [599, 442] width 1024 height 1496
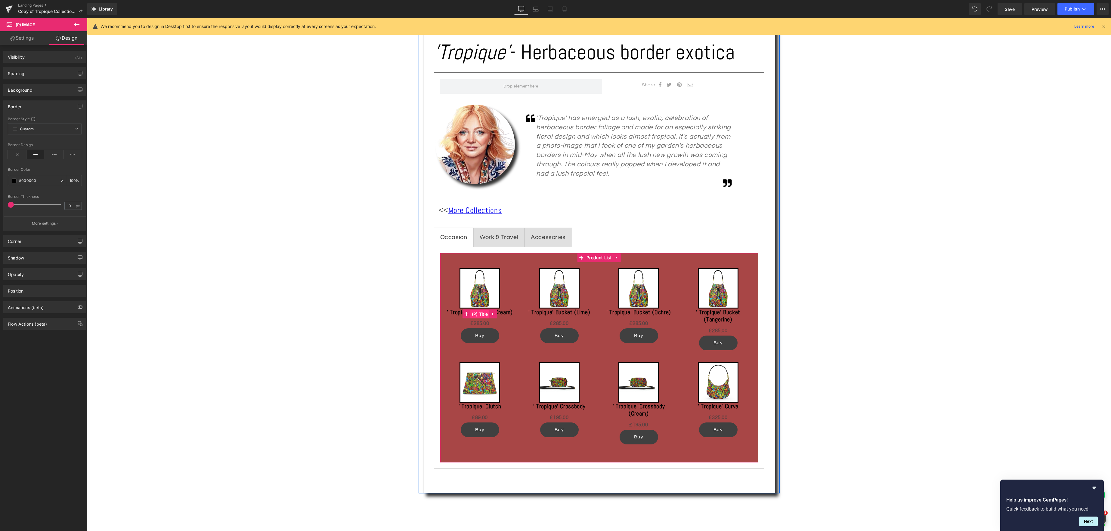
click at [482, 315] on span "(P) Title" at bounding box center [479, 314] width 19 height 9
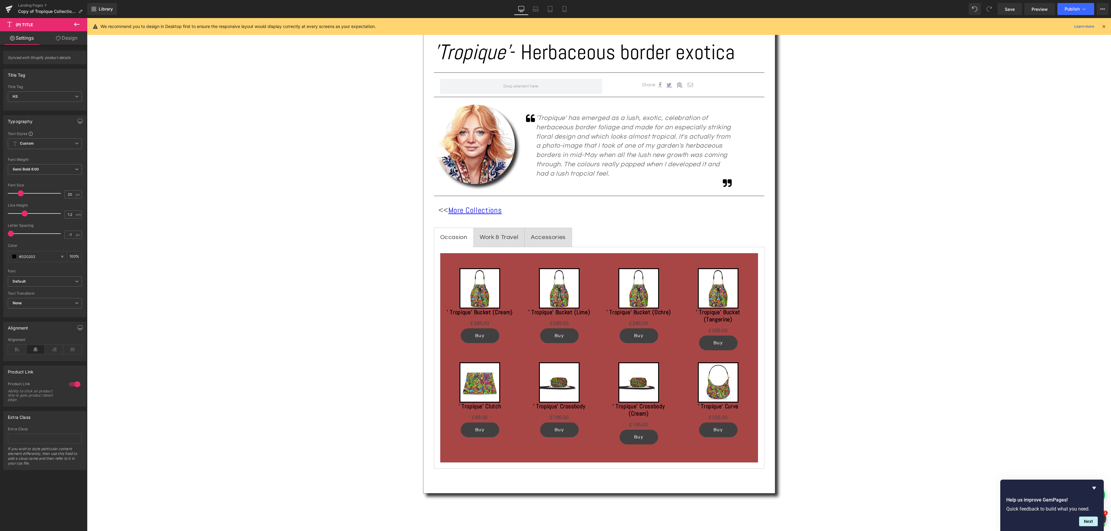
click at [75, 36] on link "Design" at bounding box center [67, 38] width 44 height 14
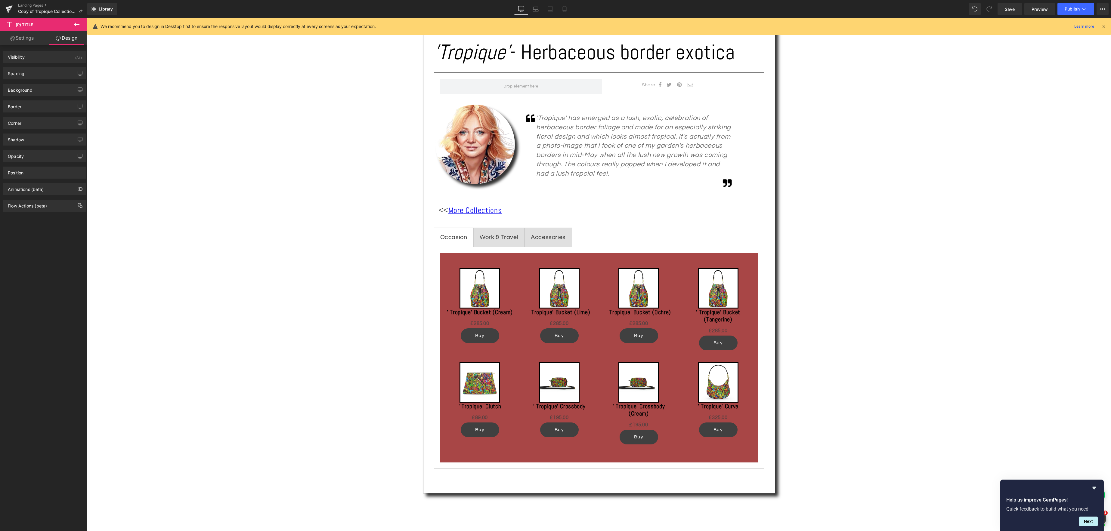
click at [28, 39] on link "Settings" at bounding box center [22, 38] width 44 height 14
type input "100"
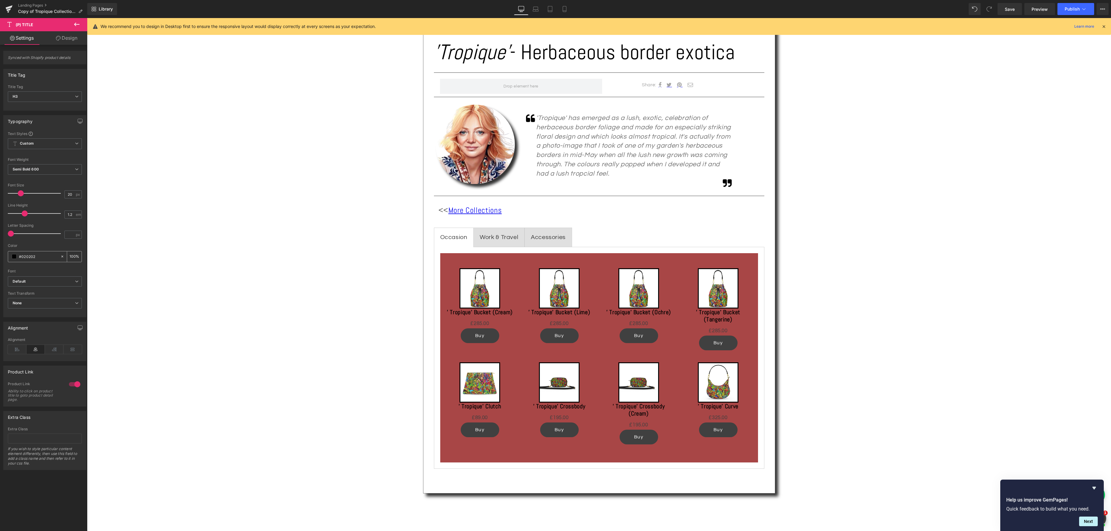
click at [14, 257] on span at bounding box center [14, 256] width 5 height 5
type input "#050505"
type input "#0a0a0a"
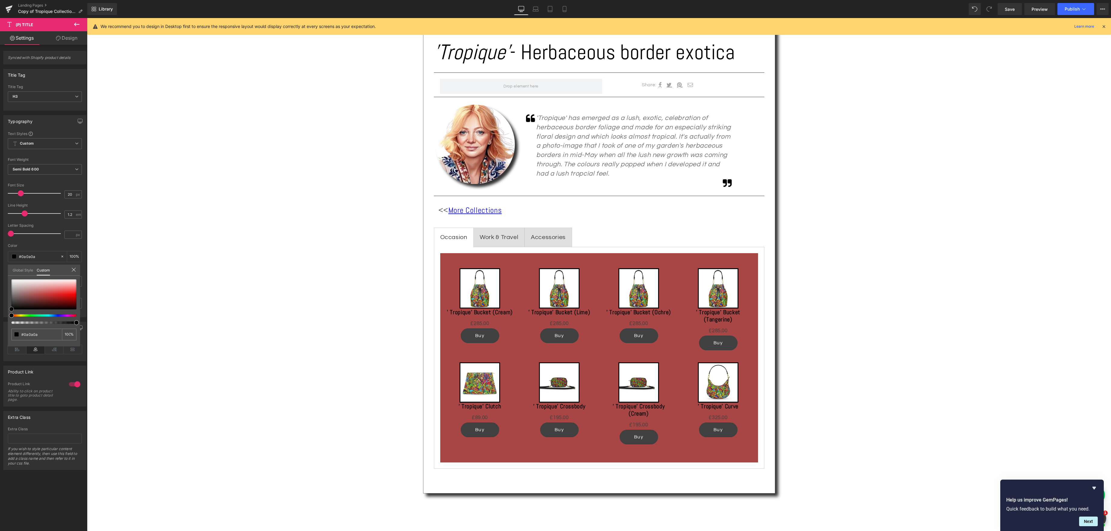
type input "#121111"
type input "#252222"
type input "#514c4c"
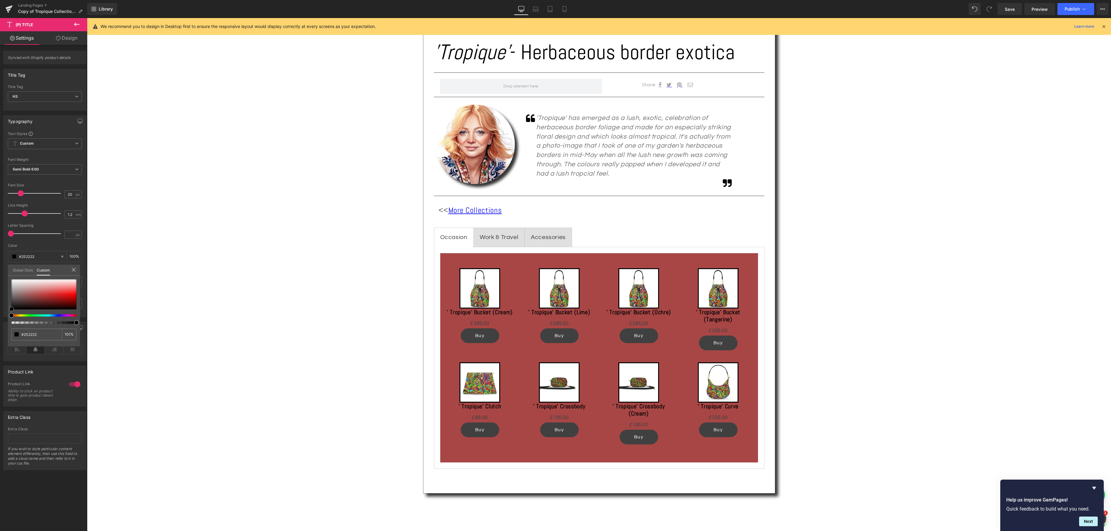
type input "#514c4c"
type input "#786d6d"
type input "#968b8b"
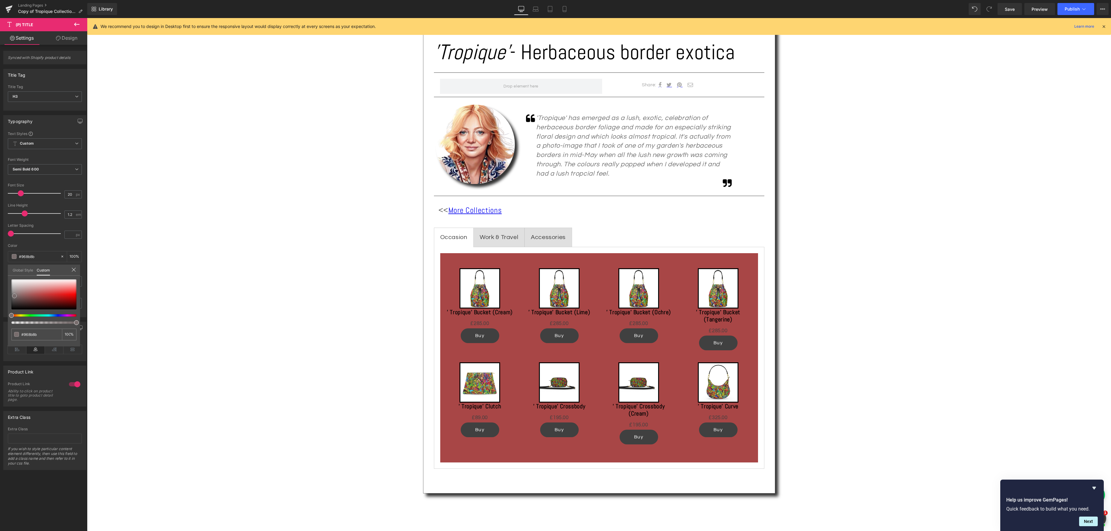
type input "#b4abab"
type input "#c7c0c0"
type input "#d8d3d3"
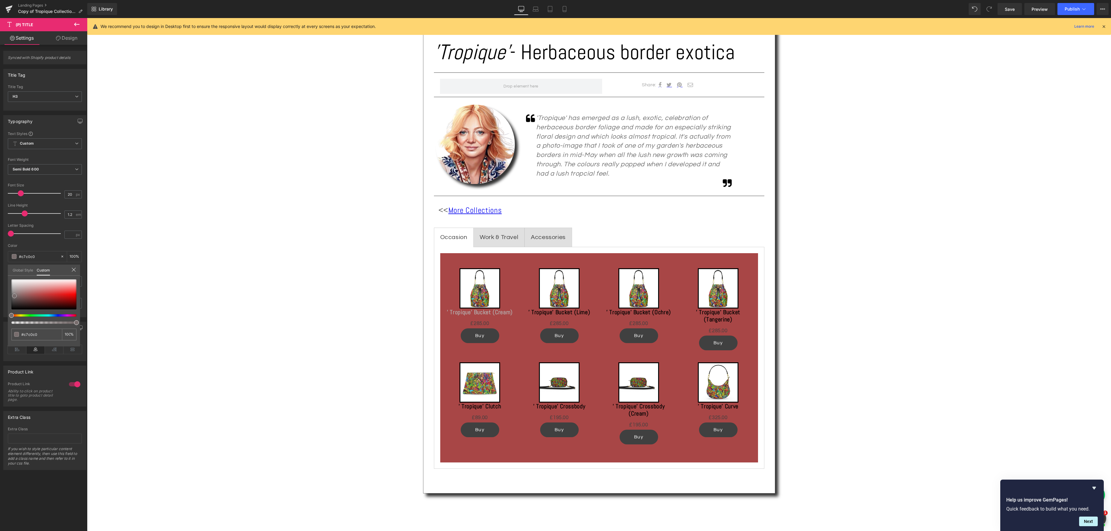
type input "#d8d3d3"
type input "#ece8e8"
type input "#fcfcfc"
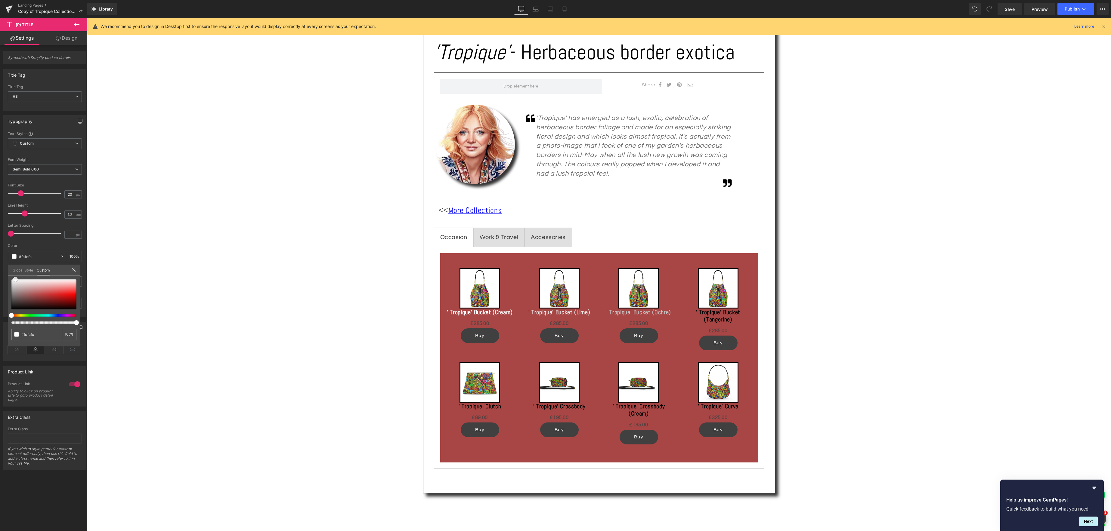
type input "#ffffff"
drag, startPoint x: 13, startPoint y: 305, endPoint x: 7, endPoint y: 278, distance: 28.5
click at [7, 278] on div "Typography Text Styles Custom Custom Setup Global Style Custom Setup Global Sty…" at bounding box center [45, 214] width 90 height 207
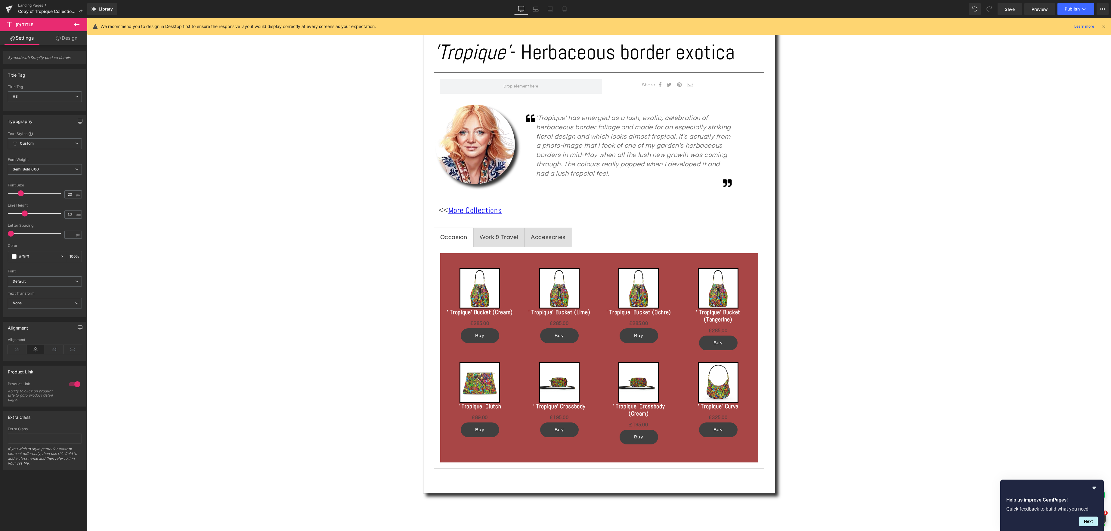
click at [481, 325] on body "Skip to content Your cart is empty Continue shopping Have an account? Log in to…" at bounding box center [599, 442] width 1024 height 1496
click at [481, 325] on span "(P) Price" at bounding box center [479, 324] width 21 height 9
click at [16, 228] on span at bounding box center [14, 225] width 5 height 5
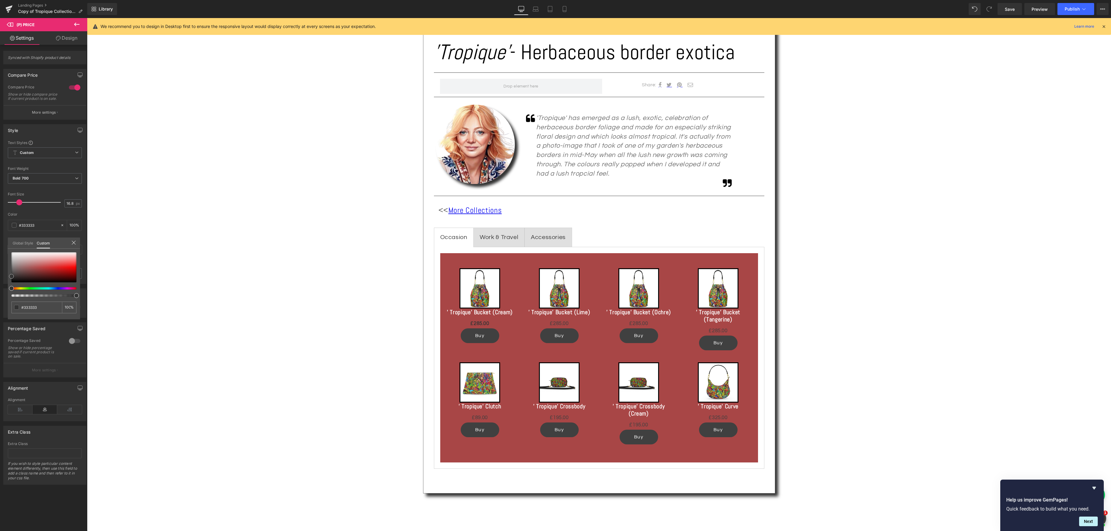
type input "#353535"
type input "#3f3f3f"
type input "#595959"
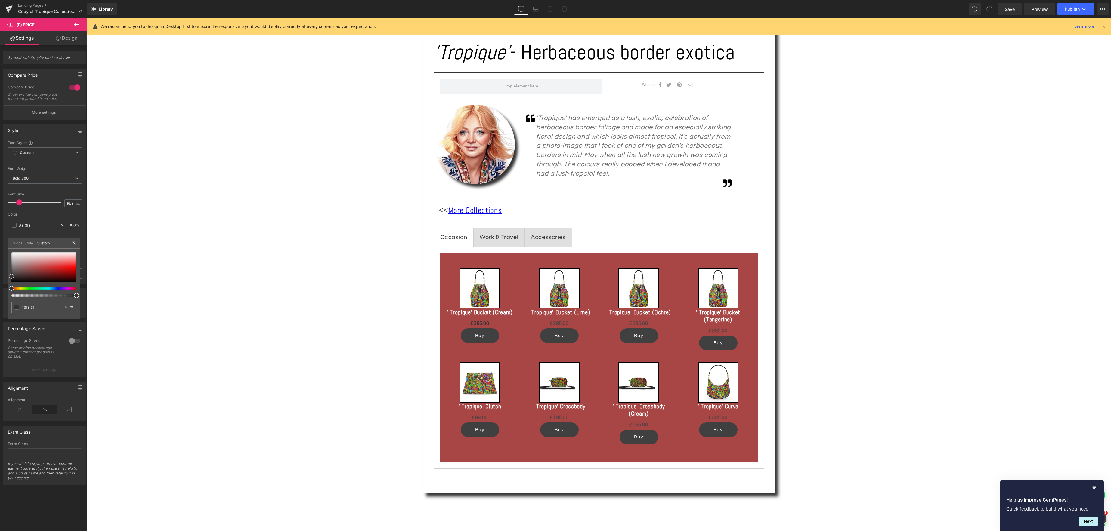
type input "#595959"
type input "#807e7e"
type input "#c3c0c0"
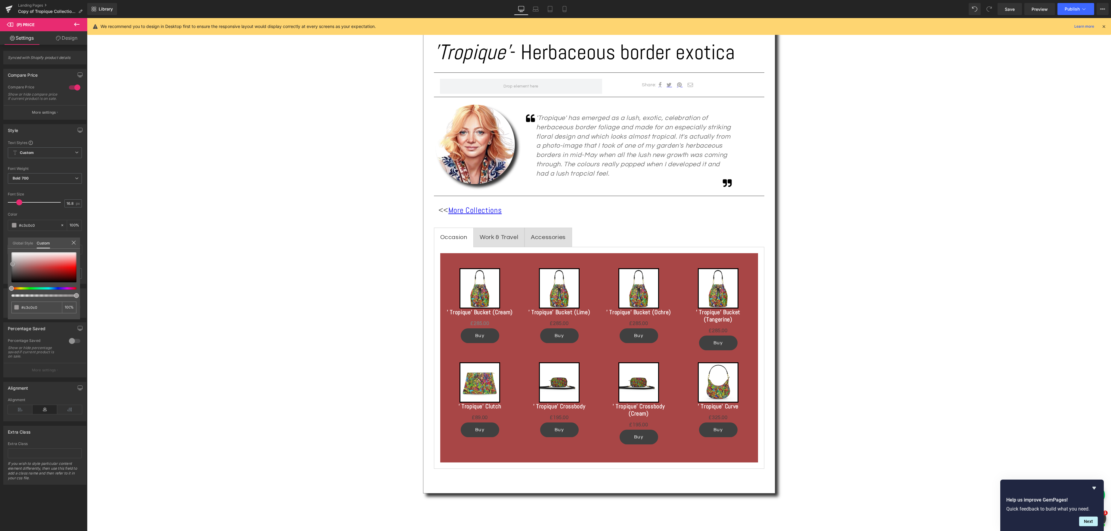
type input "#e8e7e7"
type input "#faf9f9"
type input "#ffffff"
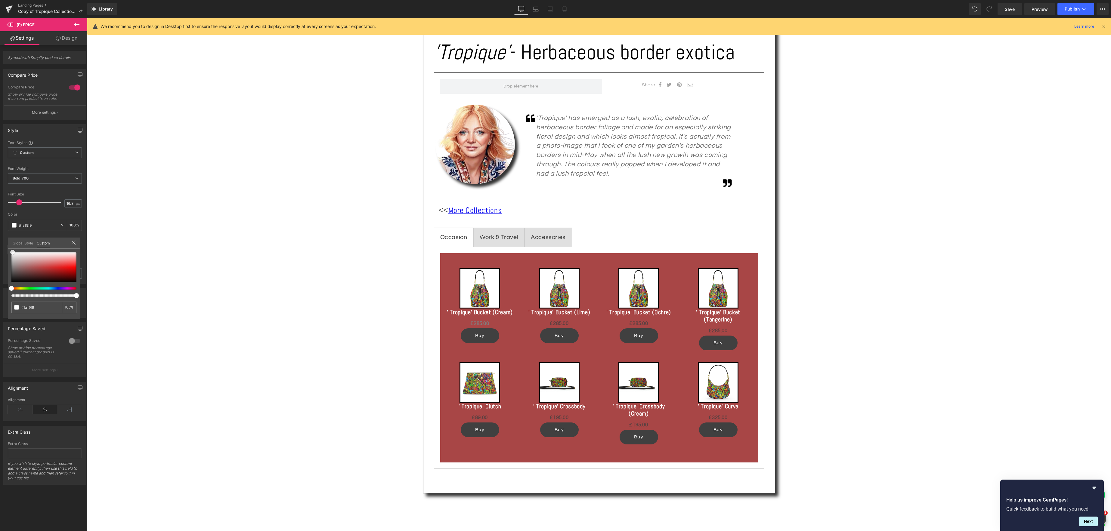
type input "#ffffff"
drag, startPoint x: 12, startPoint y: 277, endPoint x: 11, endPoint y: 251, distance: 26.2
click at [11, 251] on span at bounding box center [11, 252] width 5 height 5
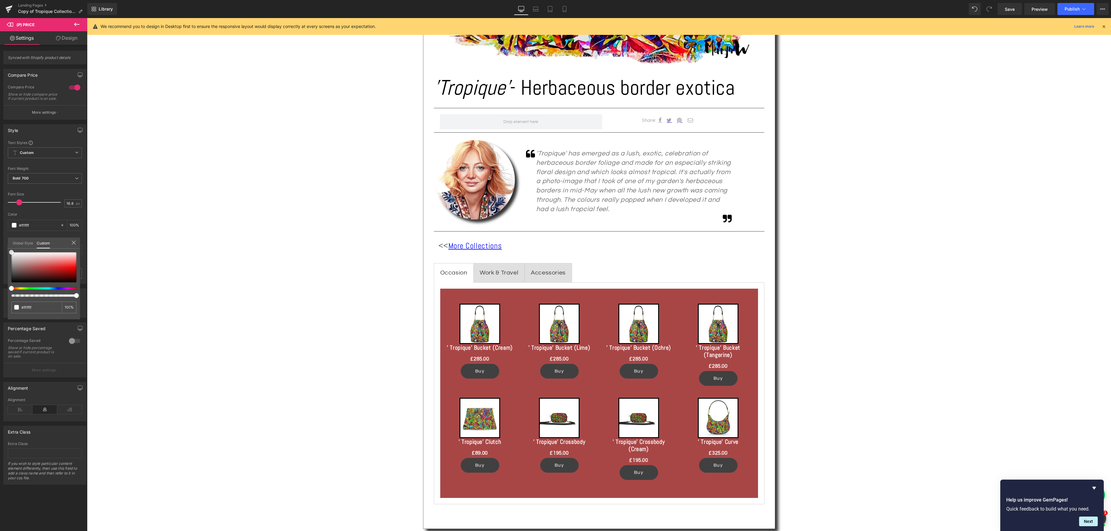
scroll to position [290, 0]
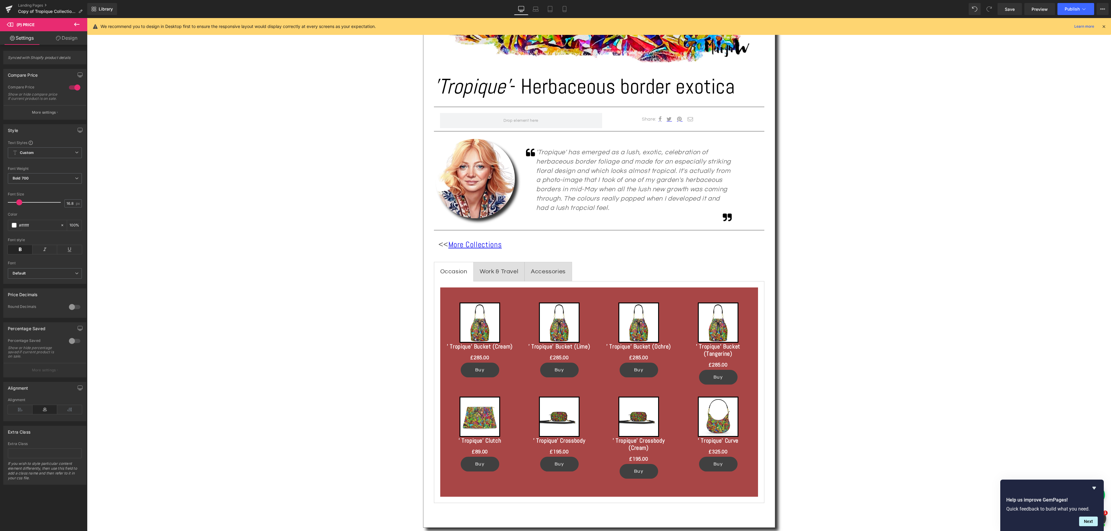
click at [598, 294] on body "Skip to content Your cart is empty Continue shopping Have an account? Log in to…" at bounding box center [599, 476] width 1024 height 1496
click at [597, 292] on span "Product List" at bounding box center [599, 292] width 28 height 9
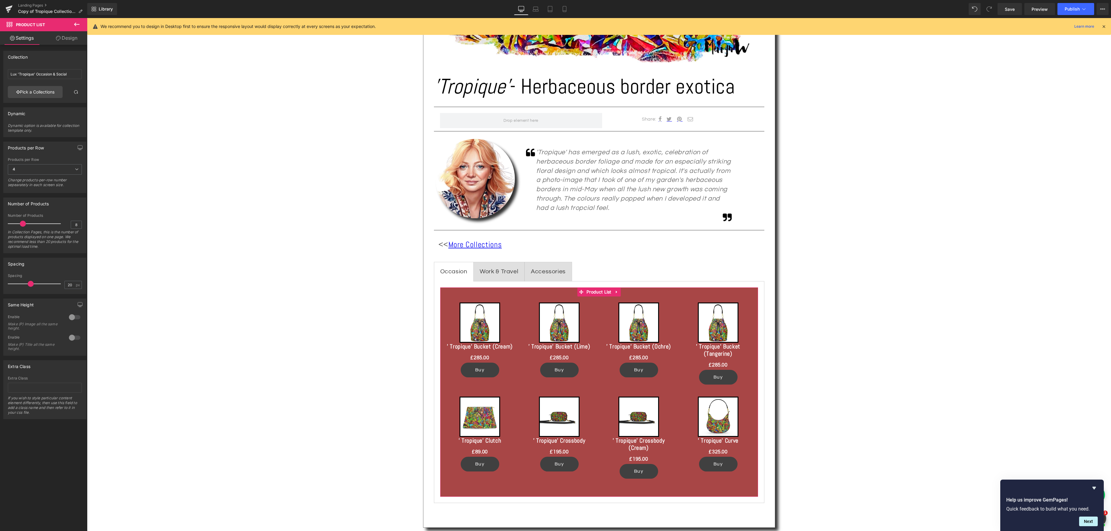
click at [67, 40] on link "Design" at bounding box center [67, 38] width 44 height 14
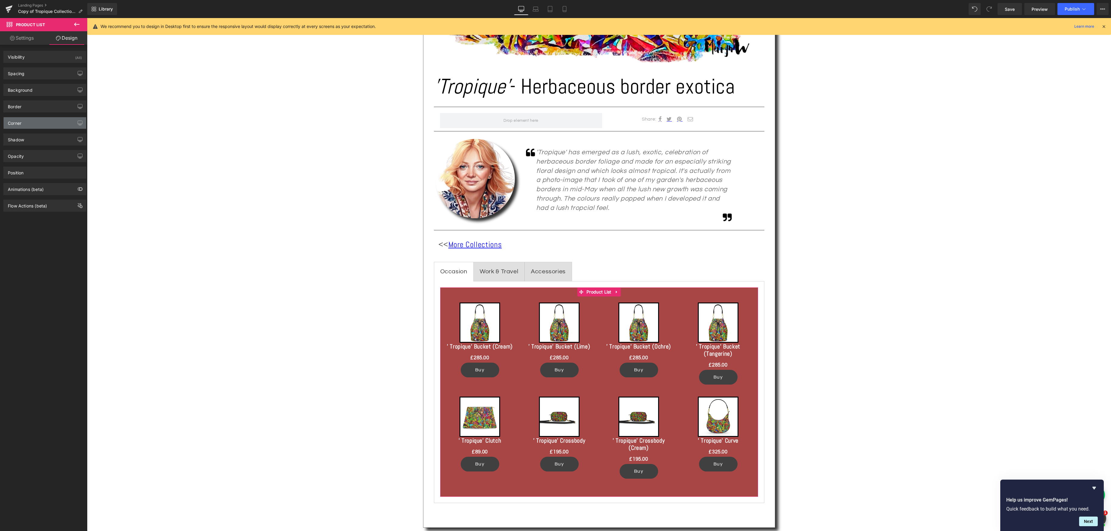
click at [53, 125] on div "Corner" at bounding box center [45, 122] width 82 height 11
drag, startPoint x: 21, startPoint y: 174, endPoint x: 39, endPoint y: 174, distance: 18.7
click at [20, 174] on input "0" at bounding box center [17, 174] width 18 height 10
type input "25"
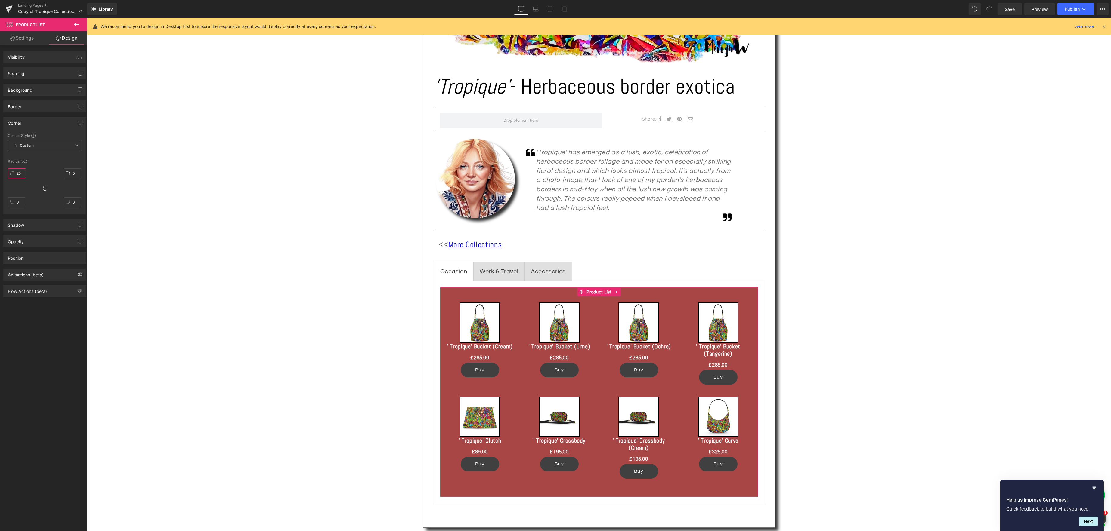
type input "25"
click at [566, 8] on icon at bounding box center [564, 9] width 6 height 6
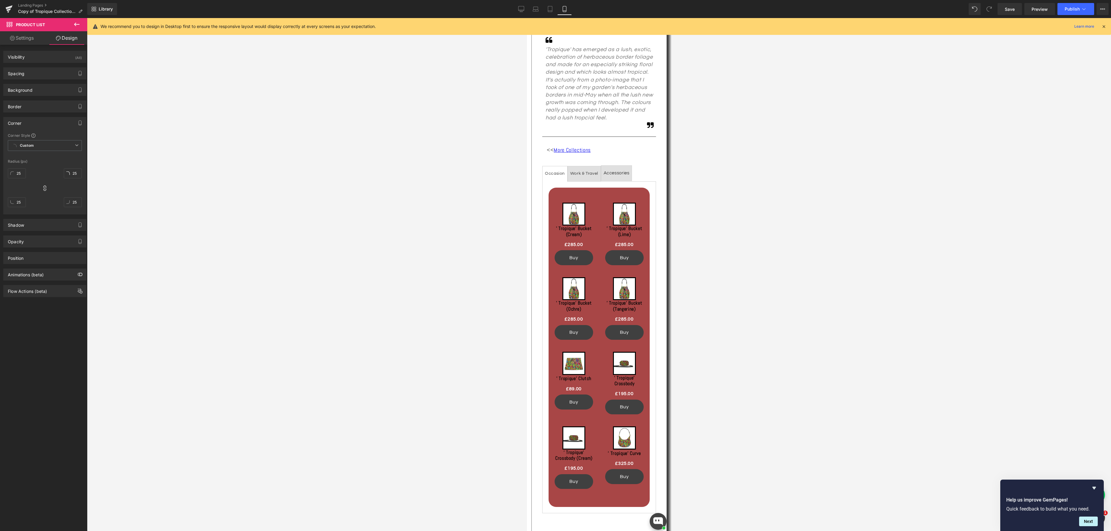
scroll to position [193, 0]
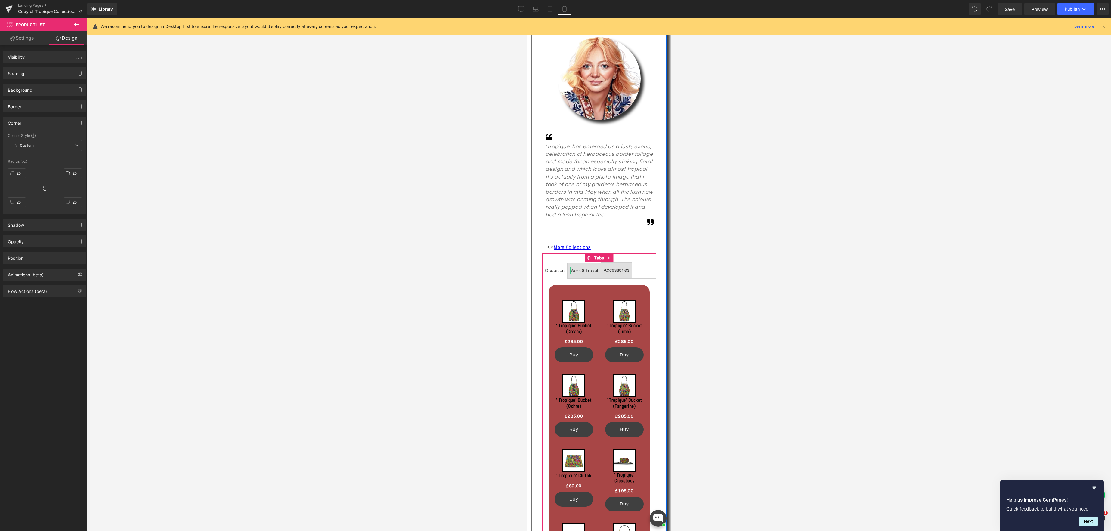
click at [592, 271] on div "Work & Travel" at bounding box center [584, 271] width 28 height 8
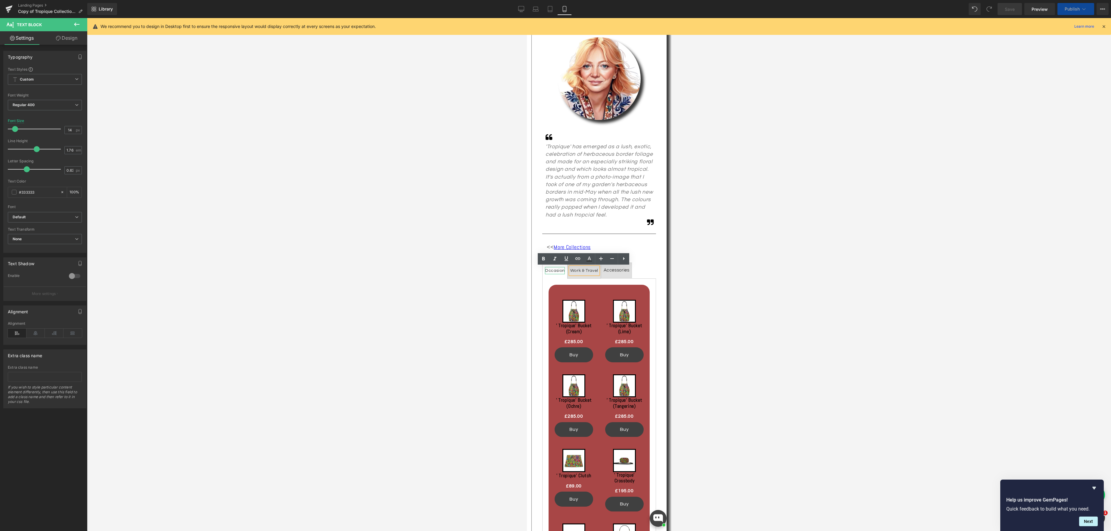
click at [553, 269] on div "Occasion" at bounding box center [555, 271] width 20 height 8
click at [520, 11] on icon at bounding box center [521, 9] width 6 height 6
type input "20"
type input "100"
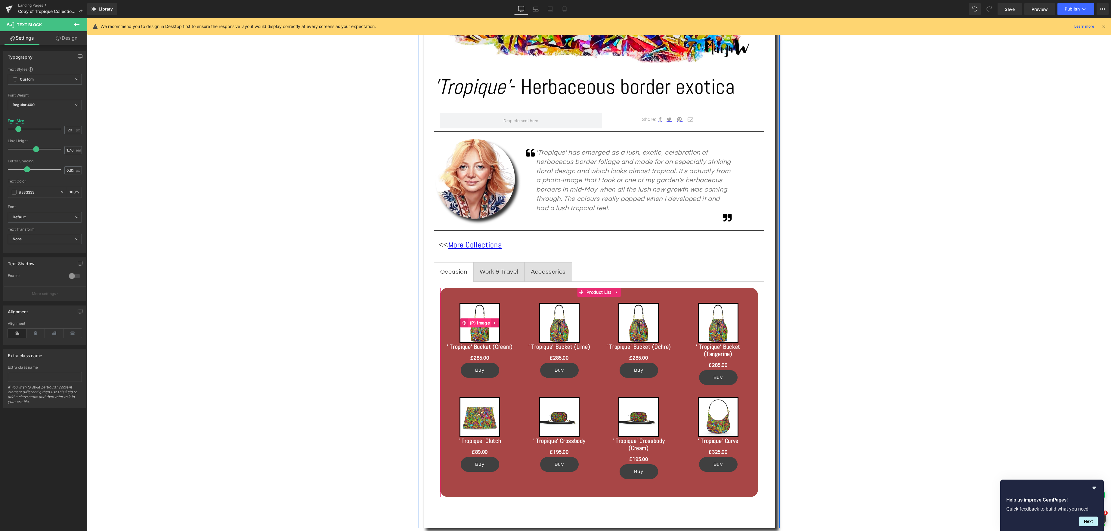
click at [485, 322] on div "Sale Off (P) Image" at bounding box center [479, 323] width 67 height 40
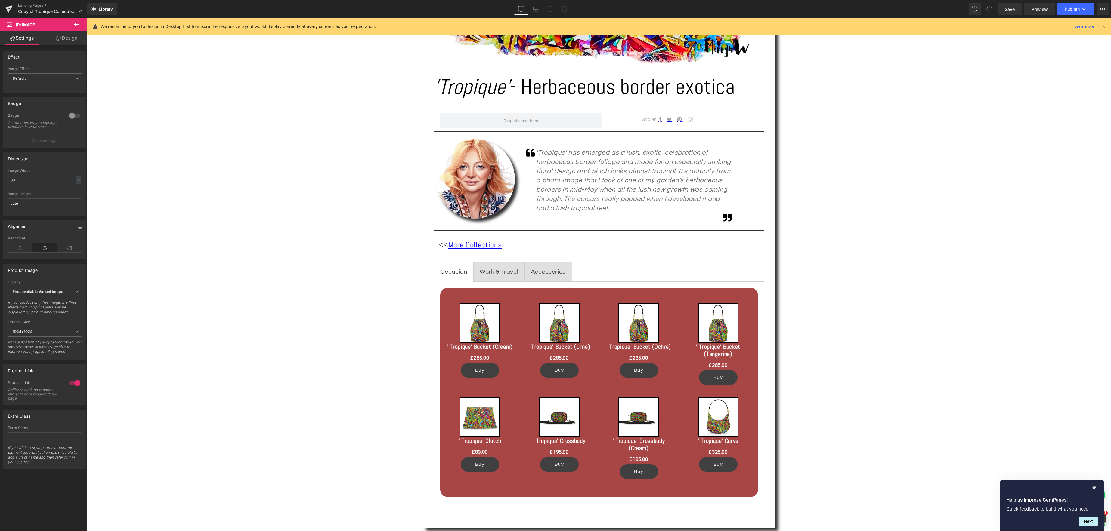
click at [70, 38] on link "Design" at bounding box center [67, 38] width 44 height 14
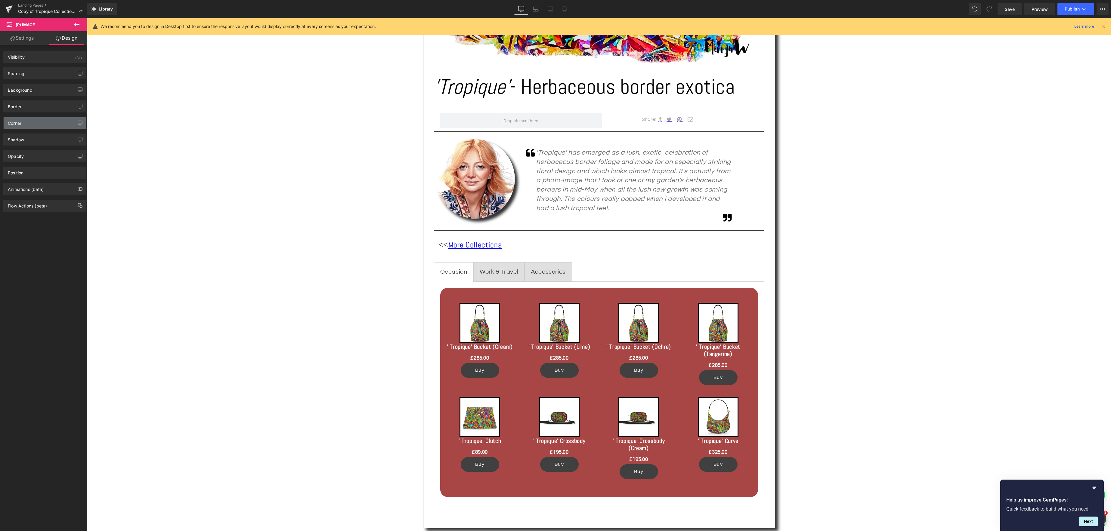
click at [26, 125] on div "Corner" at bounding box center [45, 122] width 82 height 11
click at [20, 172] on input "0" at bounding box center [17, 174] width 18 height 10
type input "25"
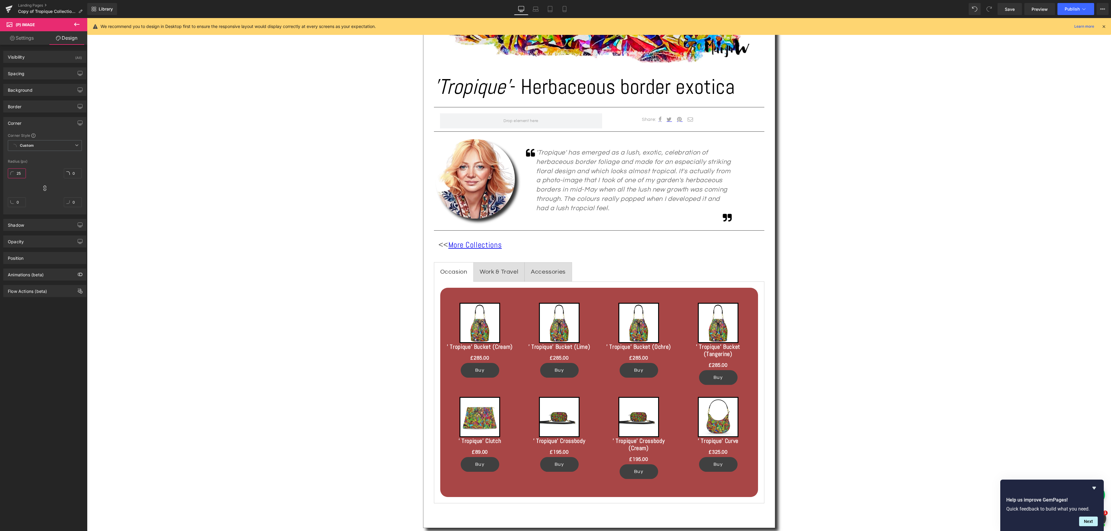
type input "25"
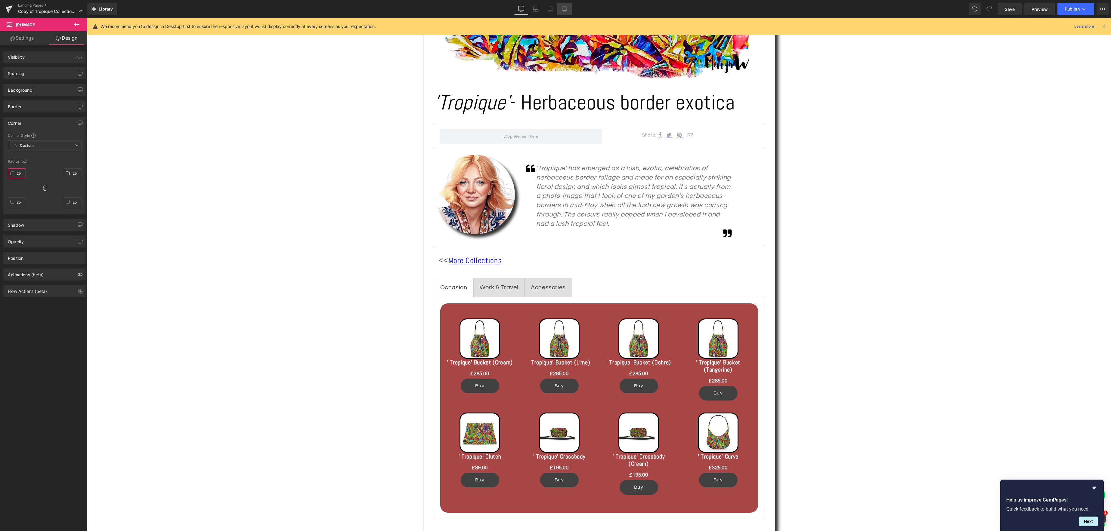
type input "25"
click at [564, 9] on icon at bounding box center [564, 9] width 6 height 6
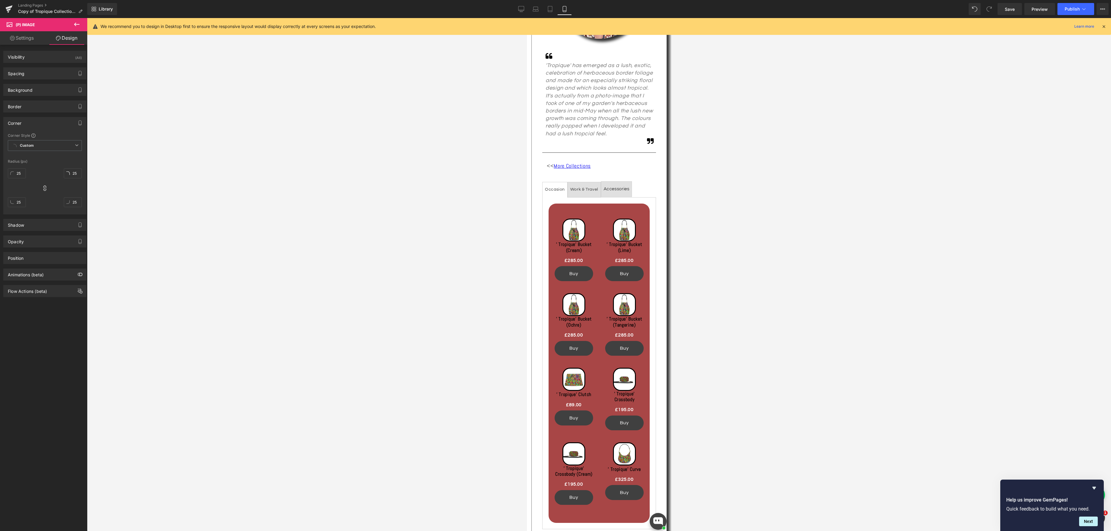
scroll to position [177, 0]
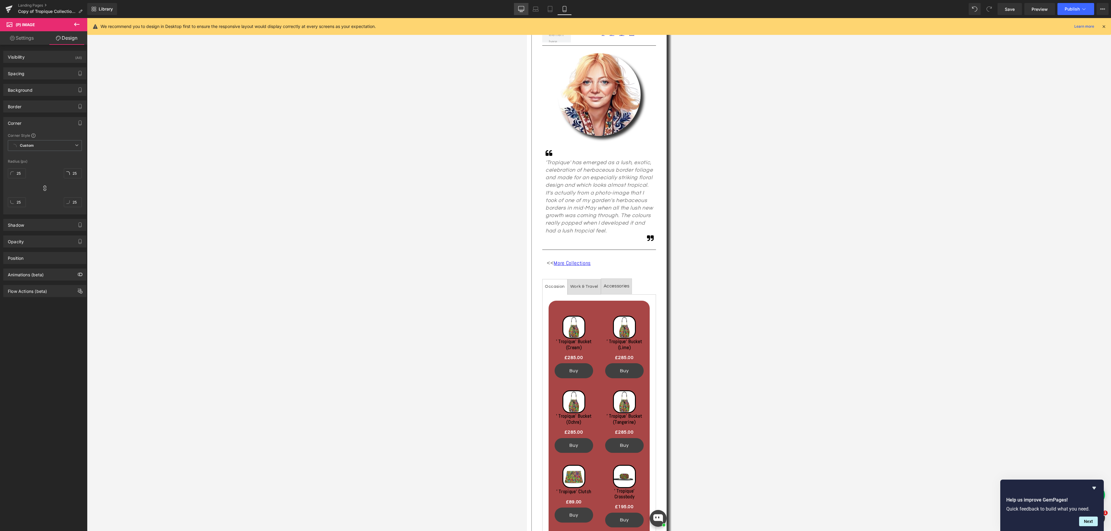
click at [522, 10] on icon at bounding box center [521, 10] width 6 height 0
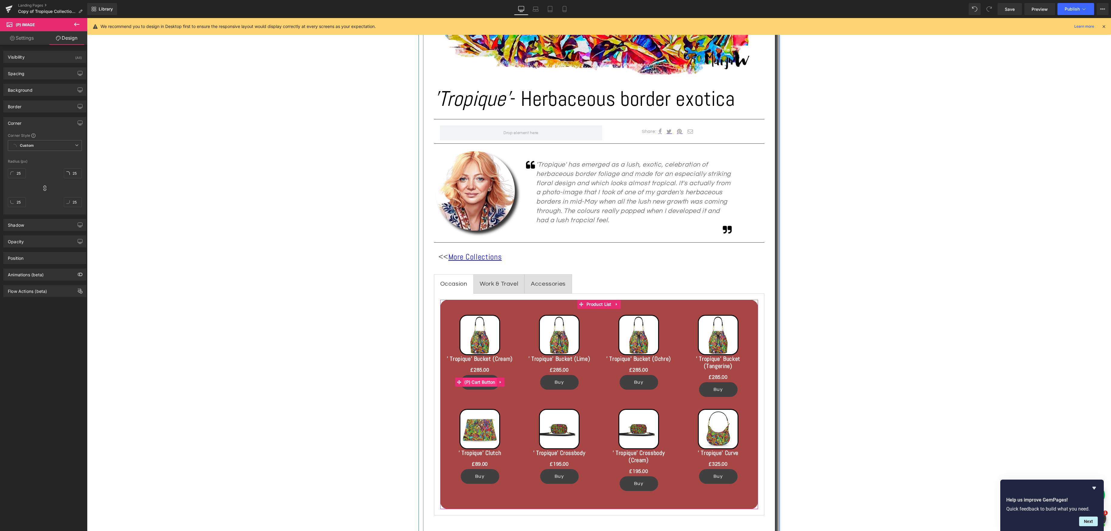
scroll to position [278, 0]
click at [480, 382] on span "(P) Cart Button" at bounding box center [480, 382] width 34 height 9
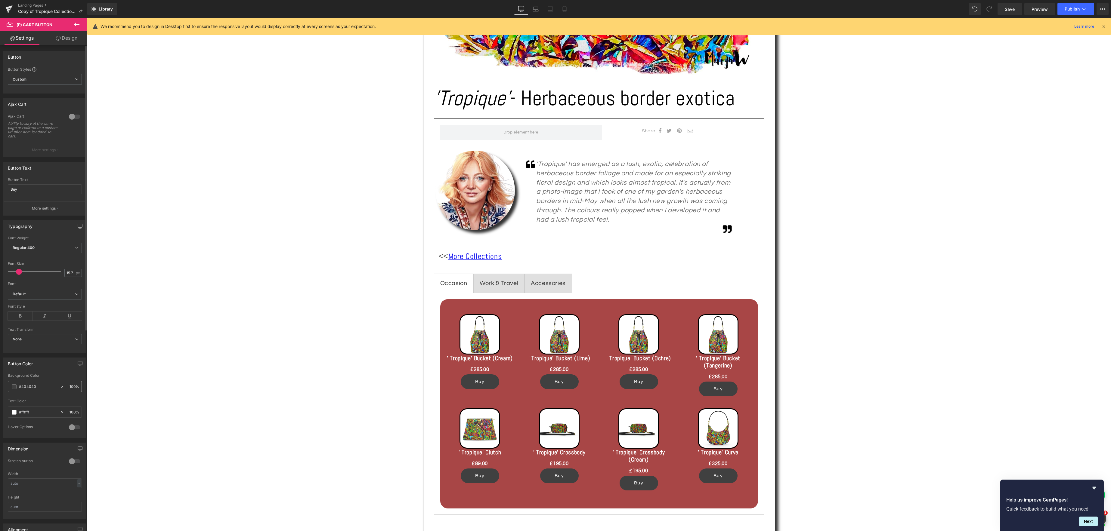
click at [14, 388] on span at bounding box center [14, 387] width 5 height 5
type input "#424242"
type input "#444444"
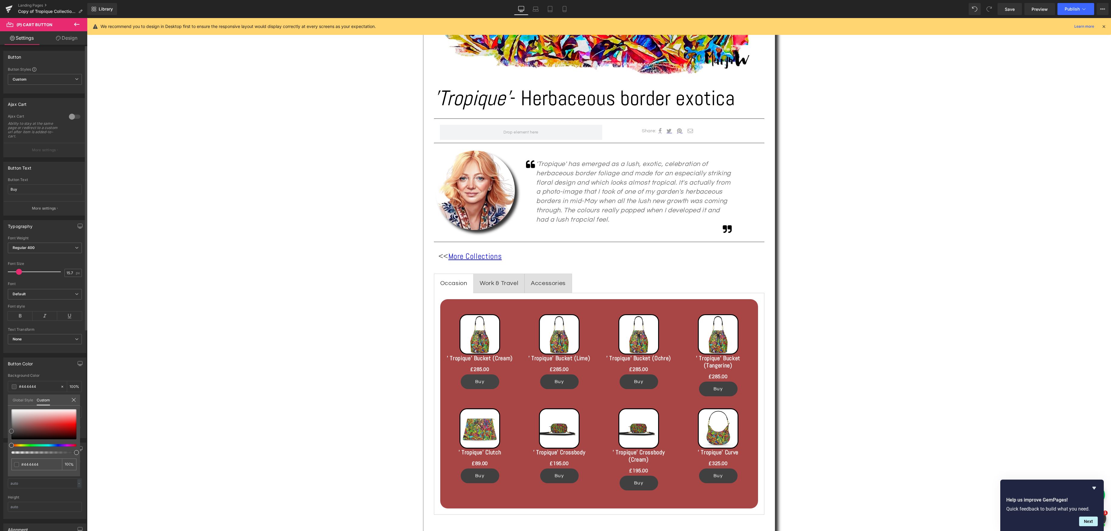
type input "#474747"
type input "#494949"
type input "#4f4f4f"
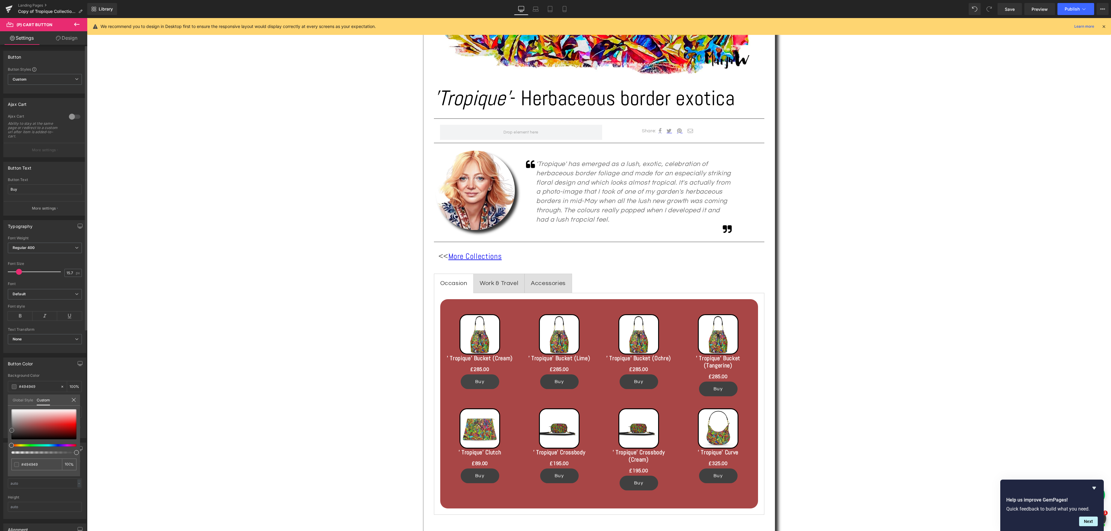
type input "#4f4f4f"
type input "#565656"
type input "#7f7a7a"
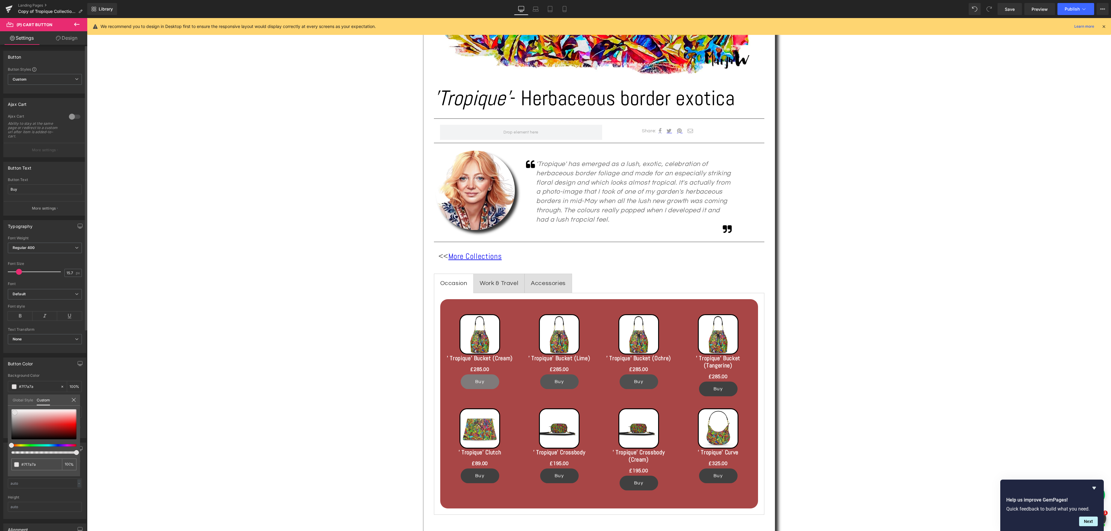
type input "#cdcaca"
type input "#ffffff"
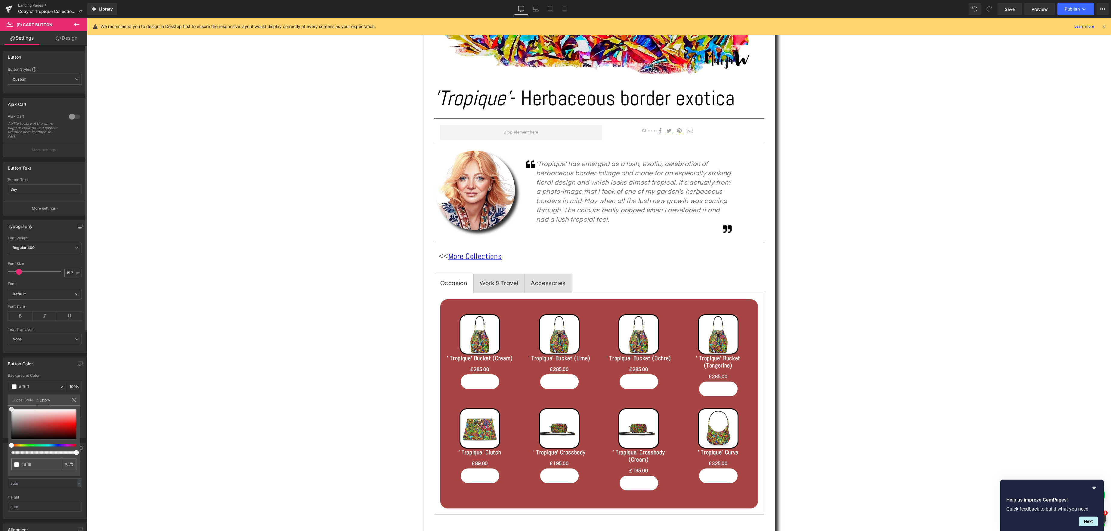
type input "#fcfcfc"
type input "#e2e2e2"
type input "#adadad"
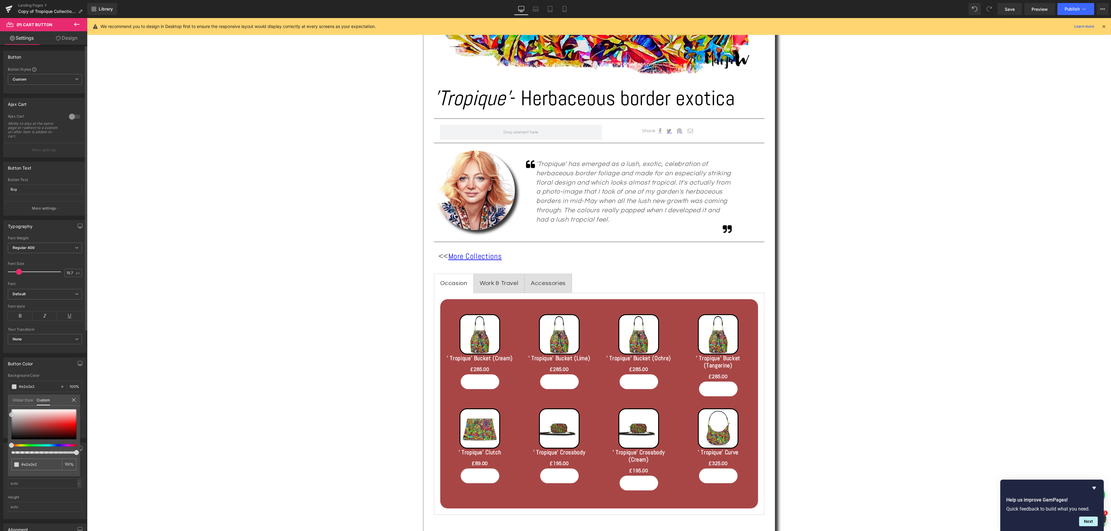
type input "#adadad"
type input "#919191"
type input "#7c7c7c"
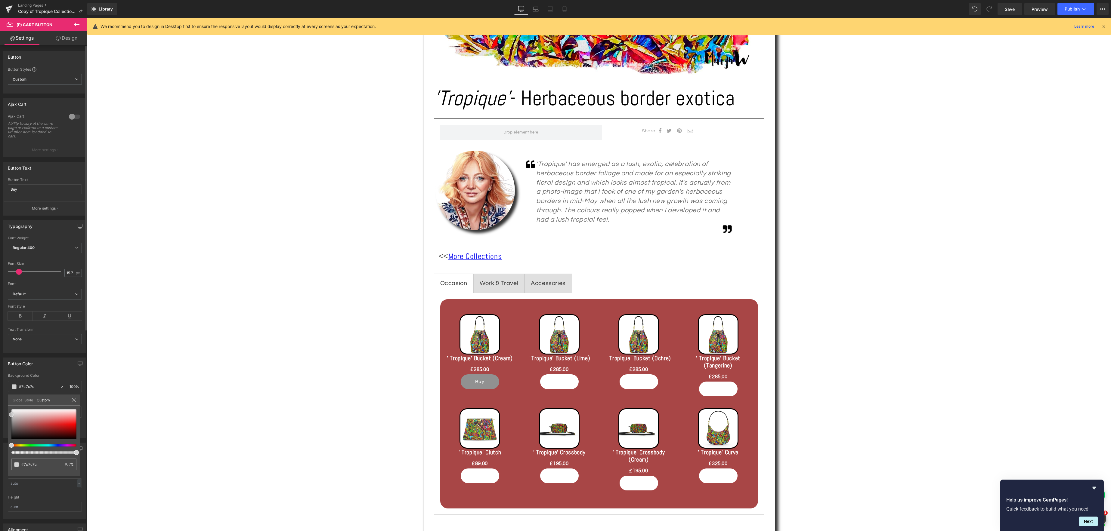
type input "#757575"
type input "#707070"
type input "#515151"
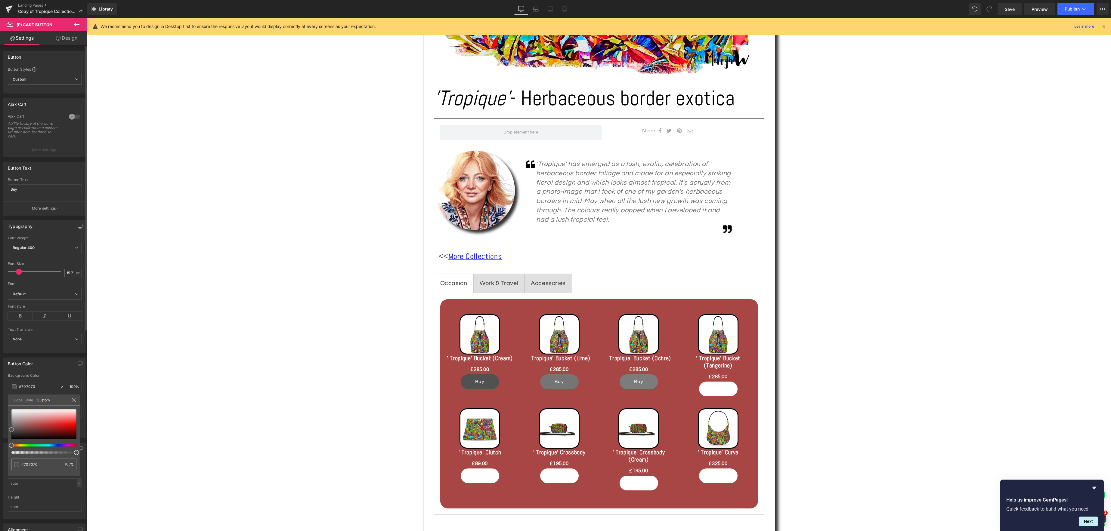
type input "#515151"
type input "#545454"
type input "#757575"
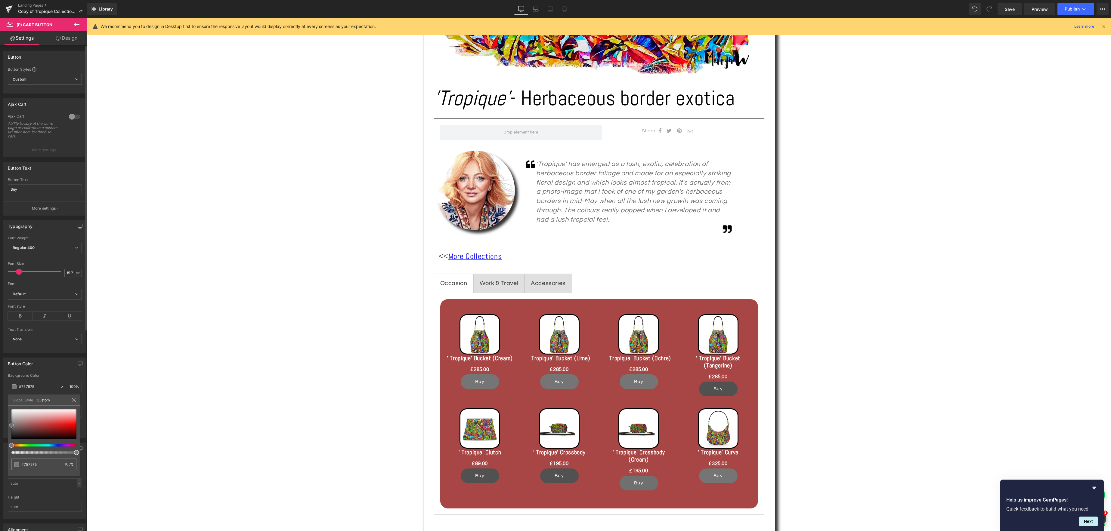
type input "#777777"
drag, startPoint x: 12, startPoint y: 432, endPoint x: 8, endPoint y: 425, distance: 7.8
click at [8, 425] on div "#777777 100 %" at bounding box center [44, 443] width 72 height 67
click at [480, 382] on body "Skip to content Your cart is empty Continue shopping Have an account? Log in to…" at bounding box center [599, 488] width 1024 height 1496
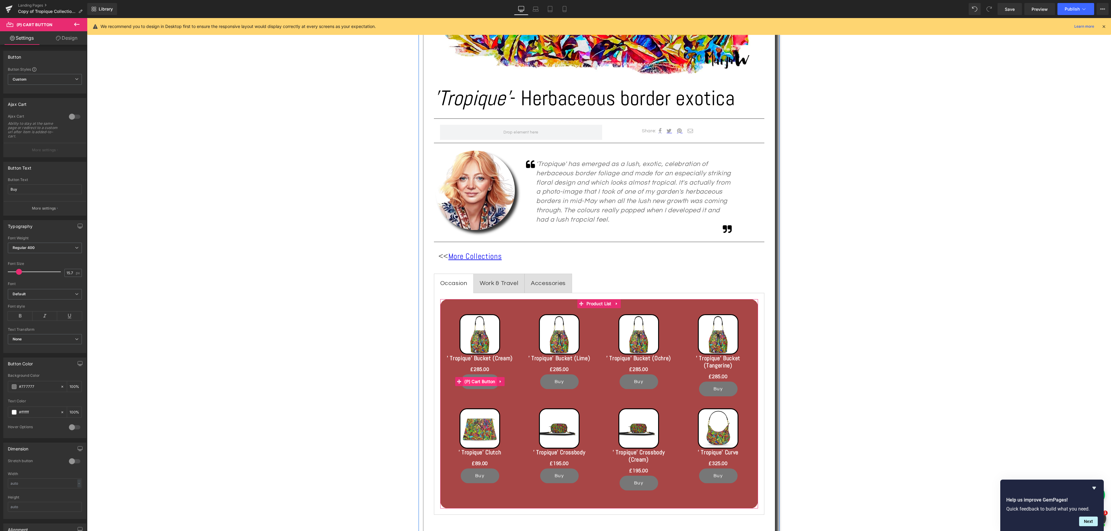
click at [480, 382] on span "(P) Cart Button" at bounding box center [480, 381] width 34 height 9
click at [71, 37] on link "Design" at bounding box center [67, 38] width 44 height 14
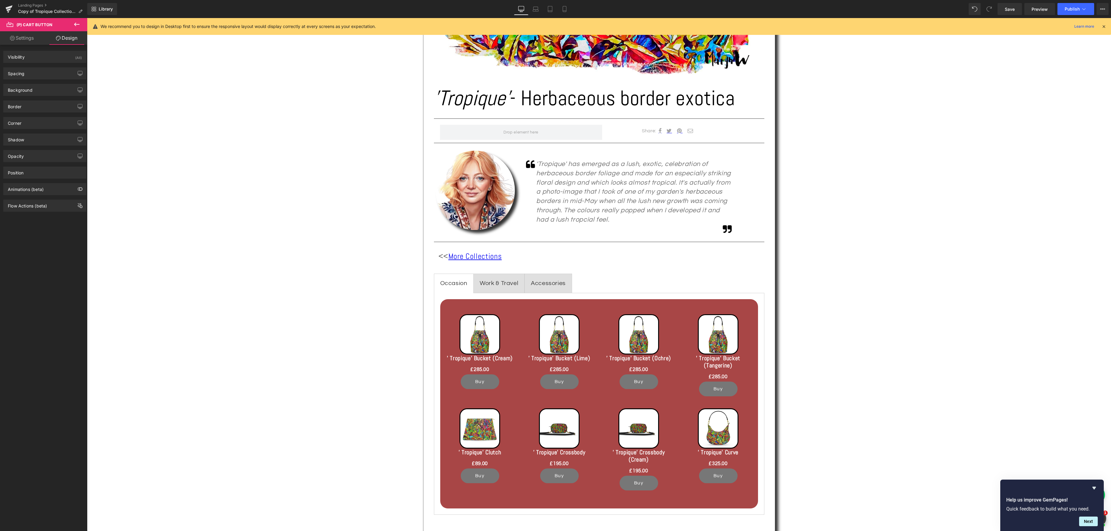
click at [29, 39] on link "Settings" at bounding box center [22, 38] width 44 height 14
type input "100"
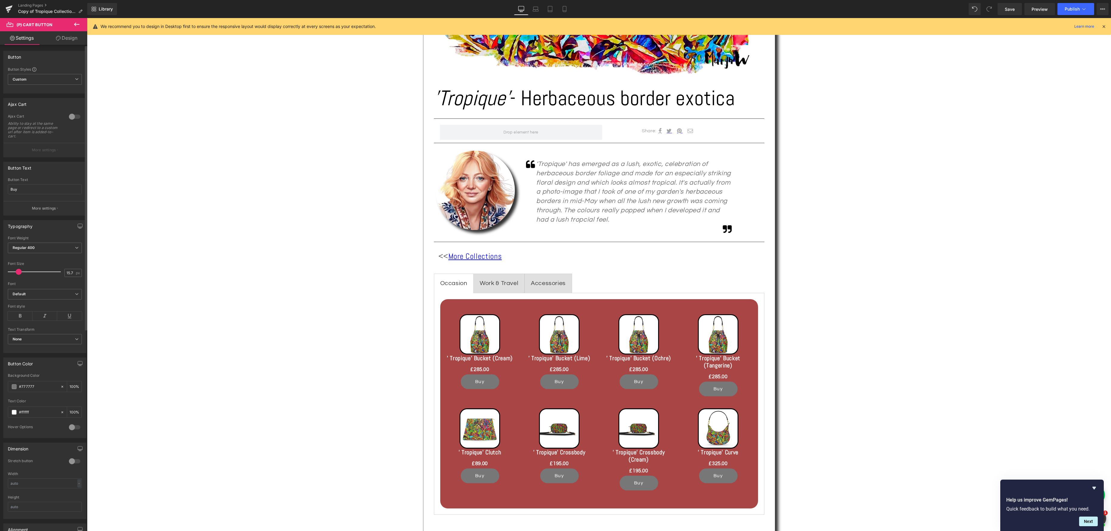
click at [58, 209] on button "More settings" at bounding box center [45, 208] width 82 height 14
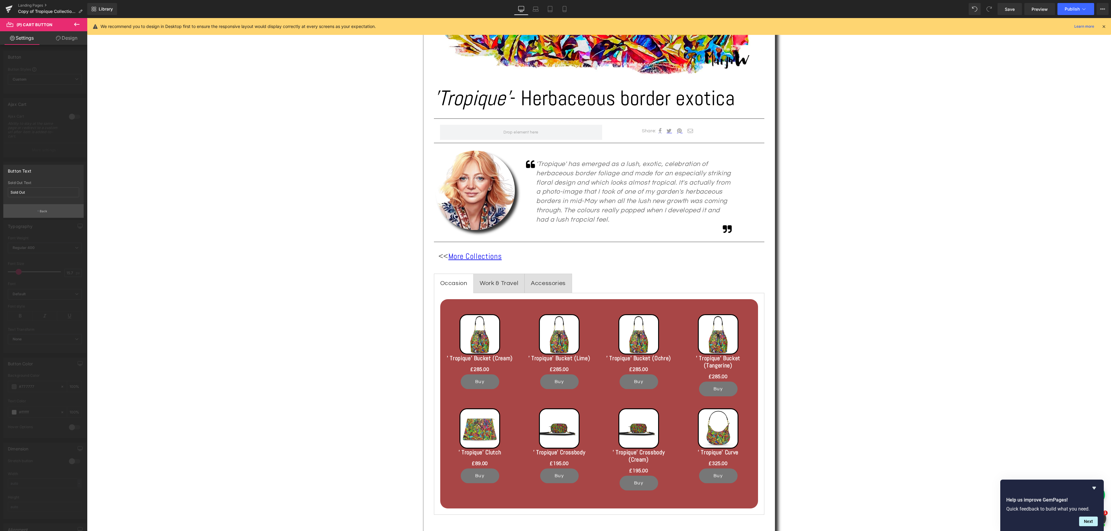
click at [41, 210] on p "Back" at bounding box center [44, 211] width 8 height 5
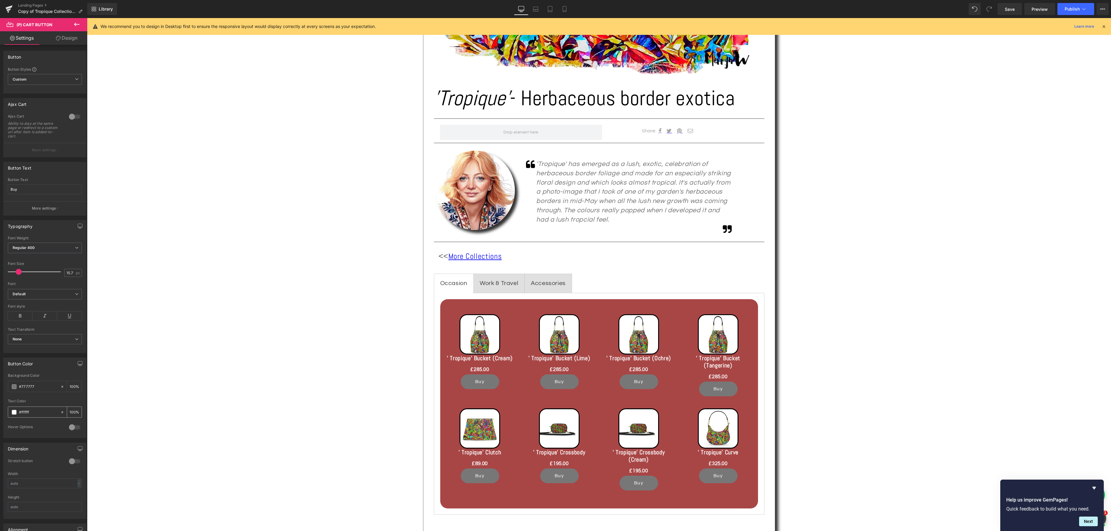
click at [13, 412] on span at bounding box center [14, 412] width 5 height 5
type input "#fcfcfc"
type input "#f4f4f4"
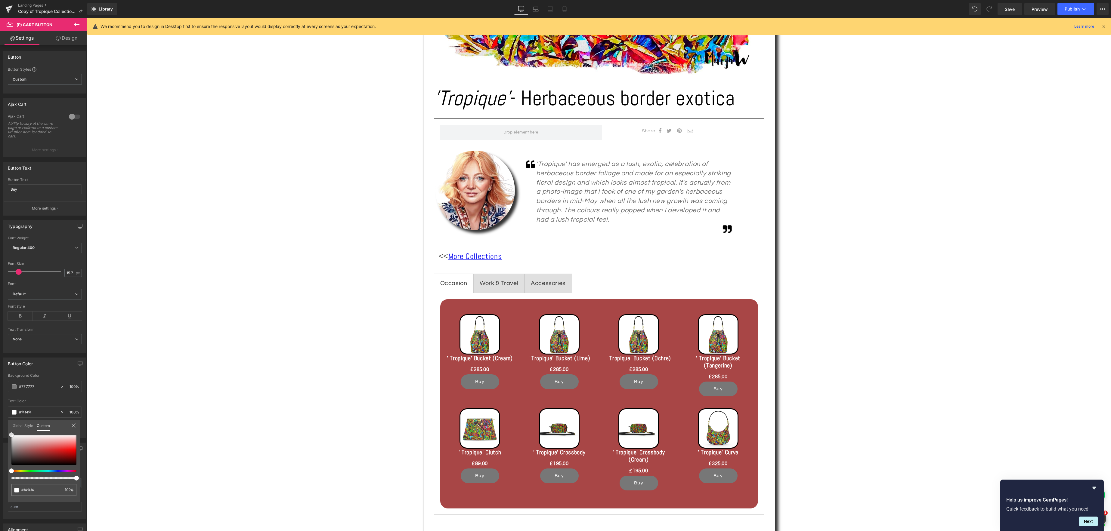
type input "#e2e2e2"
type input "#c9c9c9"
type input "#b7b7b7"
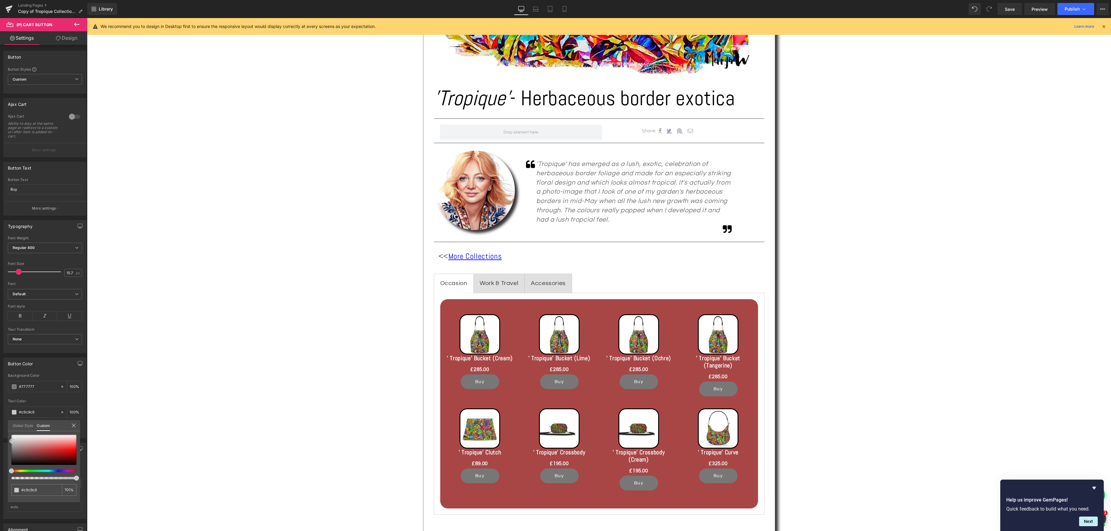
type input "#b7b7b7"
type input "#969696"
type input "#7c7c7c"
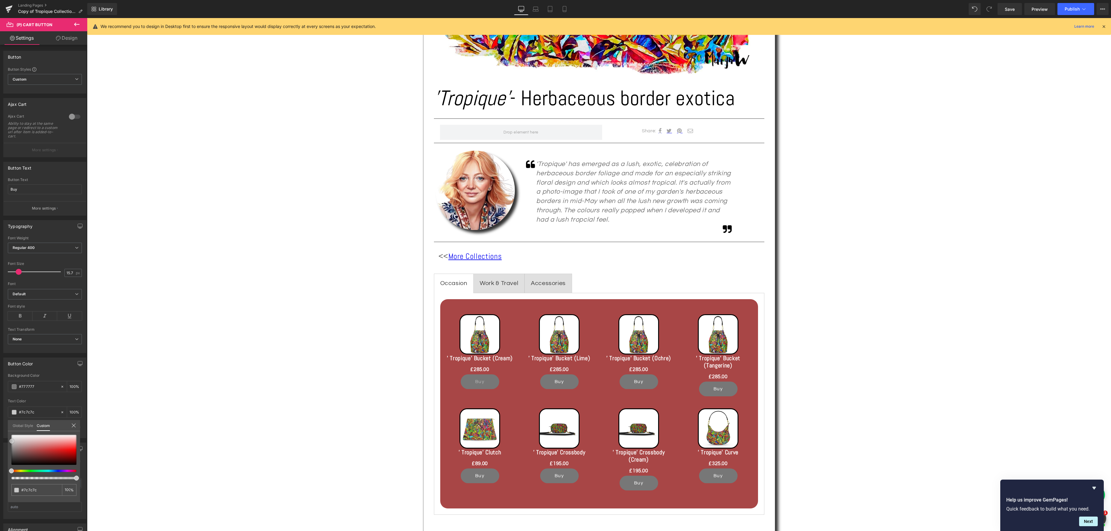
type input "#686868"
type input "#4c4c4c"
type input "#353535"
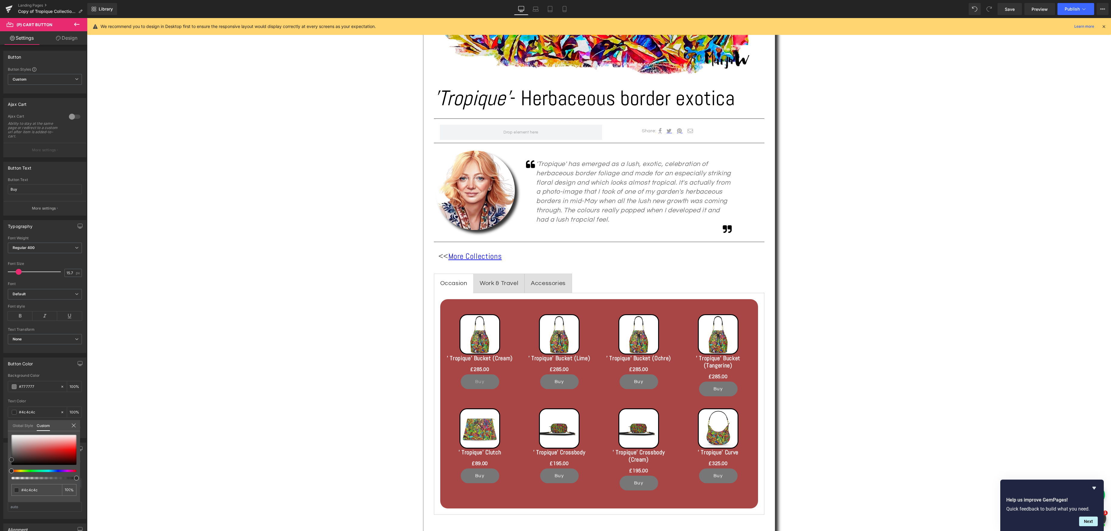
type input "#353535"
type input "#000000"
drag, startPoint x: 12, startPoint y: 433, endPoint x: 18, endPoint y: 456, distance: 24.1
click at [11, 471] on div at bounding box center [43, 457] width 65 height 45
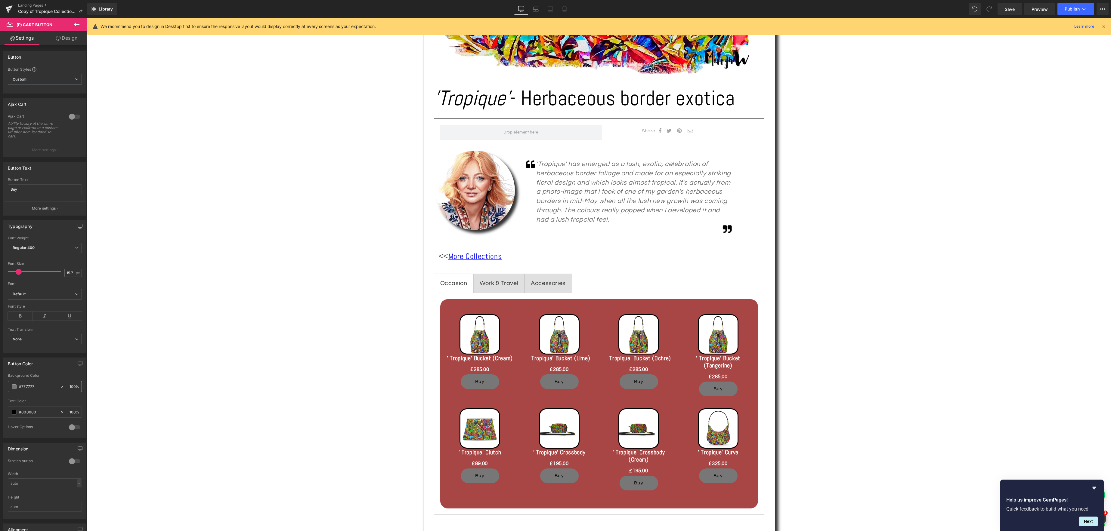
click at [15, 388] on span at bounding box center [14, 387] width 5 height 5
type input "#7a7a7a"
type input "#8e8e8e"
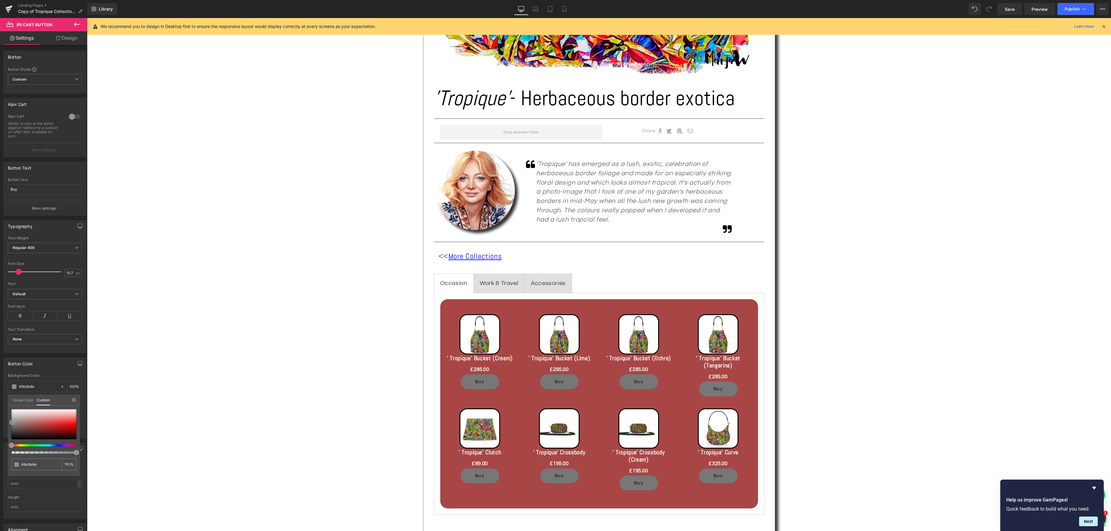
type input "#999999"
type input "#abaaaa"
type input "#b5b4b4"
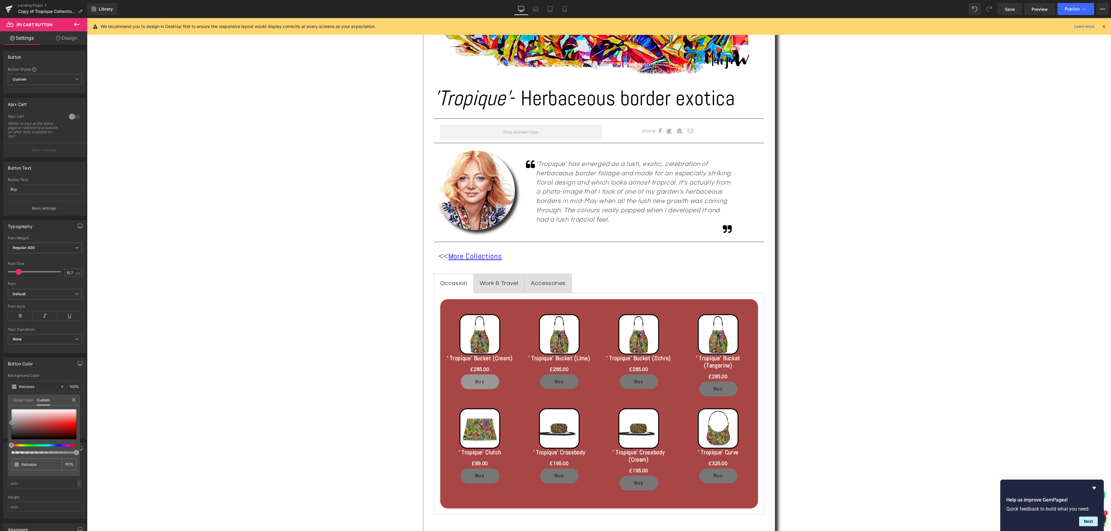
type input "#b5b4b4"
type input "#c7c6c6"
type input "#d6d5d5"
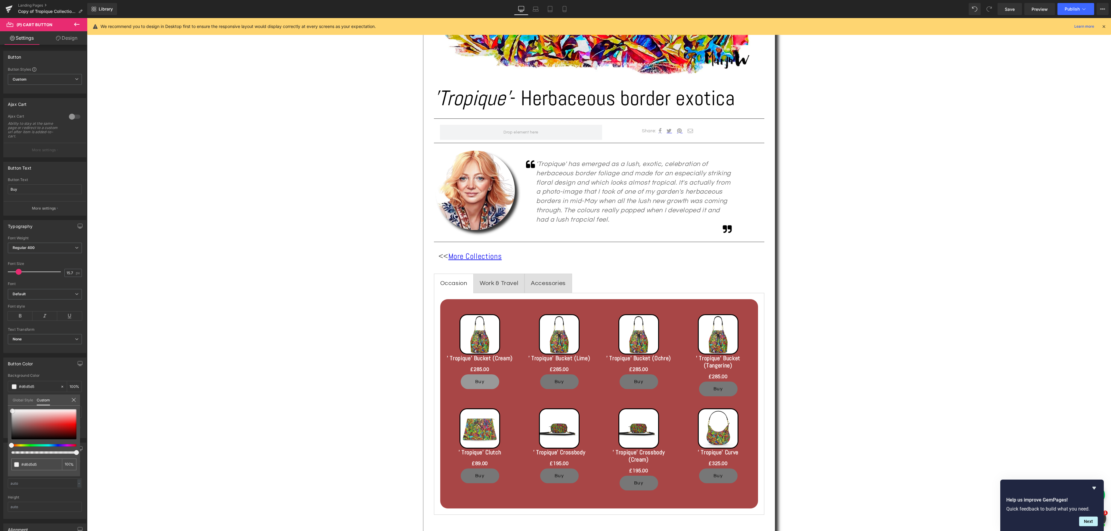
type input "#f0efef"
type input "#ffffff"
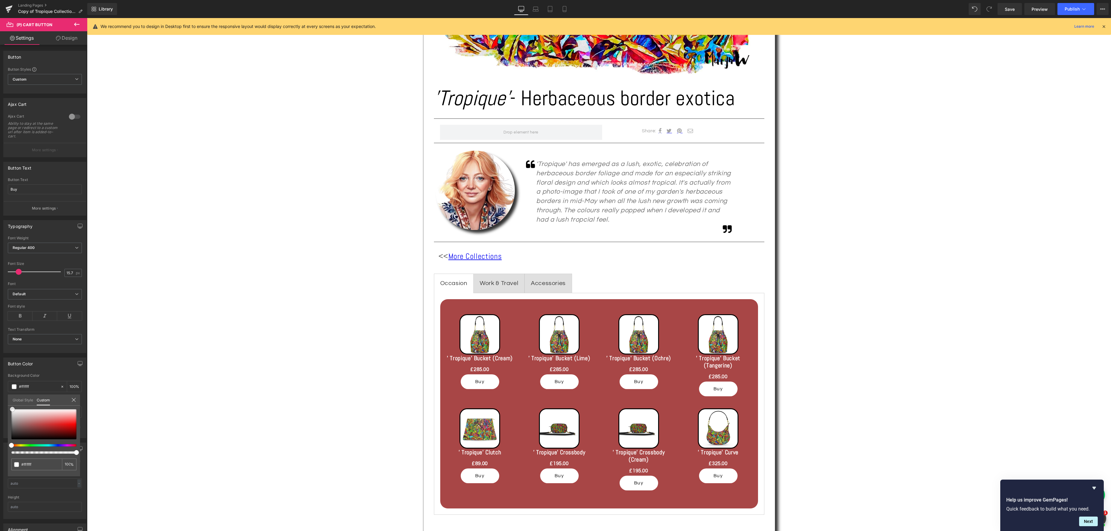
drag, startPoint x: 13, startPoint y: 425, endPoint x: 10, endPoint y: 436, distance: 11.6
click at [14, 404] on div "Global Style Custom Setup Global Style #ffffff 100 %" at bounding box center [44, 404] width 72 height 18
drag, startPoint x: 12, startPoint y: 445, endPoint x: 21, endPoint y: 446, distance: 8.7
click at [21, 446] on span at bounding box center [22, 445] width 5 height 5
type input "#fcfcfc"
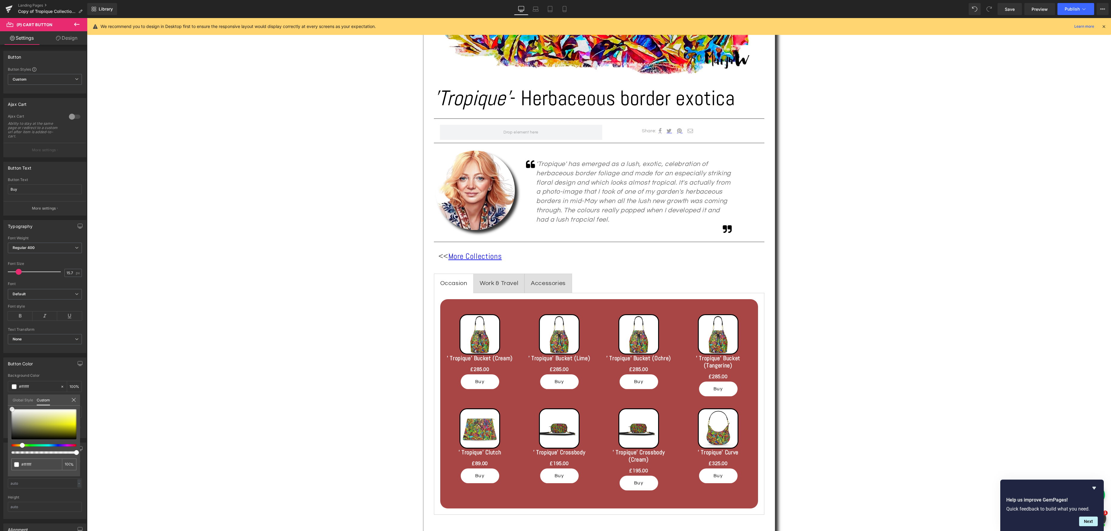
type input "#fcfcfc"
type input "#eeeeec"
type input "#d8d8ce"
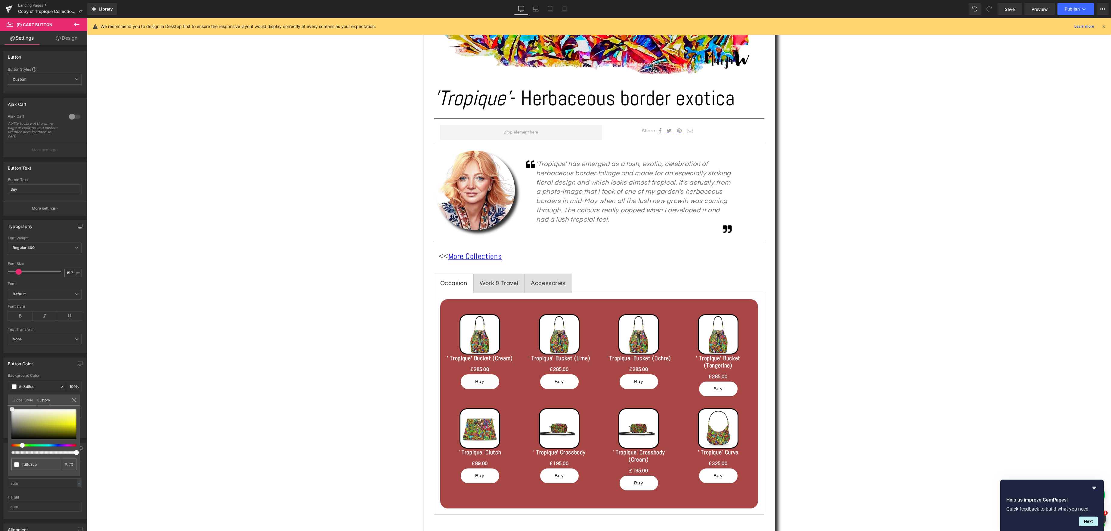
type input "#c7c7ad"
type input "#c2c2a2"
type input "#bfbf9b"
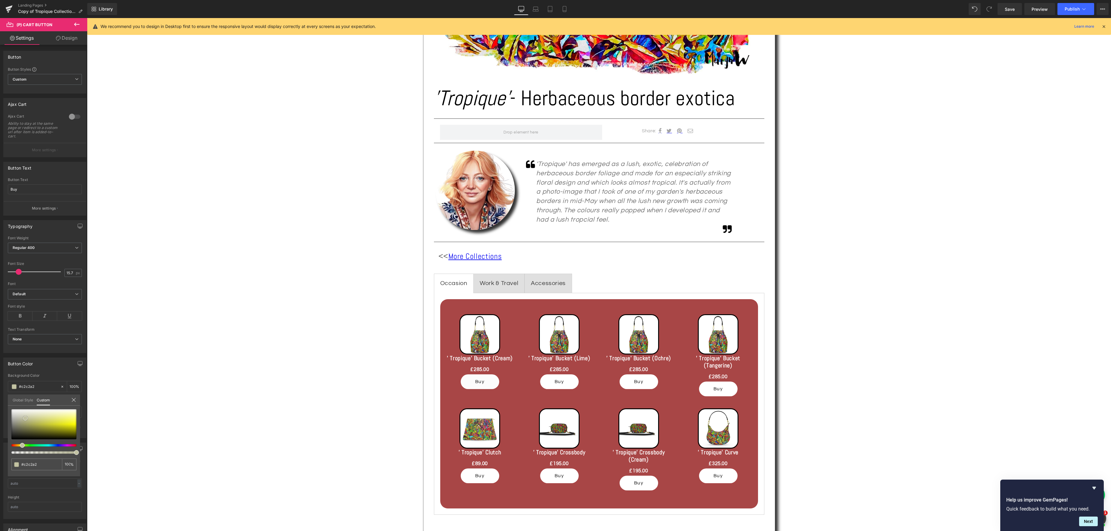
type input "#bfbf9b"
type input "#bebe97"
type input "#bdbd93"
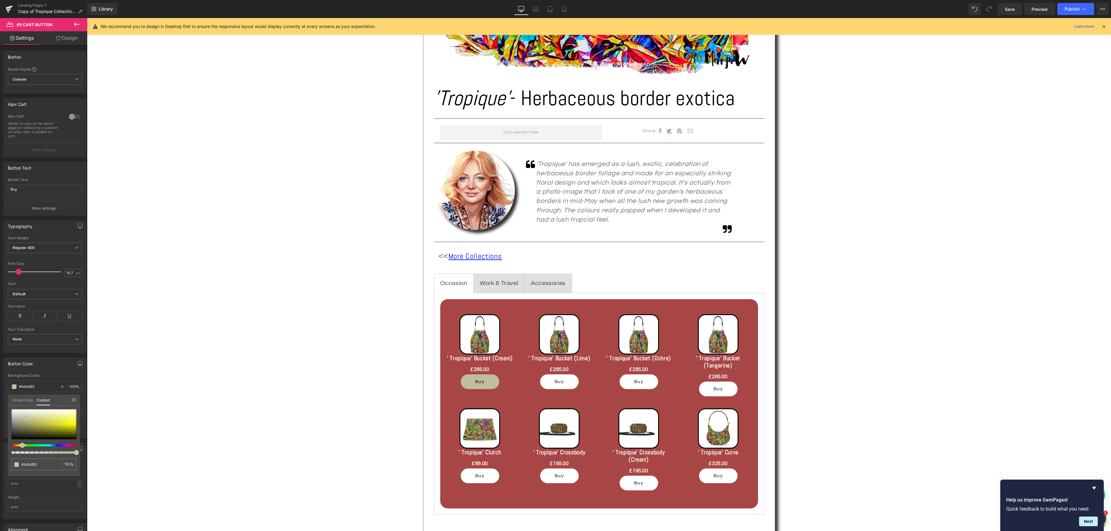
type input "#b8b889"
type input "#b0b076"
type input "#a6a65d"
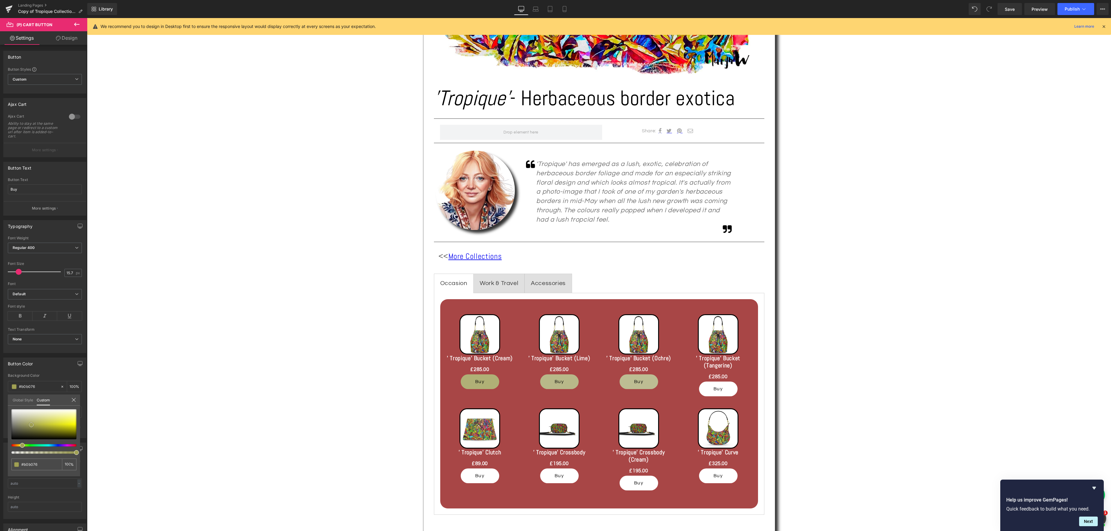
type input "#a6a65d"
type input "#a0a054"
type input "#a6a65d"
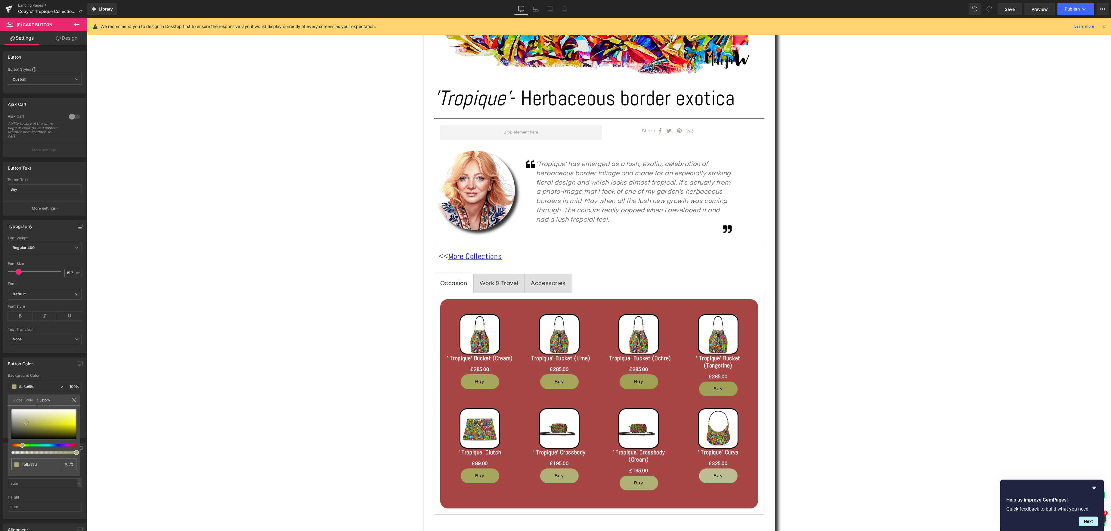
type input "#a6a662"
type input "#aaaa7d"
type input "#b7b78f"
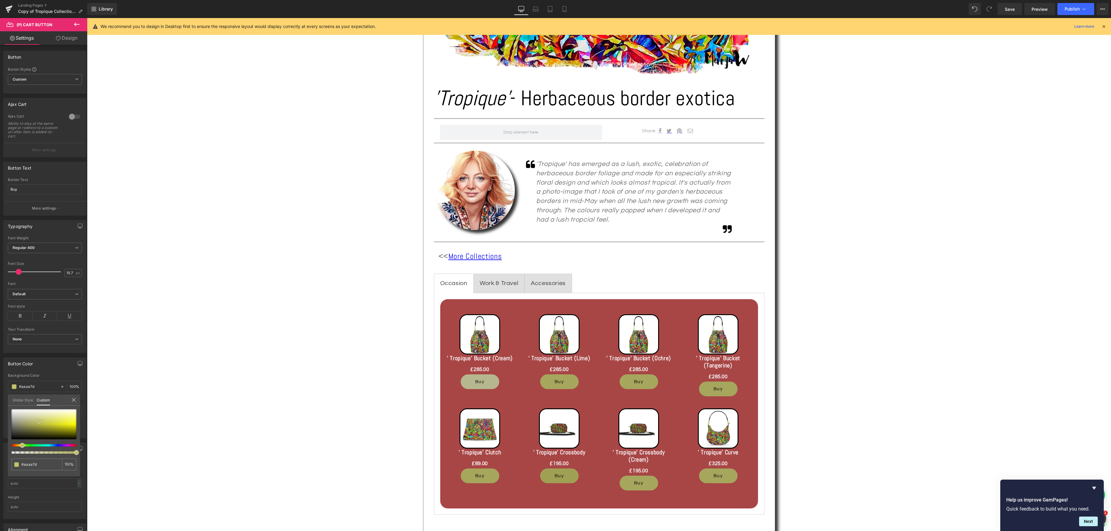
type input "#b7b78f"
drag, startPoint x: 11, startPoint y: 409, endPoint x: 69, endPoint y: 414, distance: 58.4
click at [69, 414] on span at bounding box center [70, 415] width 5 height 5
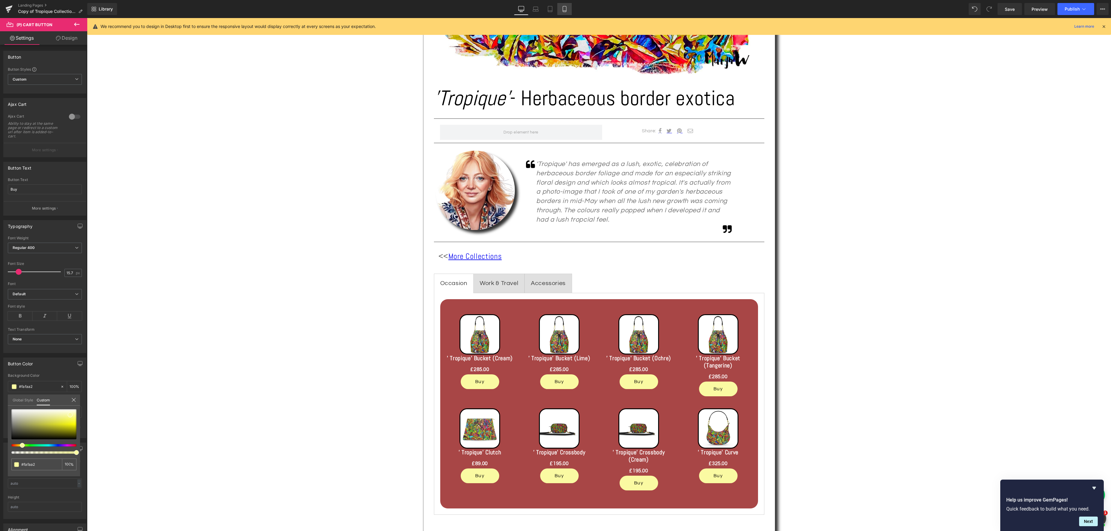
click at [565, 7] on icon at bounding box center [564, 9] width 6 height 6
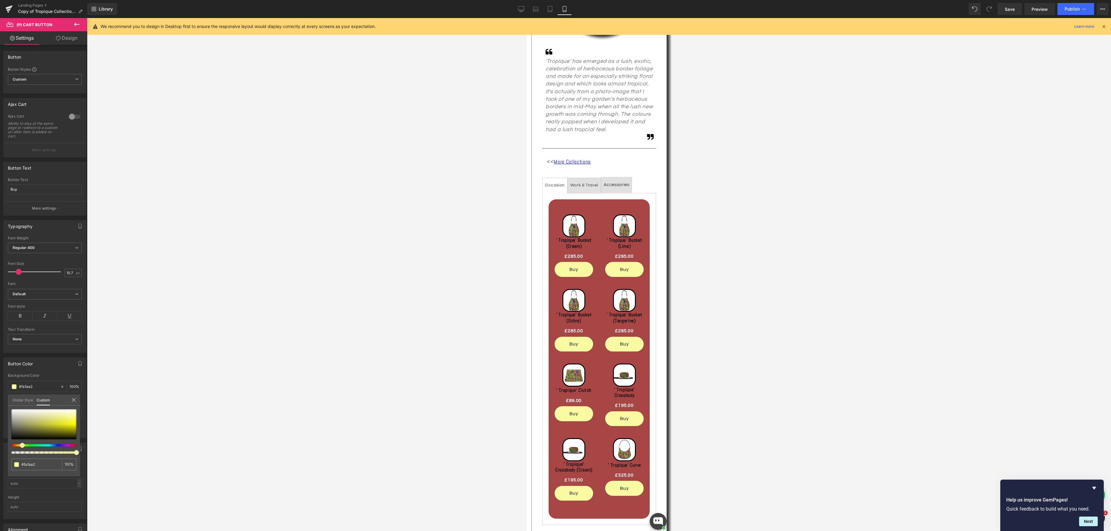
scroll to position [169, 0]
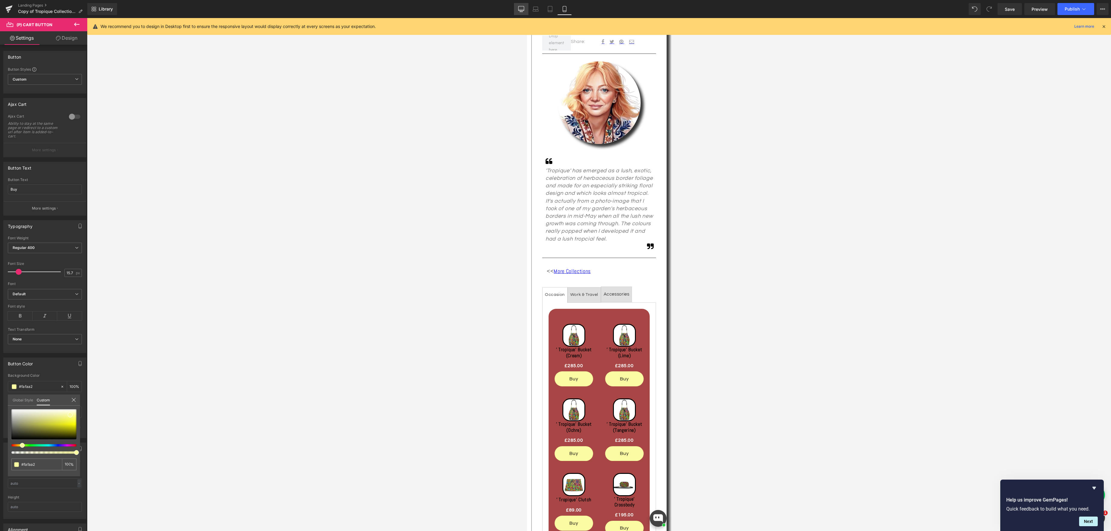
click at [526, 9] on link "Desktop" at bounding box center [521, 9] width 14 height 12
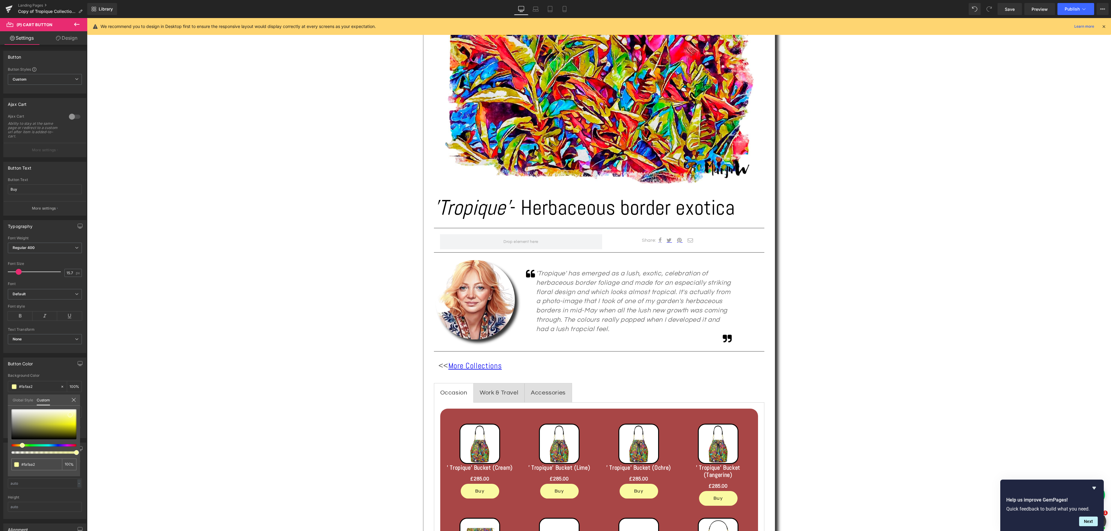
scroll to position [281, 0]
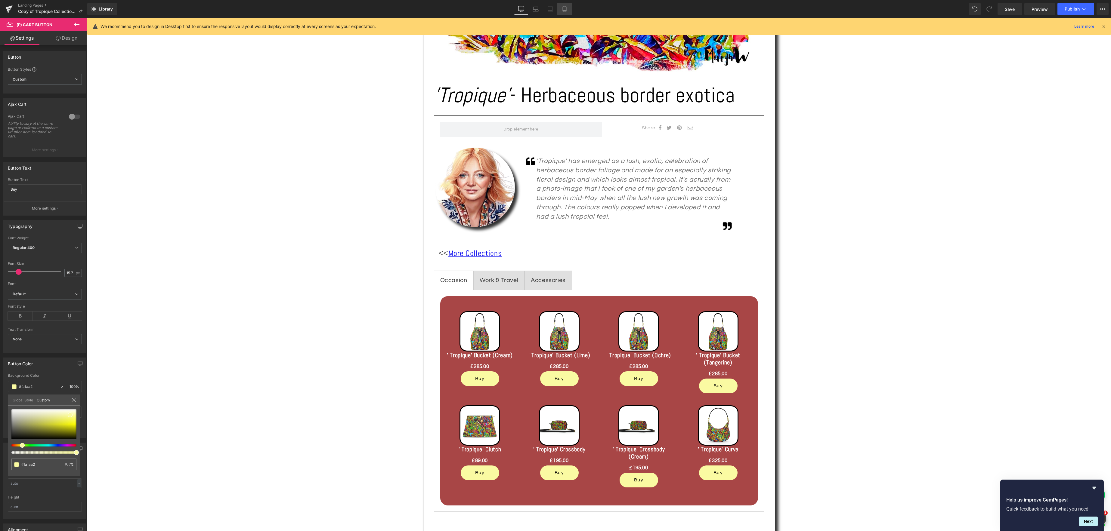
click at [566, 7] on icon at bounding box center [564, 9] width 3 height 6
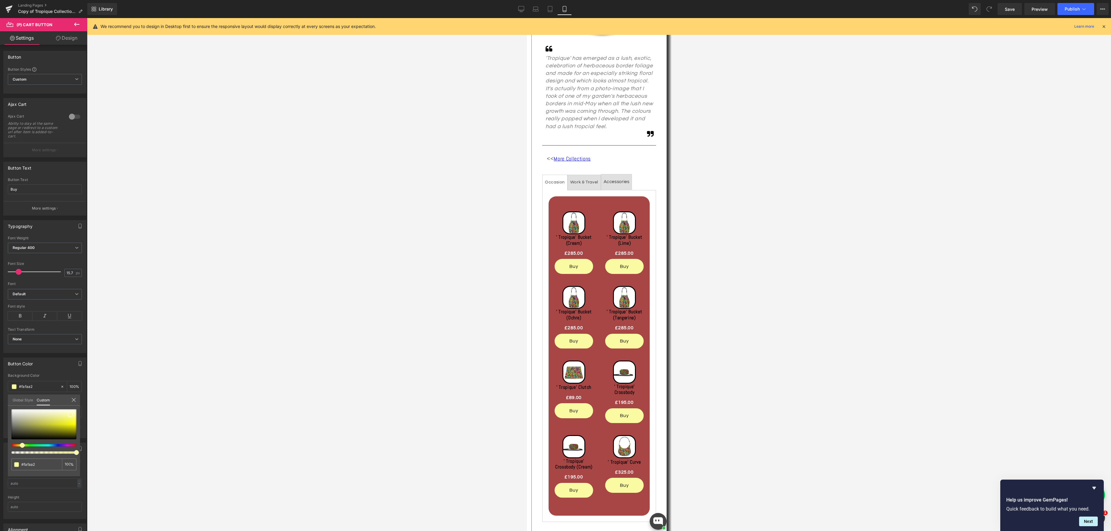
scroll to position [172, 0]
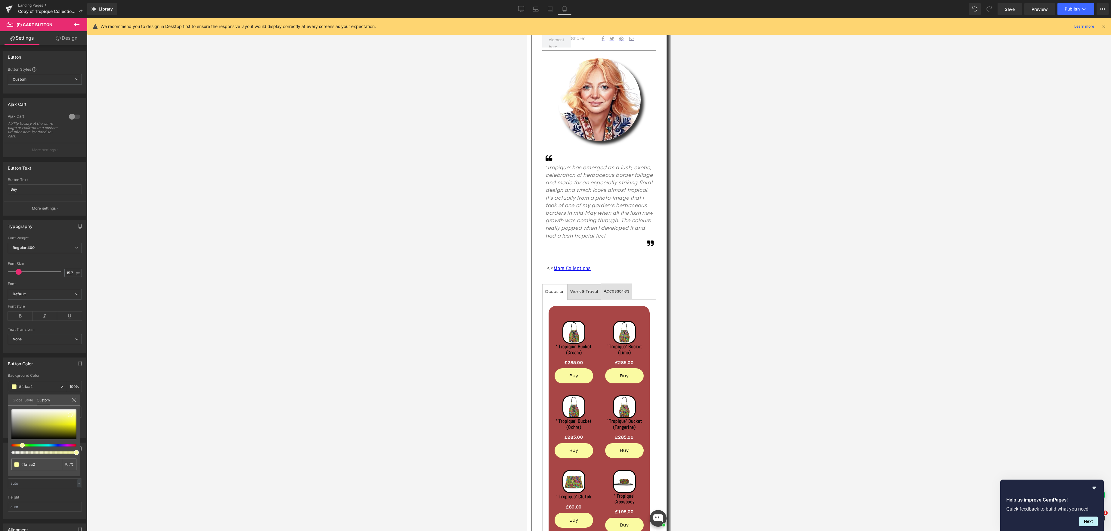
click at [575, 351] on span "(P) Title" at bounding box center [573, 351] width 19 height 9
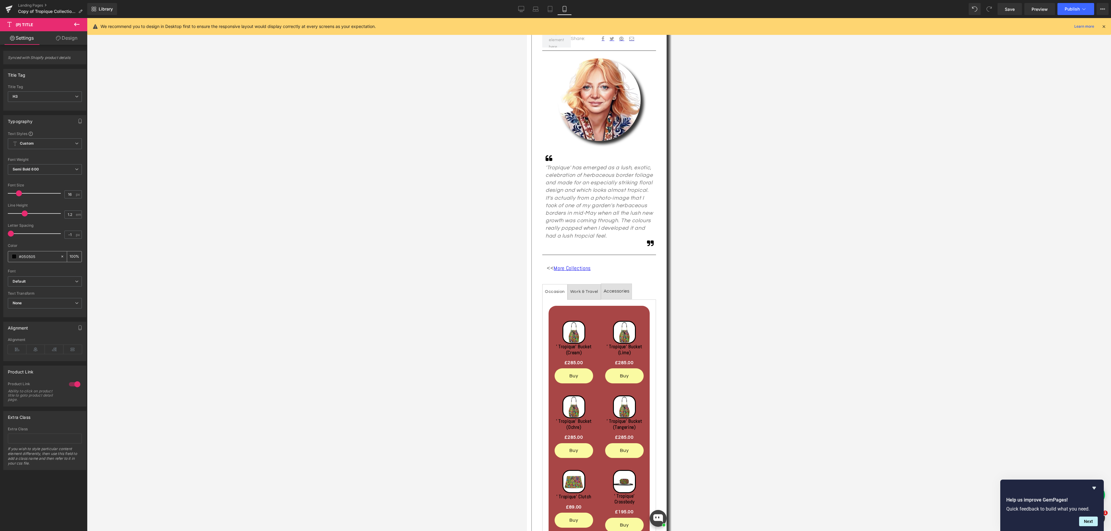
click at [15, 258] on span at bounding box center [14, 256] width 5 height 5
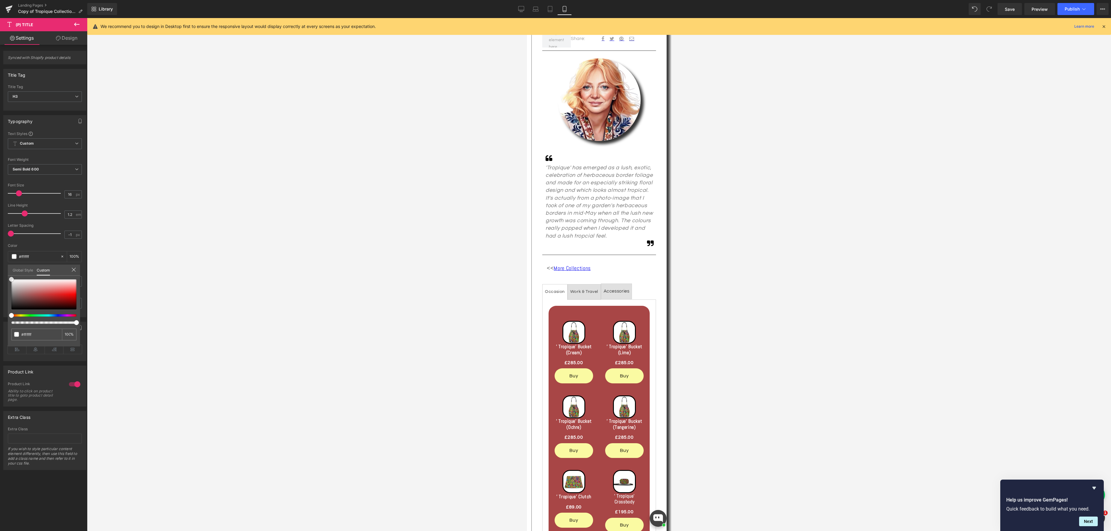
drag, startPoint x: 11, startPoint y: 308, endPoint x: 6, endPoint y: 277, distance: 32.0
click at [6, 277] on div "Typography Text Styles Custom Custom Setup Global Style Custom Setup Global Sty…" at bounding box center [45, 214] width 90 height 207
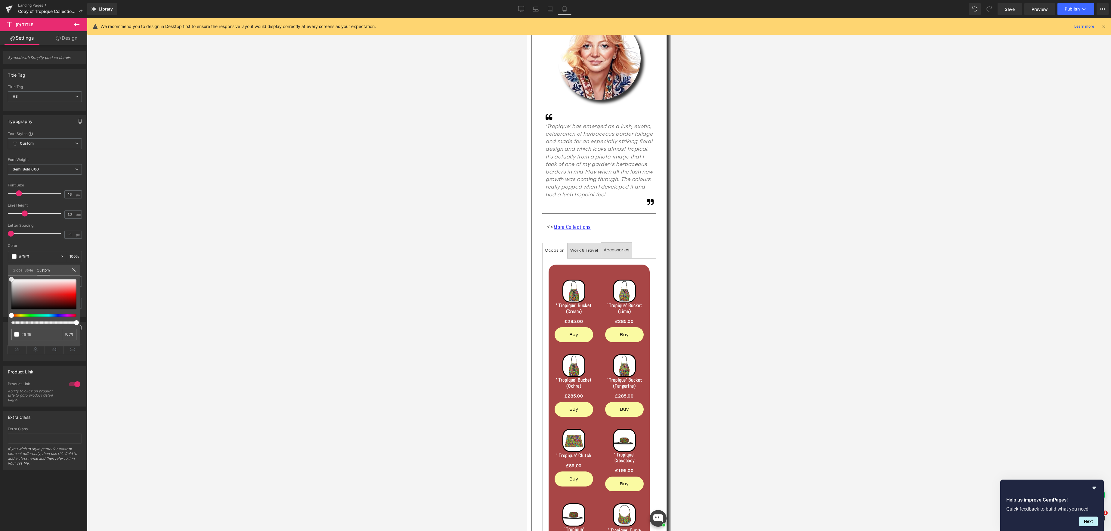
scroll to position [212, 0]
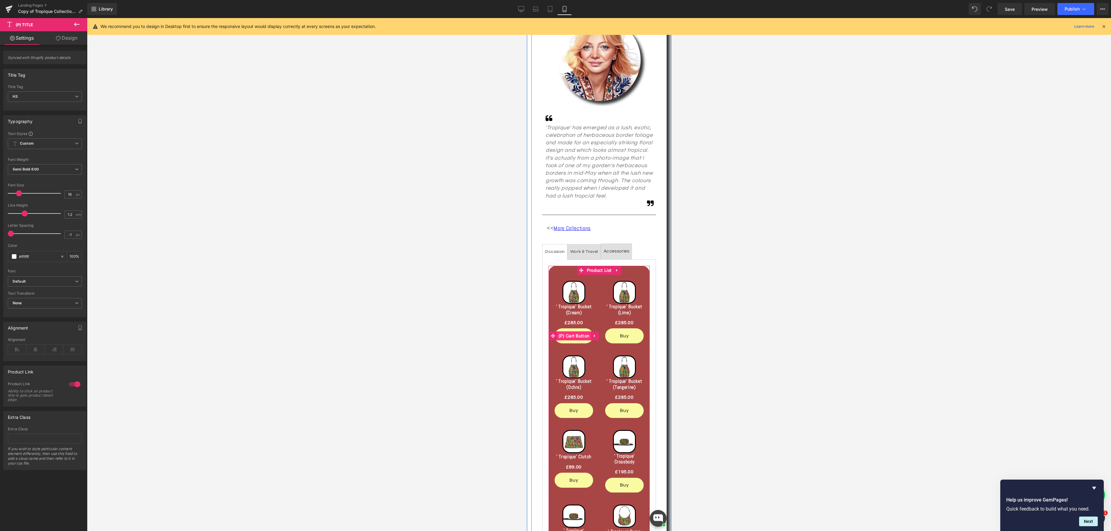
click at [574, 335] on span "(P) Cart Button" at bounding box center [574, 336] width 34 height 9
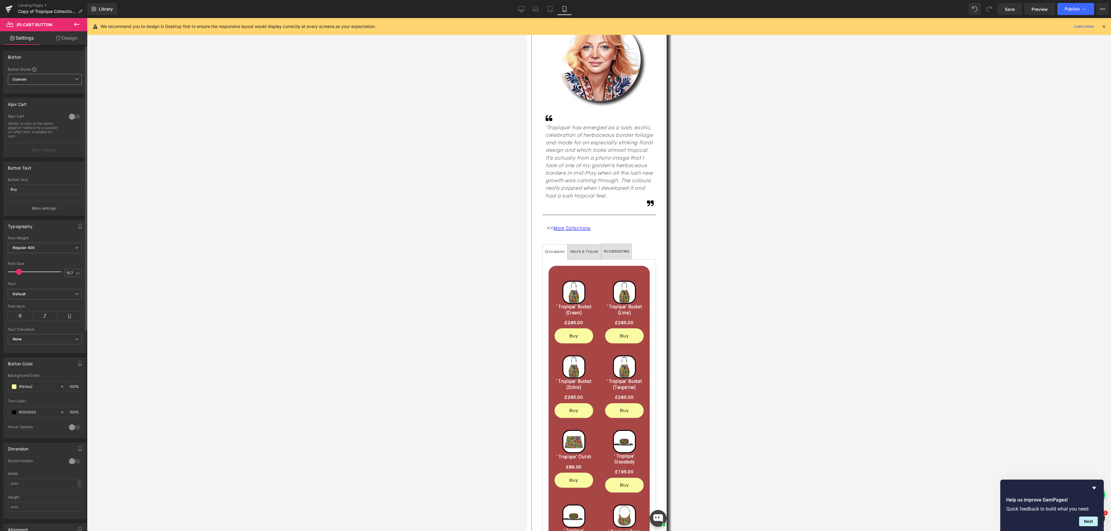
click at [75, 79] on icon at bounding box center [77, 79] width 4 height 4
click at [75, 79] on icon at bounding box center [75, 79] width 4 height 4
click at [54, 396] on input "text" at bounding box center [45, 393] width 74 height 10
click at [76, 396] on input "text" at bounding box center [45, 393] width 74 height 10
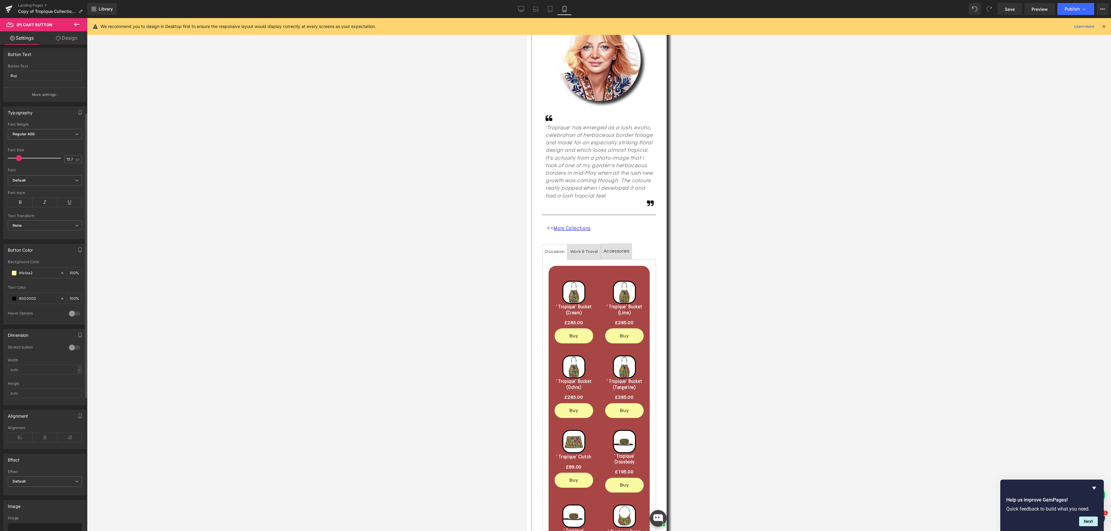
click at [77, 372] on div "-" at bounding box center [79, 370] width 4 height 8
click at [78, 397] on input "text" at bounding box center [45, 393] width 74 height 10
click at [522, 9] on icon at bounding box center [521, 9] width 6 height 6
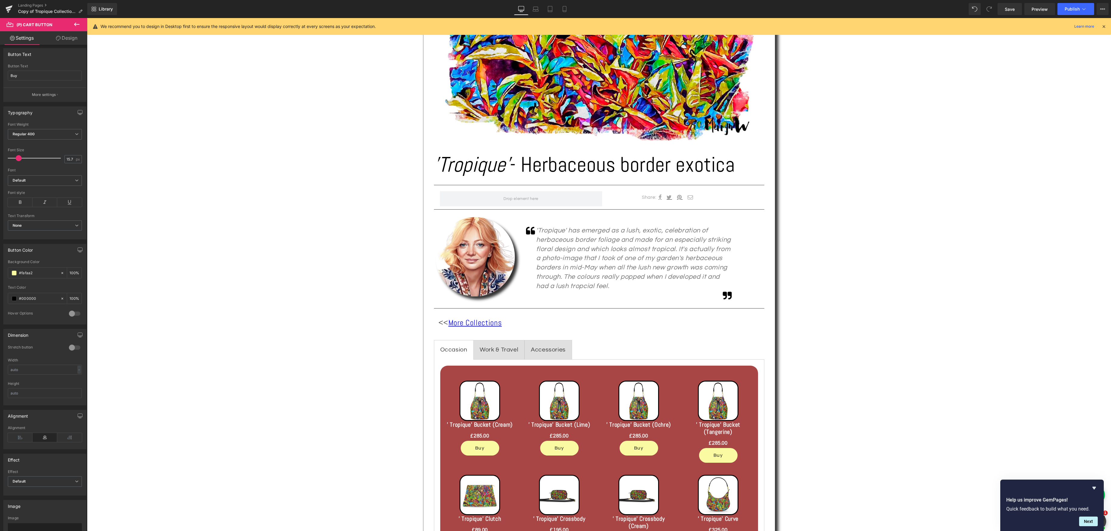
scroll to position [324, 0]
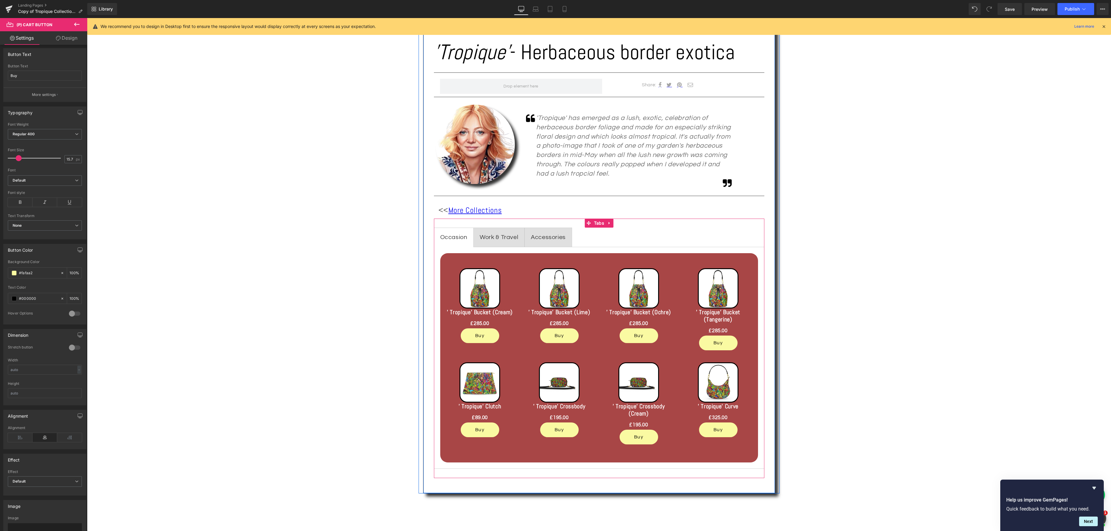
click at [453, 244] on span "Occasion Text Block" at bounding box center [453, 237] width 39 height 19
click at [601, 224] on span "Tabs" at bounding box center [598, 223] width 13 height 9
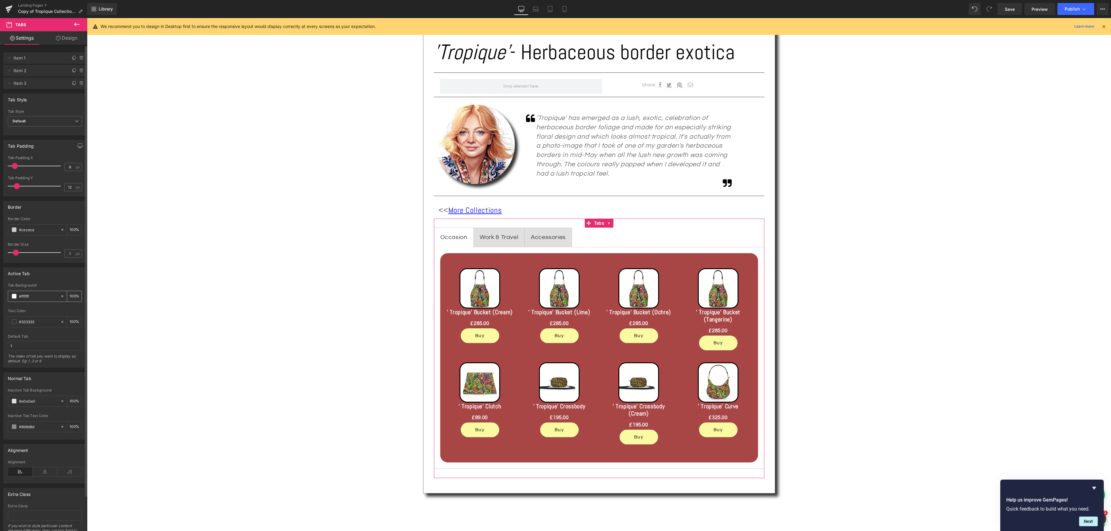
click at [15, 297] on span at bounding box center [14, 296] width 5 height 5
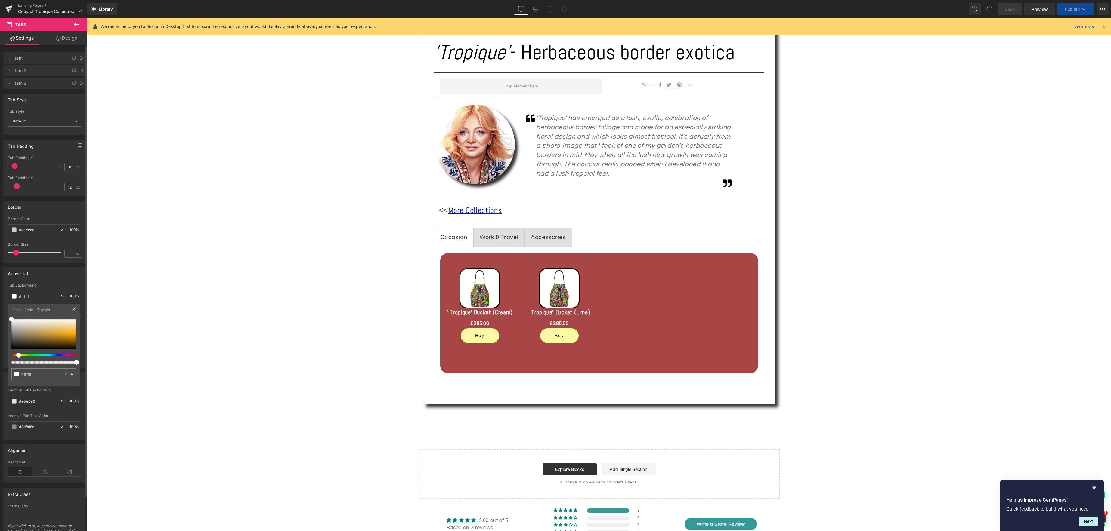
drag, startPoint x: 11, startPoint y: 357, endPoint x: 17, endPoint y: 357, distance: 5.1
click at [17, 357] on span at bounding box center [18, 355] width 5 height 5
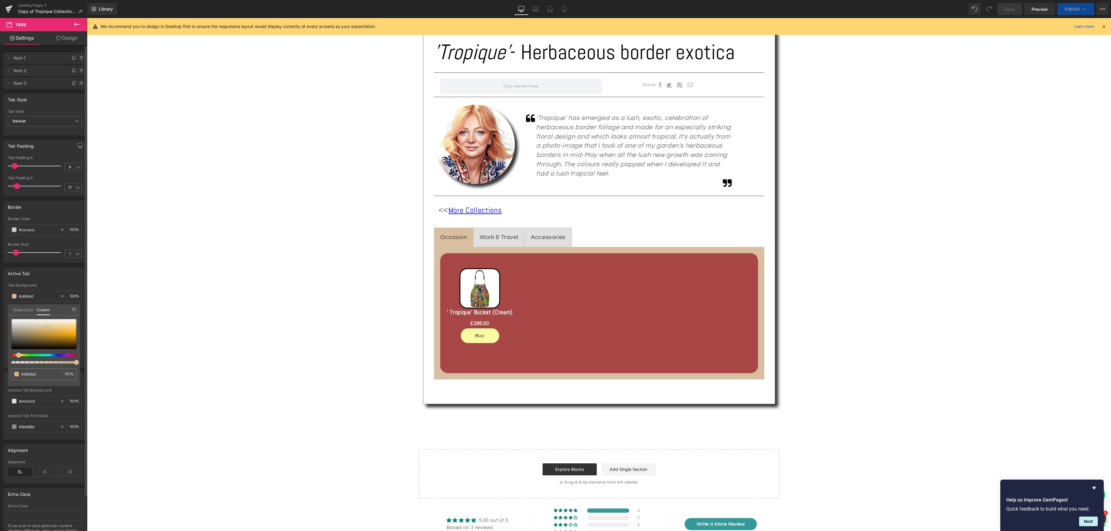
drag, startPoint x: 12, startPoint y: 319, endPoint x: 47, endPoint y: 327, distance: 36.3
click at [47, 327] on span at bounding box center [47, 328] width 5 height 5
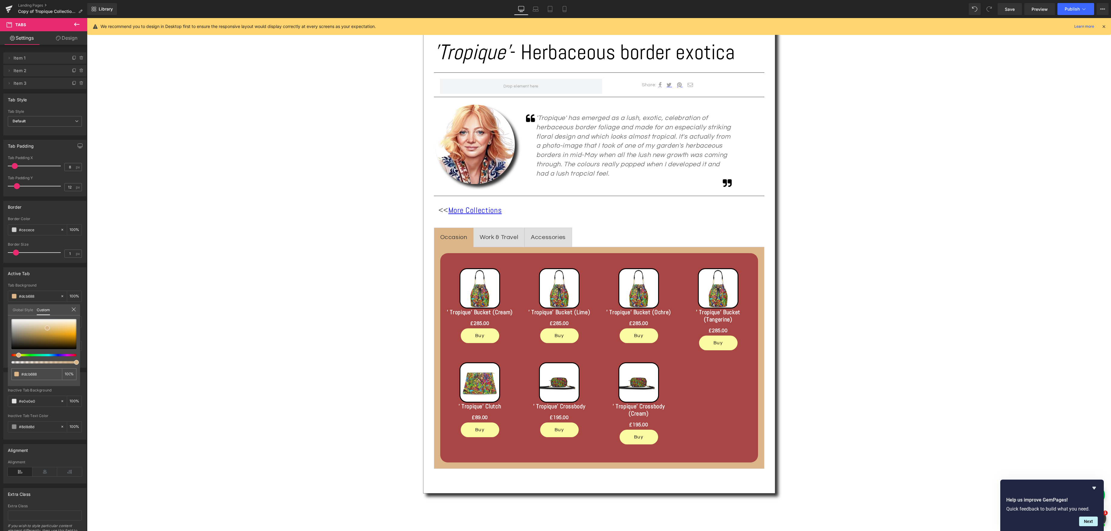
click at [450, 238] on div at bounding box center [599, 274] width 1024 height 513
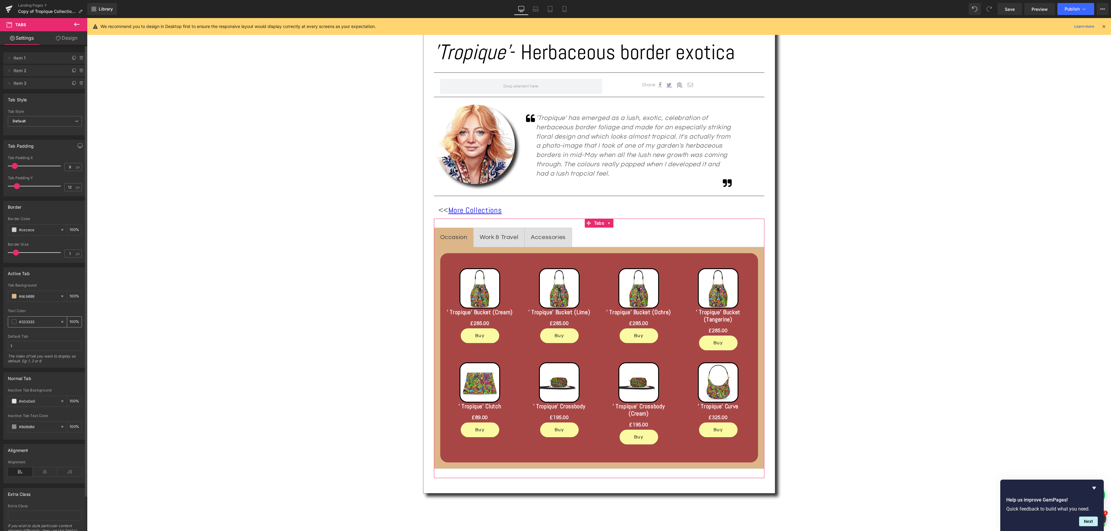
click at [14, 323] on span at bounding box center [14, 322] width 5 height 5
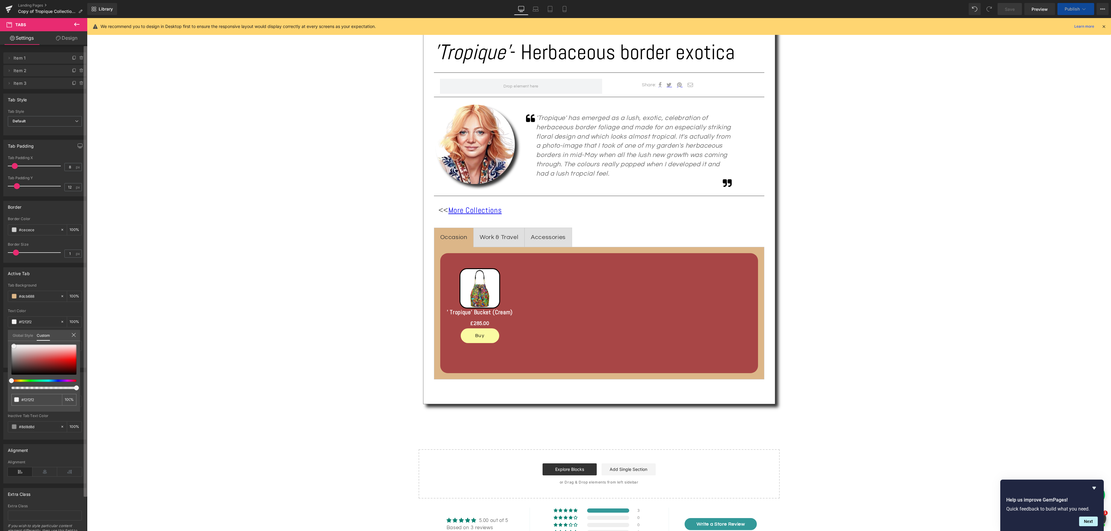
drag, startPoint x: 12, startPoint y: 367, endPoint x: 85, endPoint y: 353, distance: 74.3
click at [14, 344] on span at bounding box center [13, 346] width 5 height 5
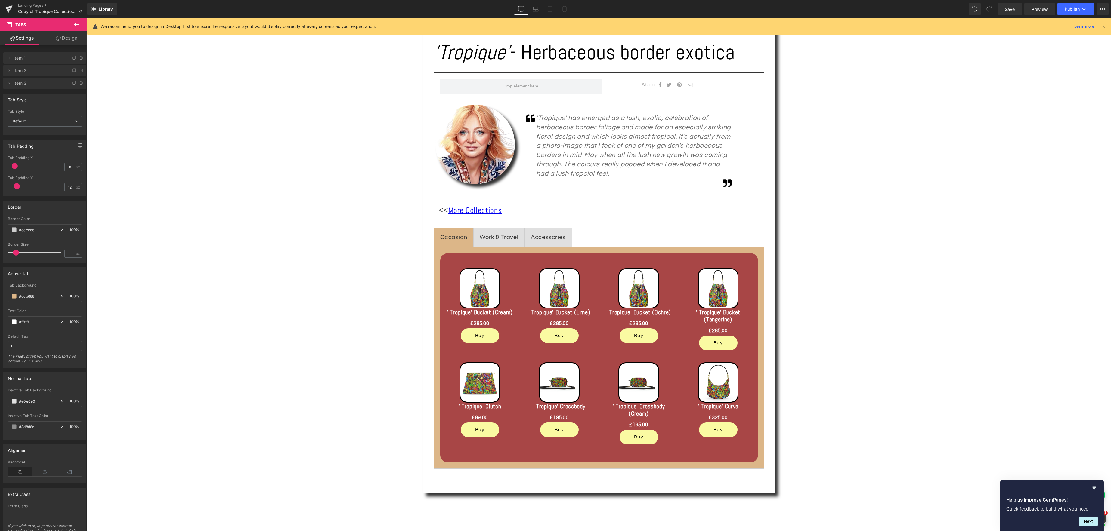
click at [449, 238] on body "Skip to content Your cart is empty Continue shopping Have an account? Log in to…" at bounding box center [599, 442] width 1024 height 1496
click at [449, 238] on div "Occasion" at bounding box center [453, 237] width 27 height 11
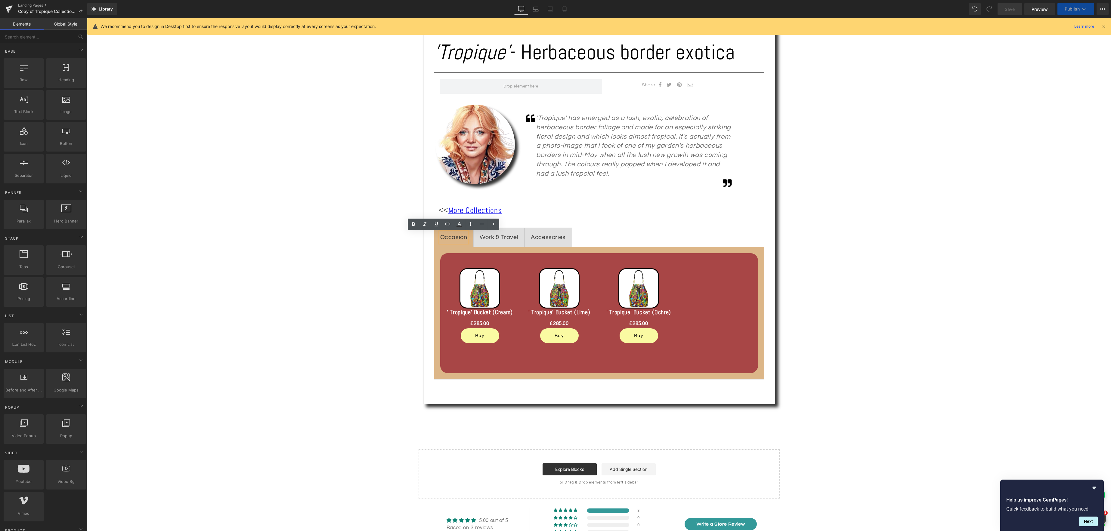
click at [395, 252] on div "Text Block Image 'Tropique' - Herbaceous border exotica Heading Separator Share…" at bounding box center [599, 165] width 1024 height 668
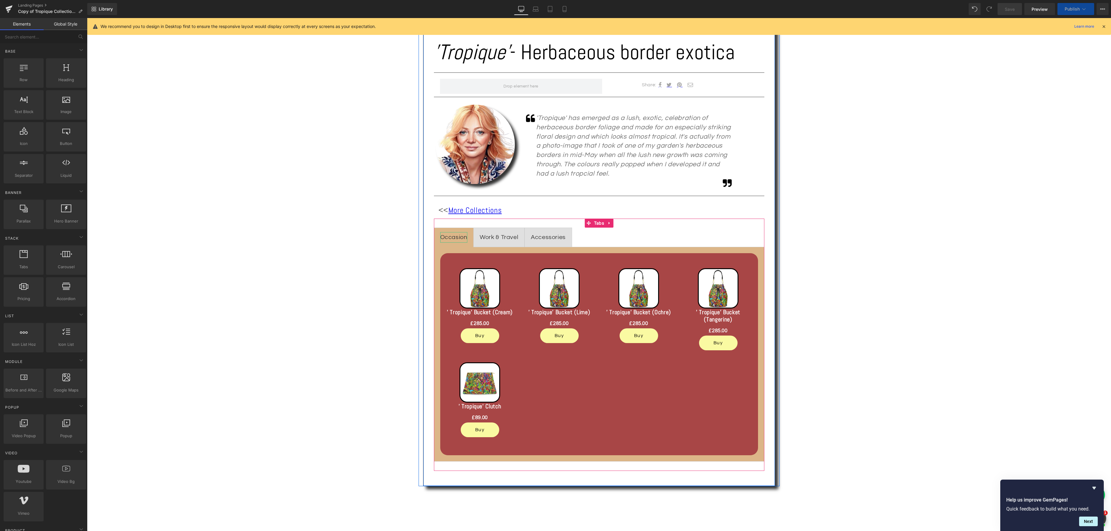
click at [453, 238] on div "Occasion" at bounding box center [453, 237] width 27 height 11
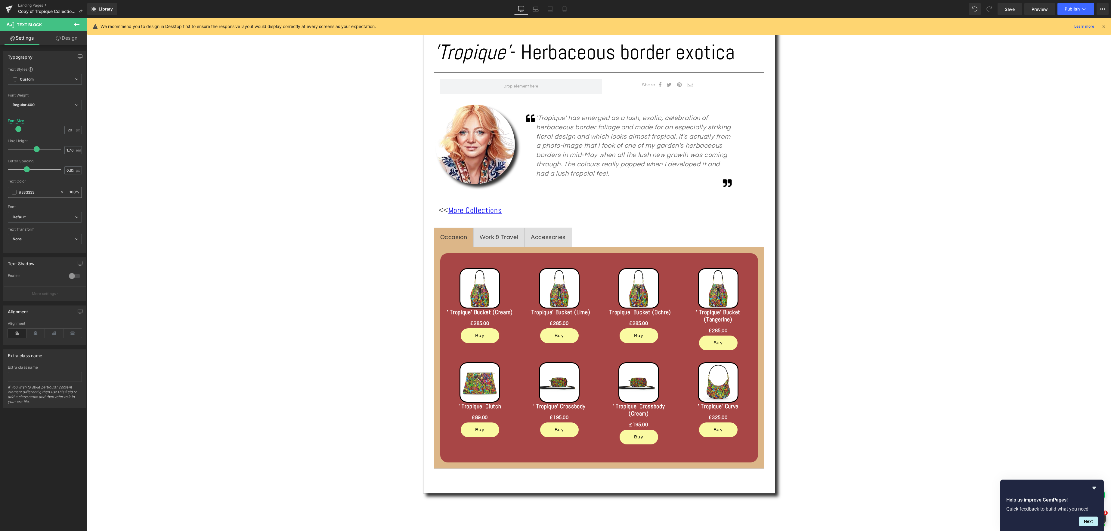
click at [16, 193] on span at bounding box center [14, 192] width 5 height 5
drag, startPoint x: 11, startPoint y: 238, endPoint x: 14, endPoint y: 210, distance: 27.8
click at [11, 209] on div "Global Style Custom Setup Global Style #ffffff 100 %" at bounding box center [44, 209] width 72 height 18
click at [75, 105] on icon at bounding box center [77, 105] width 4 height 4
click at [56, 152] on li "Medium 500" at bounding box center [45, 151] width 74 height 9
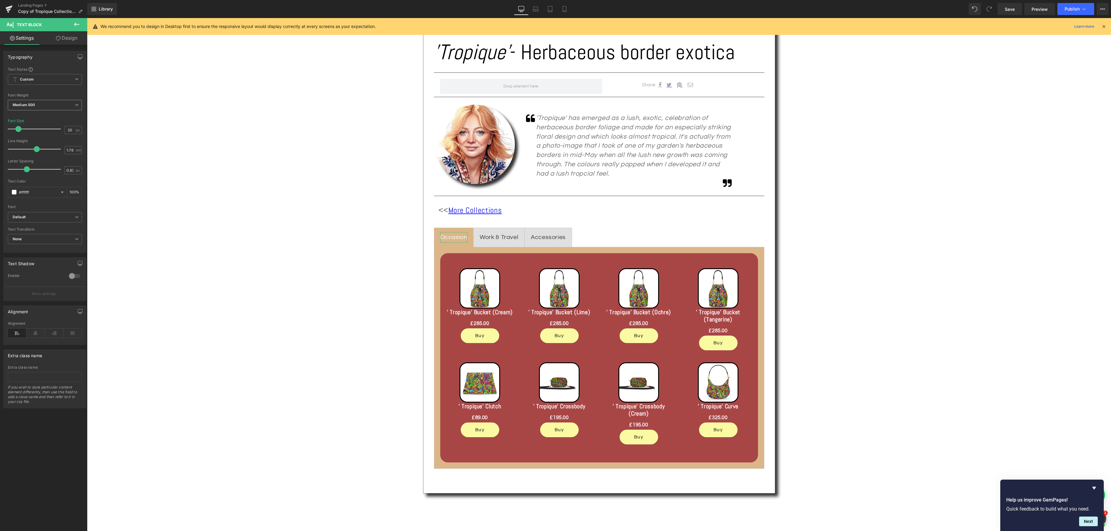
click at [76, 104] on span "Medium 500" at bounding box center [45, 105] width 74 height 11
click at [60, 129] on li "Semi Bold 600" at bounding box center [45, 129] width 74 height 9
click at [224, 319] on body "Skip to content Your cart is empty Continue shopping Have an account? Log in to…" at bounding box center [599, 442] width 1024 height 1496
click at [566, 11] on icon at bounding box center [564, 9] width 6 height 6
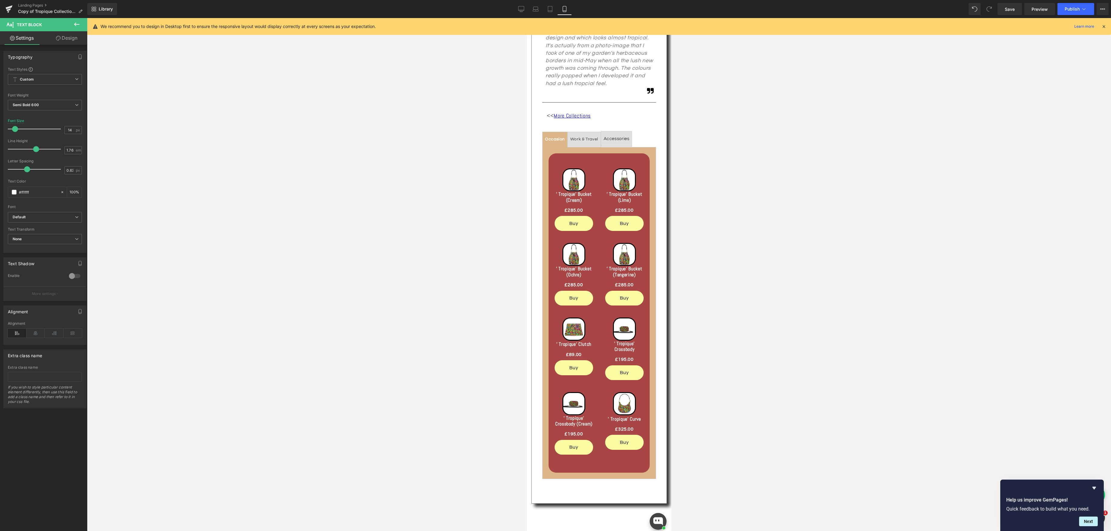
scroll to position [230, 0]
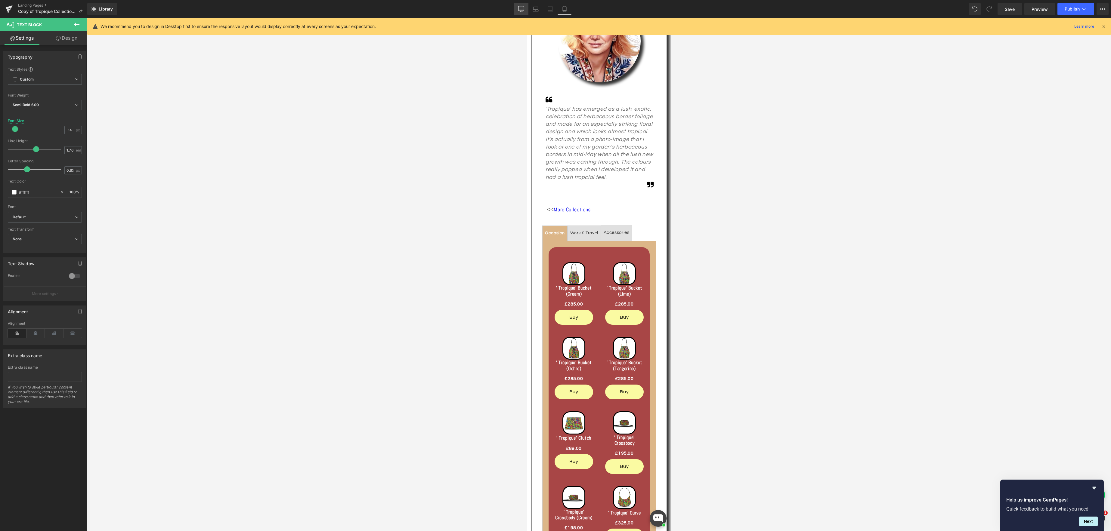
click at [521, 9] on icon at bounding box center [521, 9] width 6 height 6
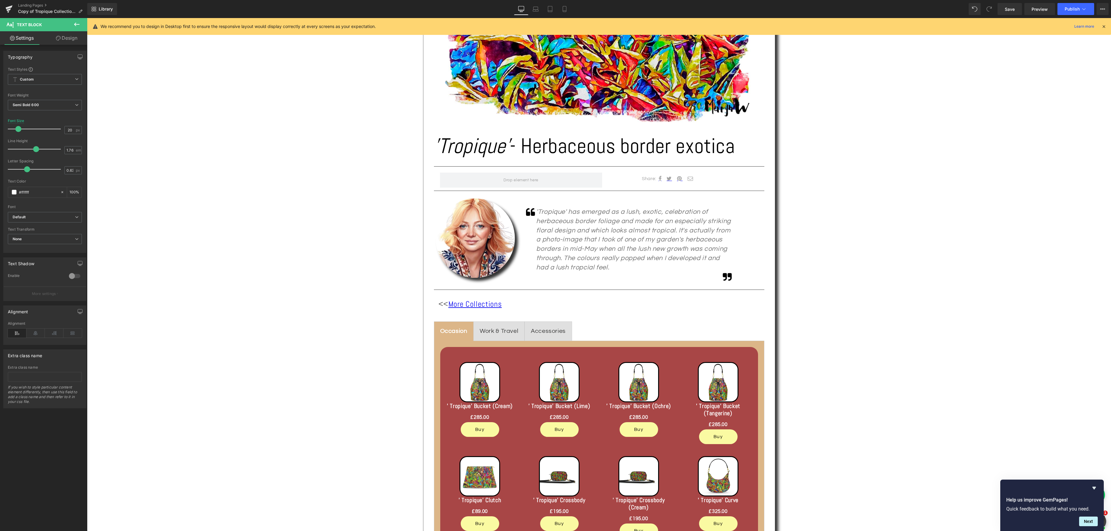
scroll to position [327, 0]
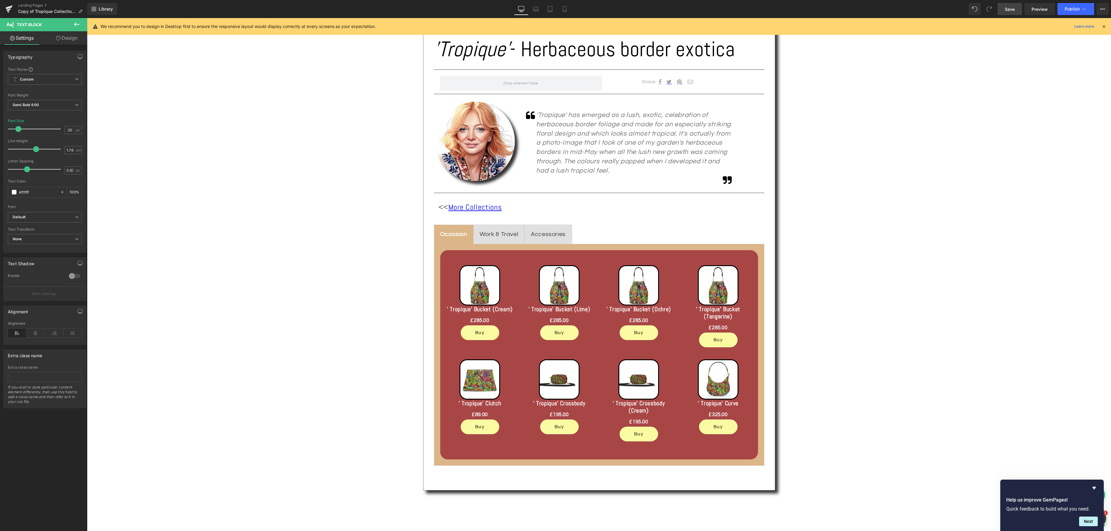
click at [1008, 10] on span "Save" at bounding box center [1010, 9] width 10 height 6
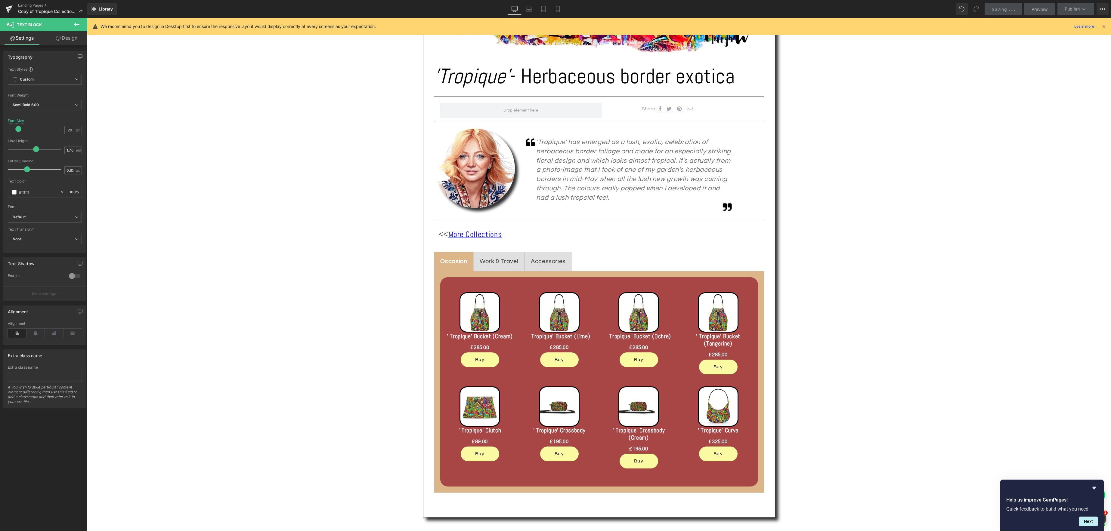
scroll to position [300, 0]
